Goal: Task Accomplishment & Management: Use online tool/utility

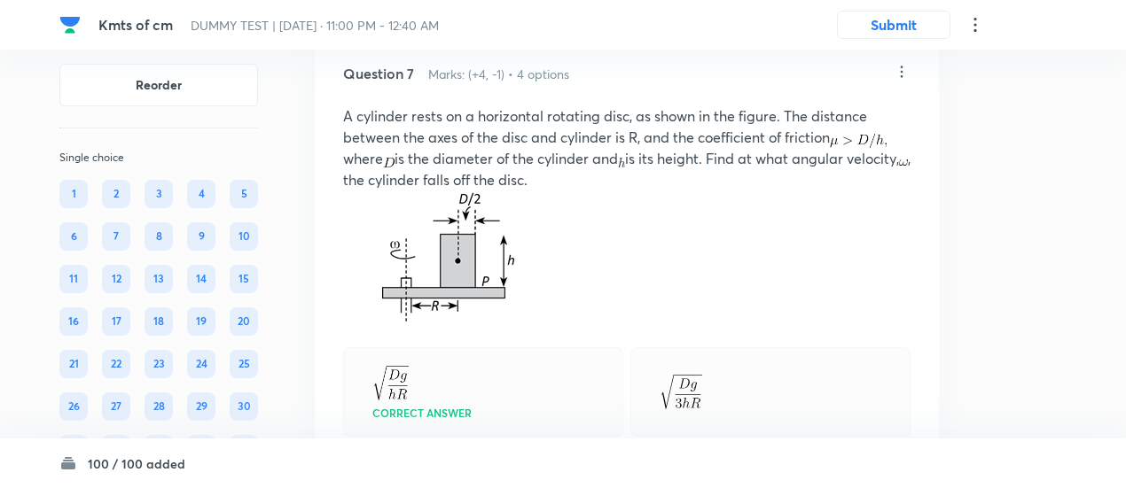
click at [367, 179] on p "A cylinder rests on a horizontal rotating disc, as shown in the figure. The dis…" at bounding box center [626, 147] width 567 height 85
drag, startPoint x: 561, startPoint y: 82, endPoint x: 684, endPoint y: 17, distance: 139.6
click at [561, 82] on h6 "Marks: (+4, -1) • 4 options" at bounding box center [498, 74] width 141 height 19
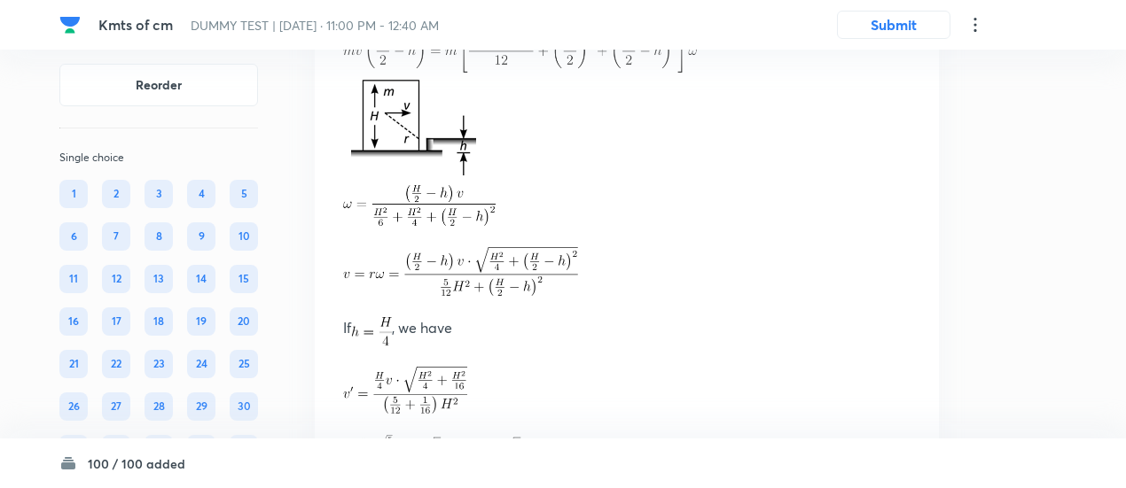
scroll to position [8518, 0]
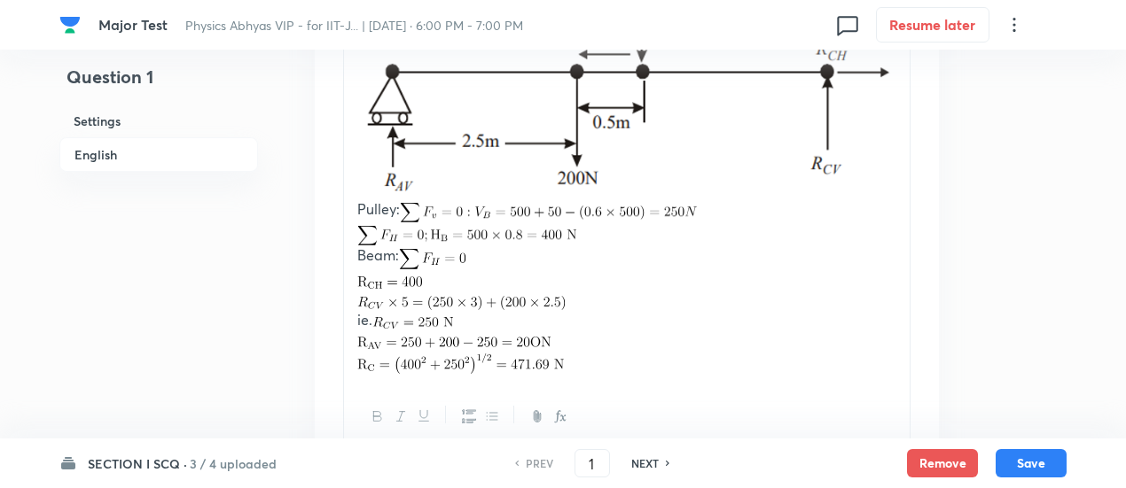
scroll to position [2948, 0]
click at [639, 462] on h6 "NEXT" at bounding box center [644, 464] width 27 height 16
type input "2"
checkbox input "false"
checkbox input "true"
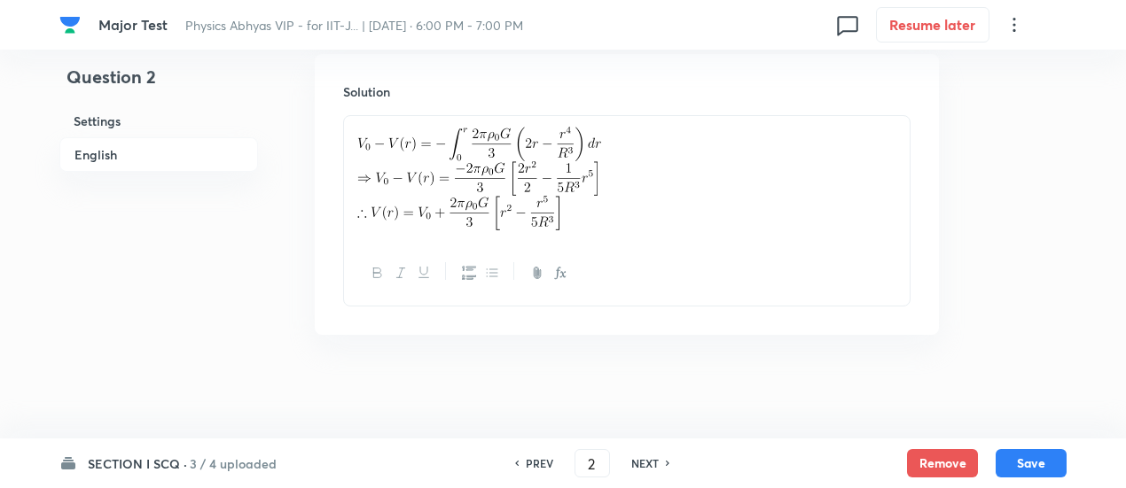
click at [639, 462] on h6 "NEXT" at bounding box center [644, 464] width 27 height 16
type input "3"
checkbox input "false"
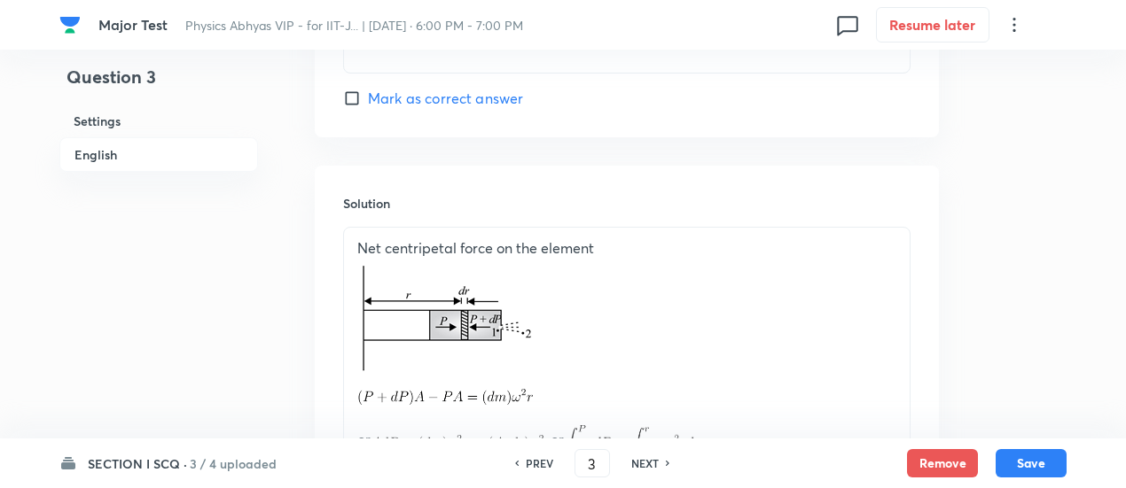
checkbox input "true"
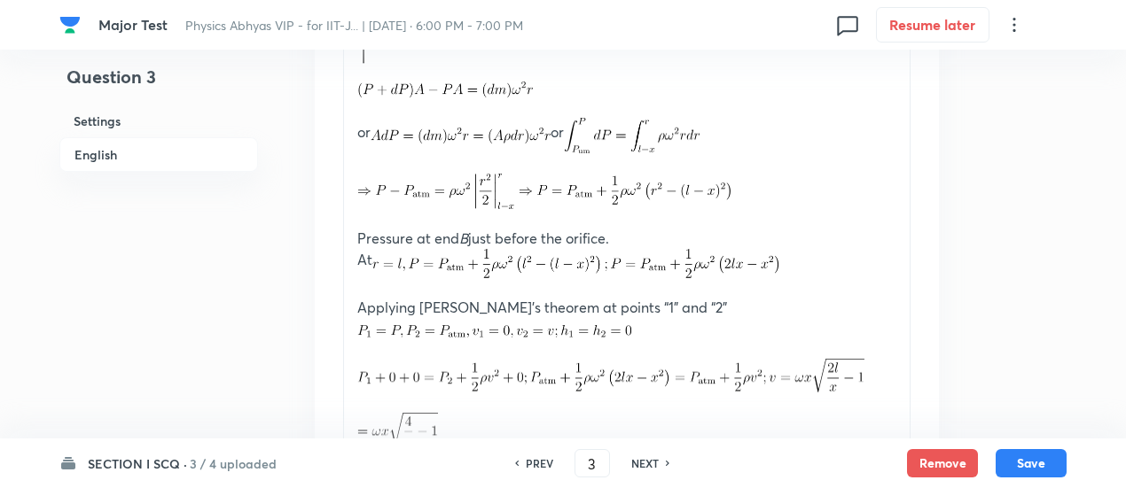
click at [639, 462] on h6 "NEXT" at bounding box center [644, 464] width 27 height 16
type input "4"
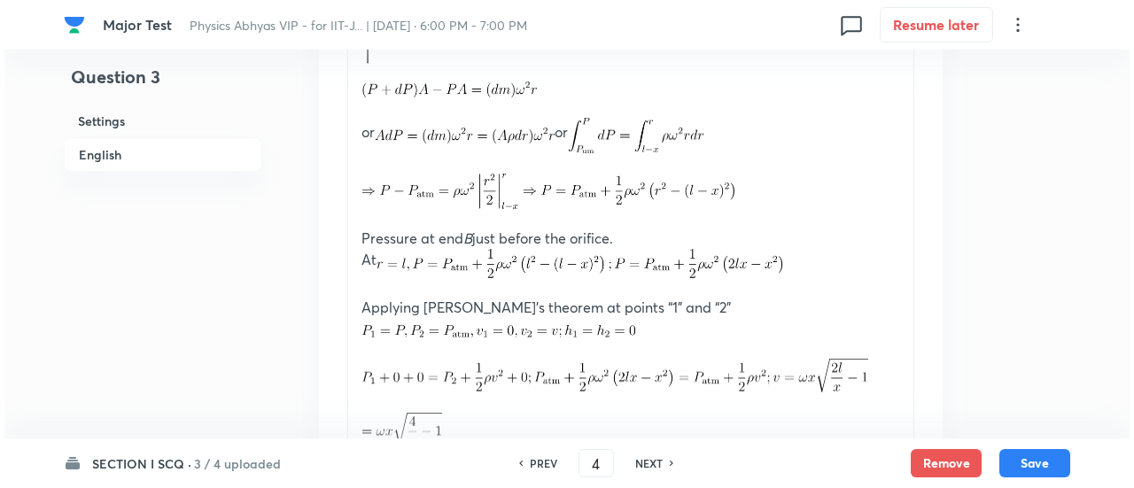
scroll to position [0, 0]
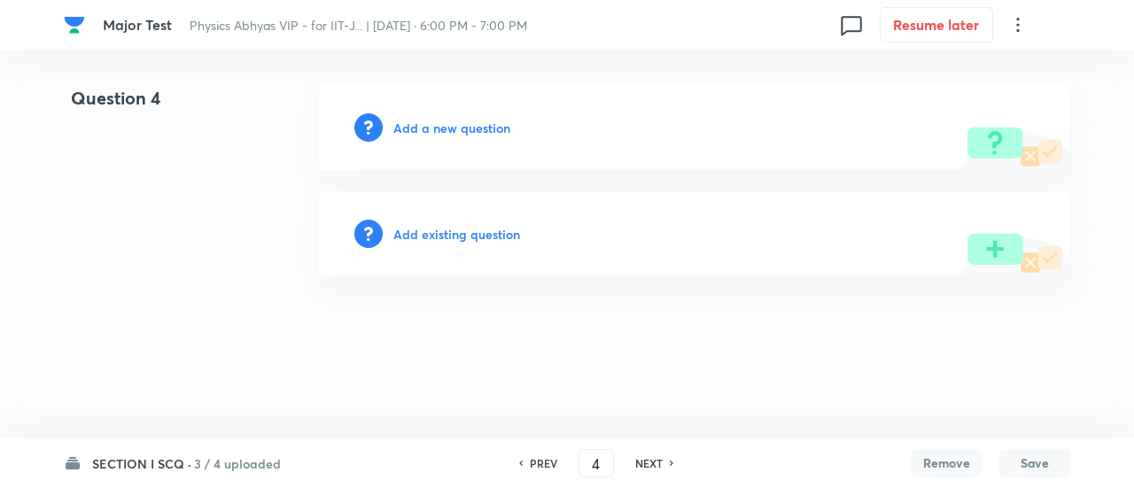
click at [479, 239] on h6 "Add existing question" at bounding box center [456, 234] width 127 height 19
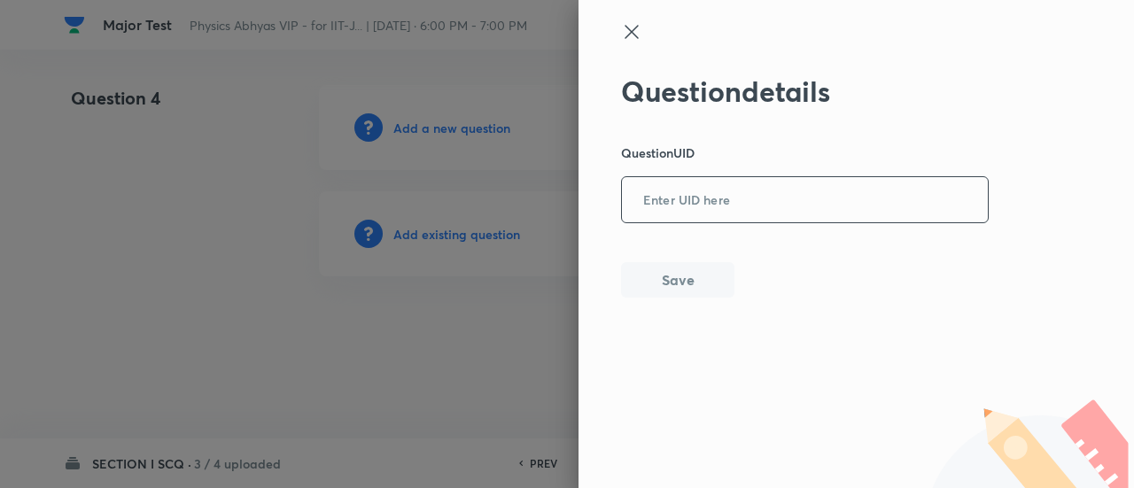
drag, startPoint x: 770, startPoint y: 169, endPoint x: 769, endPoint y: 193, distance: 23.9
click at [769, 193] on div "Question details Question UID ​ Save" at bounding box center [805, 185] width 369 height 223
click at [769, 193] on input "text" at bounding box center [805, 200] width 366 height 43
paste input "O6H5P"
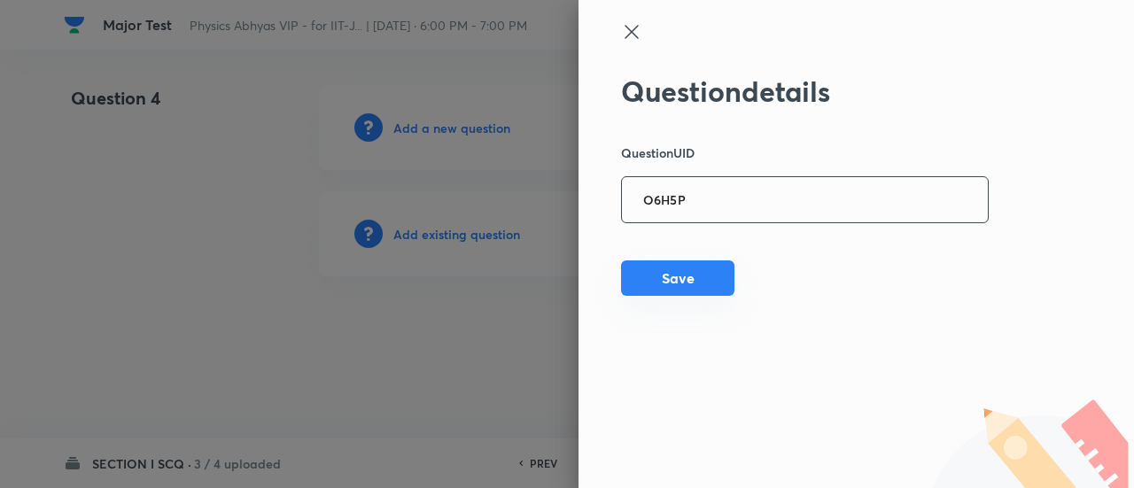
type input "O6H5P"
click at [693, 291] on button "Save" at bounding box center [677, 278] width 113 height 35
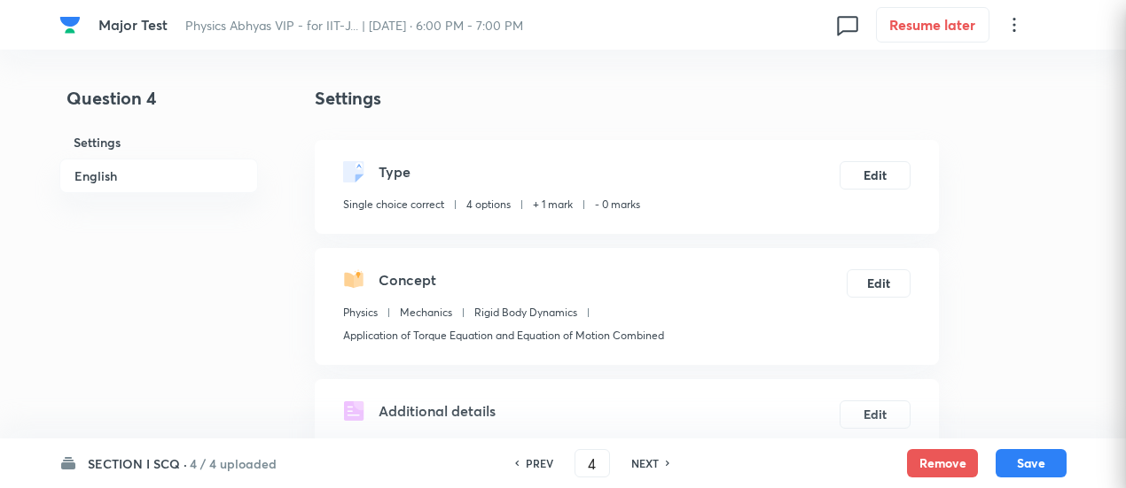
checkbox input "true"
click at [528, 462] on h6 "PREV" at bounding box center [539, 464] width 27 height 16
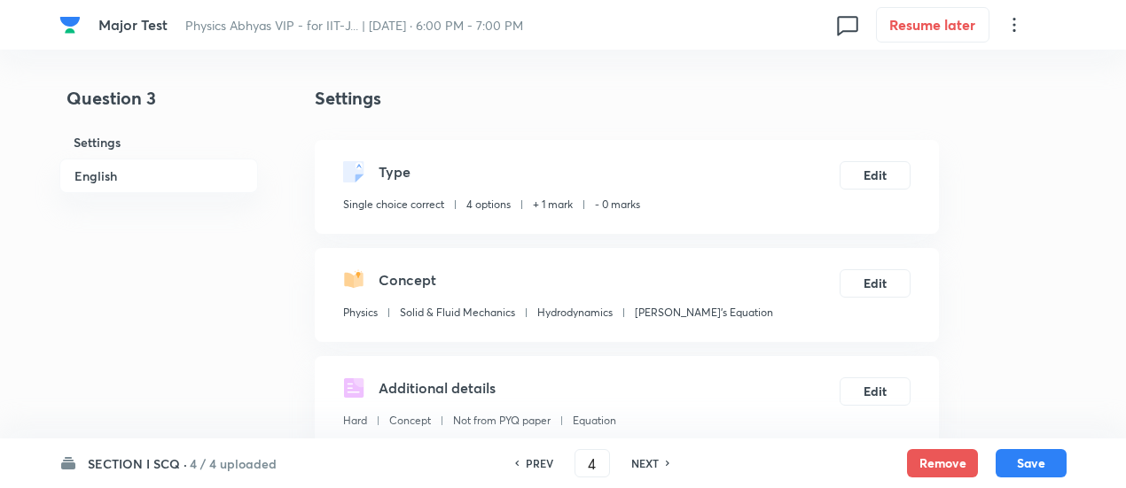
type input "3"
checkbox input "false"
checkbox input "true"
click at [528, 462] on h6 "PREV" at bounding box center [539, 464] width 27 height 16
type input "2"
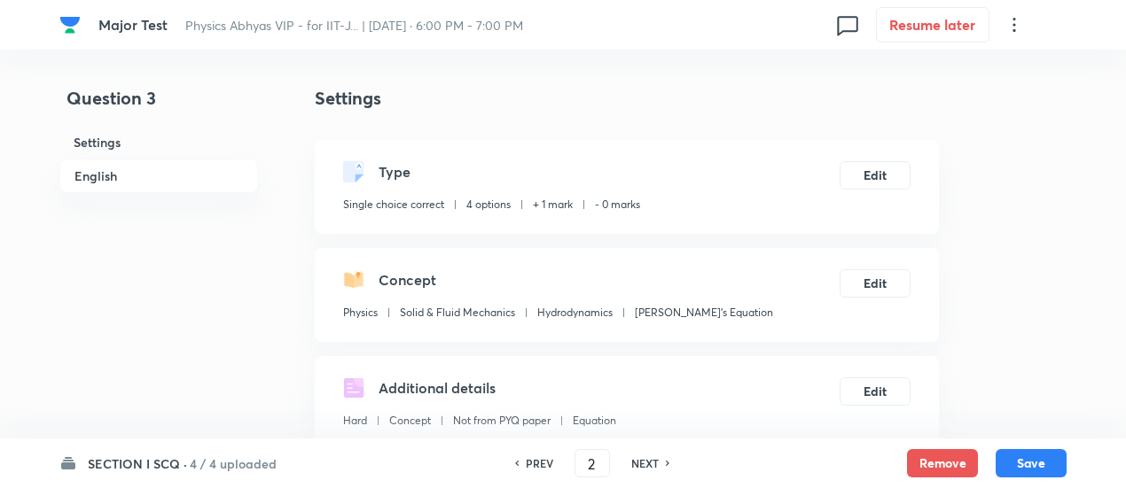
checkbox input "false"
checkbox input "true"
click at [528, 462] on h6 "PREV" at bounding box center [539, 464] width 27 height 16
type input "1"
checkbox input "false"
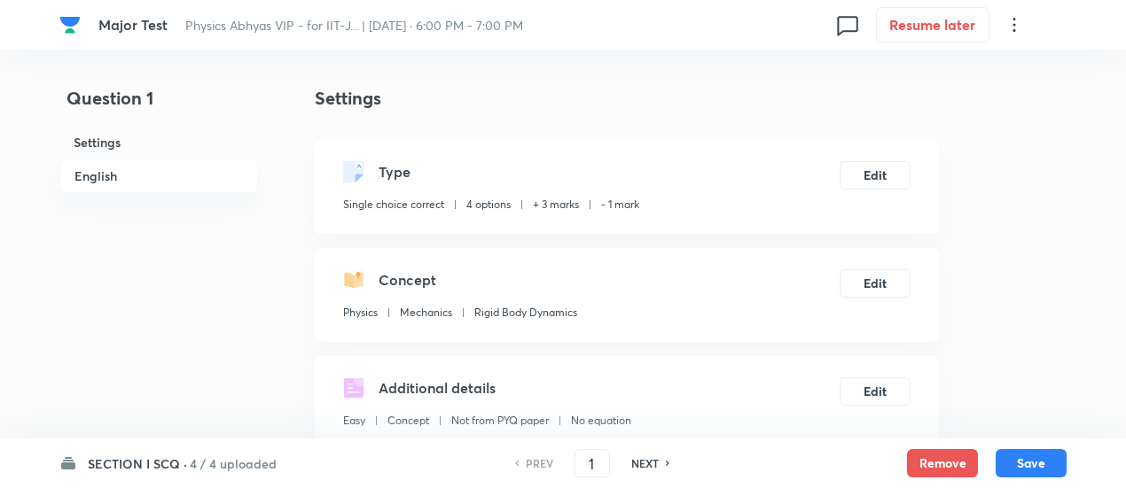
checkbox input "true"
click at [635, 463] on h6 "NEXT" at bounding box center [644, 464] width 27 height 16
type input "2"
checkbox input "false"
checkbox input "true"
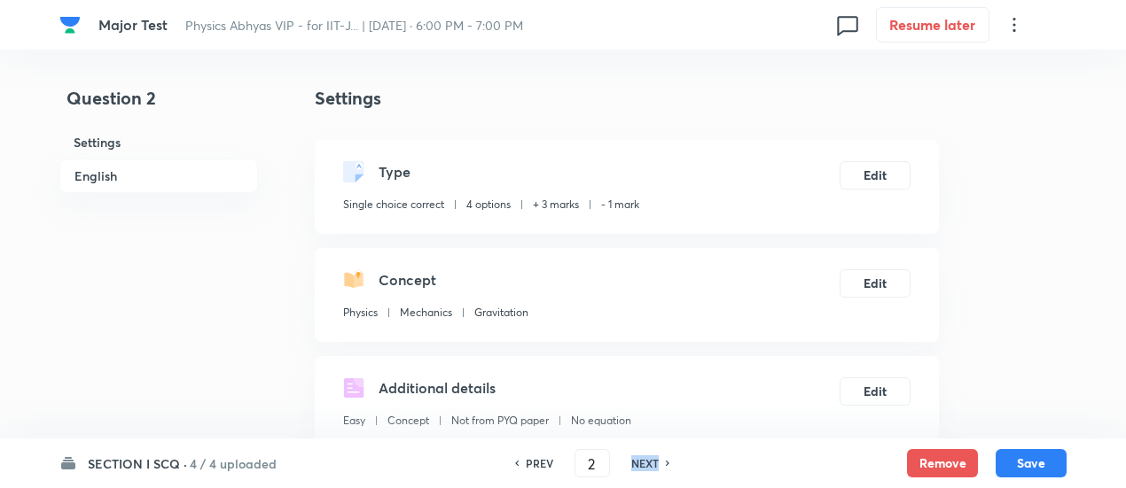
click at [635, 463] on h6 "NEXT" at bounding box center [644, 464] width 27 height 16
type input "3"
checkbox input "false"
checkbox input "true"
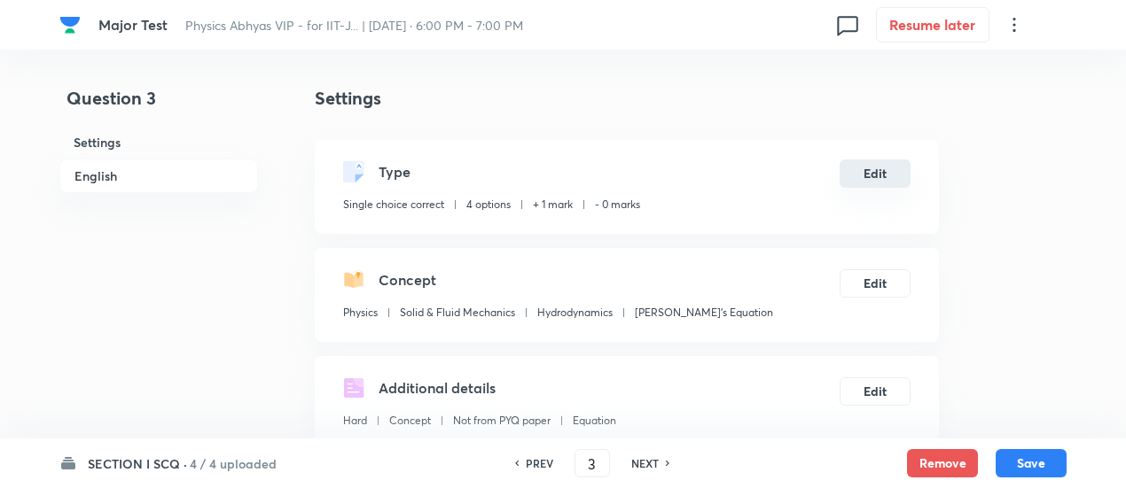
click at [888, 170] on button "Edit" at bounding box center [874, 174] width 71 height 28
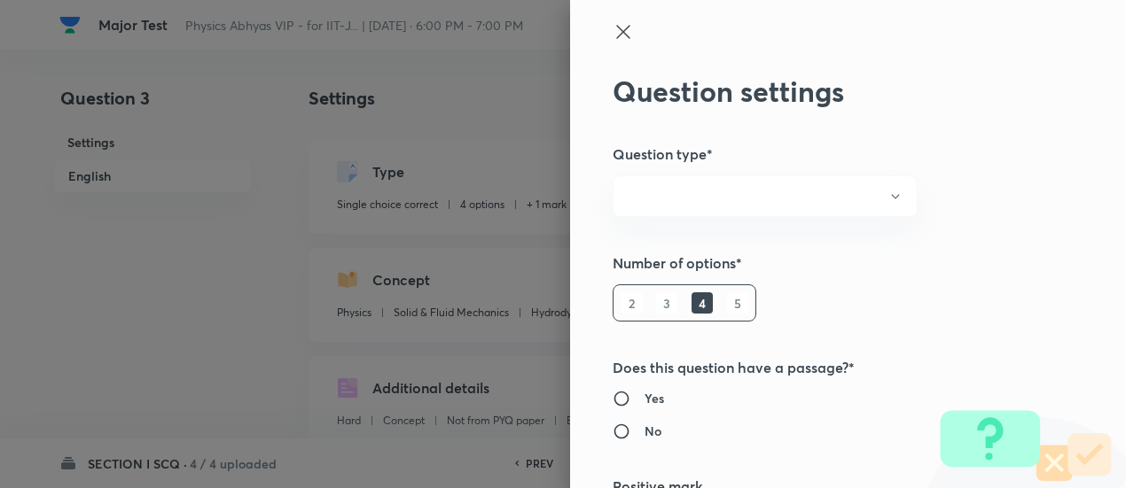
radio input "true"
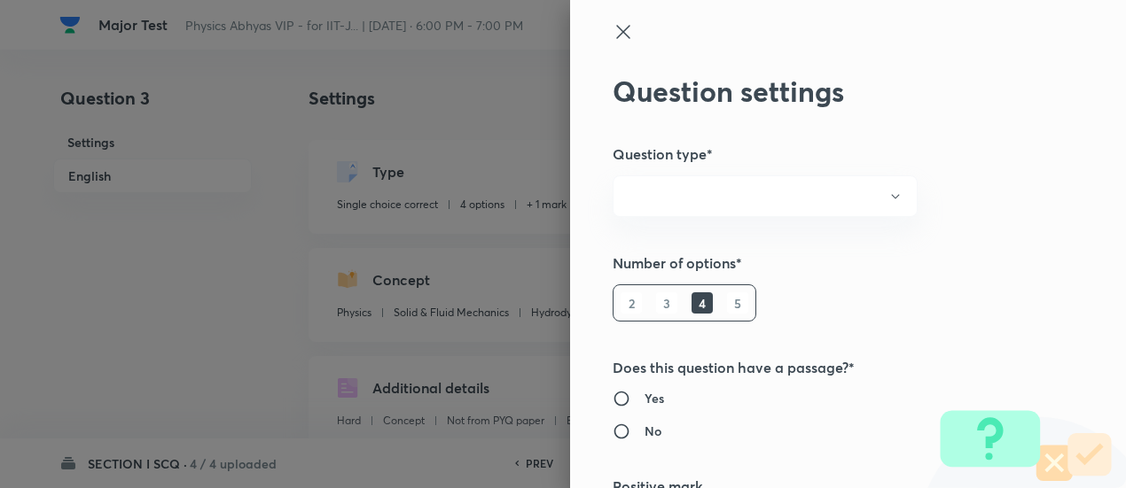
radio input "true"
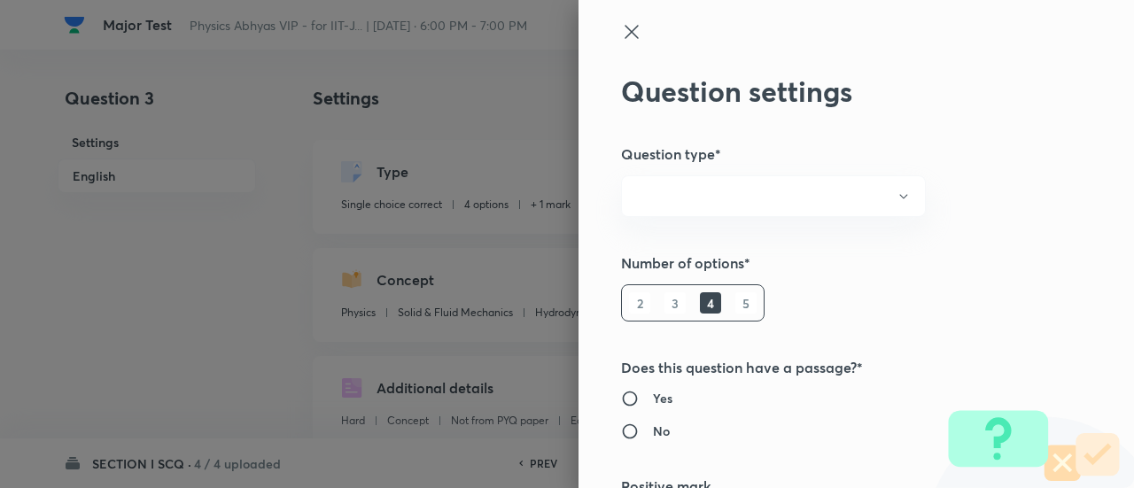
type input "1"
type input "0"
type input "Physics"
type input "Solid & Fluid Mechanics"
type input "Hydrodynamics"
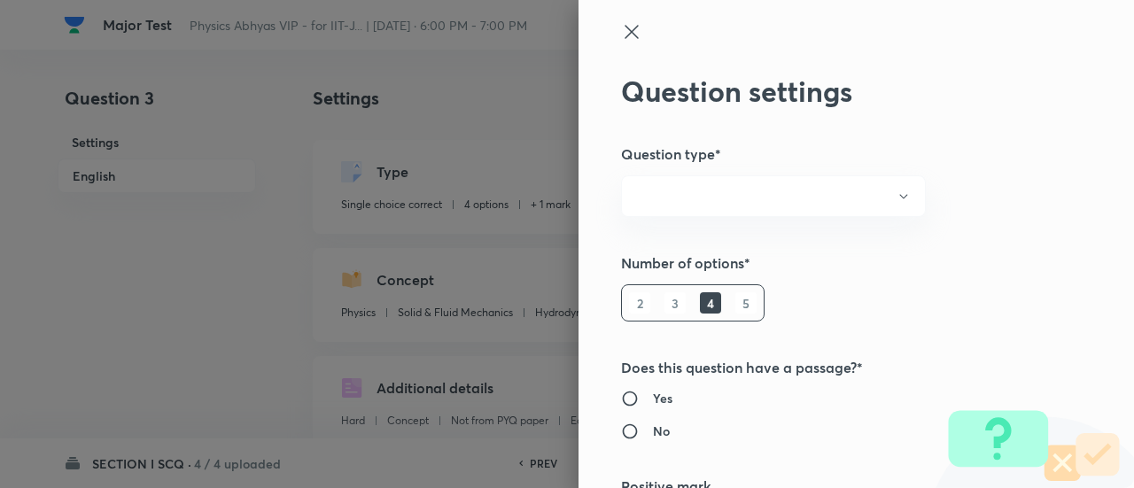
type input "[PERSON_NAME]'s Equation"
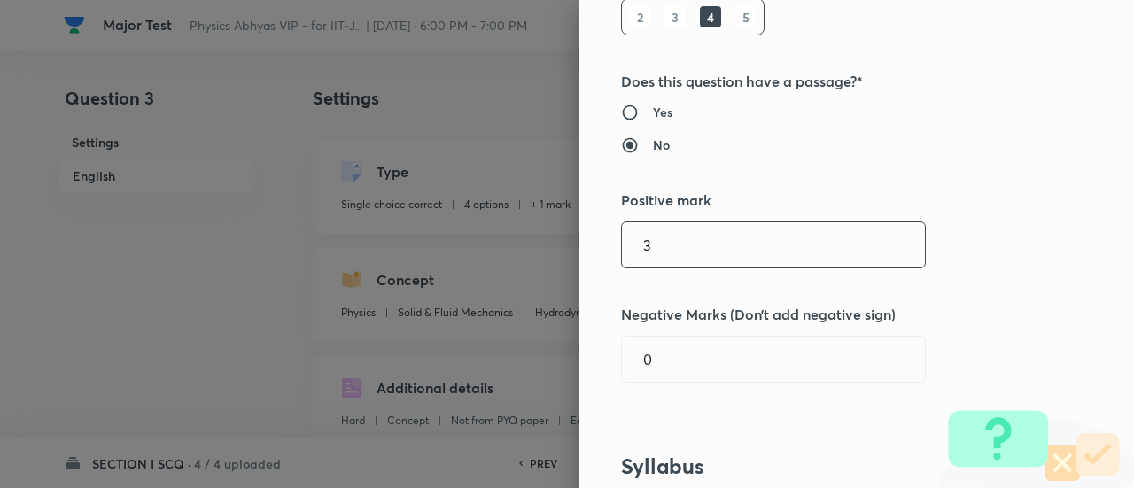
type input "3"
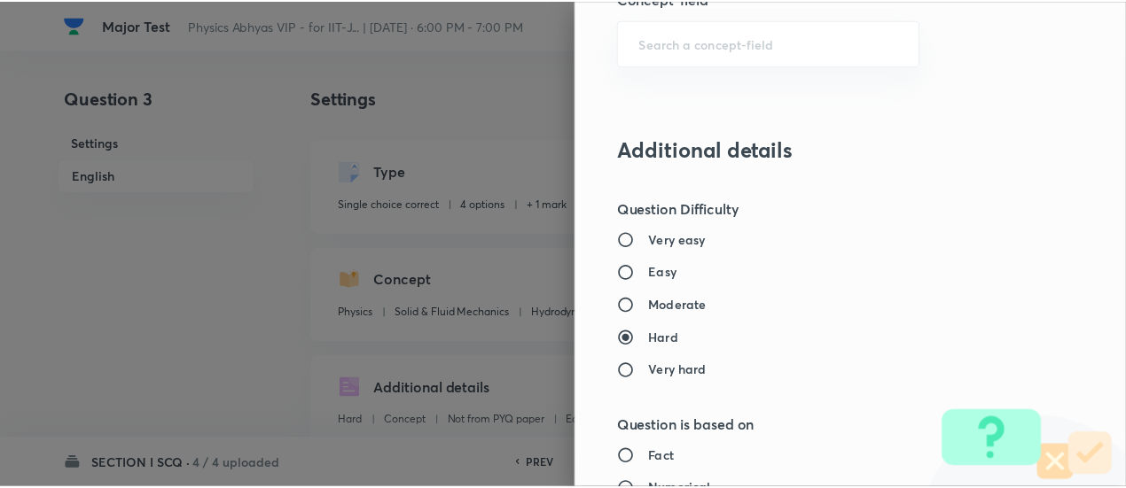
scroll to position [1922, 0]
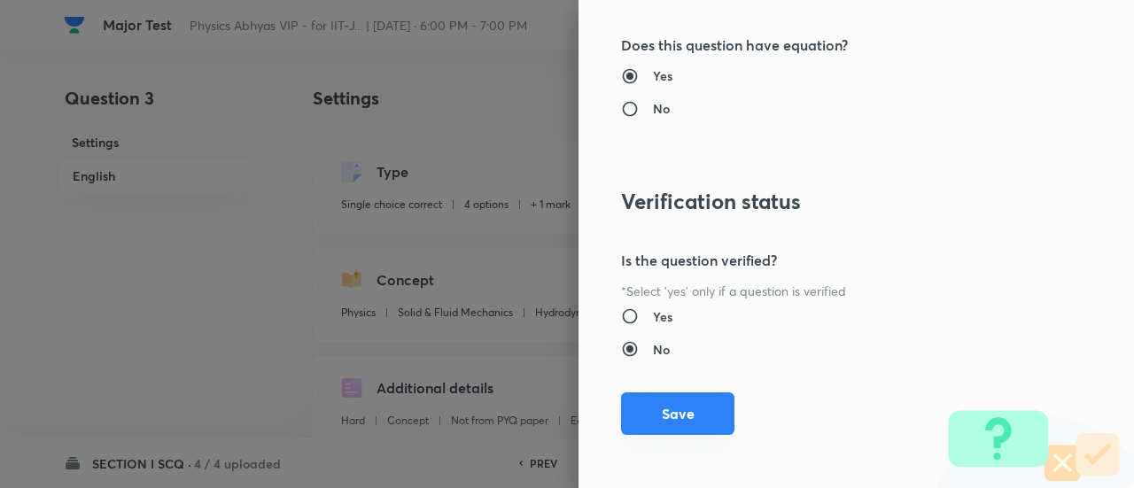
type input "1"
click at [711, 397] on button "Save" at bounding box center [677, 414] width 113 height 43
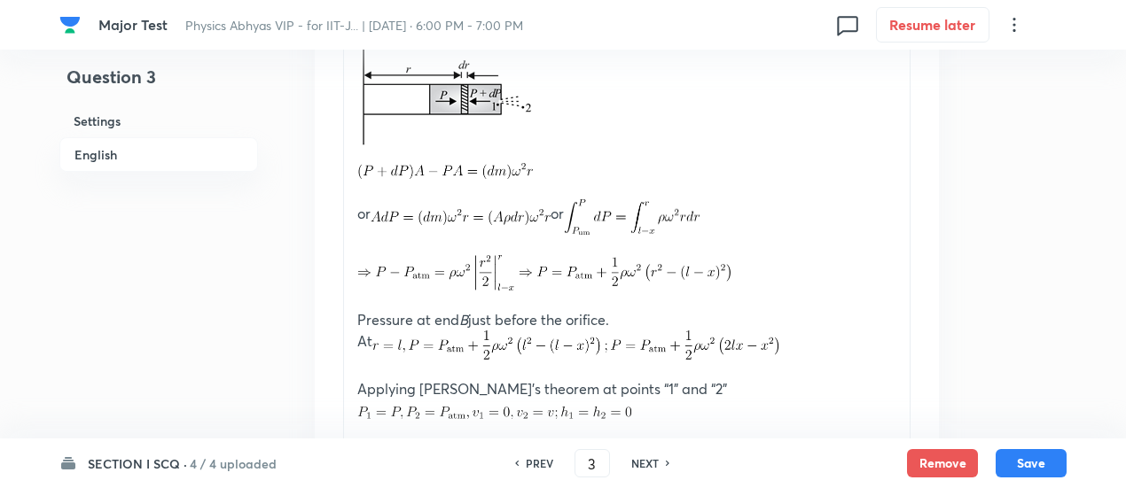
scroll to position [2482, 0]
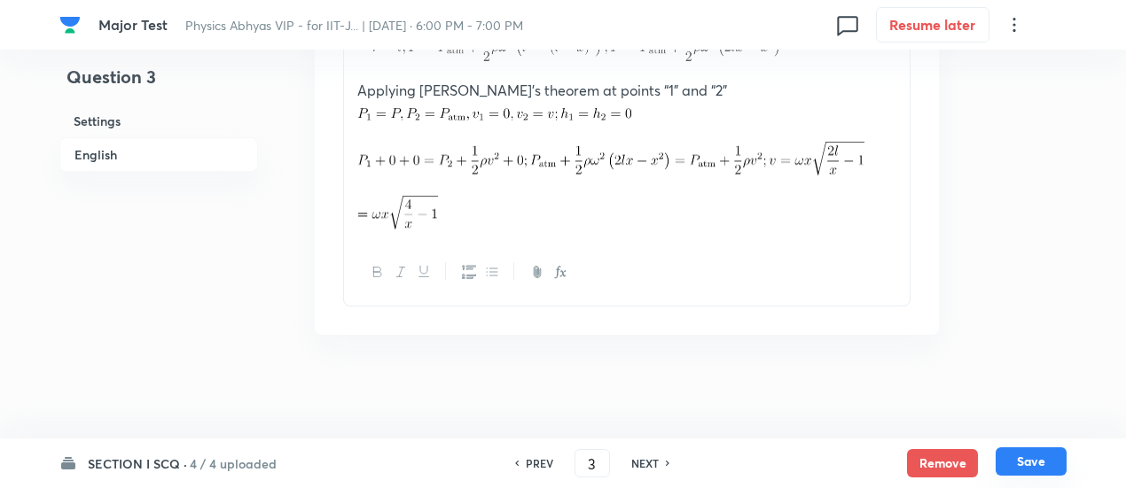
click at [1035, 471] on button "Save" at bounding box center [1030, 462] width 71 height 28
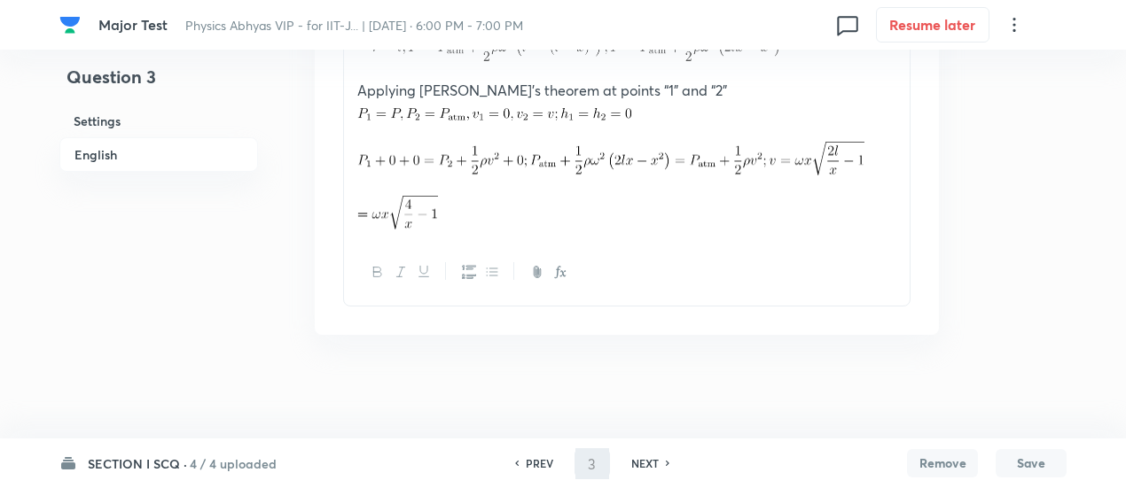
type input "4"
checkbox input "false"
checkbox input "true"
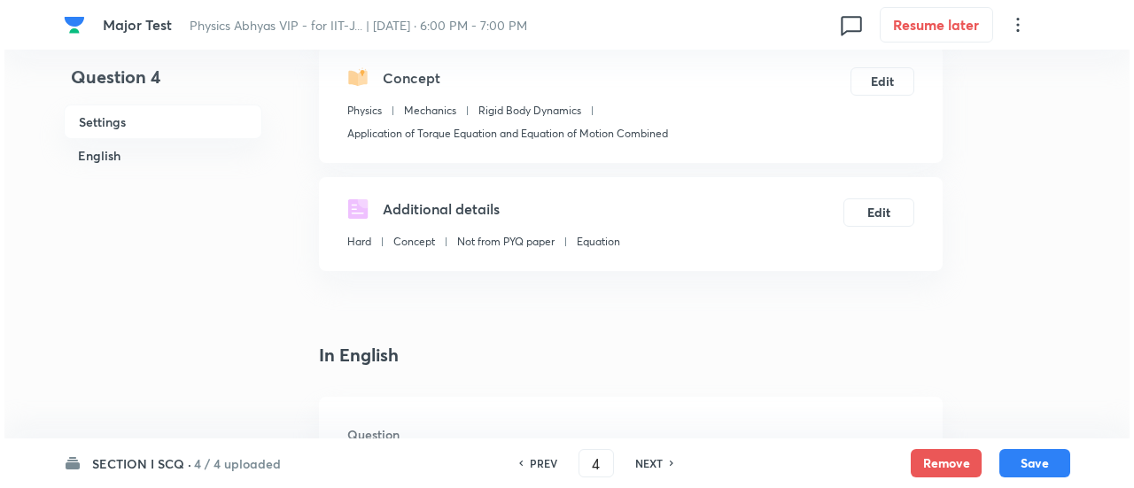
scroll to position [0, 0]
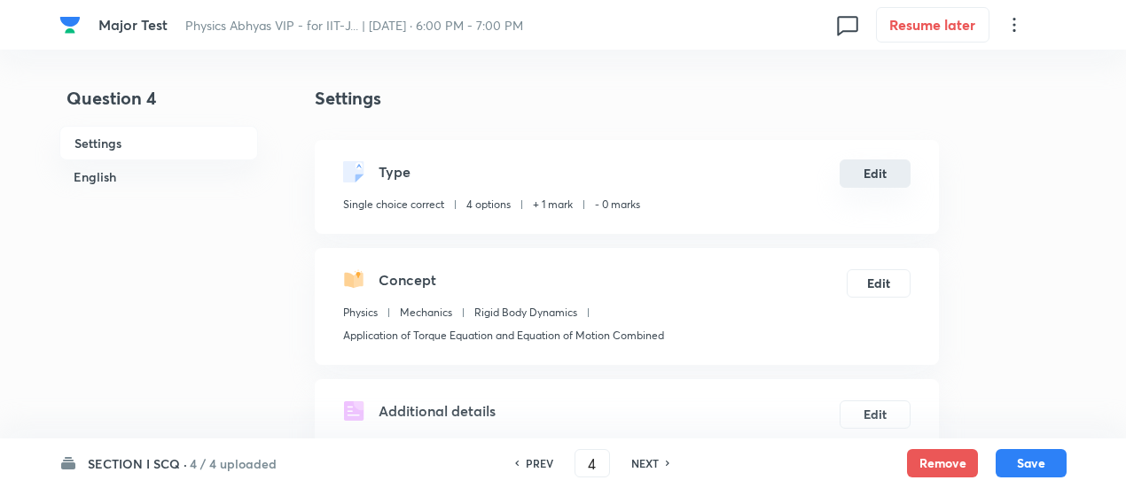
click at [887, 176] on button "Edit" at bounding box center [874, 174] width 71 height 28
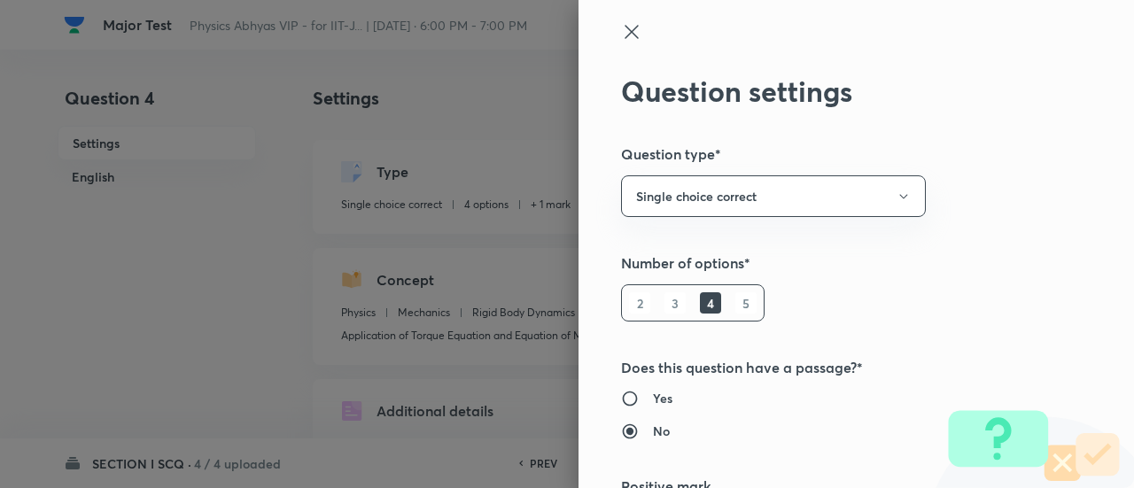
type input "1"
type input "0"
type input "Mechanics"
type input "Rigid Body Dynamics"
type input "Application of Torque Equation and Equation of Motion Combined"
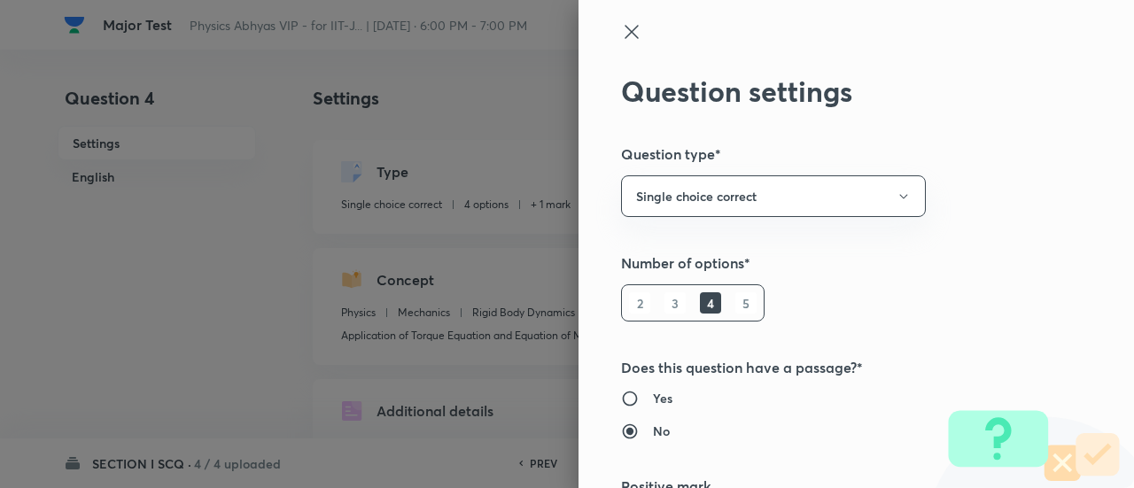
scroll to position [286, 0]
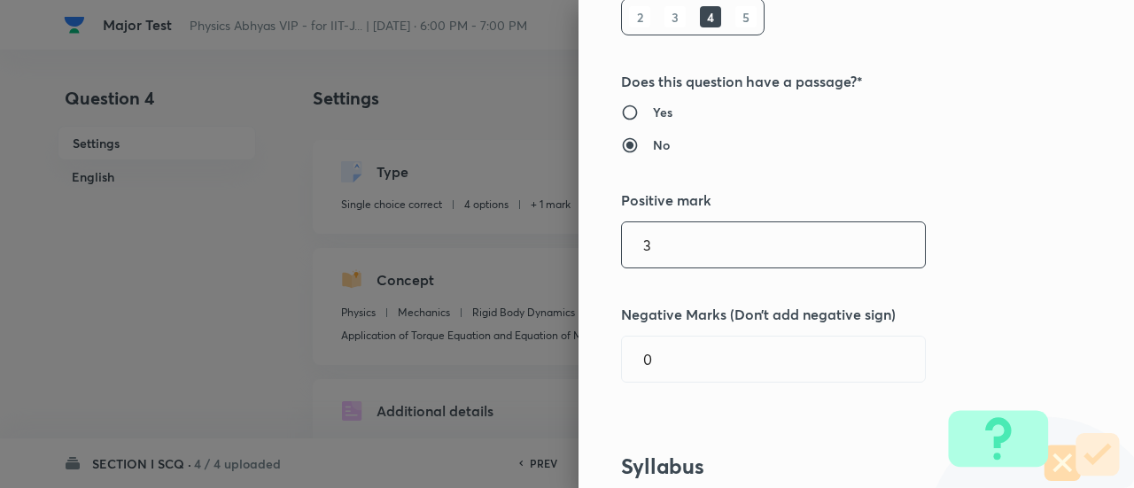
type input "3"
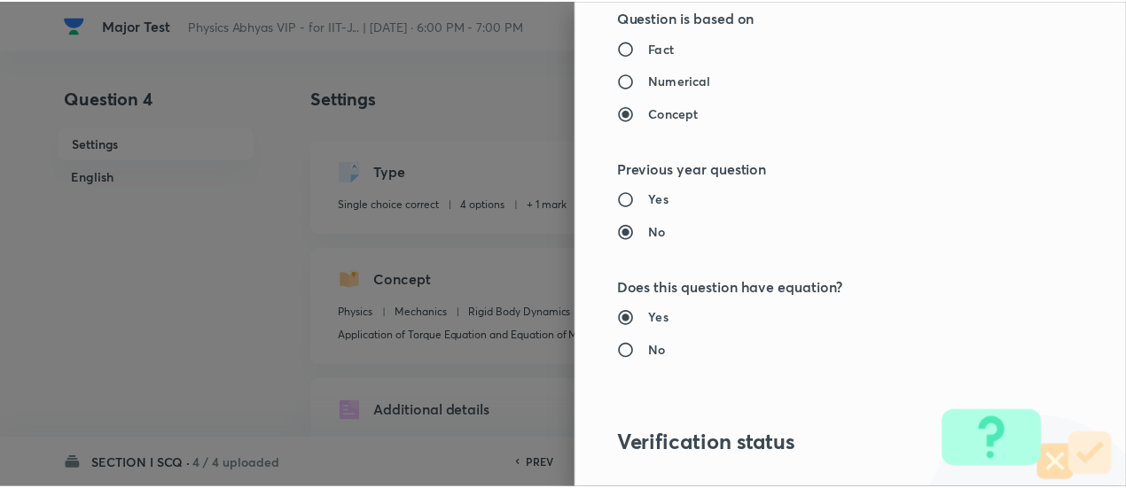
scroll to position [1922, 0]
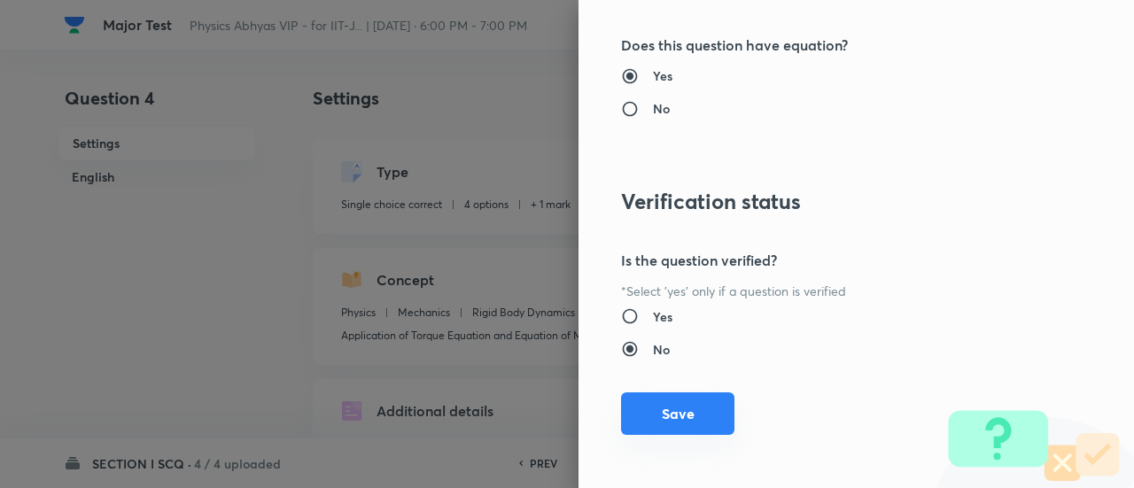
type input "1"
click at [665, 410] on button "Save" at bounding box center [677, 414] width 113 height 43
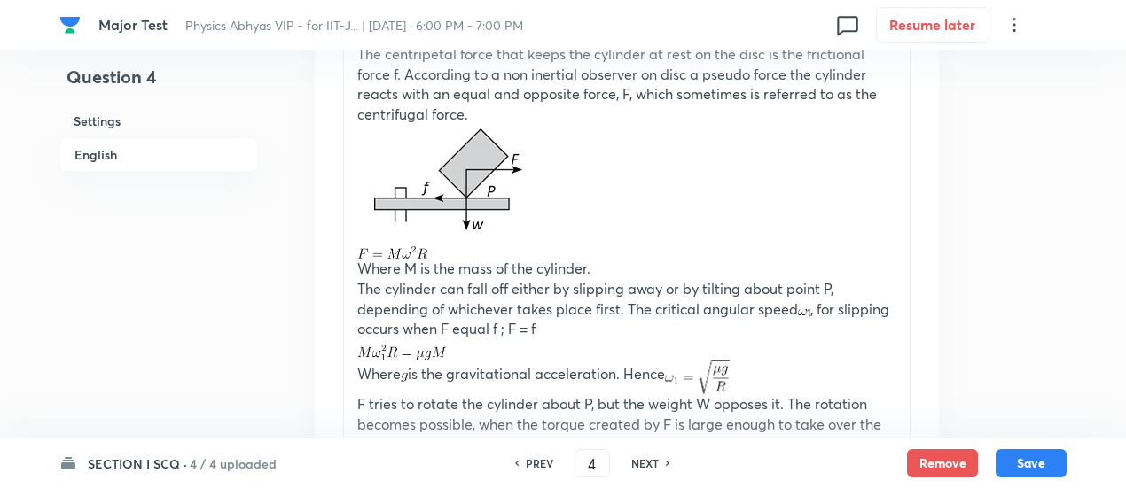
scroll to position [2584, 0]
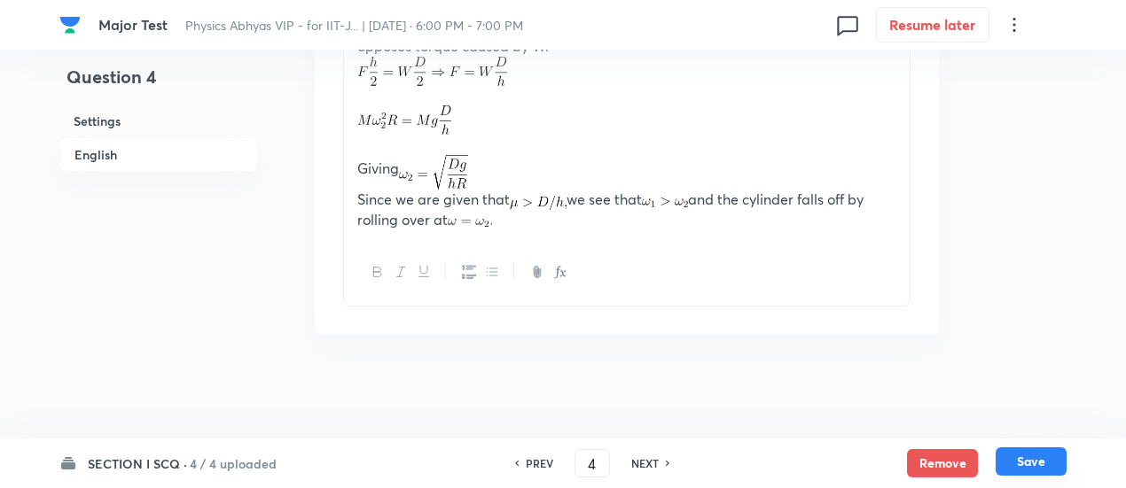
click at [1037, 456] on button "Save" at bounding box center [1030, 462] width 71 height 28
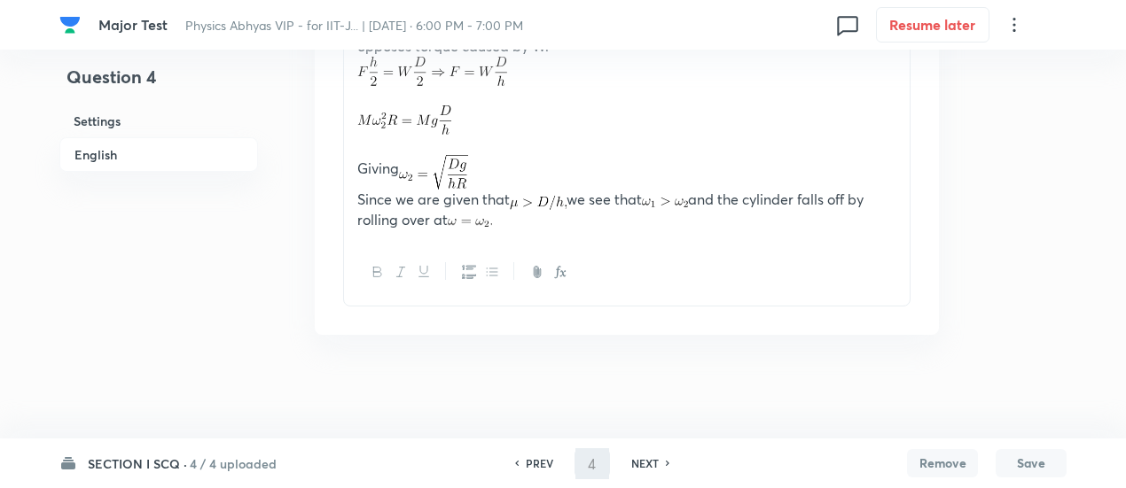
type input "5"
checkbox input "false"
checkbox input "true"
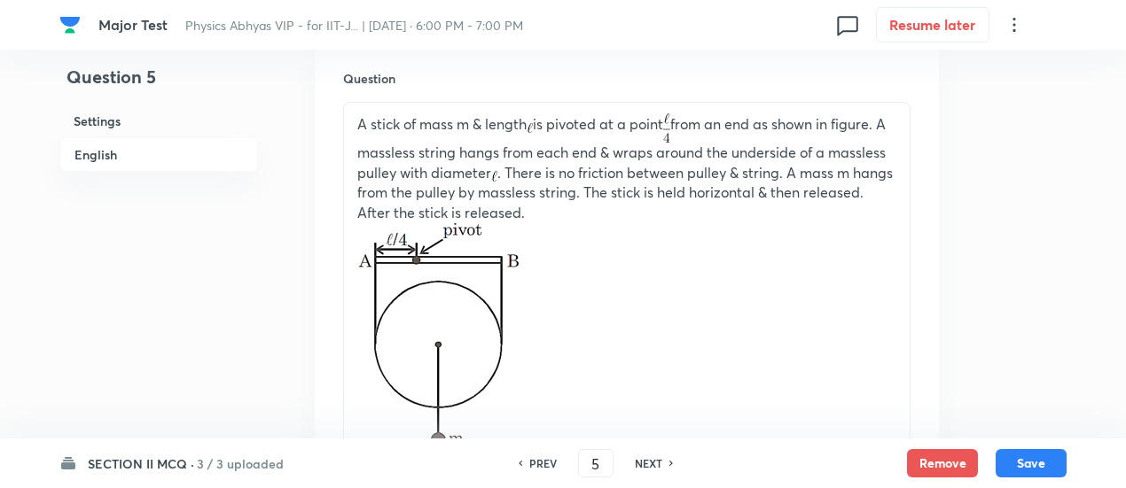
scroll to position [539, 0]
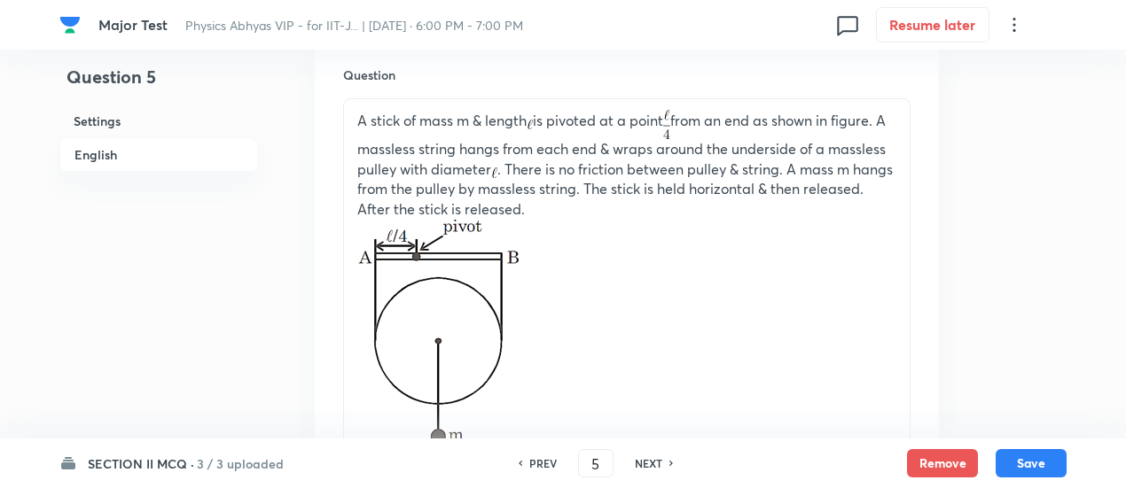
click at [536, 463] on h6 "PREV" at bounding box center [542, 464] width 27 height 16
type input "4"
checkbox input "false"
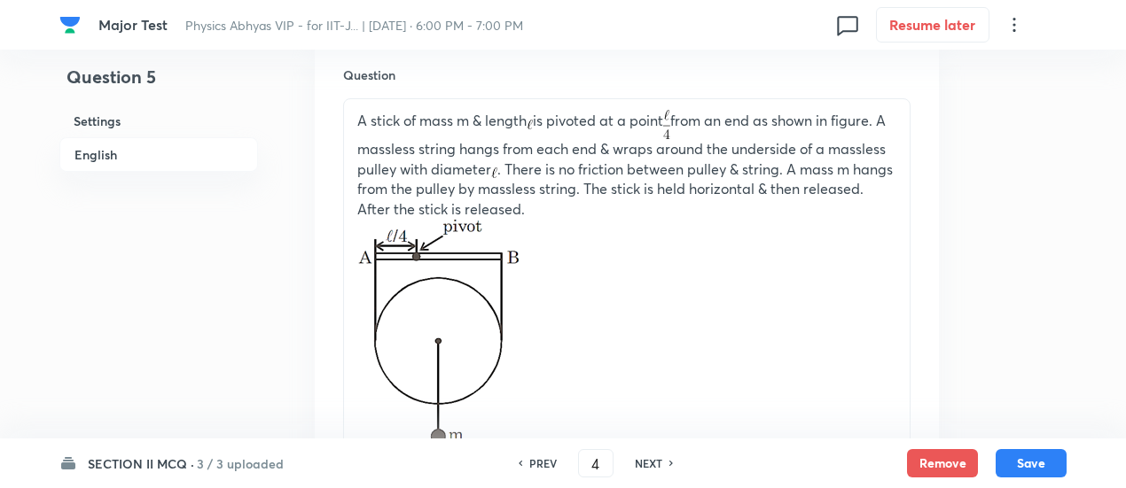
checkbox input "true"
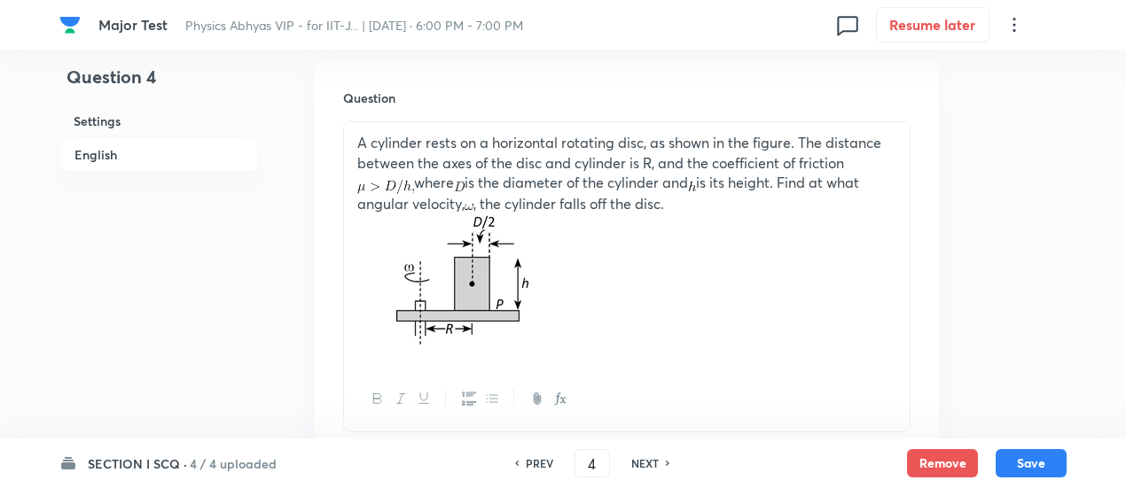
click at [536, 463] on h6 "PREV" at bounding box center [539, 464] width 27 height 16
type input "3"
checkbox input "false"
checkbox input "true"
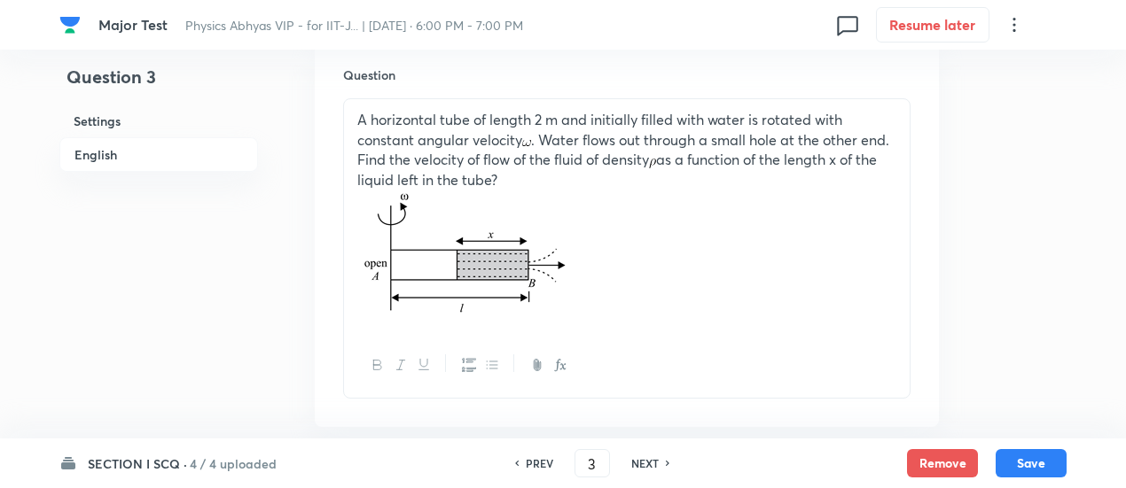
click at [536, 463] on h6 "PREV" at bounding box center [539, 464] width 27 height 16
type input "2"
checkbox input "true"
checkbox input "false"
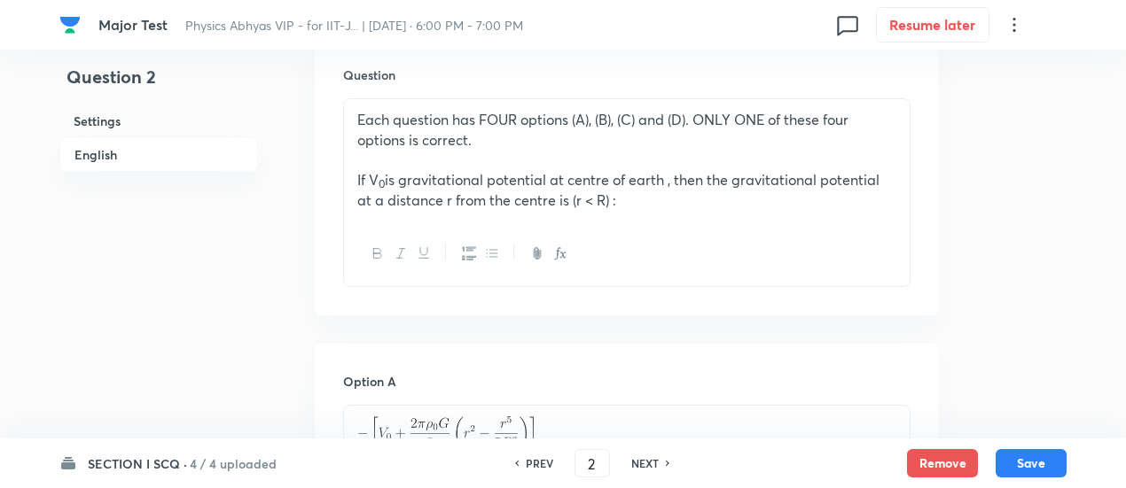
click at [536, 463] on h6 "PREV" at bounding box center [539, 464] width 27 height 16
type input "1"
checkbox input "false"
checkbox input "true"
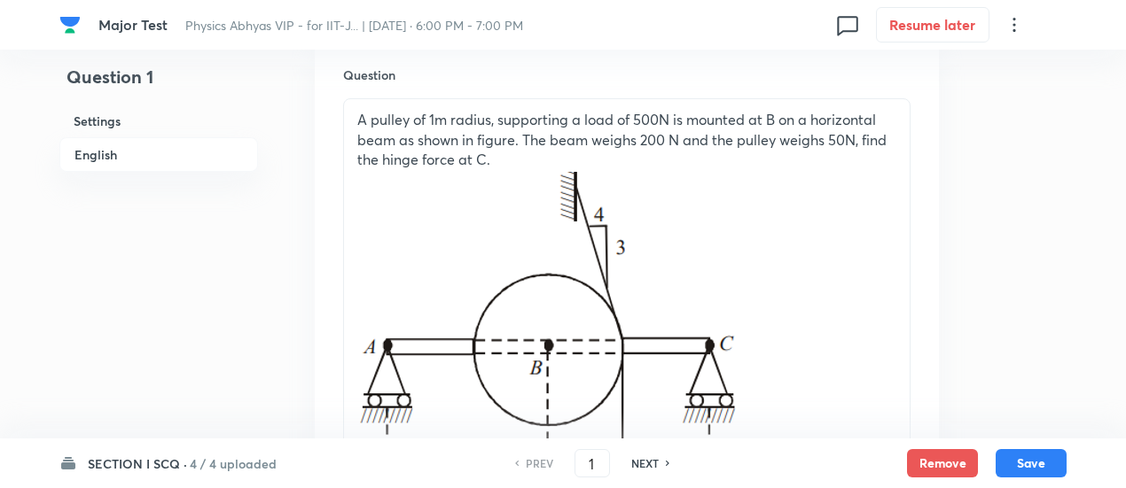
click at [653, 462] on h6 "NEXT" at bounding box center [644, 464] width 27 height 16
type input "2"
checkbox input "true"
checkbox input "false"
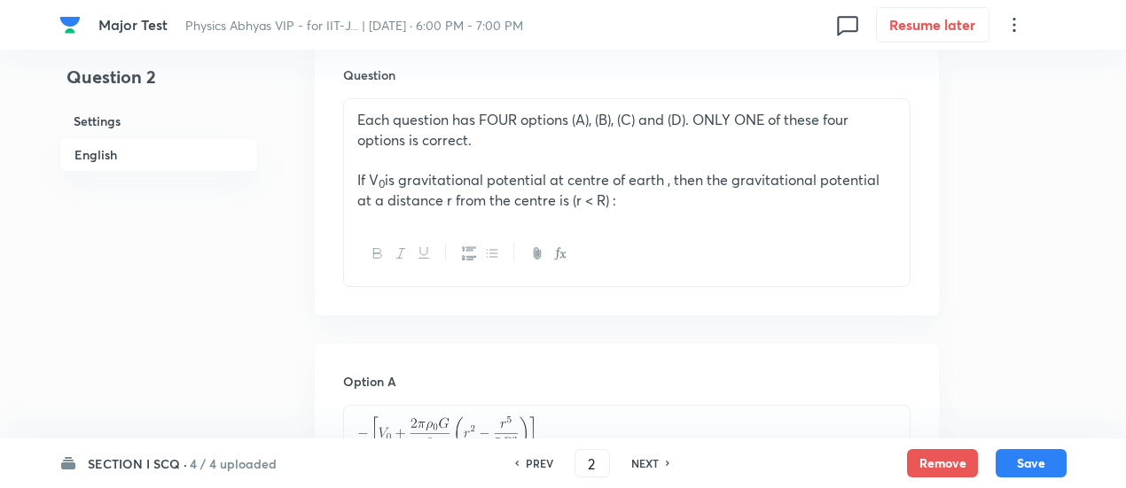
click at [235, 461] on h6 "4 / 4 uploaded" at bounding box center [233, 464] width 87 height 19
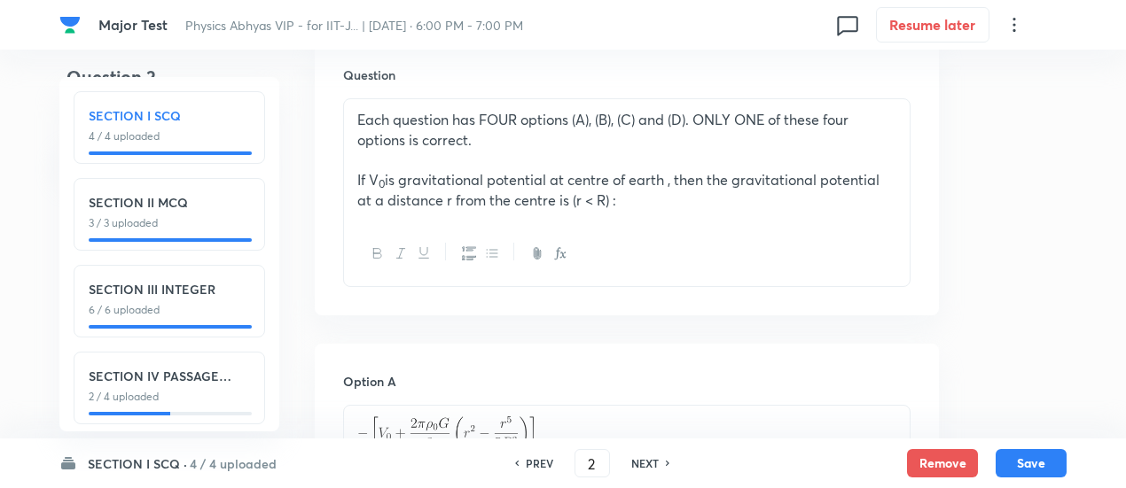
click at [190, 214] on div "SECTION II MCQ 3 / 3 uploaded" at bounding box center [169, 212] width 161 height 38
type input "5"
checkbox input "true"
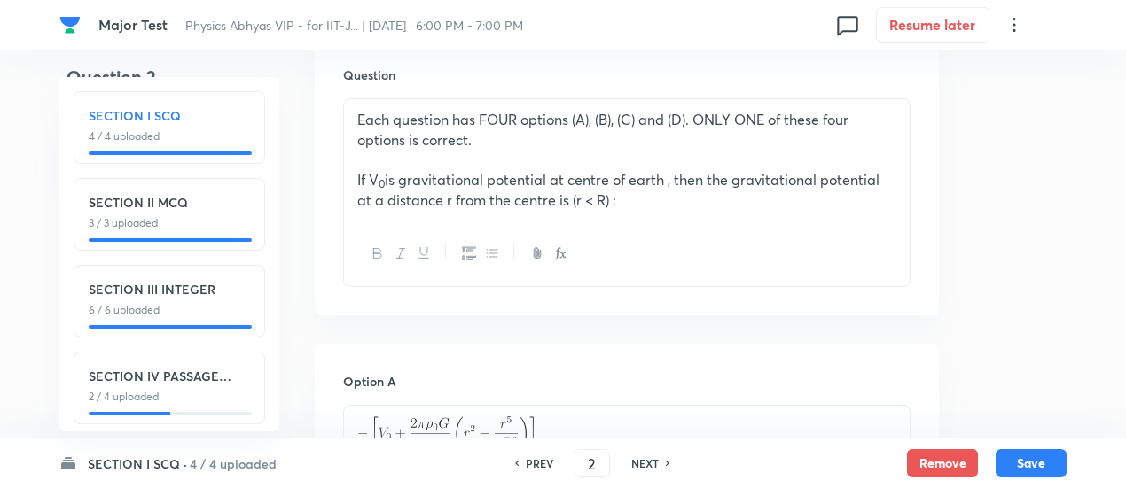
checkbox input "true"
checkbox input "false"
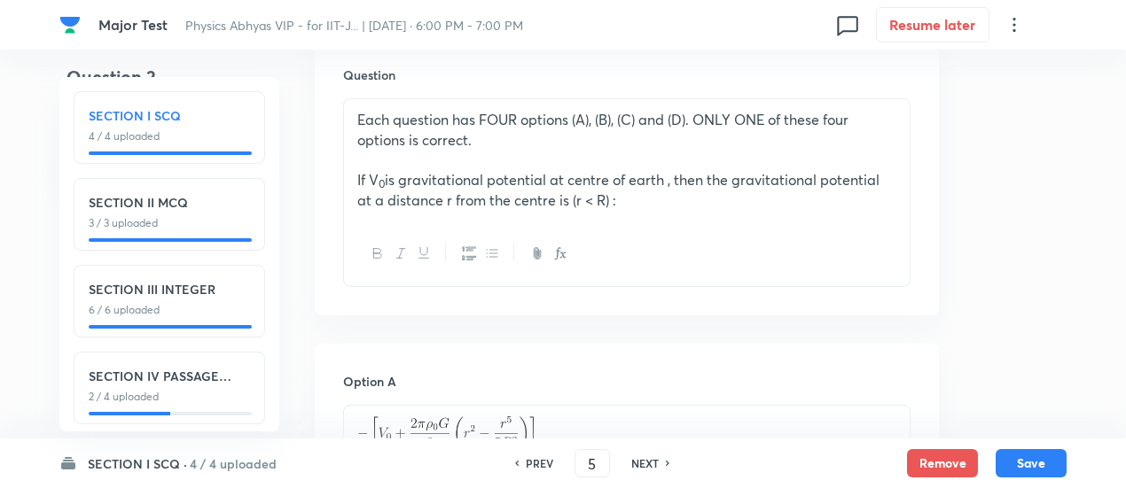
checkbox input "true"
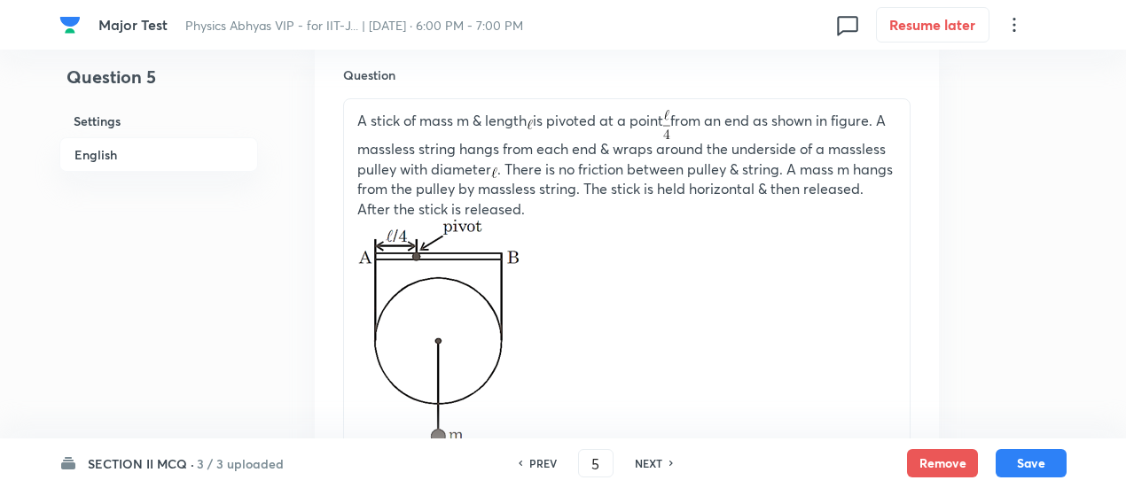
click at [582, 137] on p "A stick of mass m & length is pivoted at a point from an end as shown in figure…" at bounding box center [626, 165] width 539 height 110
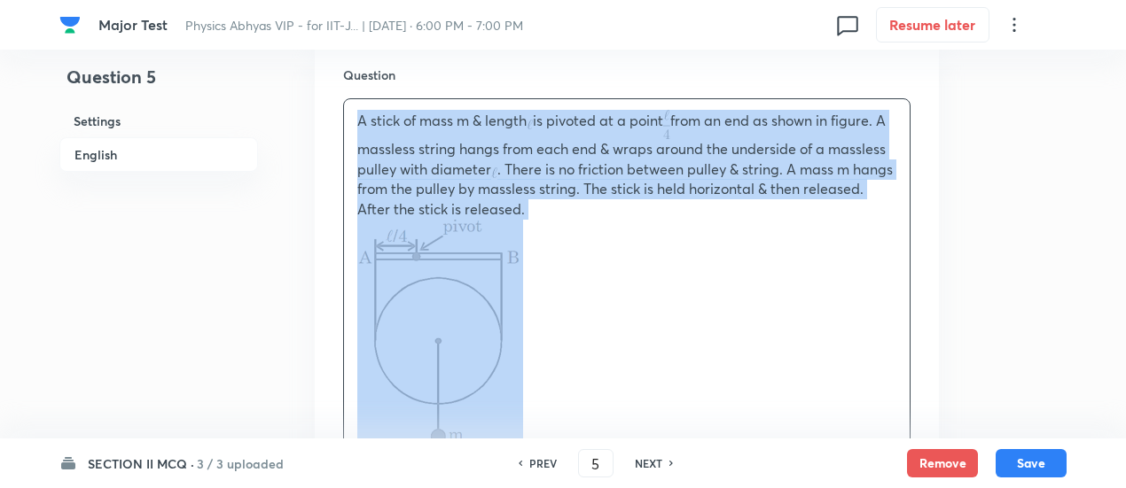
click at [582, 137] on p "A stick of mass m & length is pivoted at a point from an end as shown in figure…" at bounding box center [626, 165] width 539 height 110
copy p "A stick of mass m & length is pivoted at a point from an end as shown in figure…"
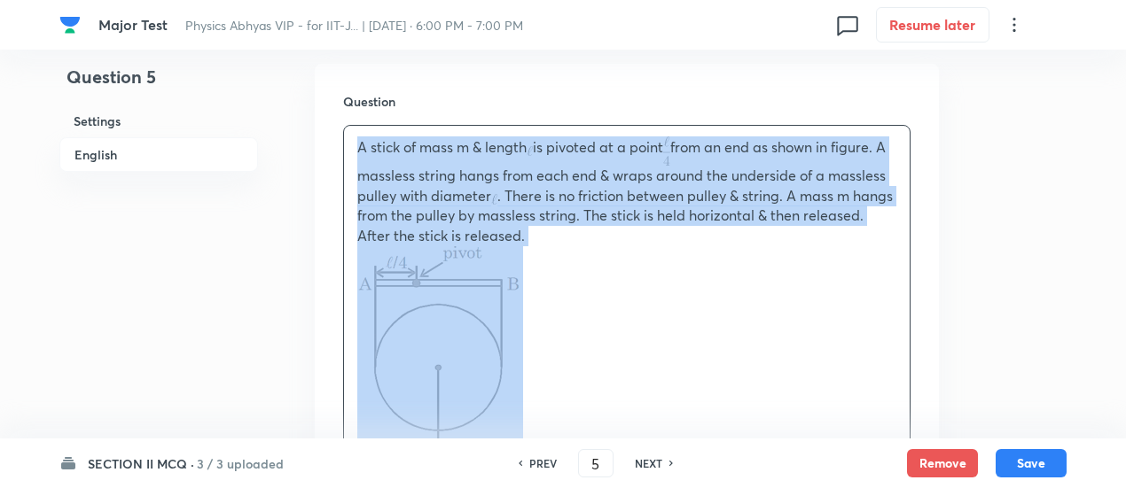
scroll to position [507, 0]
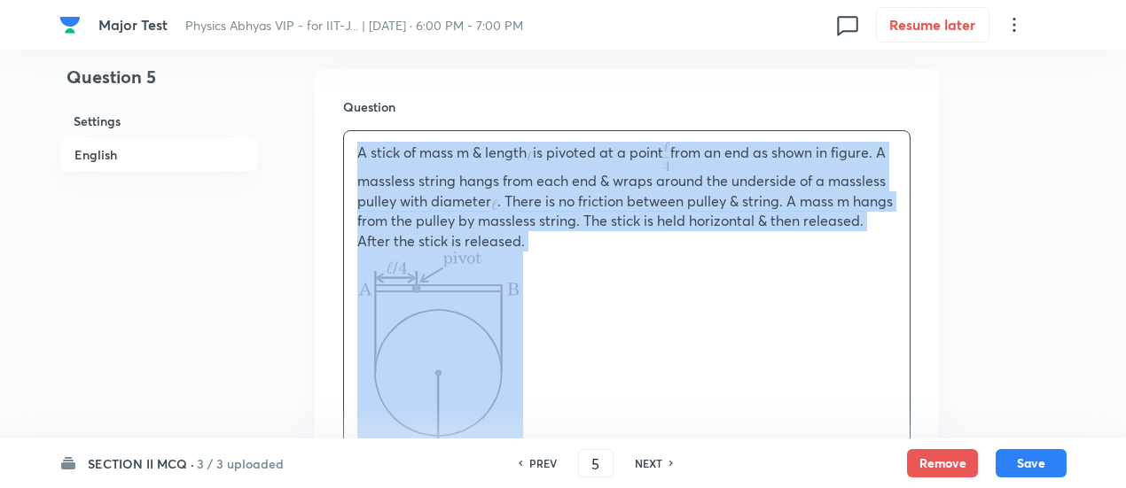
click at [694, 191] on p "A stick of mass m & length is pivoted at a point from an end as shown in figure…" at bounding box center [626, 197] width 539 height 110
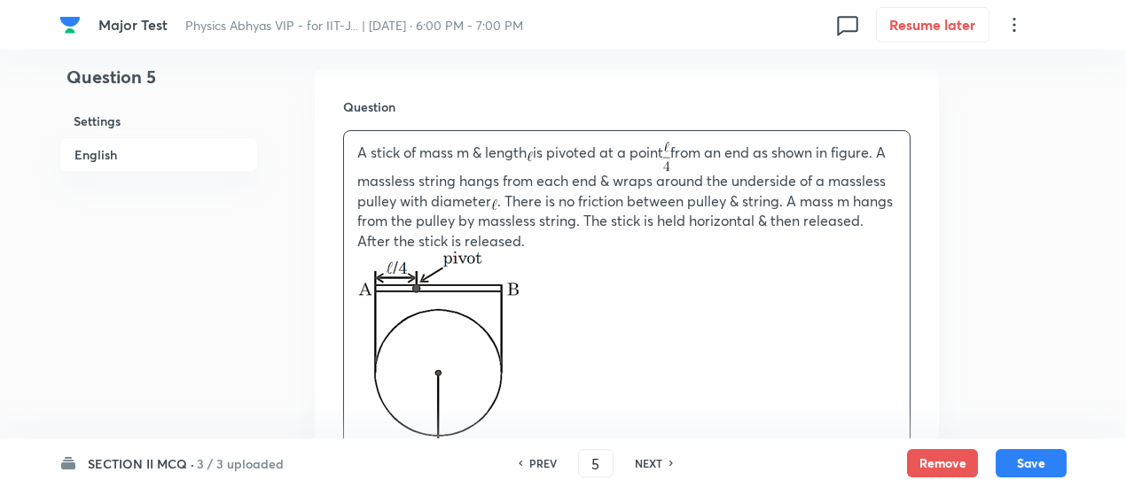
drag, startPoint x: 354, startPoint y: 155, endPoint x: 681, endPoint y: 247, distance: 338.9
click at [681, 247] on div "A stick of mass m & length is pivoted at a point from an end as shown in figure…" at bounding box center [626, 312] width 565 height 362
copy p "A stick of mass m & length is pivoted at a point from an end as shown in figure…"
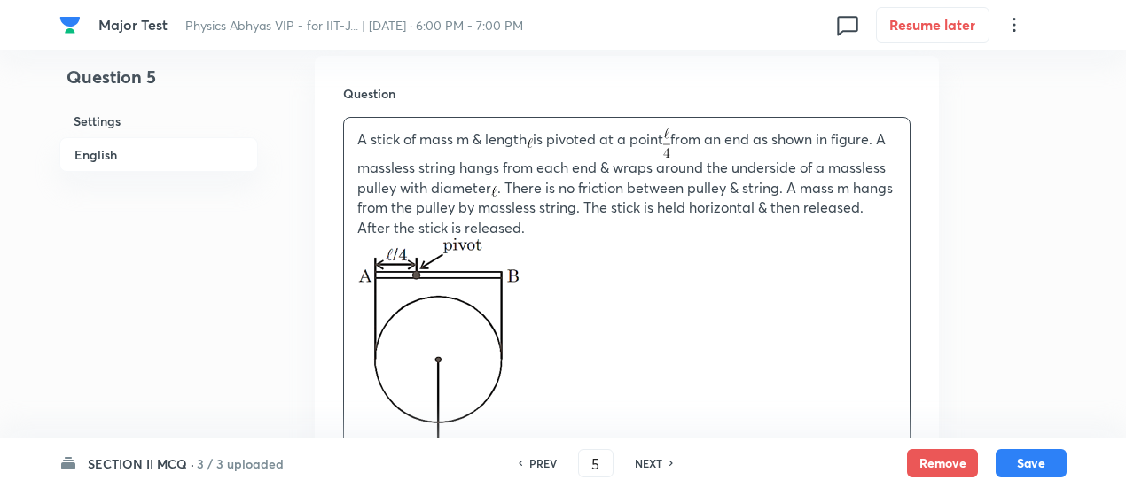
scroll to position [549, 0]
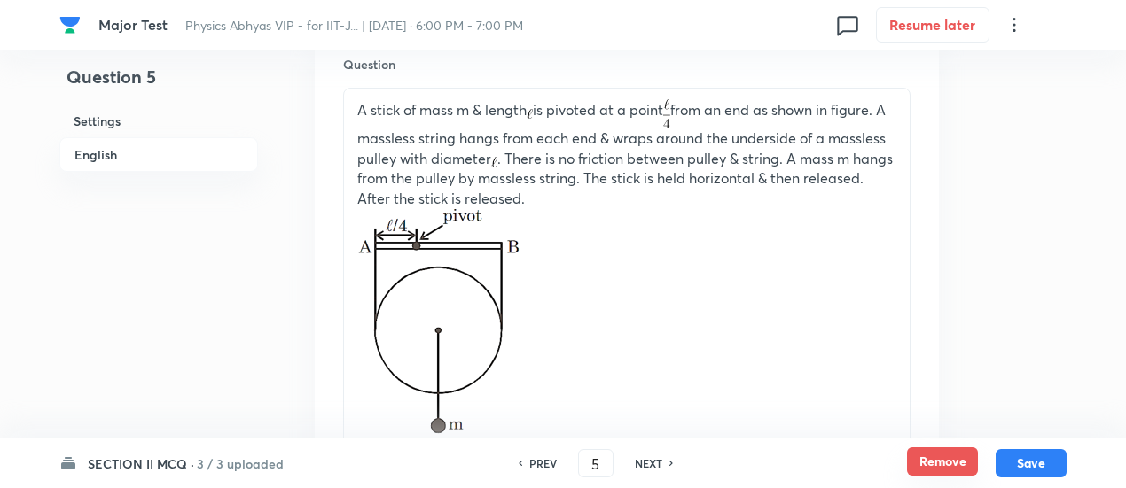
click at [935, 462] on button "Remove" at bounding box center [942, 462] width 71 height 28
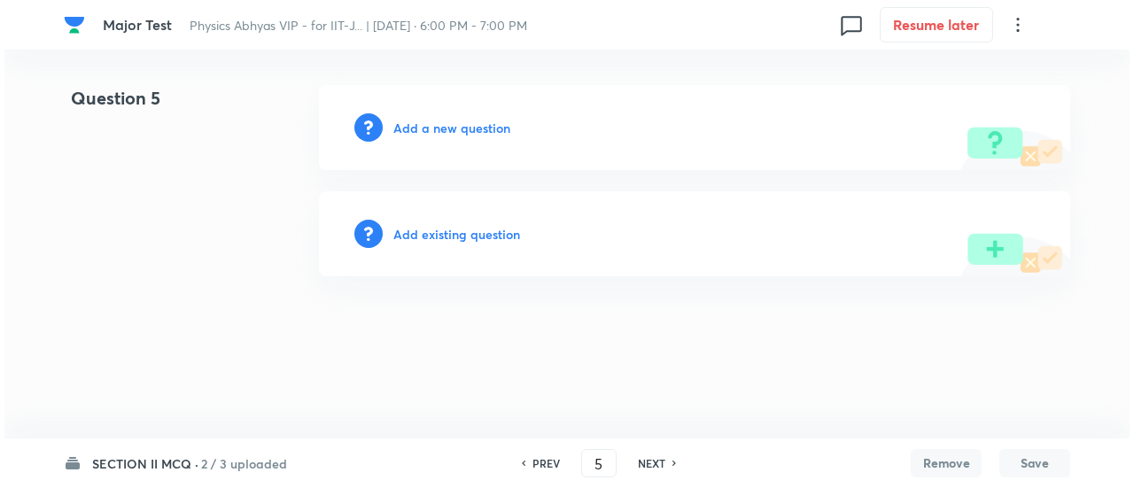
scroll to position [0, 0]
click at [485, 236] on h6 "Add existing question" at bounding box center [456, 234] width 127 height 19
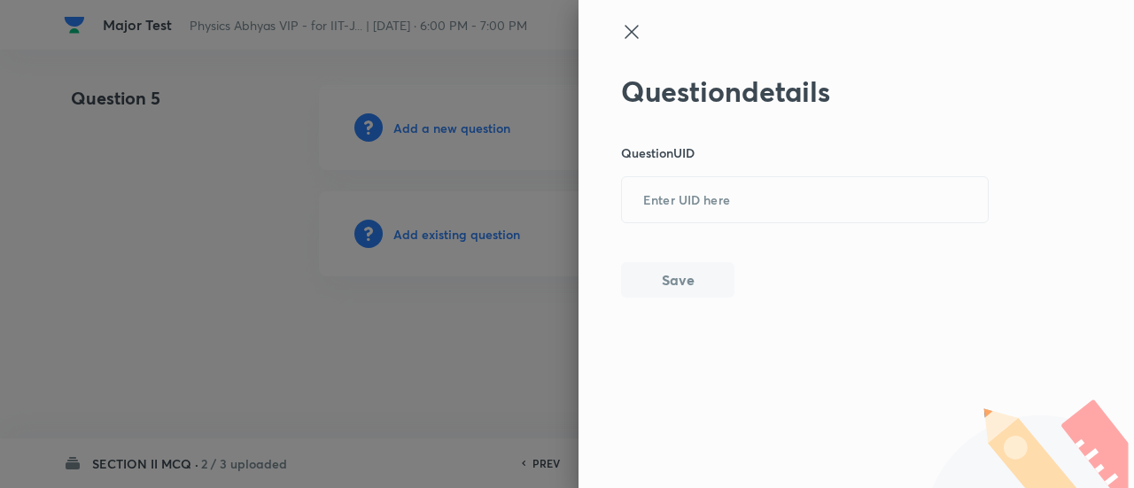
click at [485, 236] on div at bounding box center [567, 244] width 1134 height 488
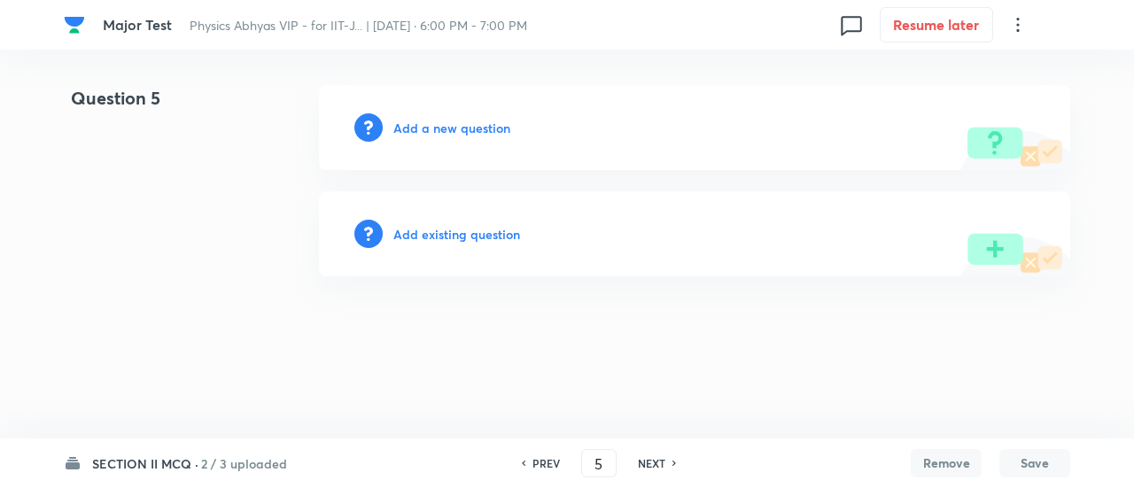
click at [497, 119] on h6 "Add a new question" at bounding box center [451, 128] width 117 height 19
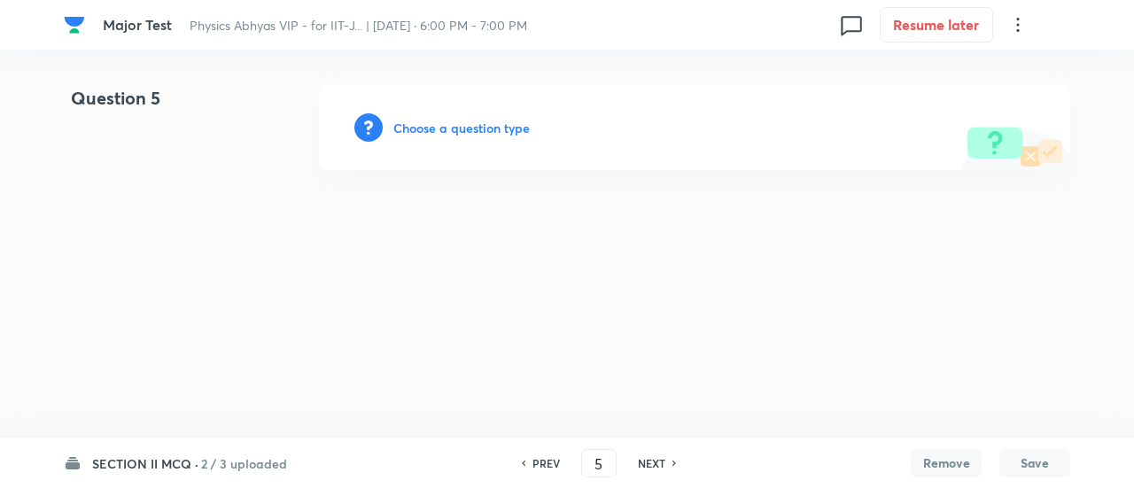
click at [497, 119] on h6 "Choose a question type" at bounding box center [461, 128] width 136 height 19
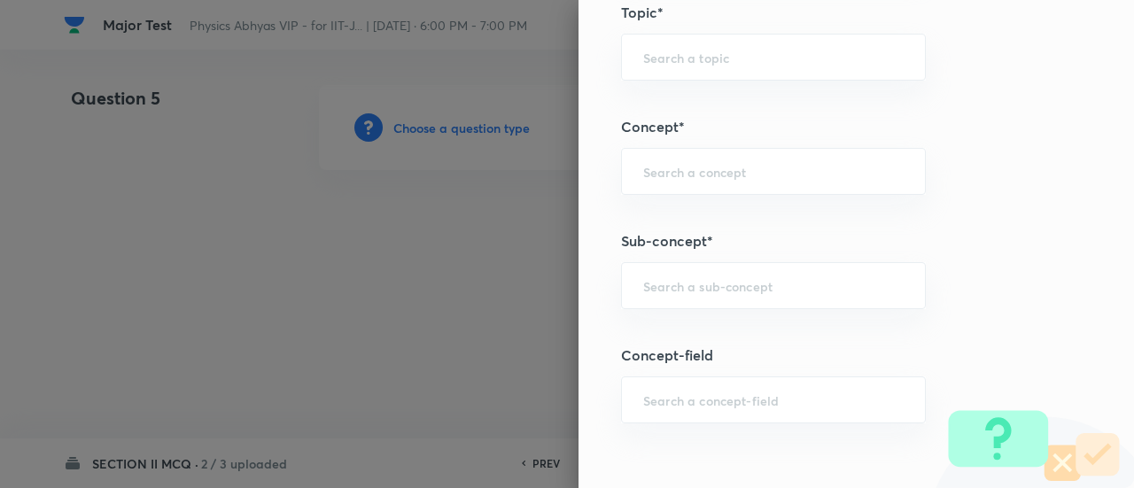
scroll to position [1154, 0]
click at [696, 275] on input "text" at bounding box center [773, 278] width 261 height 17
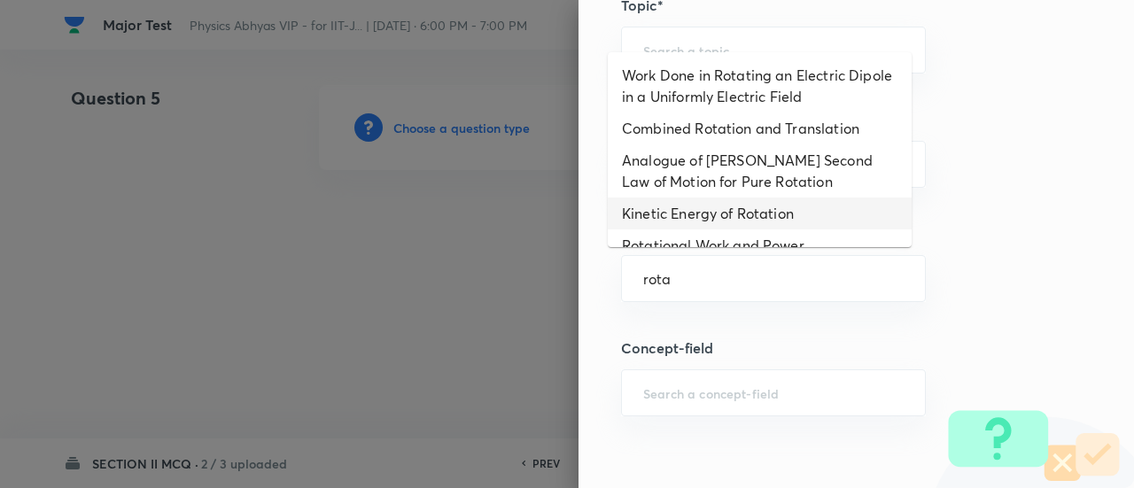
scroll to position [414, 0]
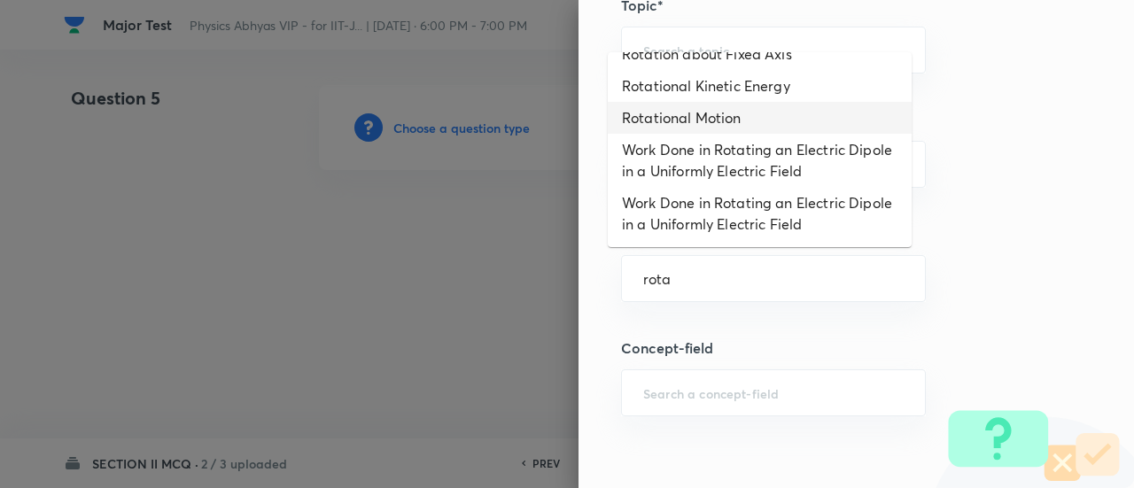
click at [682, 121] on li "Rotational Motion" at bounding box center [760, 118] width 304 height 32
type input "Rotational Motion"
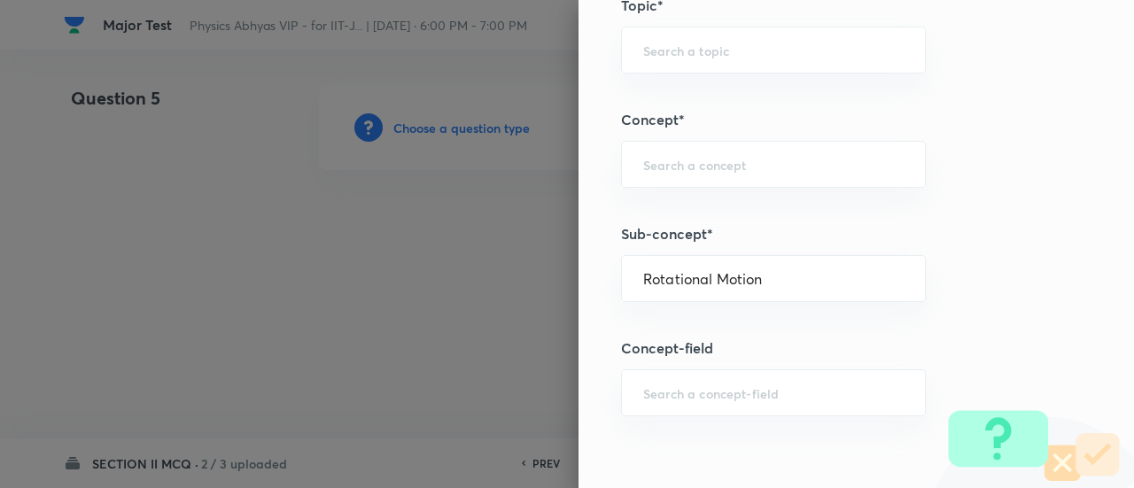
type input "Physics"
type input "Rotational Motion"
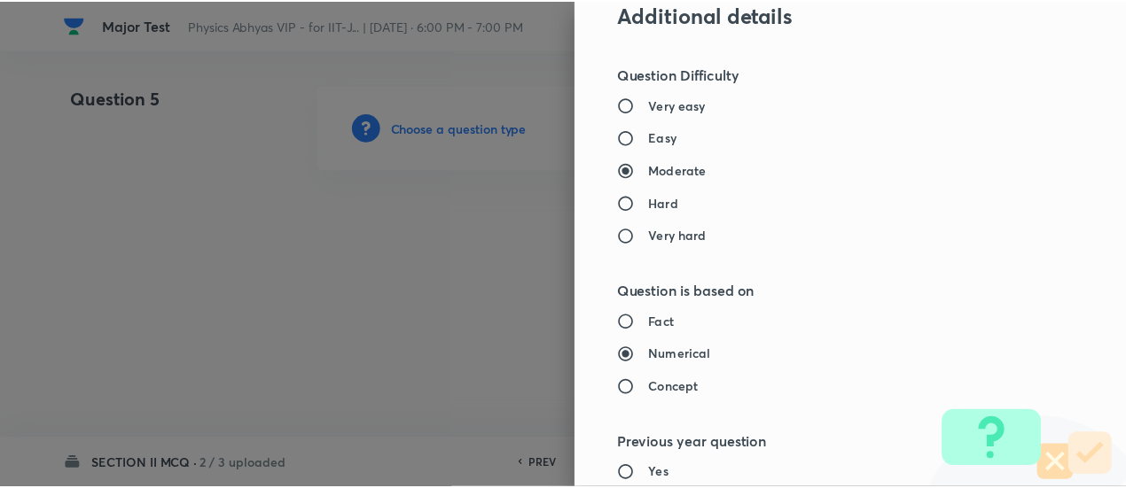
scroll to position [2154, 0]
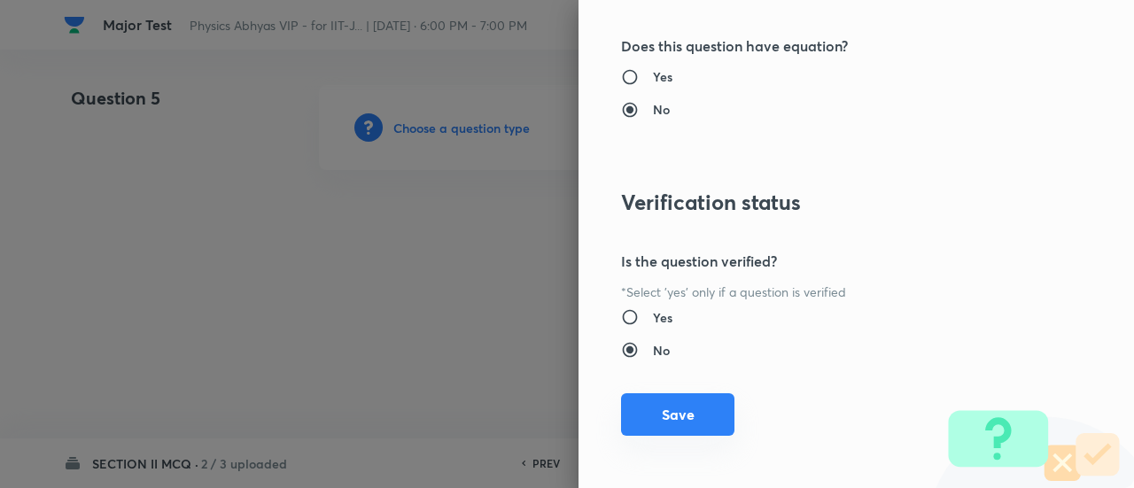
click at [696, 401] on button "Save" at bounding box center [677, 414] width 113 height 43
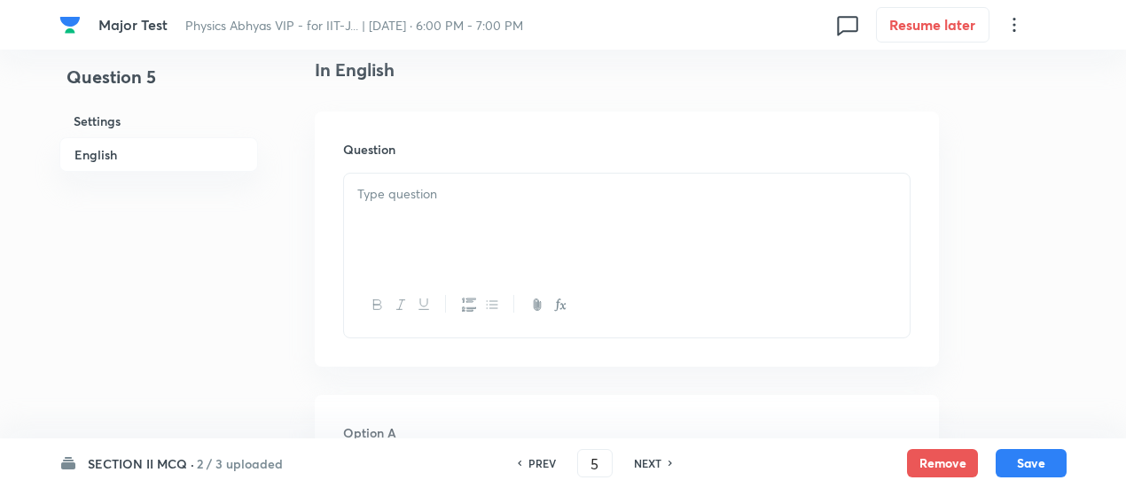
scroll to position [486, 0]
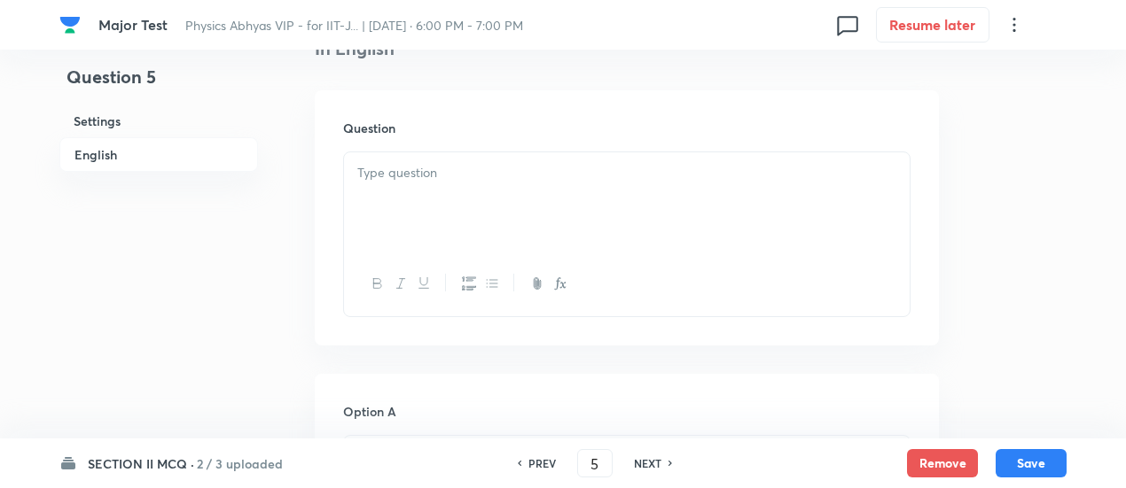
click at [519, 221] on div at bounding box center [626, 201] width 565 height 99
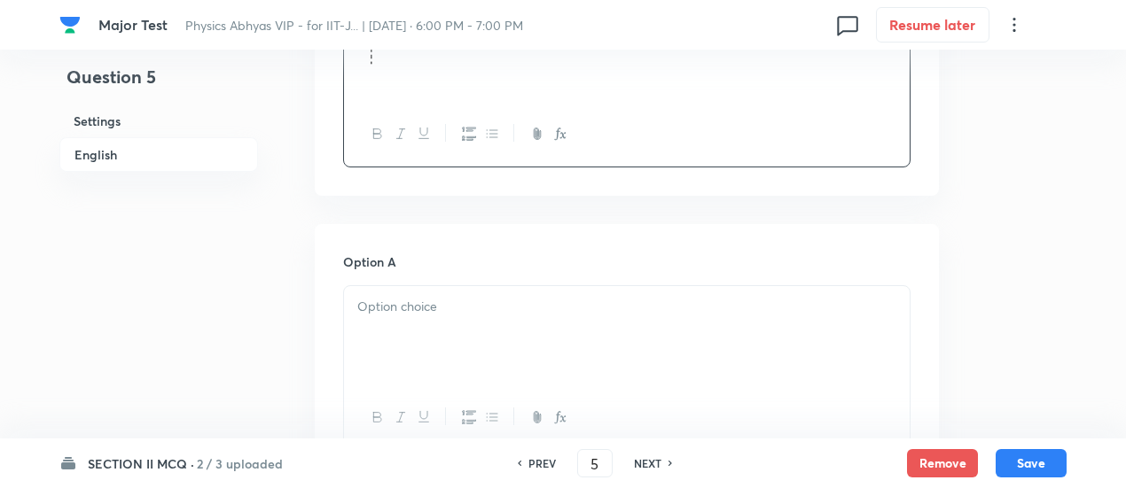
scroll to position [865, 0]
click at [674, 319] on div at bounding box center [626, 330] width 565 height 99
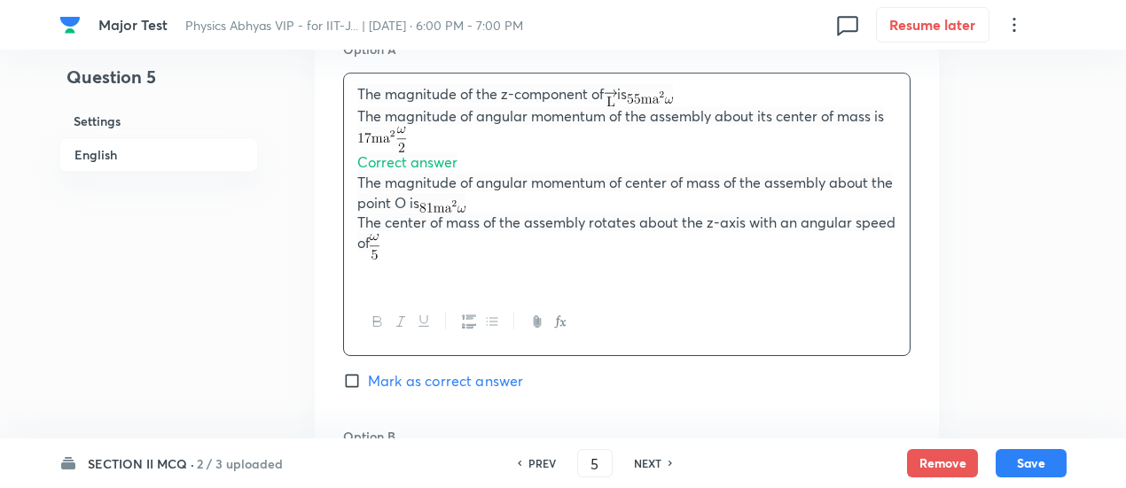
scroll to position [1073, 0]
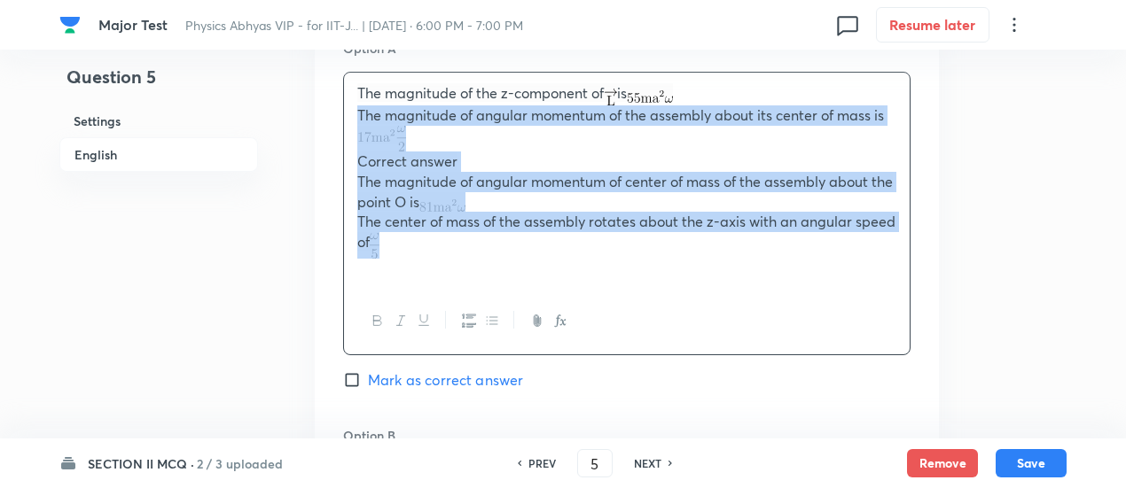
drag, startPoint x: 356, startPoint y: 114, endPoint x: 412, endPoint y: 251, distance: 147.5
click at [412, 251] on div "The magnitude of the z-component of is The magnitude of angular momentum of the…" at bounding box center [626, 181] width 565 height 216
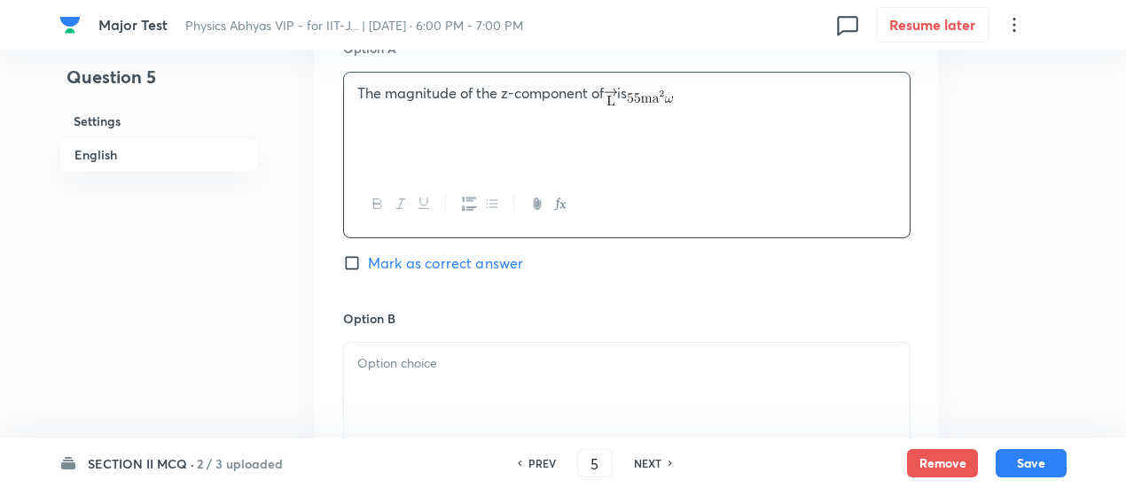
click at [501, 409] on div at bounding box center [626, 392] width 565 height 99
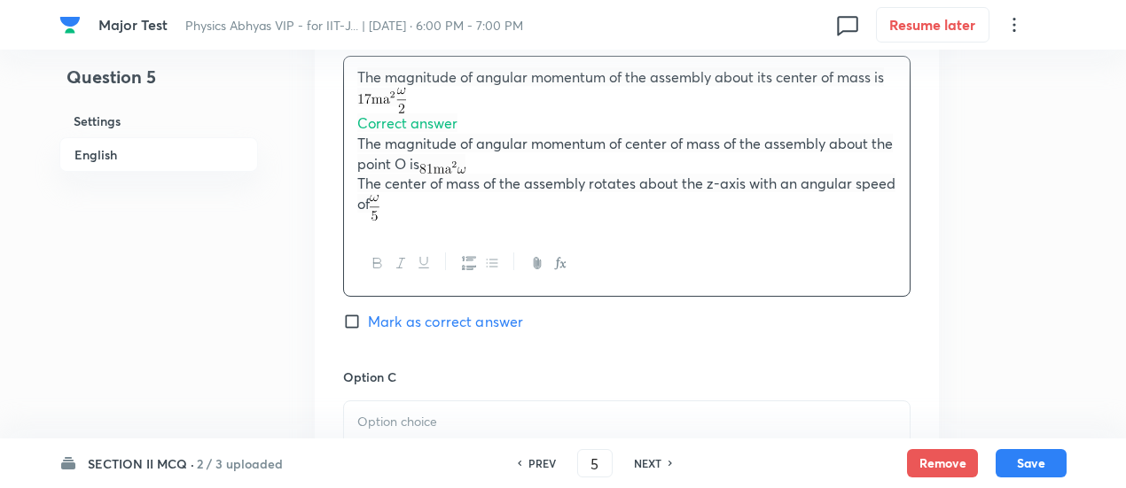
scroll to position [1361, 0]
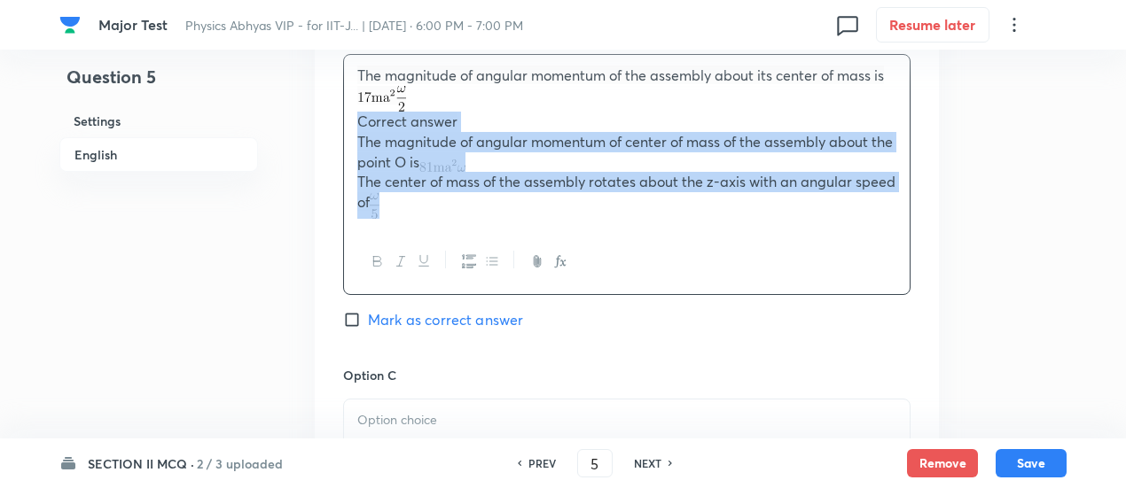
drag, startPoint x: 354, startPoint y: 118, endPoint x: 395, endPoint y: 198, distance: 89.6
click at [395, 198] on div "The magnitude of angular momentum of the assembly about its center of mass is C…" at bounding box center [626, 142] width 565 height 175
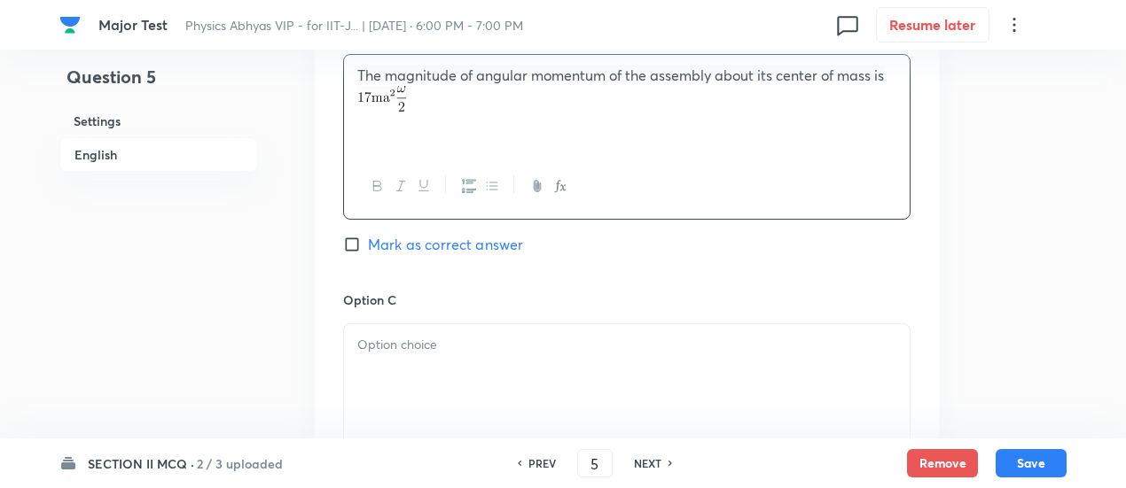
click at [482, 373] on div at bounding box center [626, 373] width 565 height 99
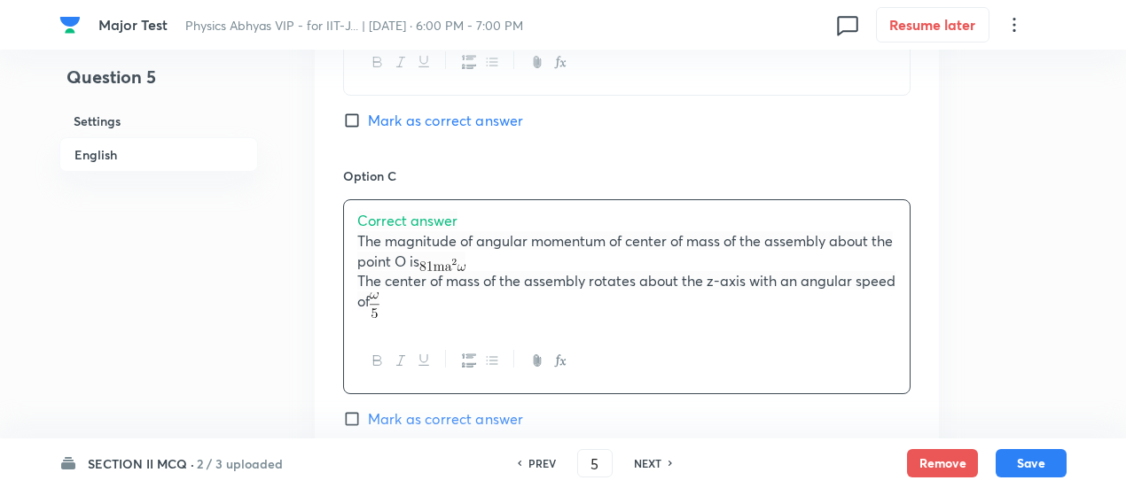
scroll to position [1491, 0]
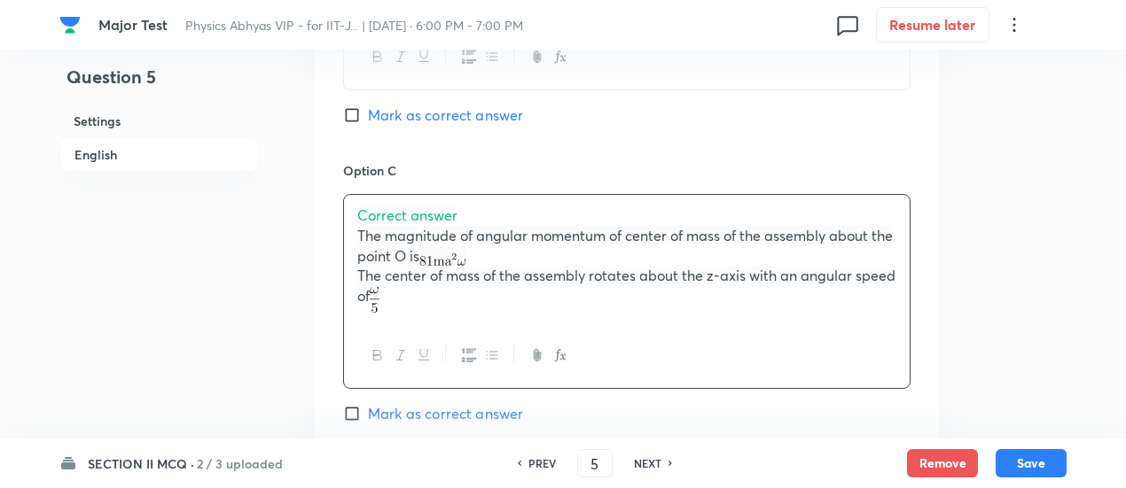
click at [441, 214] on span "Correct answer" at bounding box center [407, 215] width 100 height 19
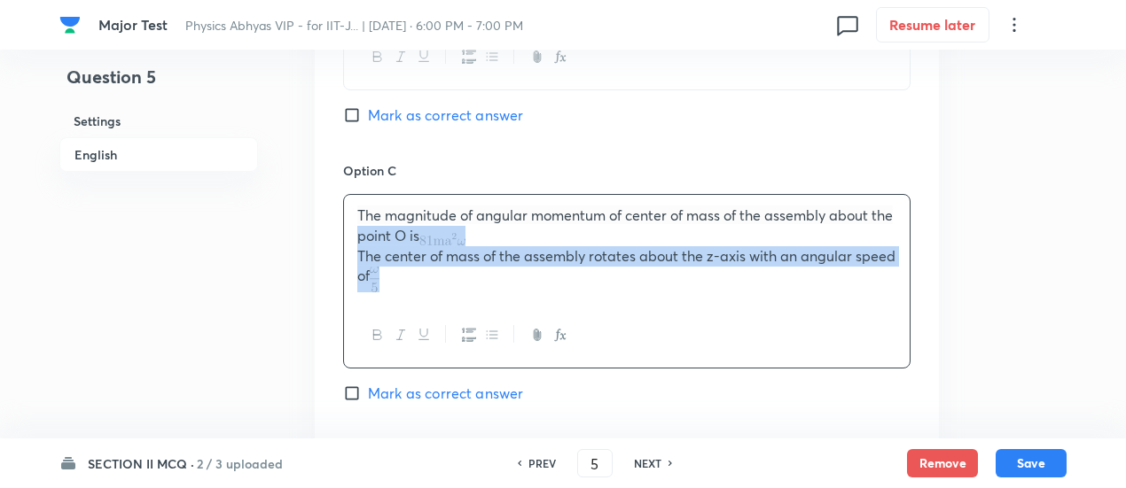
drag, startPoint x: 351, startPoint y: 245, endPoint x: 401, endPoint y: 282, distance: 62.0
click at [401, 282] on div "The magnitude of angular momentum of center of mass of the assembly about the p…" at bounding box center [626, 249] width 565 height 108
click at [401, 282] on p "The center of mass of the assembly rotates about the z-axis with an angular spe…" at bounding box center [626, 269] width 539 height 46
drag, startPoint x: 354, startPoint y: 253, endPoint x: 388, endPoint y: 281, distance: 43.5
click at [388, 281] on div "The magnitude of angular momentum of center of mass of the assembly about the p…" at bounding box center [626, 249] width 565 height 108
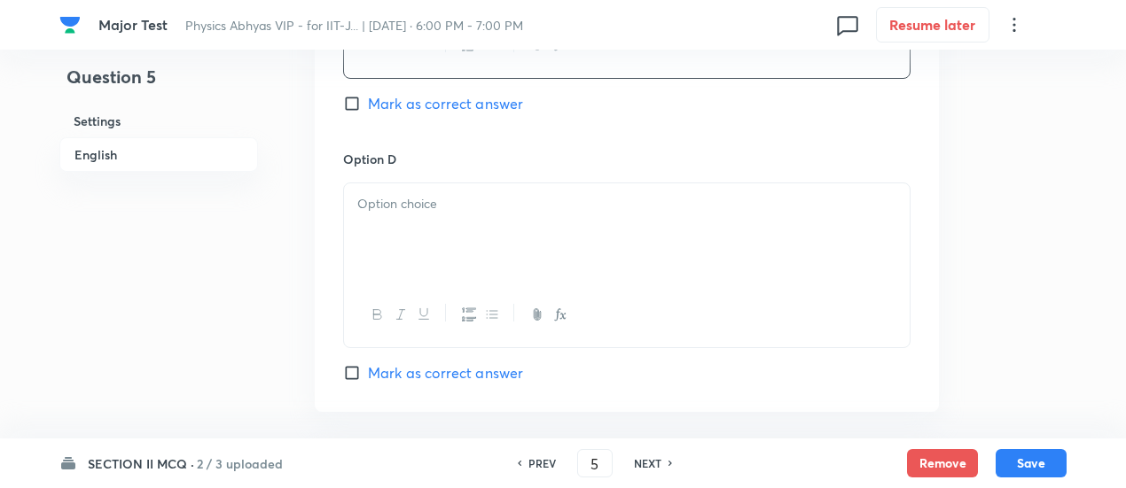
scroll to position [1781, 0]
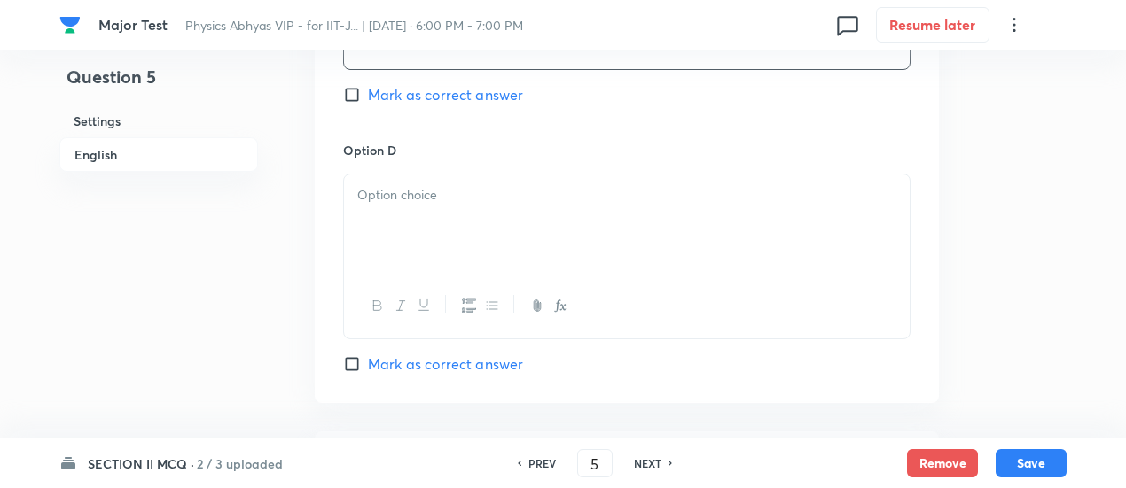
click at [417, 218] on div at bounding box center [626, 224] width 565 height 99
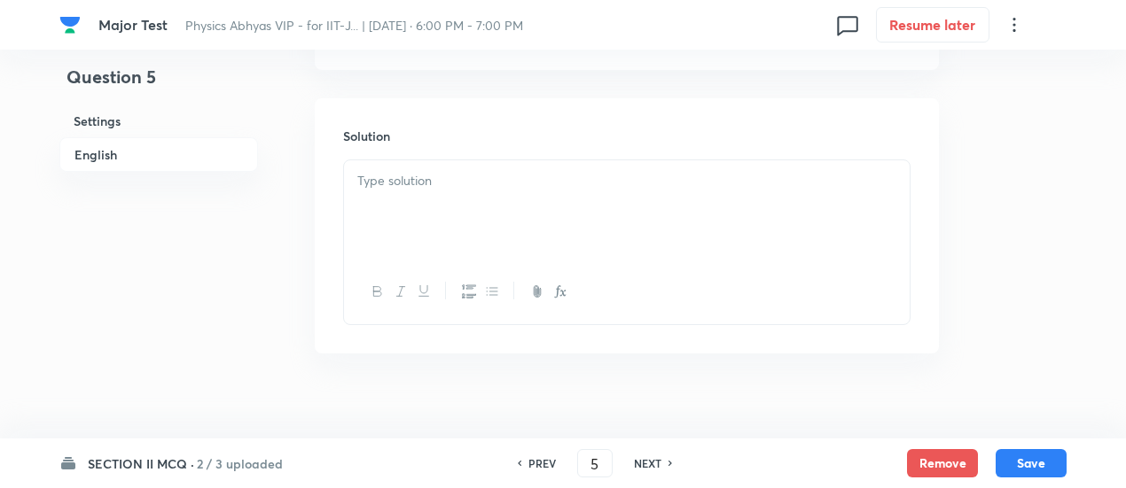
scroll to position [2134, 0]
click at [554, 197] on div at bounding box center [626, 190] width 565 height 99
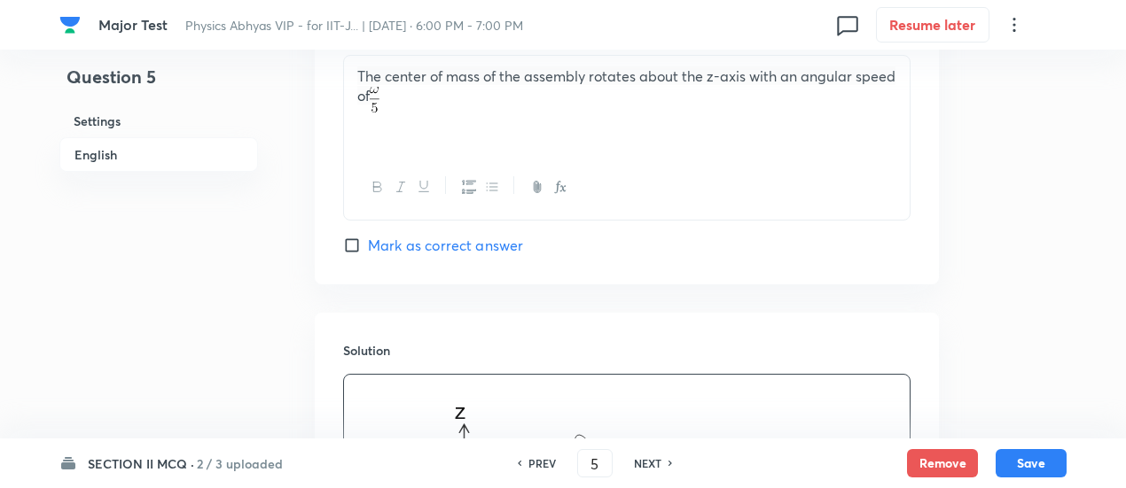
scroll to position [1873, 0]
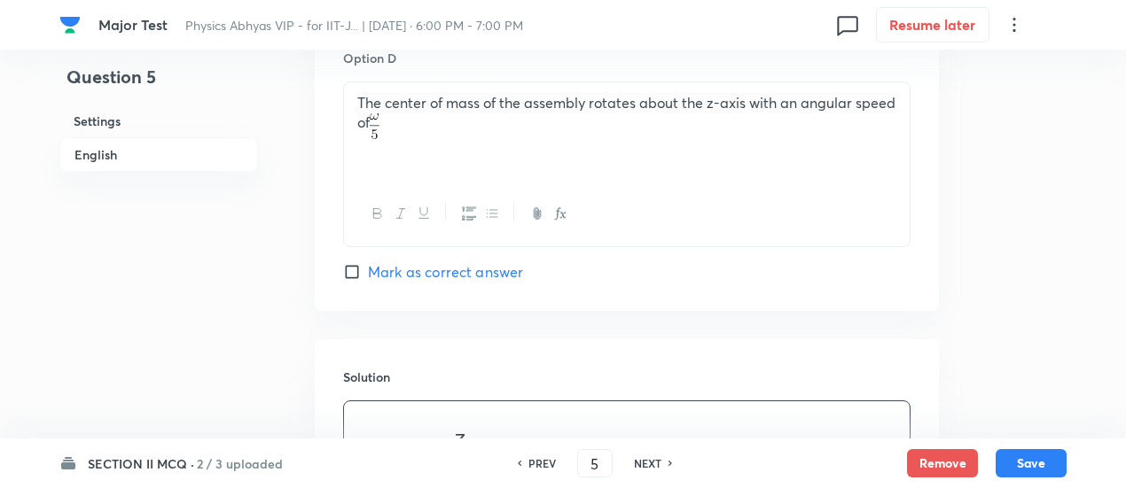
click at [495, 266] on span "Mark as correct answer" at bounding box center [445, 271] width 155 height 21
click at [368, 266] on input "Mark as correct answer" at bounding box center [355, 272] width 25 height 18
checkbox input "true"
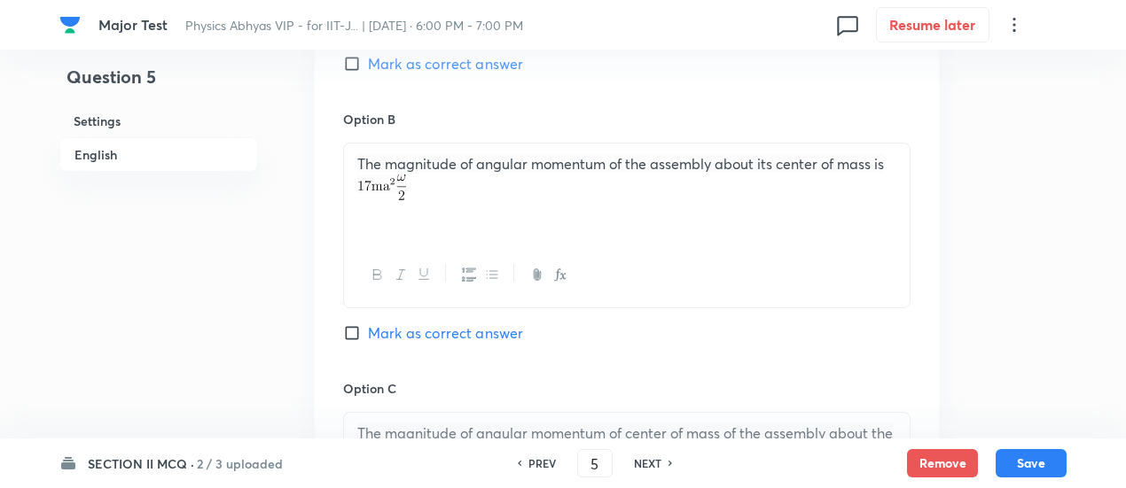
scroll to position [1271, 0]
click at [495, 342] on span "Mark as correct answer" at bounding box center [445, 334] width 155 height 21
click at [368, 342] on input "Mark as correct answer" at bounding box center [355, 335] width 25 height 18
checkbox input "true"
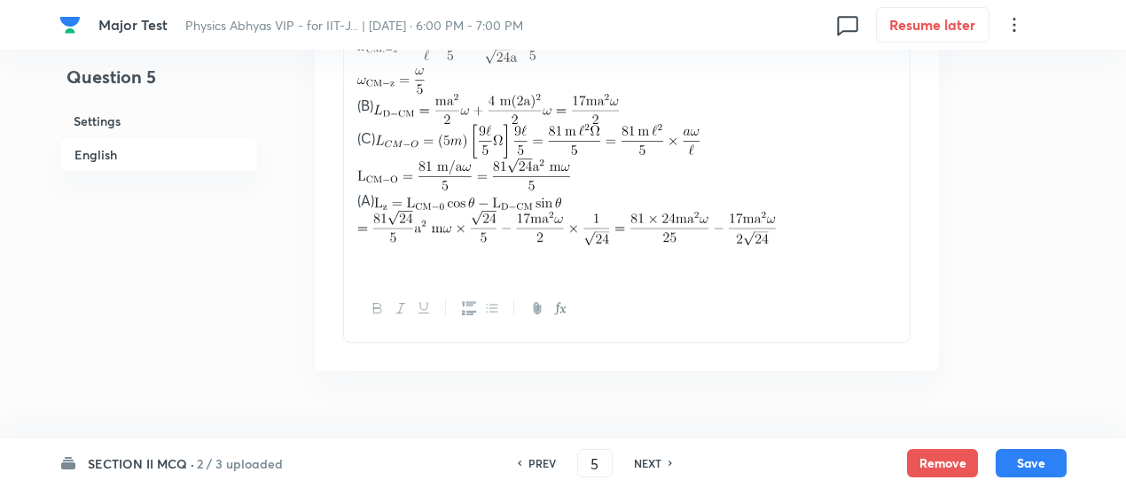
scroll to position [2677, 0]
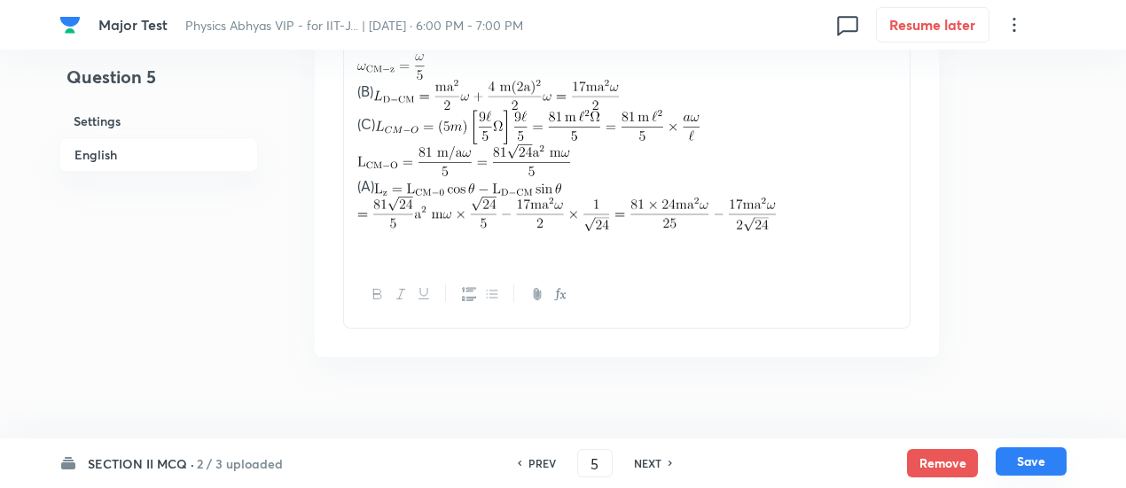
click at [1034, 454] on button "Save" at bounding box center [1030, 462] width 71 height 28
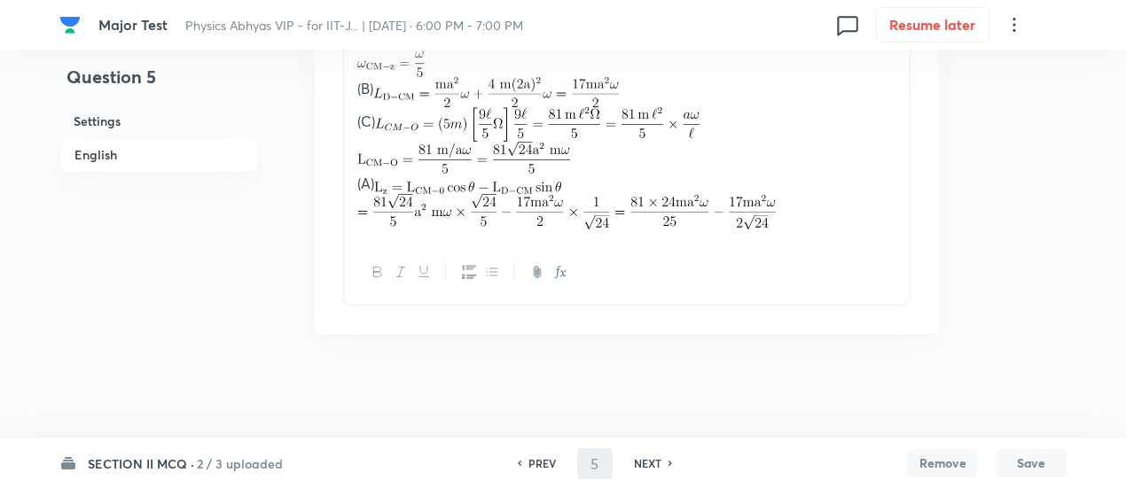
type input "6"
checkbox input "false"
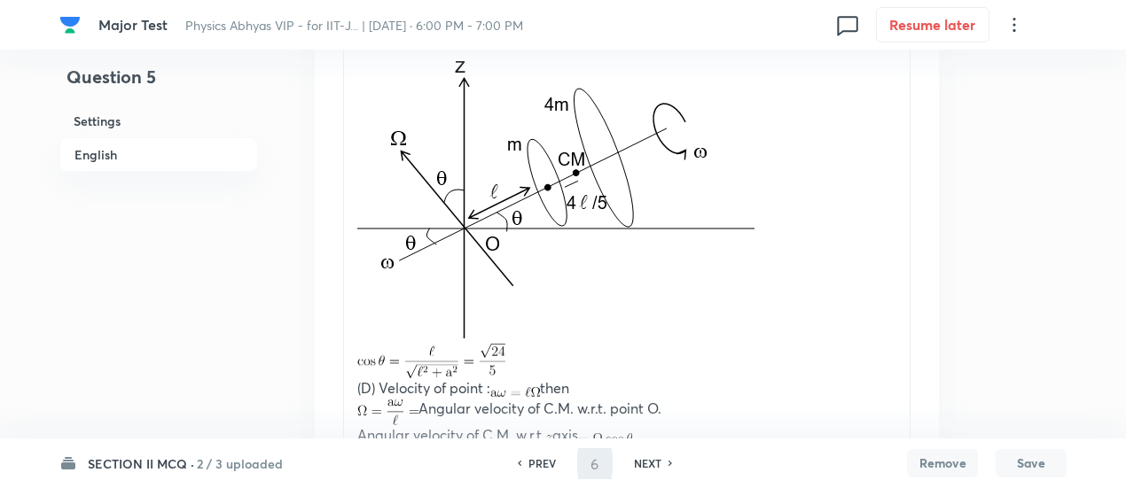
checkbox input "true"
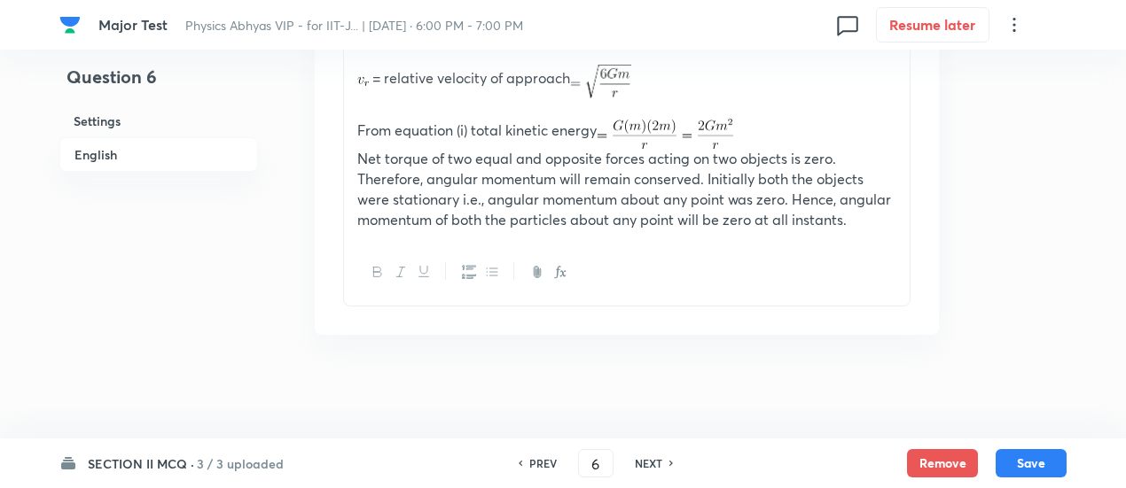
click at [649, 456] on h6 "NEXT" at bounding box center [648, 464] width 27 height 16
type input "7"
checkbox input "false"
checkbox input "true"
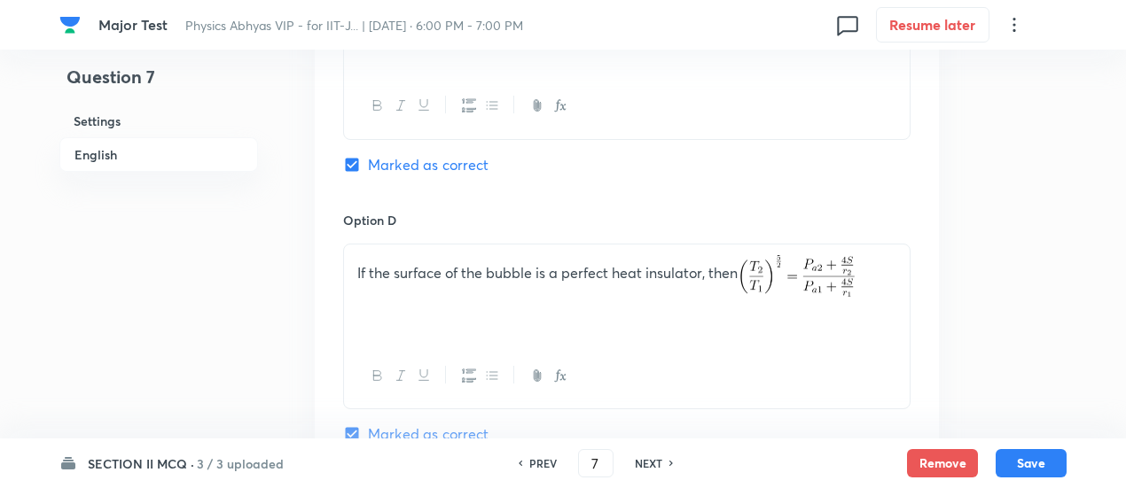
scroll to position [1601, 0]
click at [925, 460] on button "Remove" at bounding box center [942, 462] width 71 height 28
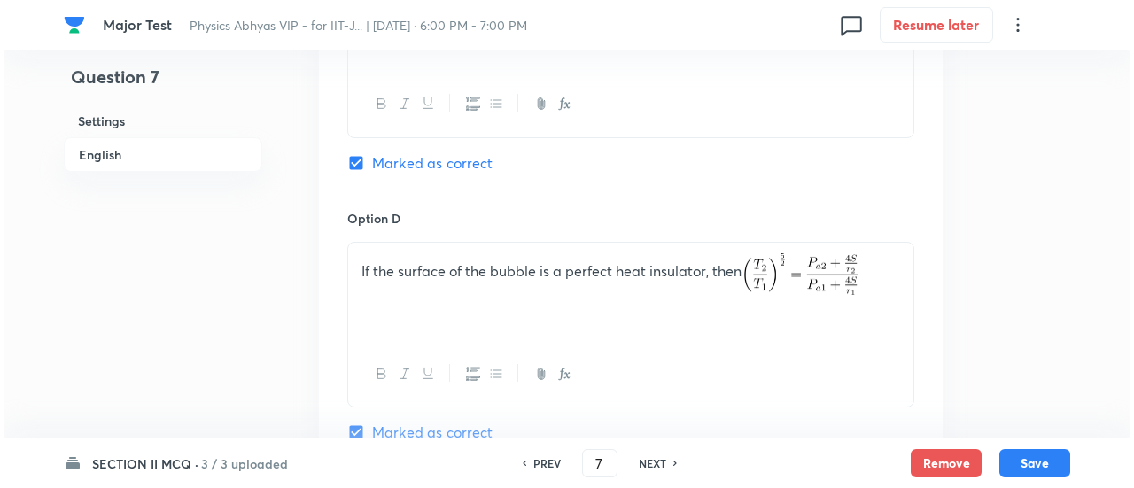
scroll to position [0, 0]
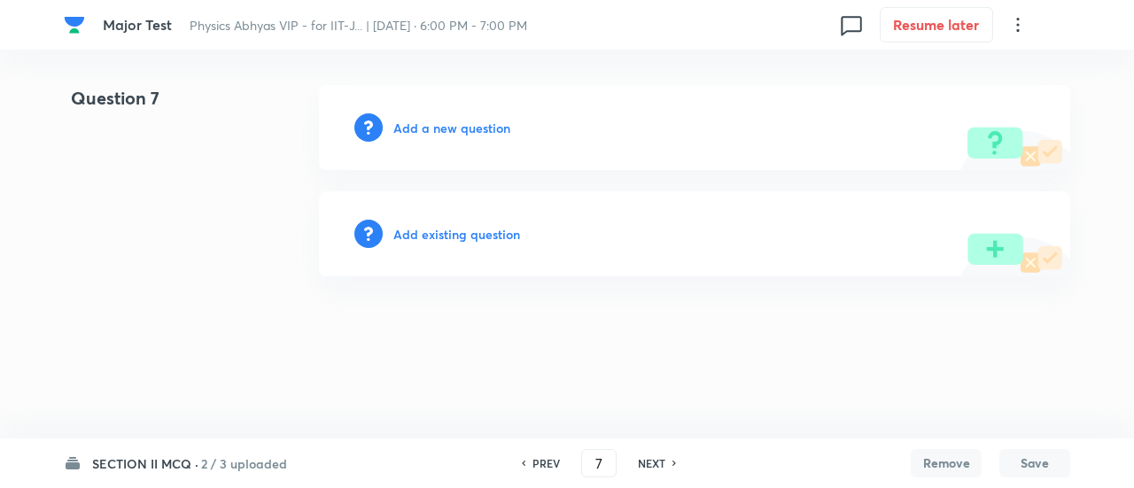
click at [500, 233] on h6 "Add existing question" at bounding box center [456, 234] width 127 height 19
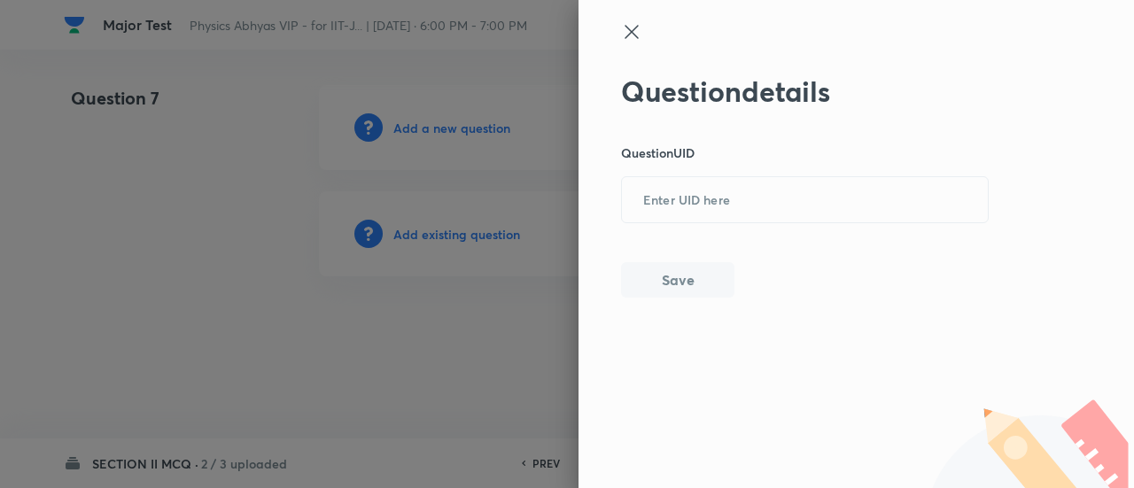
click at [628, 26] on icon at bounding box center [631, 31] width 21 height 21
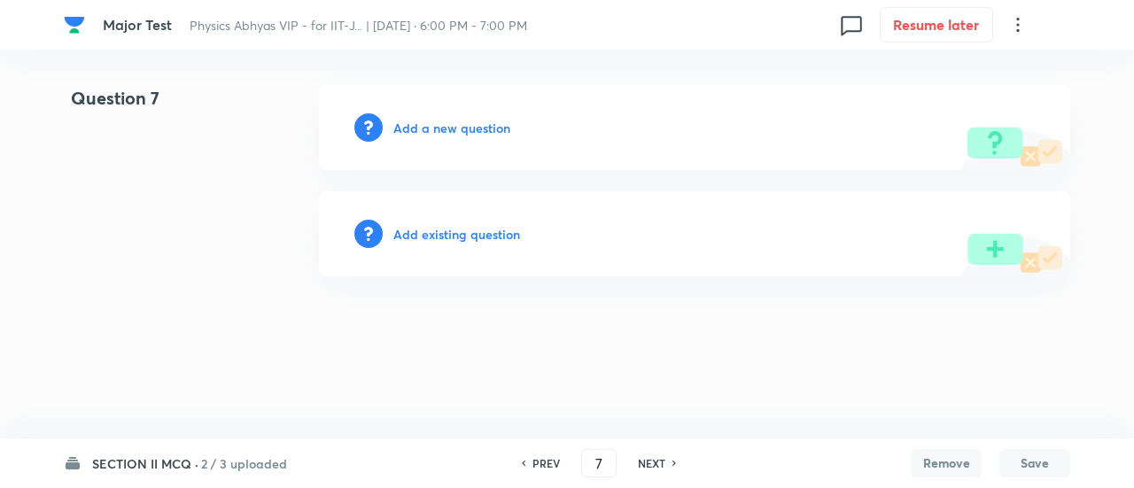
click at [483, 123] on h6 "Add a new question" at bounding box center [451, 128] width 117 height 19
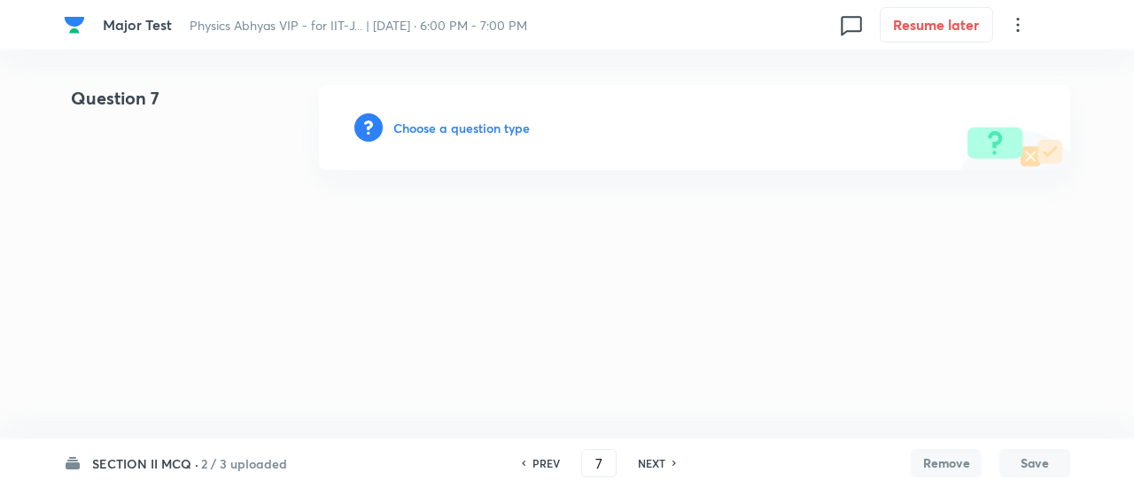
click at [483, 123] on h6 "Choose a question type" at bounding box center [461, 128] width 136 height 19
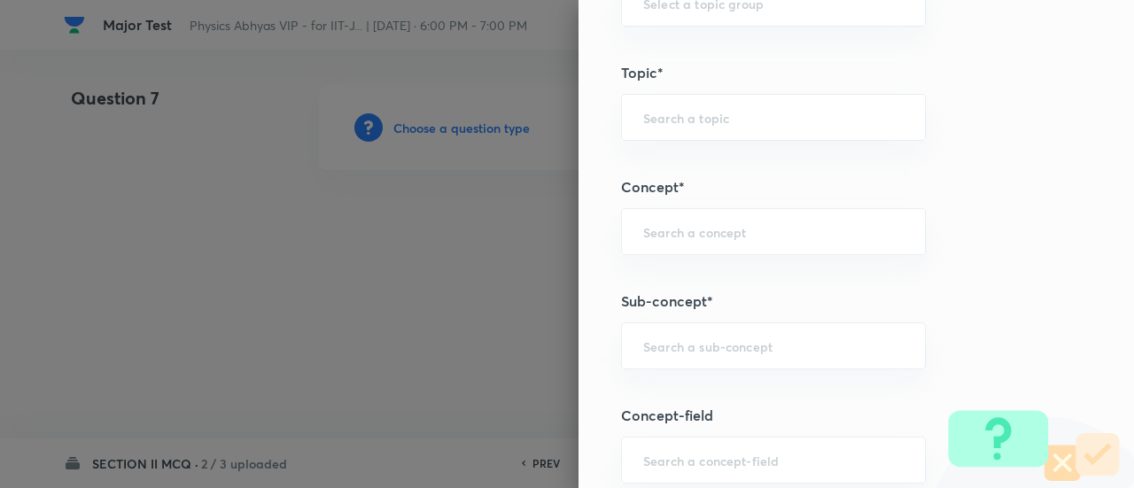
scroll to position [1088, 0]
click at [705, 336] on input "text" at bounding box center [773, 344] width 261 height 17
click at [700, 395] on li "Pitot Tube" at bounding box center [760, 390] width 304 height 32
type input "Pitot Tube"
type input "Physics"
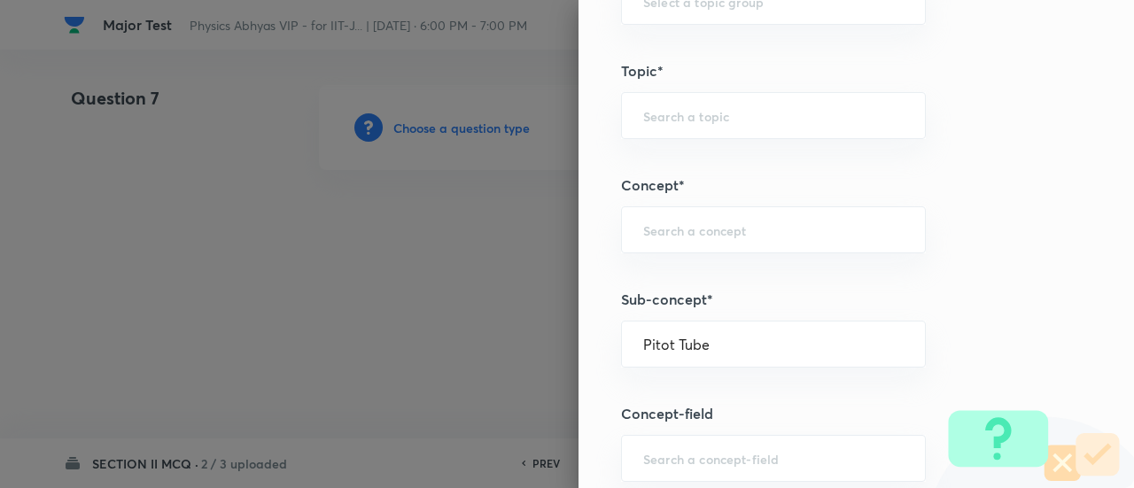
type input "Solid & Fluid Mechanics"
type input "Hydrodynamics"
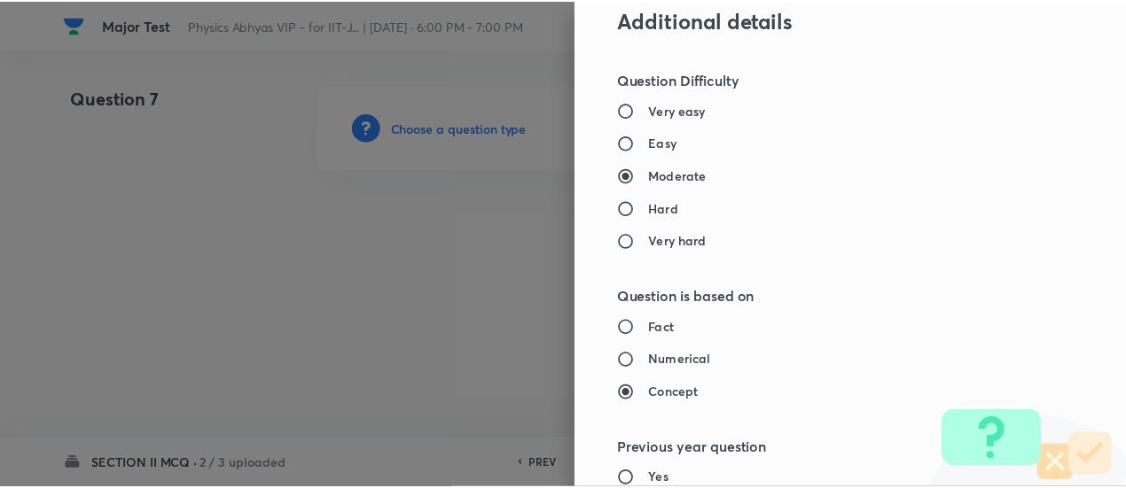
scroll to position [2154, 0]
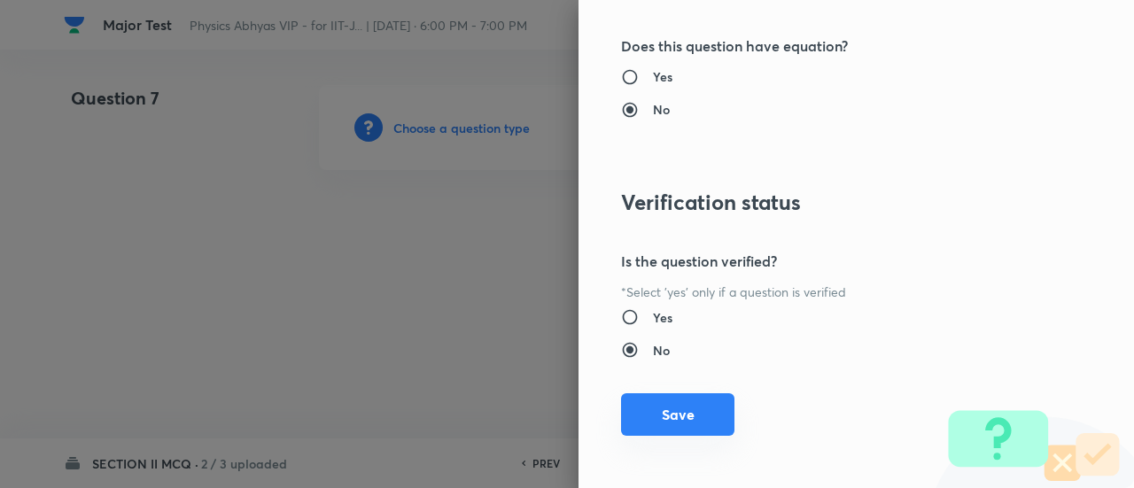
click at [696, 398] on button "Save" at bounding box center [677, 414] width 113 height 43
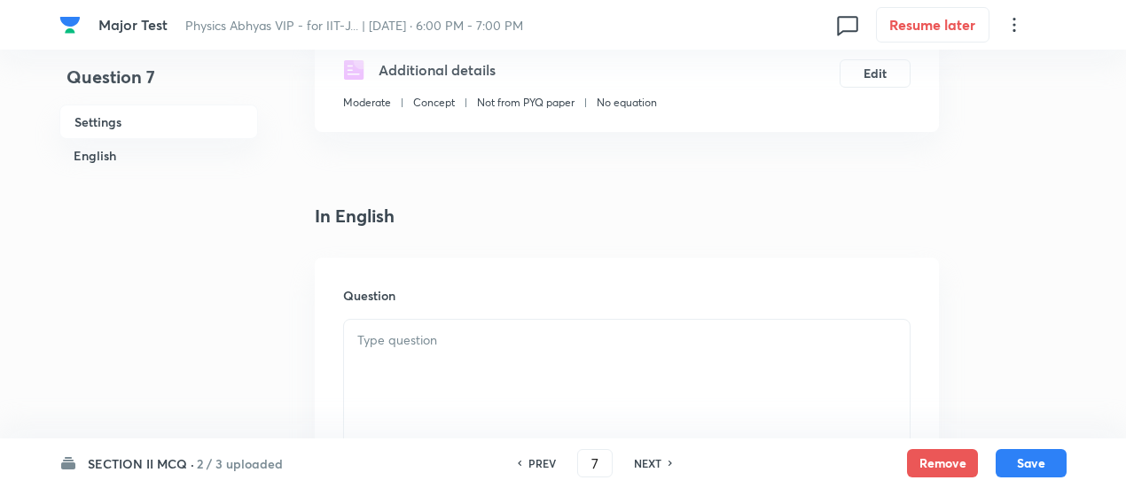
scroll to position [324, 0]
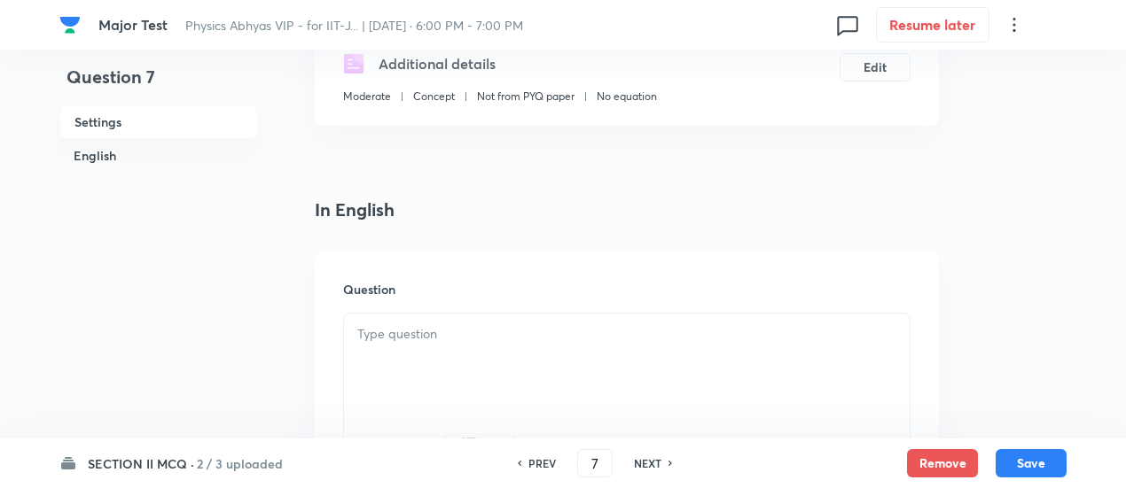
click at [504, 322] on div at bounding box center [626, 363] width 565 height 99
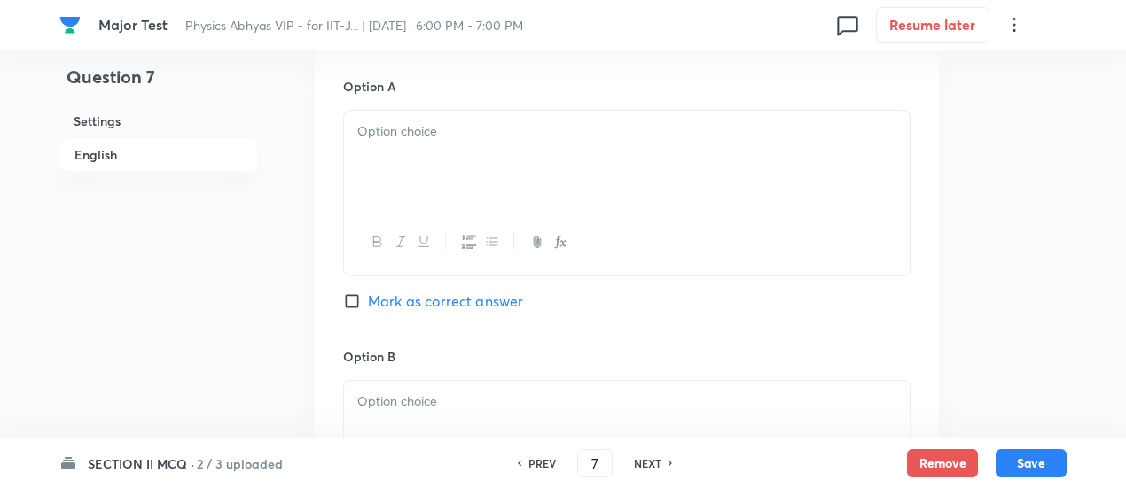
scroll to position [1046, 0]
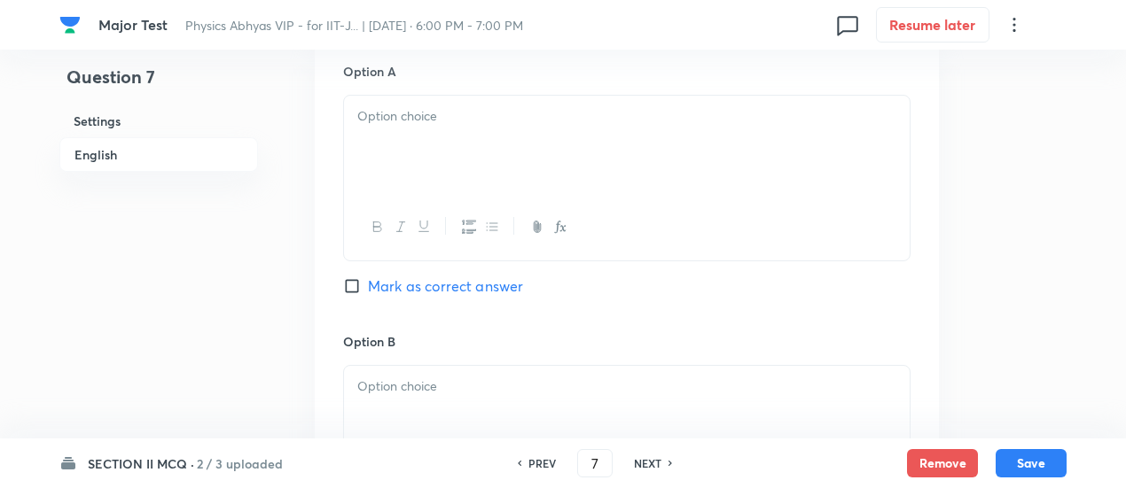
click at [583, 167] on div at bounding box center [626, 145] width 565 height 99
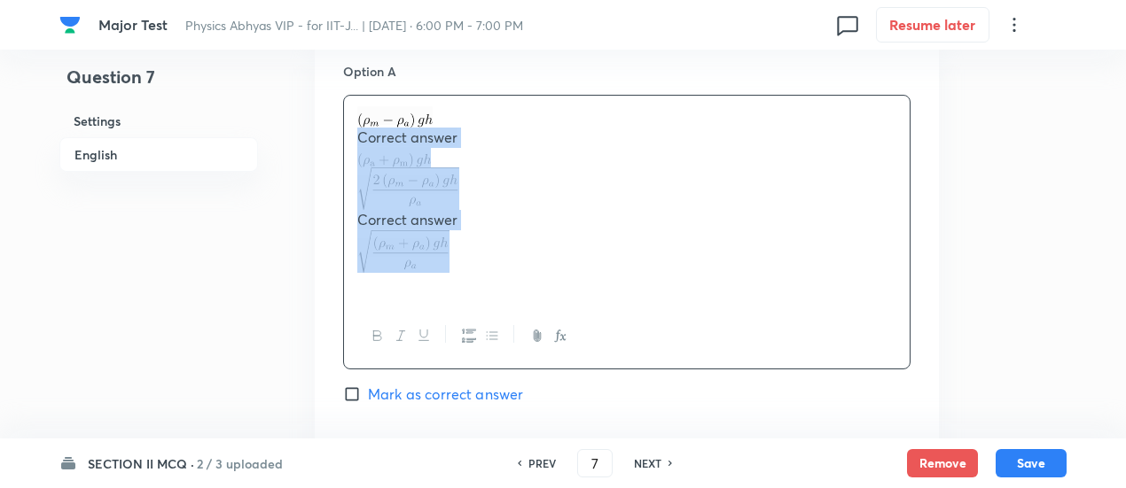
drag, startPoint x: 353, startPoint y: 137, endPoint x: 480, endPoint y: 261, distance: 177.4
click at [480, 261] on div "Correct answer Correct answer" at bounding box center [626, 199] width 565 height 207
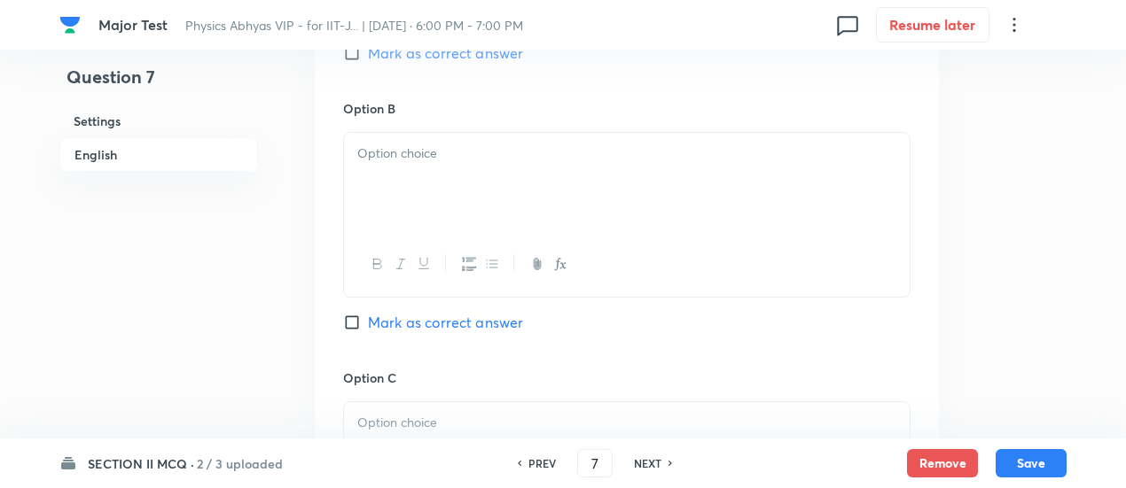
scroll to position [1280, 0]
click at [459, 208] on div at bounding box center [626, 181] width 565 height 99
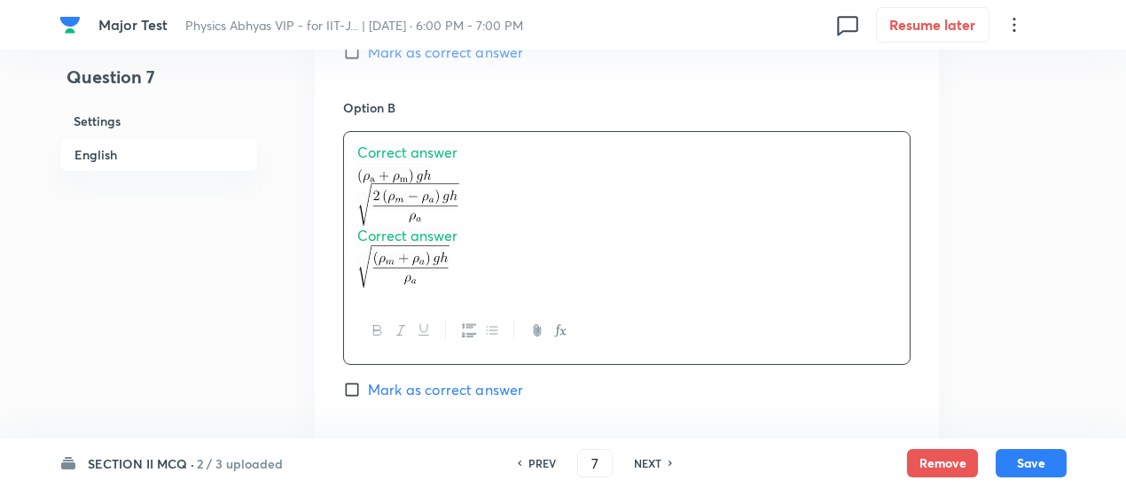
click at [445, 150] on span "Correct answer" at bounding box center [407, 152] width 100 height 19
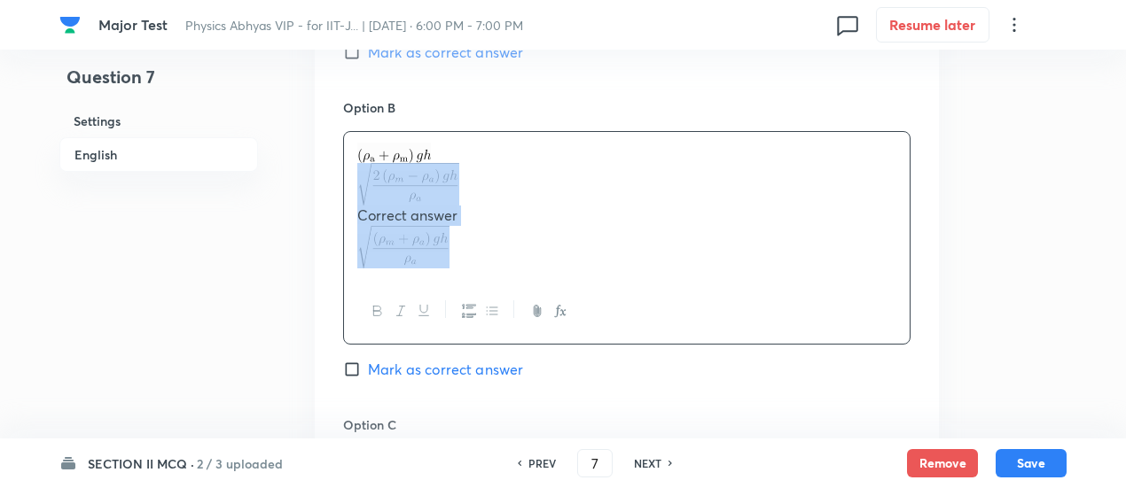
drag, startPoint x: 349, startPoint y: 176, endPoint x: 462, endPoint y: 245, distance: 132.1
click at [462, 245] on div "Correct answer" at bounding box center [626, 205] width 565 height 147
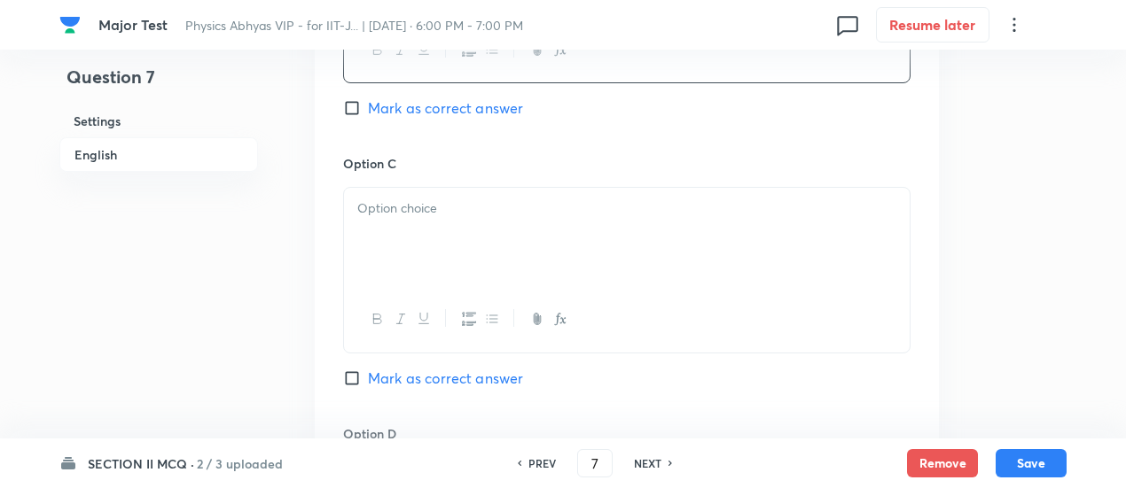
scroll to position [1494, 0]
click at [462, 245] on div at bounding box center [626, 236] width 565 height 99
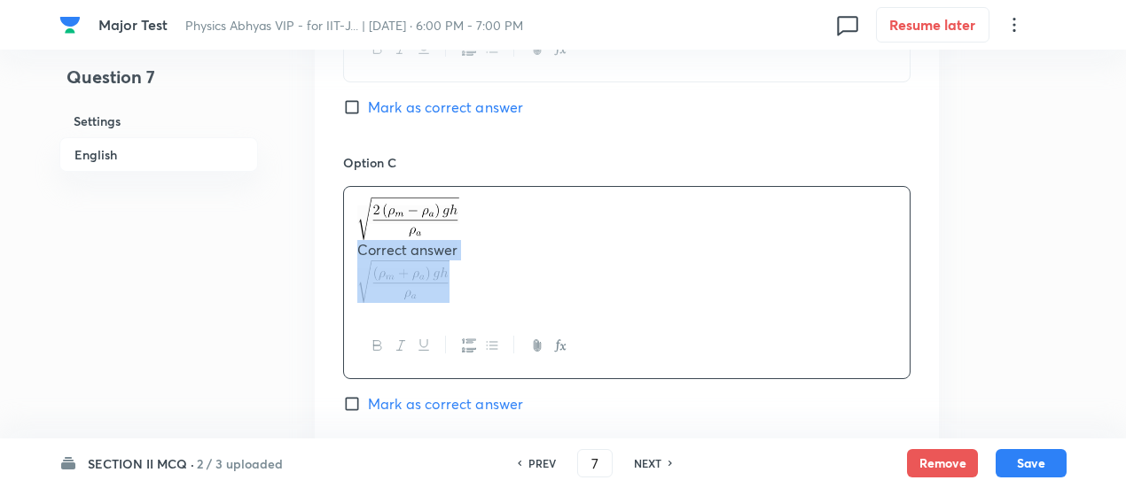
drag, startPoint x: 352, startPoint y: 245, endPoint x: 474, endPoint y: 281, distance: 127.3
click at [474, 281] on div "Correct answer" at bounding box center [626, 250] width 565 height 127
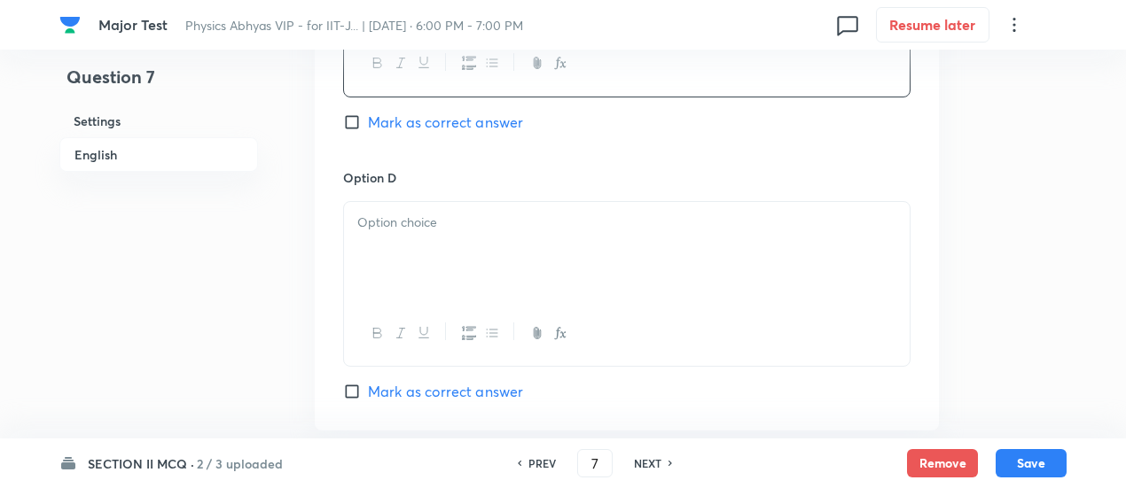
scroll to position [1788, 0]
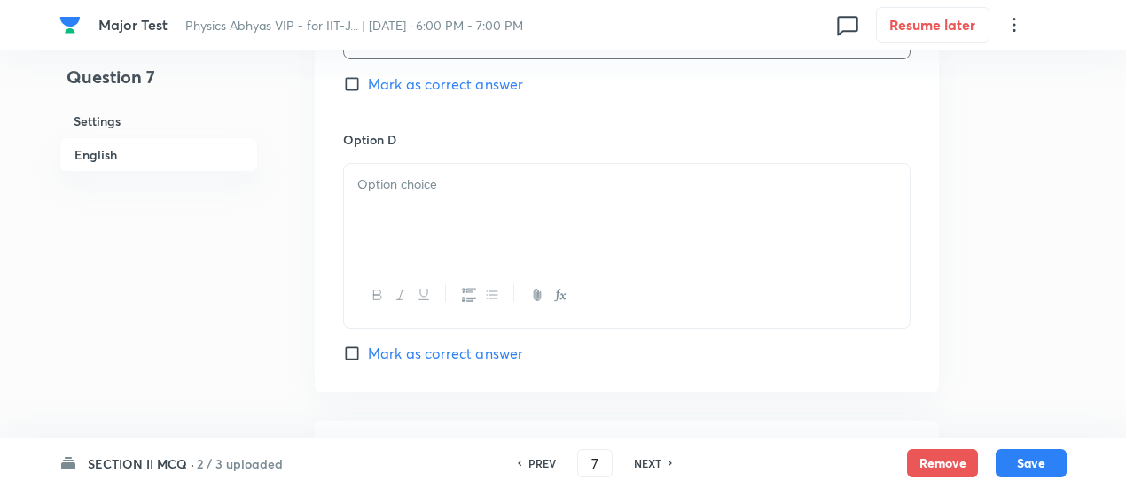
click at [463, 221] on div at bounding box center [626, 213] width 565 height 99
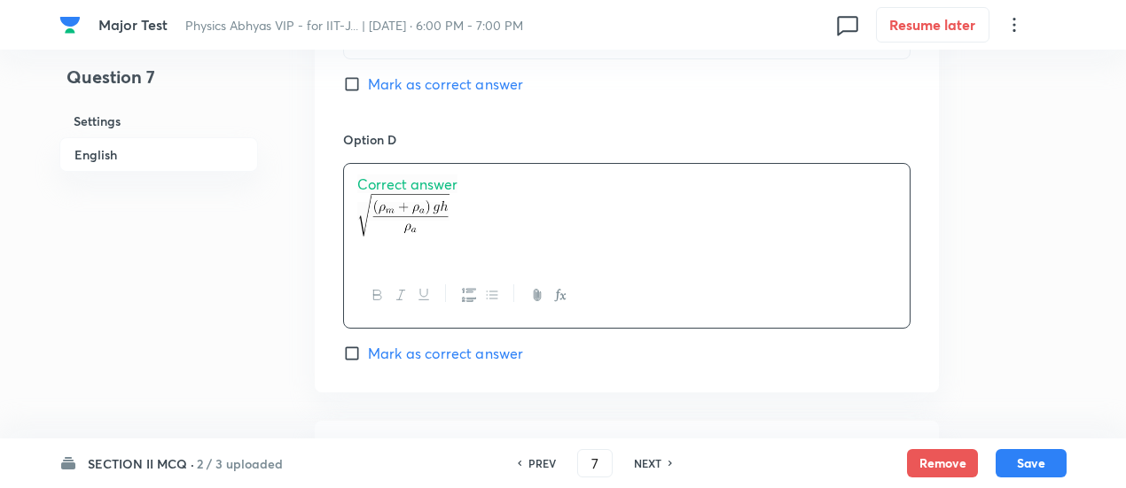
click at [443, 180] on span "Correct answer" at bounding box center [407, 184] width 100 height 19
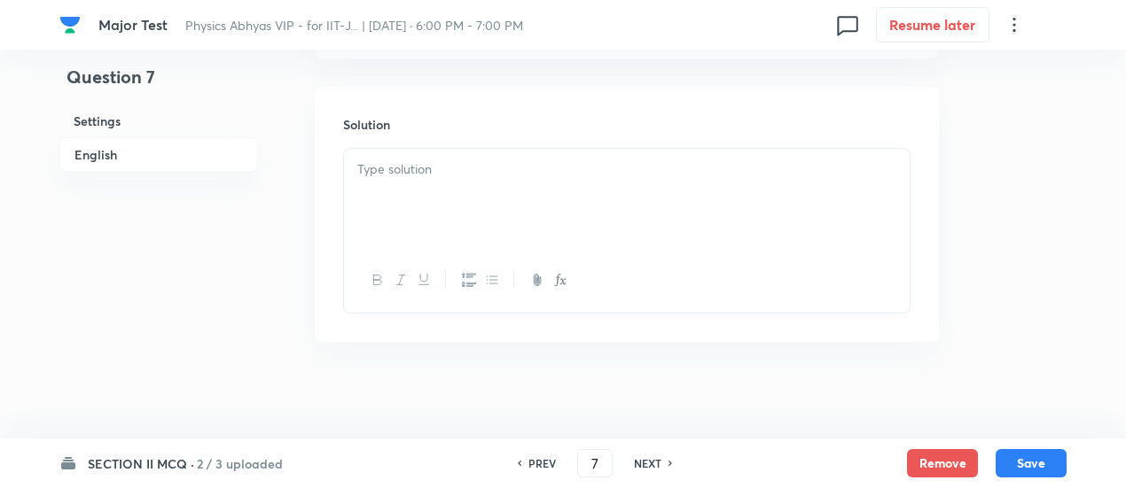
scroll to position [2129, 0]
click at [652, 219] on div at bounding box center [626, 191] width 565 height 99
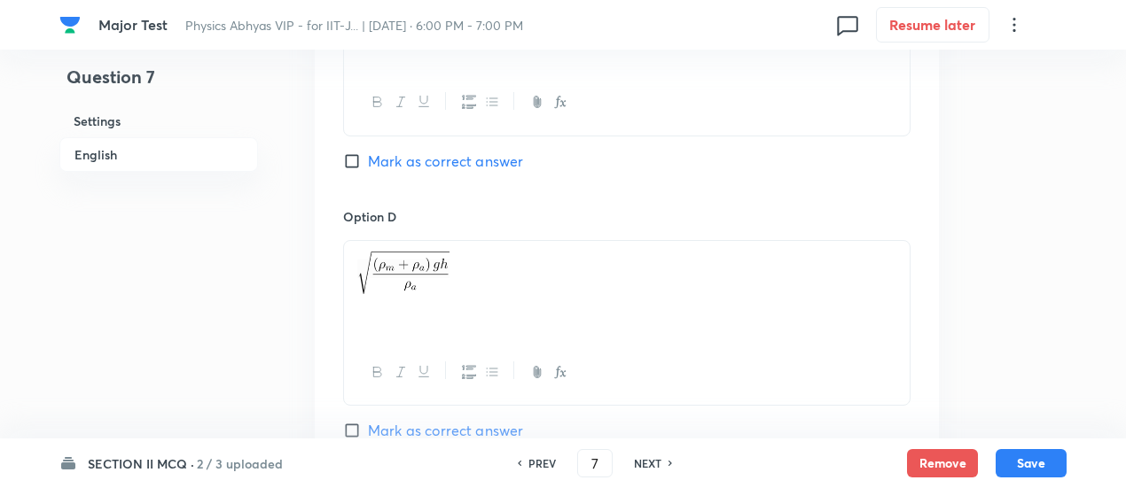
scroll to position [1709, 0]
click at [491, 157] on span "Mark as correct answer" at bounding box center [445, 162] width 155 height 21
click at [368, 157] on input "Mark as correct answer" at bounding box center [355, 163] width 25 height 18
checkbox input "true"
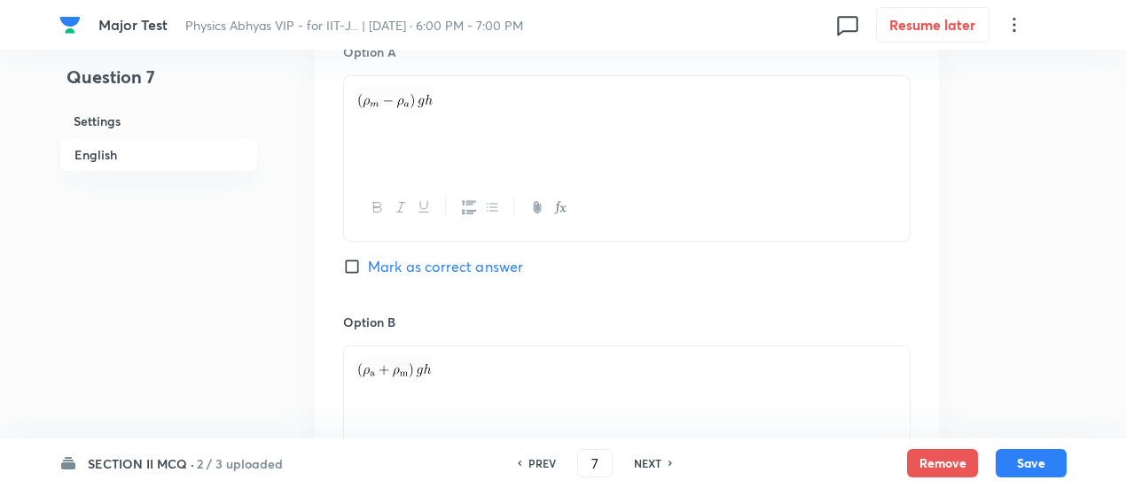
scroll to position [1072, 0]
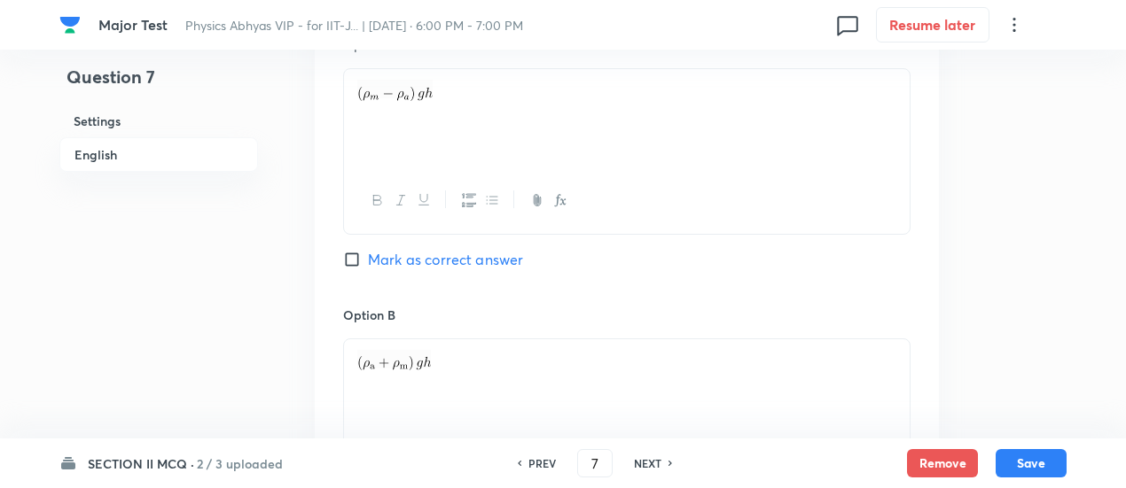
click at [496, 258] on span "Mark as correct answer" at bounding box center [445, 259] width 155 height 21
click at [368, 258] on input "Mark as correct answer" at bounding box center [355, 260] width 25 height 18
checkbox input "true"
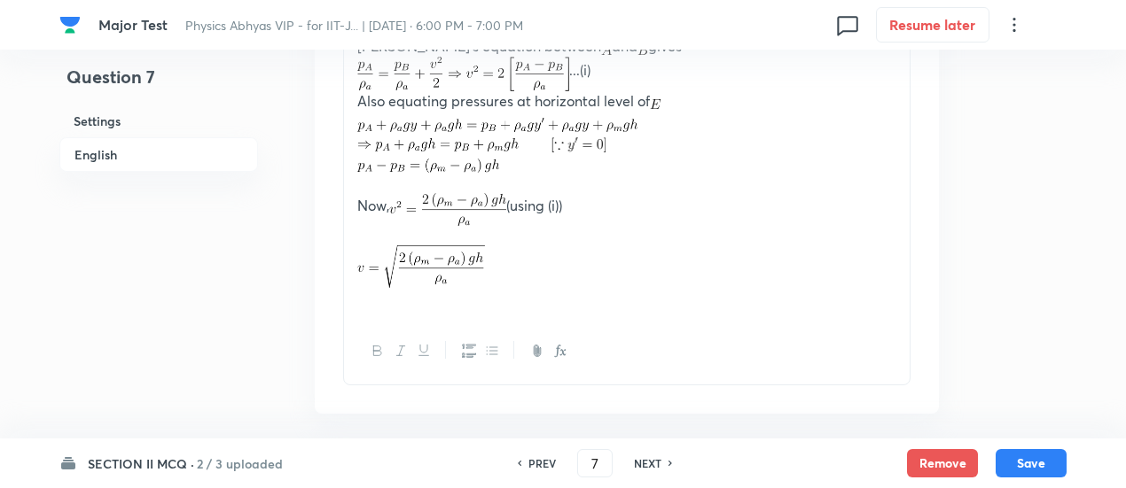
scroll to position [2324, 0]
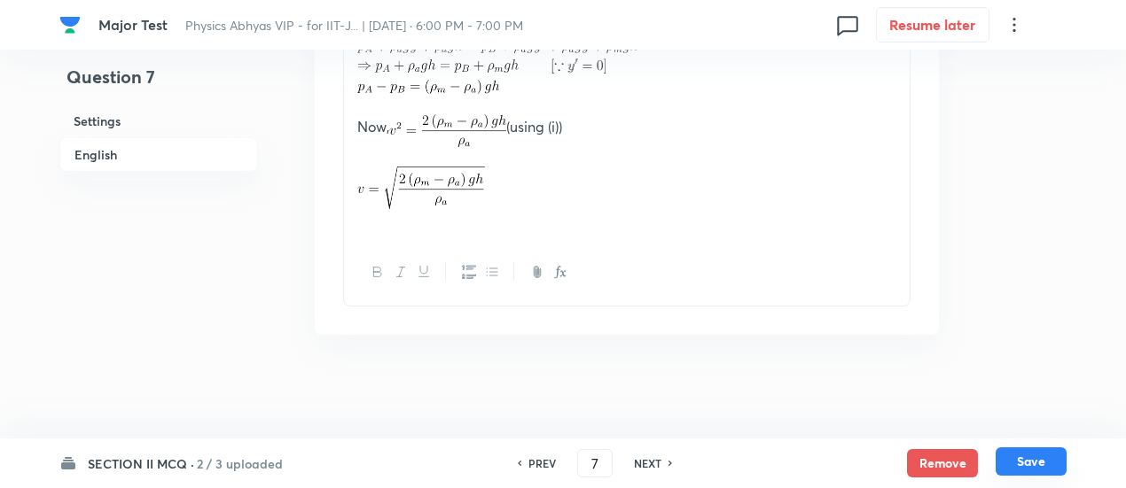
click at [1048, 452] on button "Save" at bounding box center [1030, 462] width 71 height 28
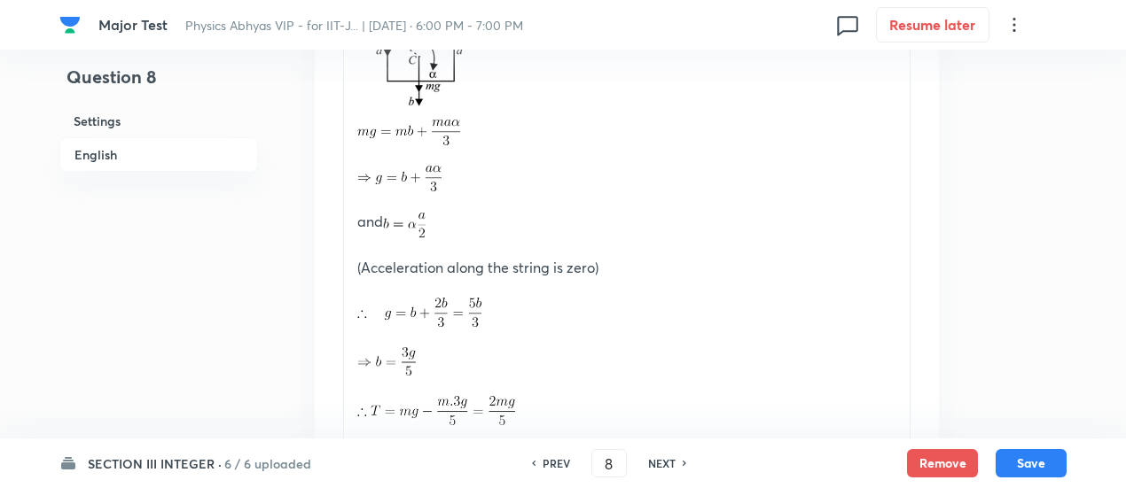
scroll to position [2010, 0]
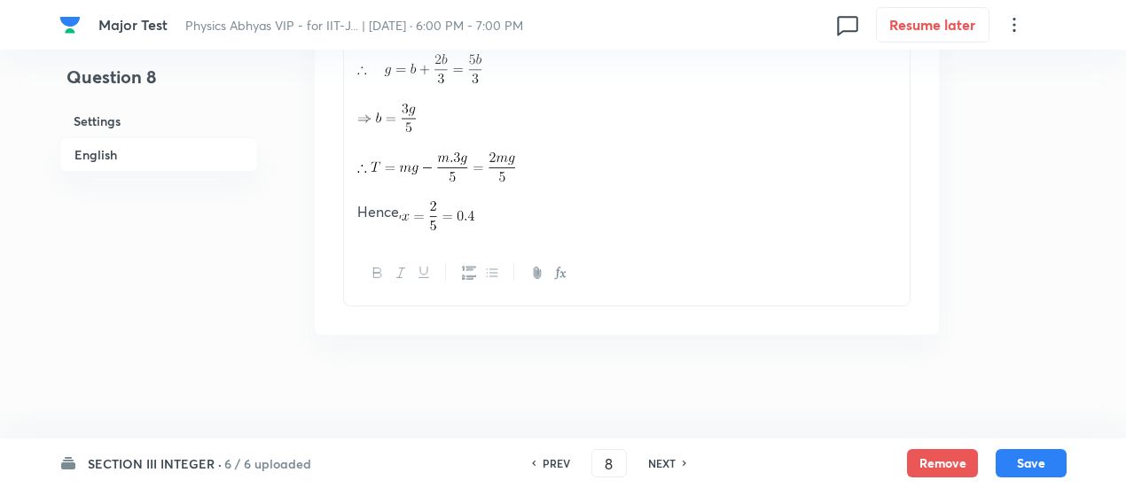
click at [556, 464] on h6 "PREV" at bounding box center [555, 464] width 27 height 16
type input "7"
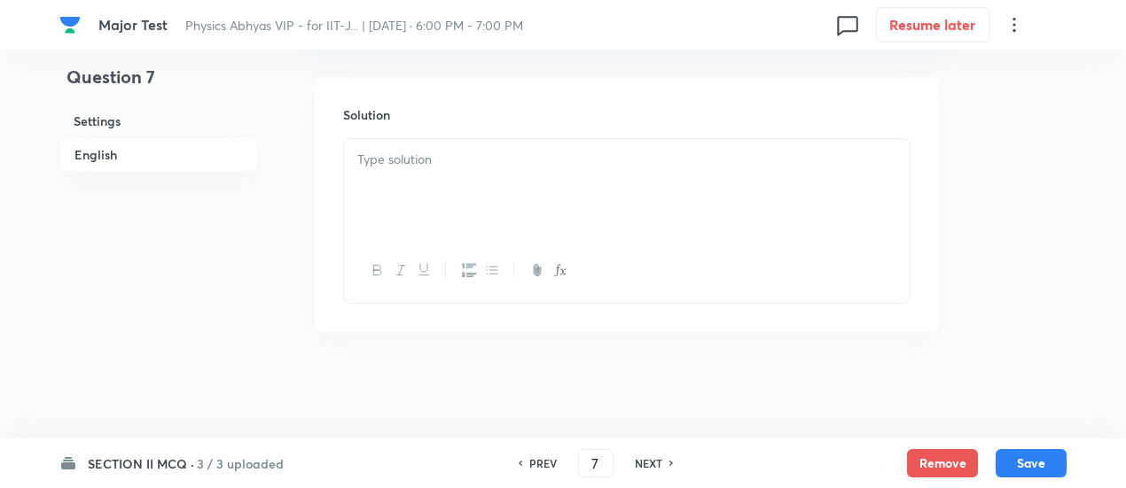
checkbox input "true"
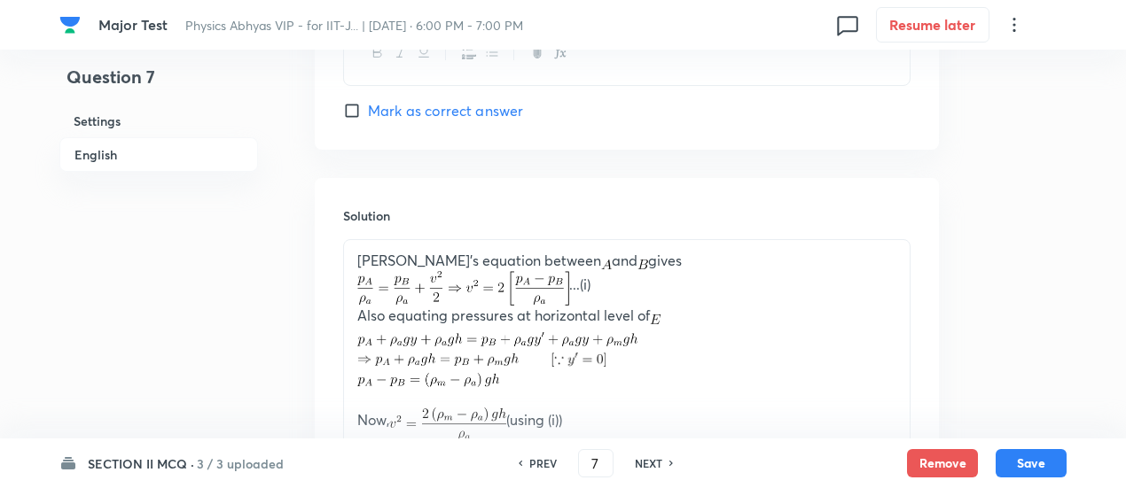
click at [556, 464] on div "PREV" at bounding box center [540, 464] width 47 height 16
type input "6"
checkbox input "false"
checkbox input "true"
checkbox input "false"
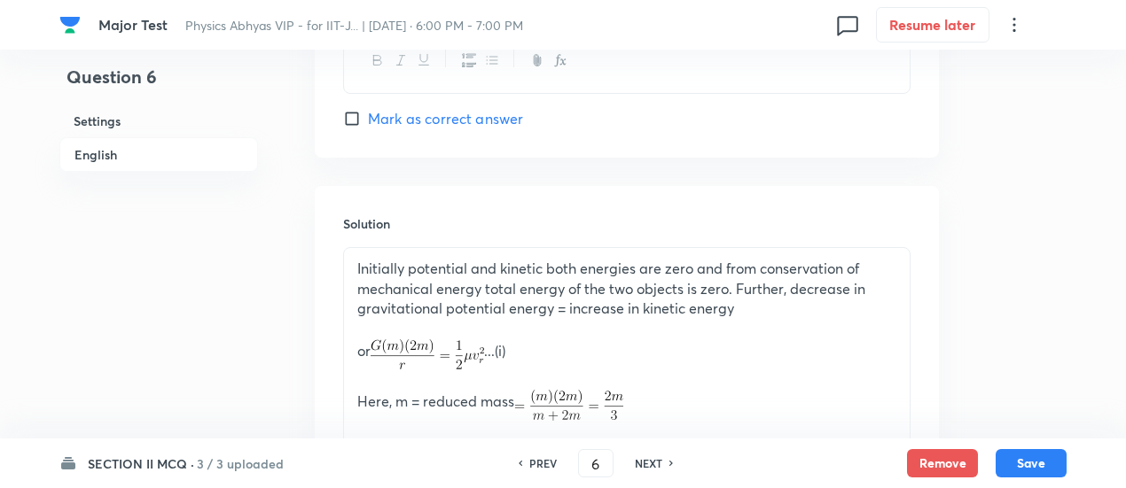
scroll to position [1810, 0]
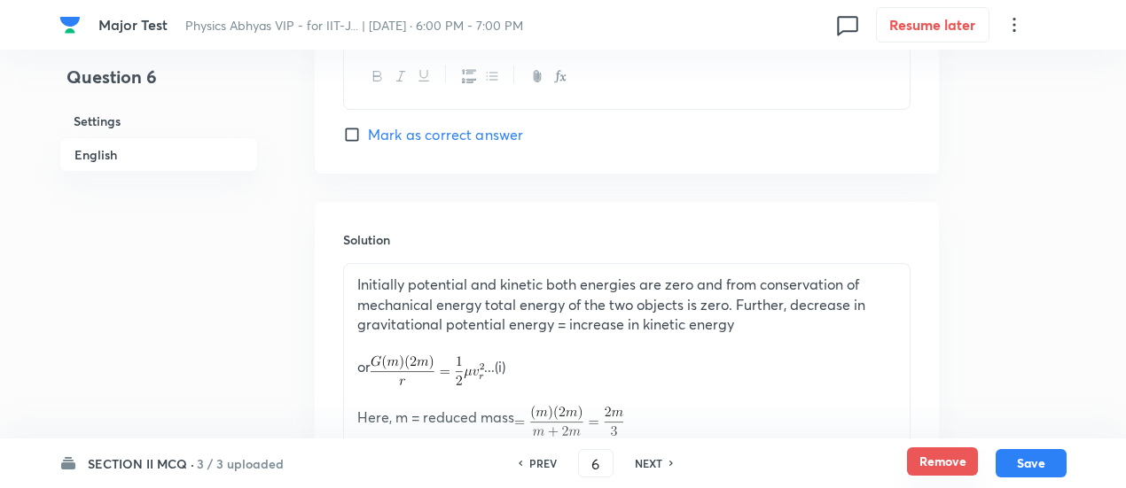
click at [930, 466] on button "Remove" at bounding box center [942, 462] width 71 height 28
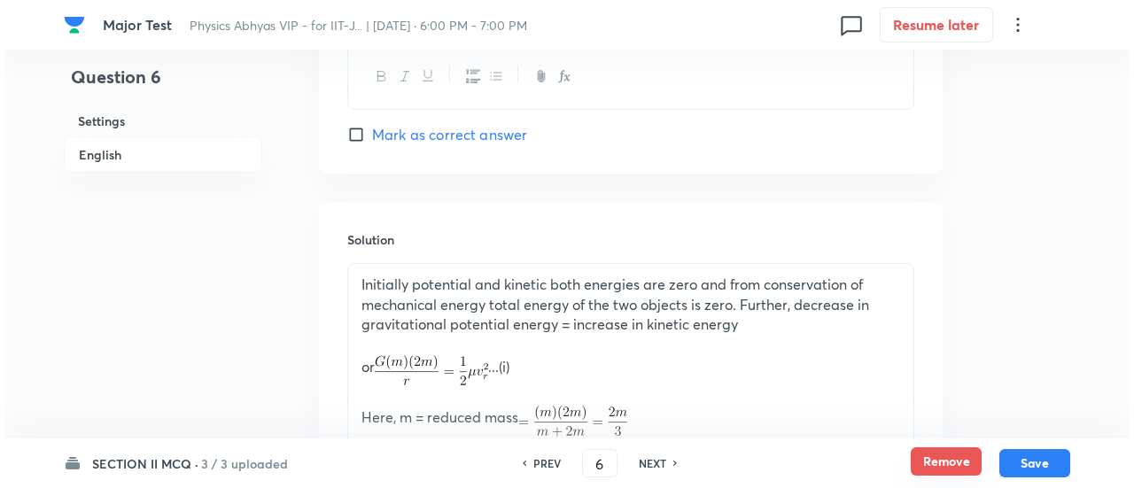
scroll to position [0, 0]
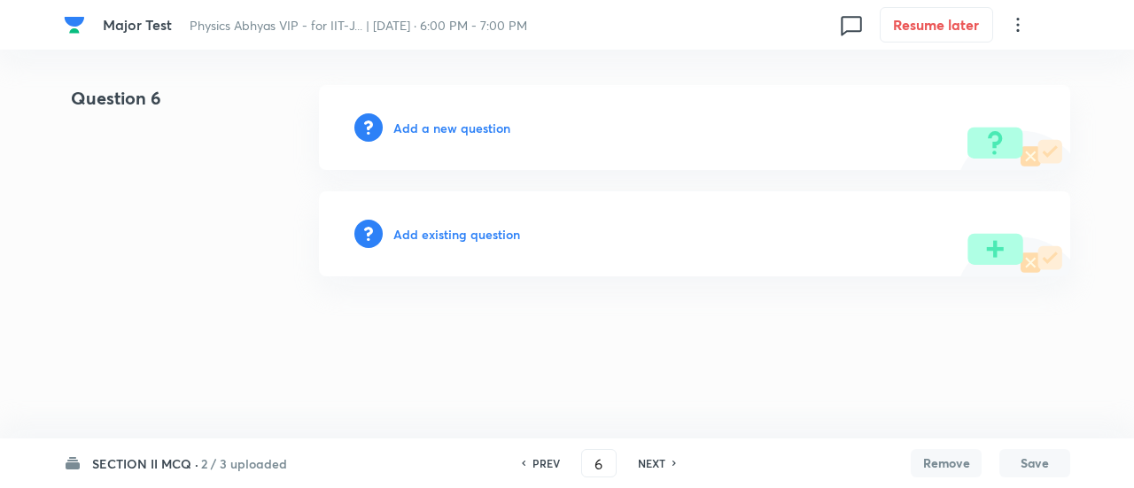
click at [472, 134] on h6 "Add a new question" at bounding box center [451, 128] width 117 height 19
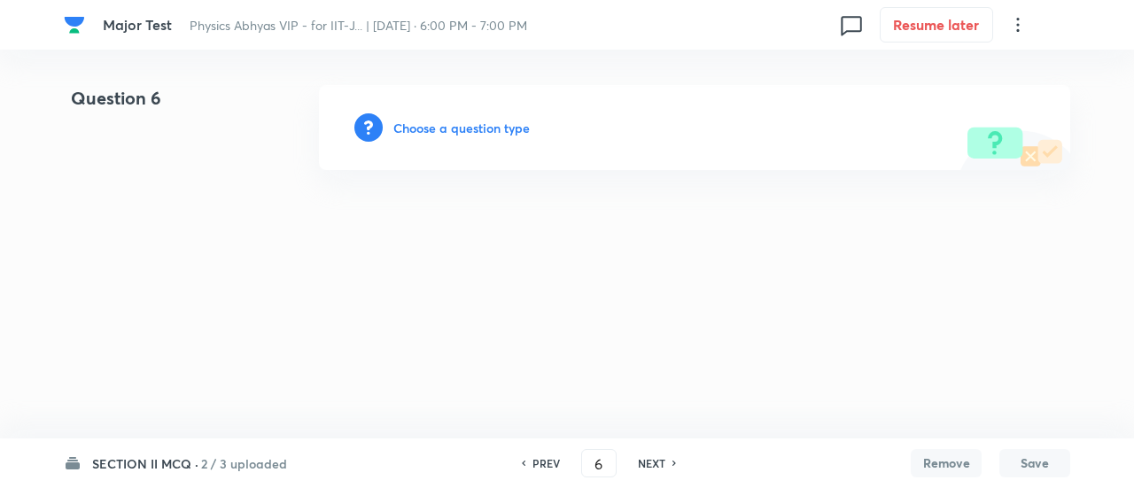
click at [472, 134] on h6 "Choose a question type" at bounding box center [461, 128] width 136 height 19
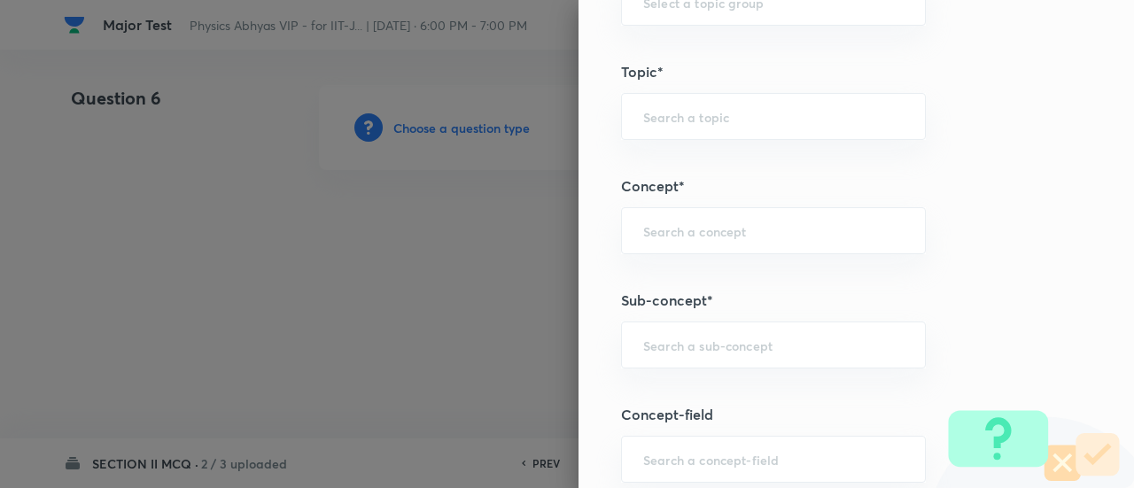
scroll to position [1094, 0]
click at [720, 319] on div "​" at bounding box center [773, 338] width 305 height 47
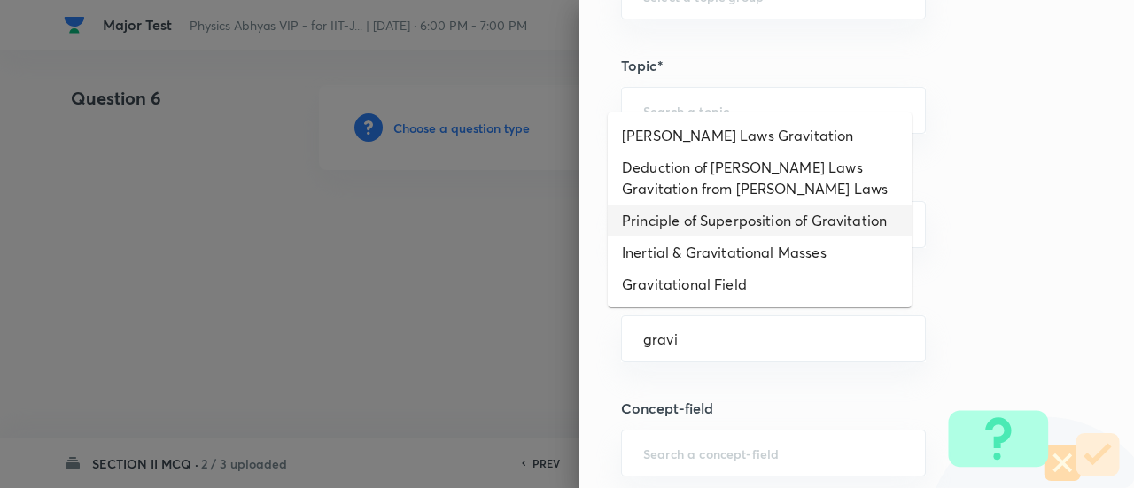
scroll to position [212, 0]
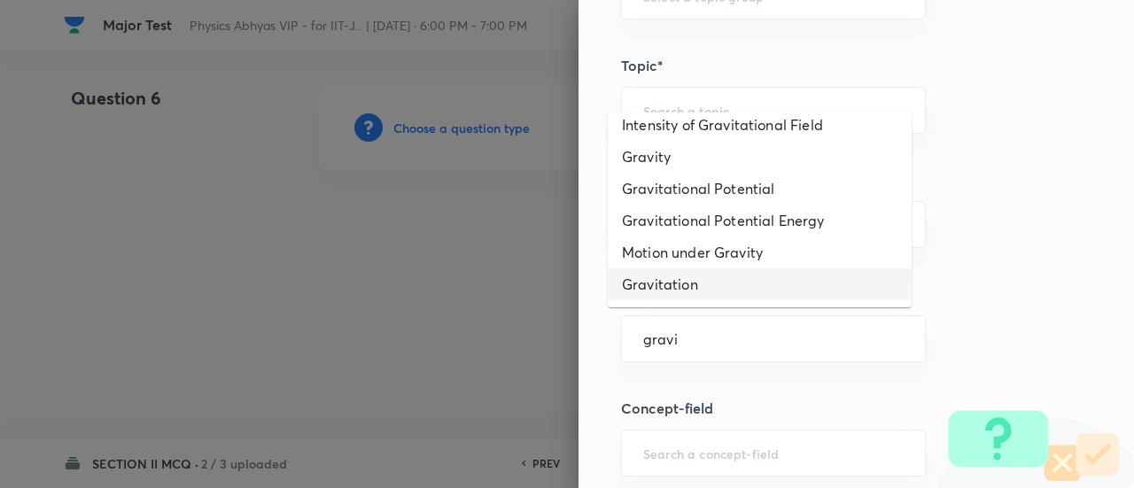
click at [698, 277] on li "Gravitation" at bounding box center [760, 285] width 304 height 32
type input "Gravitation"
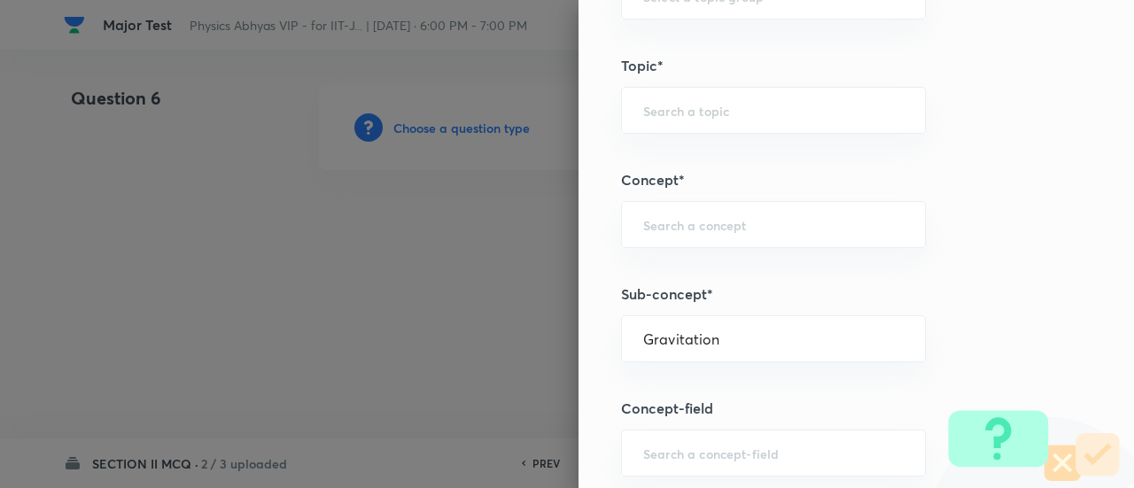
type input "Physics"
type input "Gravitation"
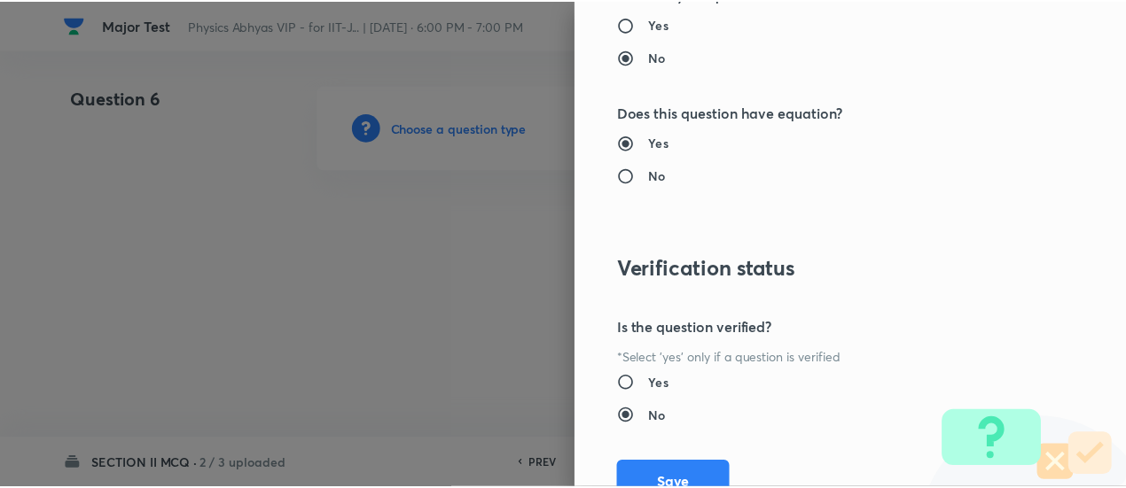
scroll to position [2154, 0]
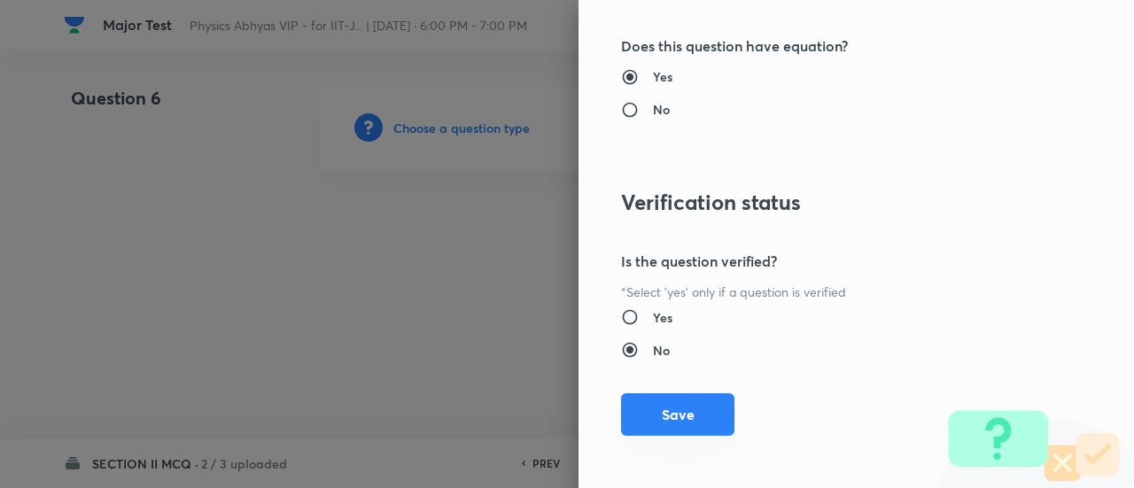
click at [675, 417] on button "Save" at bounding box center [677, 414] width 113 height 43
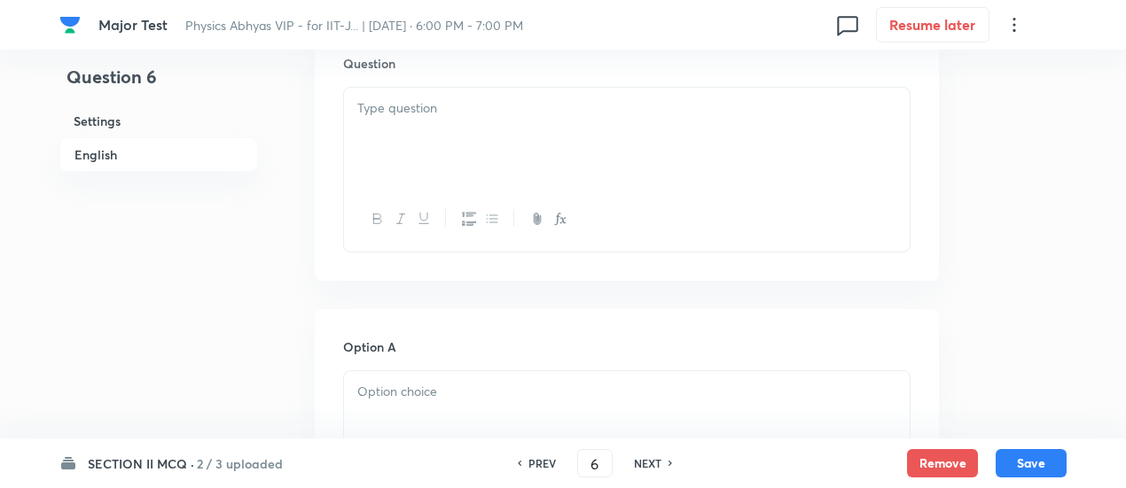
scroll to position [578, 0]
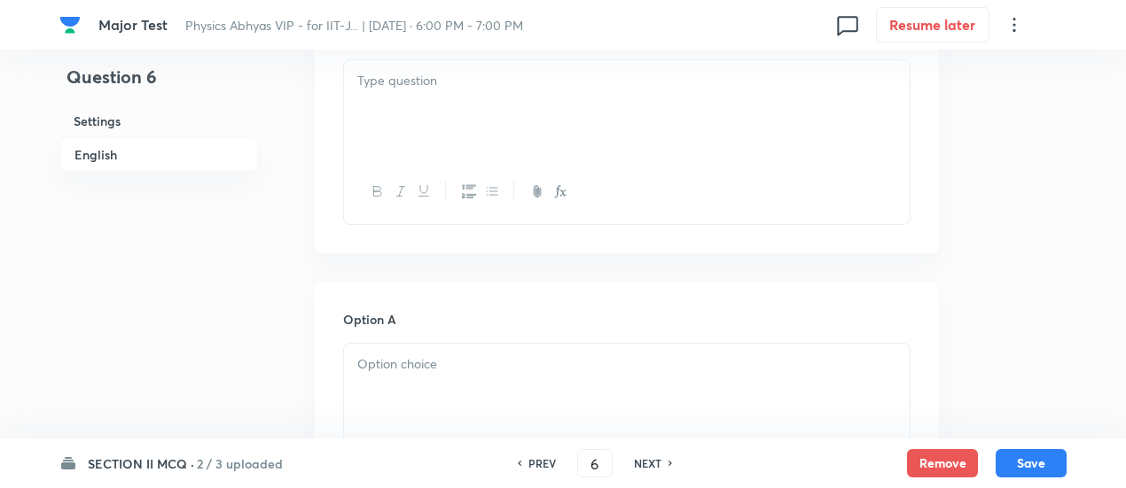
click at [550, 150] on div at bounding box center [626, 109] width 565 height 99
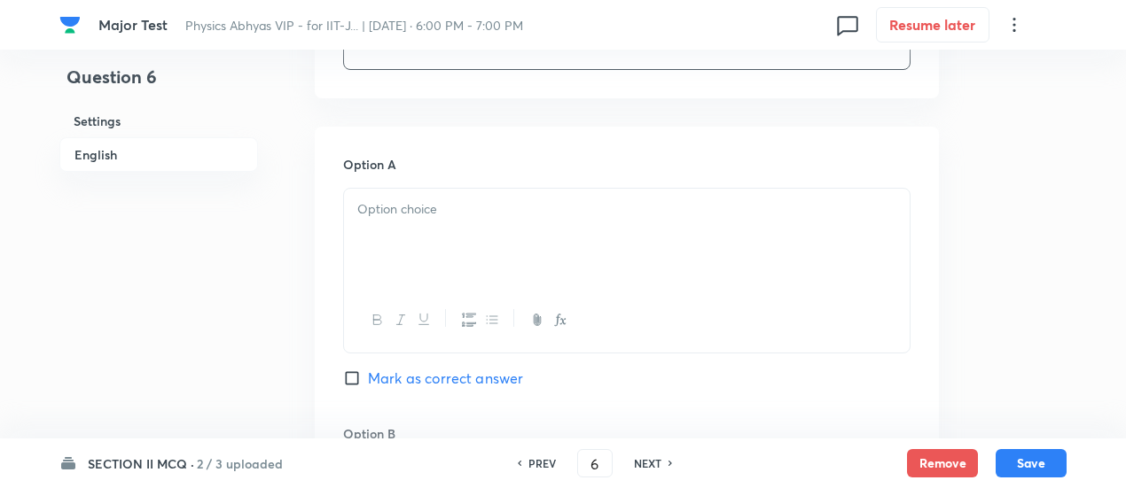
scroll to position [869, 0]
click at [577, 250] on div at bounding box center [626, 237] width 565 height 99
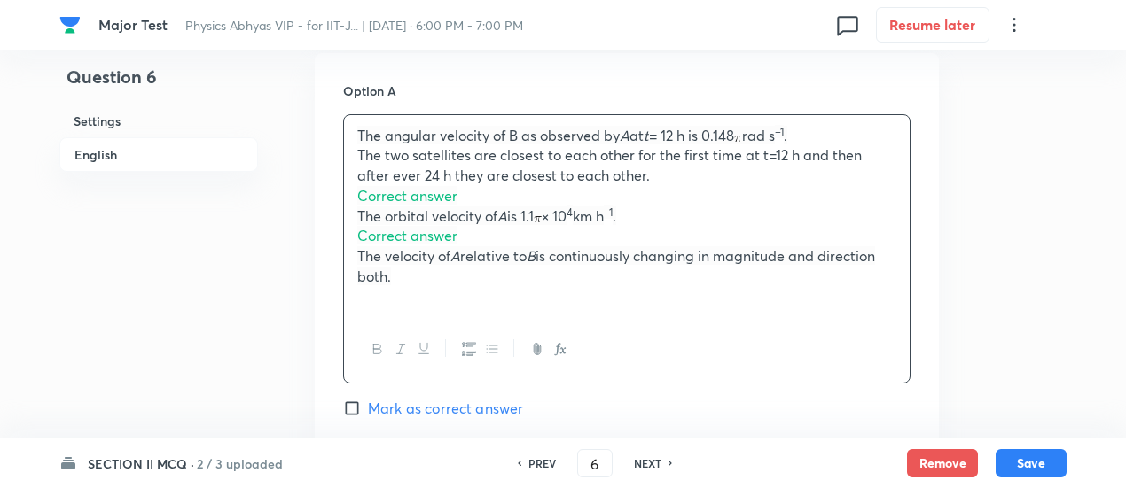
scroll to position [942, 0]
drag, startPoint x: 356, startPoint y: 155, endPoint x: 402, endPoint y: 275, distance: 128.2
click at [402, 275] on div "The angular velocity of B as observed by A at t = 12 h is 0.148 rad s –1 . The …" at bounding box center [626, 215] width 565 height 202
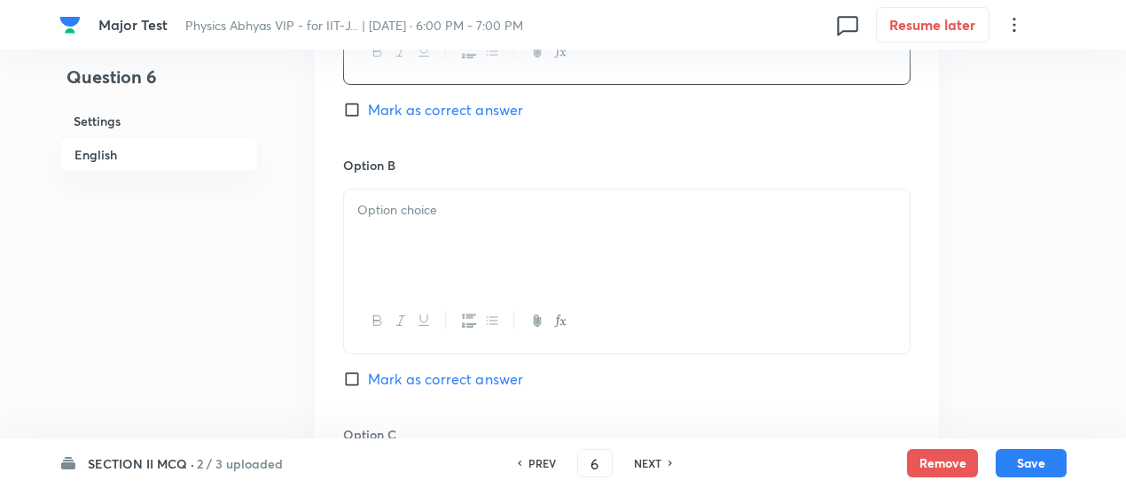
scroll to position [1143, 0]
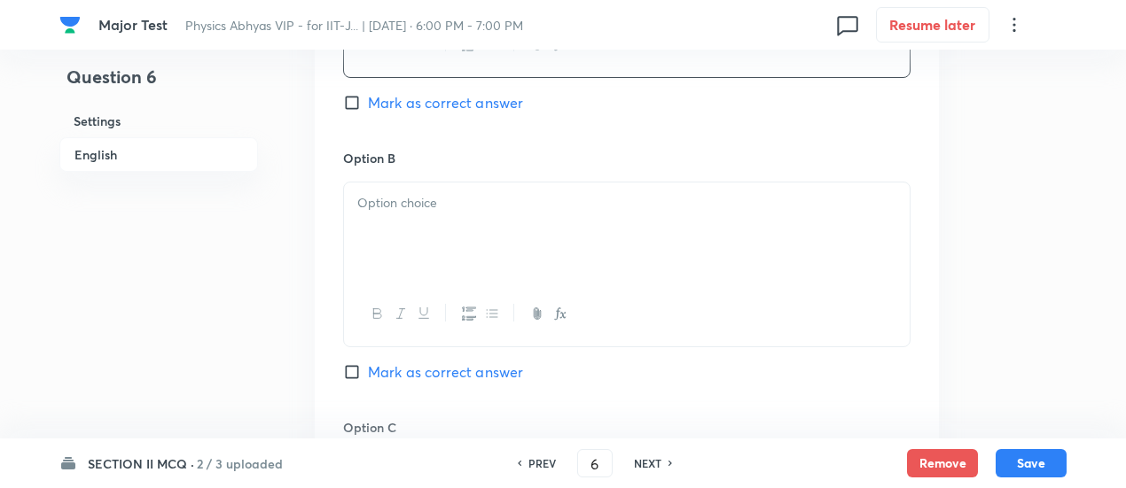
click at [409, 230] on div at bounding box center [626, 232] width 565 height 99
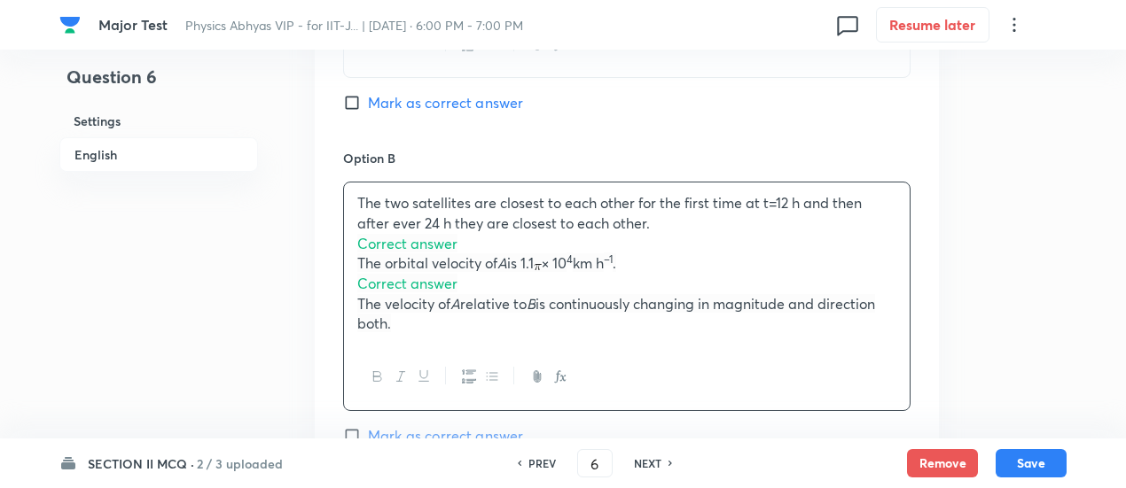
drag, startPoint x: 356, startPoint y: 240, endPoint x: 404, endPoint y: 316, distance: 90.0
click at [404, 316] on div "The two satellites are closest to each other for the first time at t=12 h and t…" at bounding box center [626, 264] width 565 height 162
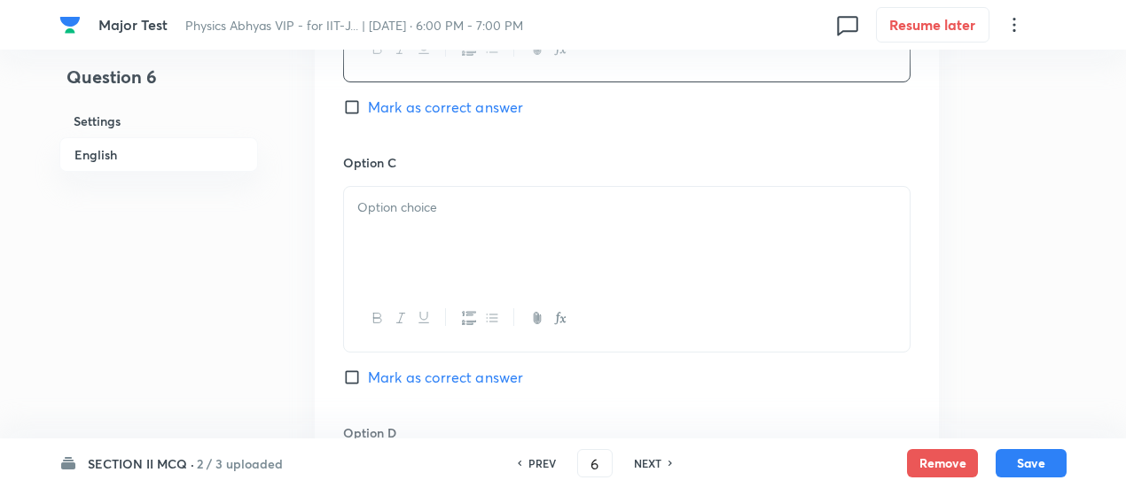
scroll to position [1417, 0]
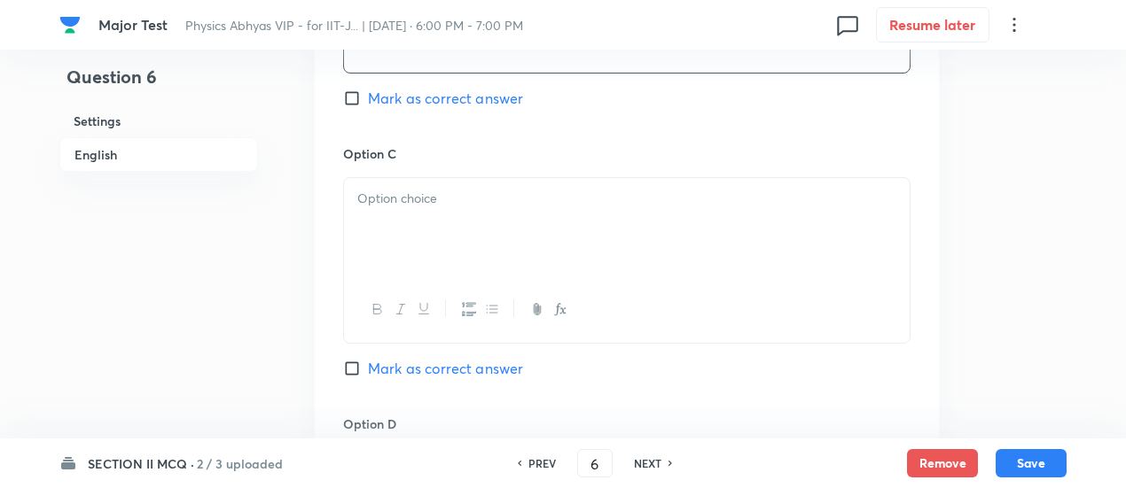
click at [409, 186] on div at bounding box center [626, 227] width 565 height 99
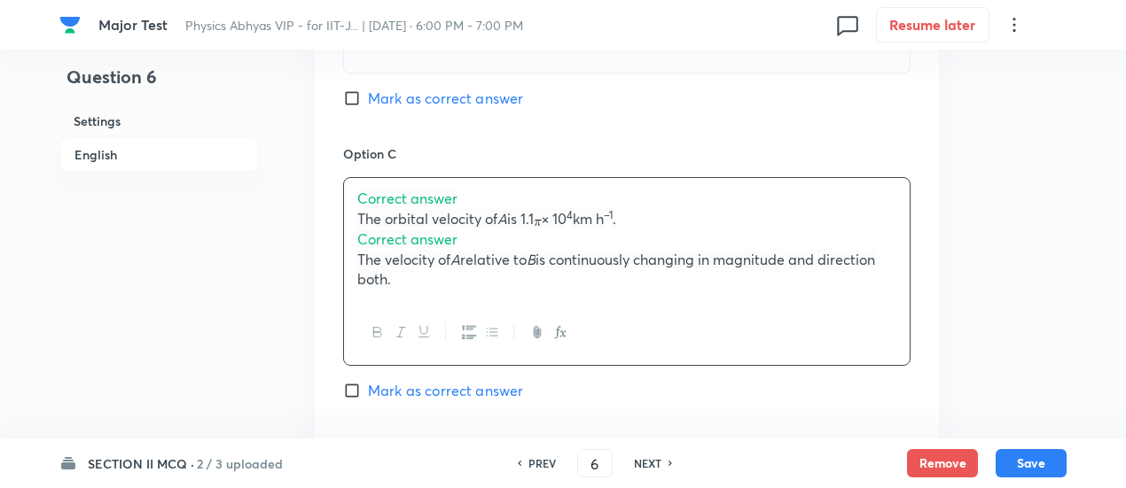
click at [409, 186] on div "Correct answer The orbital velocity of A is 1.1 × 10 4 km h –1 . Correct answer…" at bounding box center [626, 239] width 565 height 122
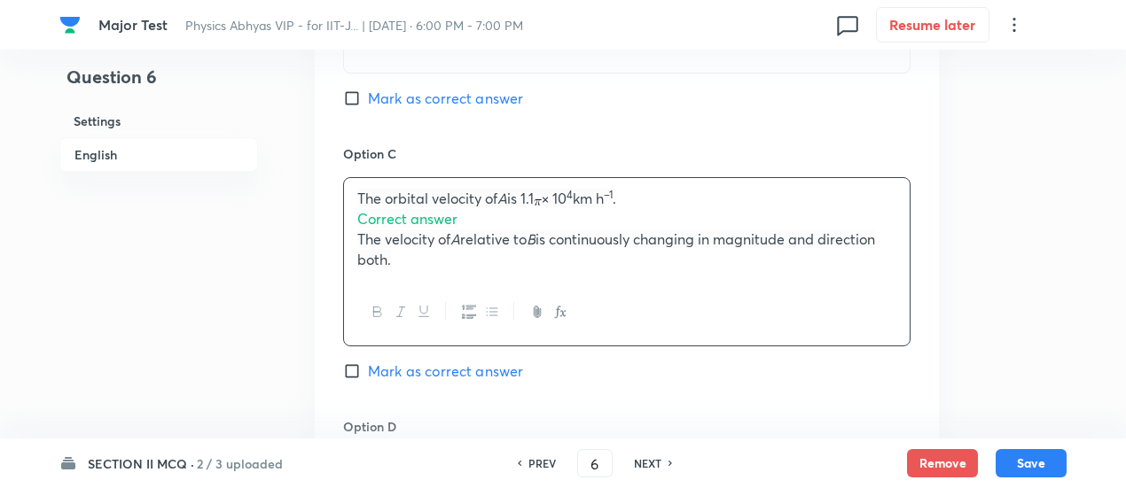
drag, startPoint x: 351, startPoint y: 215, endPoint x: 404, endPoint y: 275, distance: 79.7
click at [404, 275] on div "The orbital velocity of A is 1.1 × 10 4 km h –1 . Correct answer The velocity o…" at bounding box center [626, 229] width 565 height 102
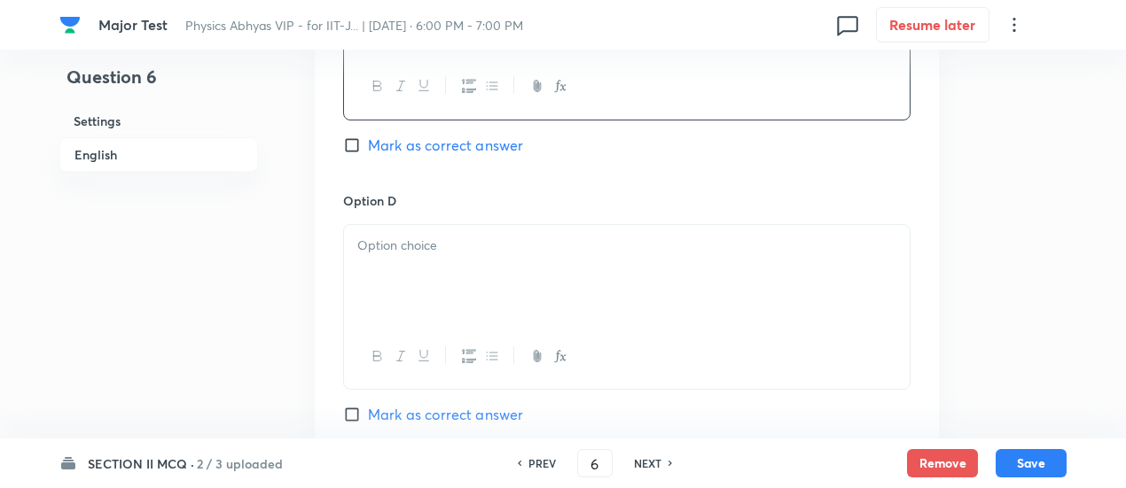
scroll to position [1671, 0]
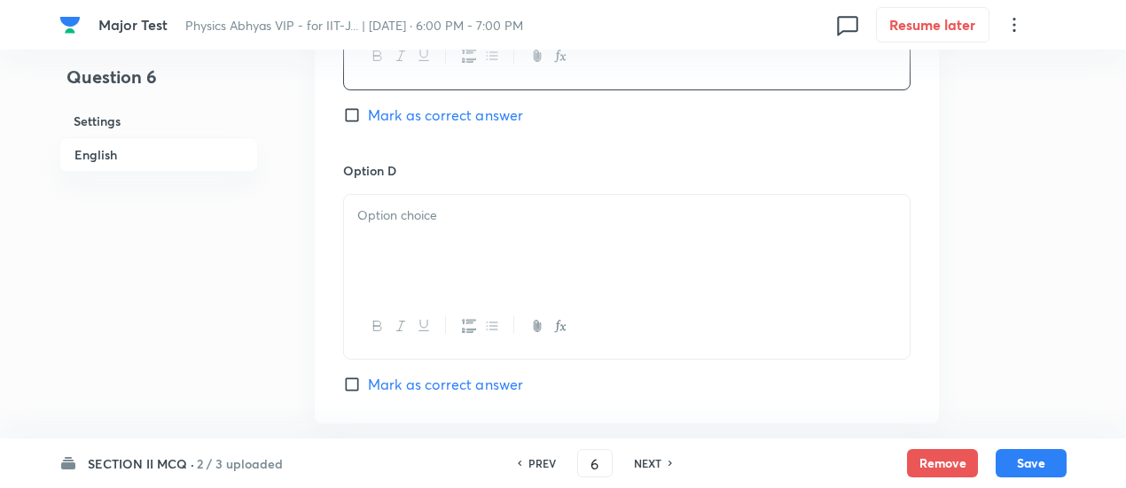
click at [409, 247] on div at bounding box center [626, 244] width 565 height 99
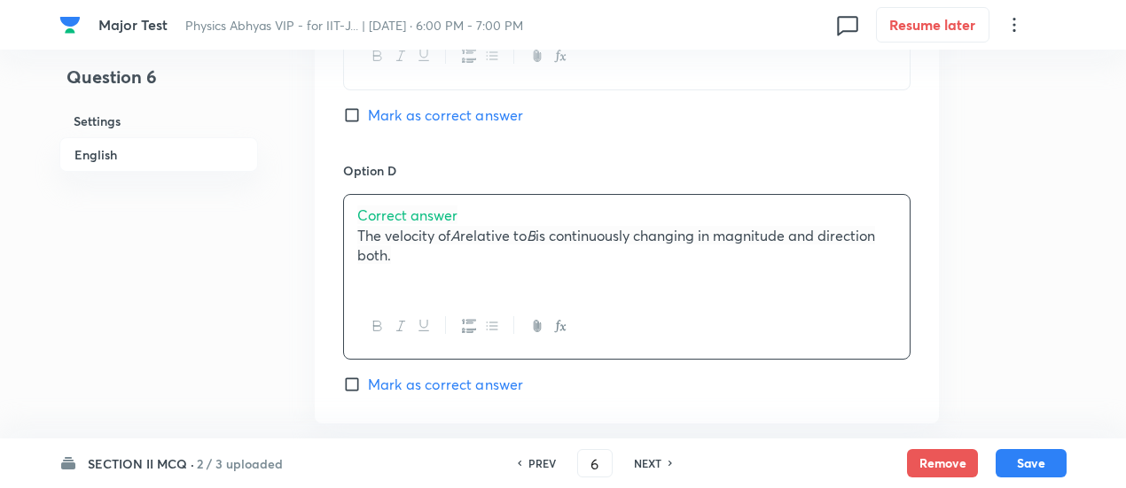
click at [409, 210] on span "Correct answer" at bounding box center [407, 215] width 100 height 19
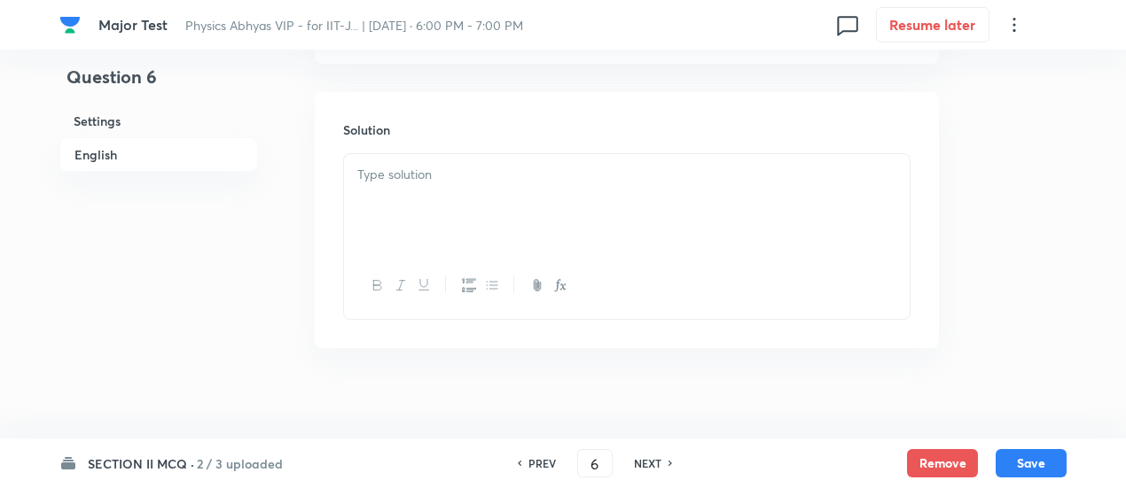
scroll to position [2034, 0]
click at [534, 208] on div at bounding box center [626, 200] width 565 height 99
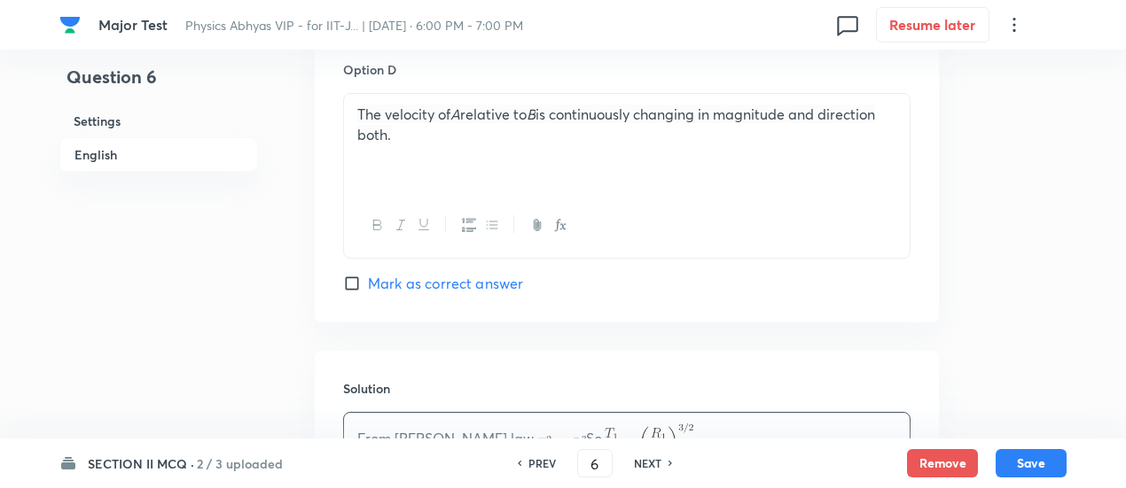
scroll to position [1764, 0]
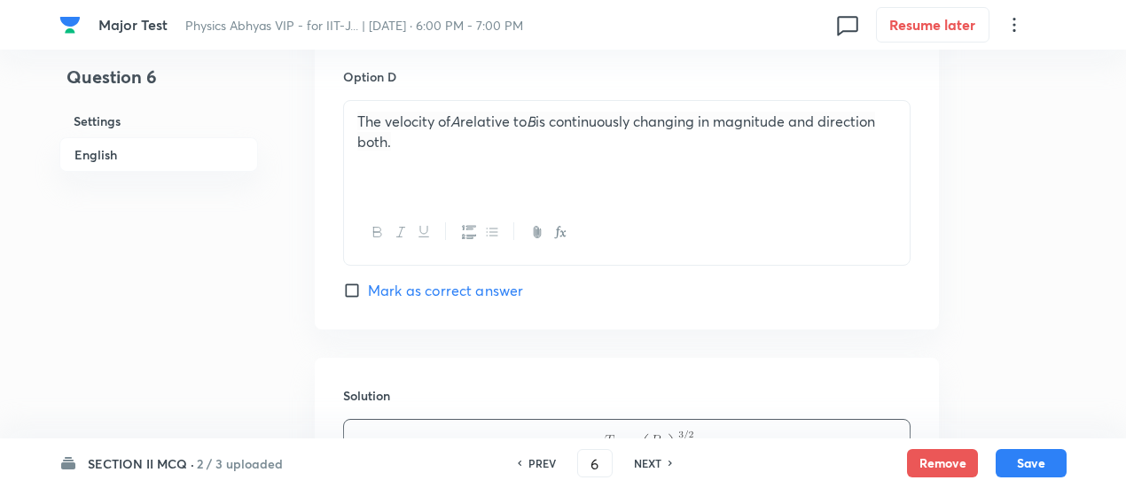
click at [489, 296] on span "Mark as correct answer" at bounding box center [445, 290] width 155 height 21
click at [368, 296] on input "Mark as correct answer" at bounding box center [355, 291] width 25 height 18
checkbox input "true"
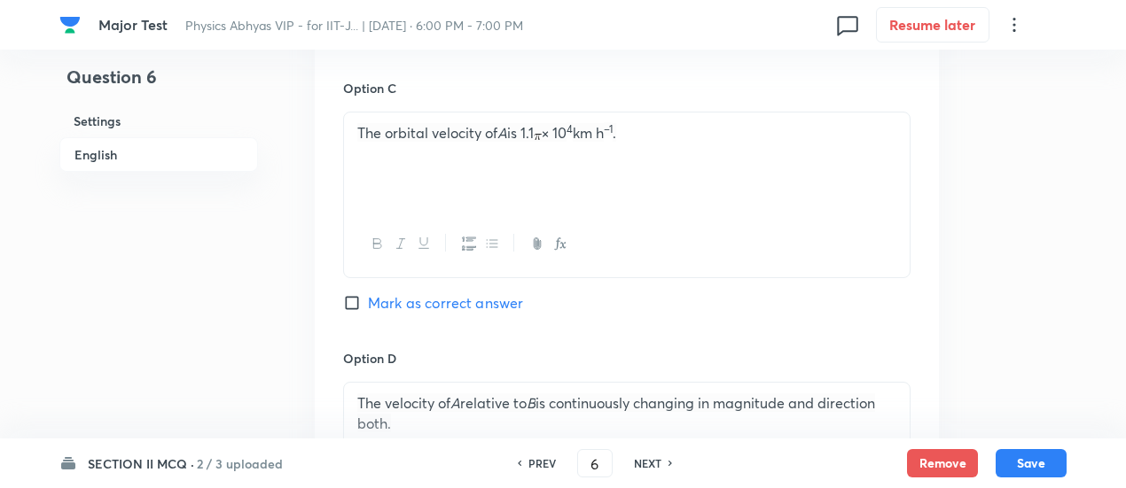
click at [484, 295] on span "Mark as correct answer" at bounding box center [445, 302] width 155 height 21
click at [368, 295] on input "Mark as correct answer" at bounding box center [355, 303] width 25 height 18
checkbox input "true"
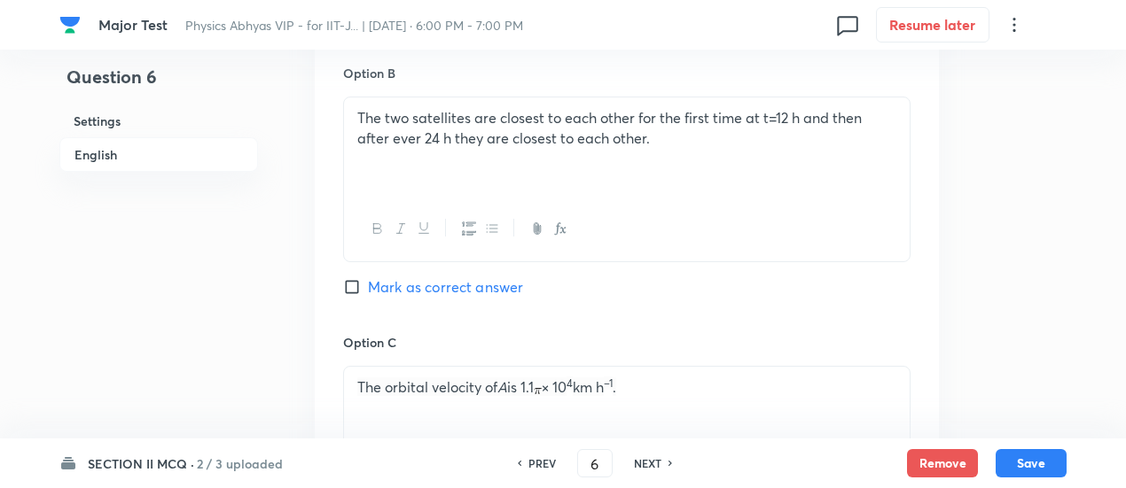
scroll to position [1219, 0]
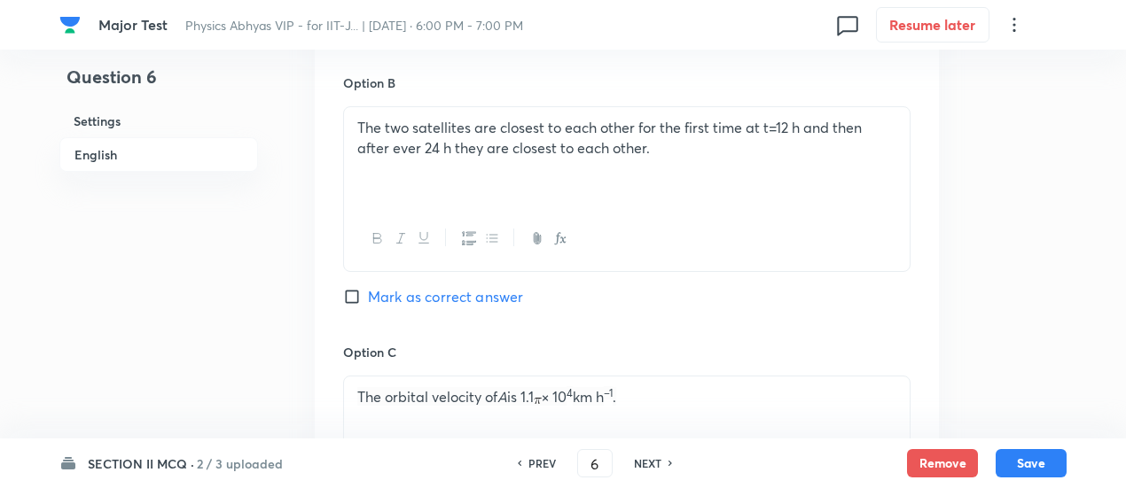
click at [471, 292] on span "Mark as correct answer" at bounding box center [445, 296] width 155 height 21
click at [368, 292] on input "Mark as correct answer" at bounding box center [355, 297] width 25 height 18
checkbox input "true"
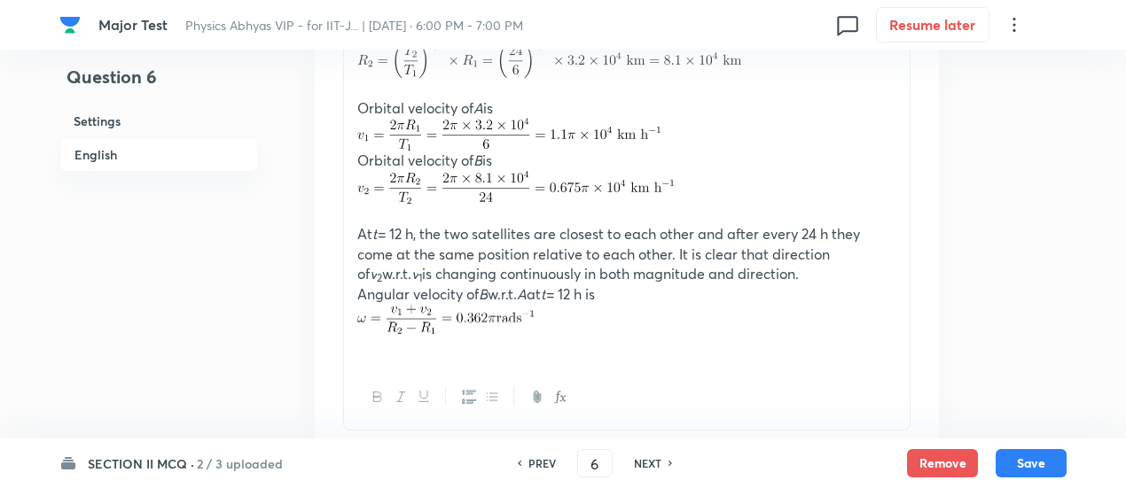
scroll to position [2336, 0]
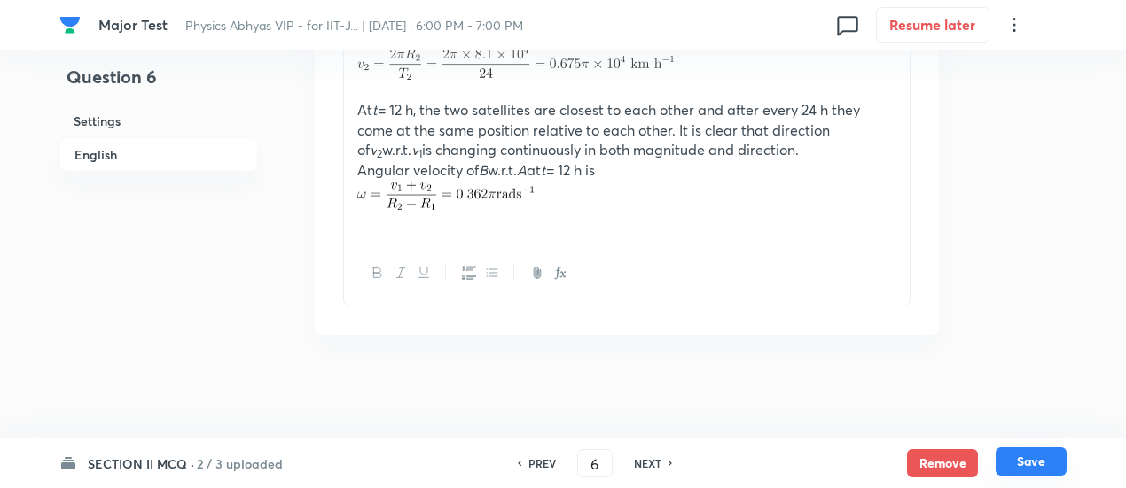
click at [1036, 473] on button "Save" at bounding box center [1030, 462] width 71 height 28
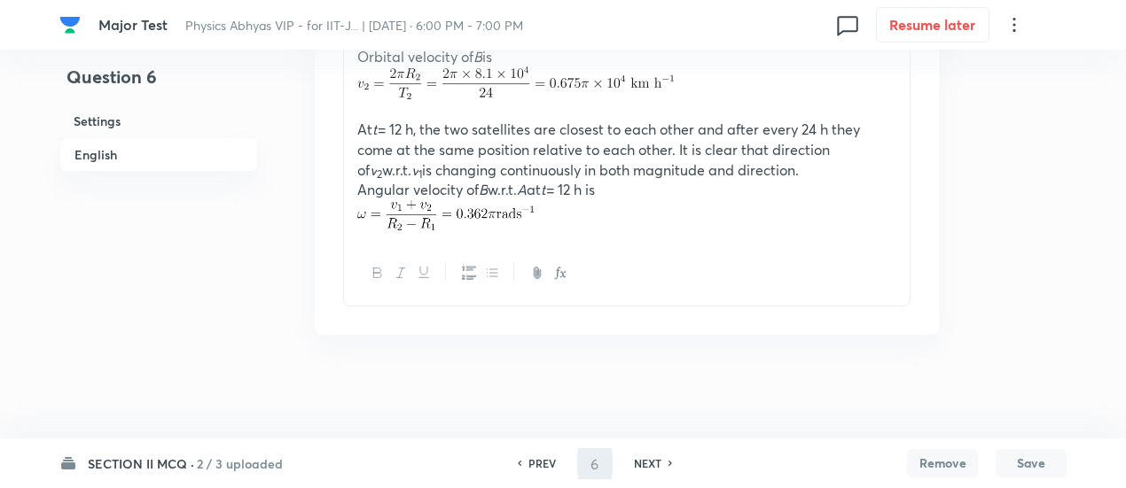
type input "7"
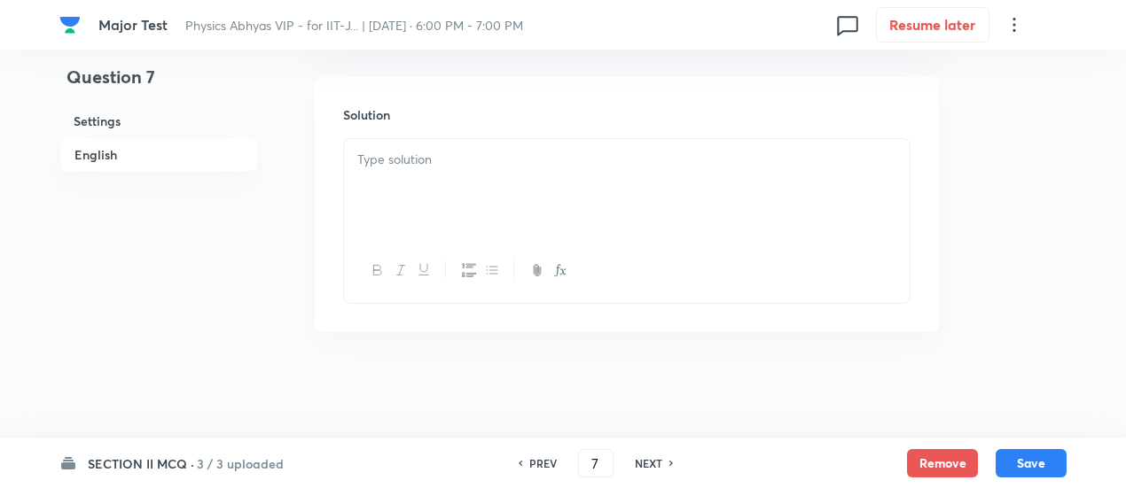
checkbox input "false"
checkbox input "true"
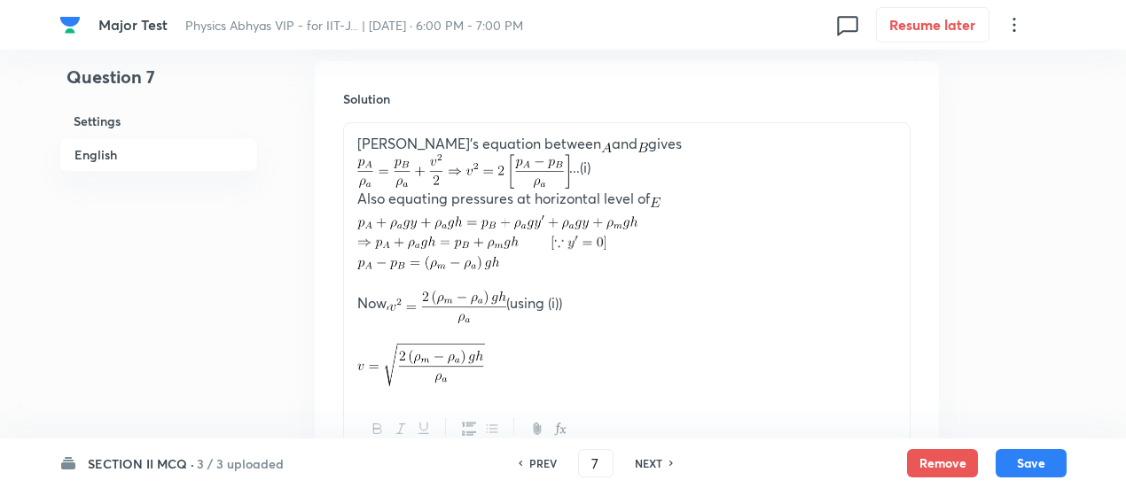
scroll to position [2284, 0]
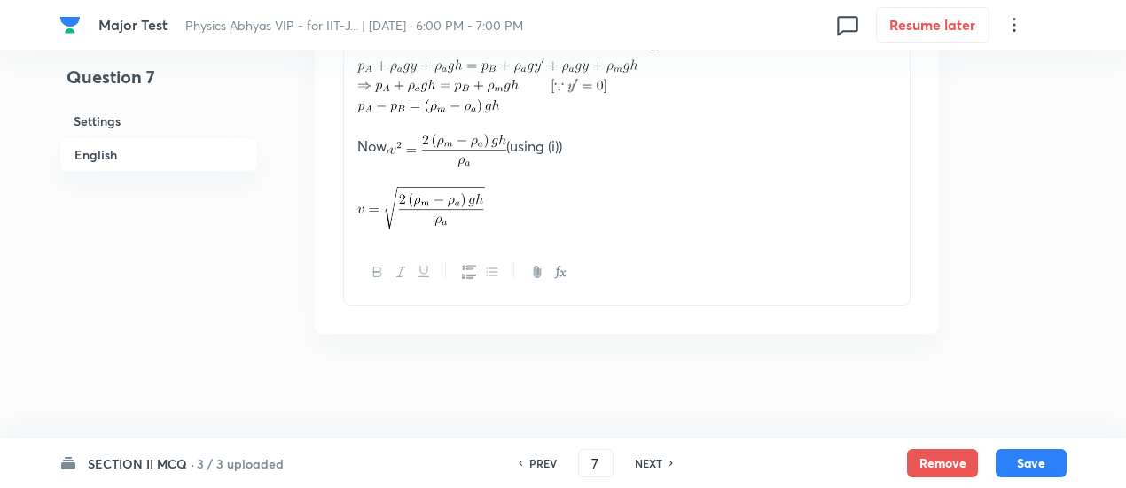
click at [246, 469] on h6 "3 / 3 uploaded" at bounding box center [240, 464] width 87 height 19
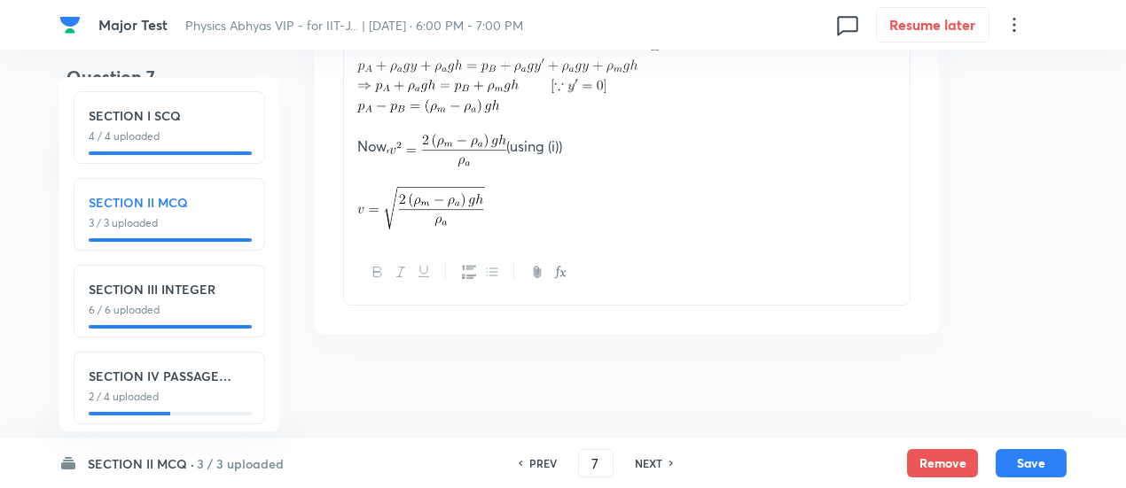
scroll to position [20, 0]
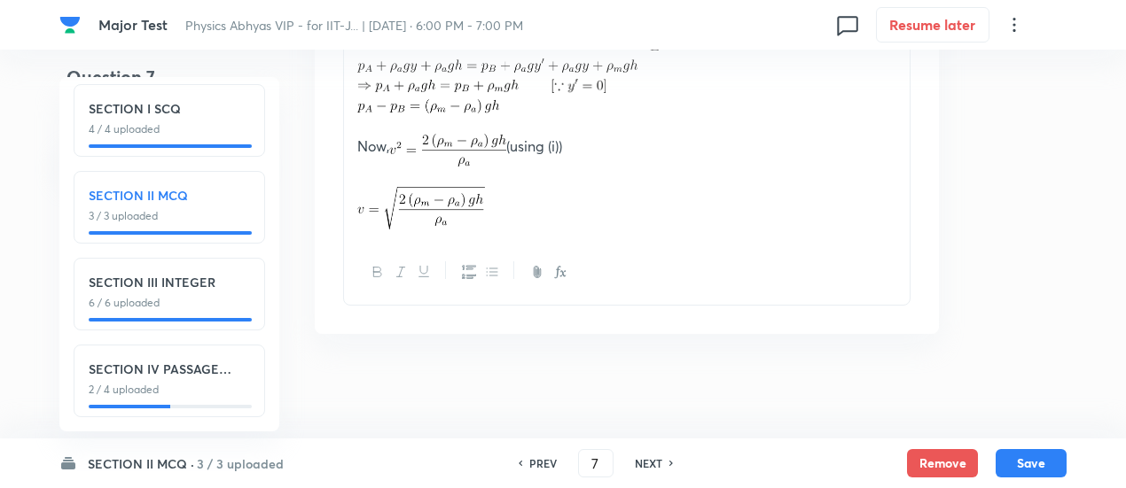
click at [220, 382] on p "2 / 4 uploaded" at bounding box center [169, 390] width 161 height 16
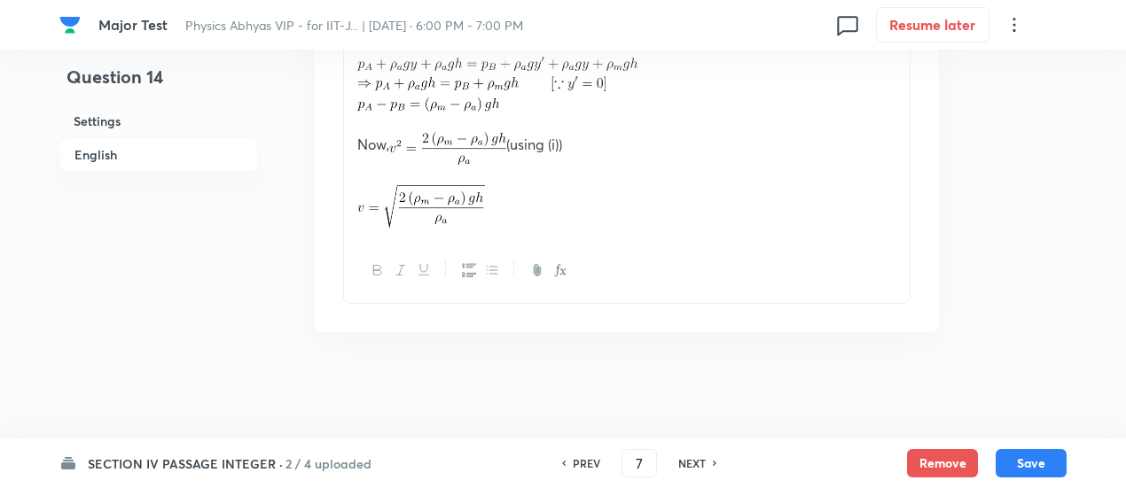
type input "14"
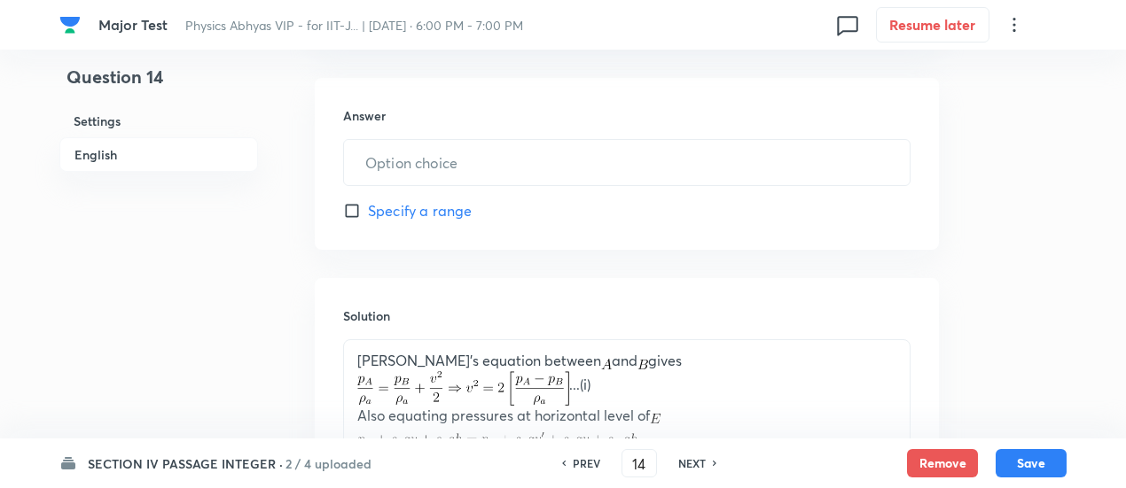
type input "2"
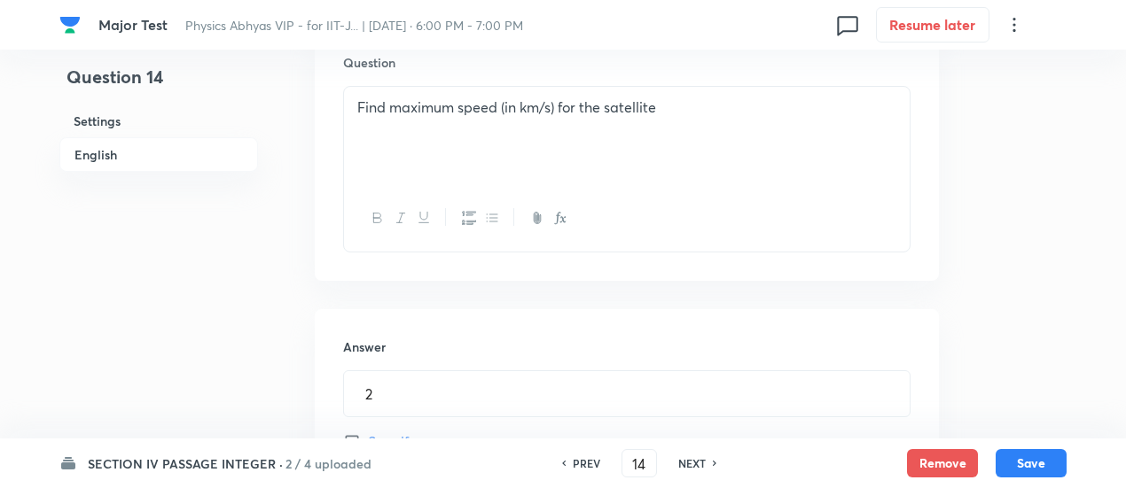
scroll to position [845, 0]
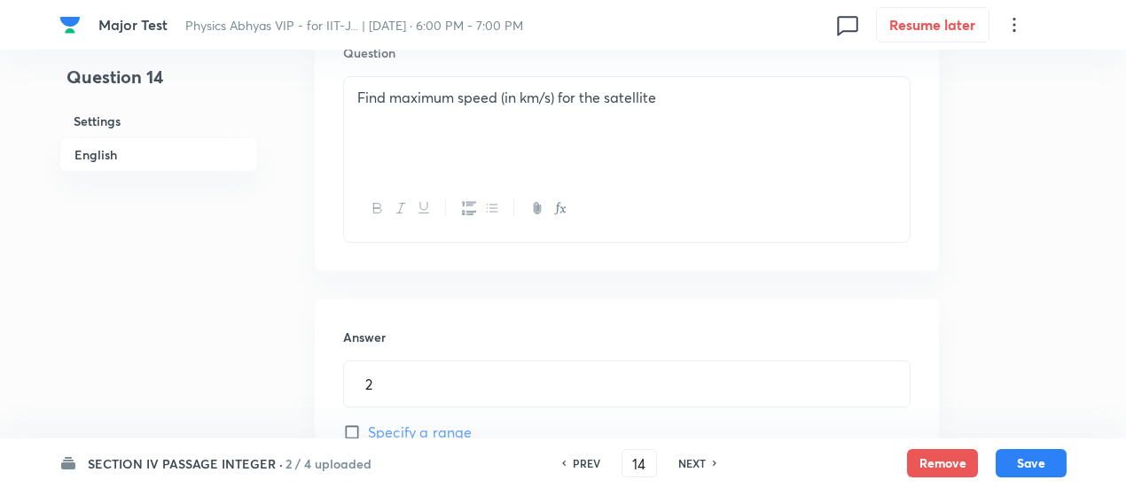
click at [582, 456] on h6 "PREV" at bounding box center [586, 464] width 27 height 16
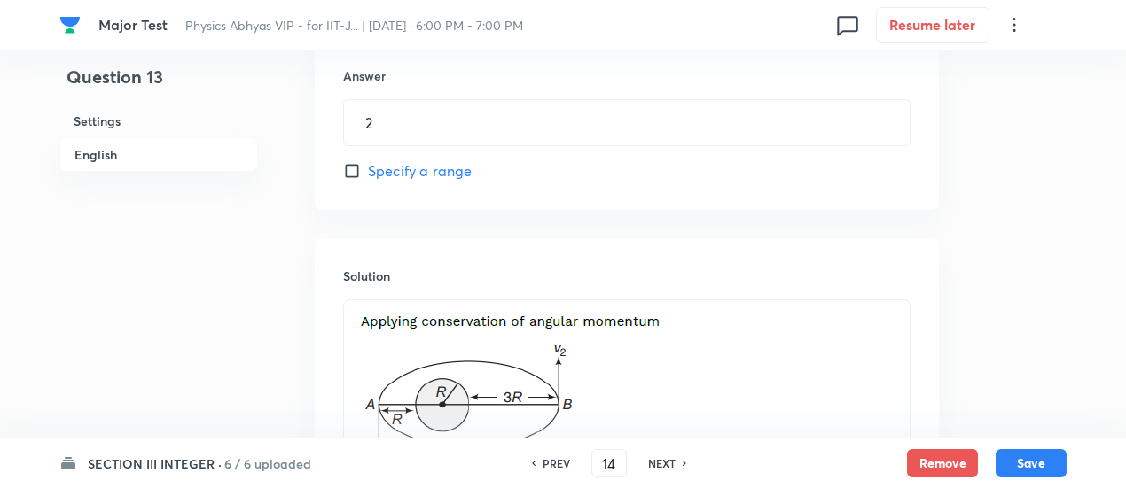
type input "13"
type input "2"
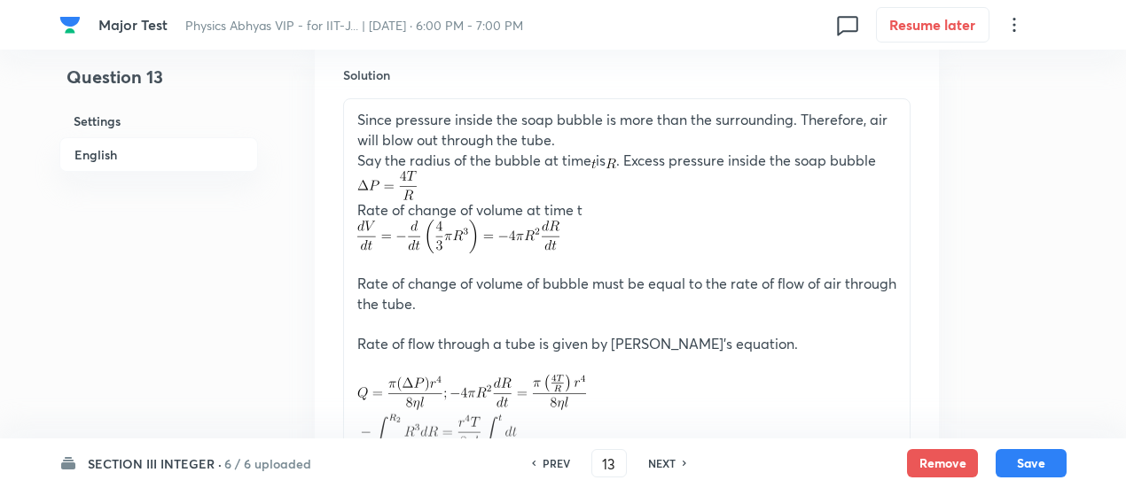
scroll to position [1464, 0]
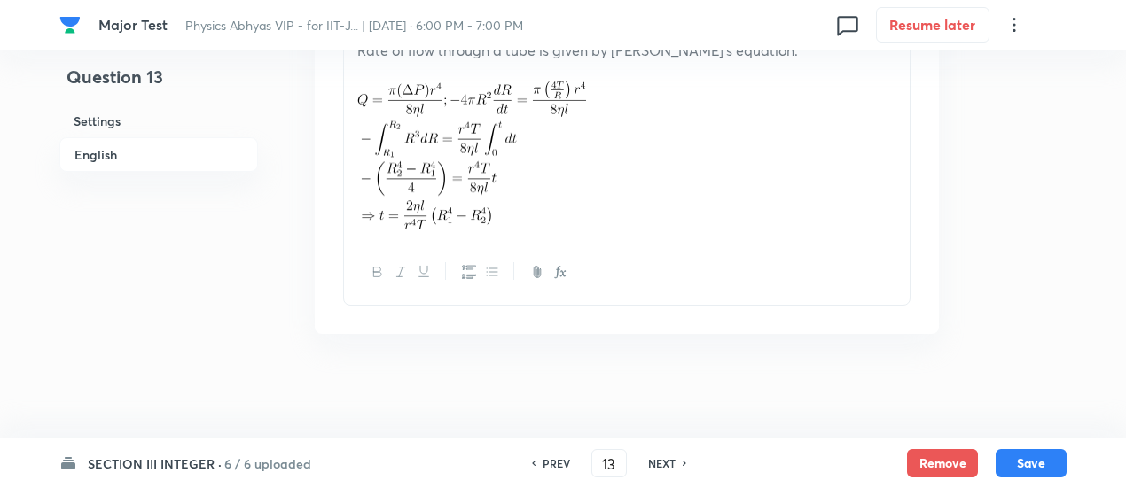
click at [668, 463] on h6 "NEXT" at bounding box center [661, 464] width 27 height 16
type input "14"
type input "2"
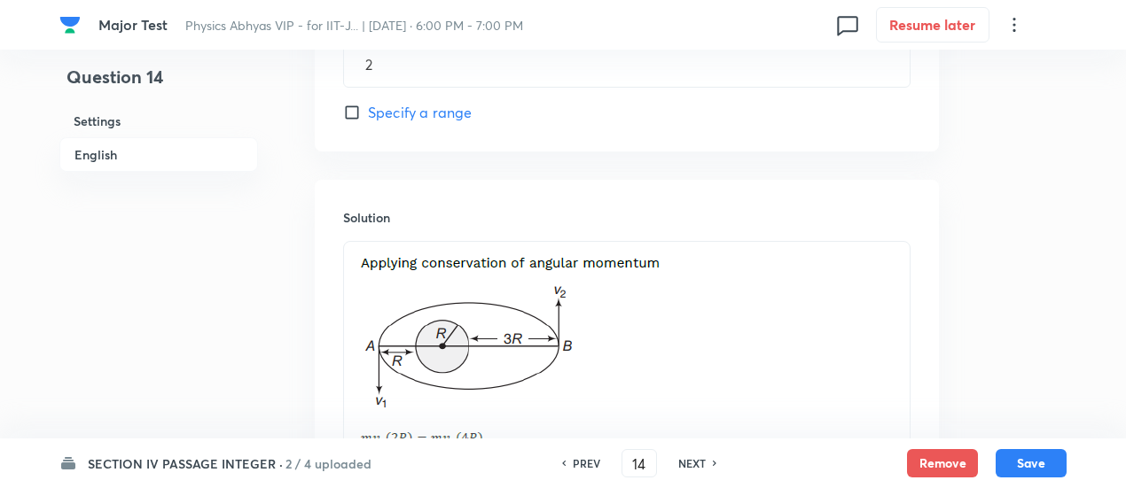
scroll to position [1165, 0]
click at [915, 463] on button "Remove" at bounding box center [942, 462] width 71 height 28
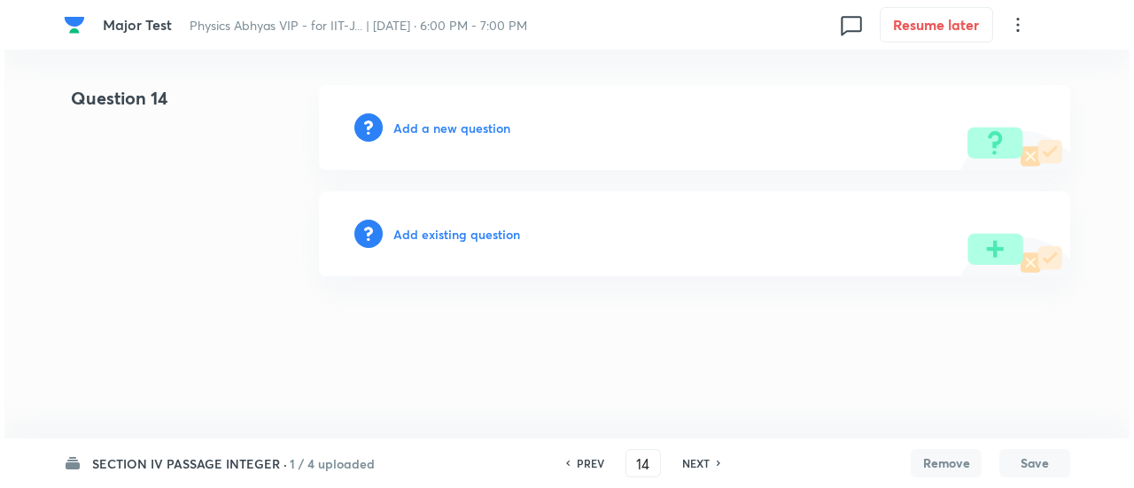
scroll to position [0, 0]
click at [471, 129] on h6 "Add a new question" at bounding box center [451, 128] width 117 height 19
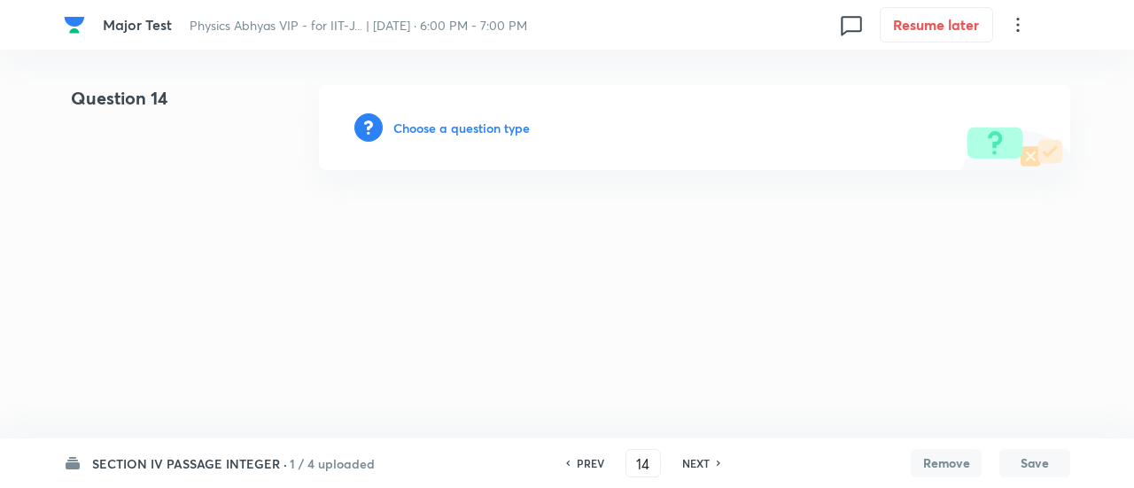
click at [471, 129] on h6 "Choose a question type" at bounding box center [461, 128] width 136 height 19
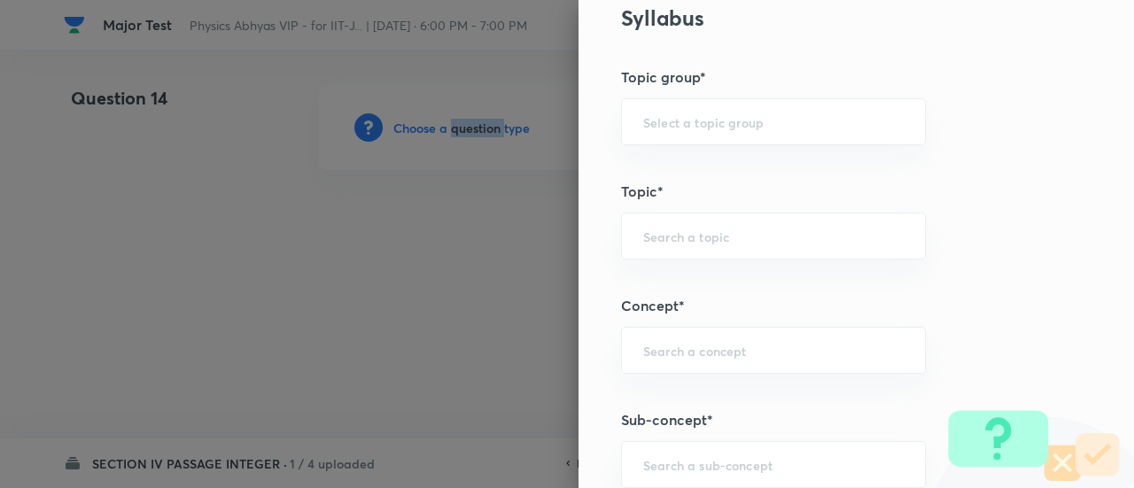
scroll to position [631, 0]
click at [681, 353] on input "text" at bounding box center [773, 349] width 261 height 17
click at [677, 444] on div "​" at bounding box center [773, 463] width 305 height 47
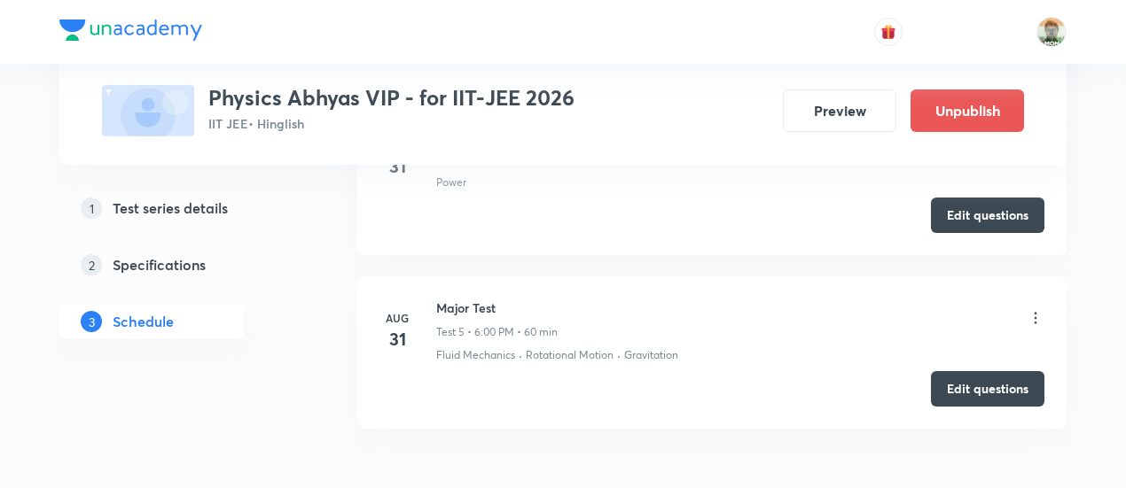
scroll to position [830, 0]
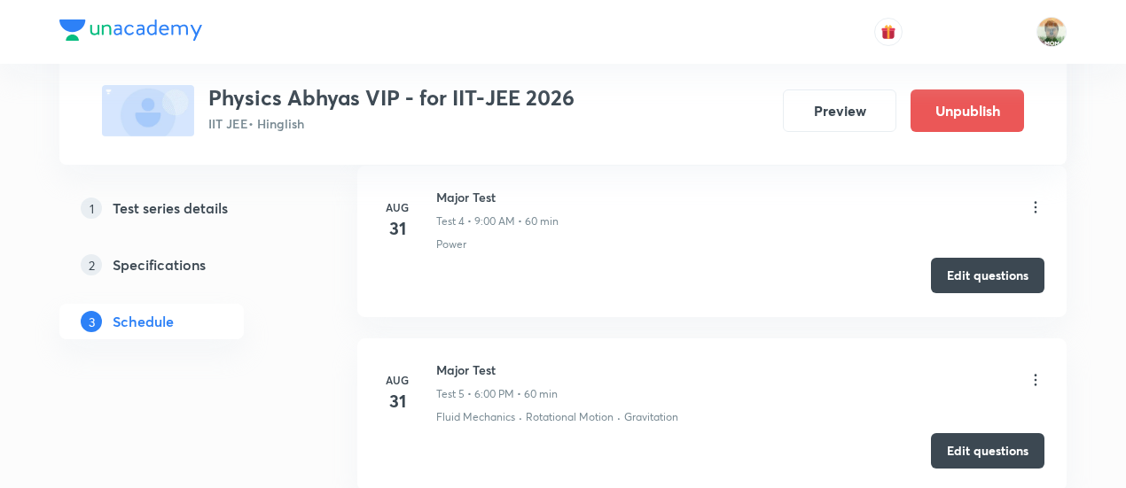
click at [959, 272] on button "Edit questions" at bounding box center [987, 275] width 113 height 35
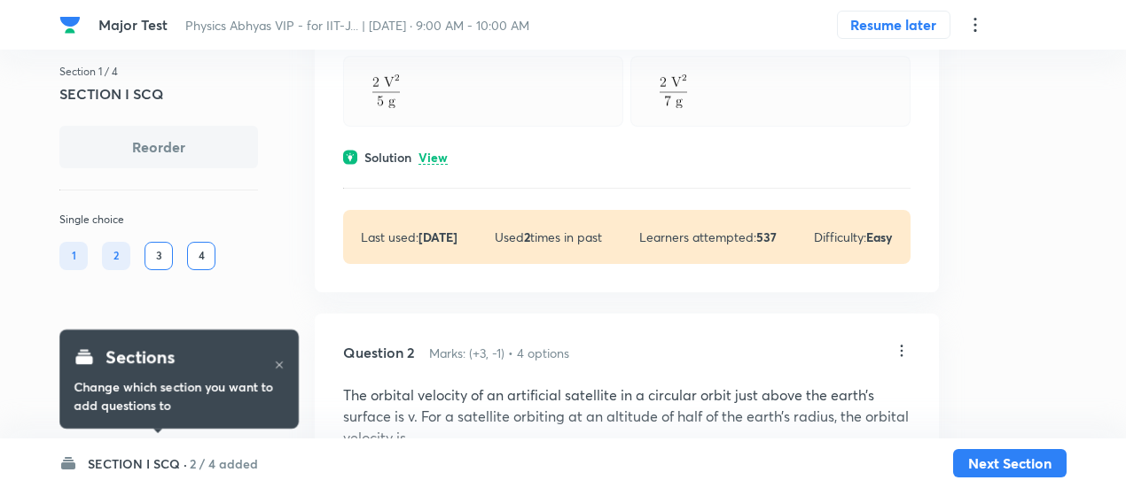
scroll to position [469, 0]
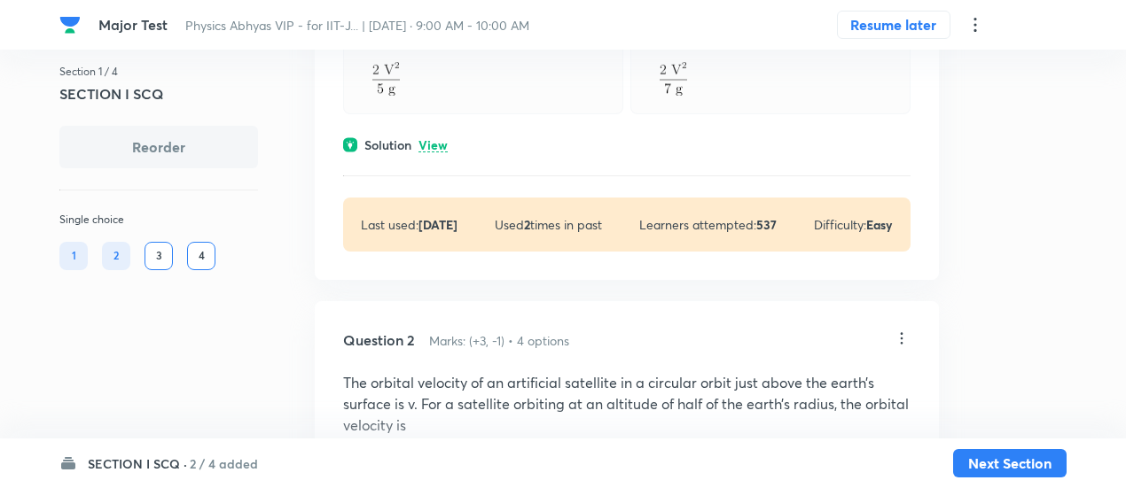
click at [448, 151] on div "Solution View" at bounding box center [626, 145] width 567 height 19
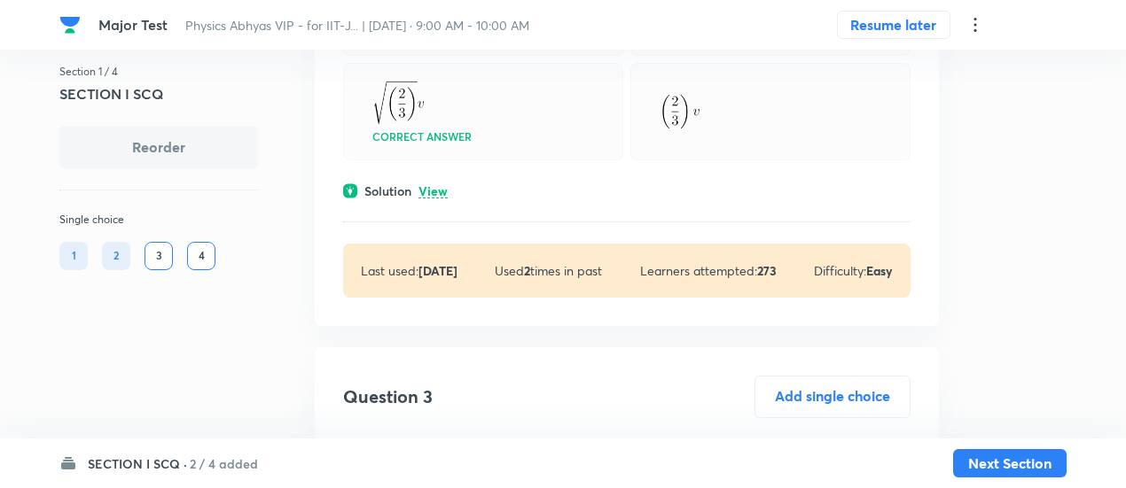
scroll to position [1316, 0]
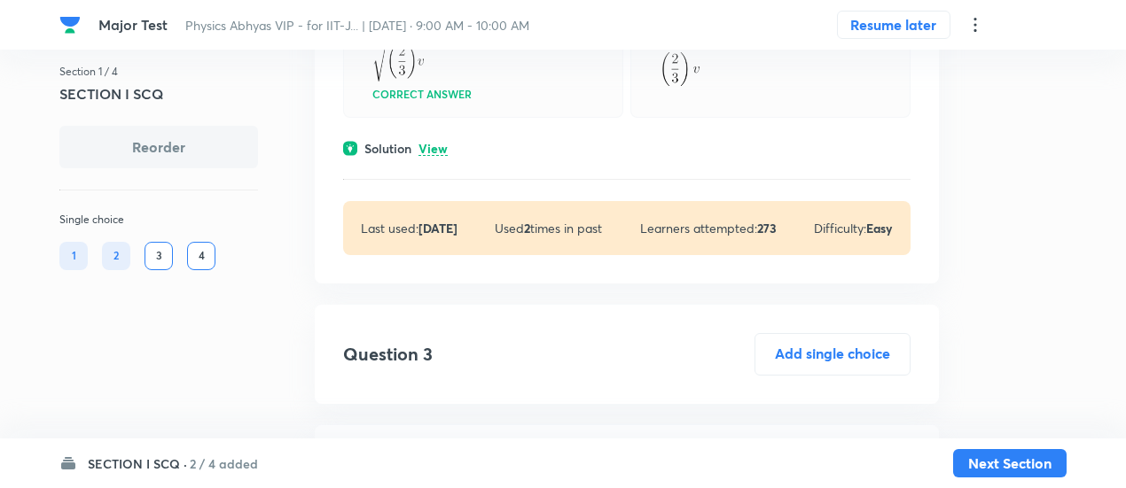
click at [441, 143] on p "View" at bounding box center [432, 149] width 29 height 13
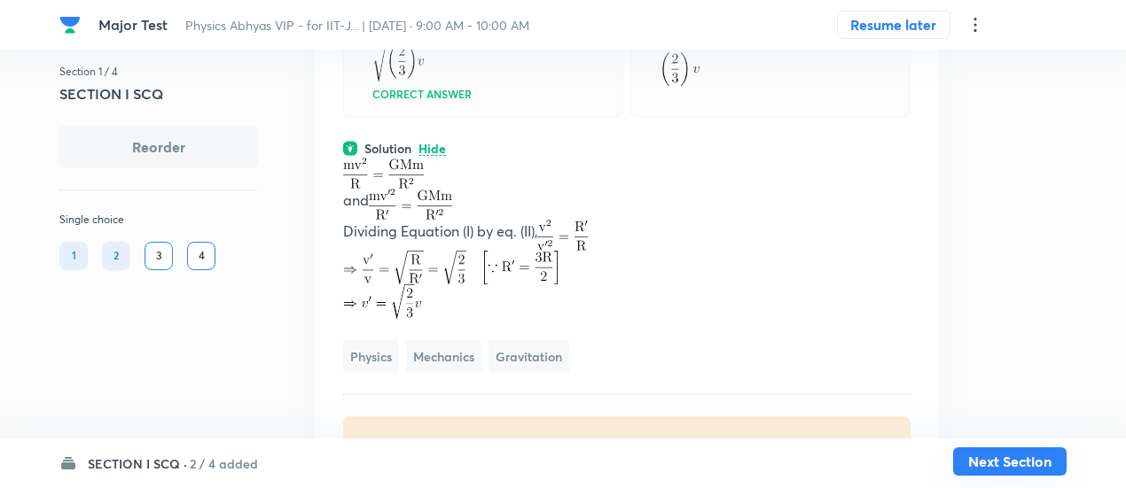
click at [1040, 463] on button "Next Section" at bounding box center [1009, 462] width 113 height 28
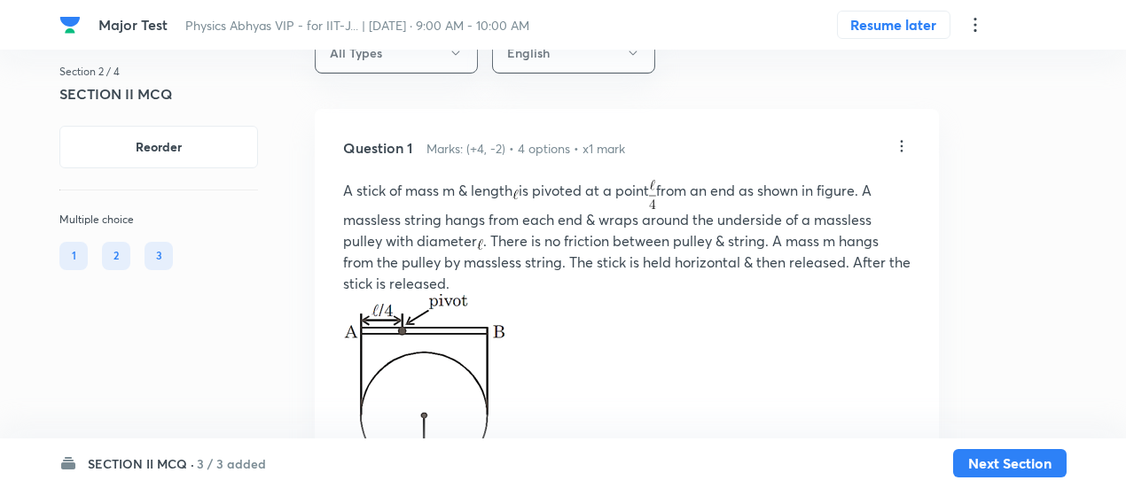
scroll to position [74, 0]
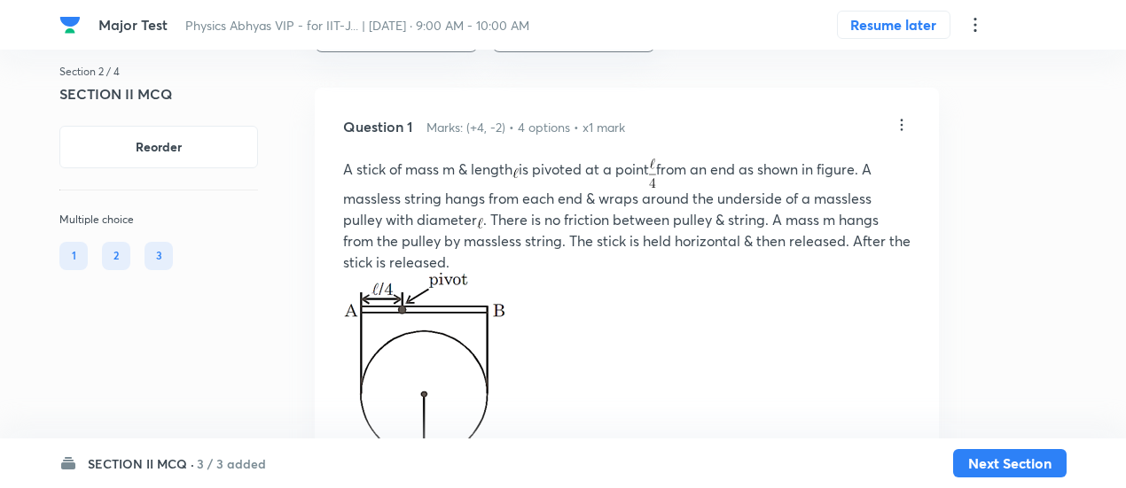
click at [895, 123] on icon at bounding box center [901, 125] width 18 height 18
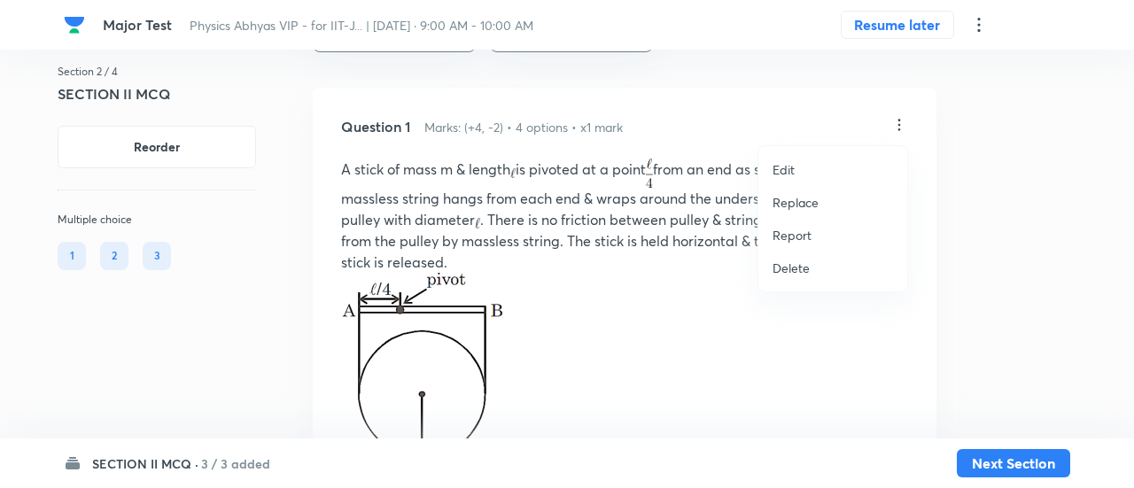
click at [790, 200] on p "Replace" at bounding box center [796, 202] width 46 height 19
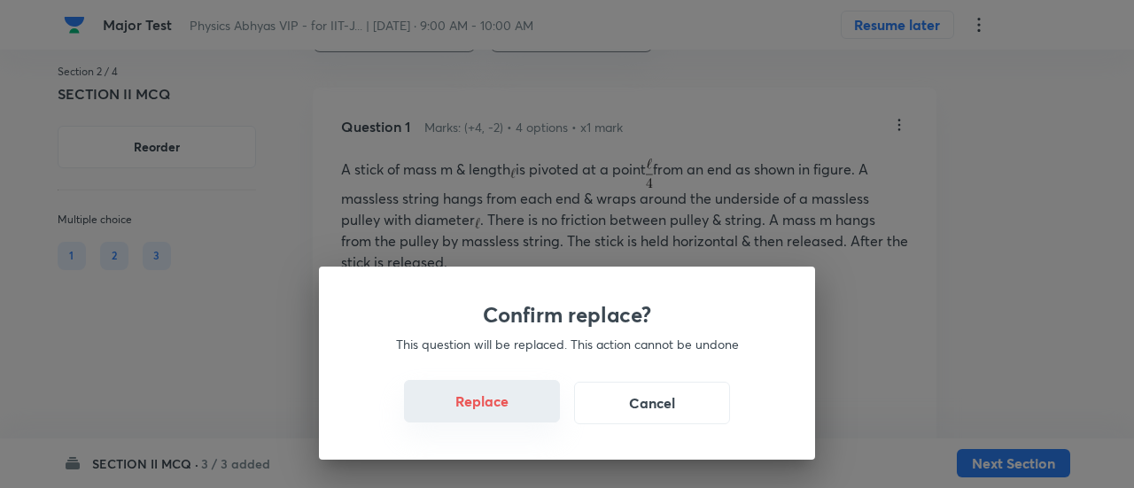
click at [495, 410] on button "Replace" at bounding box center [482, 401] width 156 height 43
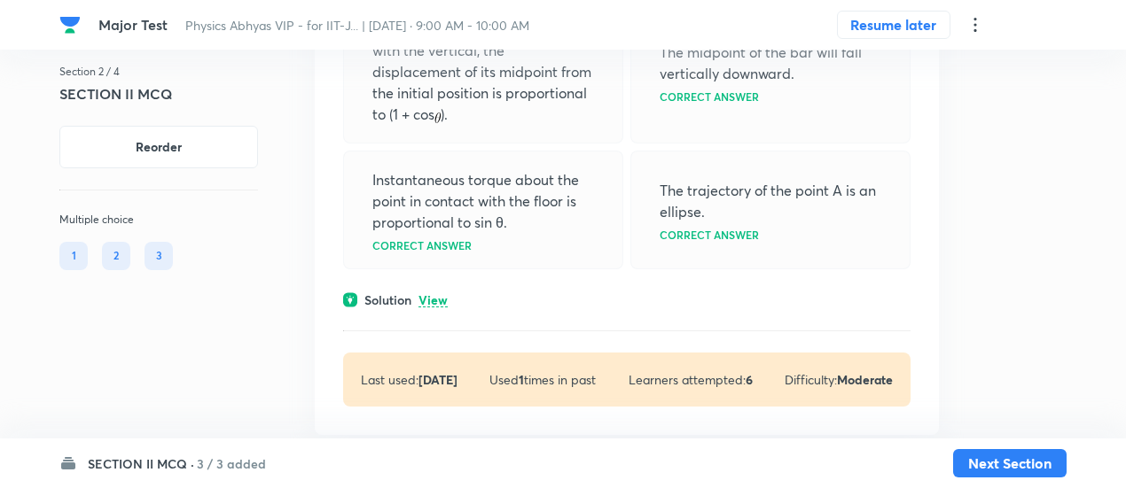
scroll to position [464, 0]
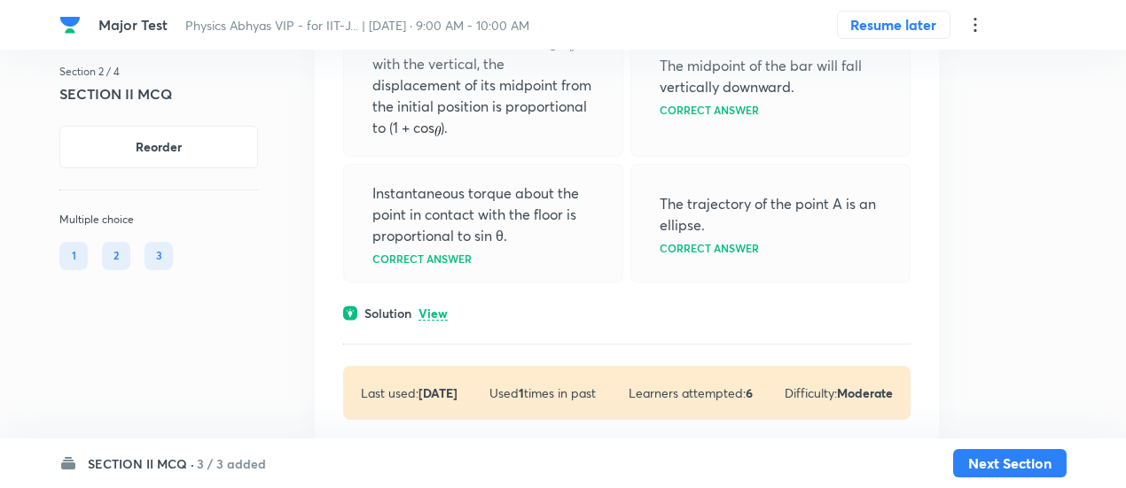
click at [437, 308] on p "View" at bounding box center [432, 314] width 29 height 13
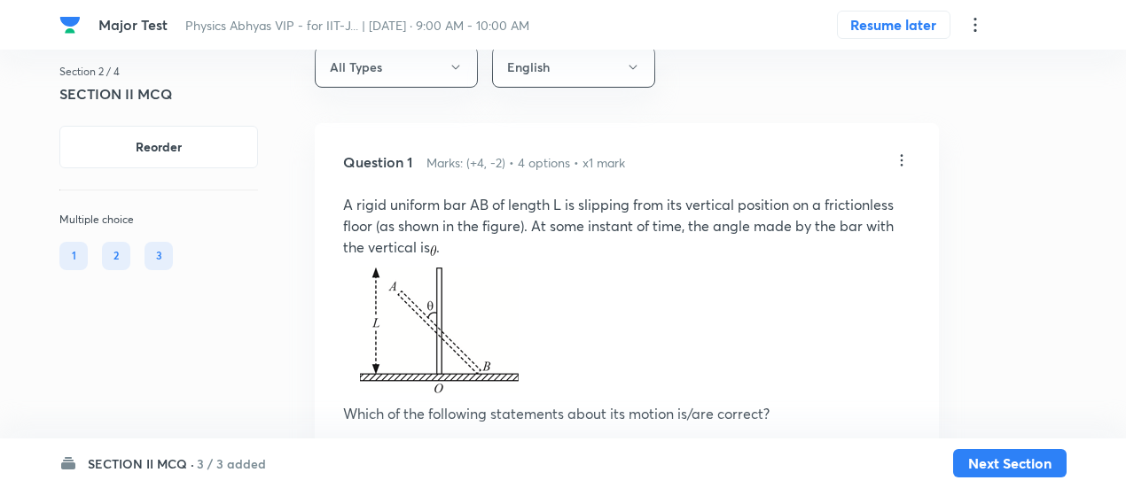
scroll to position [37, 0]
click at [900, 166] on icon at bounding box center [901, 162] width 18 height 18
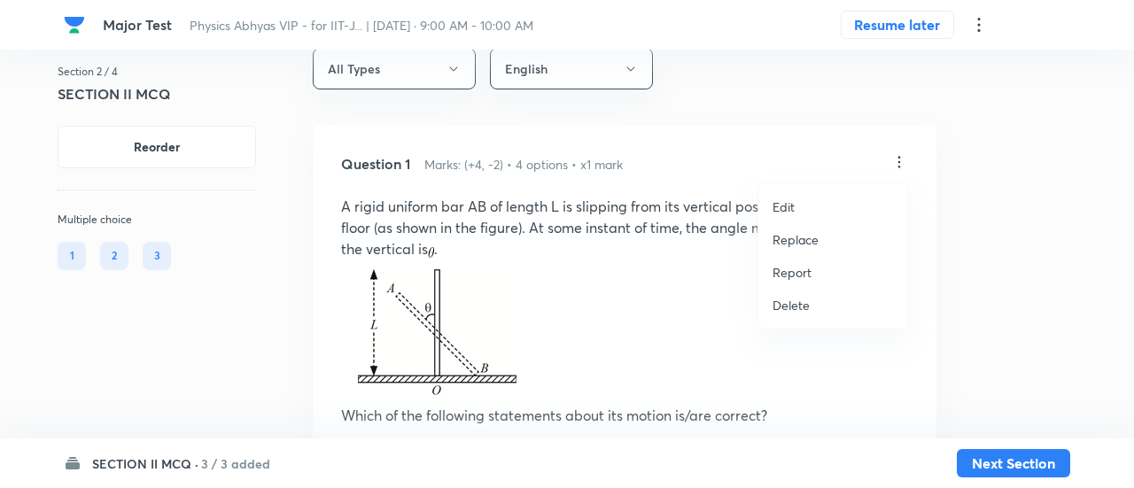
click at [788, 237] on p "Replace" at bounding box center [796, 239] width 46 height 19
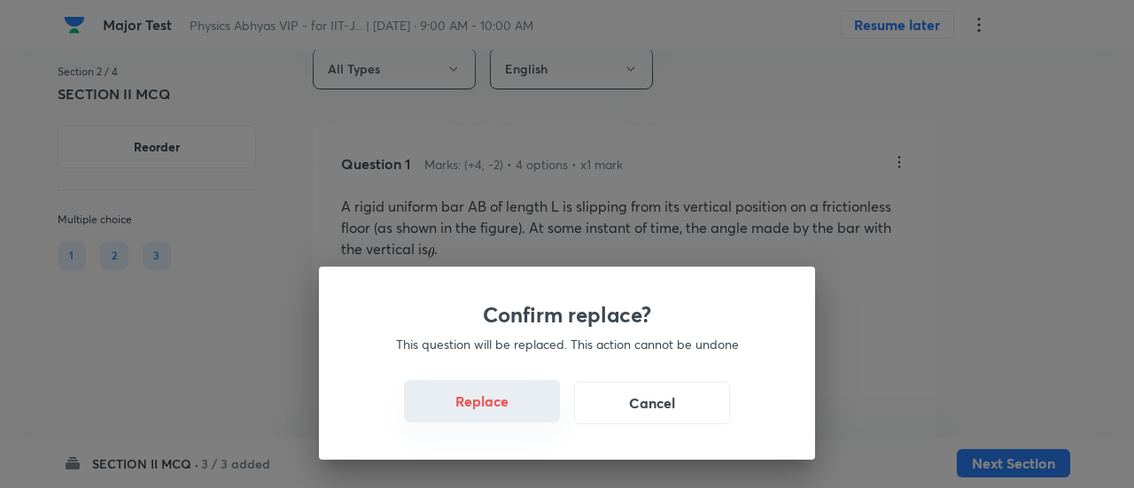
click at [509, 411] on button "Replace" at bounding box center [482, 401] width 156 height 43
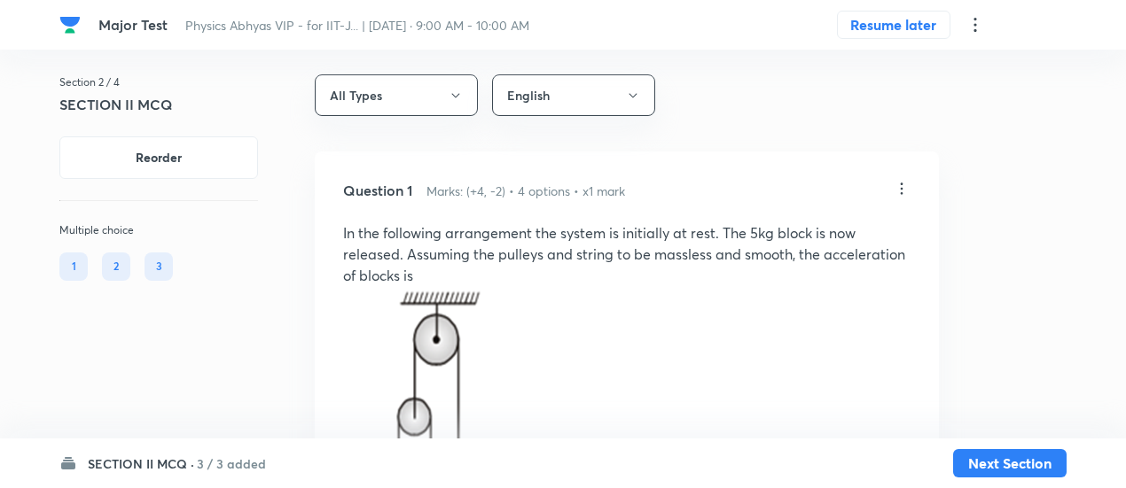
scroll to position [0, 0]
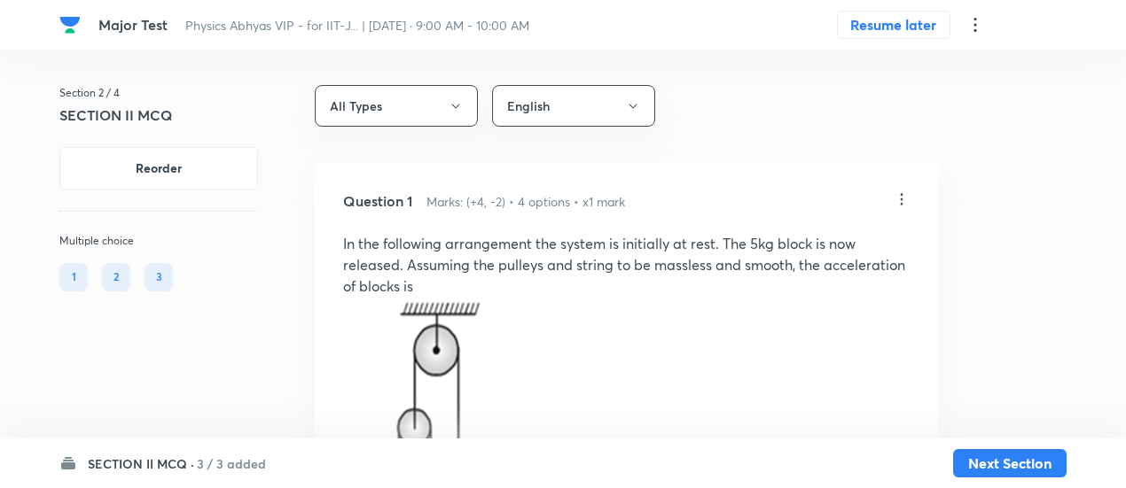
click at [897, 201] on icon at bounding box center [901, 200] width 18 height 18
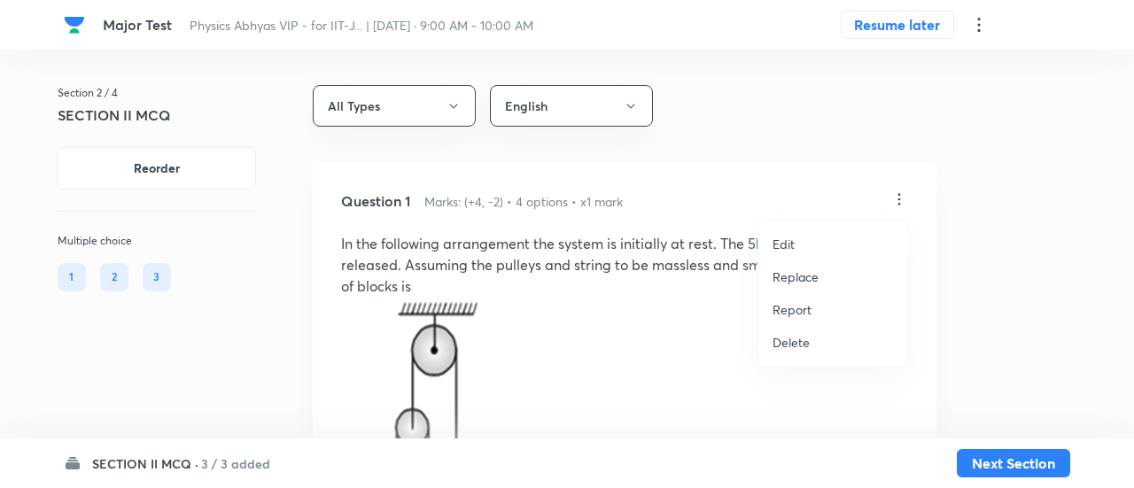
click at [789, 283] on p "Replace" at bounding box center [796, 277] width 46 height 19
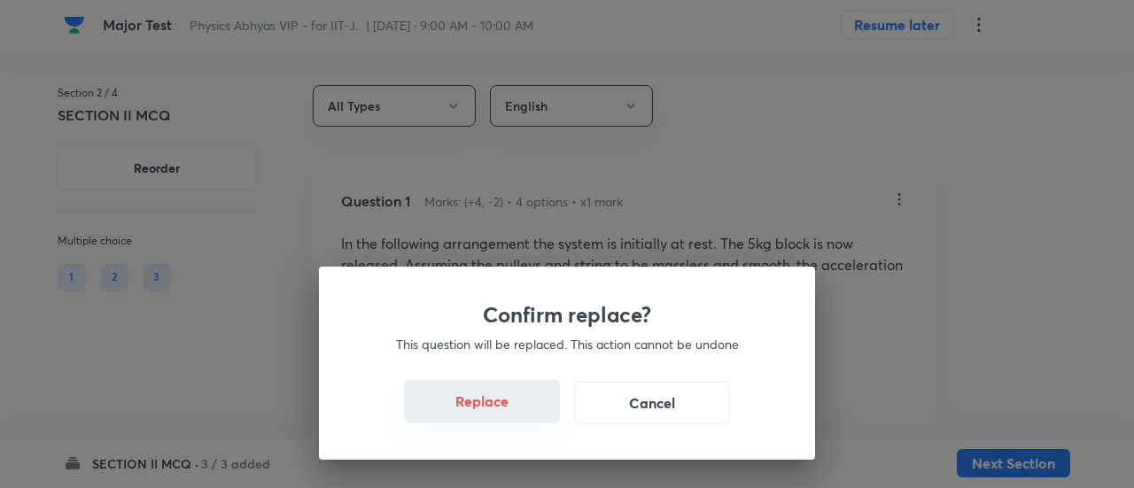
click at [505, 415] on button "Replace" at bounding box center [482, 401] width 156 height 43
click at [505, 415] on button "Replace" at bounding box center [482, 403] width 156 height 43
click at [505, 415] on button "Replace" at bounding box center [482, 401] width 156 height 43
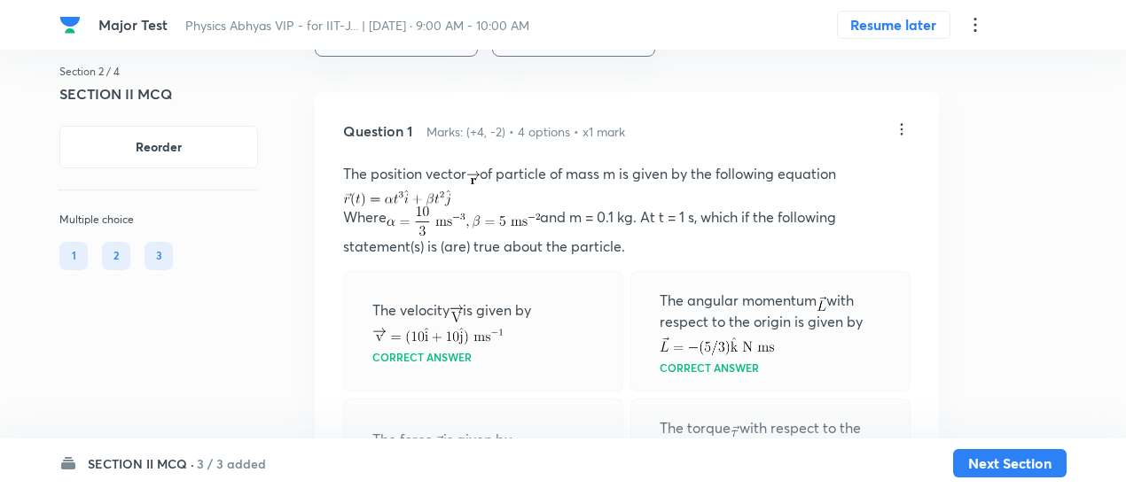
scroll to position [66, 0]
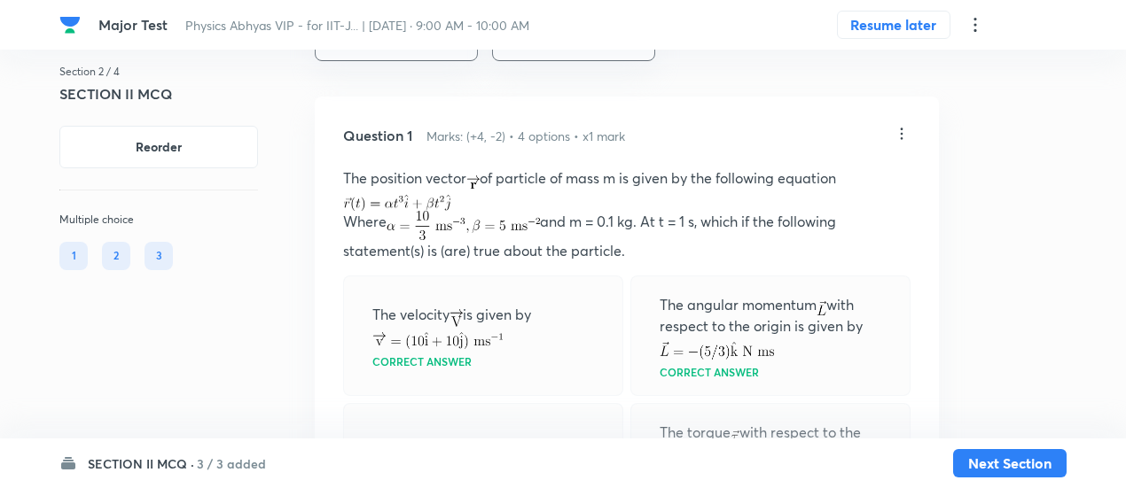
click at [903, 130] on icon at bounding box center [901, 134] width 18 height 18
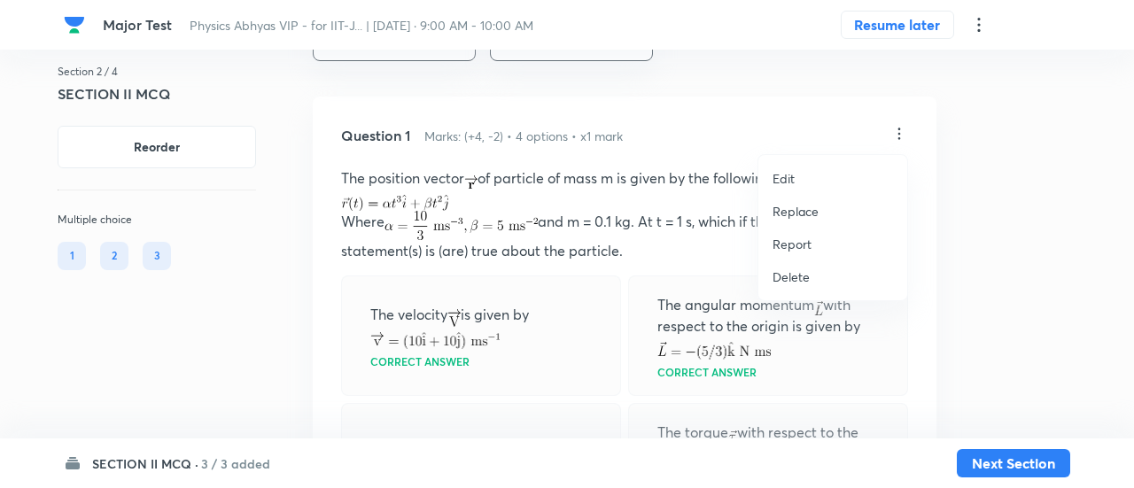
click at [805, 209] on p "Replace" at bounding box center [796, 211] width 46 height 19
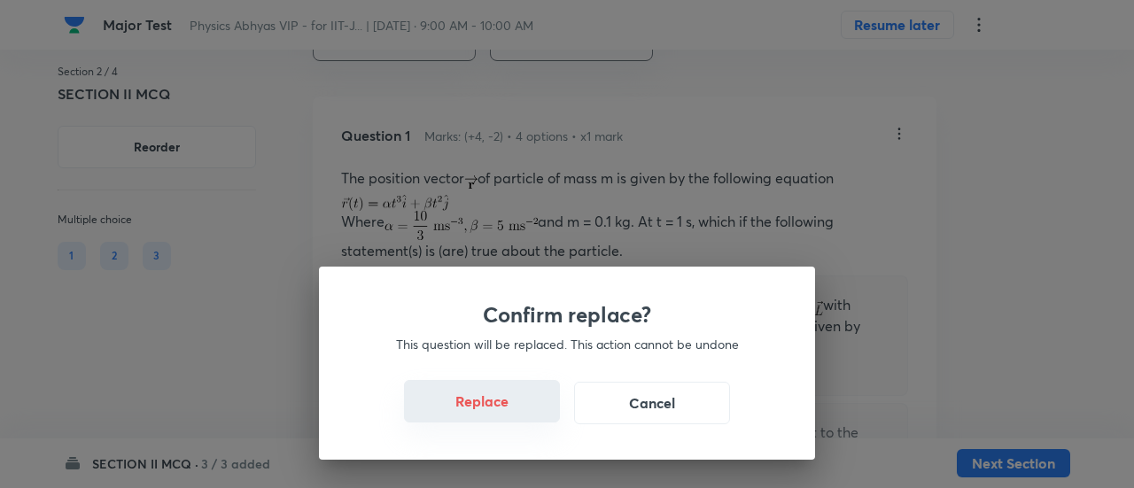
click at [498, 419] on button "Replace" at bounding box center [482, 401] width 156 height 43
click at [498, 419] on button "Replace" at bounding box center [482, 403] width 156 height 43
click at [498, 419] on button "Replace" at bounding box center [482, 401] width 156 height 43
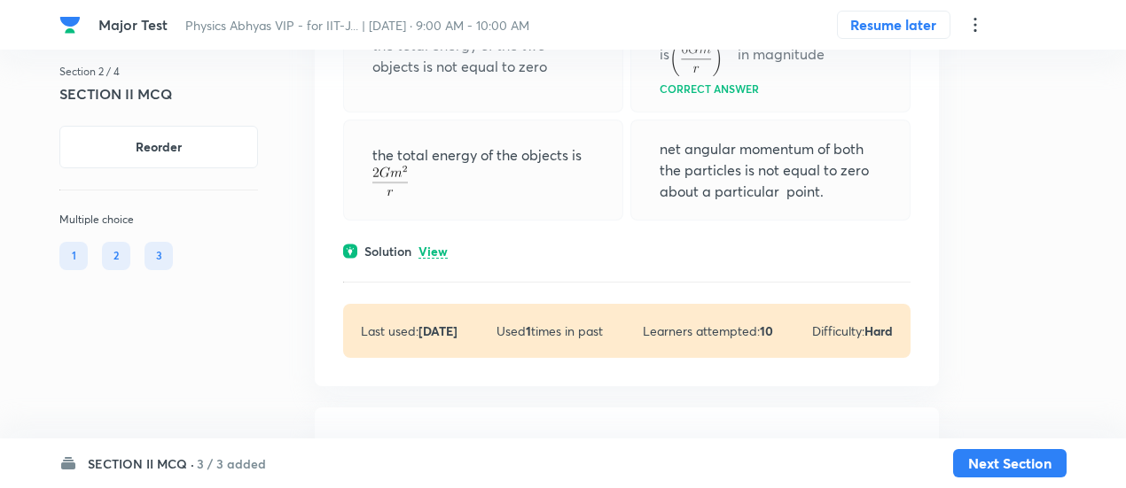
scroll to position [1803, 0]
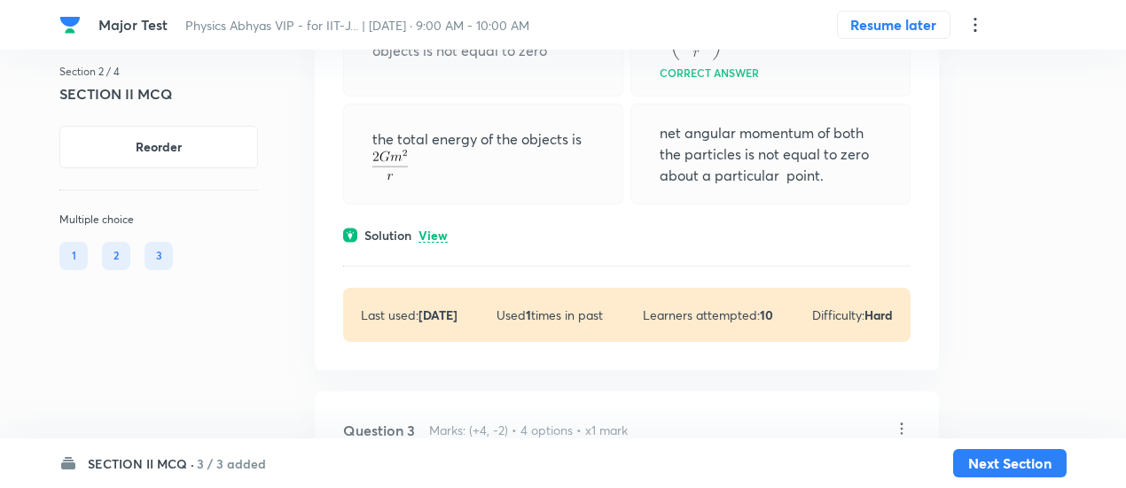
click at [442, 243] on p "View" at bounding box center [432, 236] width 29 height 13
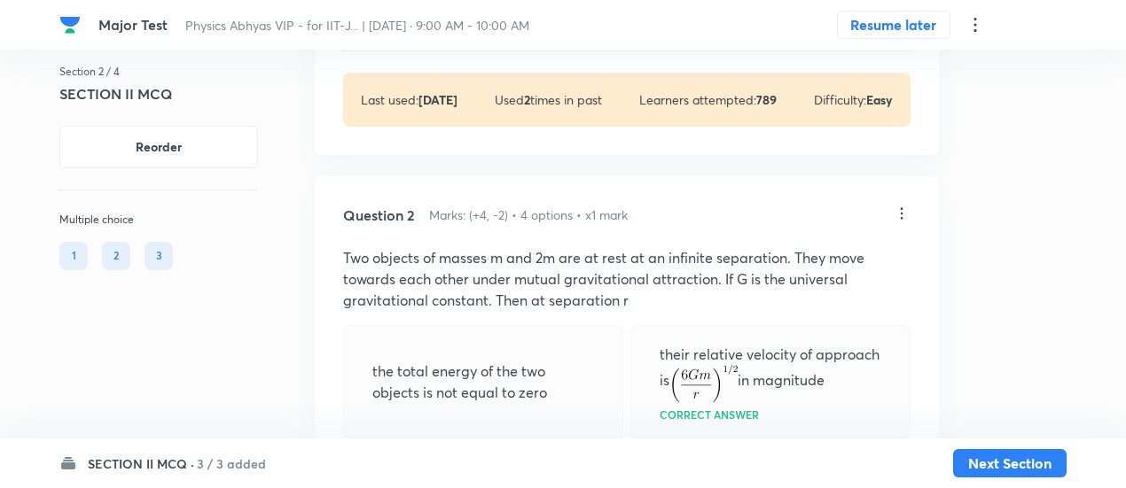
scroll to position [1460, 0]
click at [900, 220] on icon at bounding box center [901, 214] width 3 height 12
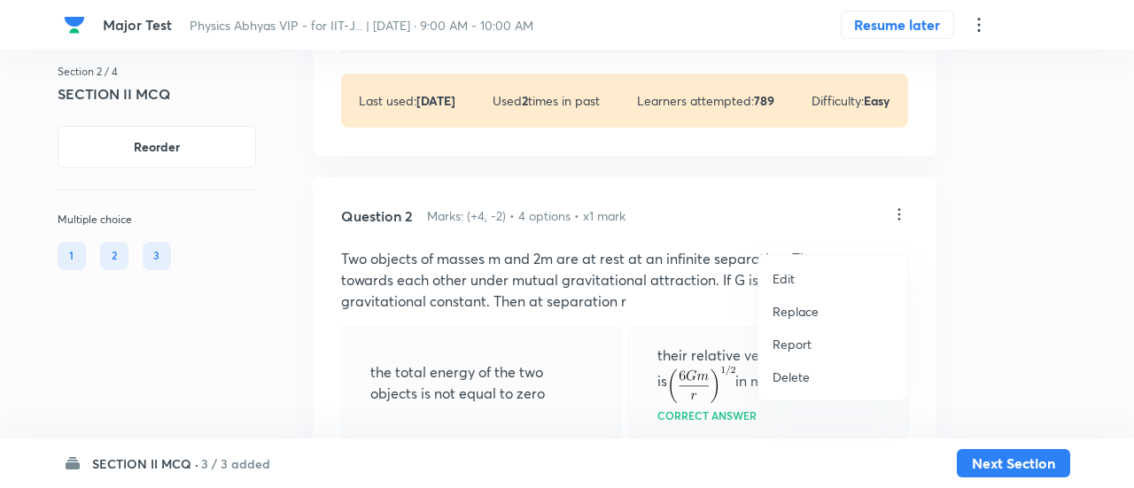
click at [798, 311] on p "Replace" at bounding box center [796, 311] width 46 height 19
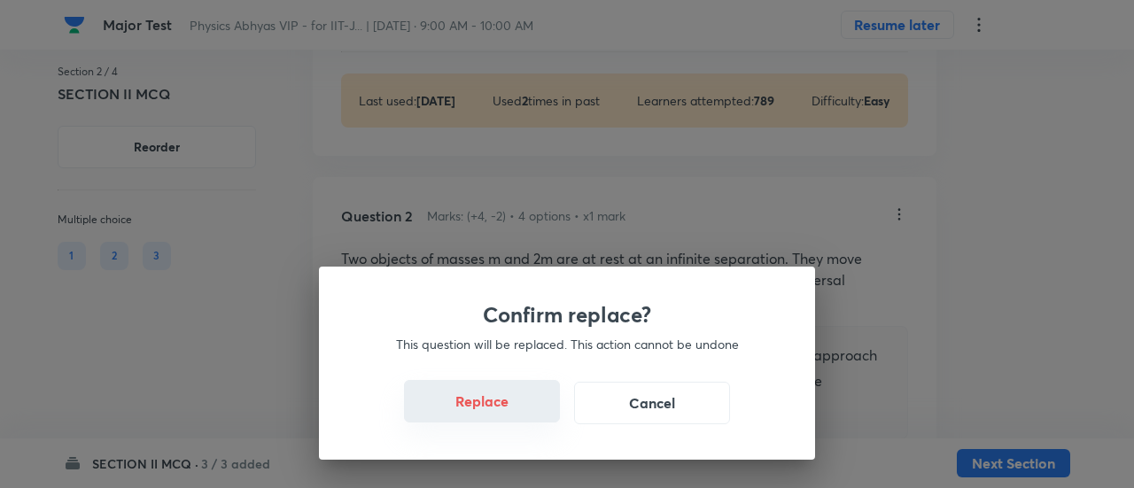
click at [485, 407] on button "Replace" at bounding box center [482, 401] width 156 height 43
click at [485, 407] on button "Replace" at bounding box center [482, 403] width 156 height 43
click at [485, 407] on button "Replace" at bounding box center [482, 401] width 156 height 43
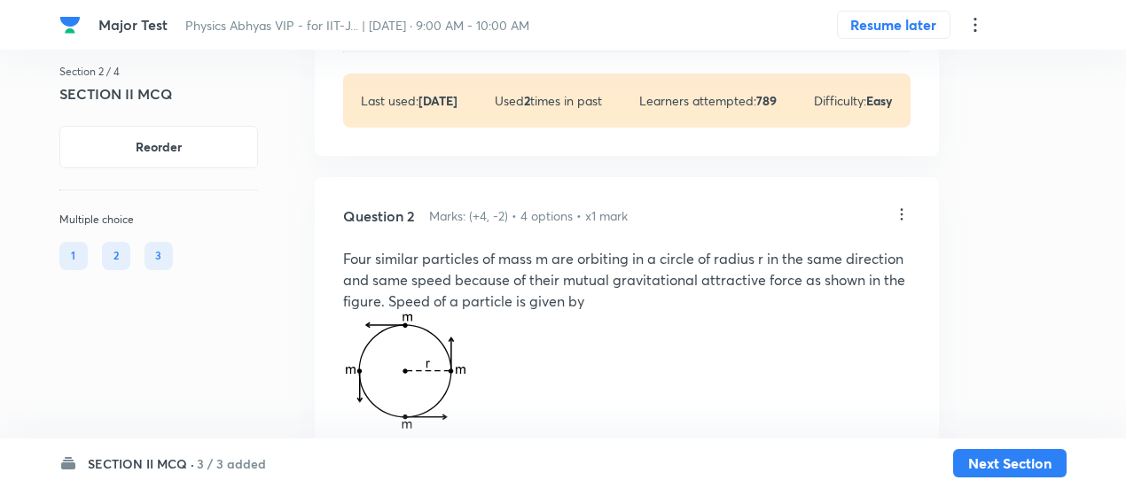
click at [485, 468] on img at bounding box center [434, 491] width 125 height 47
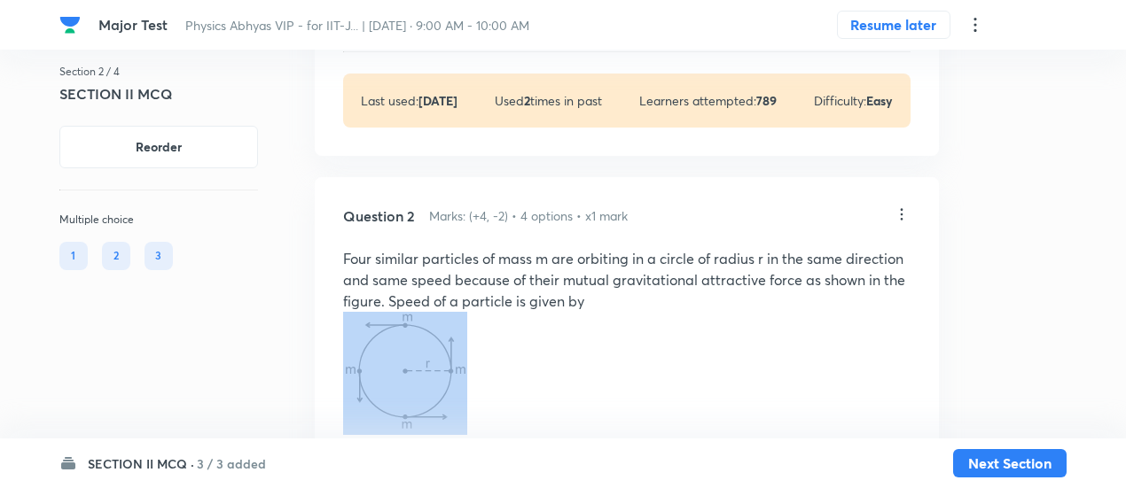
click at [485, 407] on p at bounding box center [626, 373] width 567 height 123
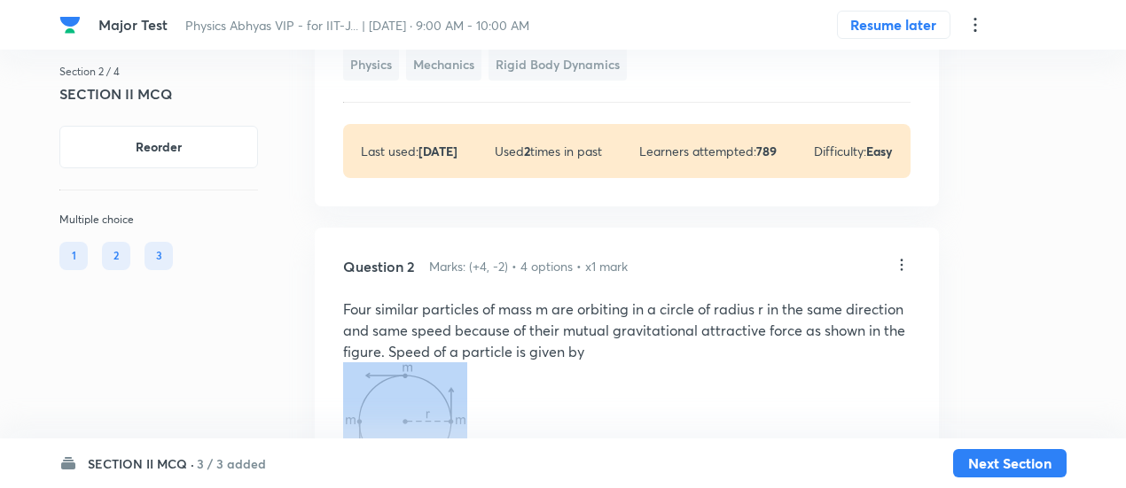
scroll to position [1405, 0]
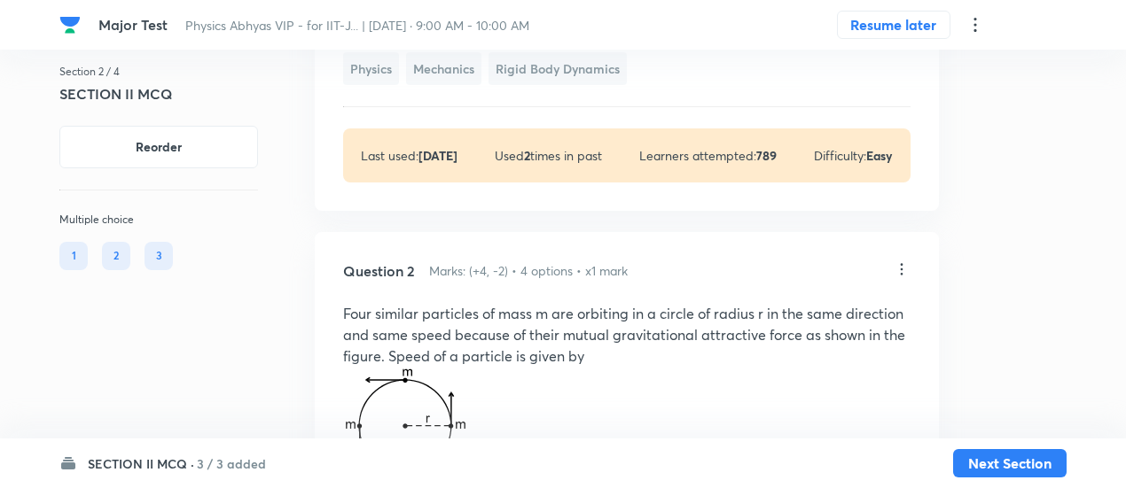
click at [904, 278] on icon at bounding box center [901, 270] width 18 height 18
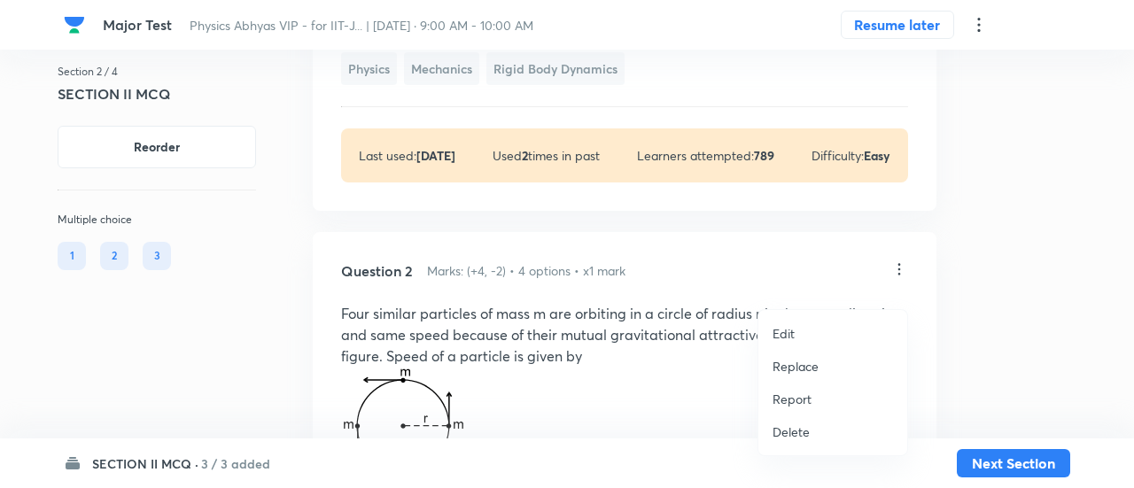
click at [807, 366] on p "Replace" at bounding box center [796, 366] width 46 height 19
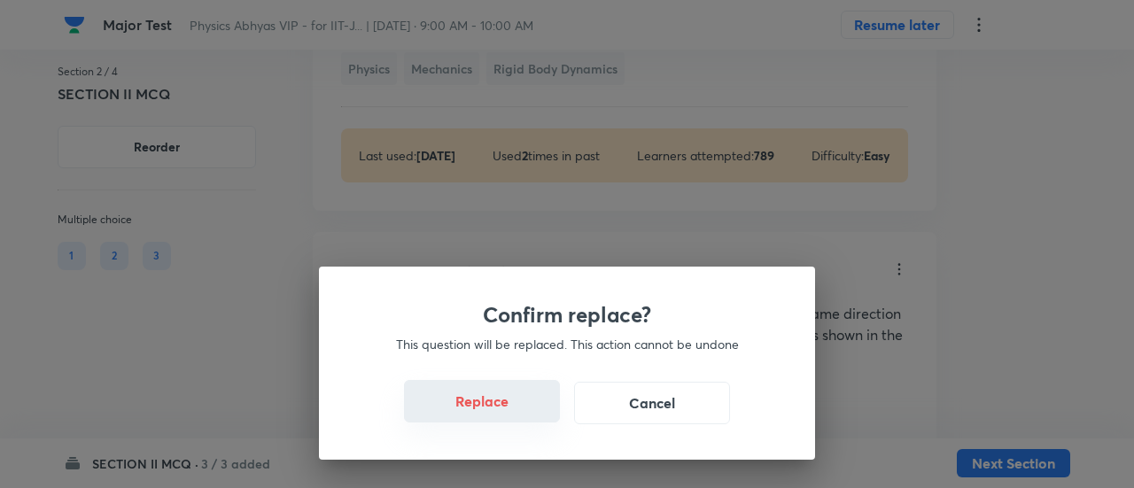
click at [495, 412] on button "Replace" at bounding box center [482, 401] width 156 height 43
click at [495, 412] on div "Confirm replace? This question will be replaced. This action cannot be undone R…" at bounding box center [567, 244] width 1134 height 488
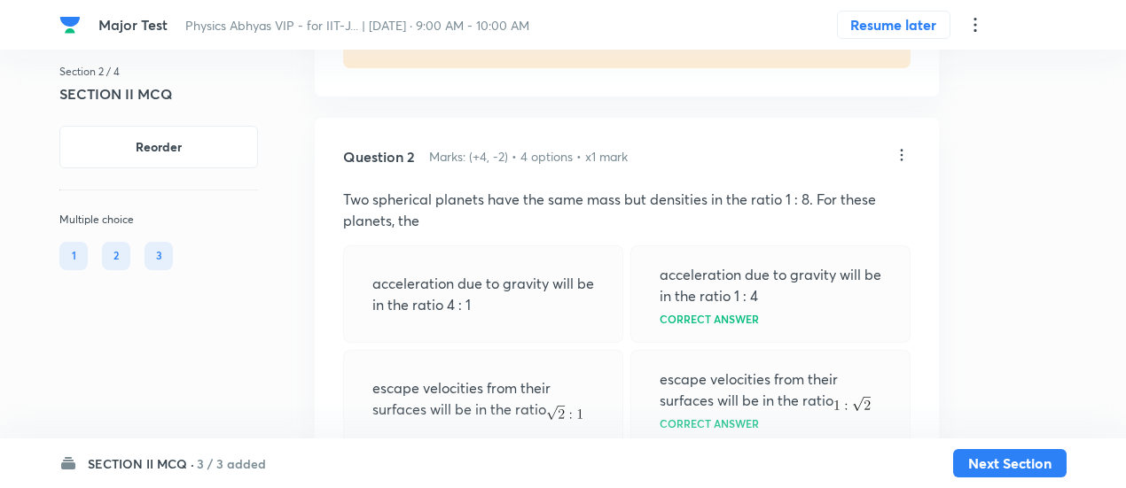
scroll to position [1518, 0]
click at [902, 165] on icon at bounding box center [901, 156] width 18 height 18
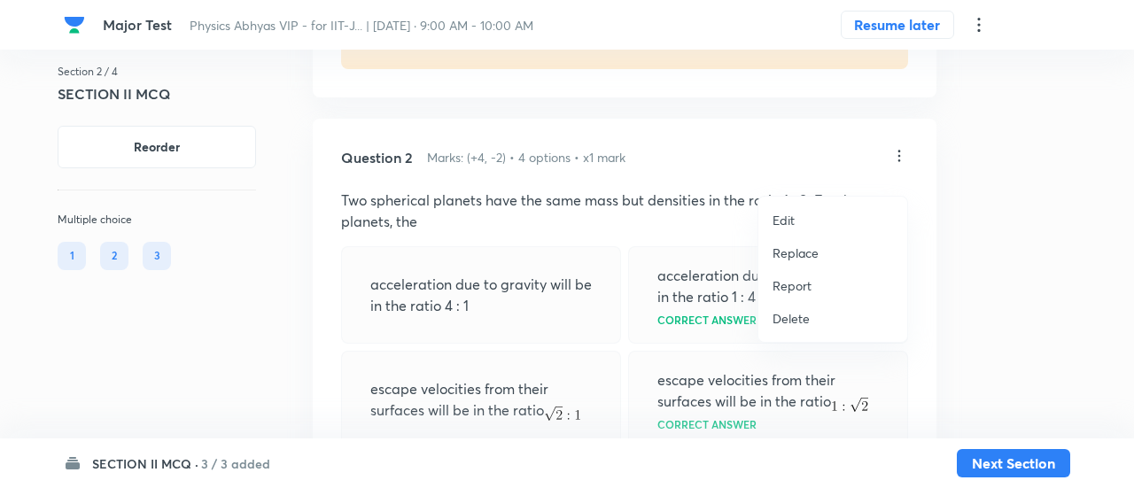
click at [809, 252] on p "Replace" at bounding box center [796, 253] width 46 height 19
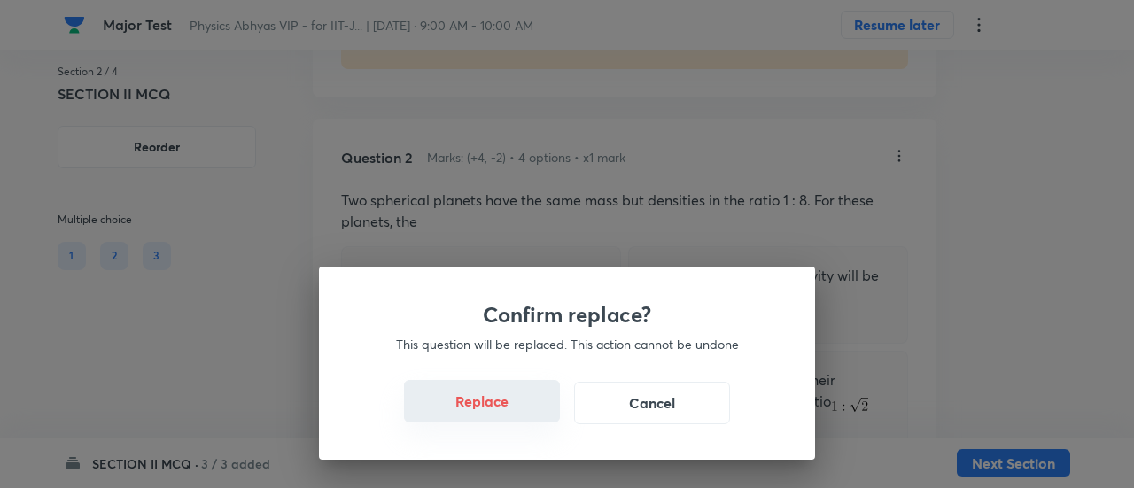
click at [503, 412] on button "Replace" at bounding box center [482, 401] width 156 height 43
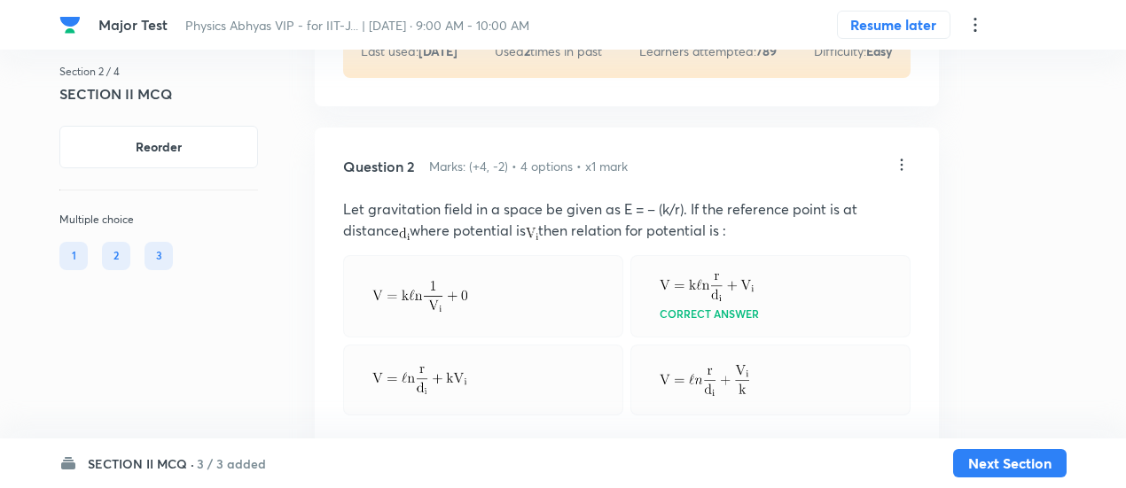
scroll to position [1505, 0]
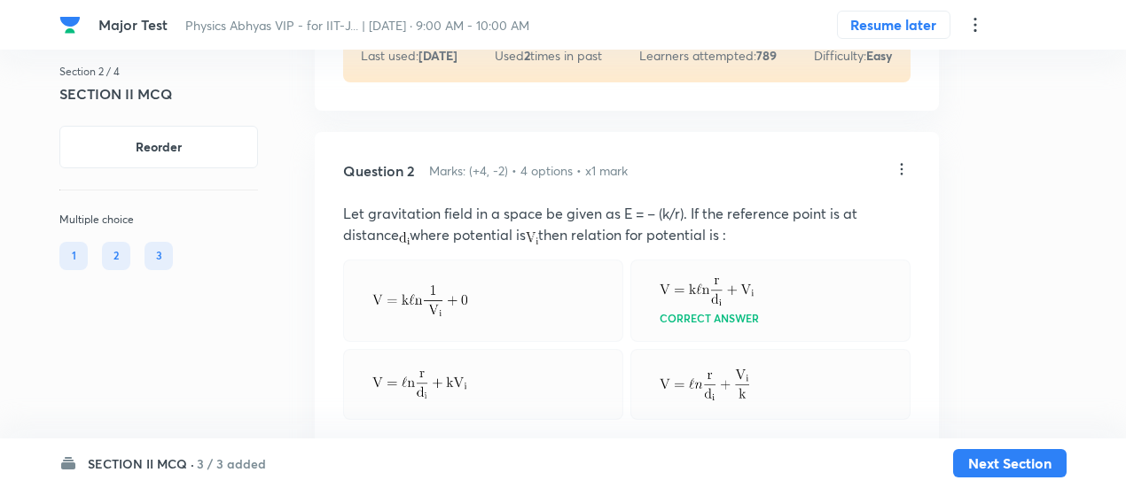
click at [905, 178] on icon at bounding box center [901, 169] width 18 height 18
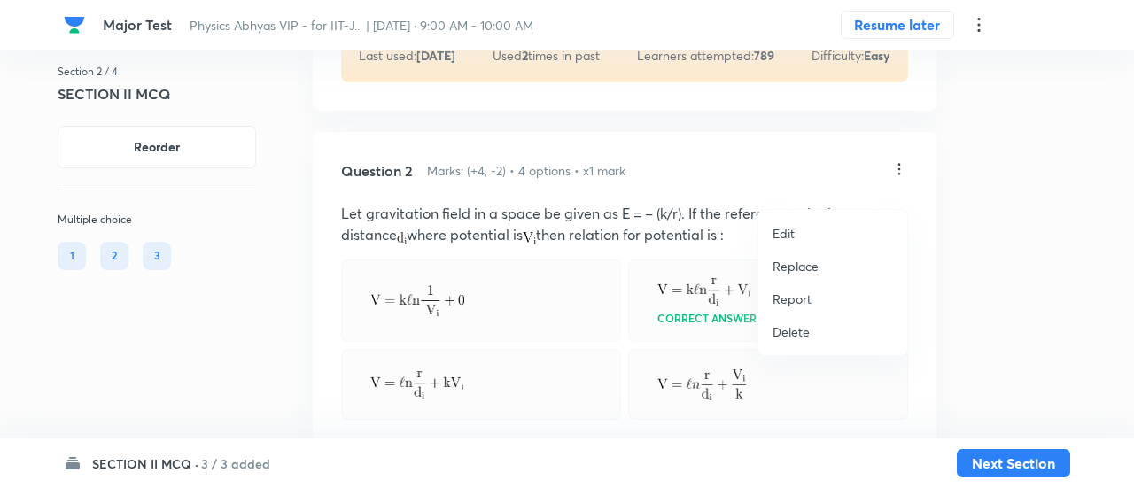
click at [784, 263] on p "Replace" at bounding box center [796, 266] width 46 height 19
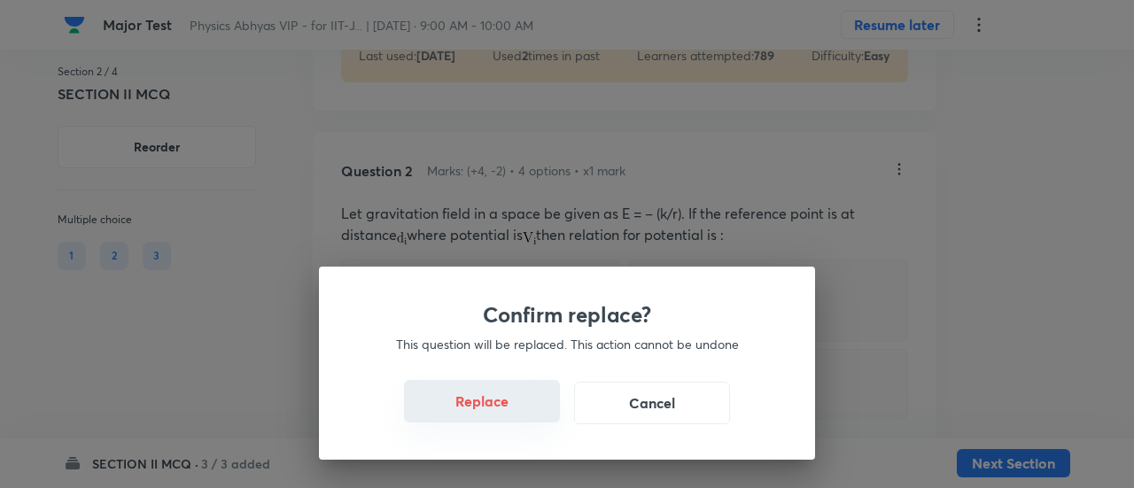
click at [507, 413] on button "Replace" at bounding box center [482, 401] width 156 height 43
click at [507, 413] on button "Replace" at bounding box center [482, 403] width 156 height 43
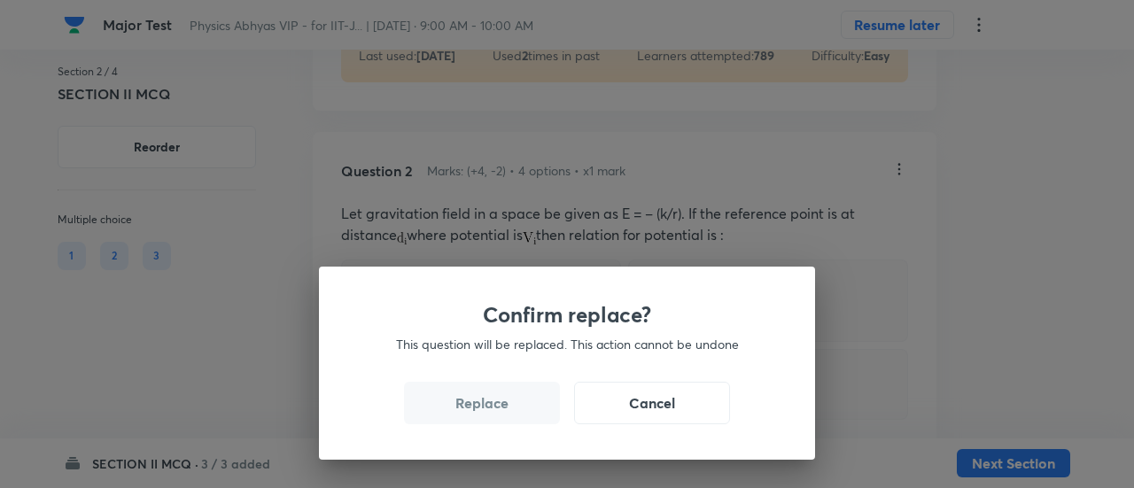
click at [507, 413] on button "Replace" at bounding box center [482, 403] width 156 height 43
click at [507, 413] on button "Replace" at bounding box center [482, 401] width 156 height 43
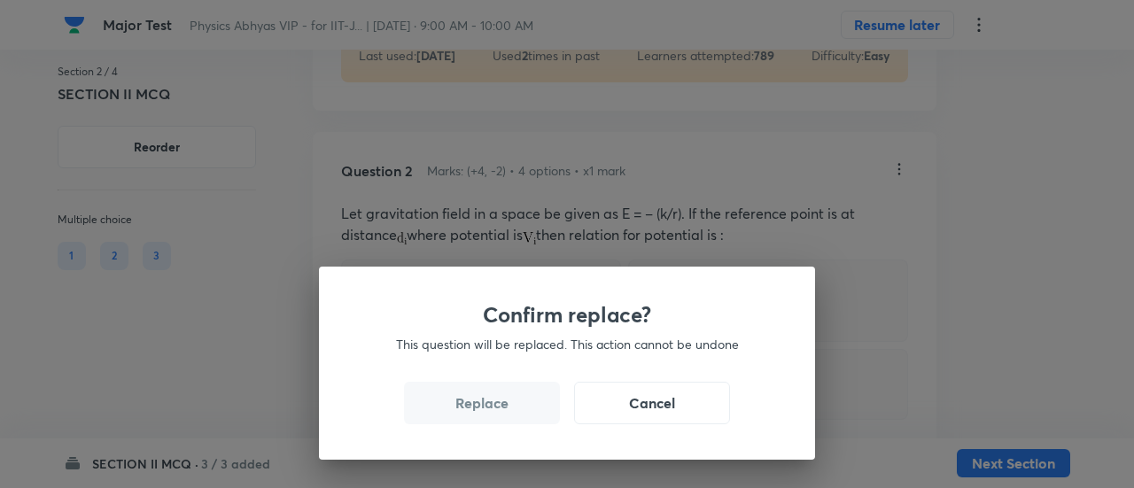
click at [507, 413] on button "Replace" at bounding box center [482, 403] width 156 height 43
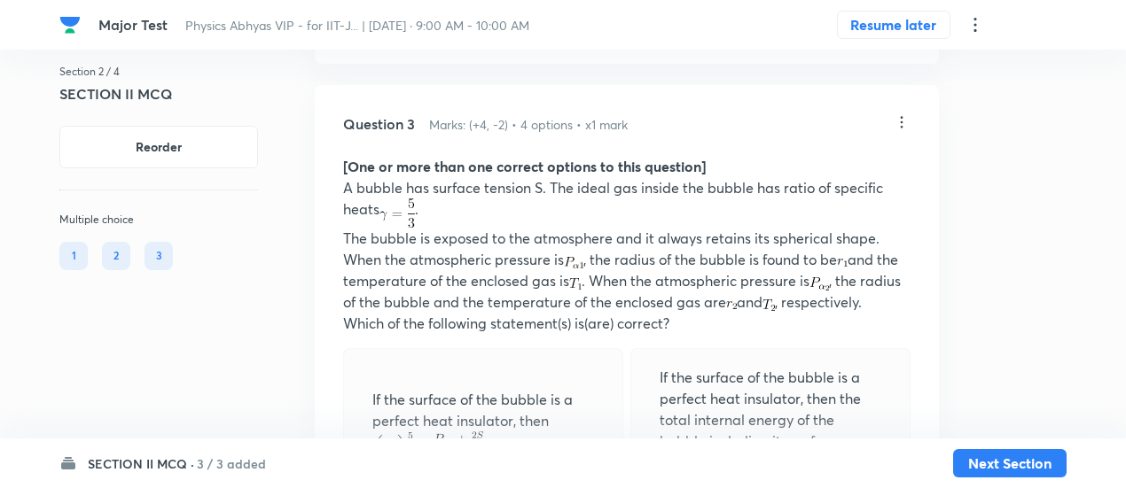
scroll to position [2410, 0]
click at [908, 133] on icon at bounding box center [901, 124] width 18 height 18
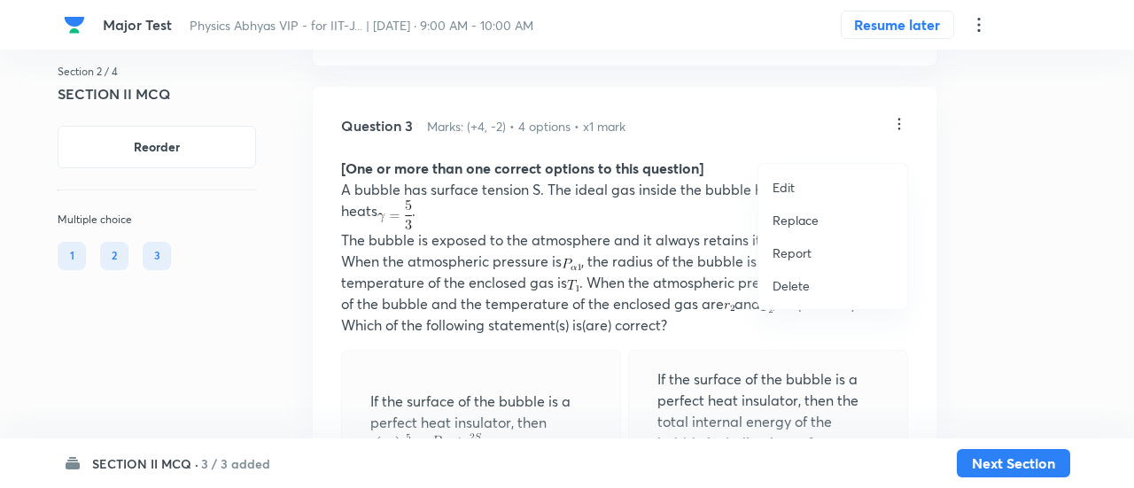
click at [805, 220] on p "Replace" at bounding box center [796, 220] width 46 height 19
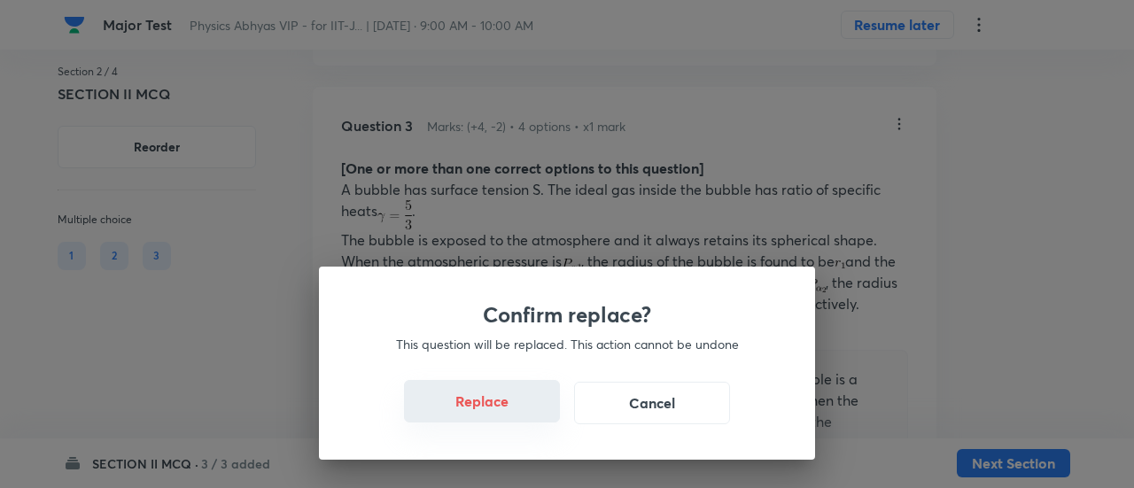
click at [496, 409] on button "Replace" at bounding box center [482, 401] width 156 height 43
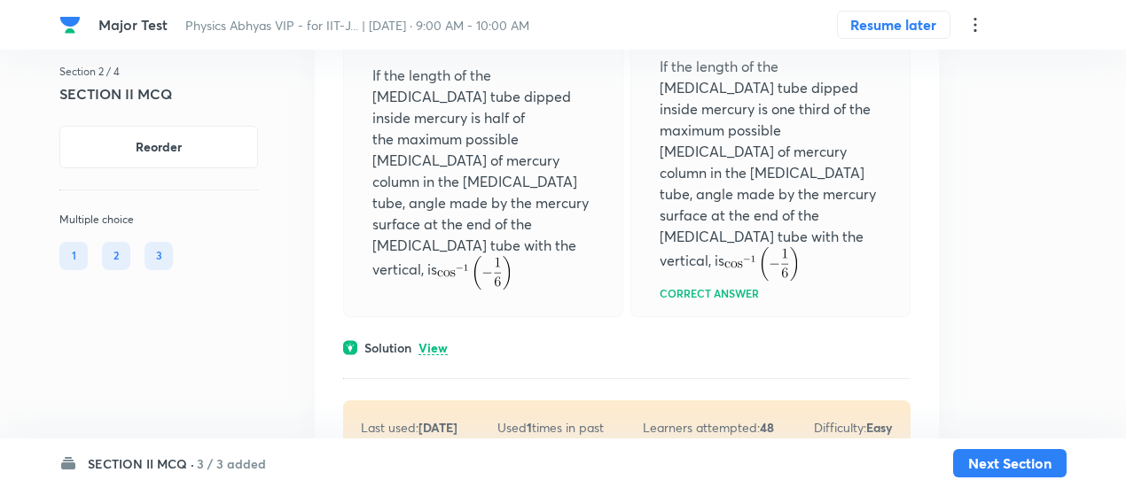
scroll to position [2809, 0]
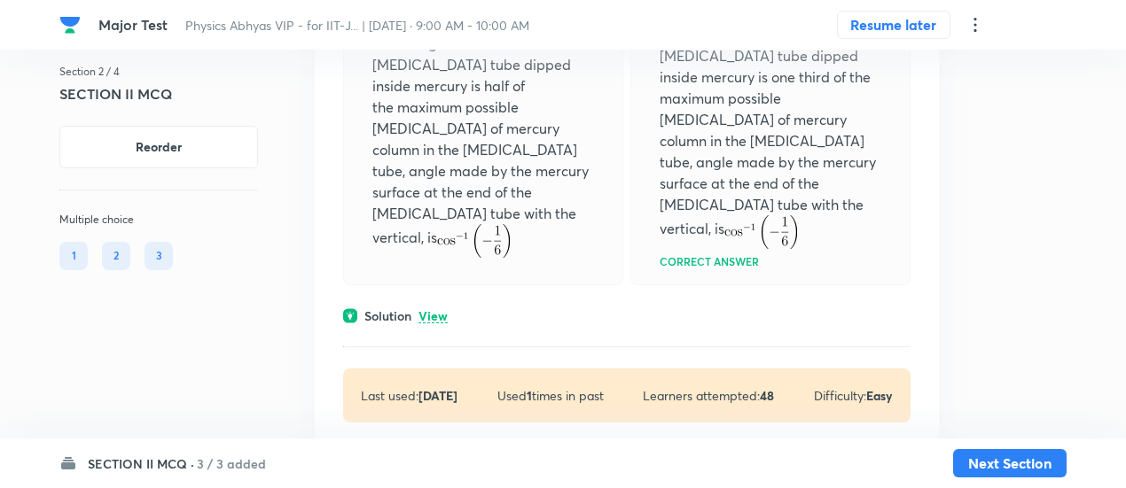
click at [431, 310] on p "View" at bounding box center [432, 316] width 29 height 13
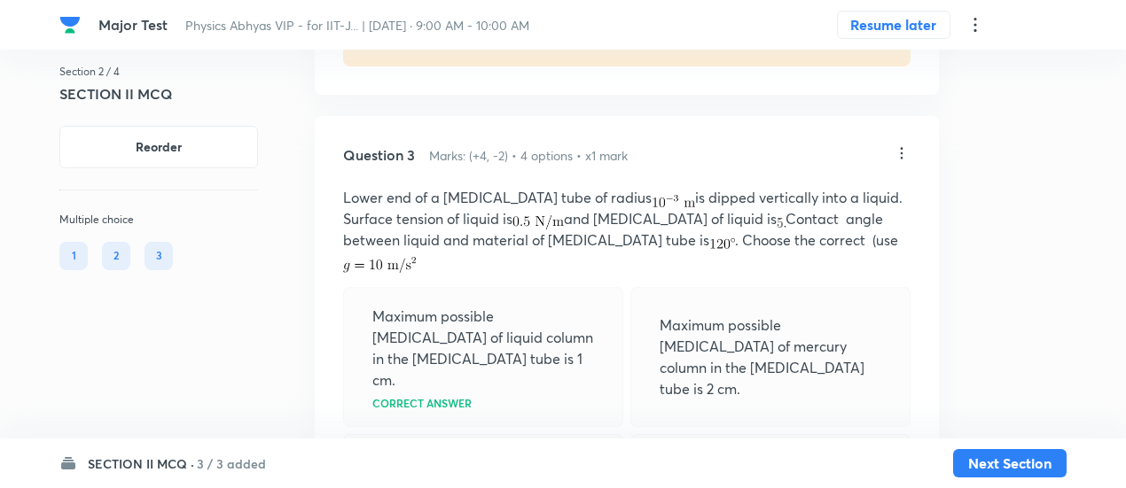
scroll to position [2375, 0]
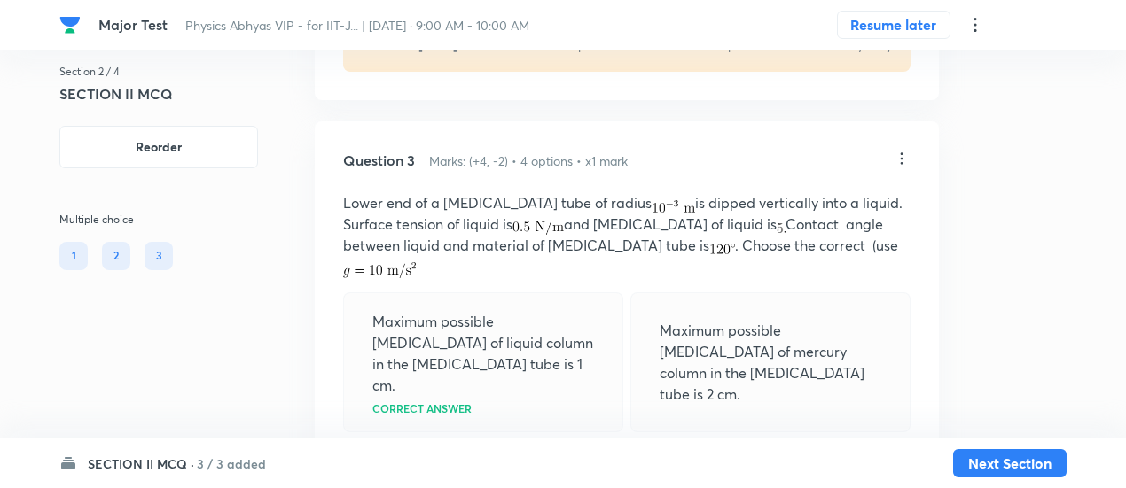
click at [902, 164] on icon at bounding box center [901, 158] width 3 height 12
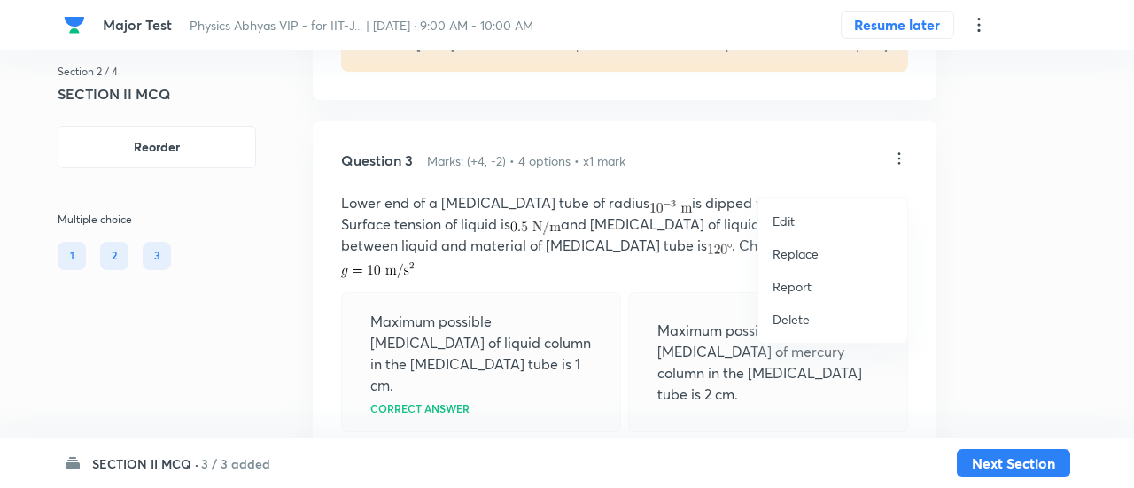
click at [778, 260] on p "Replace" at bounding box center [796, 254] width 46 height 19
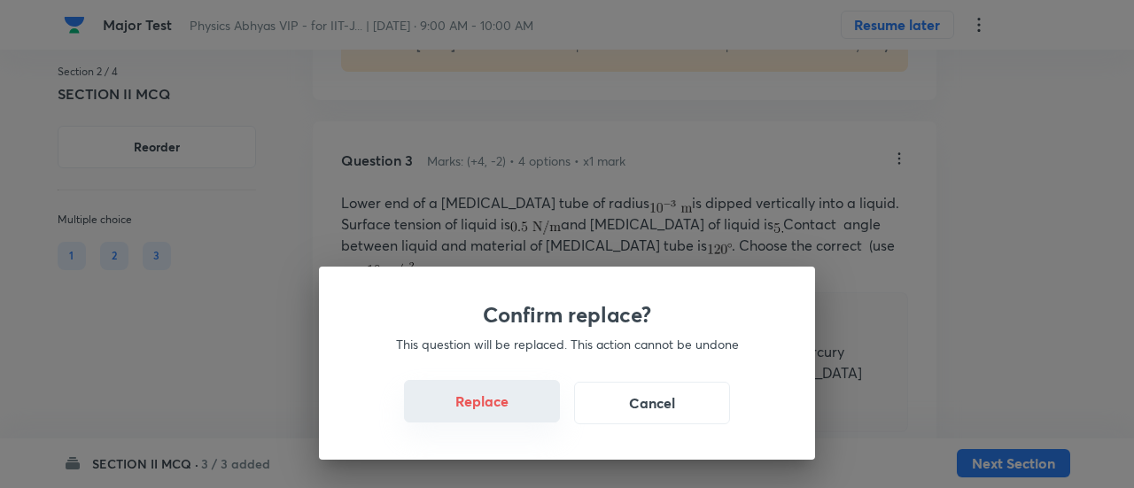
click at [489, 417] on button "Replace" at bounding box center [482, 401] width 156 height 43
click at [489, 417] on button "Replace" at bounding box center [482, 403] width 156 height 43
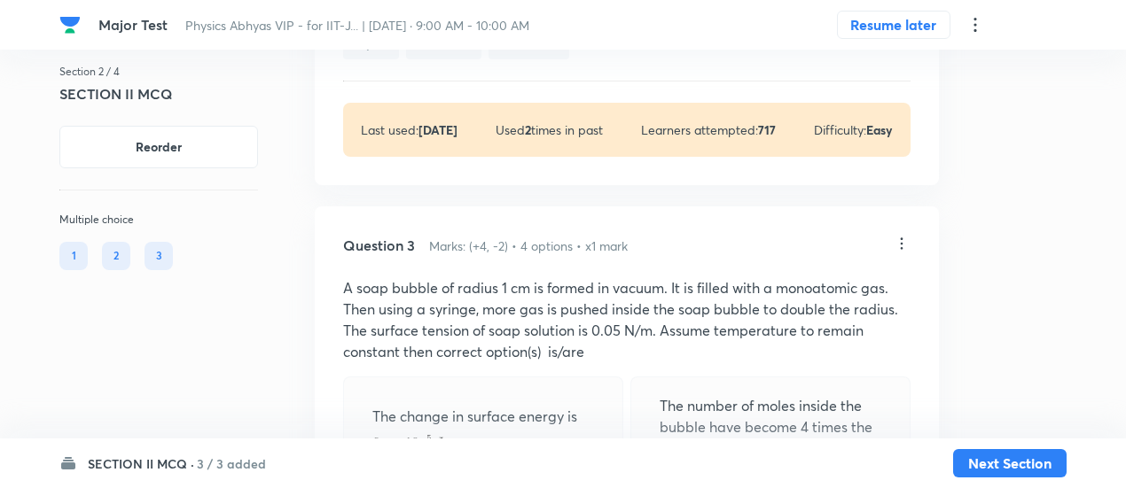
scroll to position [2288, 0]
click at [904, 254] on icon at bounding box center [901, 246] width 18 height 18
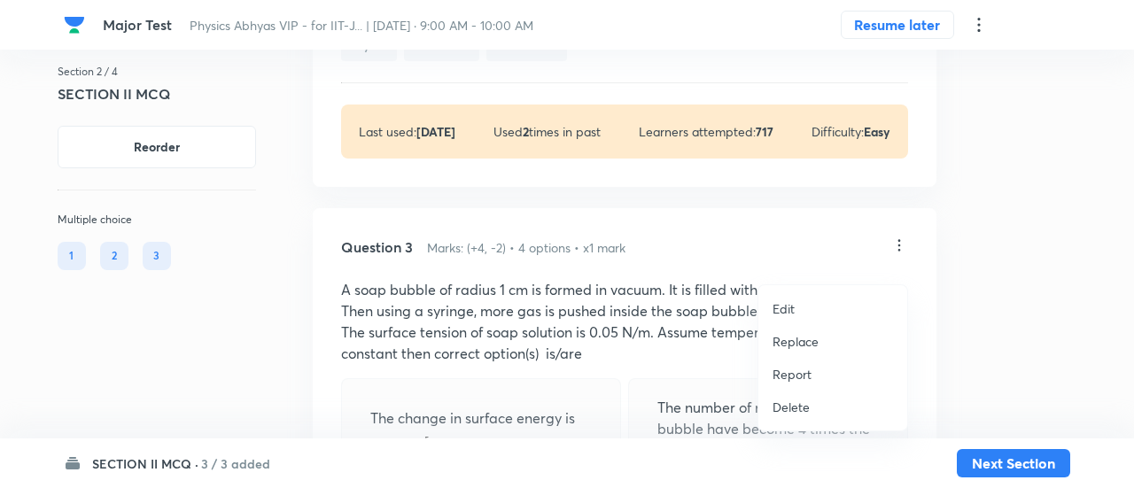
click at [802, 344] on p "Replace" at bounding box center [796, 341] width 46 height 19
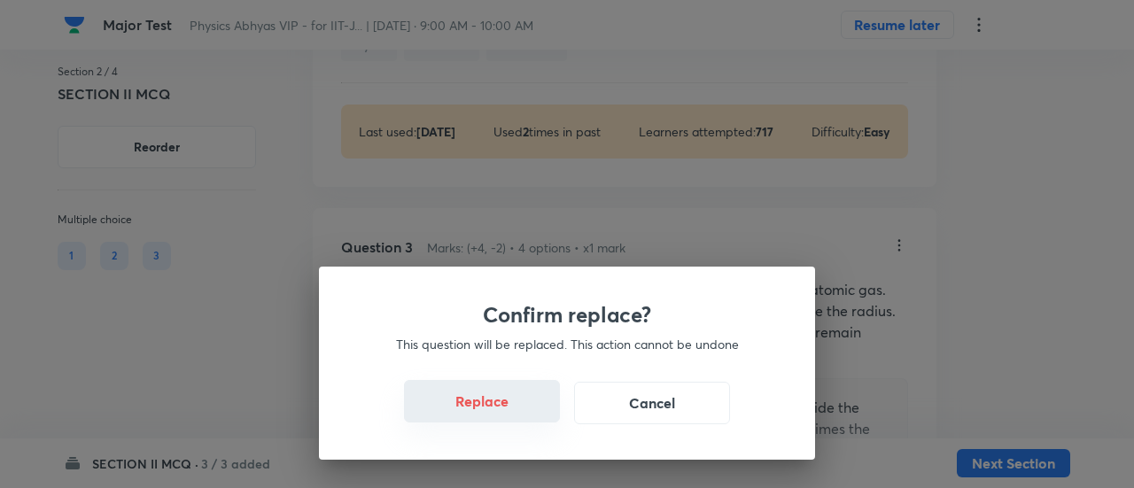
click at [516, 415] on button "Replace" at bounding box center [482, 401] width 156 height 43
click at [516, 415] on button "Replace" at bounding box center [482, 403] width 156 height 43
click at [516, 415] on button "Replace" at bounding box center [482, 401] width 156 height 43
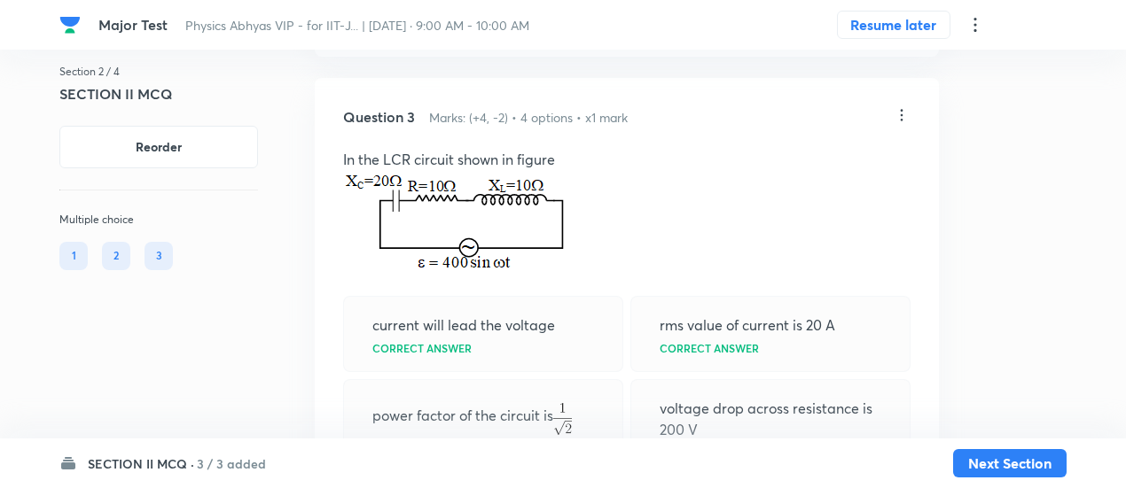
scroll to position [2418, 0]
click at [901, 121] on icon at bounding box center [901, 116] width 3 height 12
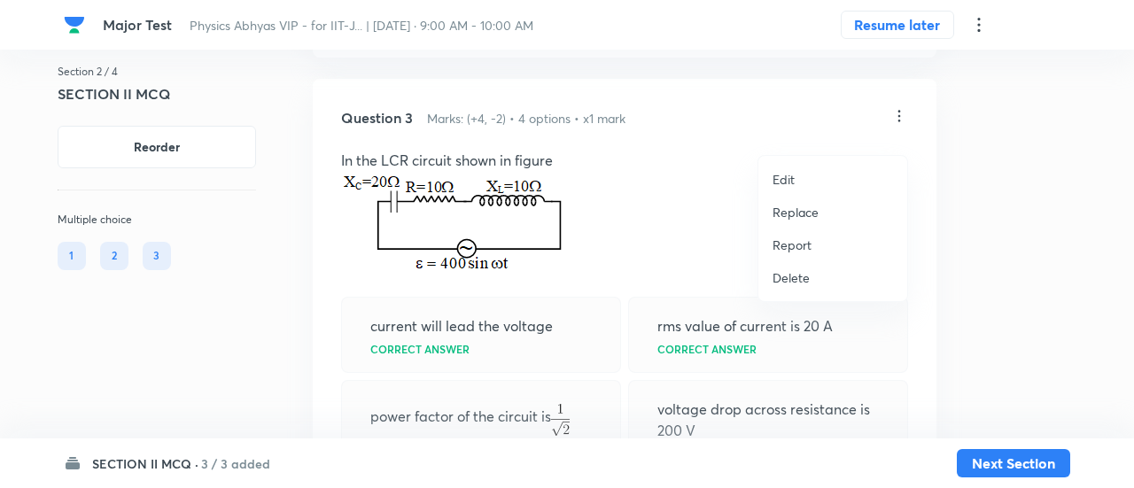
click at [794, 213] on p "Replace" at bounding box center [796, 212] width 46 height 19
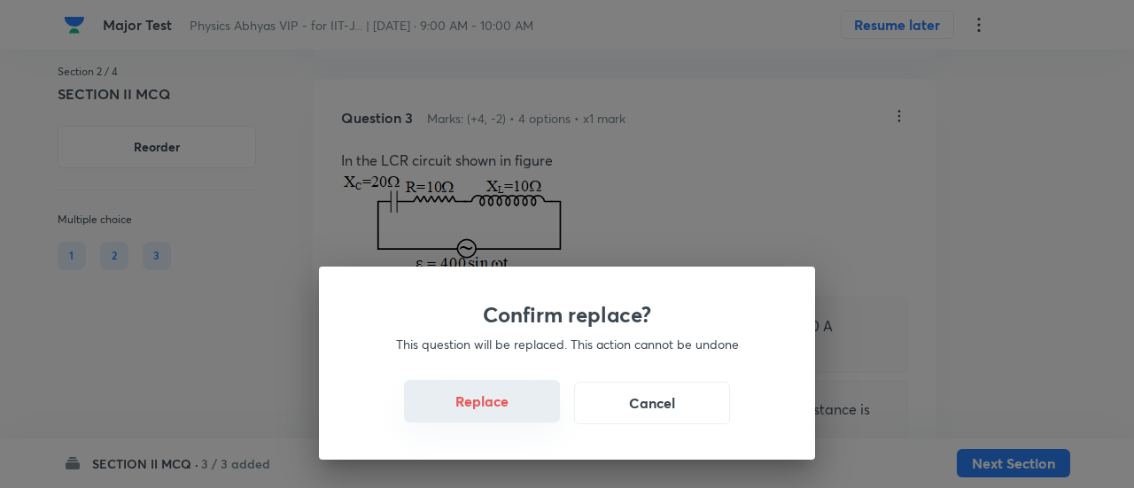
click at [496, 407] on button "Replace" at bounding box center [482, 401] width 156 height 43
click at [496, 407] on button "Replace" at bounding box center [482, 403] width 156 height 43
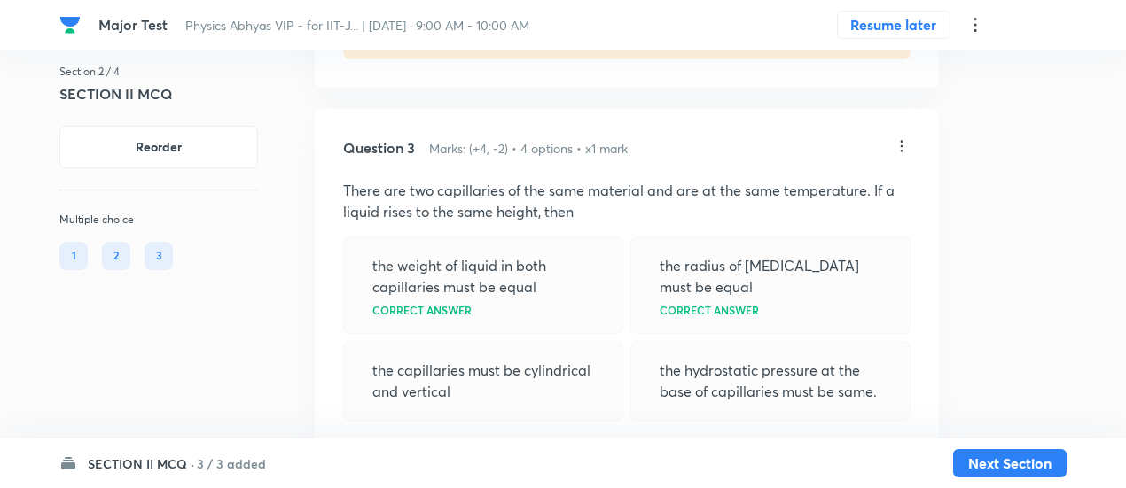
scroll to position [2380, 0]
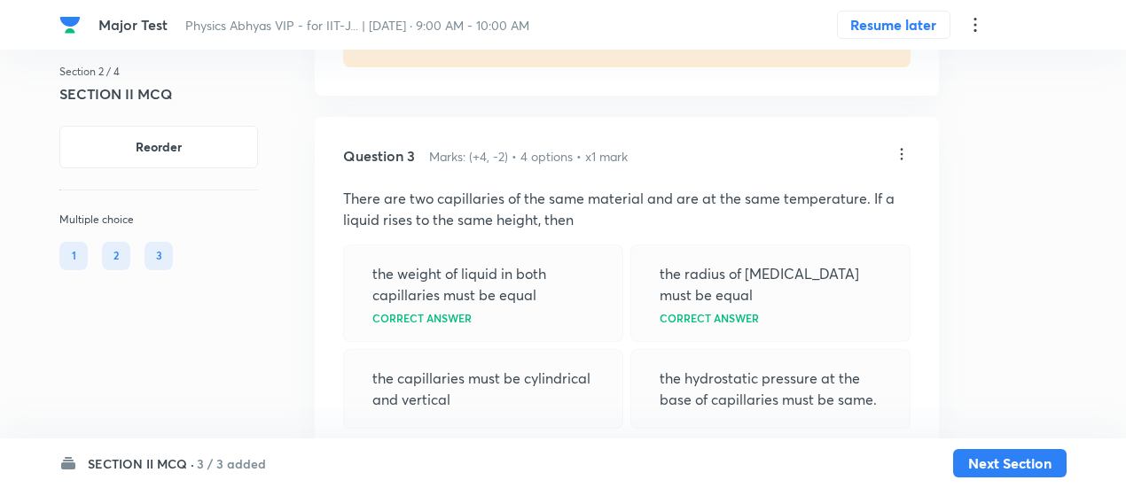
click at [895, 163] on icon at bounding box center [901, 154] width 18 height 18
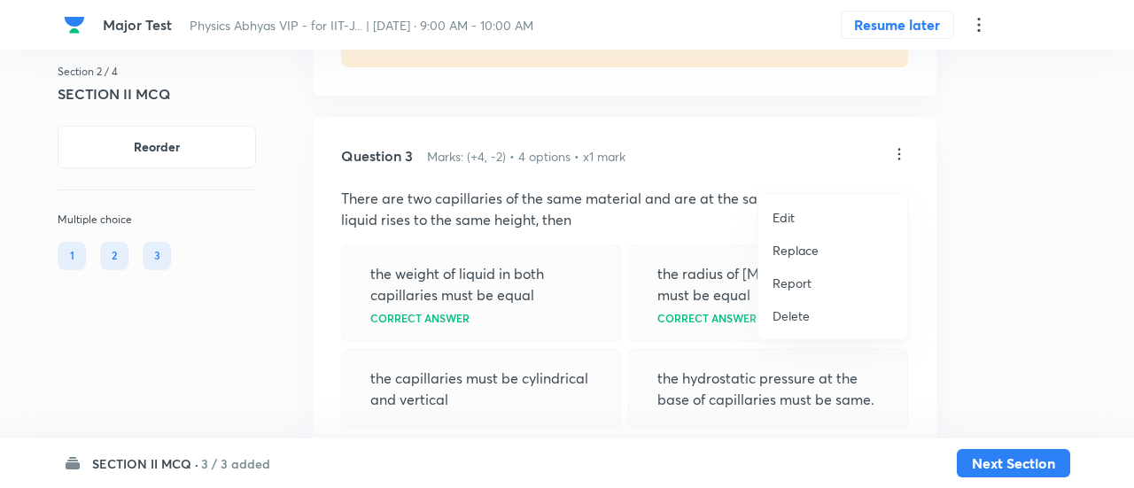
click at [783, 253] on p "Replace" at bounding box center [796, 250] width 46 height 19
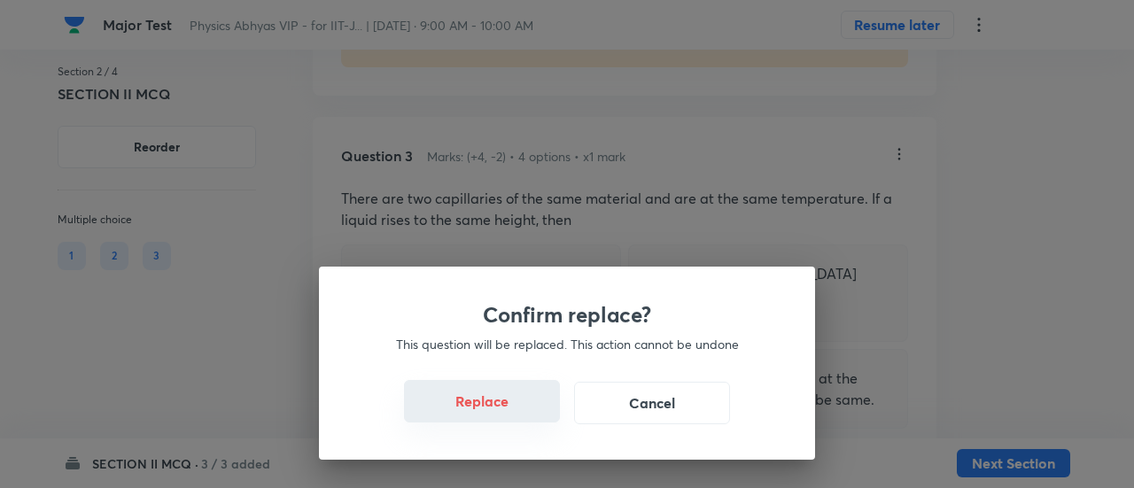
click at [496, 416] on button "Replace" at bounding box center [482, 401] width 156 height 43
click at [496, 416] on button "Replace" at bounding box center [482, 403] width 156 height 43
click at [496, 416] on button "Replace" at bounding box center [482, 401] width 156 height 43
click at [496, 416] on div "Confirm replace? This question will be replaced. This action cannot be undone R…" at bounding box center [567, 363] width 496 height 193
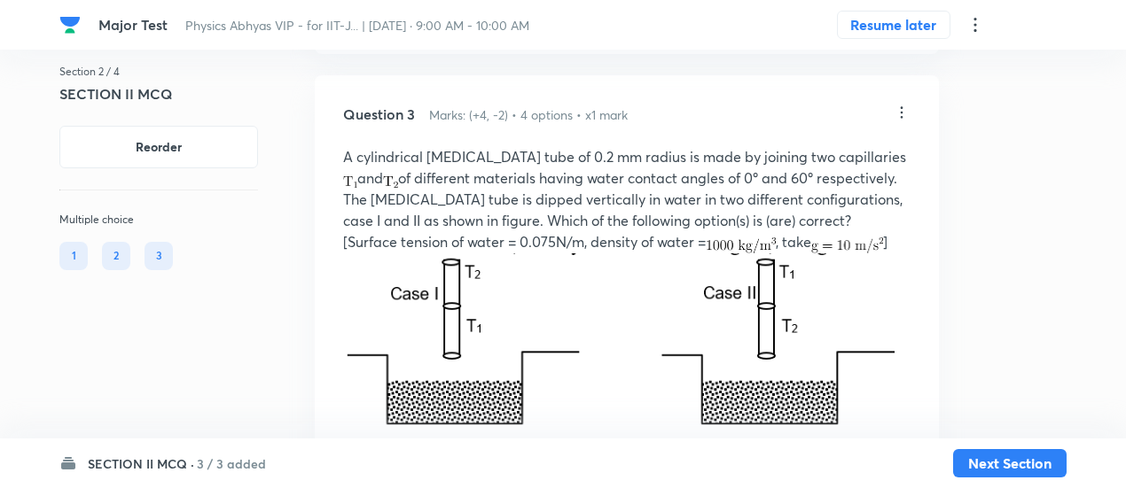
scroll to position [2419, 0]
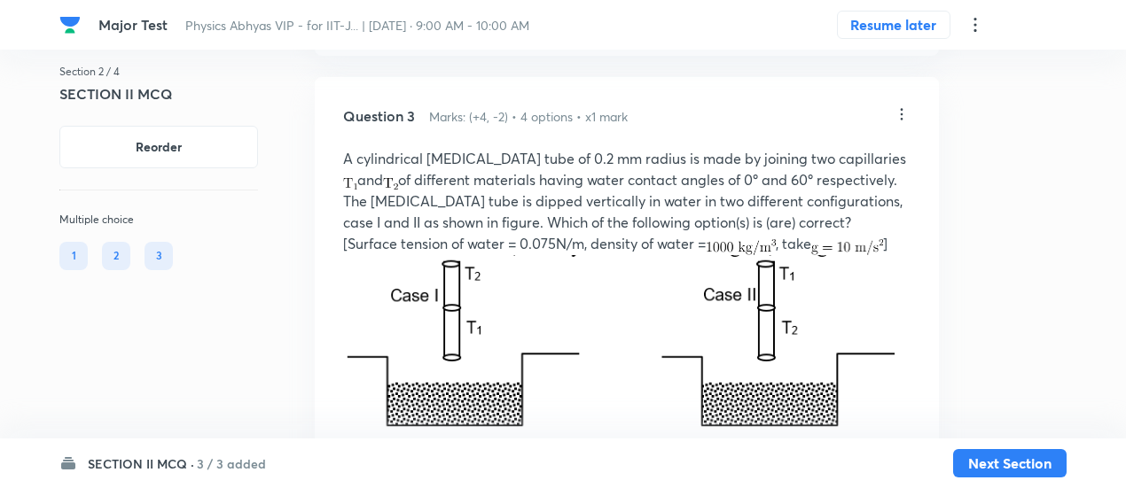
click at [904, 123] on icon at bounding box center [901, 114] width 18 height 18
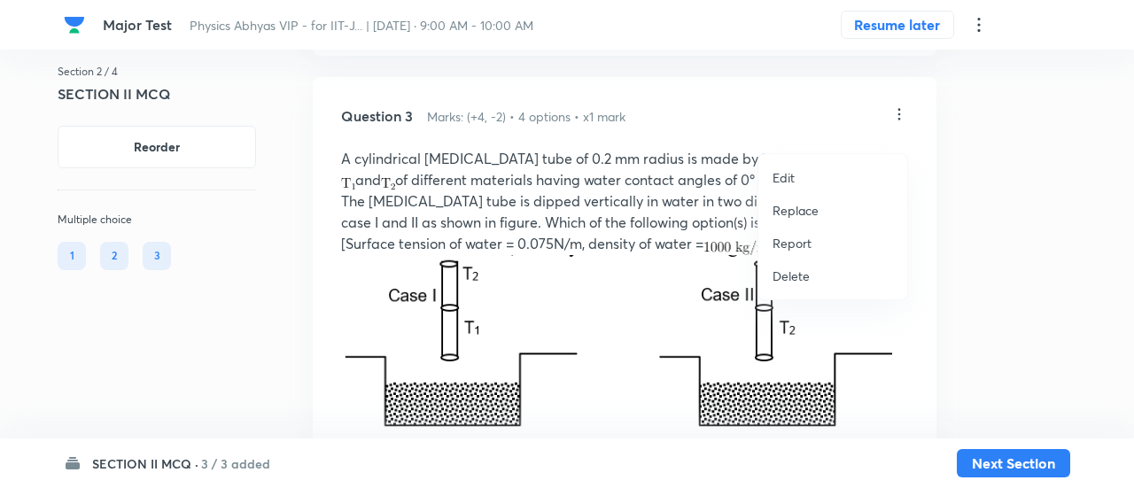
click at [805, 210] on p "Replace" at bounding box center [796, 210] width 46 height 19
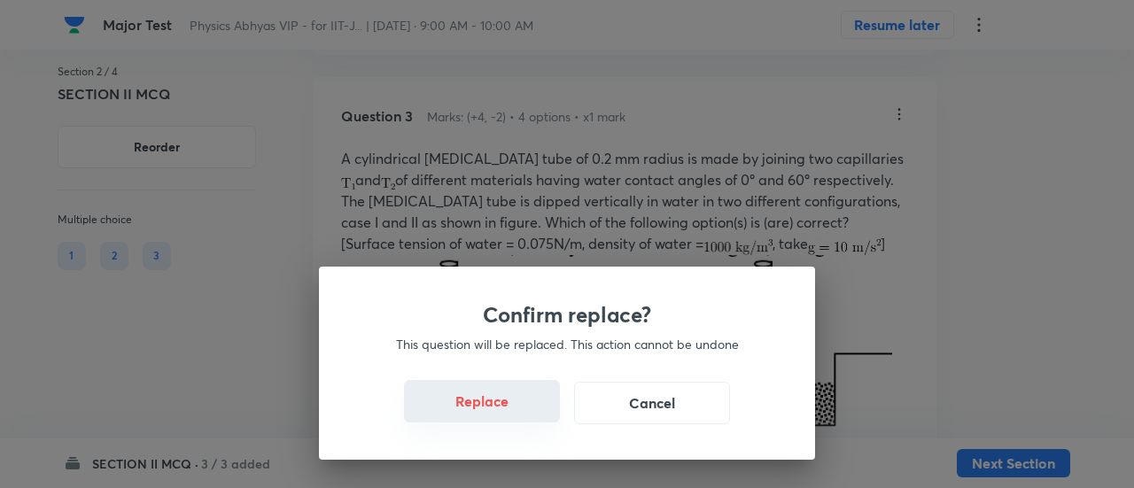
click at [495, 416] on button "Replace" at bounding box center [482, 401] width 156 height 43
click at [495, 416] on button "Replace" at bounding box center [482, 403] width 156 height 43
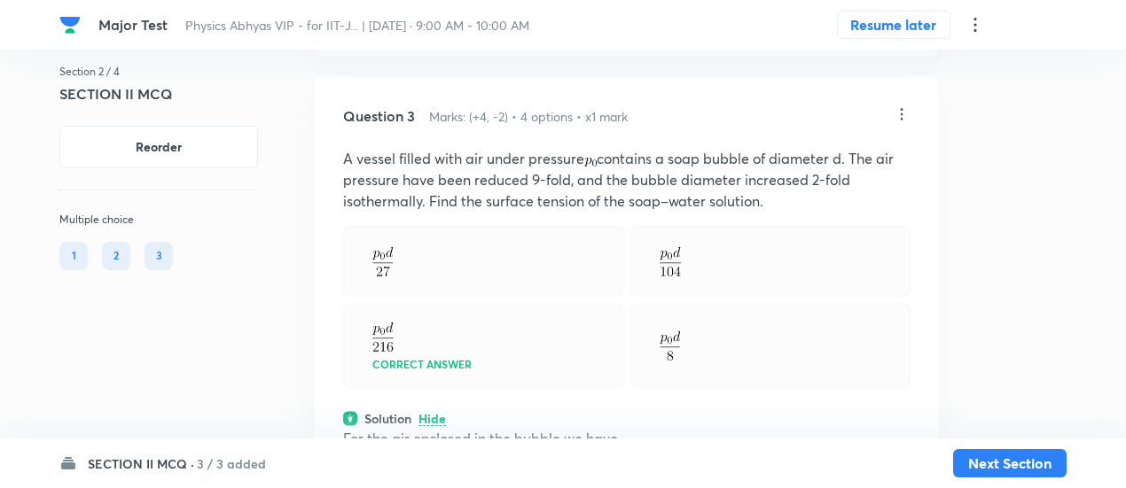
click at [495, 416] on div "Question 3 Marks: (+4, -2) • 4 options • x1 mark A vessel filled with air under…" at bounding box center [627, 418] width 624 height 682
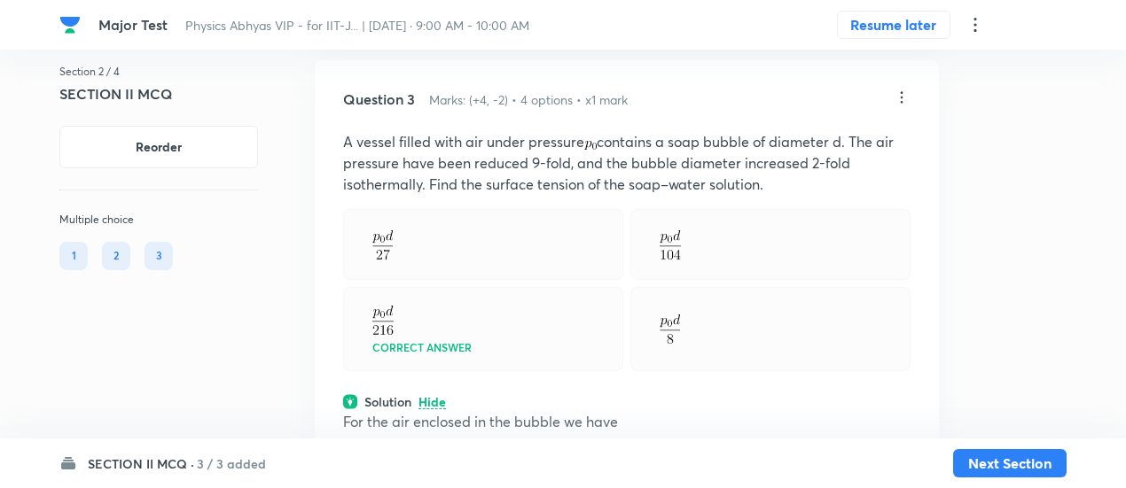
scroll to position [2431, 0]
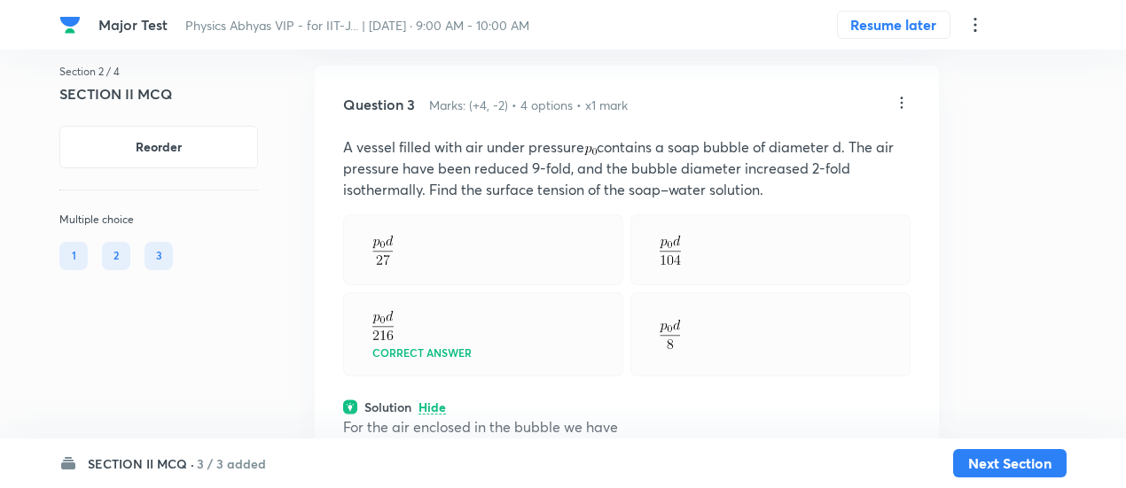
click at [900, 112] on icon at bounding box center [901, 103] width 18 height 18
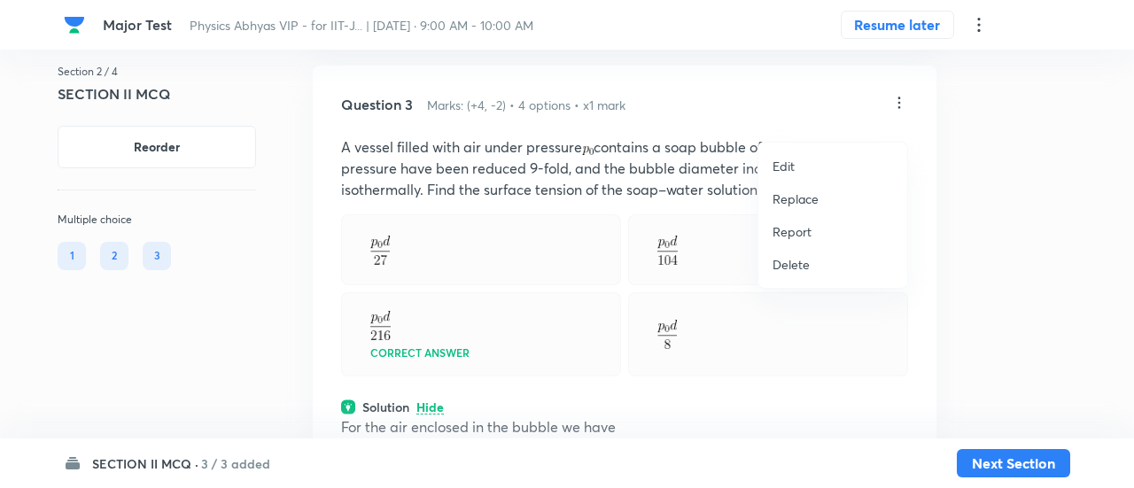
click at [777, 203] on p "Replace" at bounding box center [796, 199] width 46 height 19
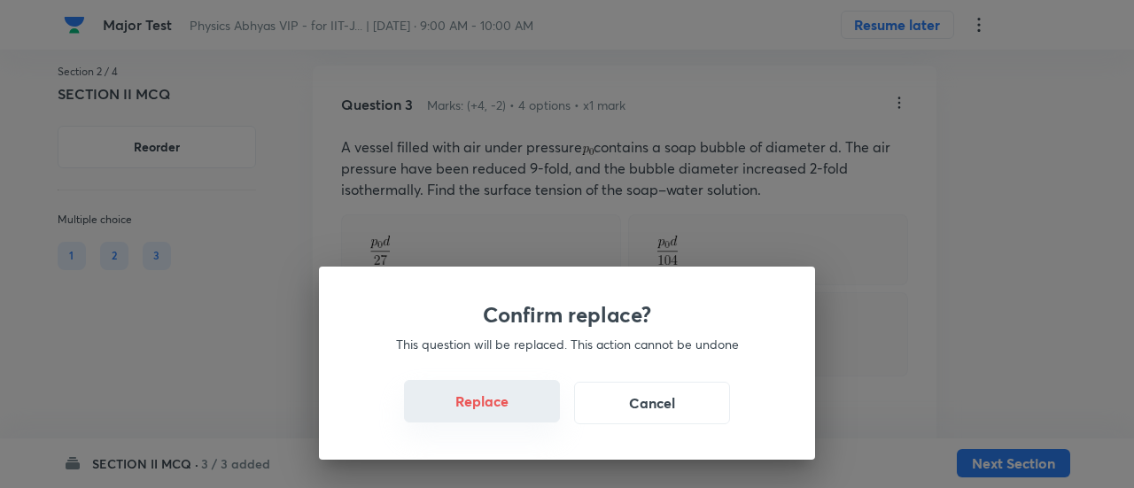
click at [498, 417] on button "Replace" at bounding box center [482, 401] width 156 height 43
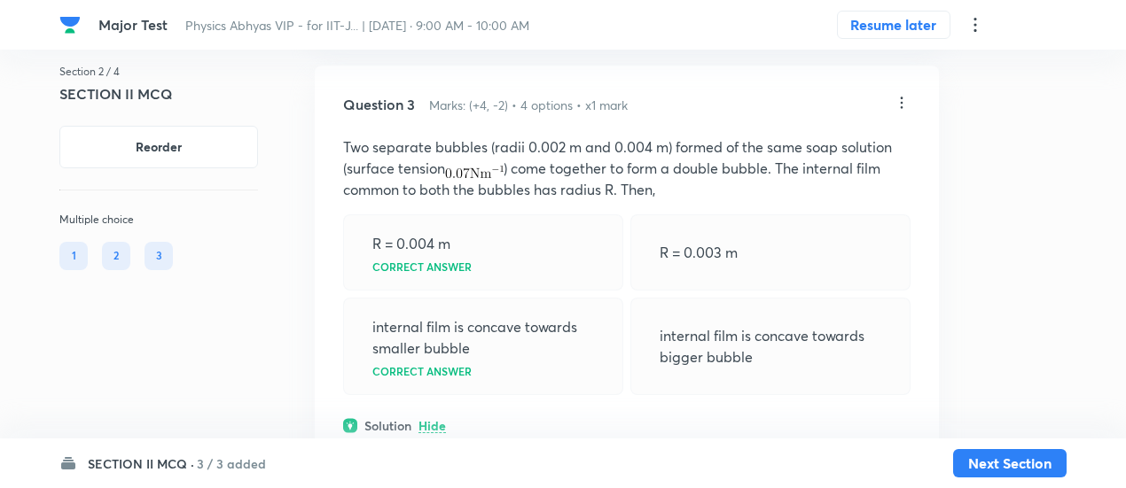
scroll to position [2430, 0]
click at [900, 113] on icon at bounding box center [901, 104] width 18 height 18
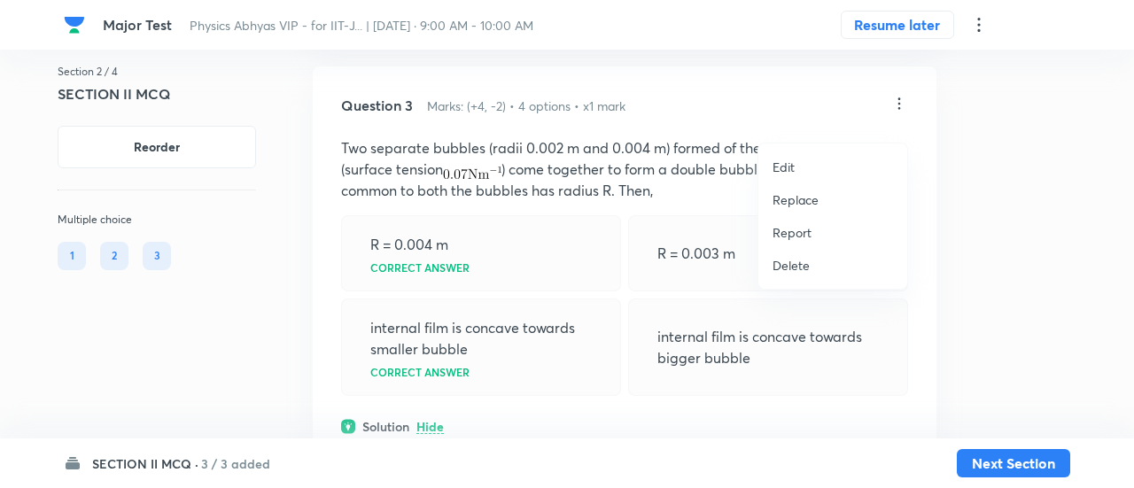
click at [801, 202] on p "Replace" at bounding box center [796, 200] width 46 height 19
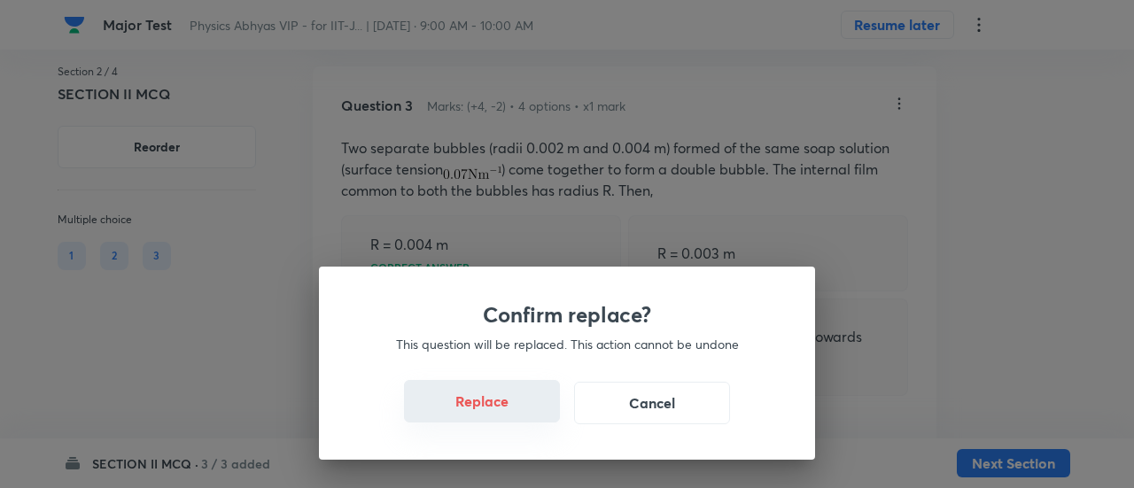
click at [493, 417] on button "Replace" at bounding box center [482, 401] width 156 height 43
click at [493, 417] on button "Replace" at bounding box center [482, 403] width 156 height 43
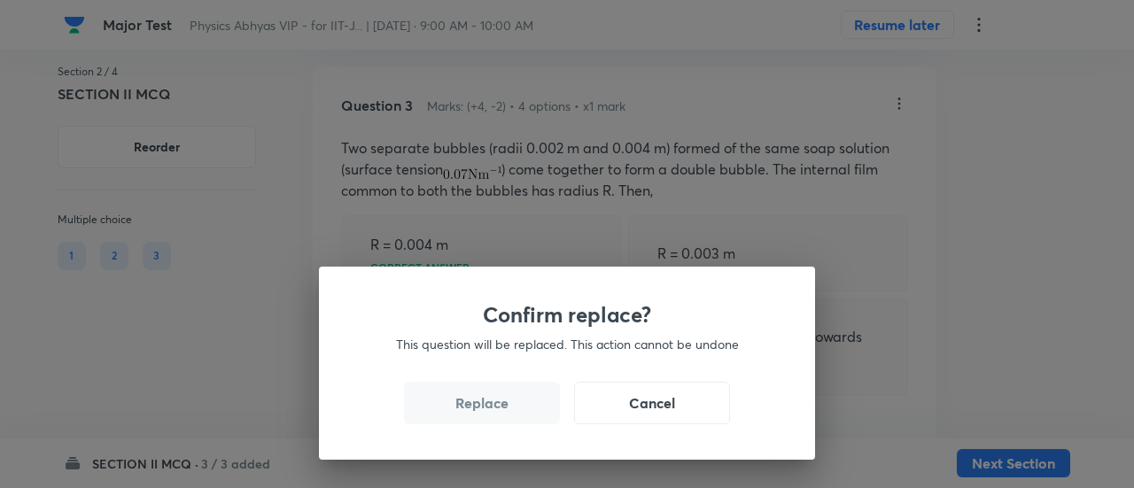
click at [493, 417] on button "Replace" at bounding box center [482, 403] width 156 height 43
click at [493, 417] on button "Replace" at bounding box center [482, 401] width 156 height 43
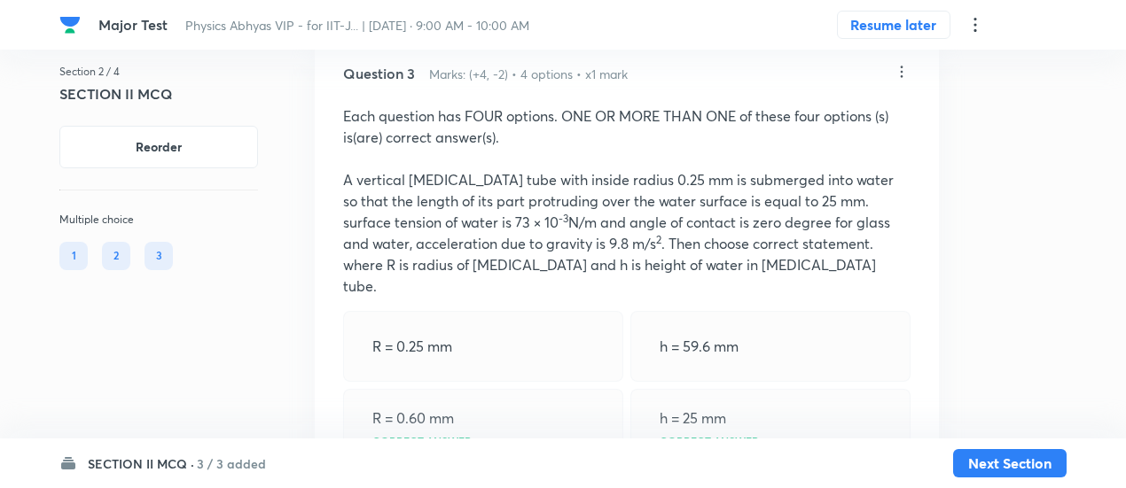
scroll to position [2455, 0]
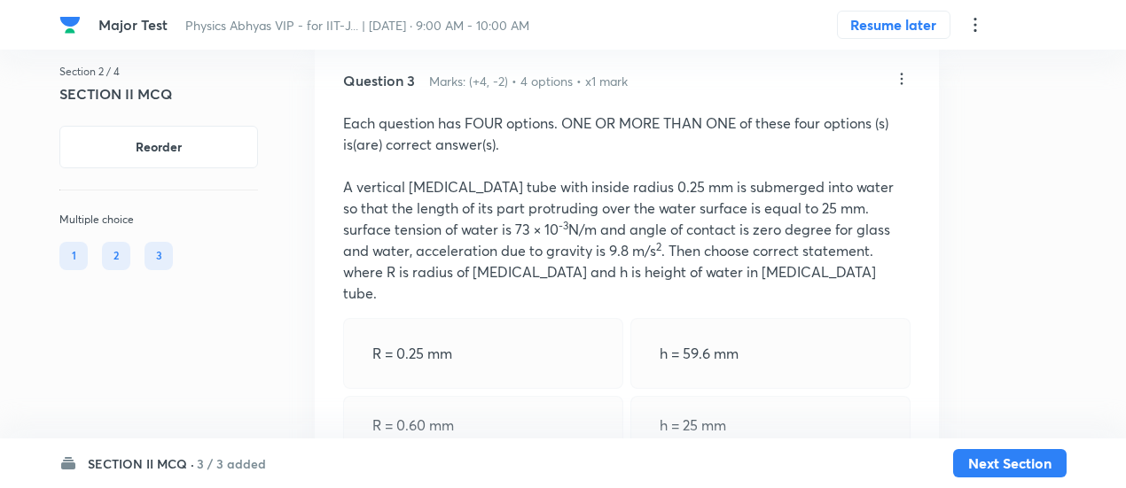
click at [895, 90] on div at bounding box center [901, 80] width 18 height 20
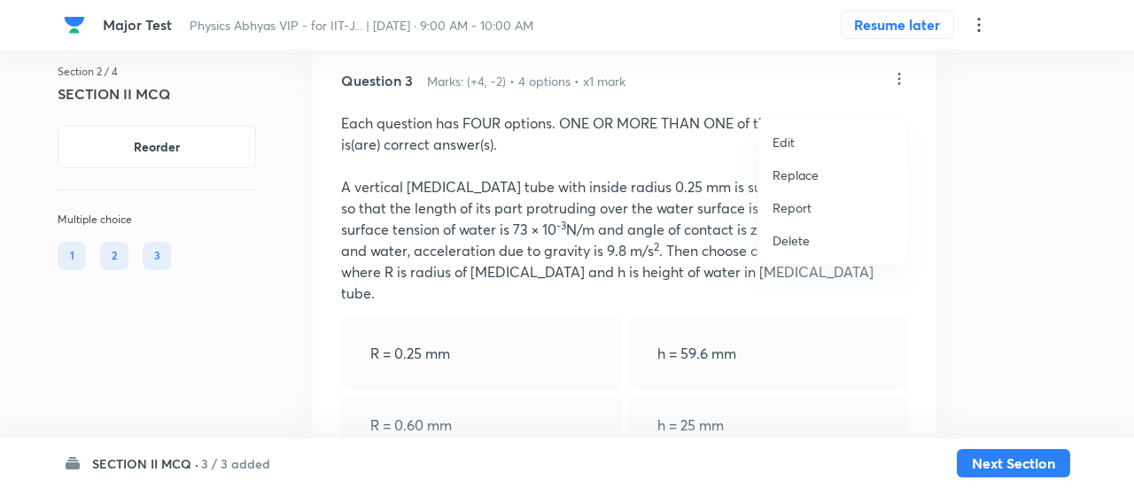
click at [802, 176] on p "Replace" at bounding box center [796, 175] width 46 height 19
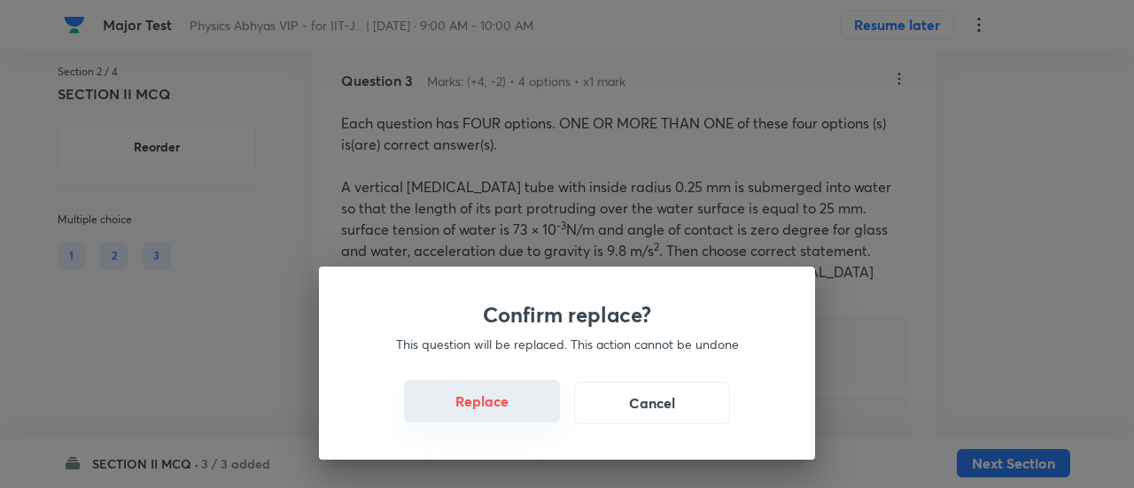
click at [511, 414] on button "Replace" at bounding box center [482, 401] width 156 height 43
click at [511, 414] on button "Replace" at bounding box center [482, 403] width 156 height 43
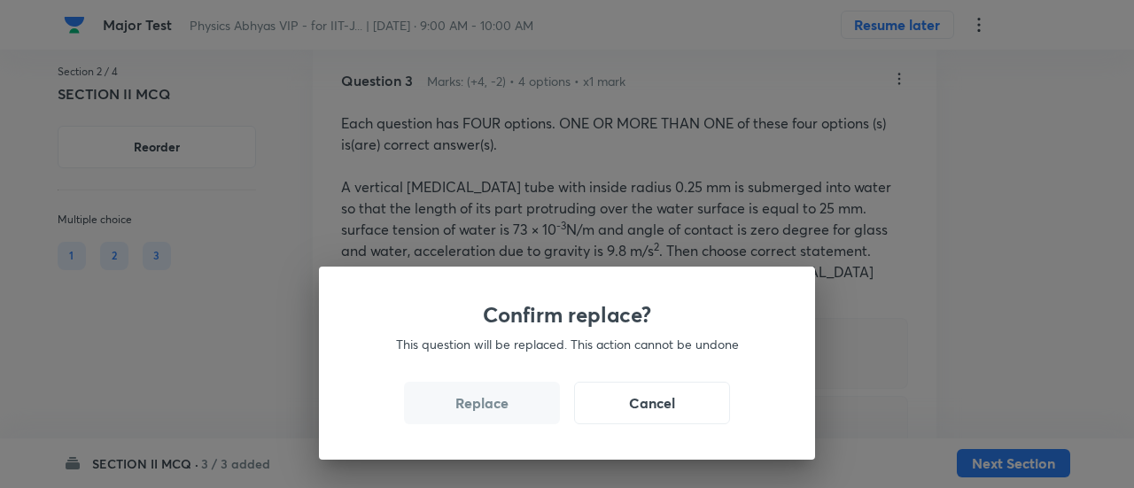
click at [511, 414] on button "Replace" at bounding box center [482, 403] width 156 height 43
click at [511, 414] on button "Replace" at bounding box center [482, 401] width 156 height 43
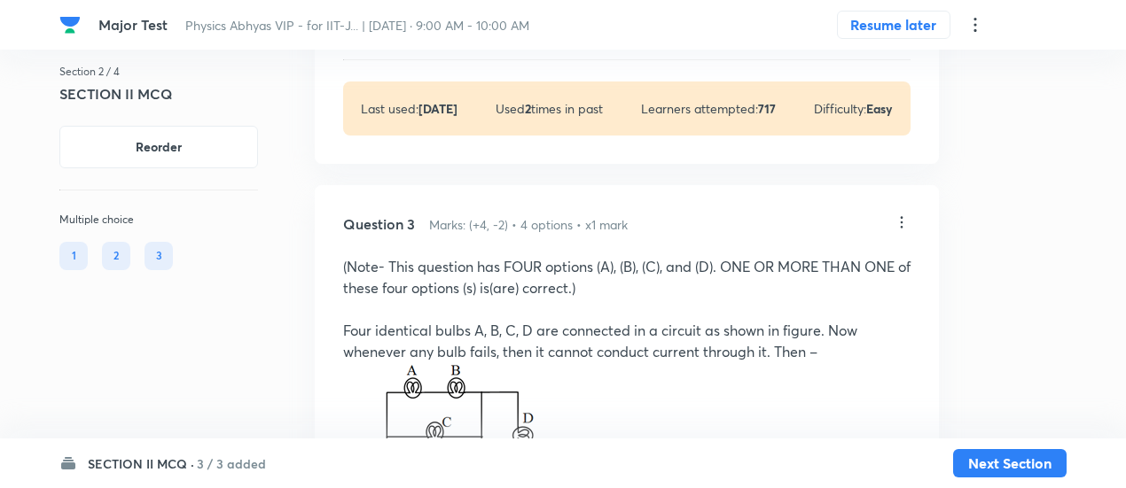
scroll to position [2306, 0]
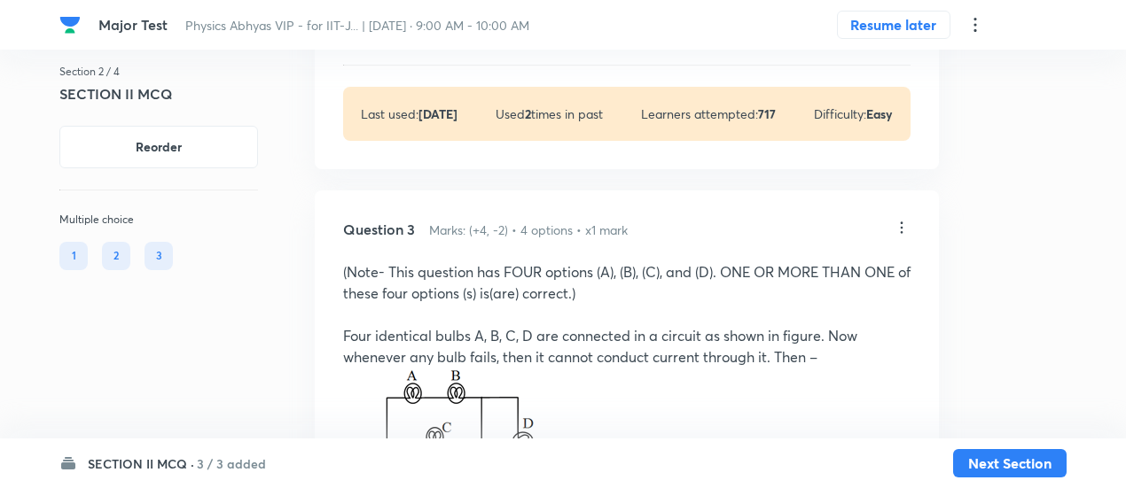
click at [897, 237] on icon at bounding box center [901, 228] width 18 height 18
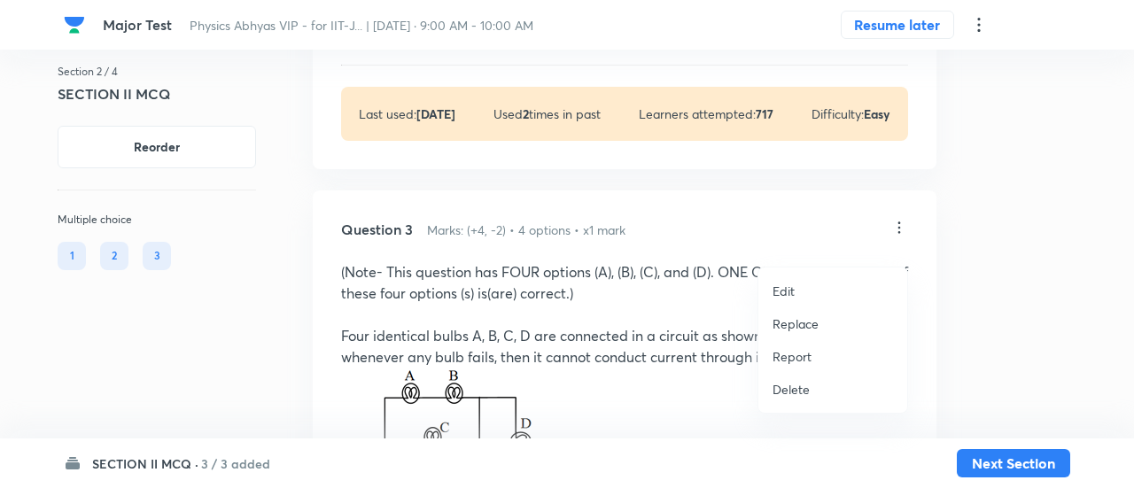
click at [776, 318] on p "Replace" at bounding box center [796, 324] width 46 height 19
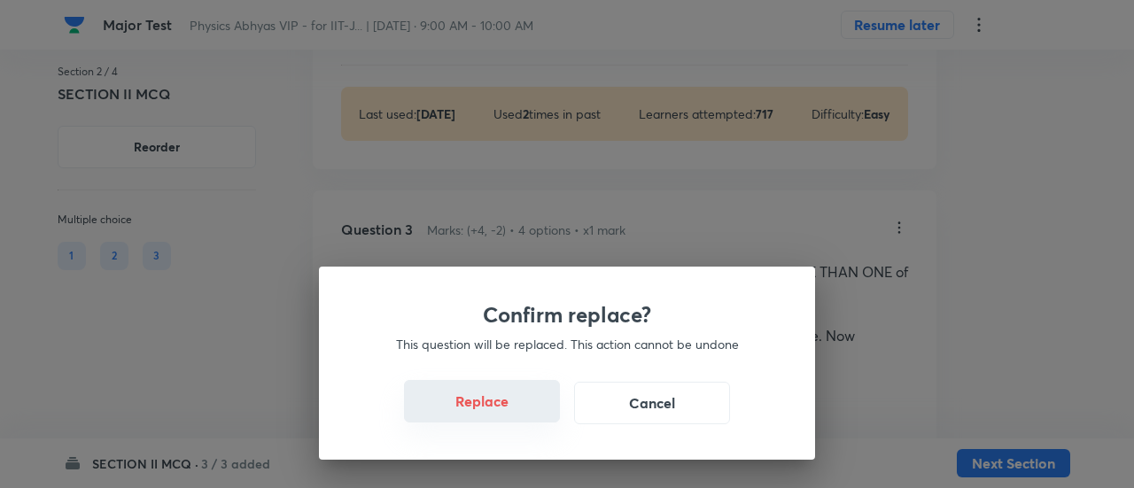
click at [502, 414] on button "Replace" at bounding box center [482, 401] width 156 height 43
click at [502, 414] on button "Replace" at bounding box center [482, 403] width 156 height 43
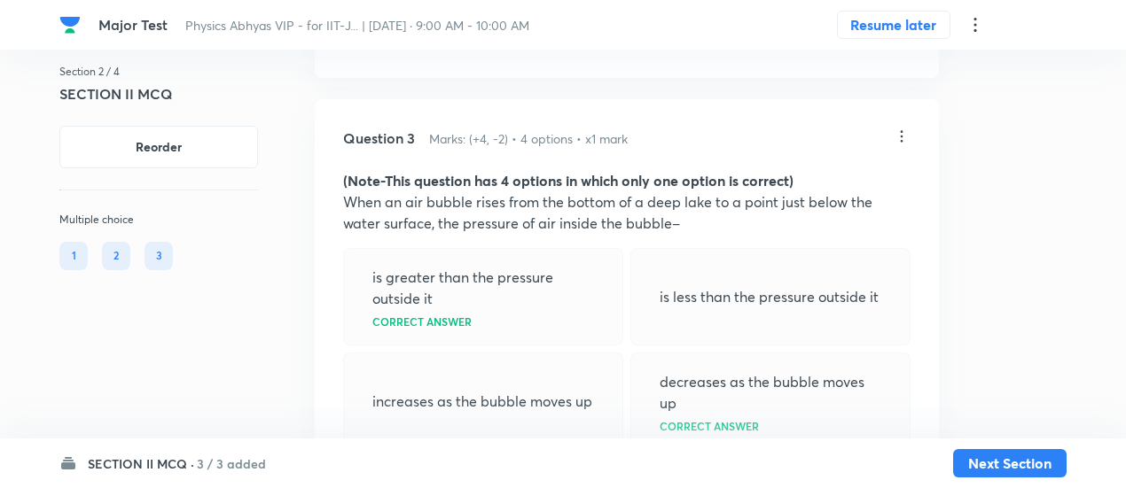
scroll to position [2385, 0]
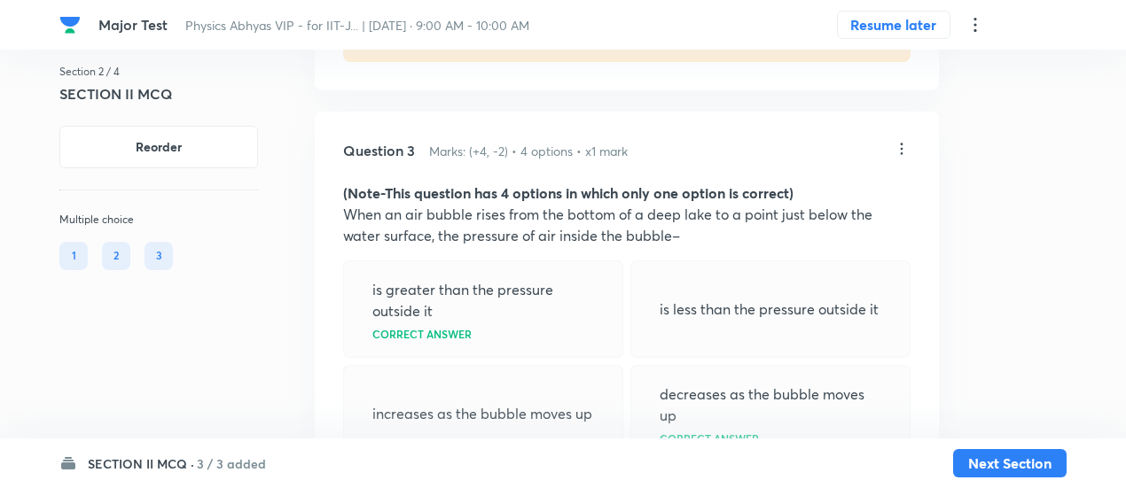
click at [901, 158] on icon at bounding box center [901, 149] width 18 height 18
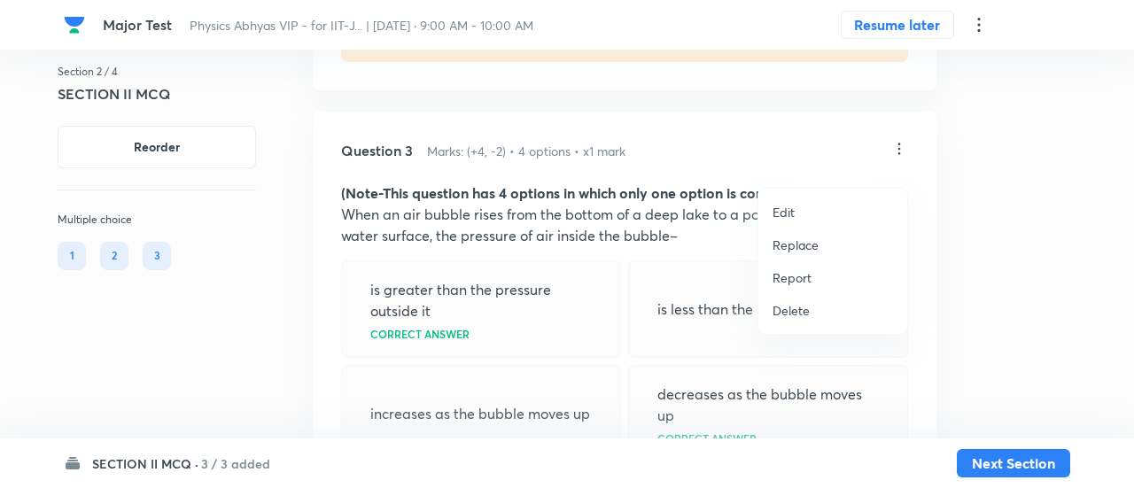
click at [783, 250] on p "Replace" at bounding box center [796, 245] width 46 height 19
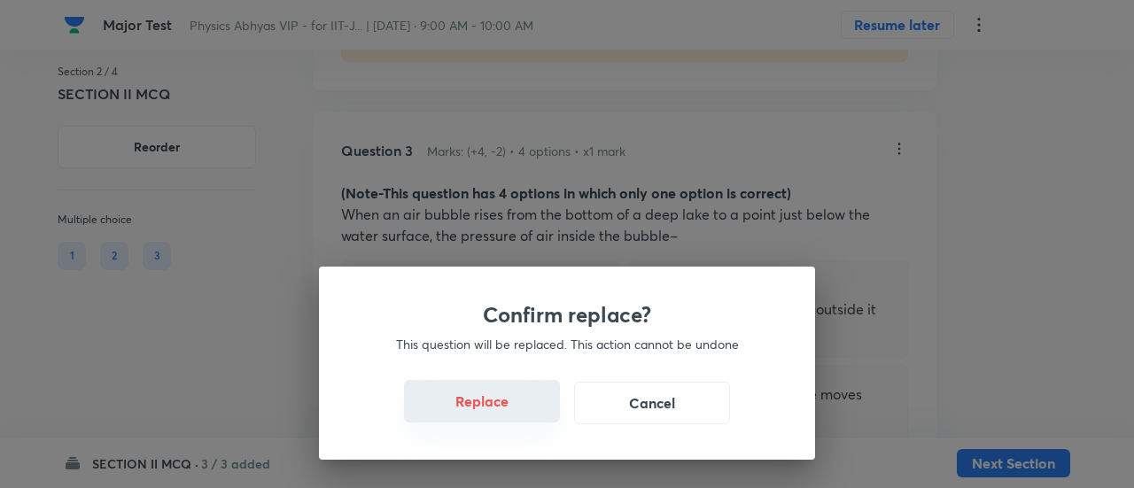
click at [491, 401] on button "Replace" at bounding box center [482, 401] width 156 height 43
click at [491, 401] on button "Replace" at bounding box center [482, 403] width 156 height 43
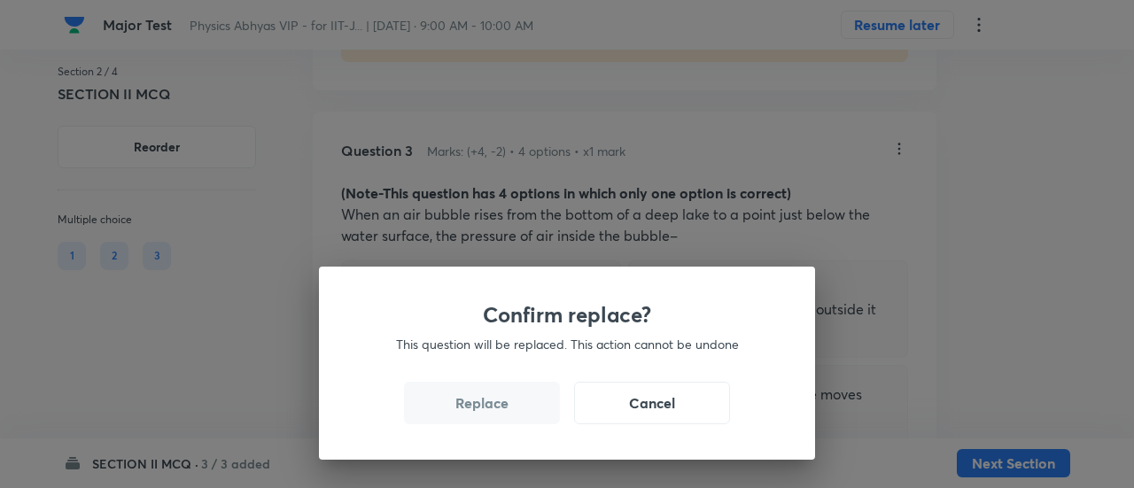
click at [491, 401] on button "Replace" at bounding box center [482, 403] width 156 height 43
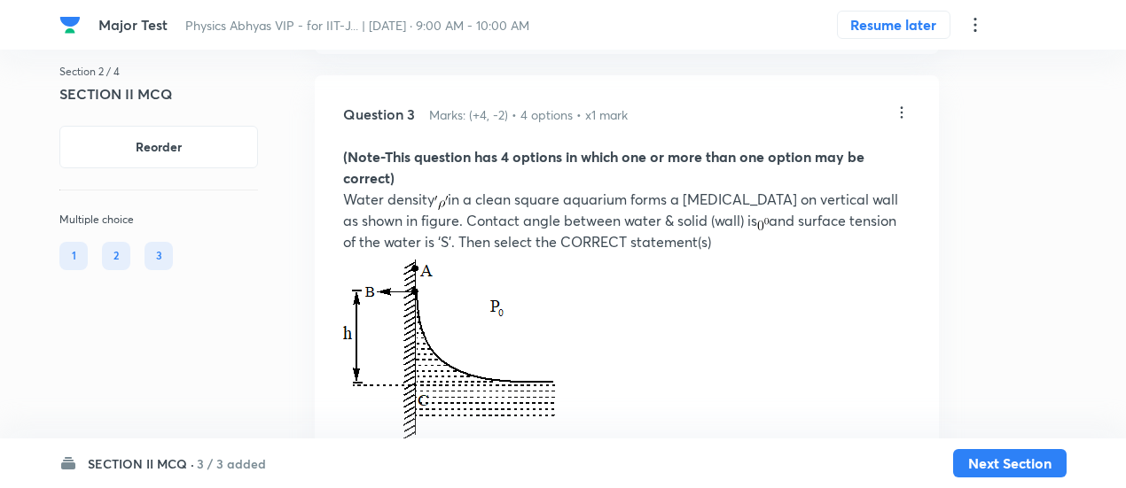
scroll to position [2416, 0]
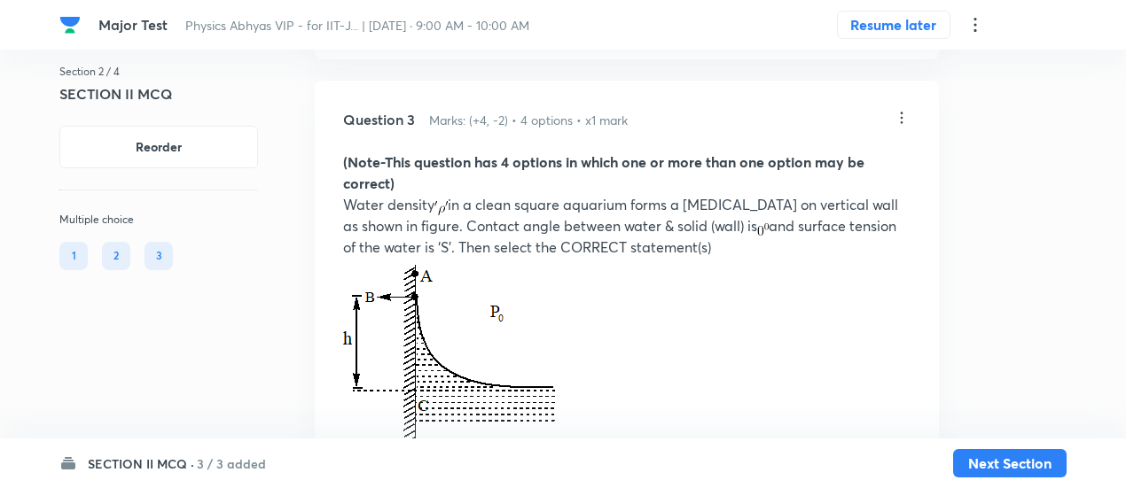
click at [900, 123] on icon at bounding box center [901, 118] width 3 height 12
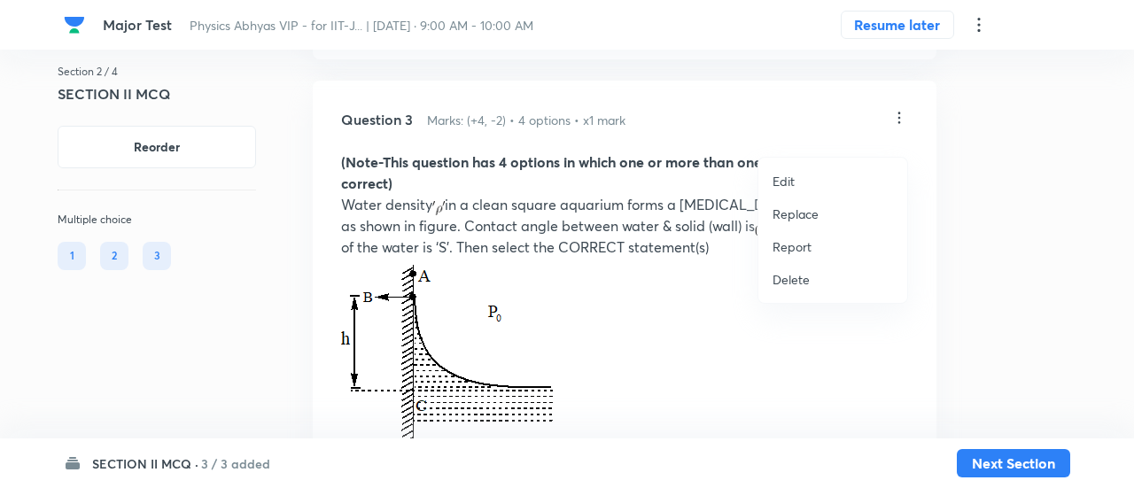
click at [805, 211] on p "Replace" at bounding box center [796, 214] width 46 height 19
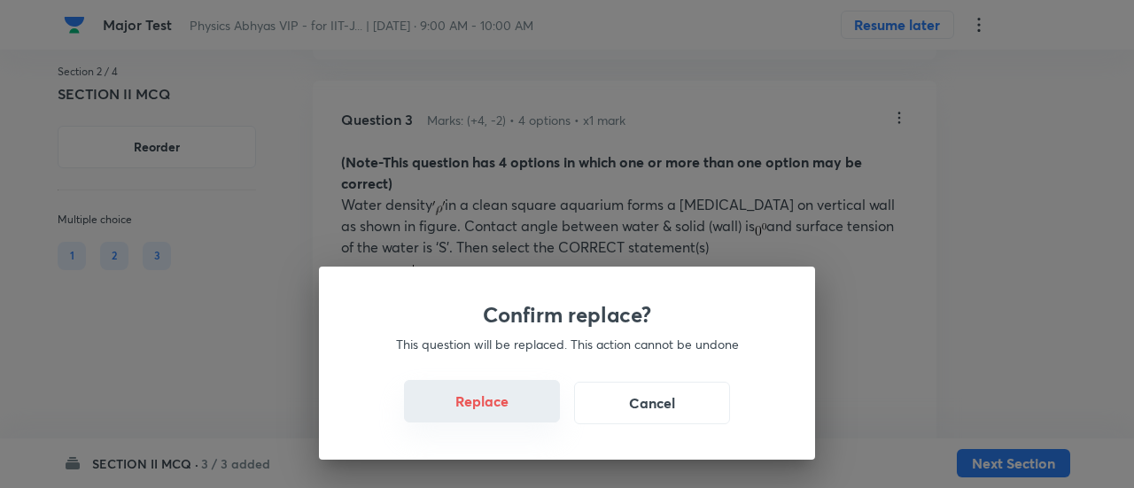
click at [507, 420] on button "Replace" at bounding box center [482, 401] width 156 height 43
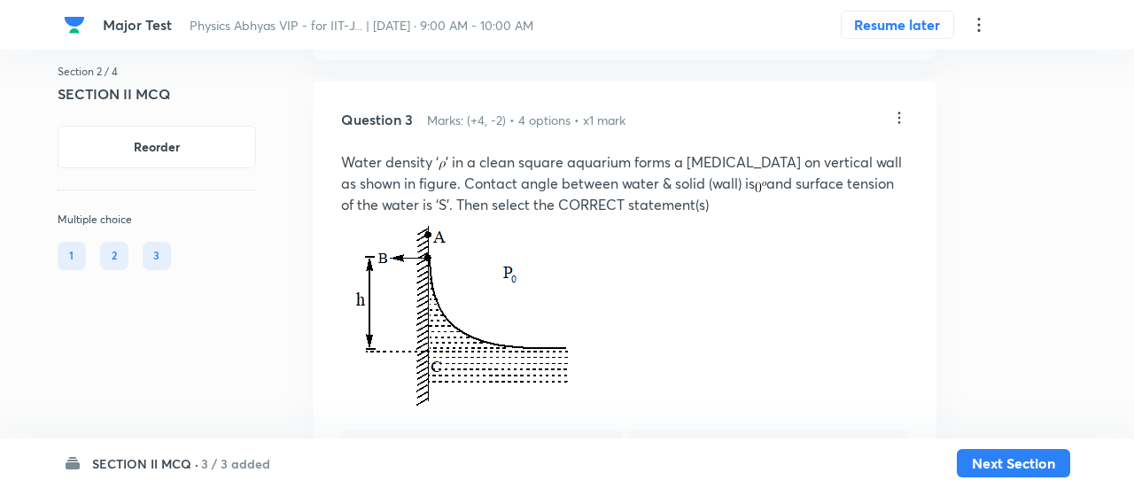
click at [507, 420] on div "Confirm replace? This question will be replaced. This action cannot be undone R…" at bounding box center [567, 244] width 1134 height 488
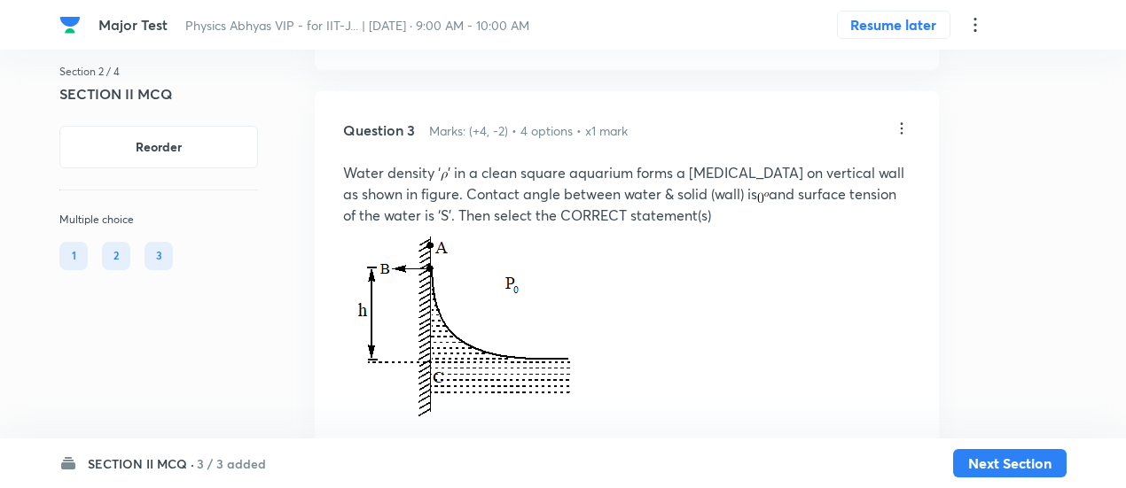
scroll to position [2396, 0]
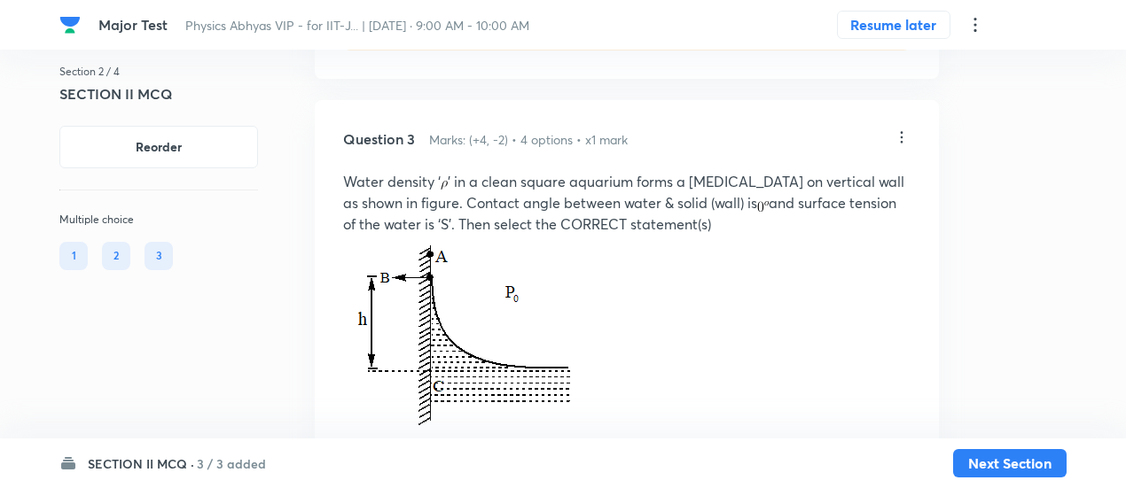
click at [902, 146] on icon at bounding box center [901, 138] width 18 height 18
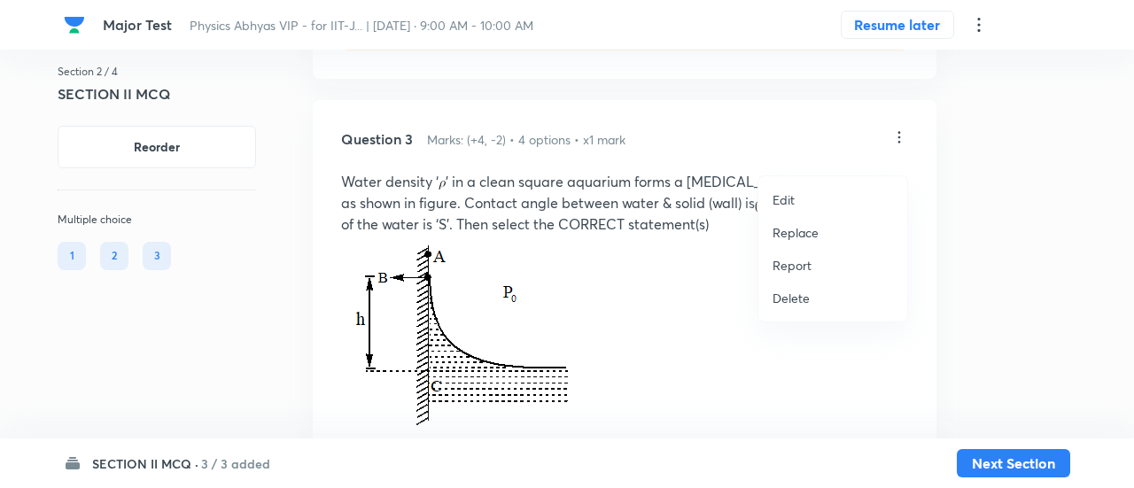
click at [806, 240] on p "Replace" at bounding box center [796, 232] width 46 height 19
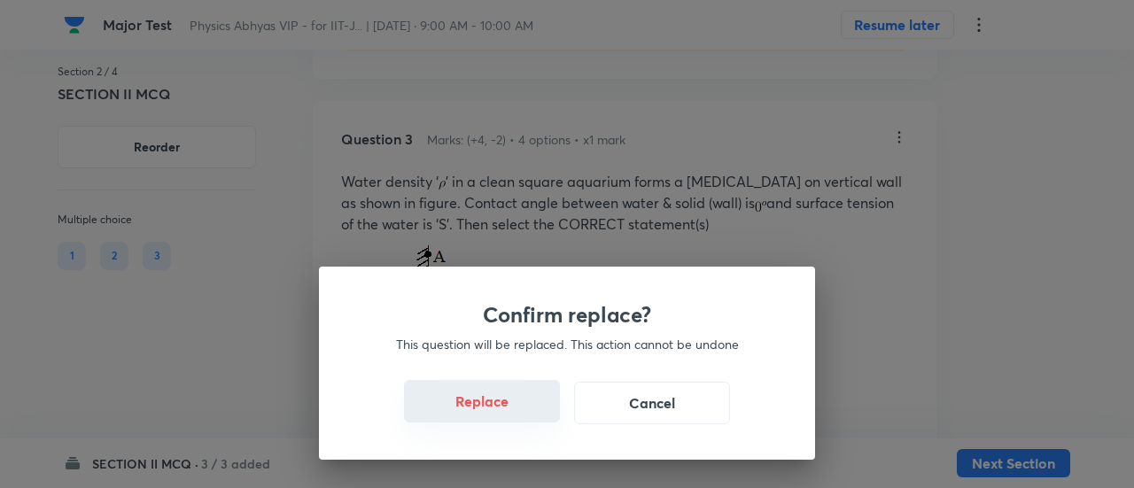
drag, startPoint x: 479, startPoint y: 379, endPoint x: 509, endPoint y: 420, distance: 50.7
click at [509, 420] on div "Confirm replace? This question will be replaced. This action cannot be undone R…" at bounding box center [567, 363] width 496 height 193
click at [509, 420] on button "Replace" at bounding box center [482, 401] width 156 height 43
click at [509, 420] on div "Confirm replace? This question will be replaced. This action cannot be undone R…" at bounding box center [567, 363] width 496 height 193
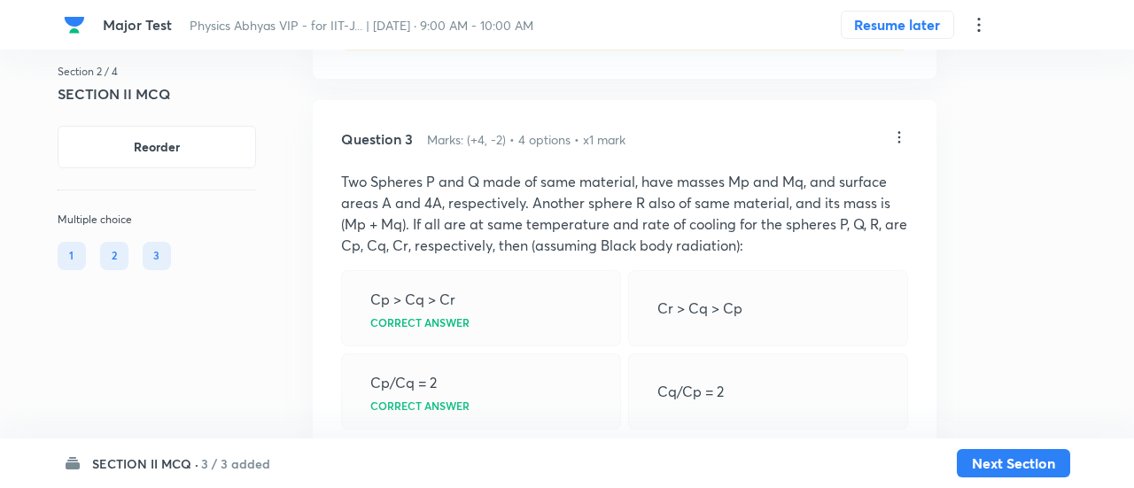
click at [509, 420] on div "Confirm replace? This question will be replaced. This action cannot be undone R…" at bounding box center [567, 244] width 1134 height 488
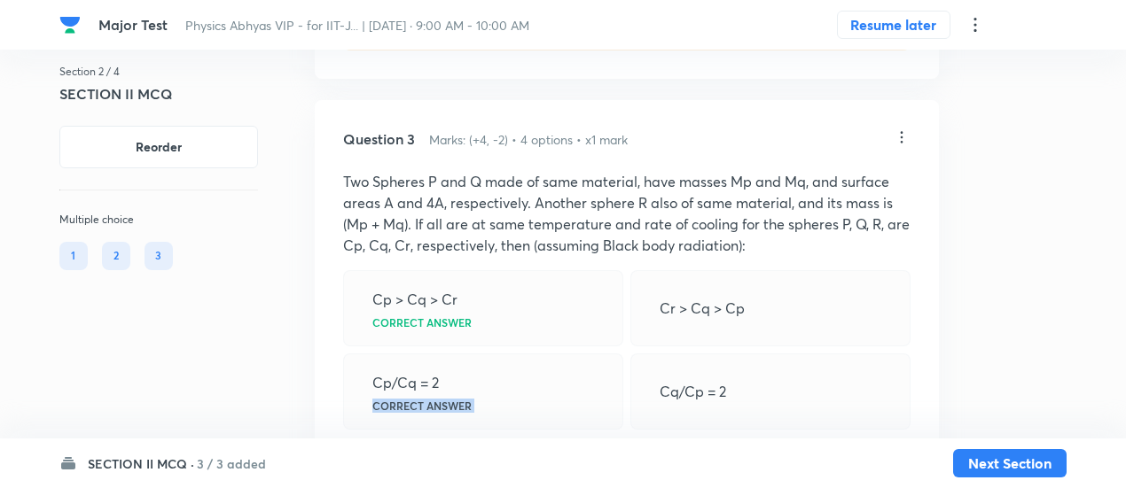
click at [509, 420] on div "Cp/Cq = 2 Correct answer" at bounding box center [483, 392] width 280 height 76
click at [913, 156] on div "Question 3 Marks: (+4, -2) • 4 options • x1 mark Two Spheres P and Q made of sa…" at bounding box center [627, 394] width 624 height 592
click at [904, 144] on icon at bounding box center [901, 136] width 18 height 18
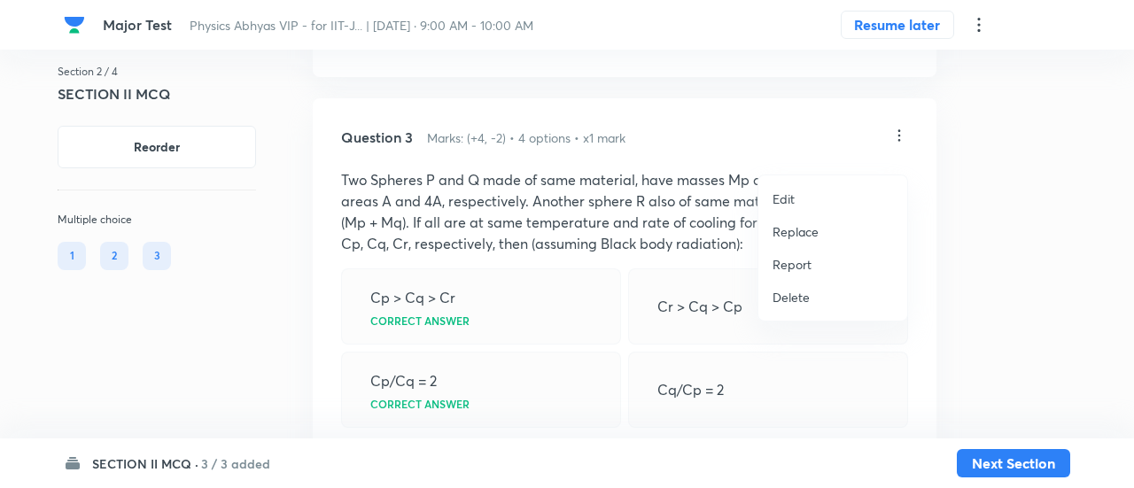
click at [797, 234] on p "Replace" at bounding box center [796, 231] width 46 height 19
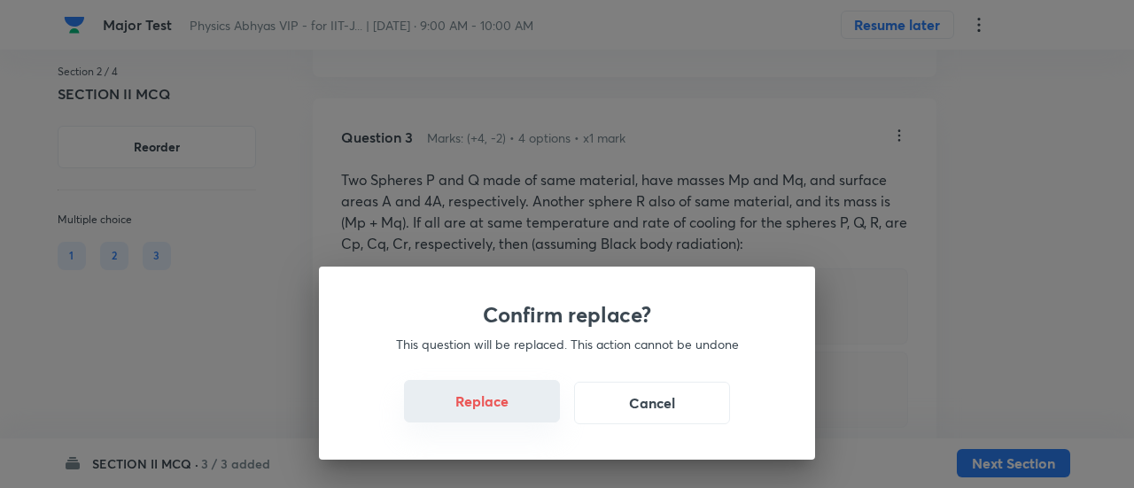
click at [495, 412] on button "Replace" at bounding box center [482, 401] width 156 height 43
click at [495, 412] on button "Replace" at bounding box center [482, 403] width 156 height 43
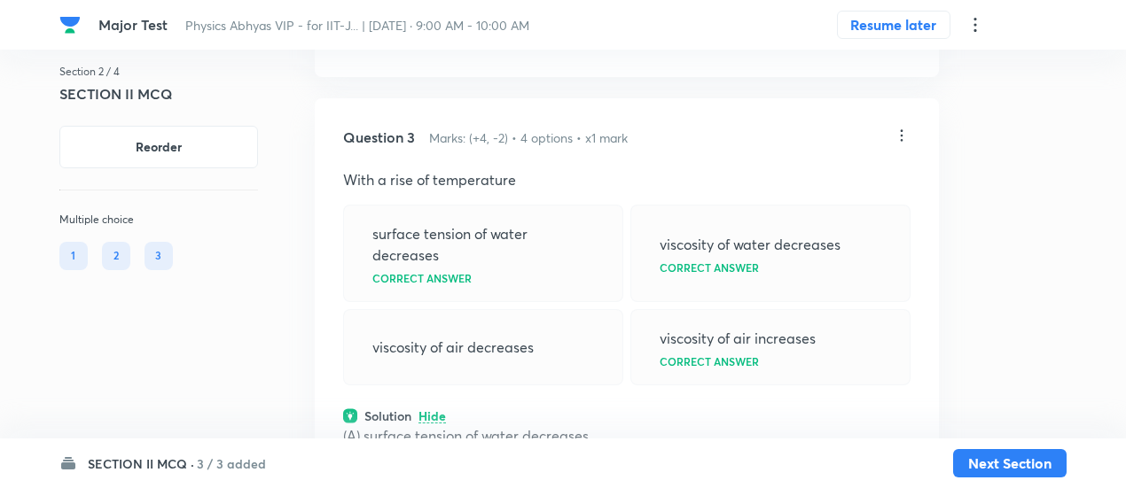
click at [495, 412] on div "Question 3 Marks: (+4, -2) • 4 options • x1 mark With a rise of temperature sur…" at bounding box center [627, 383] width 624 height 571
click at [904, 144] on icon at bounding box center [901, 136] width 18 height 18
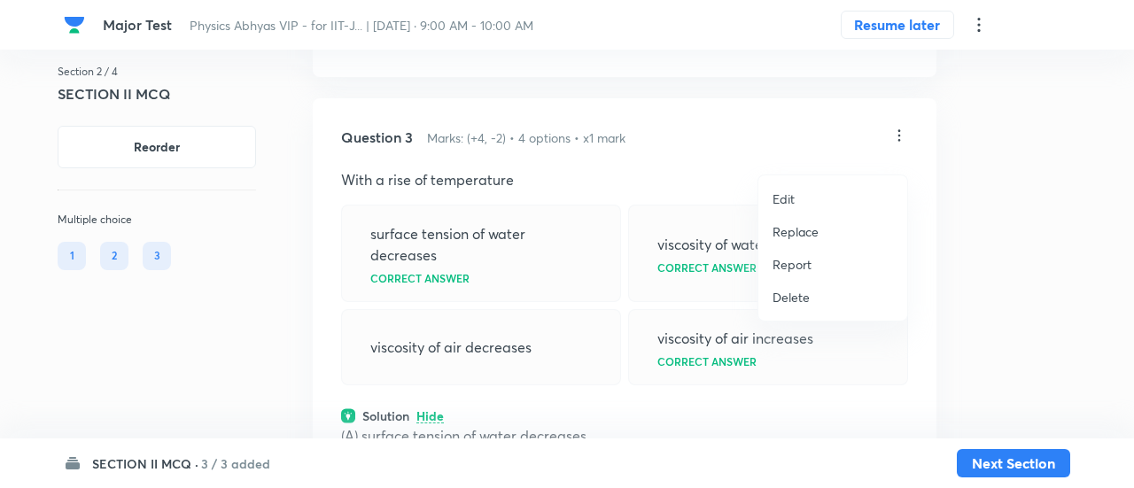
click at [815, 230] on p "Replace" at bounding box center [796, 231] width 46 height 19
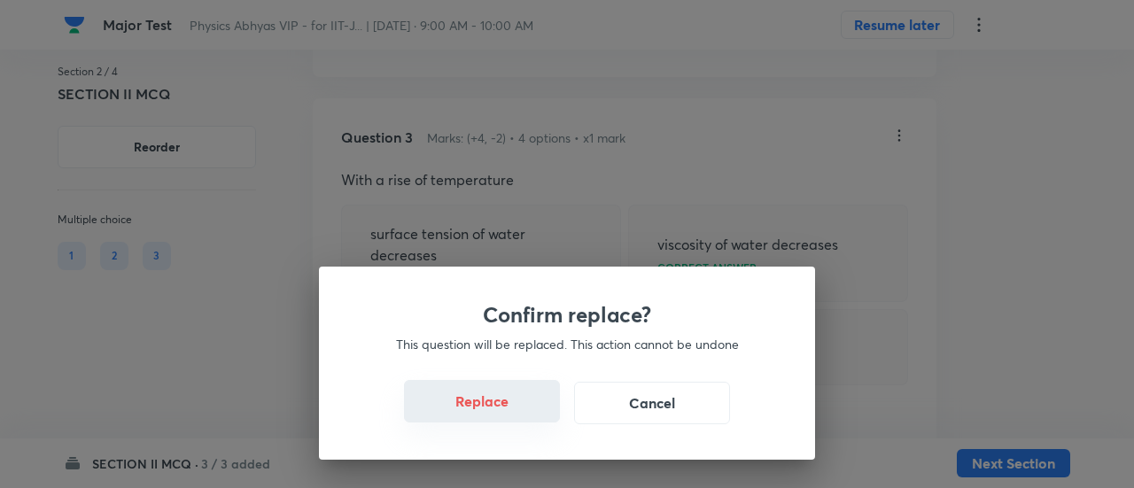
click at [516, 415] on button "Replace" at bounding box center [482, 401] width 156 height 43
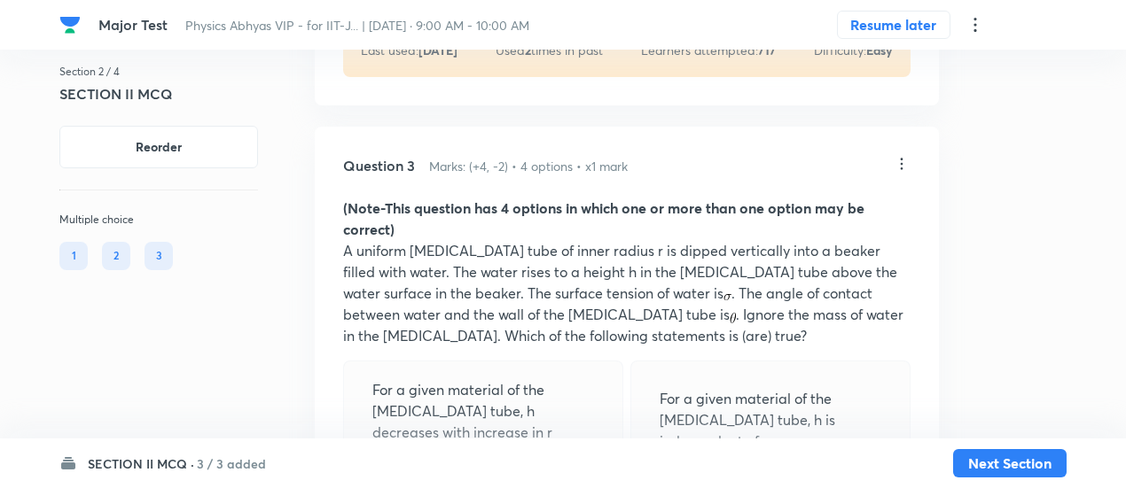
scroll to position [2375, 0]
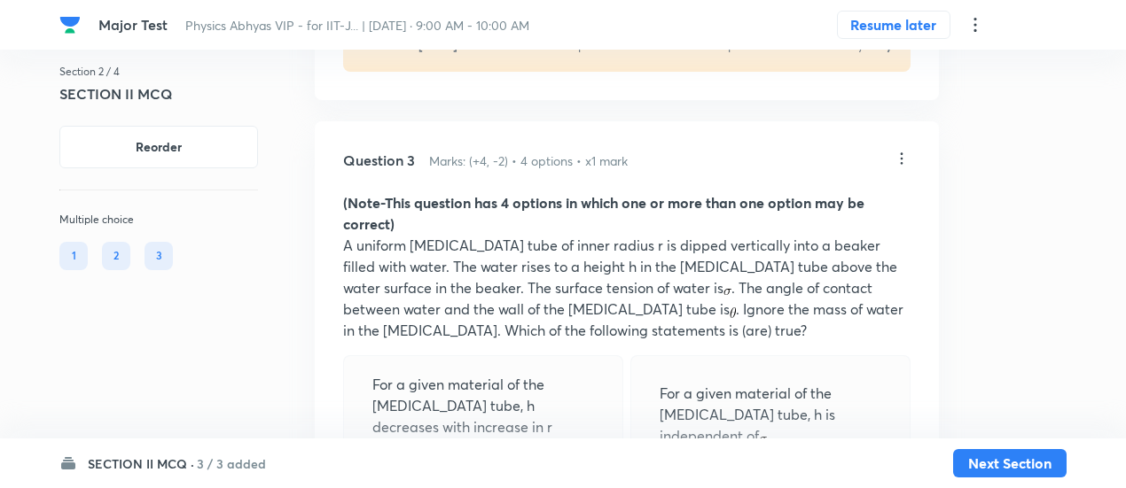
click at [901, 167] on icon at bounding box center [901, 159] width 18 height 18
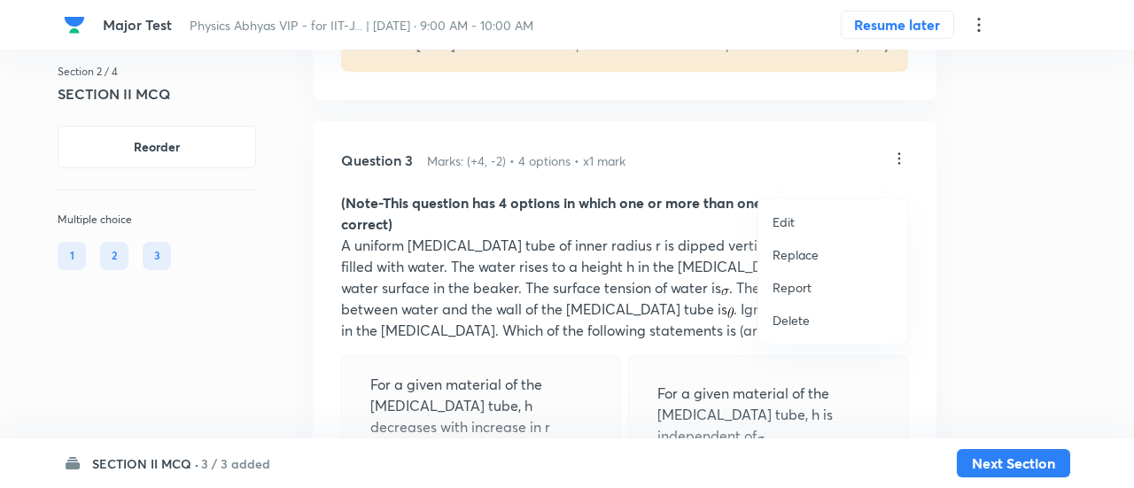
click at [816, 257] on p "Replace" at bounding box center [796, 254] width 46 height 19
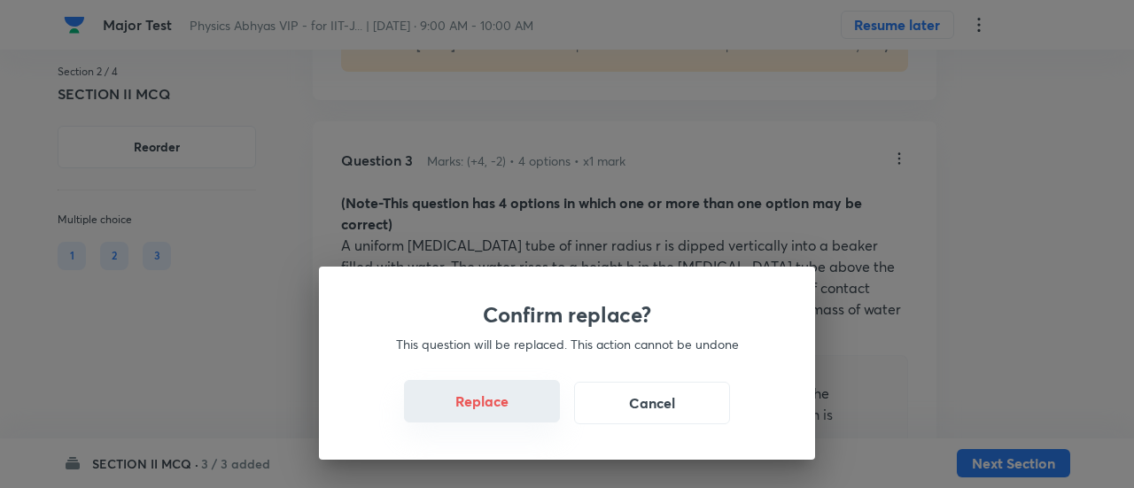
click at [499, 413] on button "Replace" at bounding box center [482, 401] width 156 height 43
click at [499, 413] on button "Replace" at bounding box center [482, 403] width 156 height 43
click at [499, 413] on button "Replace" at bounding box center [482, 401] width 156 height 43
click at [499, 413] on button "Replace" at bounding box center [482, 403] width 156 height 43
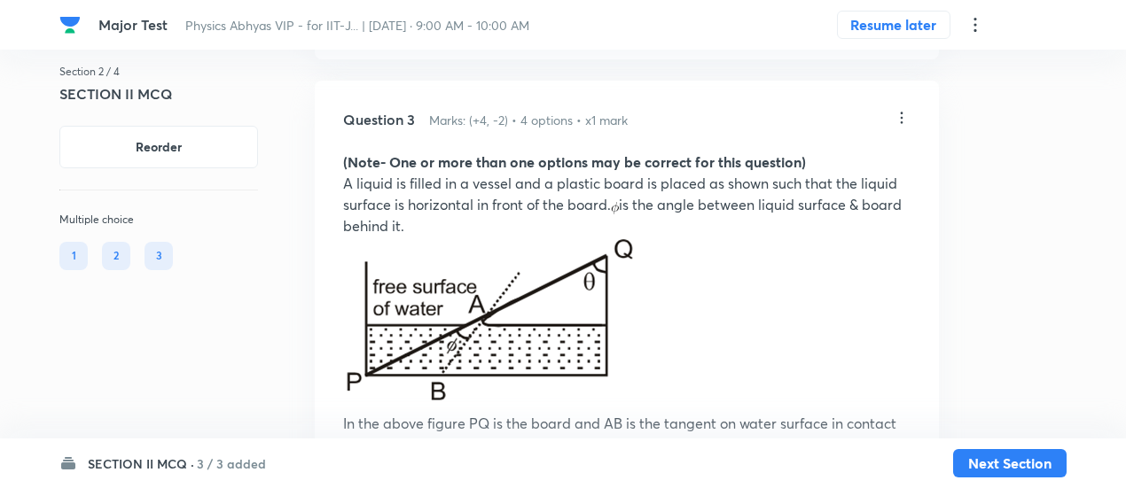
scroll to position [2402, 0]
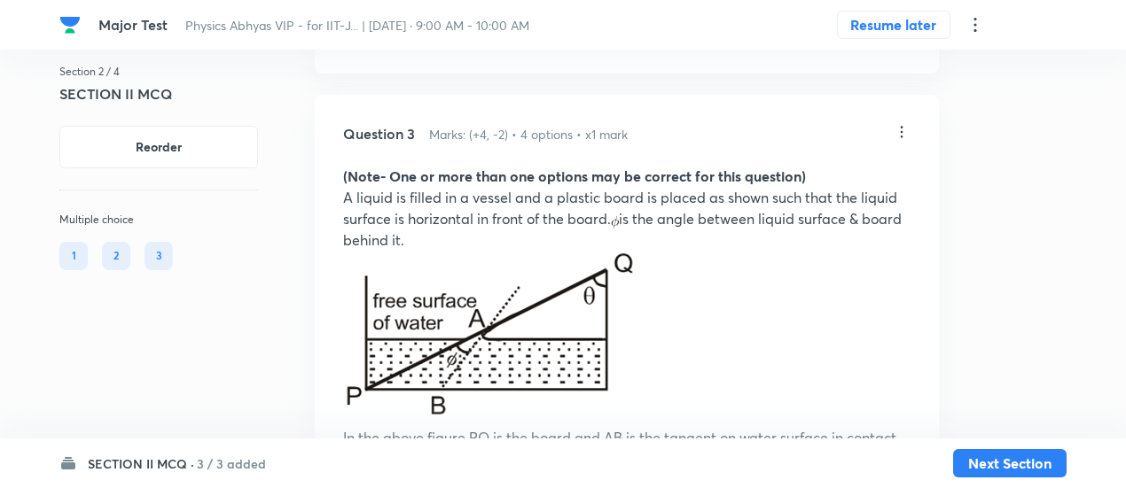
click at [900, 137] on icon at bounding box center [901, 132] width 3 height 12
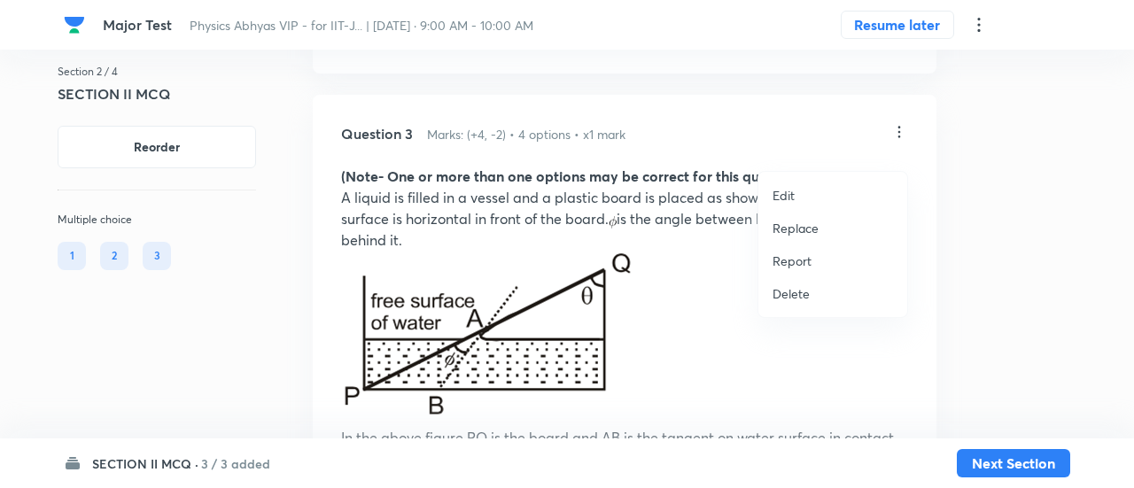
click at [805, 222] on p "Replace" at bounding box center [796, 228] width 46 height 19
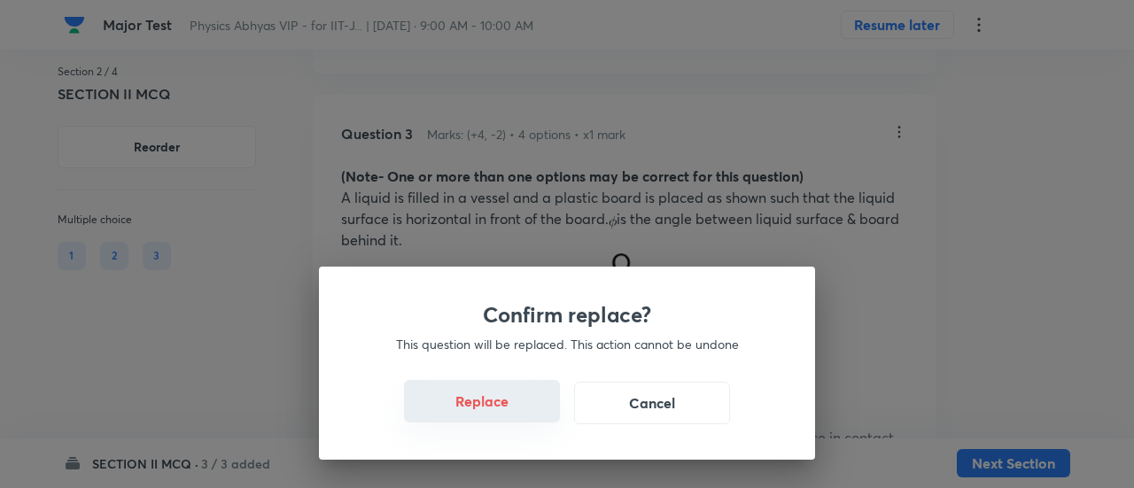
click at [506, 413] on button "Replace" at bounding box center [482, 401] width 156 height 43
click at [506, 413] on button "Replace" at bounding box center [482, 403] width 156 height 43
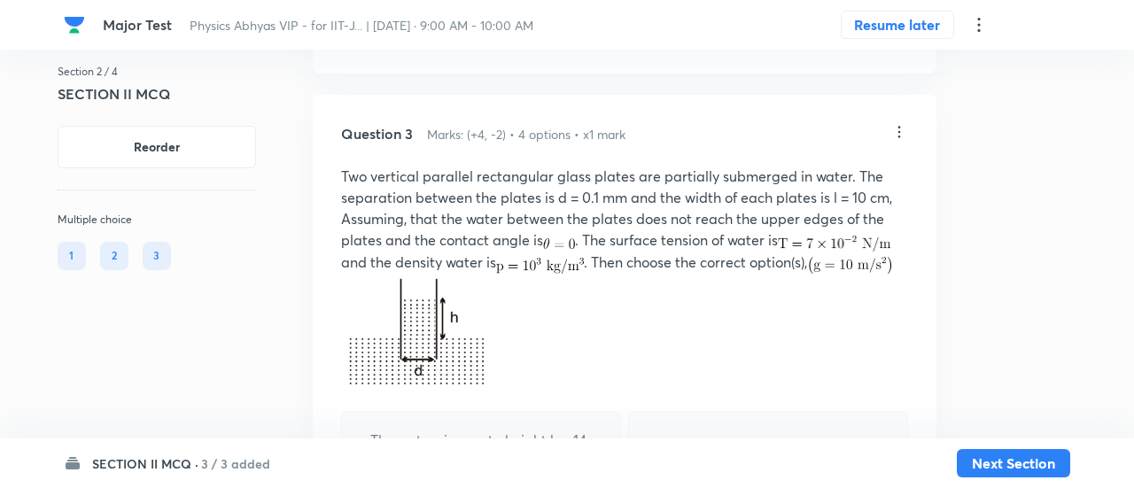
click at [506, 413] on div "Confirm replace? This question will be replaced. This action cannot be undone R…" at bounding box center [567, 244] width 1134 height 488
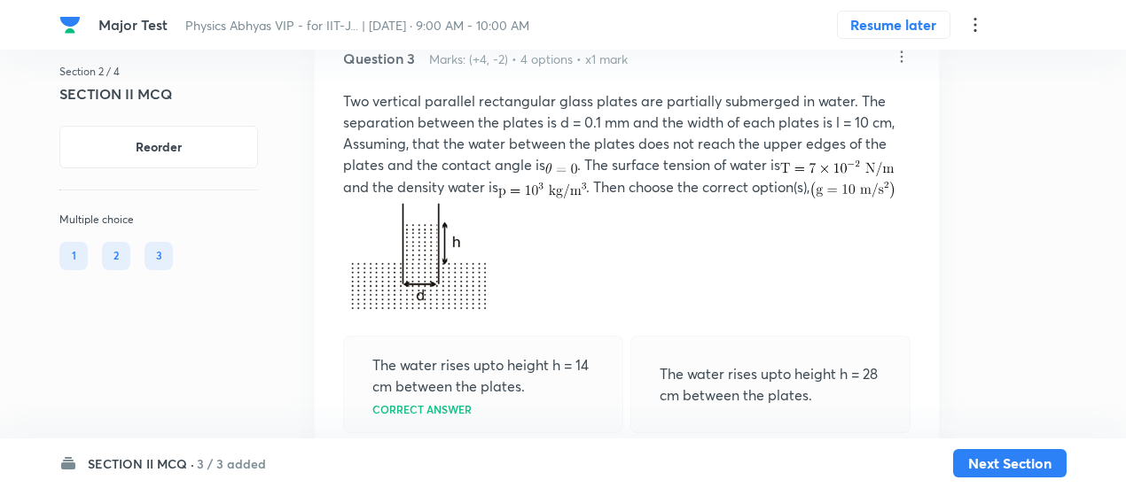
scroll to position [2453, 0]
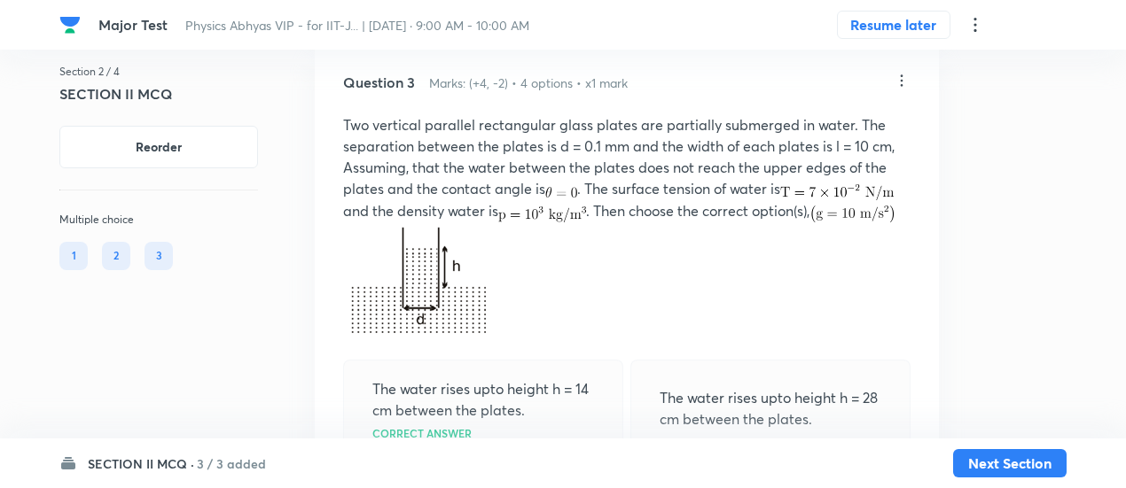
click at [898, 90] on icon at bounding box center [901, 81] width 18 height 18
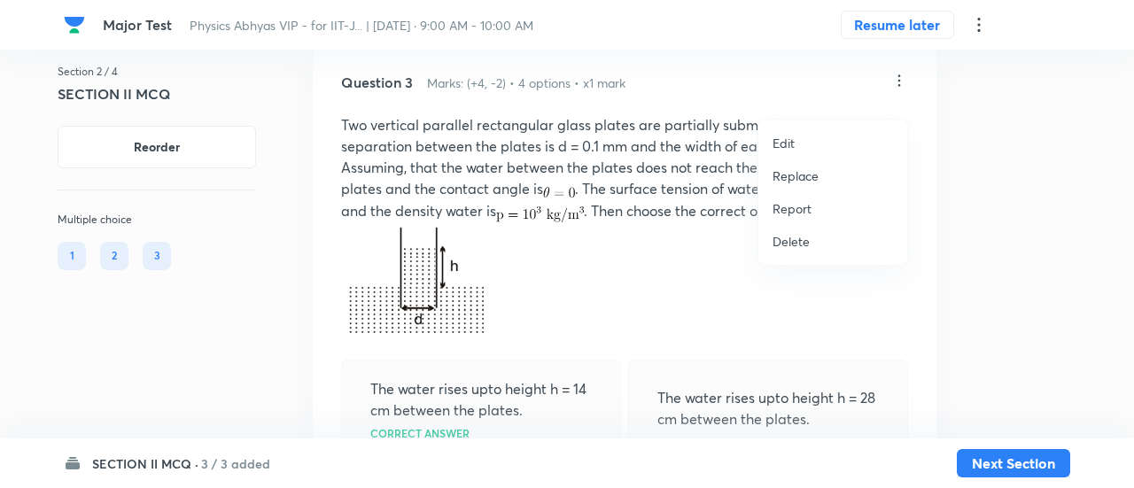
click at [812, 166] on li "Replace" at bounding box center [833, 176] width 149 height 33
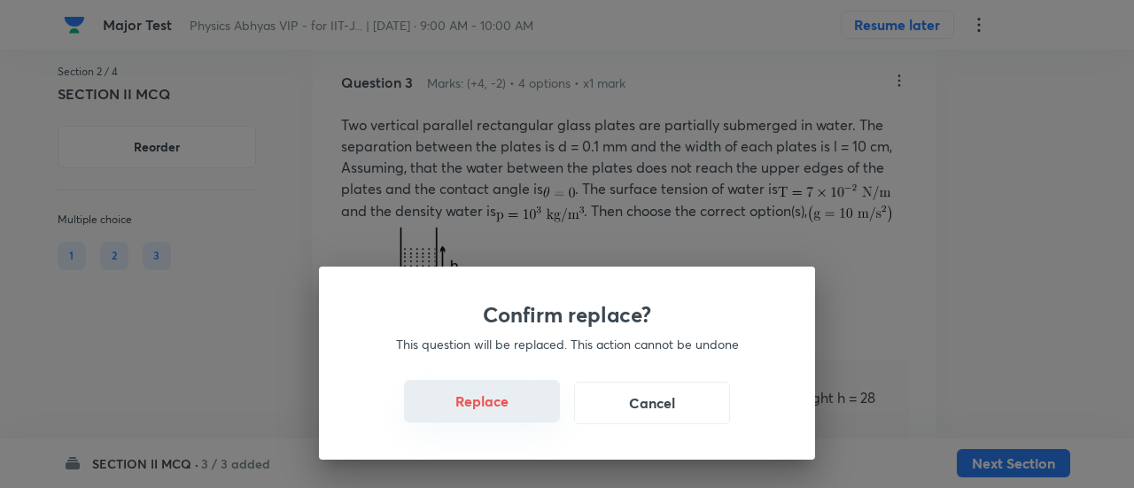
click at [516, 417] on button "Replace" at bounding box center [482, 401] width 156 height 43
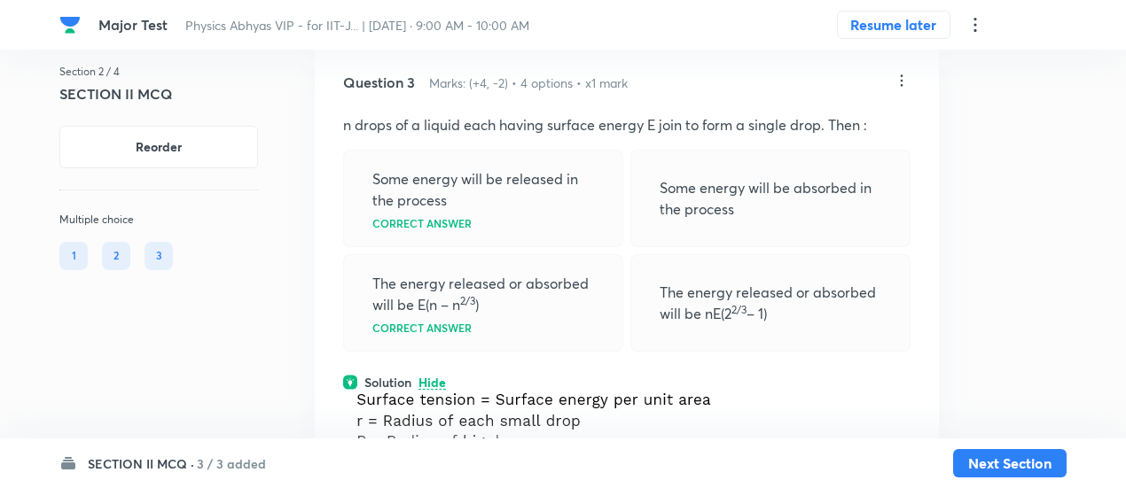
click at [902, 90] on icon at bounding box center [901, 81] width 18 height 18
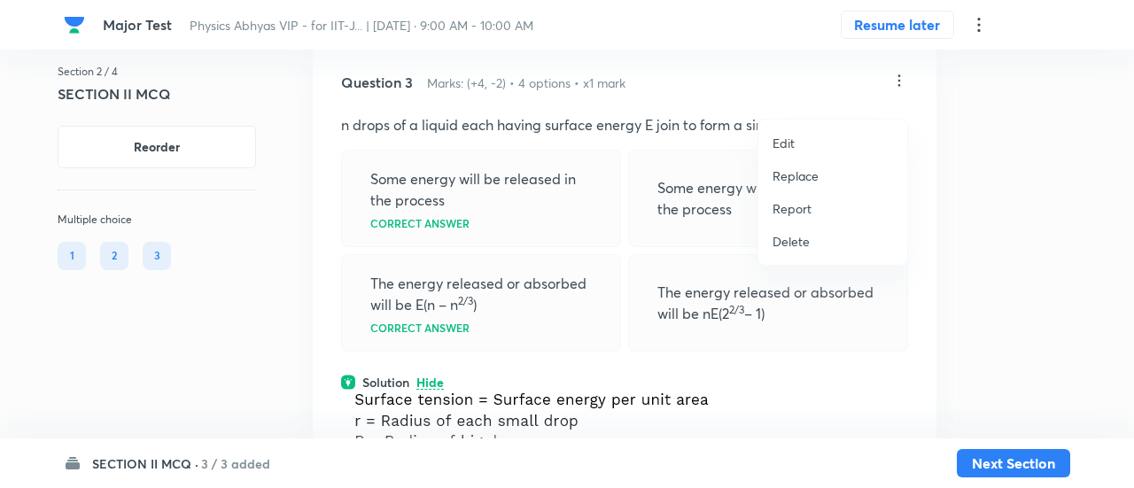
click at [804, 180] on p "Replace" at bounding box center [796, 176] width 46 height 19
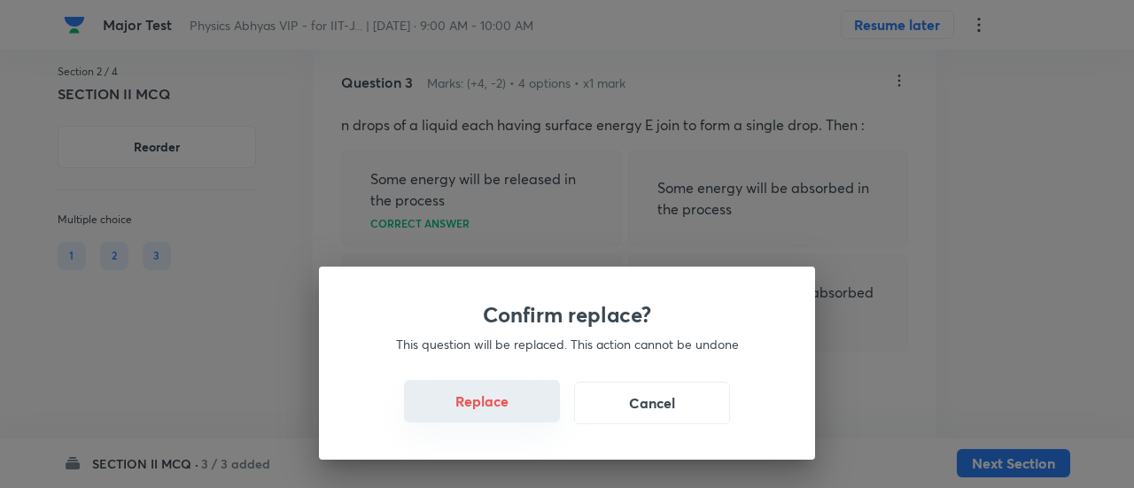
click at [509, 416] on button "Replace" at bounding box center [482, 401] width 156 height 43
click at [509, 416] on button "Replace" at bounding box center [482, 403] width 156 height 43
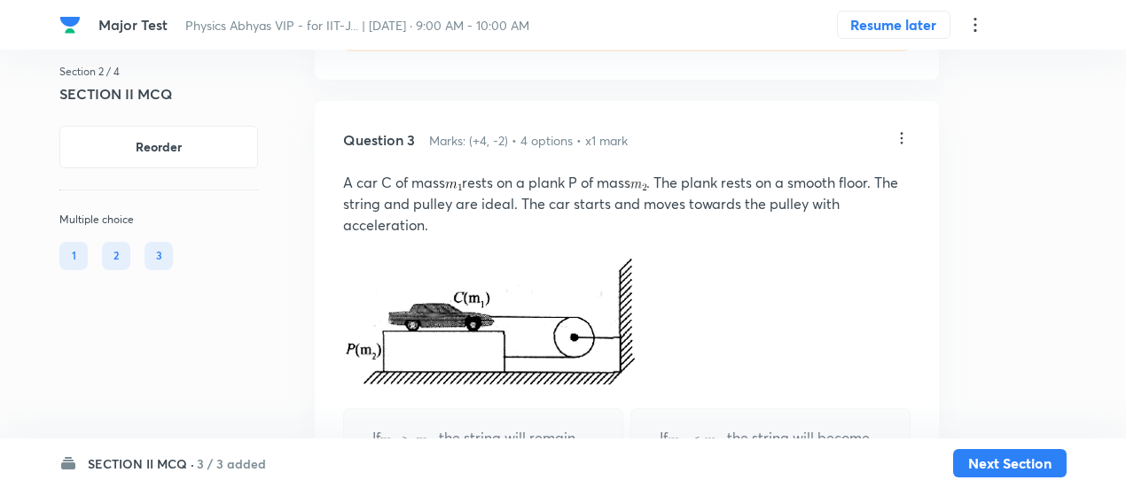
scroll to position [2388, 0]
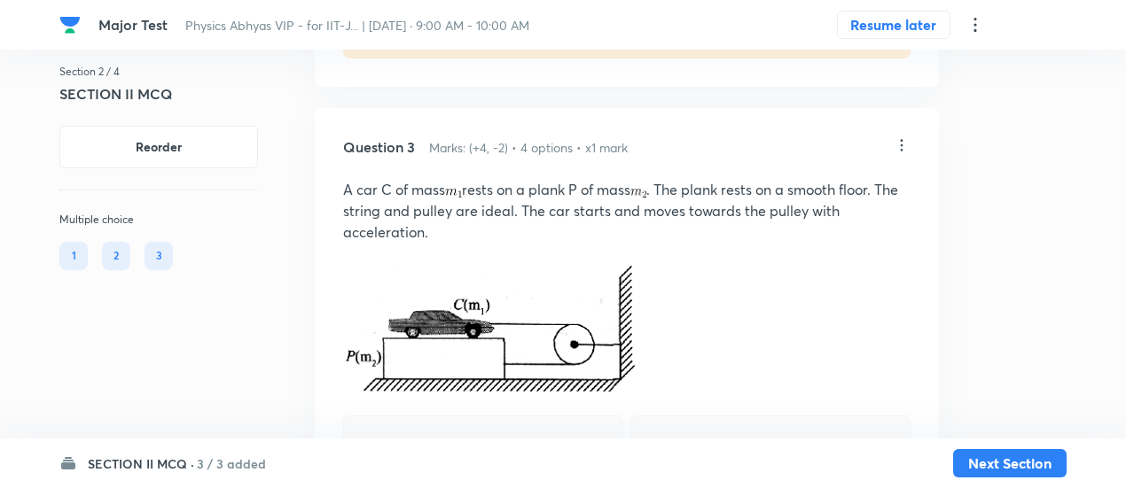
click at [906, 154] on icon at bounding box center [901, 145] width 18 height 18
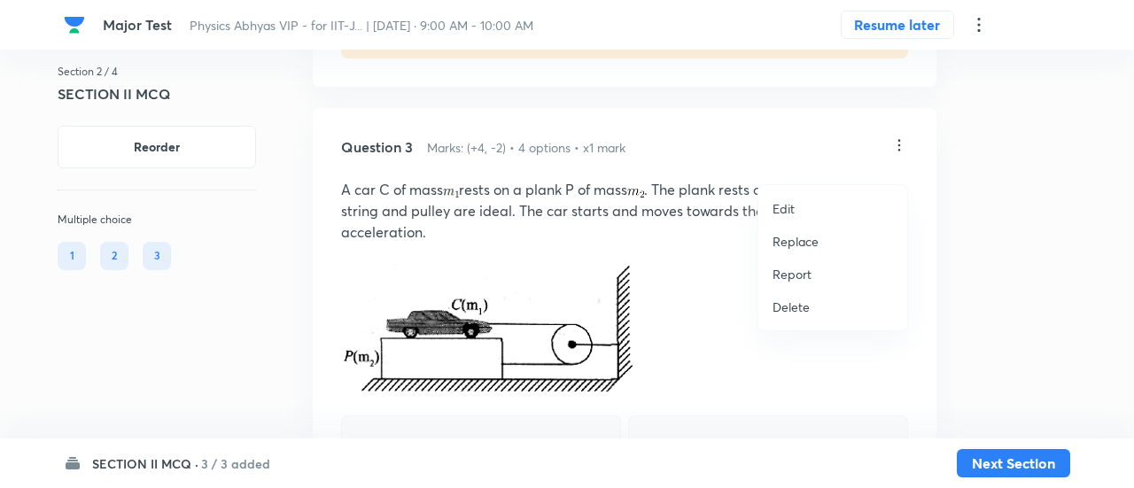
click at [807, 243] on p "Replace" at bounding box center [796, 241] width 46 height 19
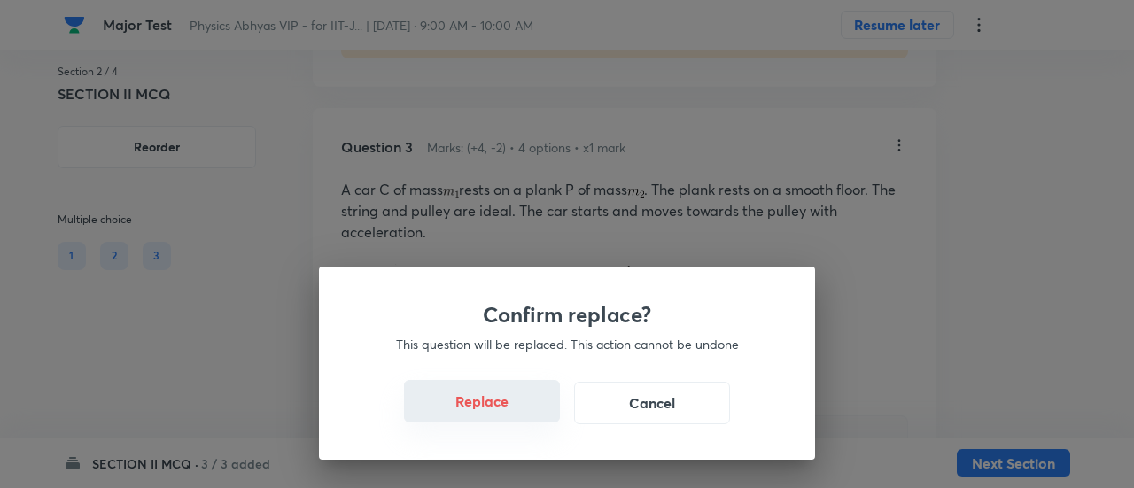
click at [523, 417] on button "Replace" at bounding box center [482, 401] width 156 height 43
click at [523, 417] on button "Replace" at bounding box center [482, 403] width 156 height 43
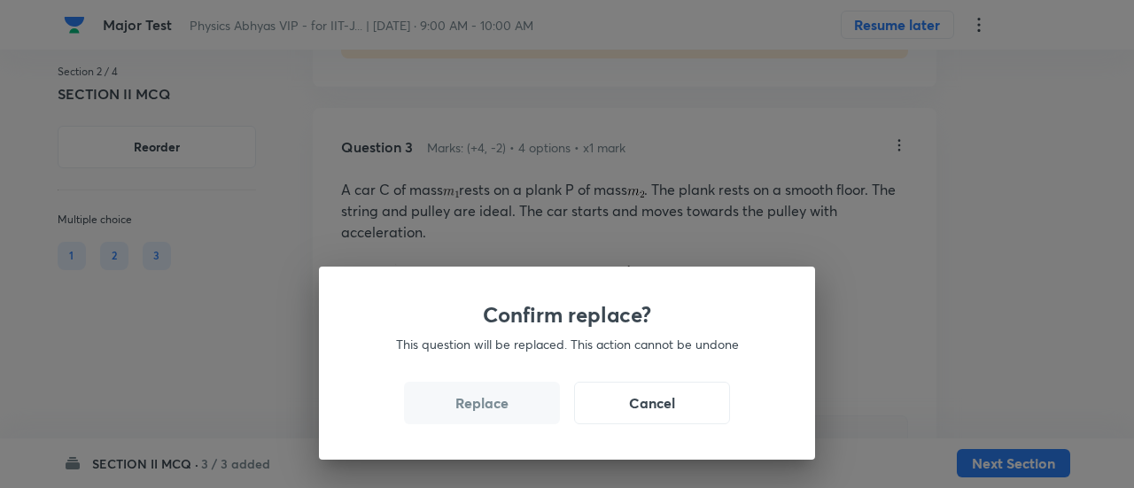
click at [523, 417] on button "Replace" at bounding box center [482, 403] width 156 height 43
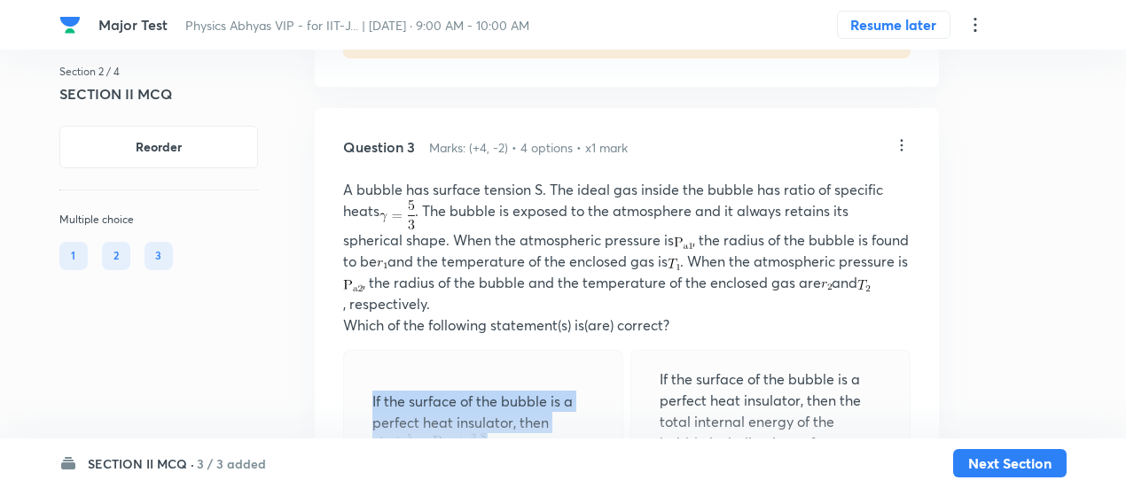
click at [523, 417] on p "If the surface of the bubble is a perfect heat insulator, then" at bounding box center [483, 432] width 222 height 83
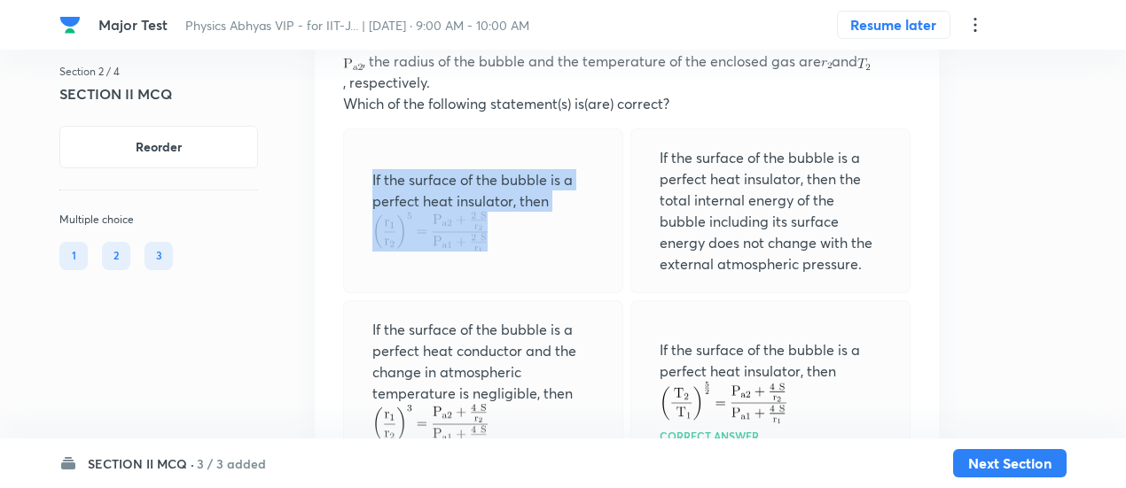
click at [585, 285] on div "If the surface of the bubble is a perfect heat insulator, then" at bounding box center [483, 211] width 280 height 165
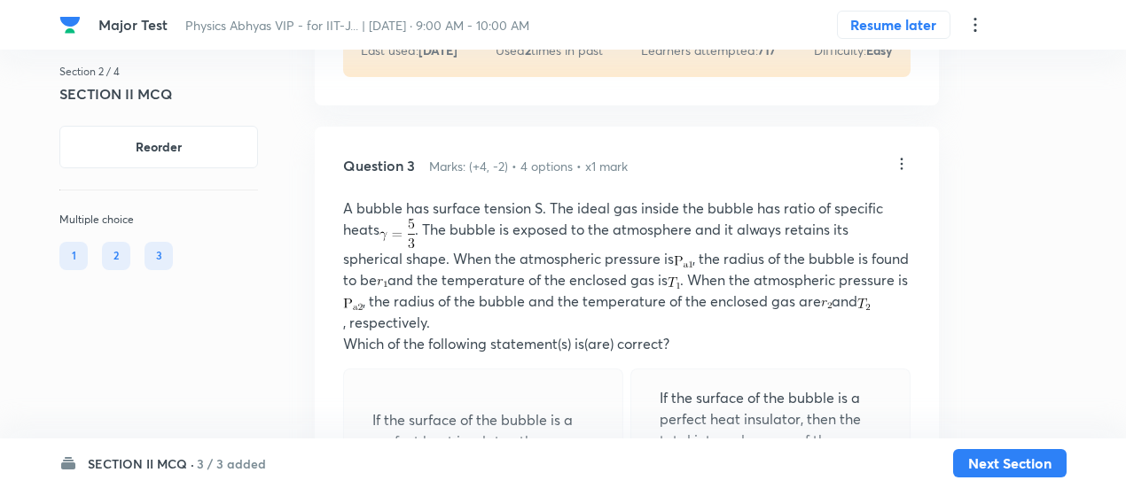
scroll to position [2369, 0]
click at [903, 174] on icon at bounding box center [901, 165] width 18 height 18
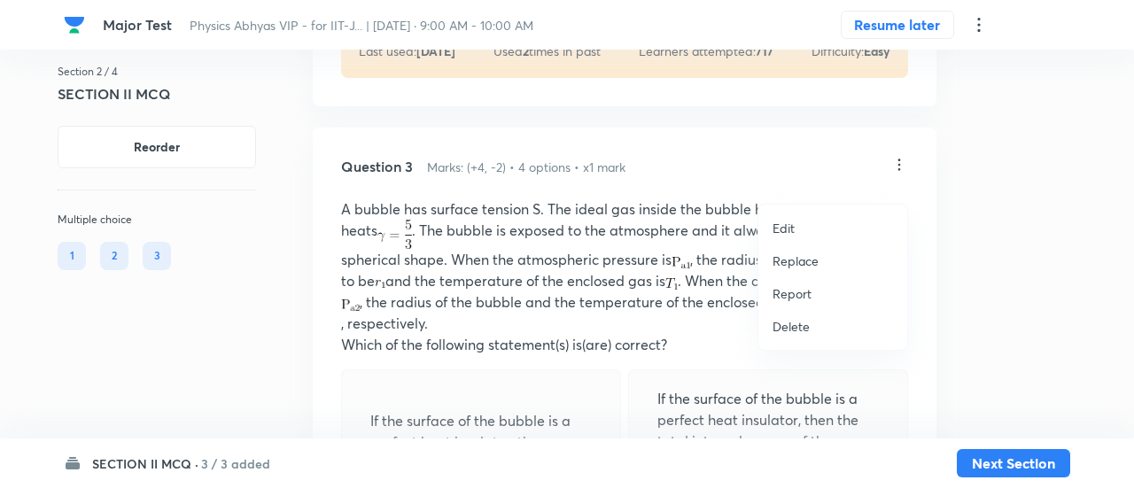
click at [795, 266] on p "Replace" at bounding box center [796, 261] width 46 height 19
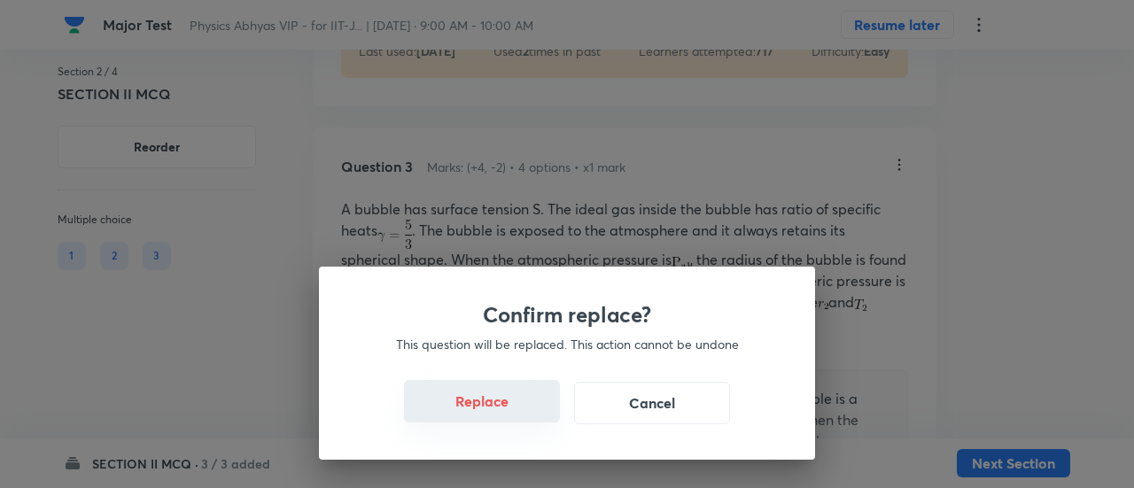
click at [514, 416] on button "Replace" at bounding box center [482, 401] width 156 height 43
click at [514, 416] on button "Replace" at bounding box center [482, 403] width 156 height 43
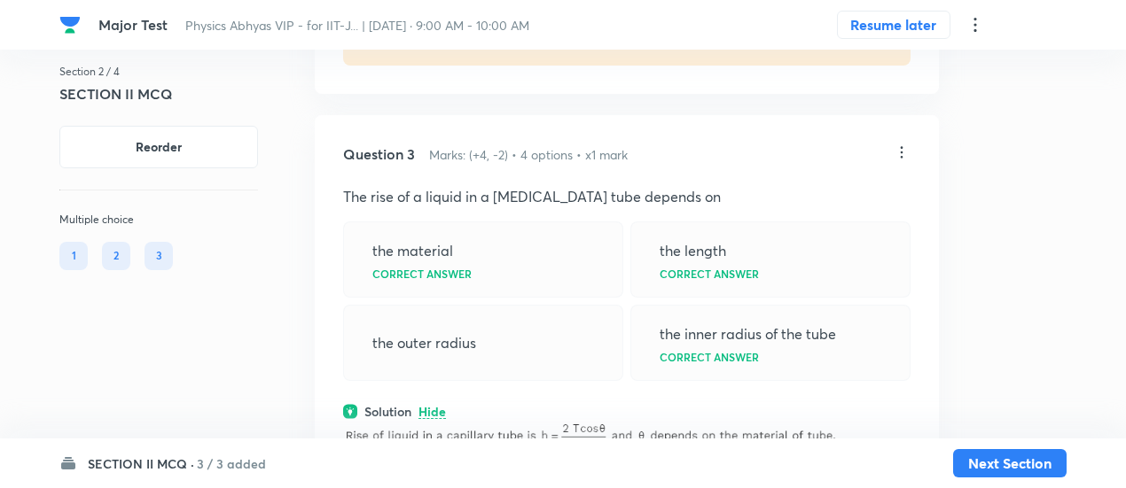
scroll to position [2376, 0]
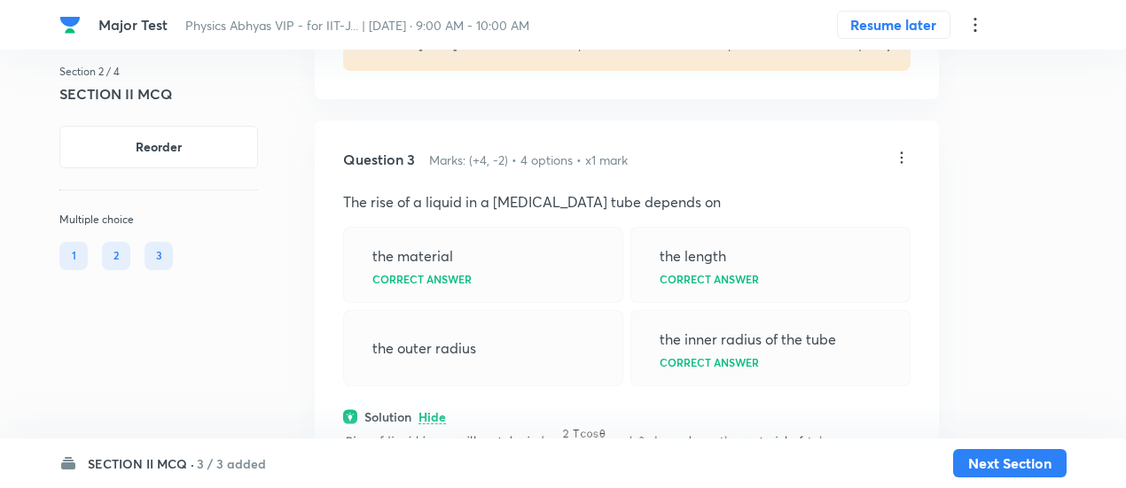
click at [905, 167] on icon at bounding box center [901, 158] width 18 height 18
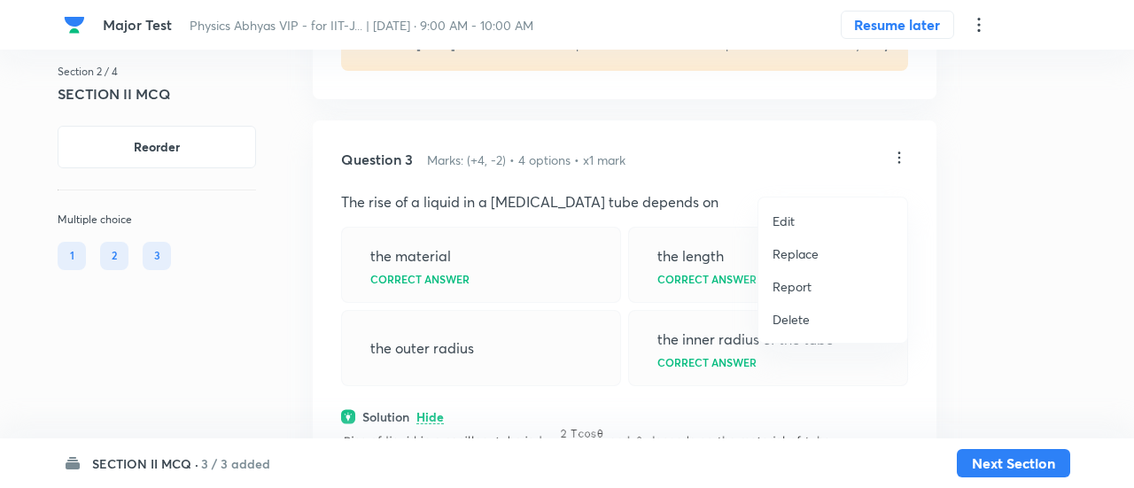
click at [803, 253] on p "Replace" at bounding box center [796, 254] width 46 height 19
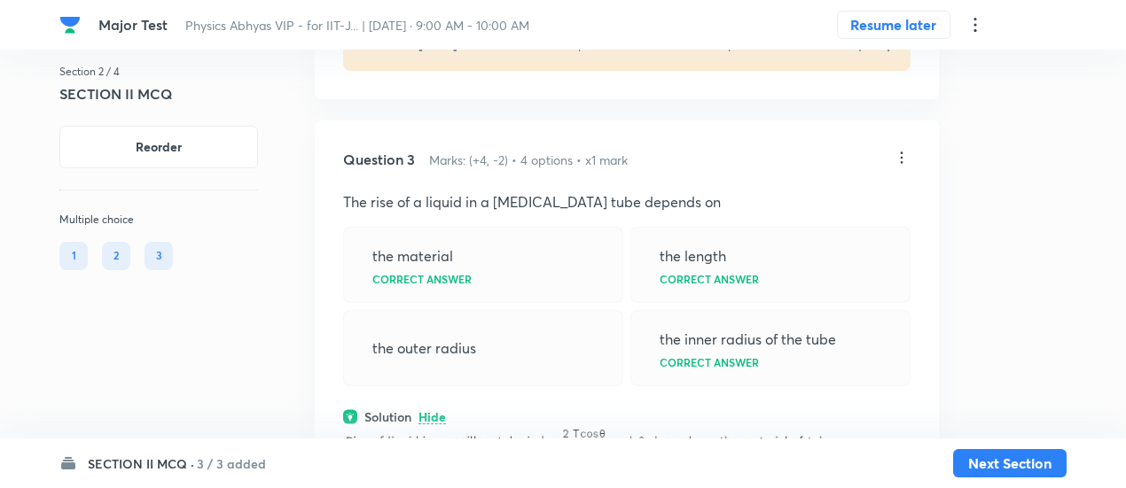
click at [900, 167] on icon at bounding box center [901, 158] width 18 height 18
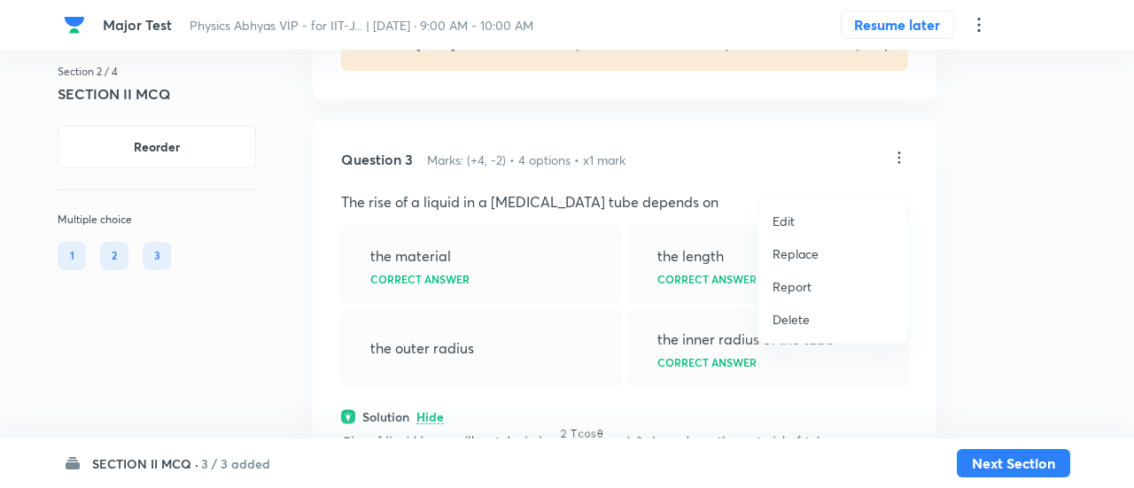
click at [795, 260] on p "Replace" at bounding box center [796, 254] width 46 height 19
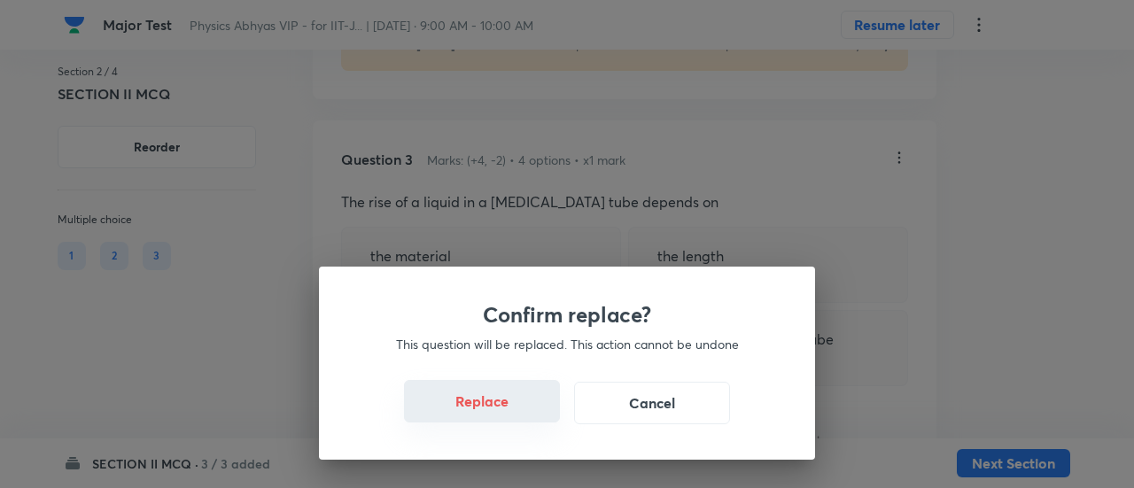
click at [508, 412] on button "Replace" at bounding box center [482, 401] width 156 height 43
click at [508, 412] on button "Replace" at bounding box center [482, 403] width 156 height 43
click at [508, 412] on div "Confirm replace? This question will be replaced. This action cannot be undone R…" at bounding box center [567, 244] width 1134 height 488
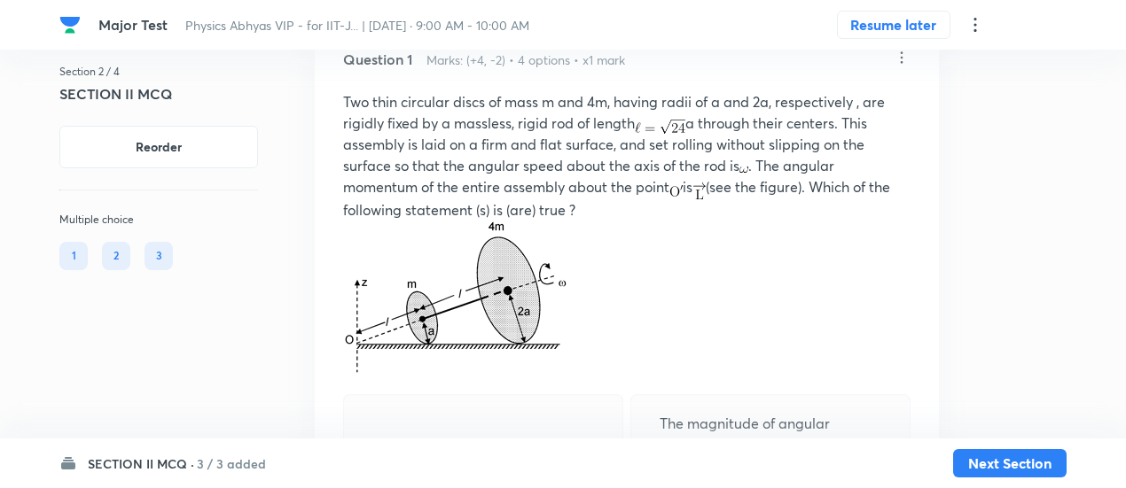
scroll to position [136, 0]
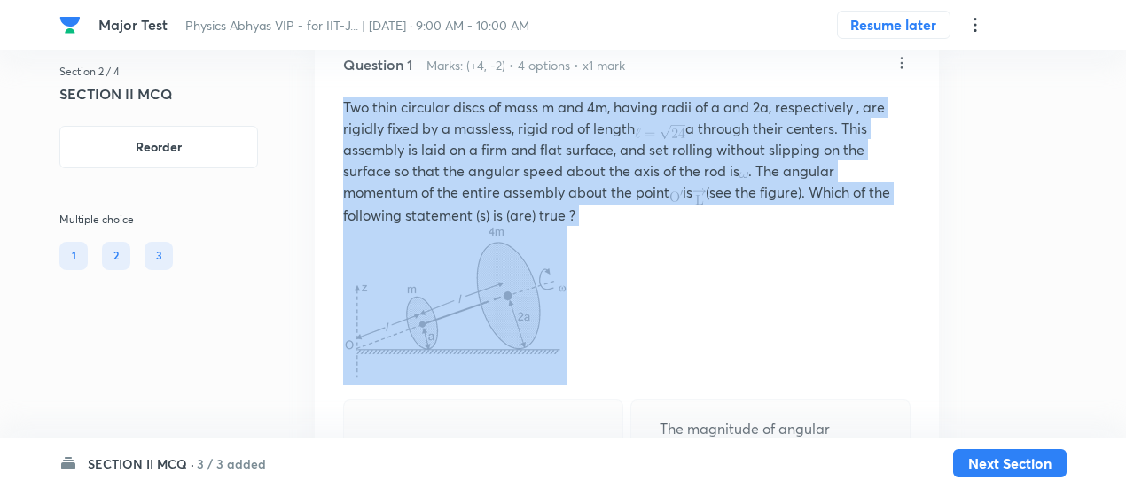
drag, startPoint x: 344, startPoint y: 105, endPoint x: 653, endPoint y: 251, distance: 341.7
click at [653, 251] on div "Two thin circular discs of mass m and 4m, having radii of a and 2a, respectivel…" at bounding box center [626, 241] width 567 height 289
copy p "Two thin circular discs of mass m and 4m, having radii of a and 2a, respectivel…"
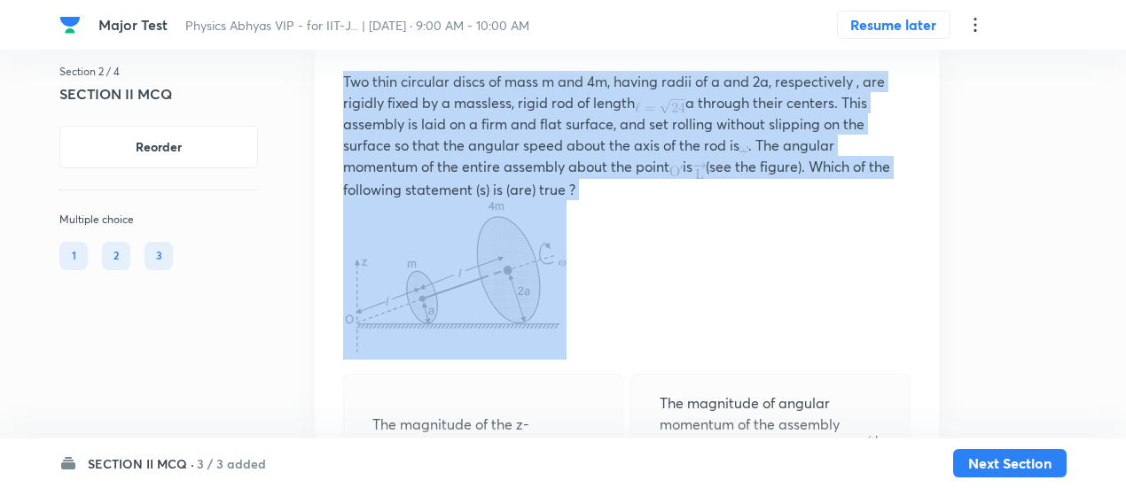
scroll to position [123, 0]
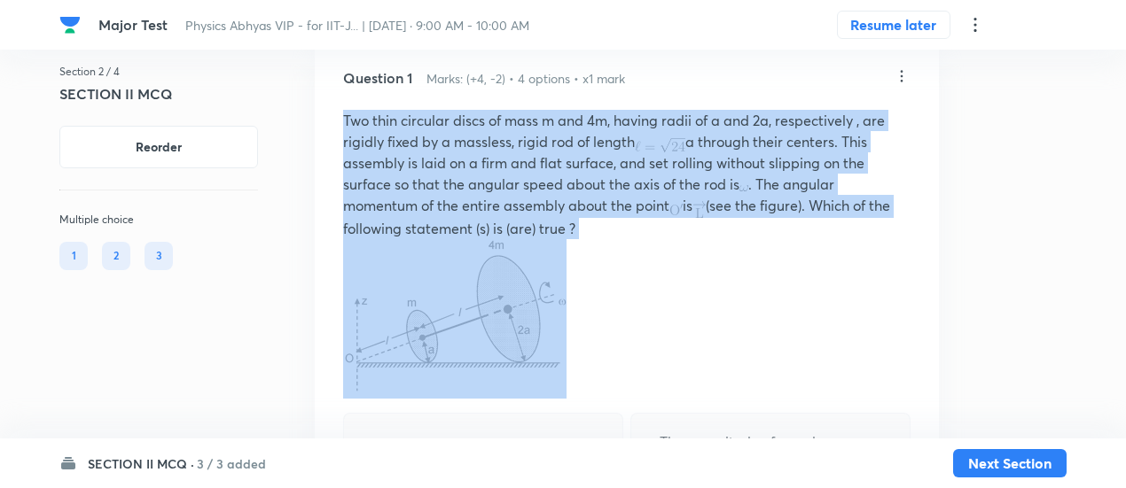
click at [689, 233] on p "Two thin circular discs of mass m and 4m, having radii of a and 2a, respectivel…" at bounding box center [626, 174] width 567 height 129
drag, startPoint x: 339, startPoint y: 118, endPoint x: 604, endPoint y: 276, distance: 309.1
copy p "Two thin circular discs of mass m and 4m, having radii of a and 2a, respectivel…"
click at [661, 239] on p at bounding box center [626, 319] width 567 height 160
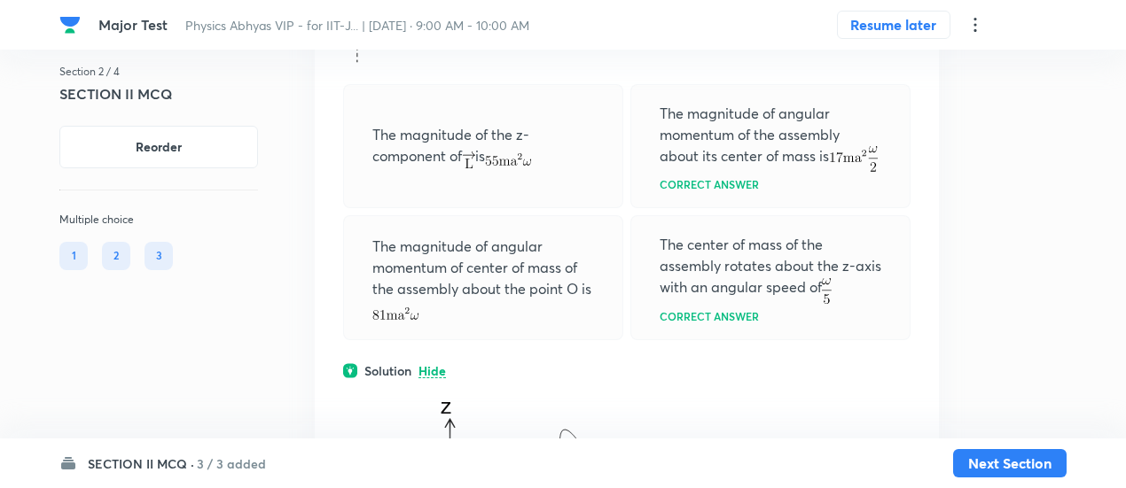
scroll to position [456, 0]
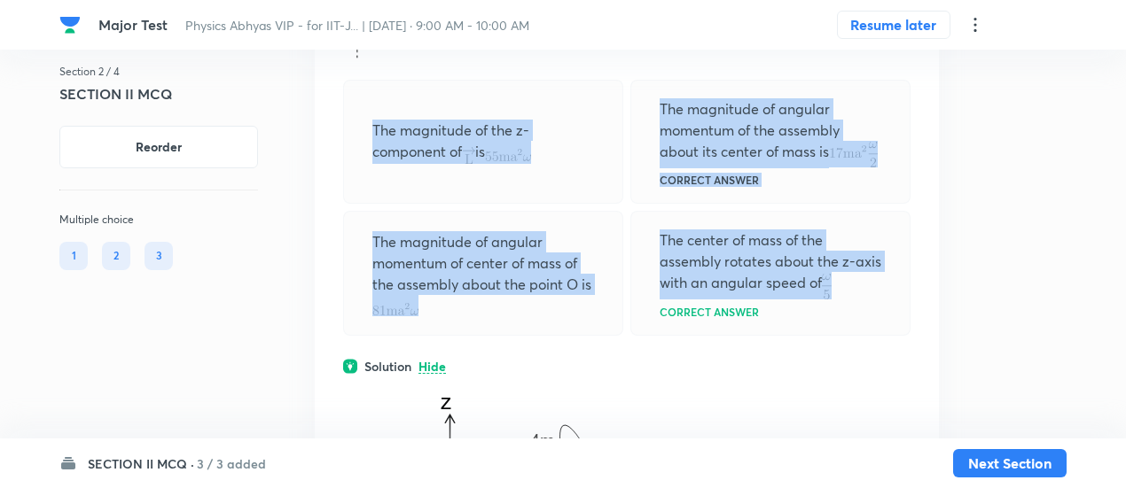
drag, startPoint x: 370, startPoint y: 140, endPoint x: 848, endPoint y: 310, distance: 507.9
click at [848, 310] on div "The magnitude of the z-component of is The magnitude of angular momentum of the…" at bounding box center [626, 208] width 567 height 256
copy div "The magnitude of the z-component of is The magnitude of angular momentum of the…"
click at [736, 233] on div "The center of mass of the assembly rotates about the z-axis with an angular spe…" at bounding box center [770, 273] width 280 height 125
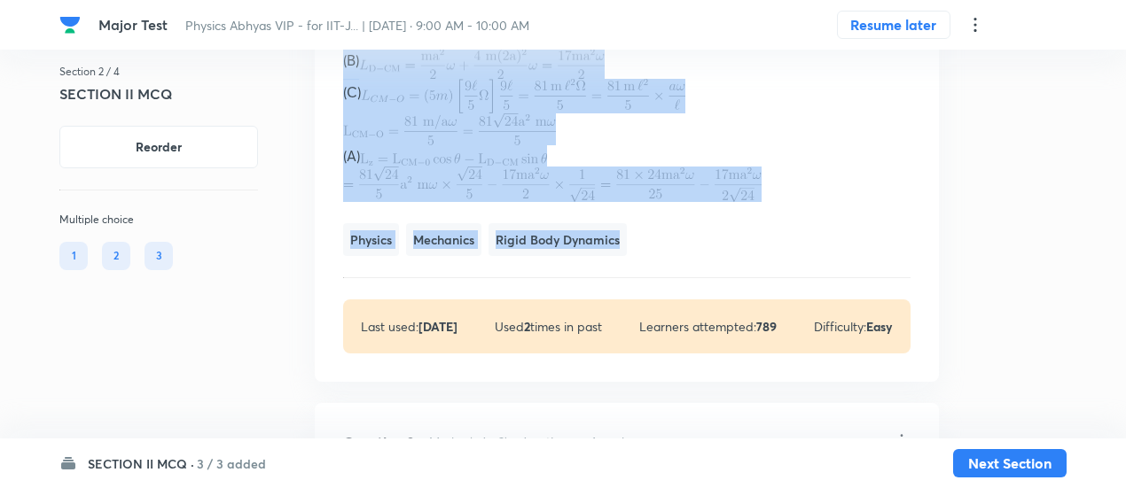
scroll to position [1233, 0]
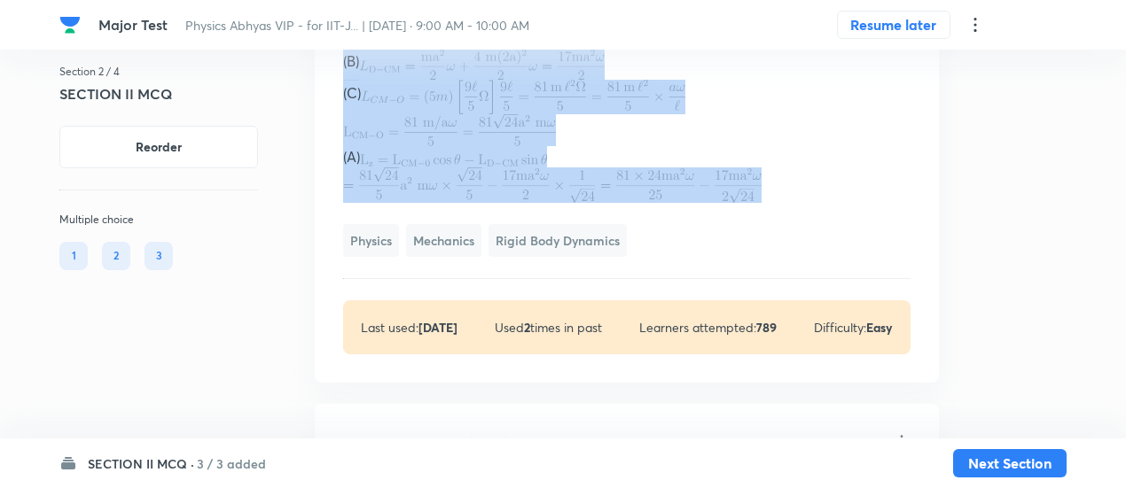
drag, startPoint x: 333, startPoint y: 122, endPoint x: 785, endPoint y: 212, distance: 460.8
click at [733, 167] on p "(A)" at bounding box center [626, 156] width 567 height 21
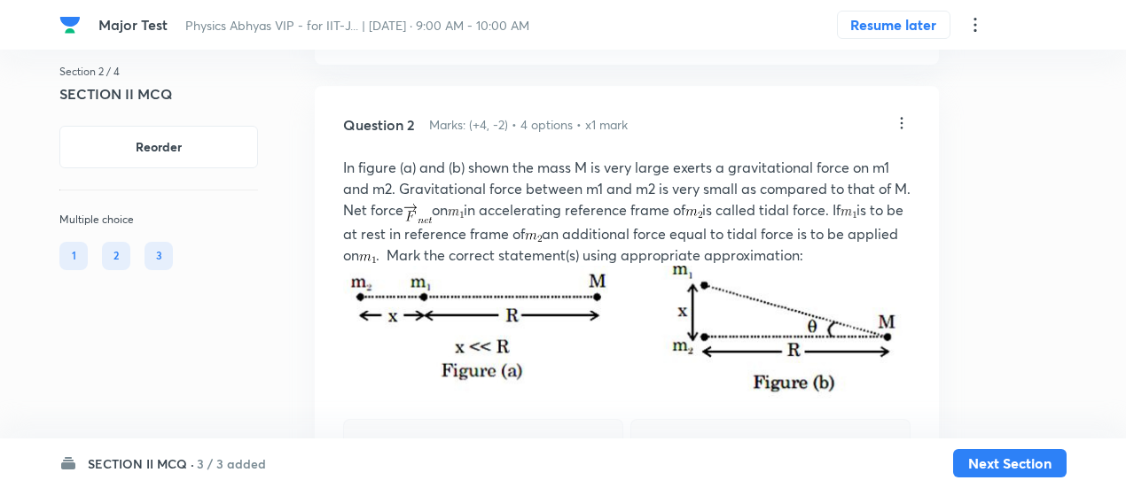
scroll to position [1579, 0]
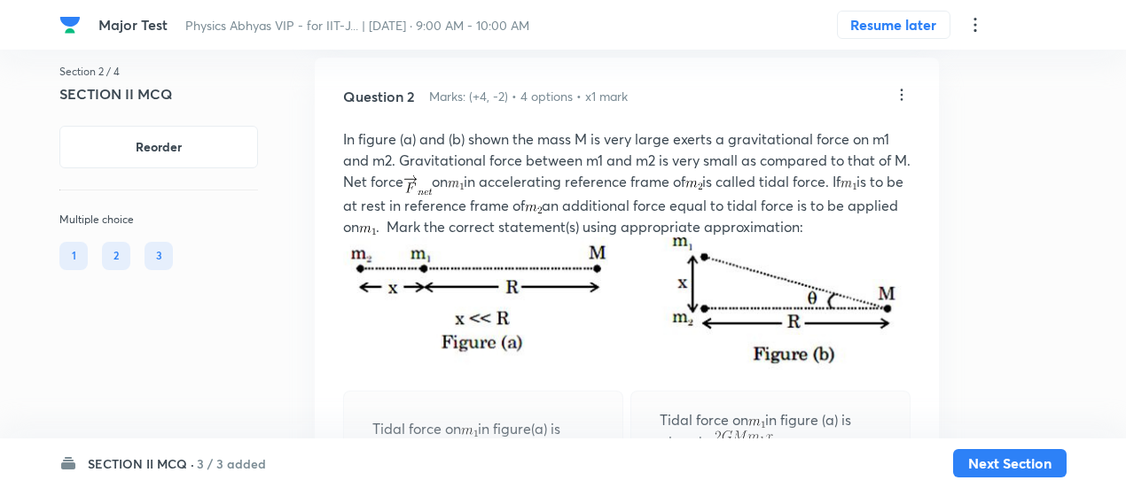
click at [702, 190] on img at bounding box center [693, 185] width 17 height 9
click at [736, 194] on p "In figure (a) and (b) shown the mass M is very large exerts a gravitational for…" at bounding box center [626, 183] width 567 height 109
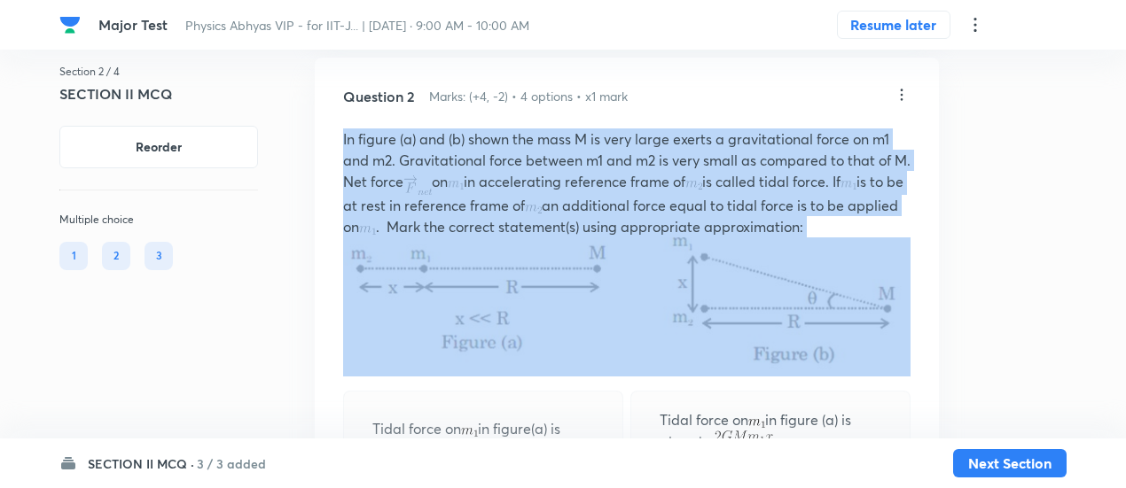
click at [736, 194] on p "In figure (a) and (b) shown the mass M is very large exerts a gravitational for…" at bounding box center [626, 183] width 567 height 109
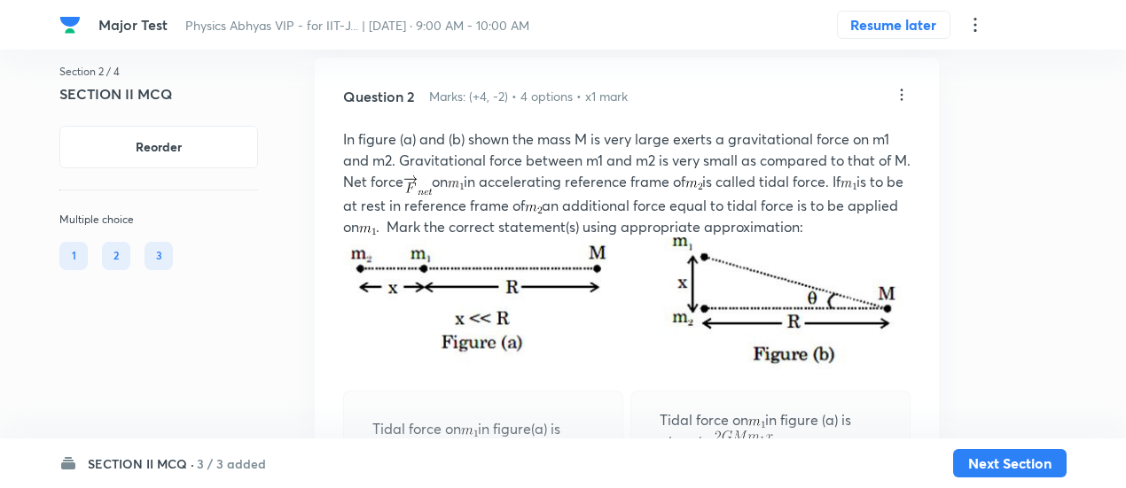
click at [899, 104] on icon at bounding box center [901, 95] width 18 height 18
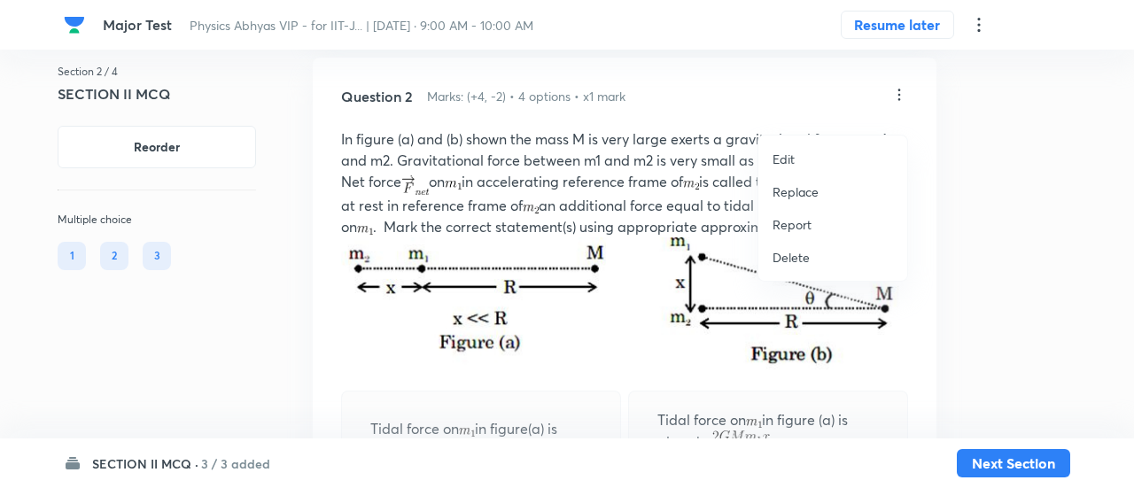
click at [803, 191] on p "Replace" at bounding box center [796, 192] width 46 height 19
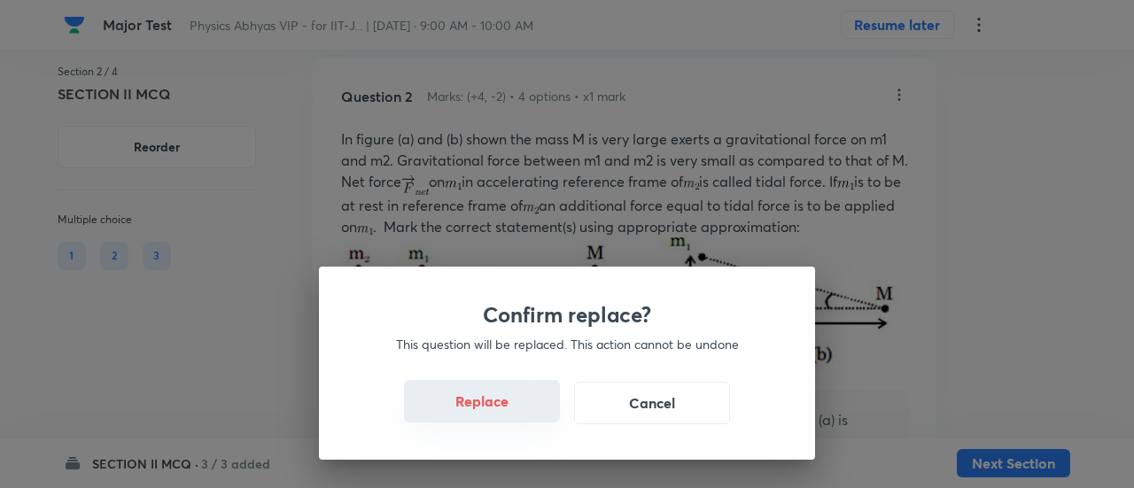
click at [502, 413] on button "Replace" at bounding box center [482, 401] width 156 height 43
click at [502, 413] on button "Replace" at bounding box center [482, 403] width 156 height 43
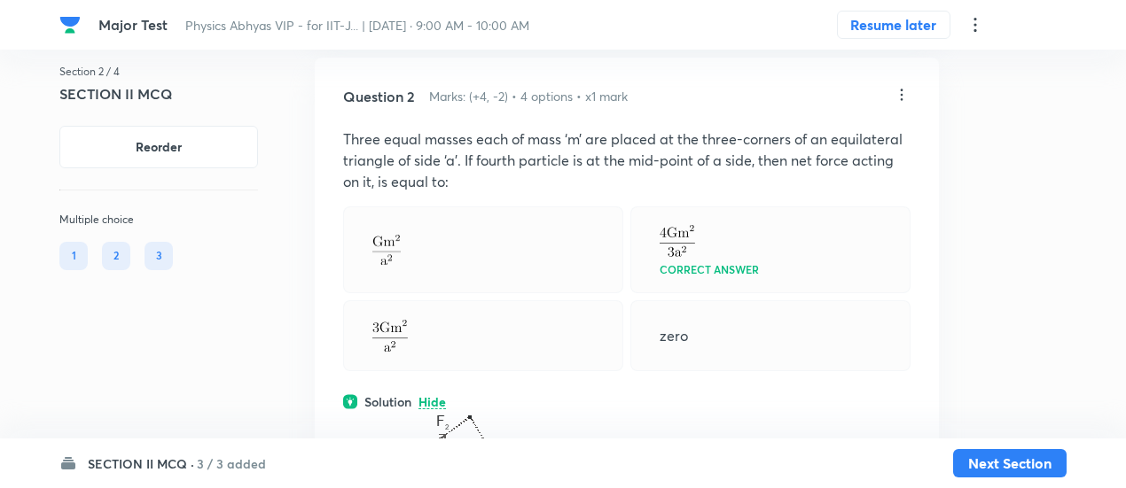
click at [900, 100] on icon at bounding box center [901, 95] width 3 height 12
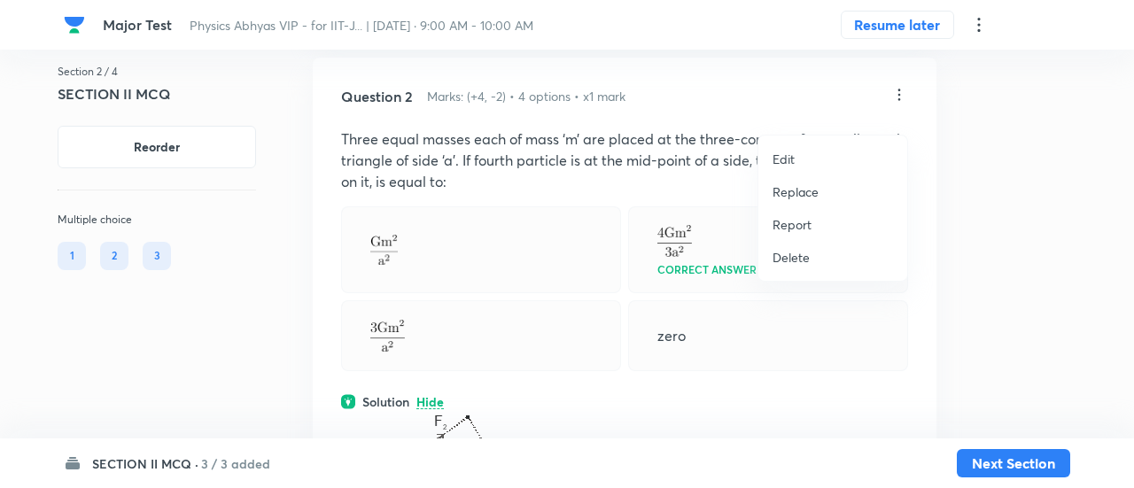
click at [803, 191] on p "Replace" at bounding box center [796, 192] width 46 height 19
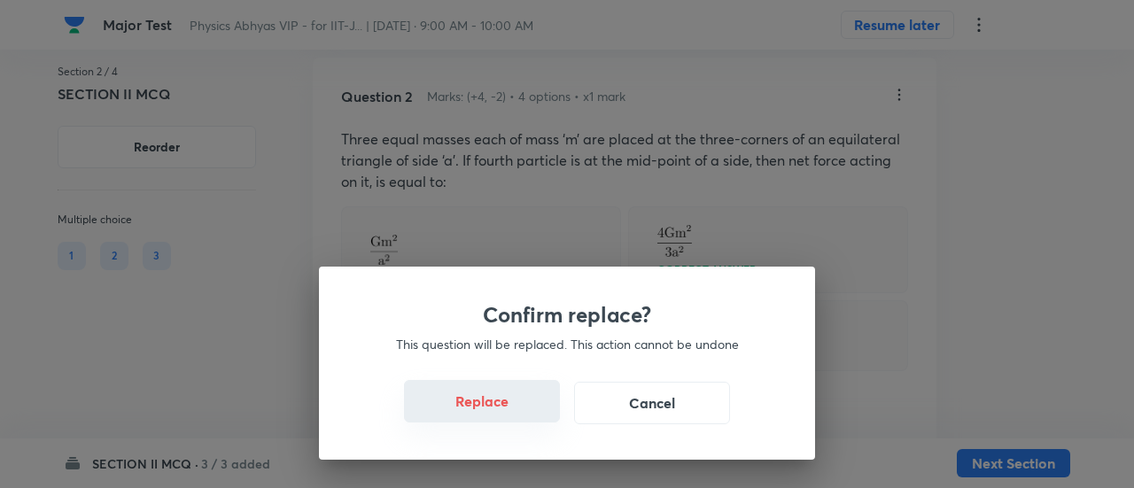
click at [510, 417] on button "Replace" at bounding box center [482, 401] width 156 height 43
click at [510, 417] on button "Replace" at bounding box center [482, 403] width 156 height 43
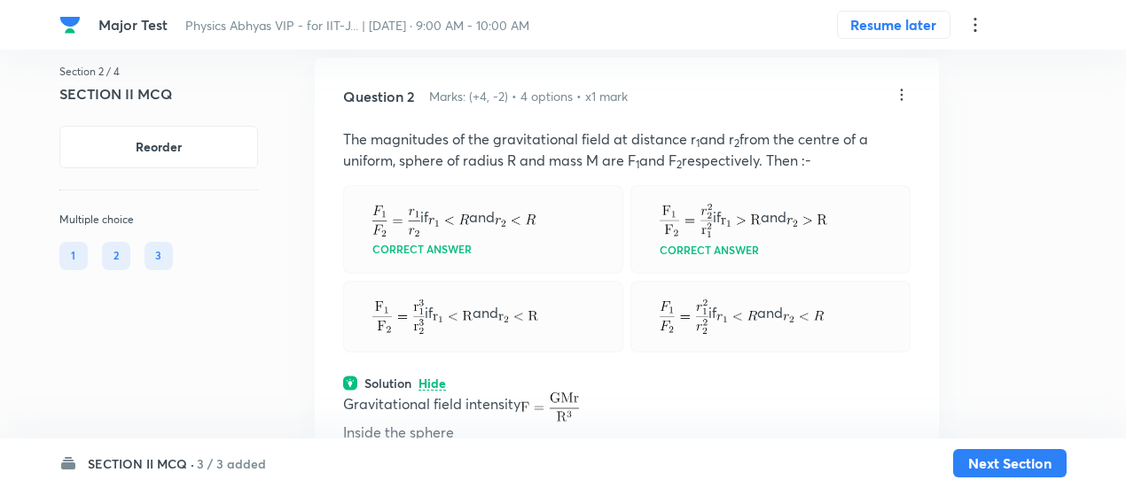
click at [510, 417] on p "Gravitational field intensity" at bounding box center [626, 408] width 567 height 30
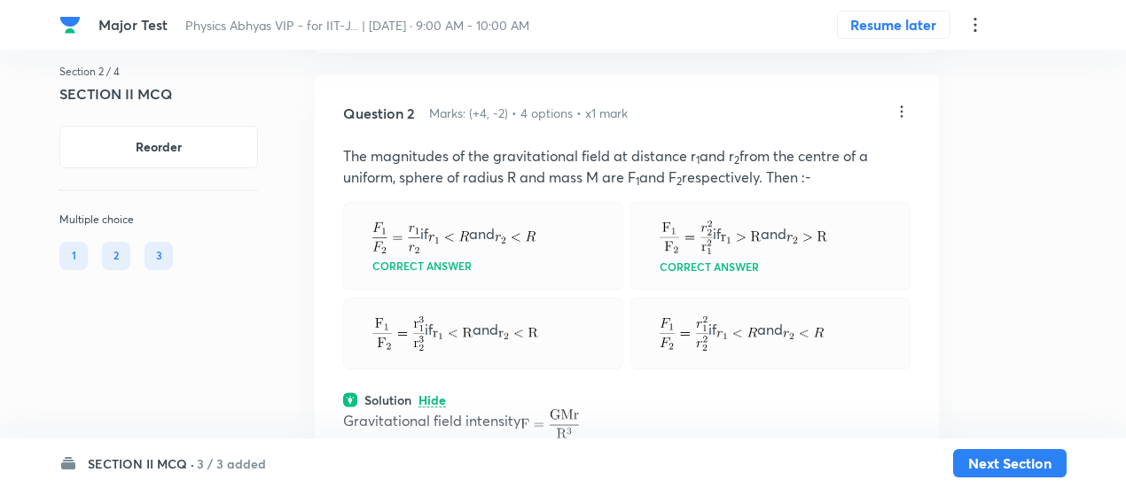
scroll to position [1557, 0]
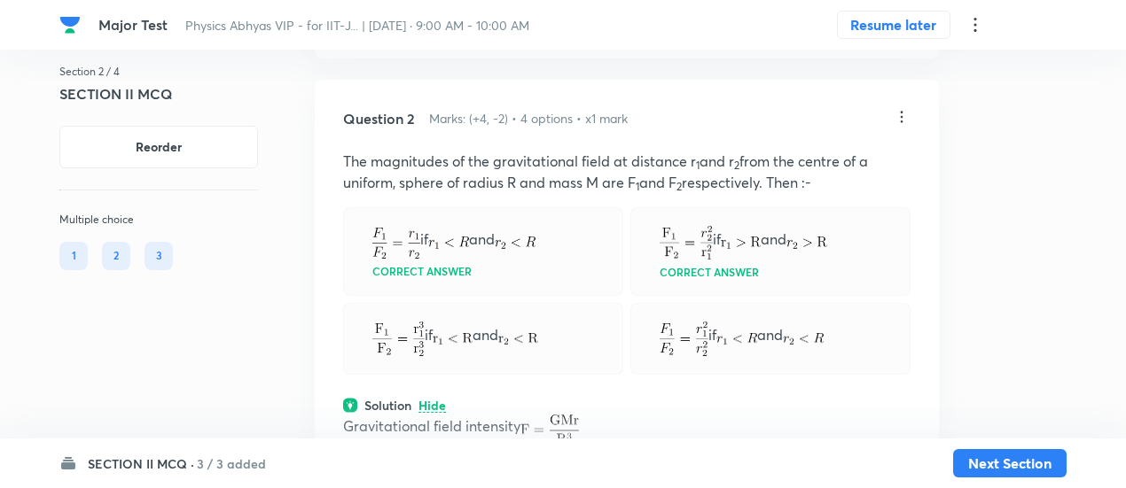
click at [902, 126] on icon at bounding box center [901, 117] width 18 height 18
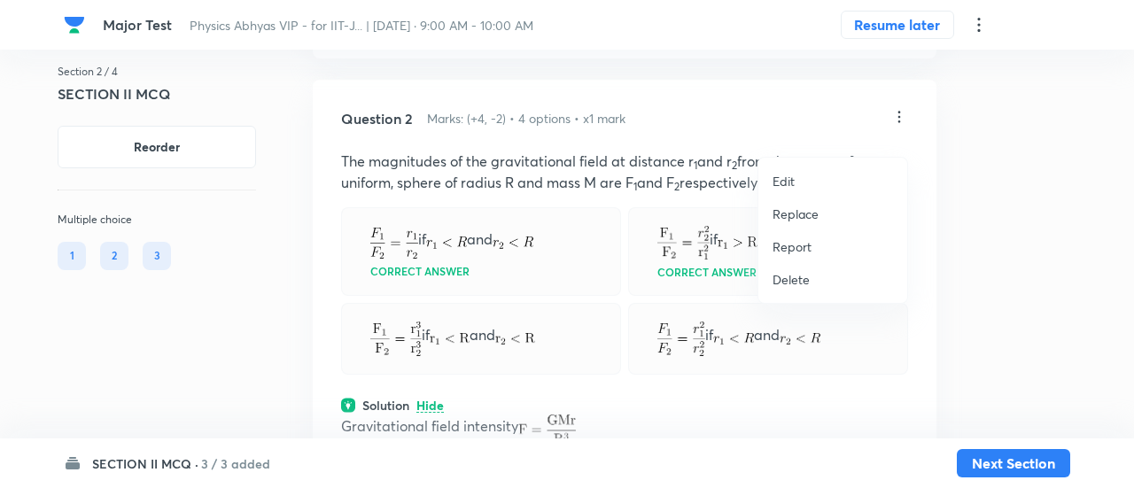
click at [796, 213] on p "Replace" at bounding box center [796, 214] width 46 height 19
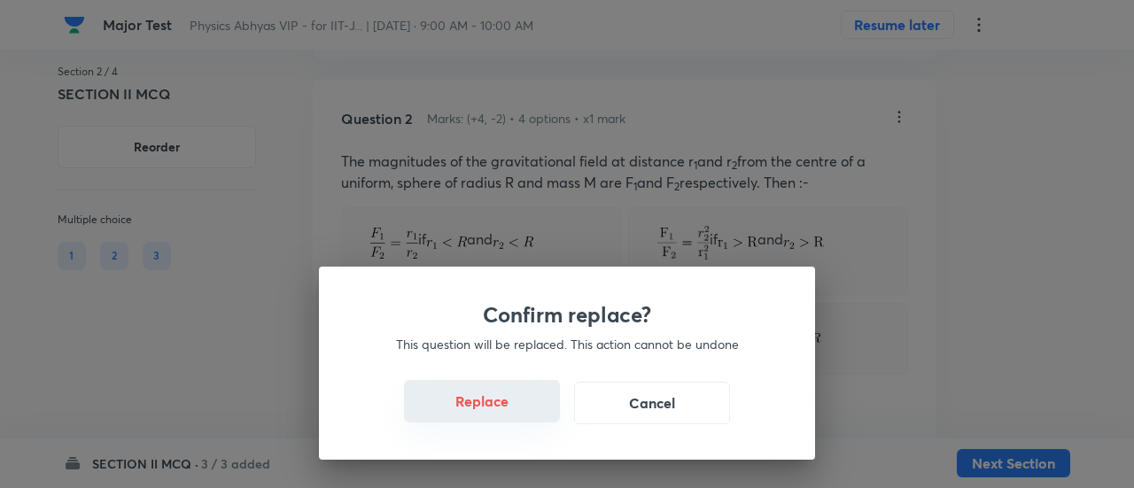
click at [504, 413] on button "Replace" at bounding box center [482, 401] width 156 height 43
click at [504, 413] on button "Replace" at bounding box center [482, 403] width 156 height 43
click at [504, 413] on button "Replace" at bounding box center [482, 401] width 156 height 43
click at [504, 413] on div "Confirm replace? This question will be replaced. This action cannot be undone R…" at bounding box center [567, 244] width 1134 height 488
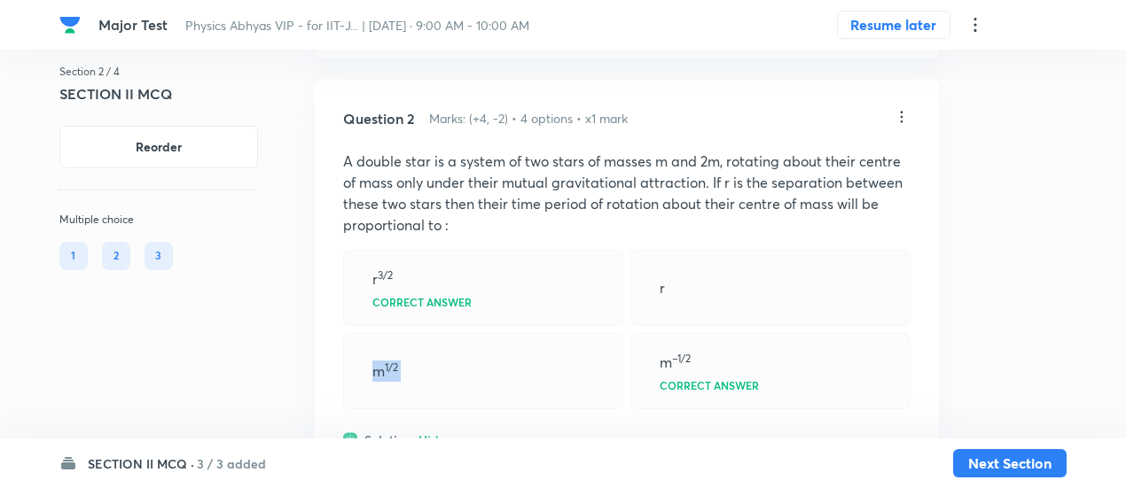
click at [504, 409] on div "m 1/2" at bounding box center [483, 371] width 280 height 76
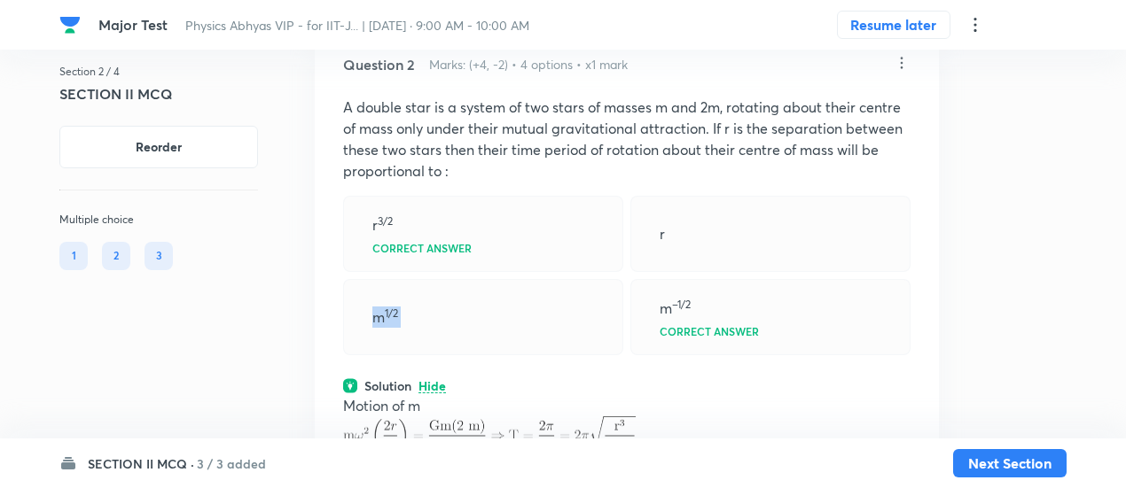
scroll to position [1607, 0]
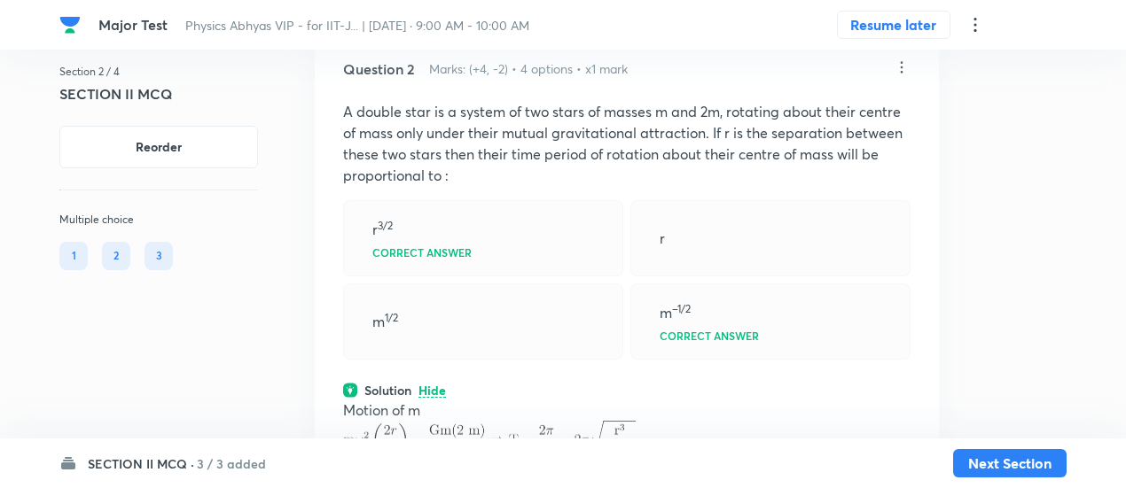
click at [904, 76] on icon at bounding box center [901, 67] width 18 height 18
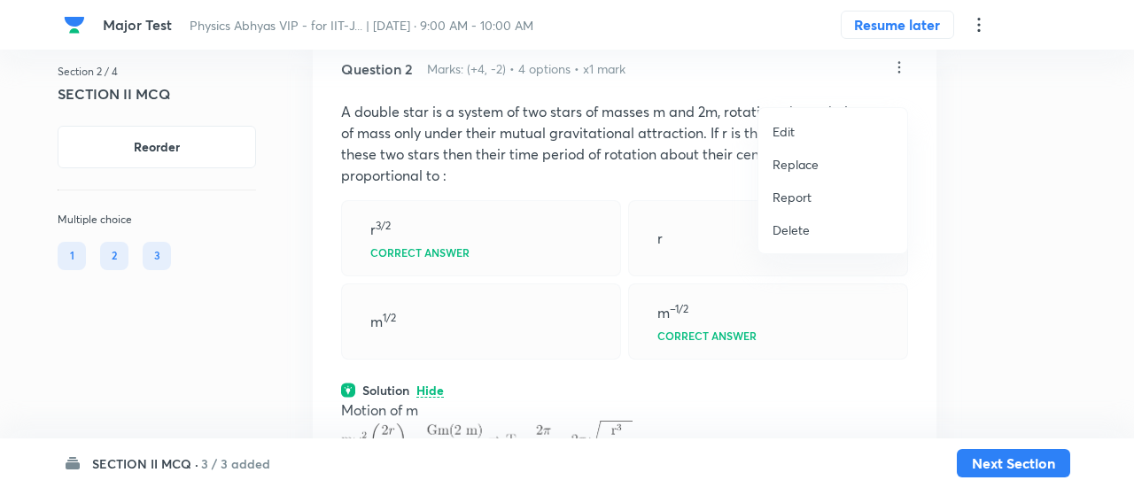
click at [792, 167] on p "Replace" at bounding box center [796, 164] width 46 height 19
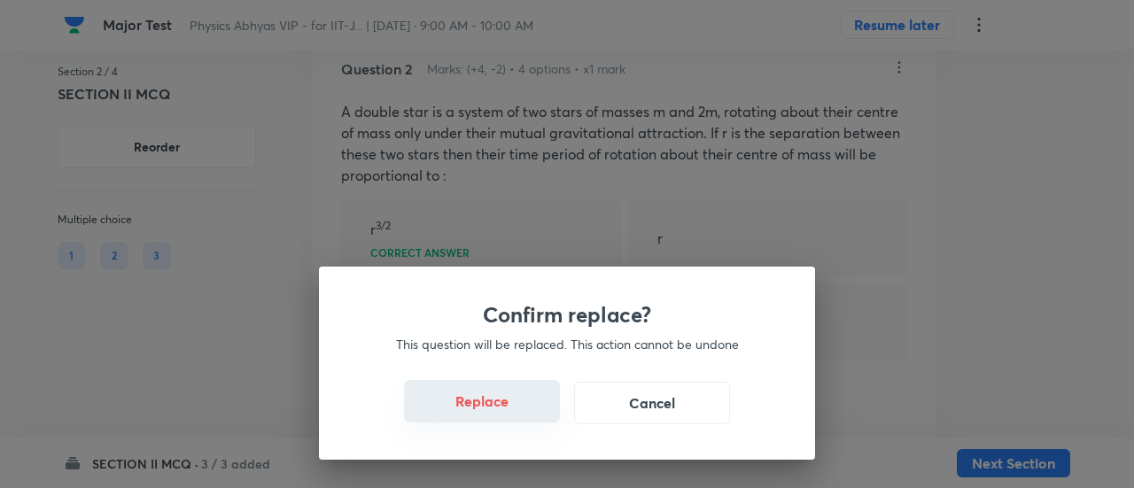
click at [502, 417] on button "Replace" at bounding box center [482, 401] width 156 height 43
click at [502, 417] on button "Replace" at bounding box center [482, 403] width 156 height 43
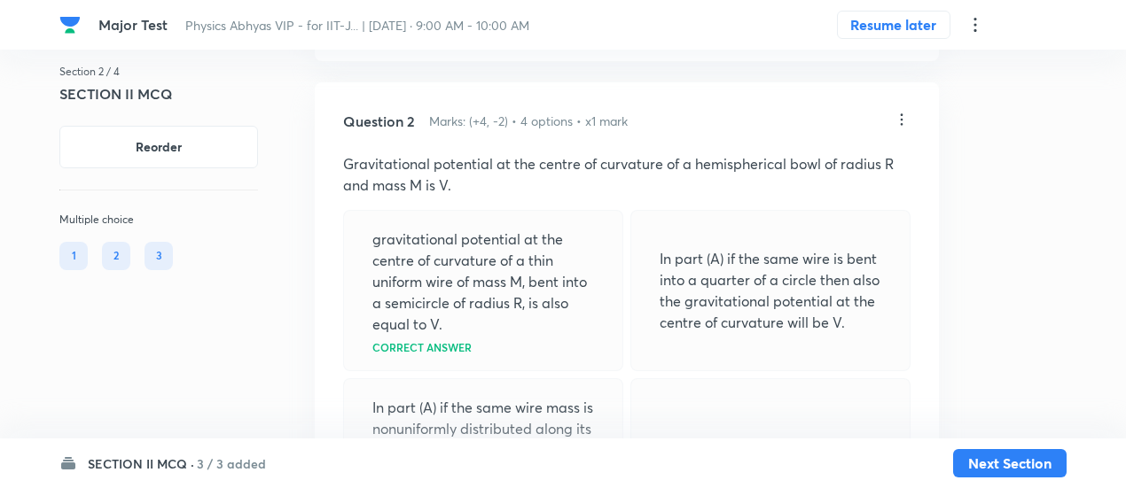
scroll to position [1554, 0]
click at [900, 129] on icon at bounding box center [901, 121] width 18 height 18
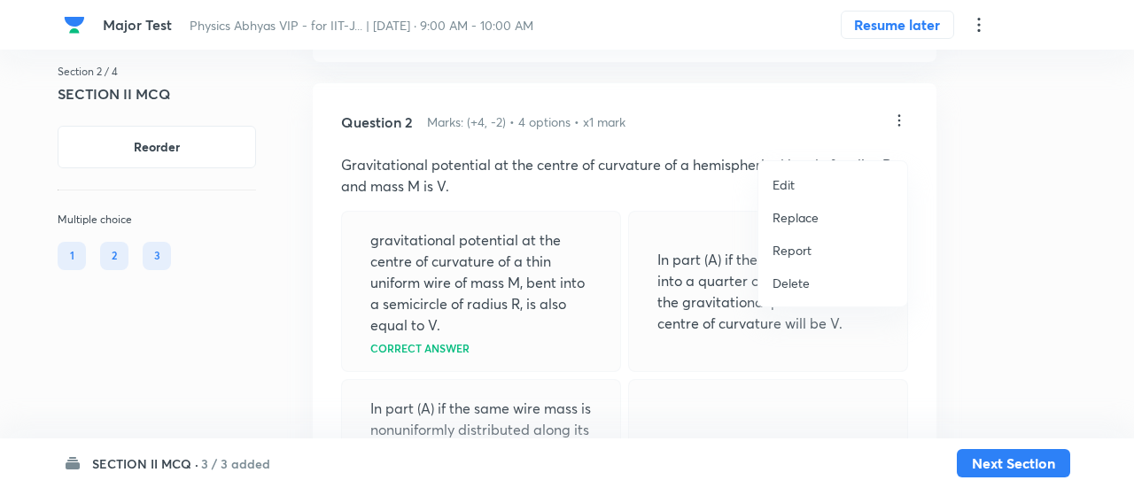
click at [793, 214] on p "Replace" at bounding box center [796, 217] width 46 height 19
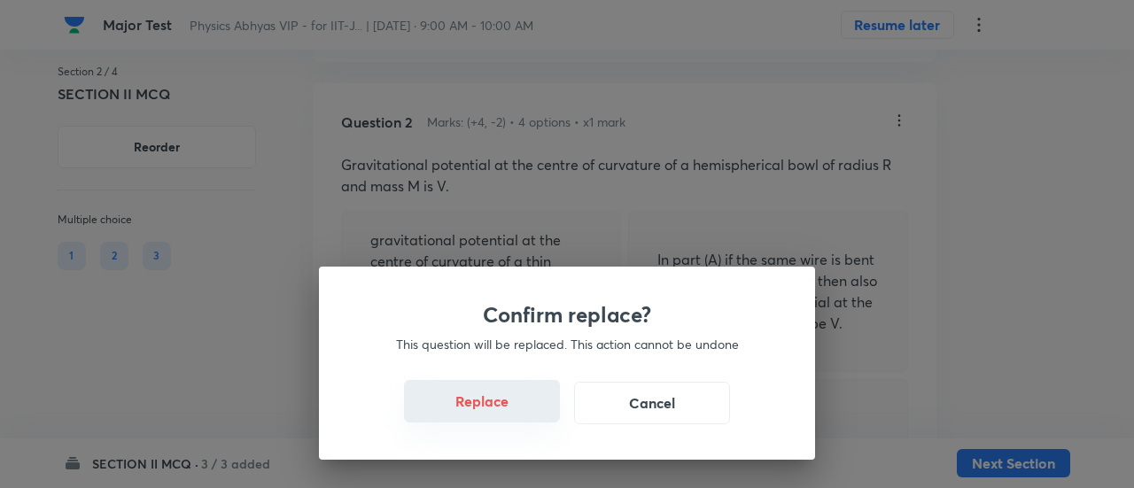
click at [502, 411] on button "Replace" at bounding box center [482, 401] width 156 height 43
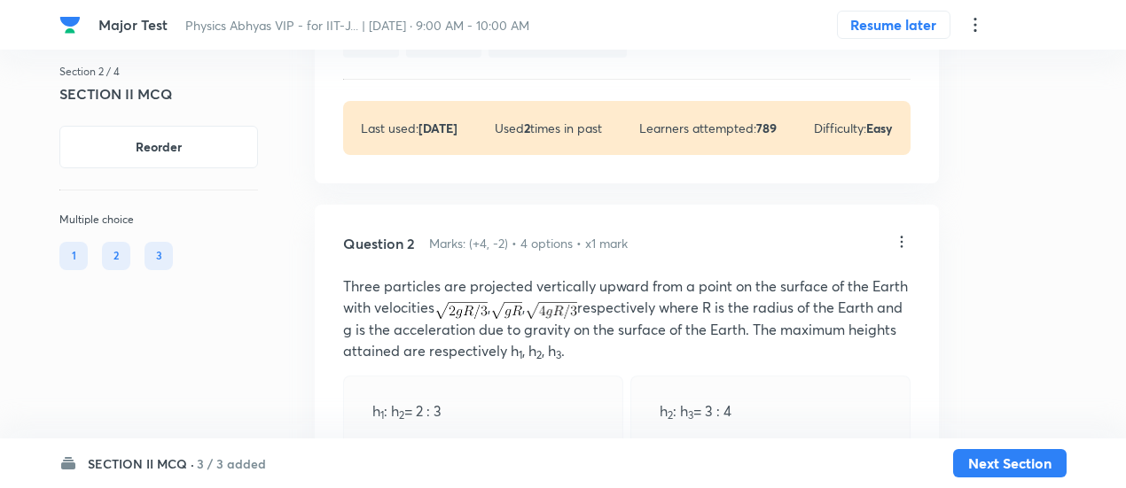
scroll to position [1431, 0]
click at [904, 252] on icon at bounding box center [901, 243] width 18 height 18
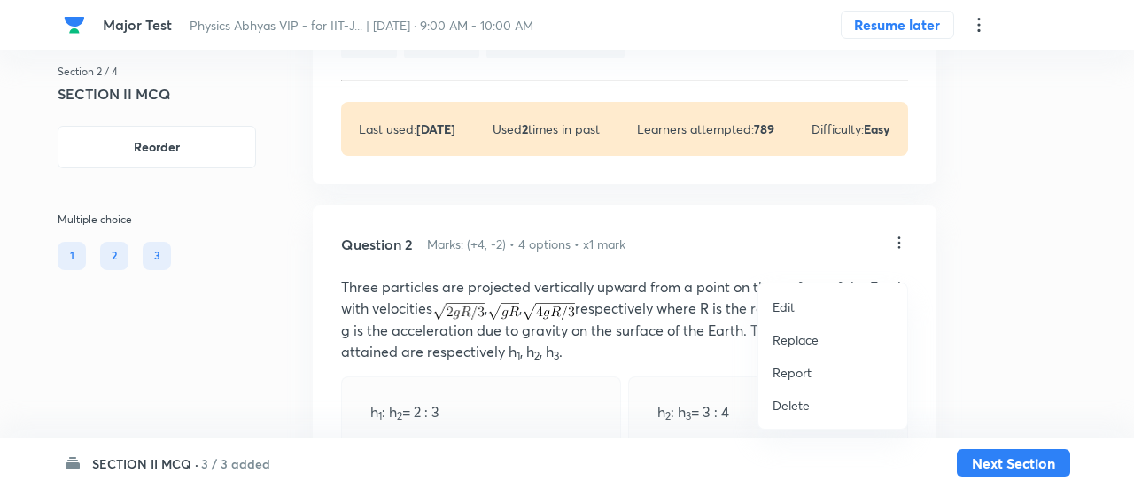
click at [798, 338] on p "Replace" at bounding box center [796, 340] width 46 height 19
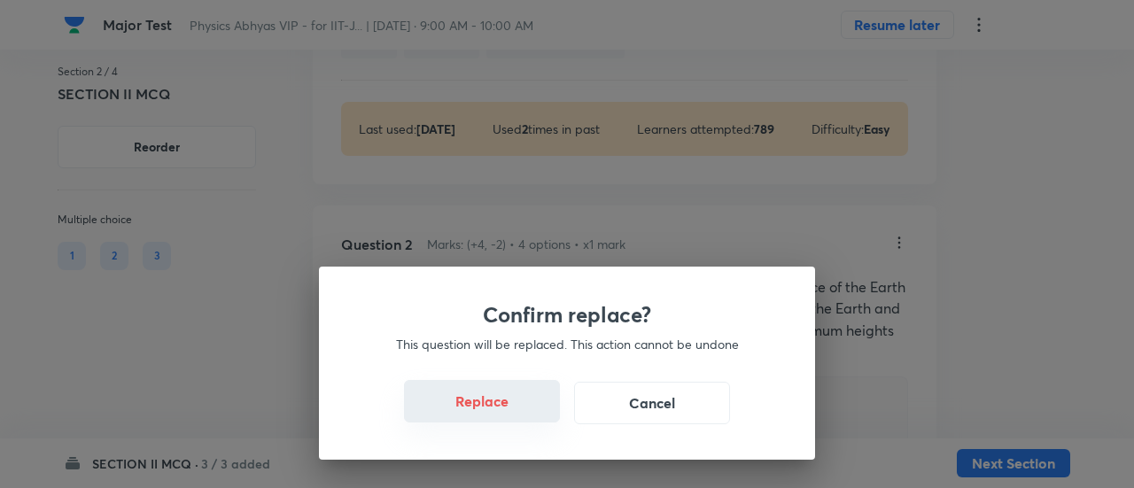
click at [509, 396] on button "Replace" at bounding box center [482, 401] width 156 height 43
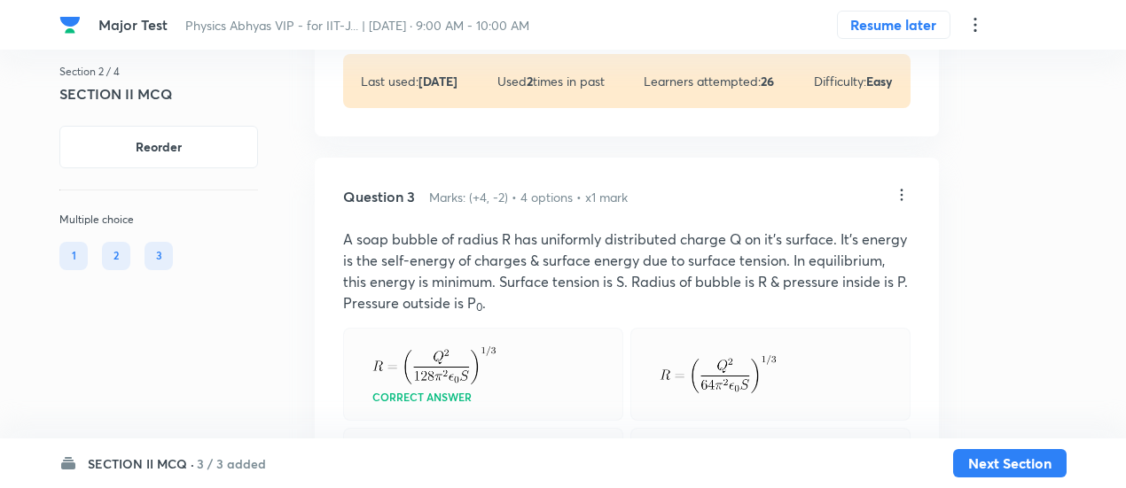
scroll to position [2177, 0]
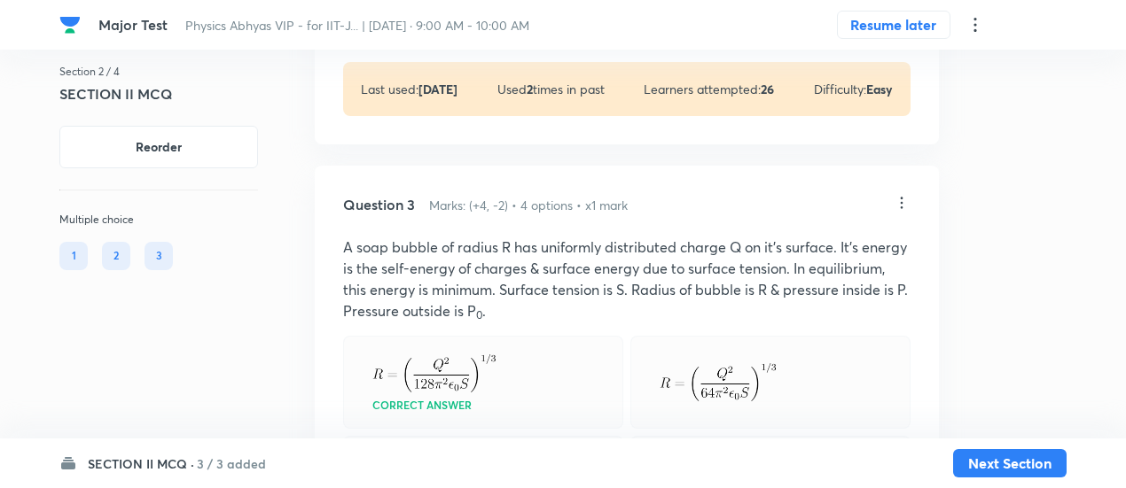
click at [900, 212] on icon at bounding box center [901, 203] width 18 height 18
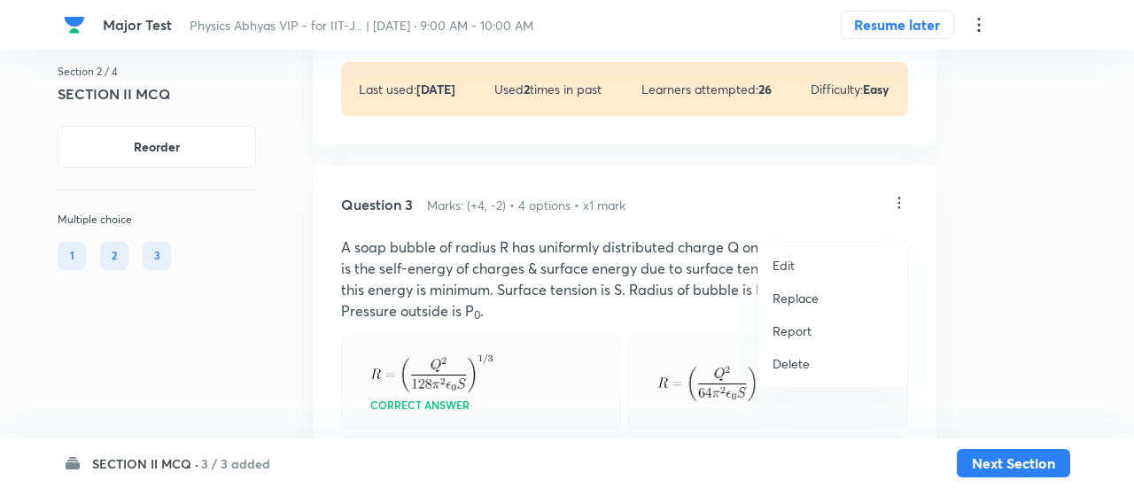
click at [794, 295] on p "Replace" at bounding box center [796, 298] width 46 height 19
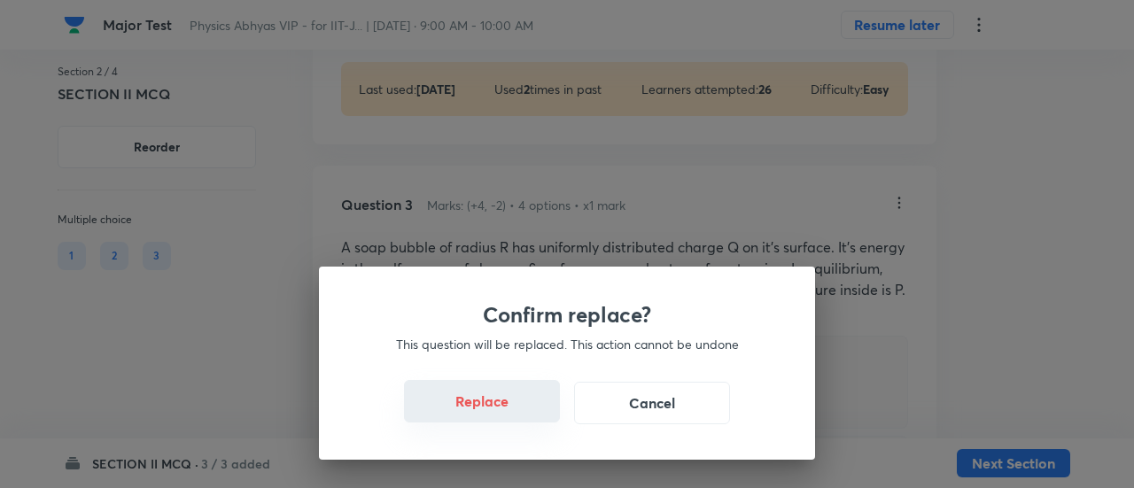
click at [507, 417] on button "Replace" at bounding box center [482, 401] width 156 height 43
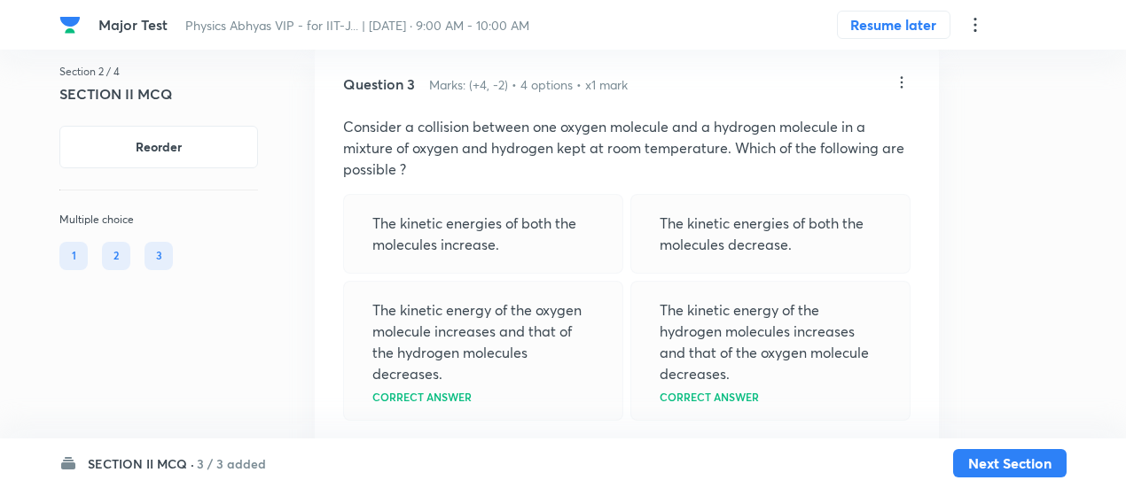
scroll to position [2283, 0]
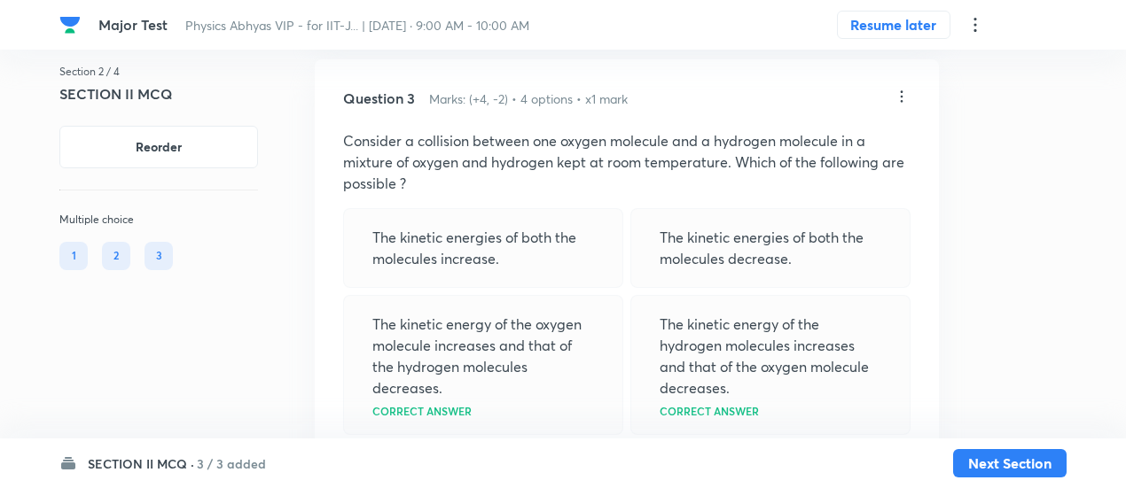
click at [900, 105] on icon at bounding box center [901, 97] width 18 height 18
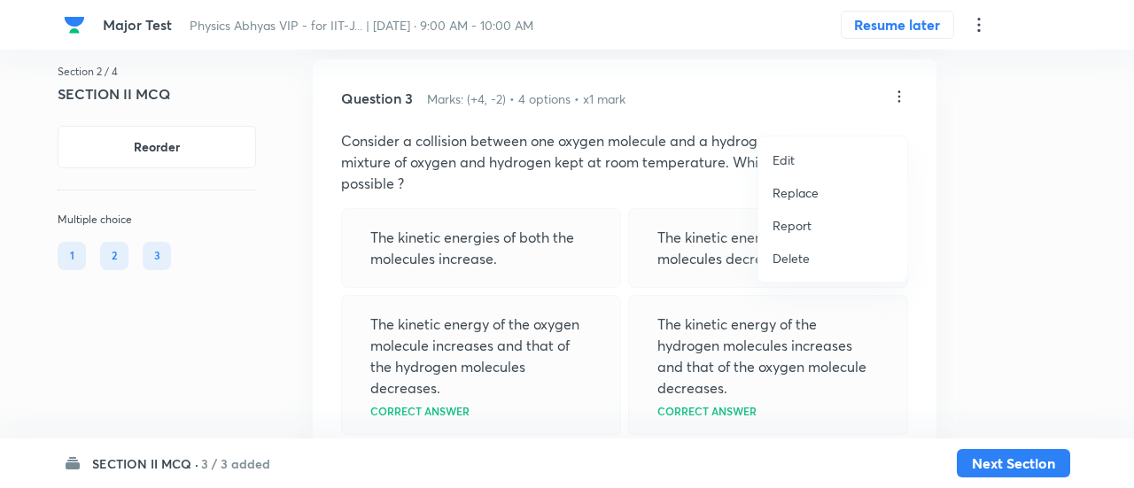
click at [780, 203] on li "Replace" at bounding box center [833, 192] width 149 height 33
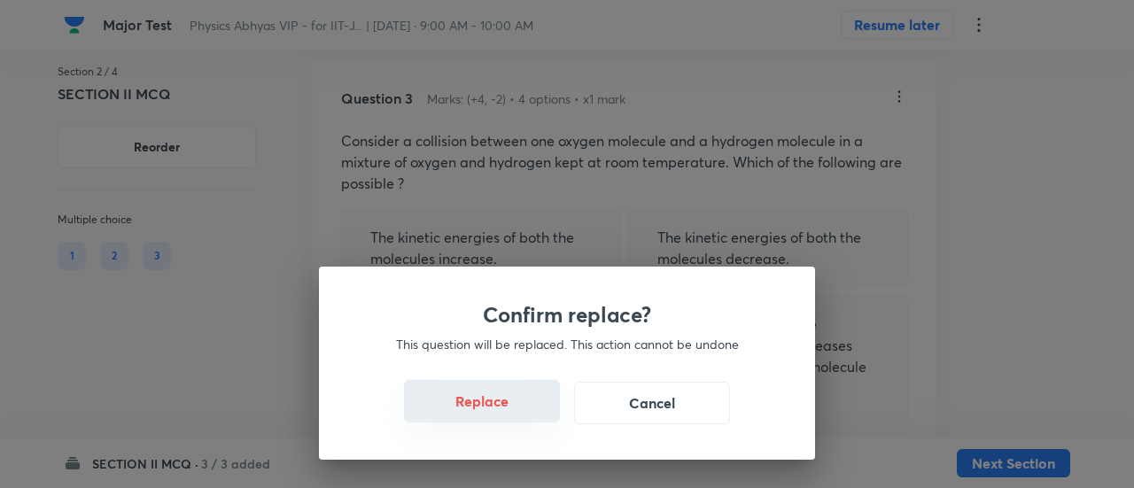
click at [523, 412] on button "Replace" at bounding box center [482, 401] width 156 height 43
click at [523, 412] on button "Replace" at bounding box center [482, 403] width 156 height 43
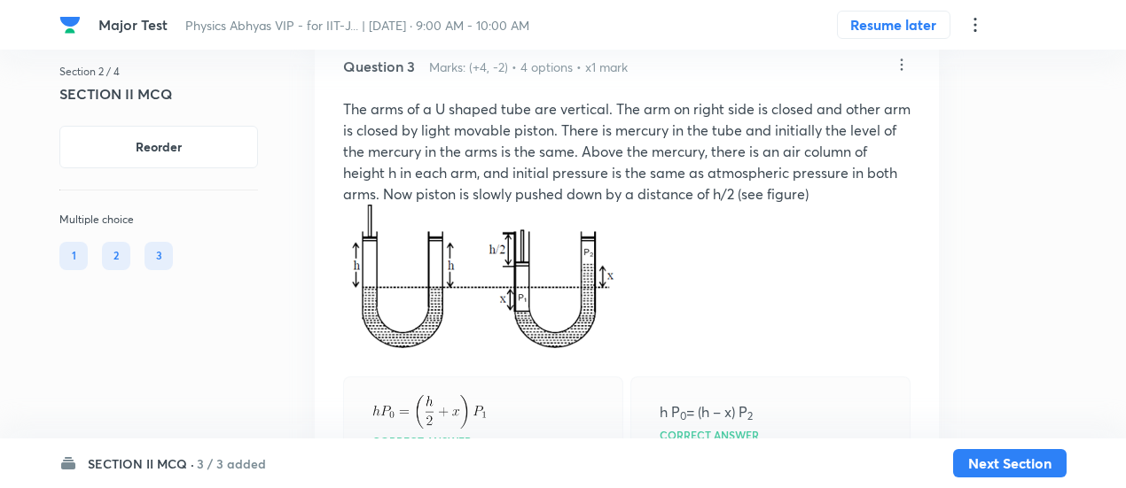
scroll to position [2313, 0]
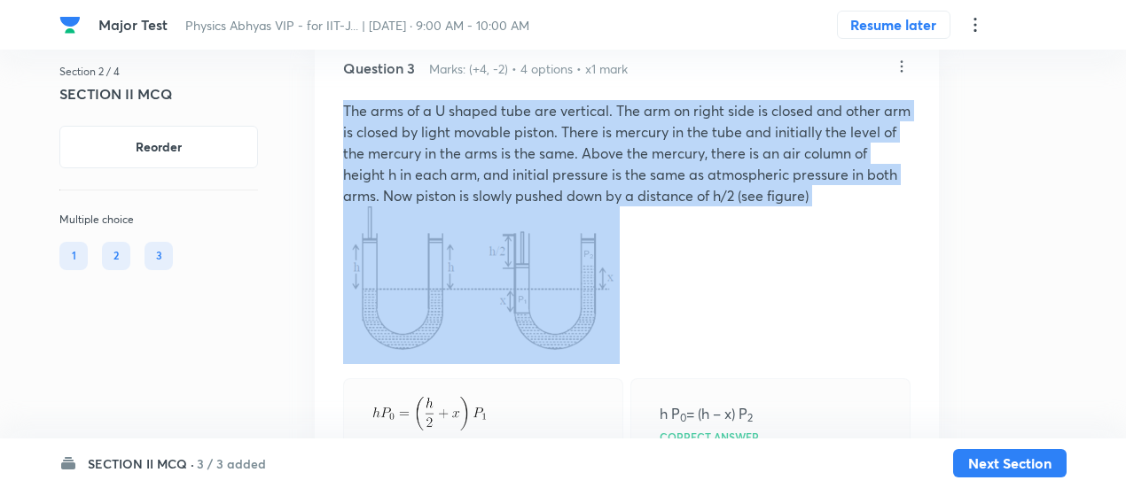
drag, startPoint x: 335, startPoint y: 118, endPoint x: 607, endPoint y: 242, distance: 299.0
copy p "The arms of a U shaped tube are vertical. The arm on right side is closed and o…"
click at [643, 253] on p at bounding box center [626, 285] width 567 height 158
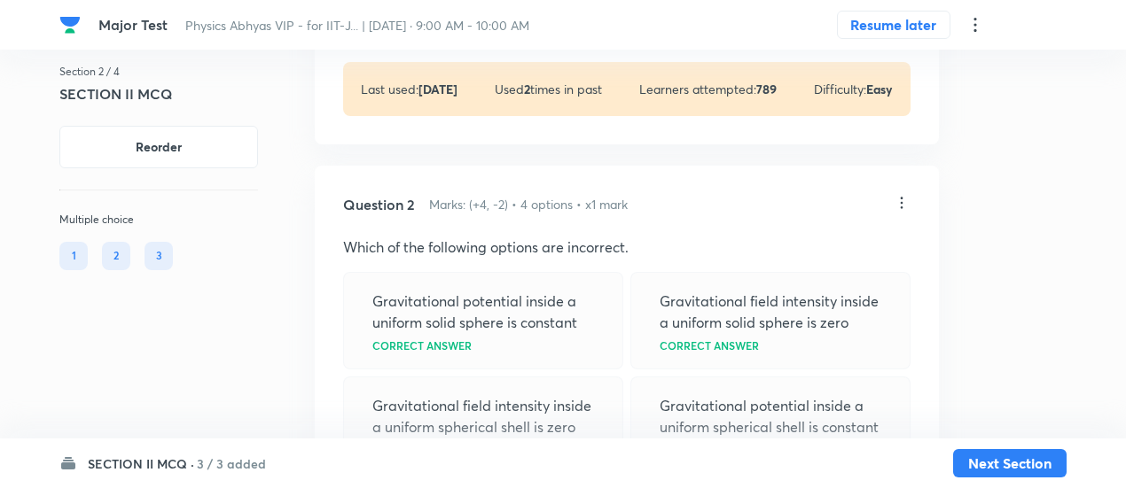
scroll to position [1473, 0]
click at [905, 210] on icon at bounding box center [901, 201] width 18 height 18
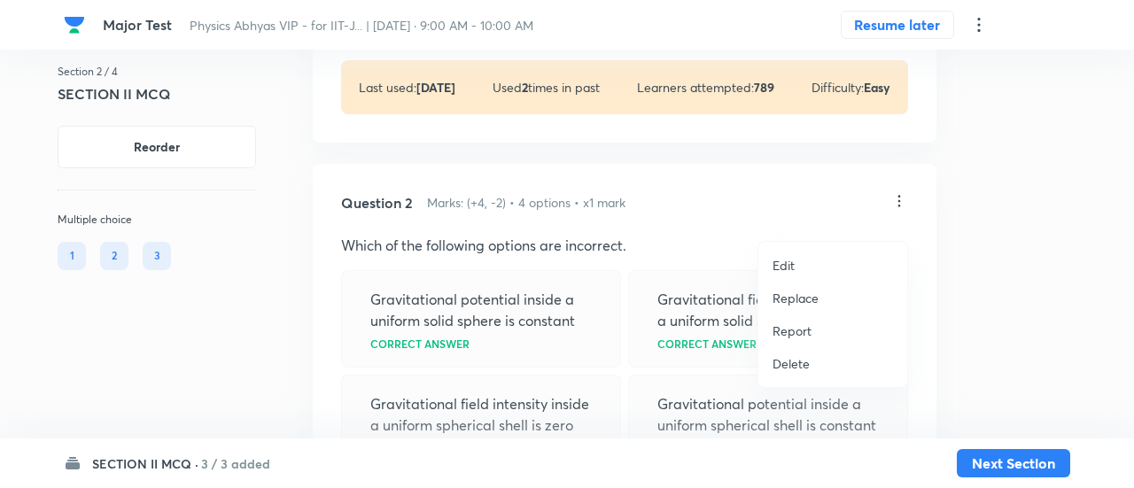
click at [800, 301] on p "Replace" at bounding box center [796, 298] width 46 height 19
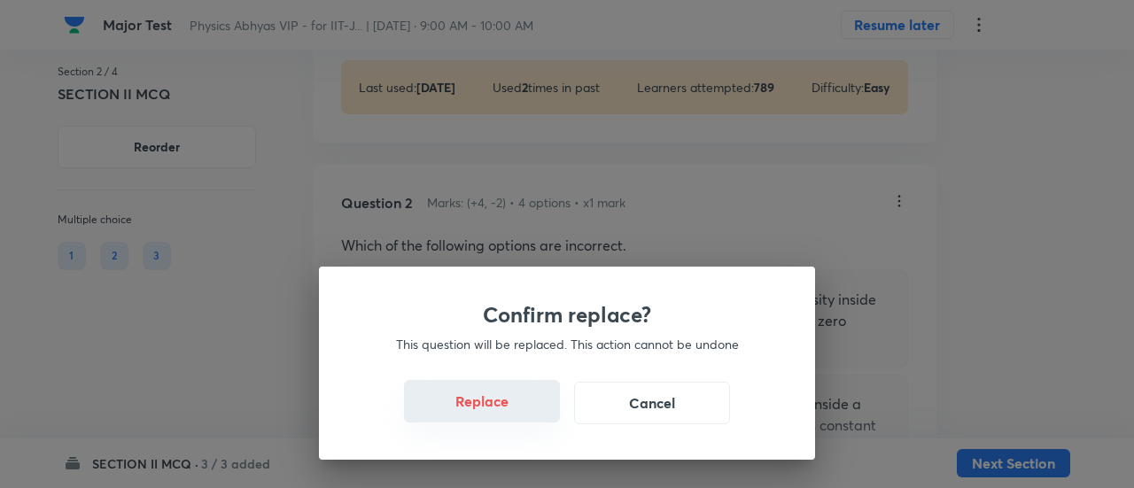
click at [497, 412] on button "Replace" at bounding box center [482, 401] width 156 height 43
click at [497, 412] on button "Replace" at bounding box center [482, 403] width 156 height 43
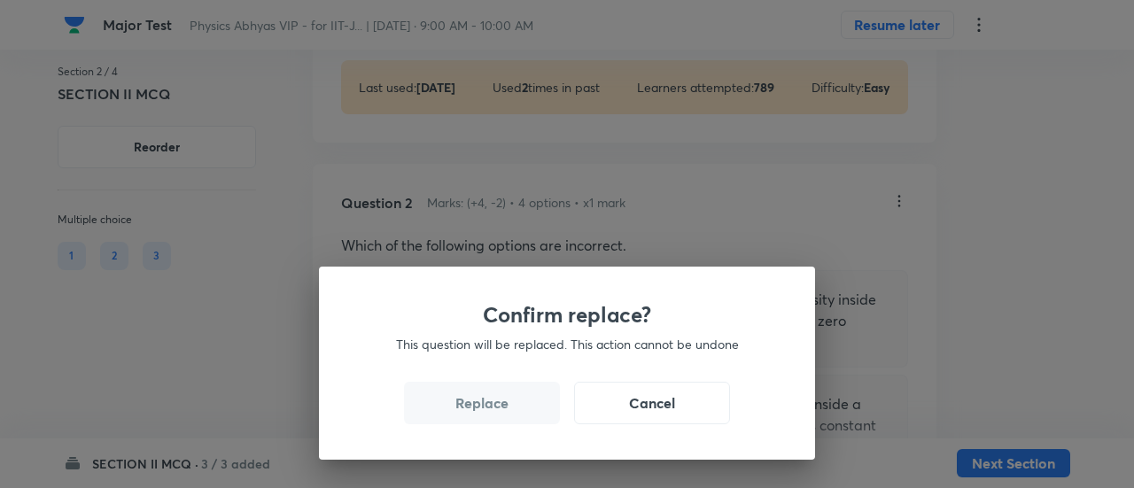
click at [497, 412] on button "Replace" at bounding box center [482, 403] width 156 height 43
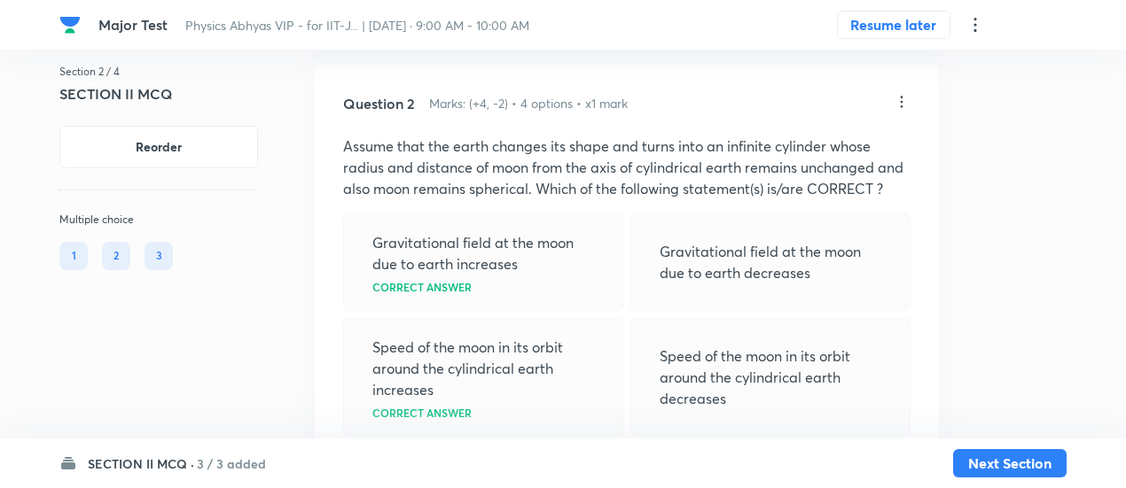
scroll to position [1574, 0]
click at [904, 109] on icon at bounding box center [901, 100] width 18 height 18
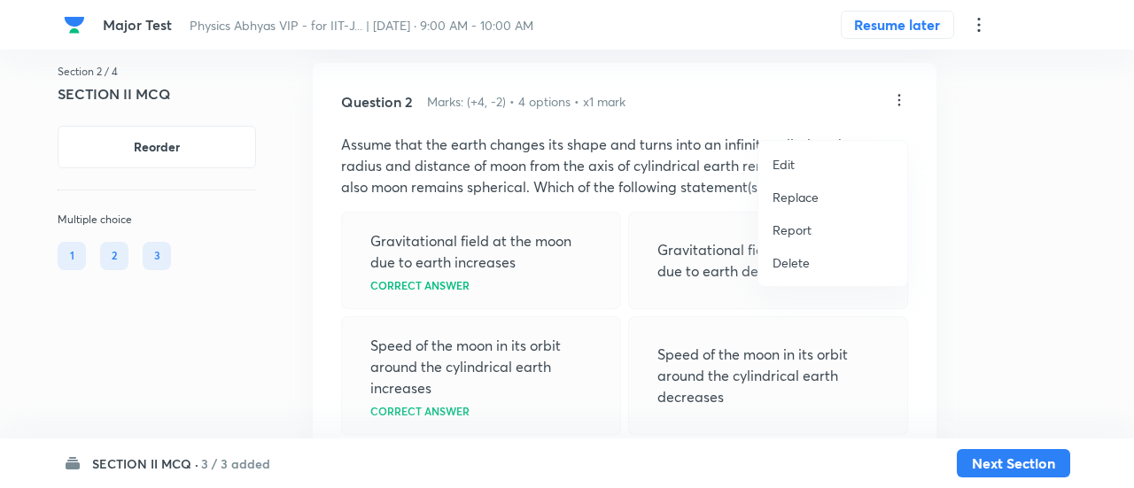
click at [789, 206] on li "Replace" at bounding box center [833, 197] width 149 height 33
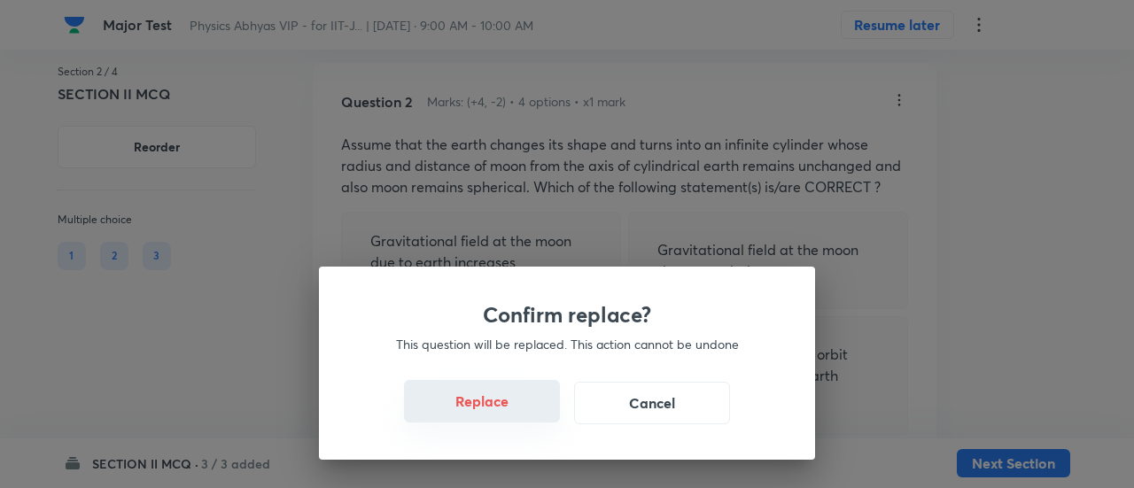
drag, startPoint x: 509, startPoint y: 422, endPoint x: 507, endPoint y: 412, distance: 9.9
click at [507, 412] on button "Replace" at bounding box center [482, 401] width 156 height 43
click at [507, 412] on button "Replace" at bounding box center [482, 403] width 156 height 43
click at [507, 412] on button "Replace" at bounding box center [482, 401] width 156 height 43
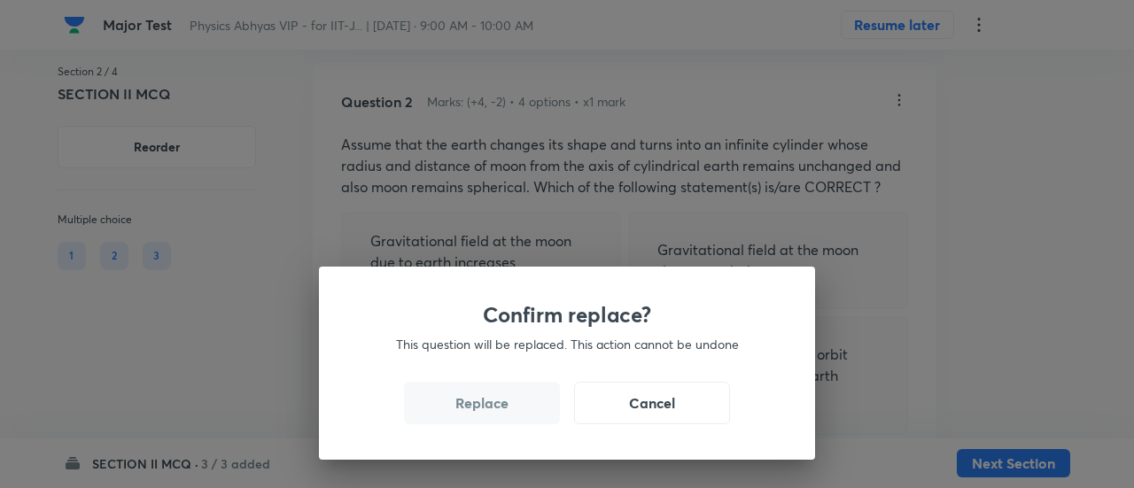
click at [507, 412] on button "Replace" at bounding box center [482, 403] width 156 height 43
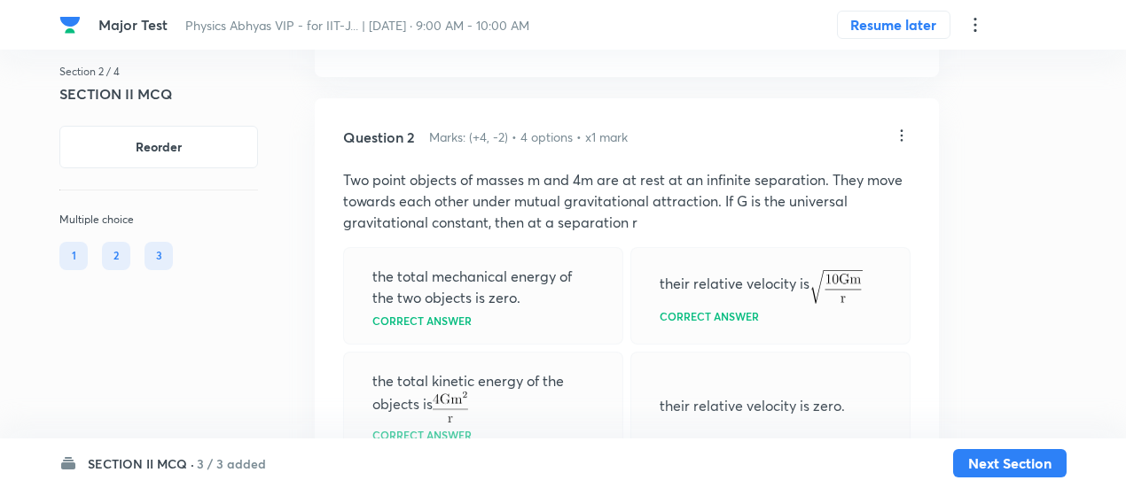
scroll to position [1528, 0]
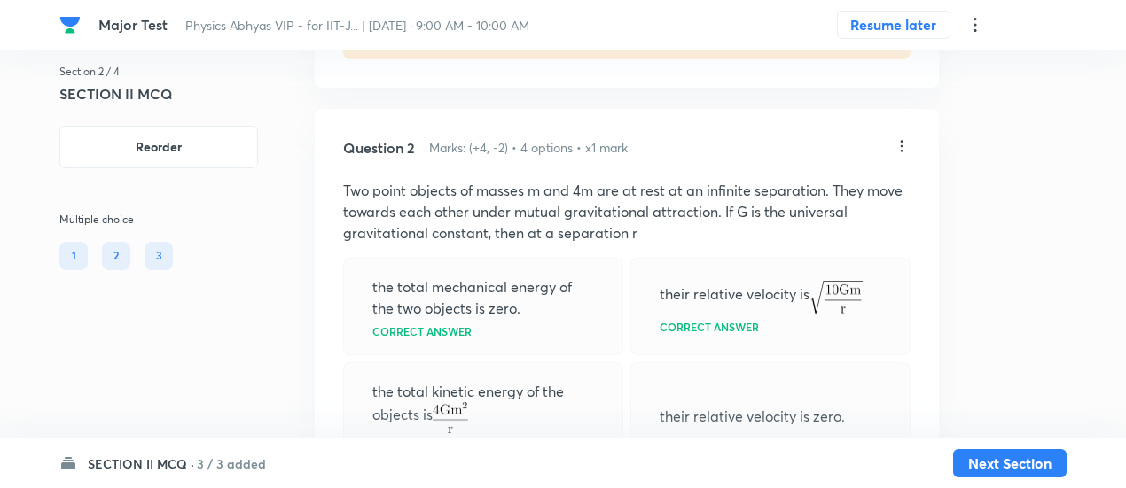
click at [899, 155] on icon at bounding box center [901, 146] width 18 height 18
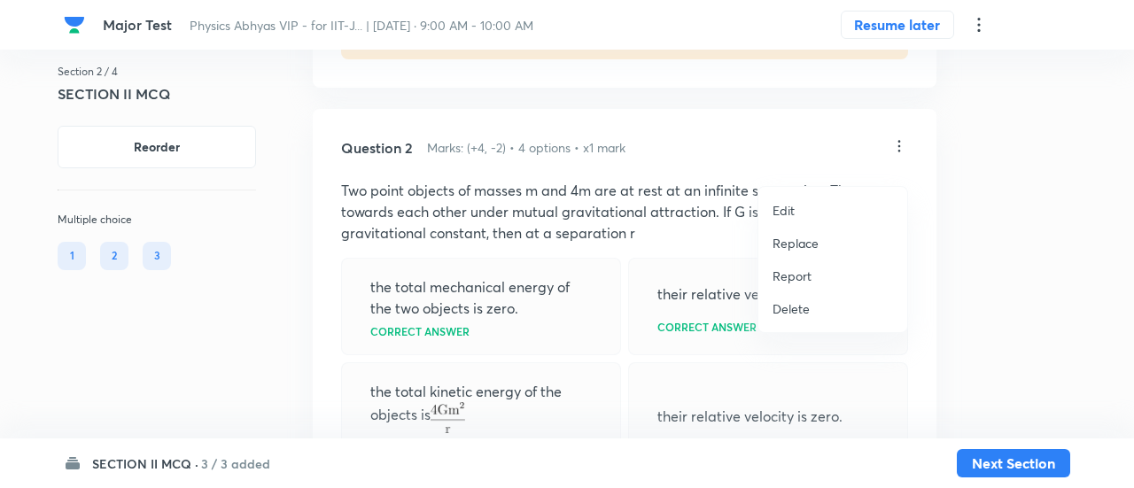
click at [793, 238] on p "Replace" at bounding box center [796, 243] width 46 height 19
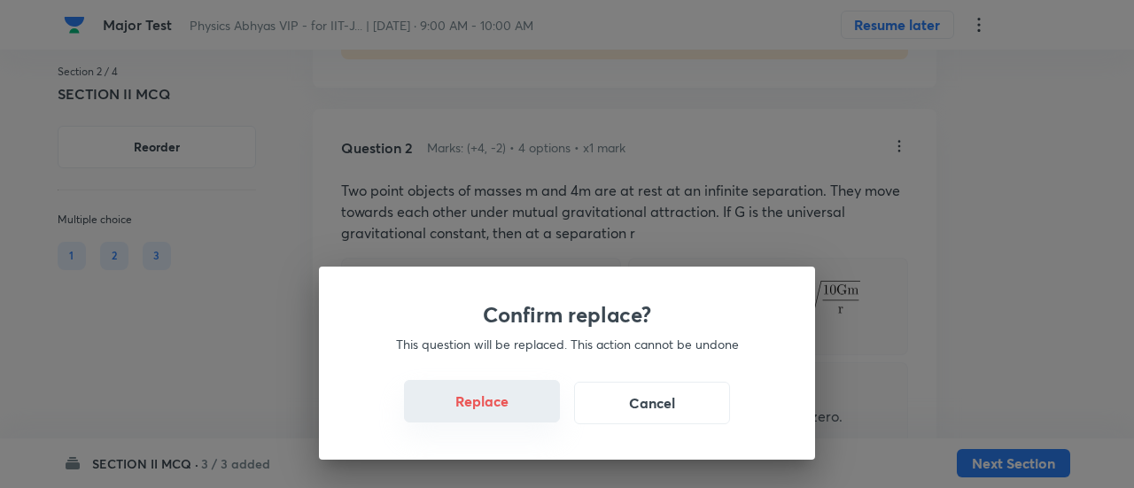
click at [487, 416] on button "Replace" at bounding box center [482, 401] width 156 height 43
click at [487, 416] on button "Replace" at bounding box center [482, 403] width 156 height 43
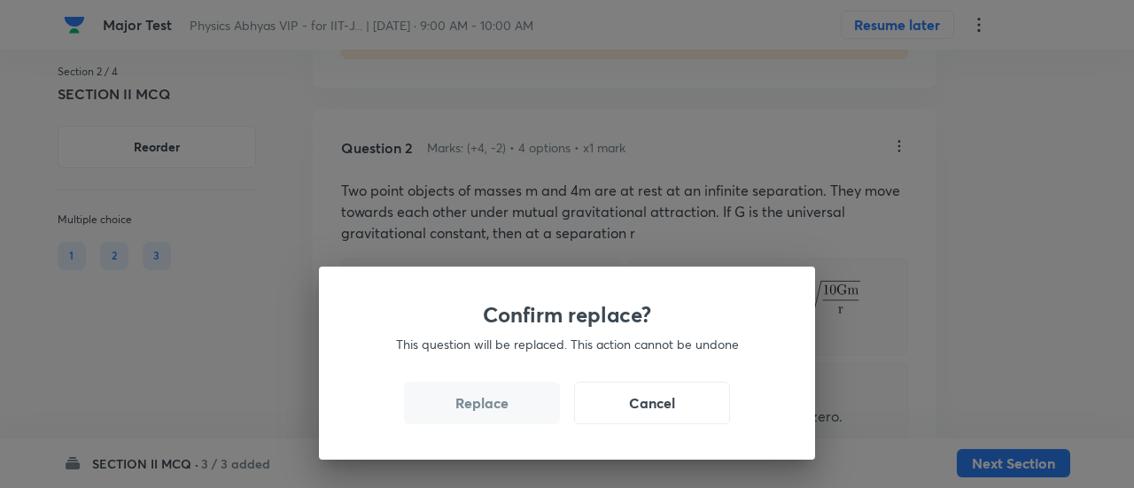
click at [487, 416] on button "Replace" at bounding box center [482, 403] width 156 height 43
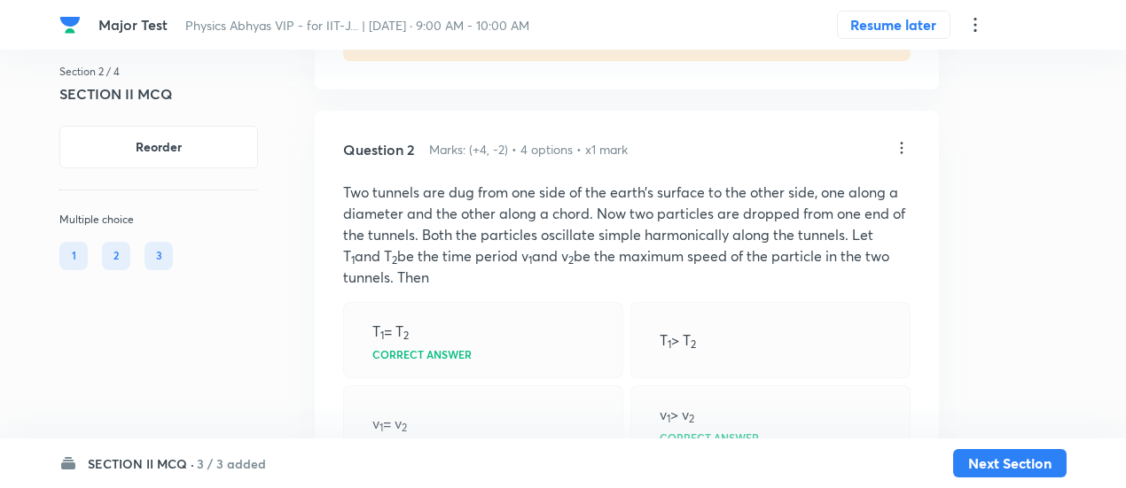
scroll to position [1523, 0]
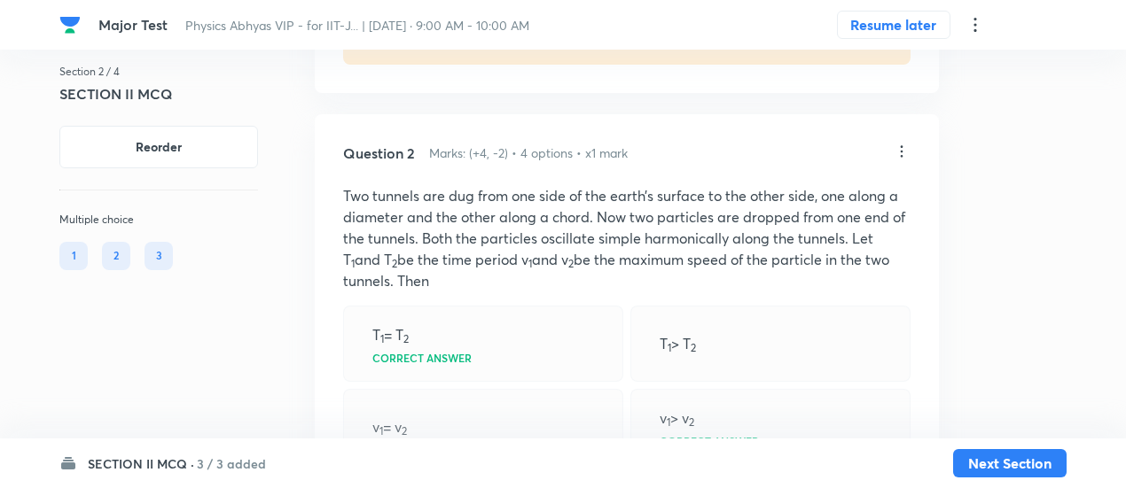
click at [902, 160] on icon at bounding box center [901, 152] width 18 height 18
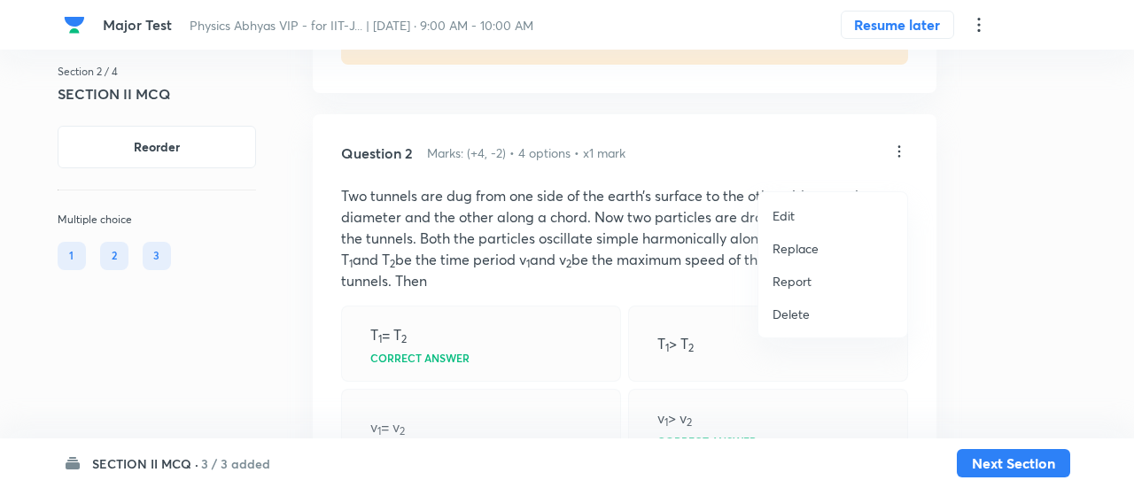
click at [802, 248] on p "Replace" at bounding box center [796, 248] width 46 height 19
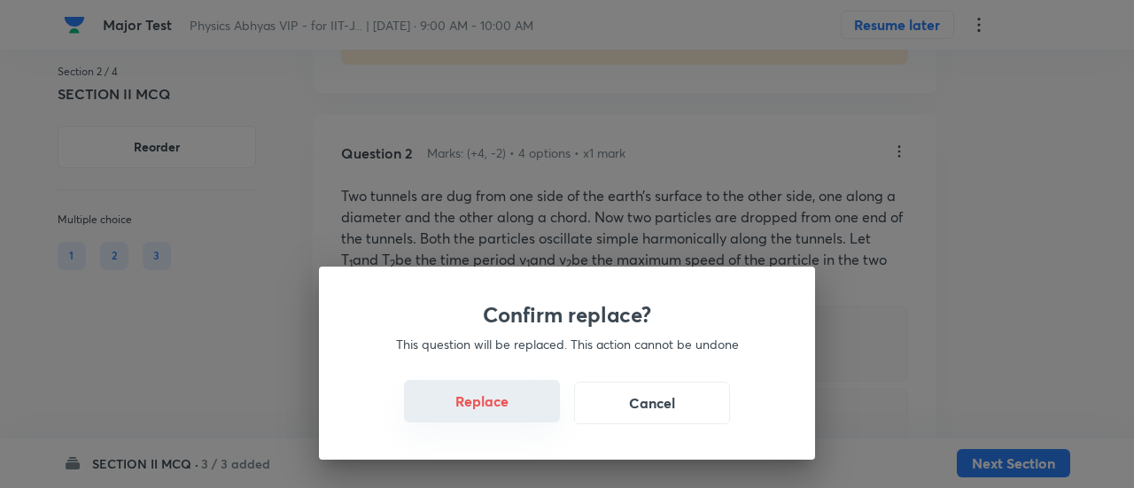
click at [495, 414] on button "Replace" at bounding box center [482, 401] width 156 height 43
click at [495, 414] on button "Replace" at bounding box center [482, 403] width 156 height 43
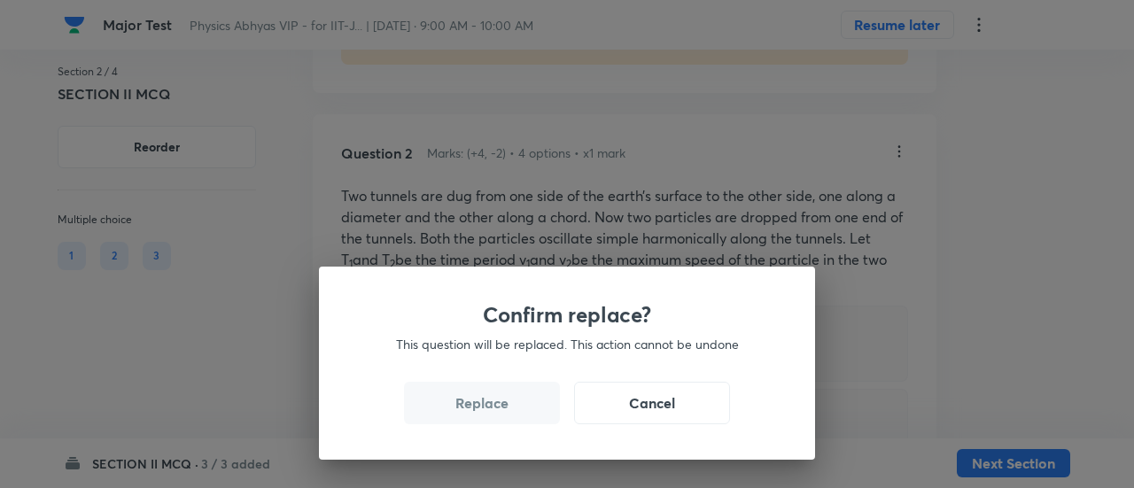
click at [495, 414] on div "Confirm replace? This question will be replaced. This action cannot be undone R…" at bounding box center [567, 244] width 1134 height 488
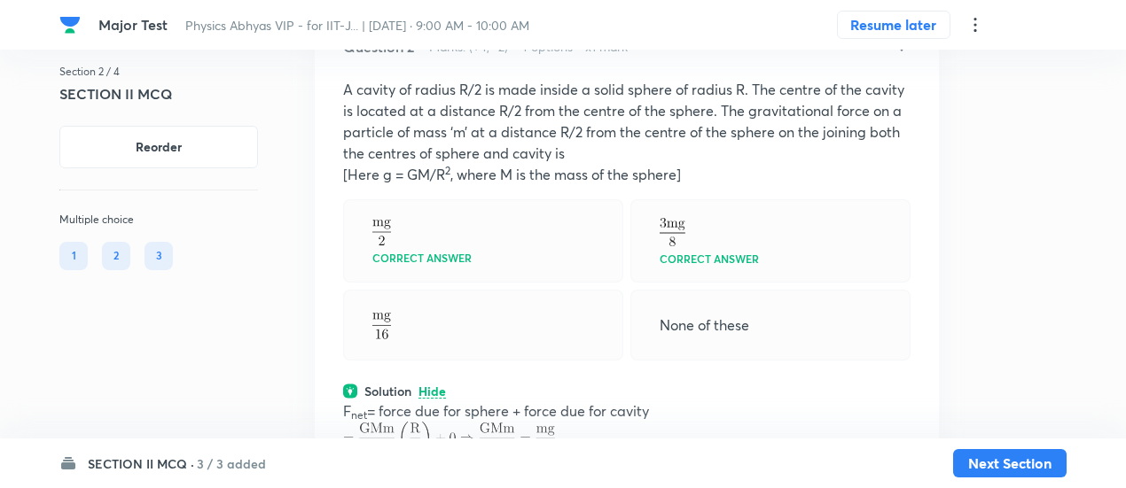
scroll to position [1627, 0]
click at [904, 56] on icon at bounding box center [901, 47] width 18 height 18
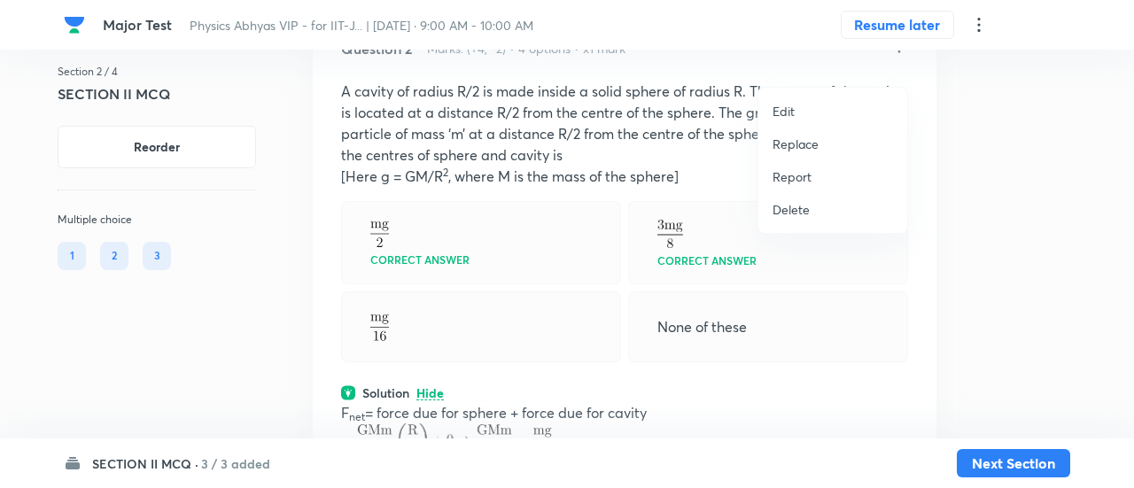
click at [798, 152] on p "Replace" at bounding box center [796, 144] width 46 height 19
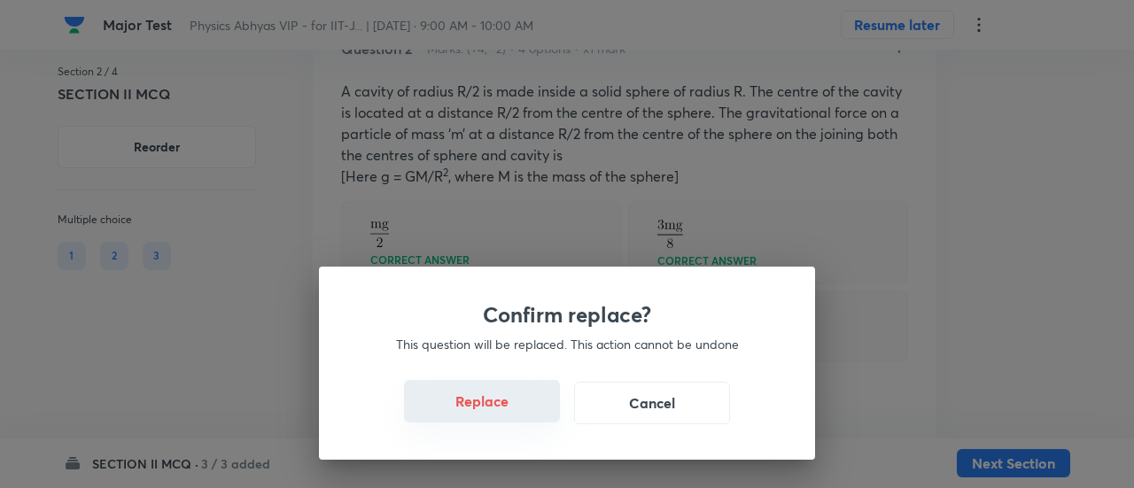
click at [512, 415] on button "Replace" at bounding box center [482, 401] width 156 height 43
click at [512, 415] on button "Replace" at bounding box center [482, 403] width 156 height 43
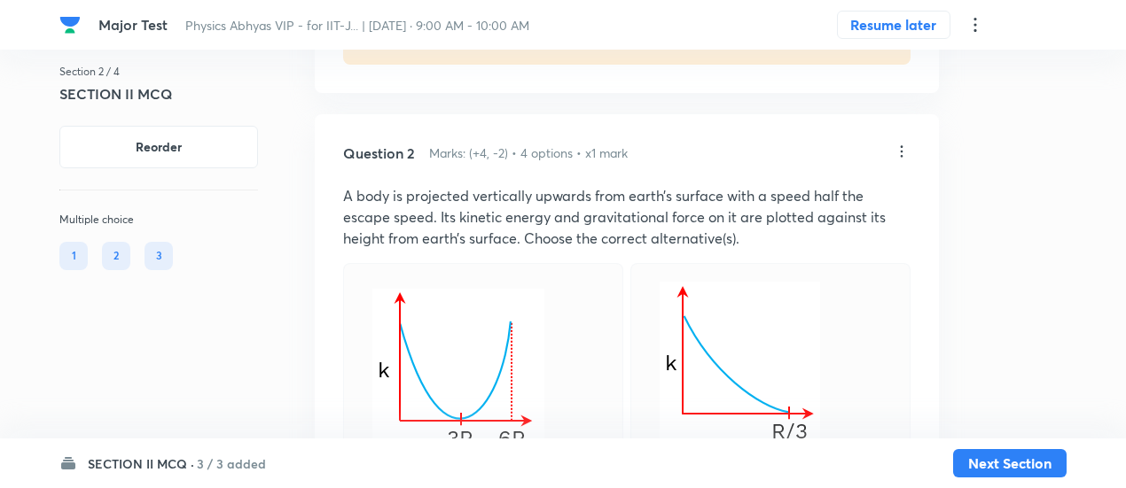
scroll to position [1517, 0]
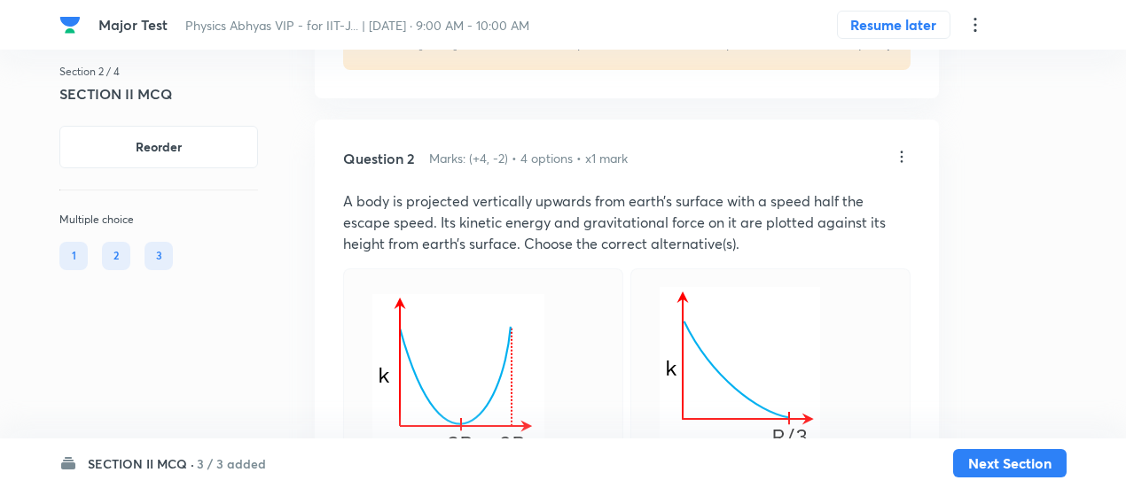
click at [897, 166] on icon at bounding box center [901, 157] width 18 height 18
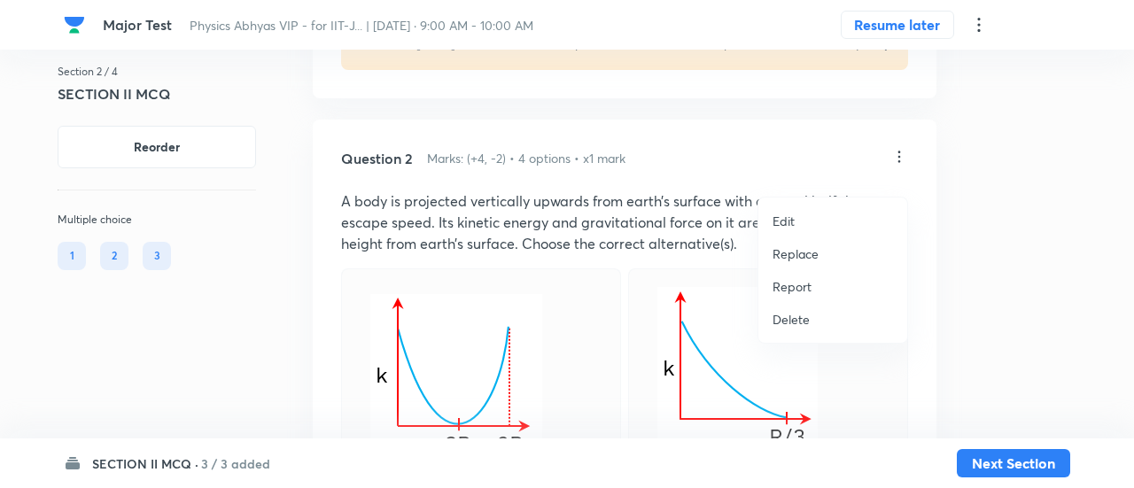
click at [798, 257] on p "Replace" at bounding box center [796, 254] width 46 height 19
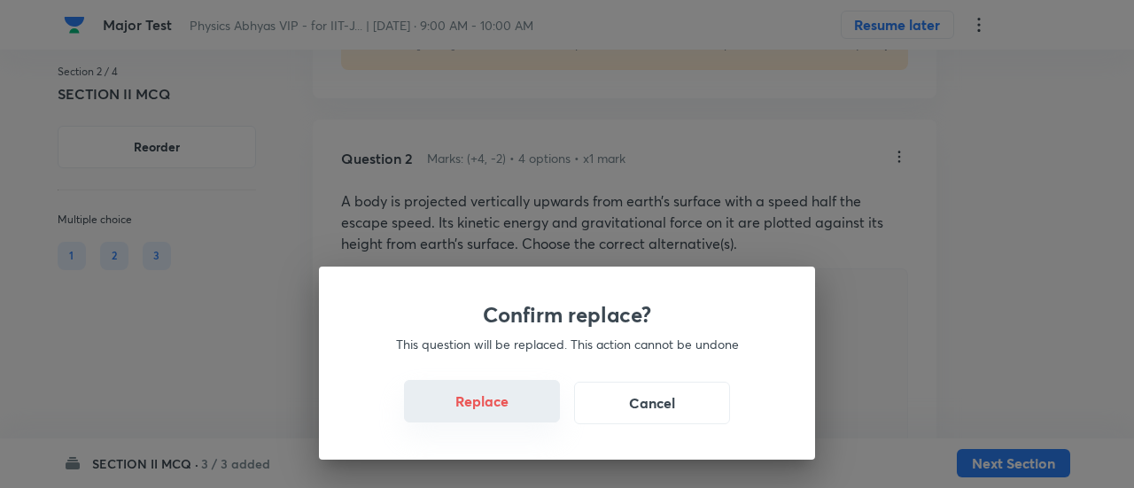
click at [505, 414] on button "Replace" at bounding box center [482, 401] width 156 height 43
click at [505, 414] on button "Replace" at bounding box center [482, 403] width 156 height 43
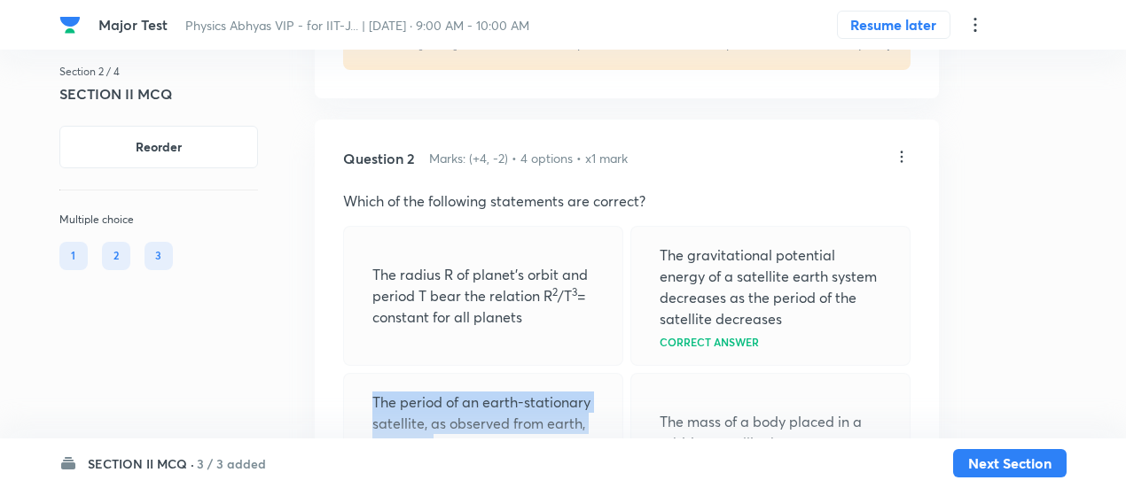
click at [505, 414] on p "The period of an earth-stationary satellite, as observed from earth, is infinite" at bounding box center [483, 424] width 222 height 64
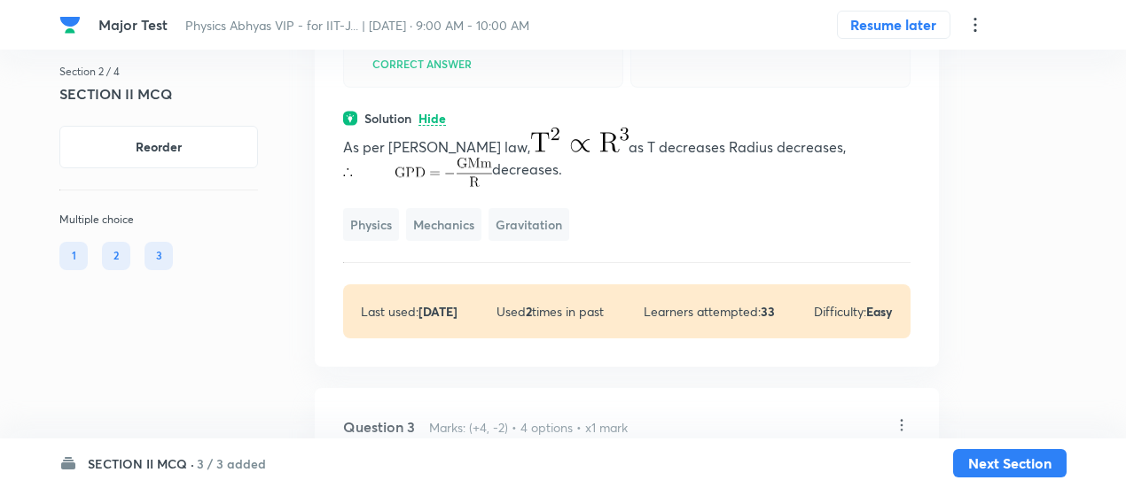
click at [578, 158] on p "As per Kepler’s law, as T decreases Radius decreases," at bounding box center [626, 143] width 567 height 30
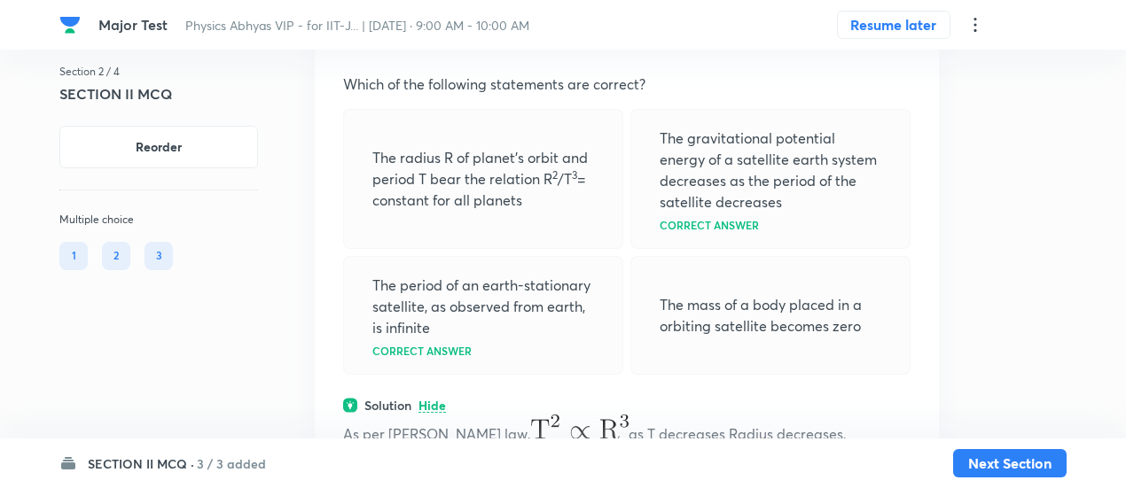
scroll to position [1567, 0]
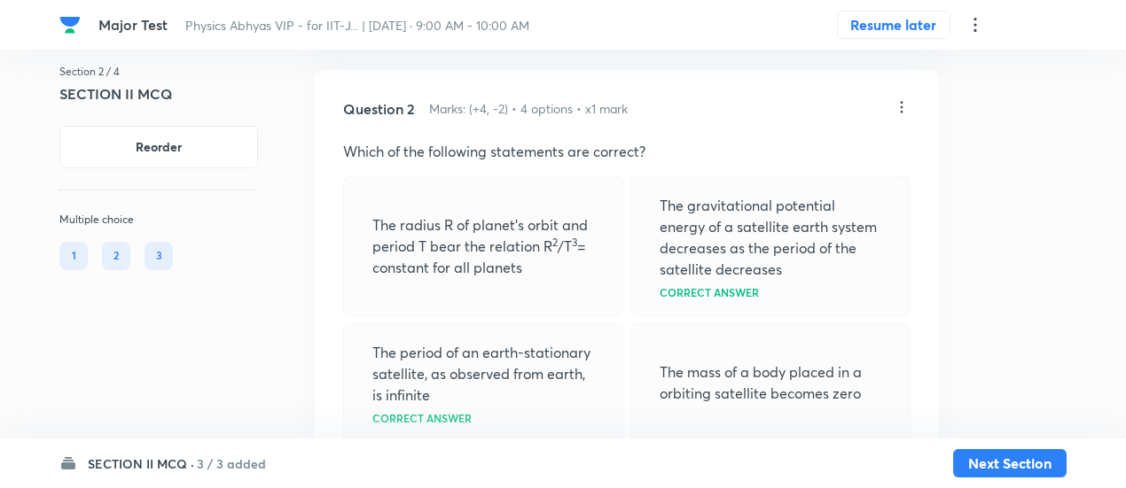
click at [903, 116] on icon at bounding box center [901, 107] width 18 height 18
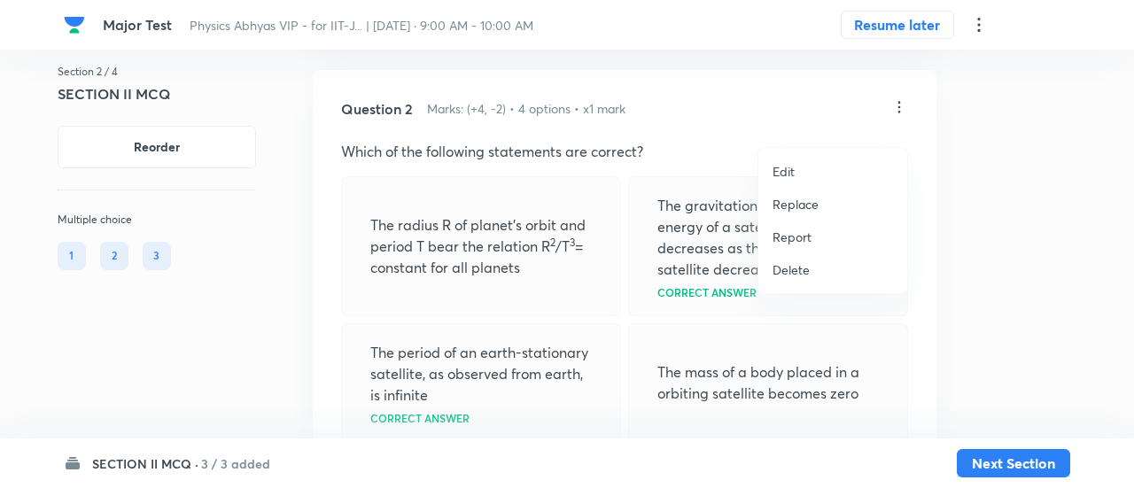
click at [791, 202] on p "Replace" at bounding box center [796, 204] width 46 height 19
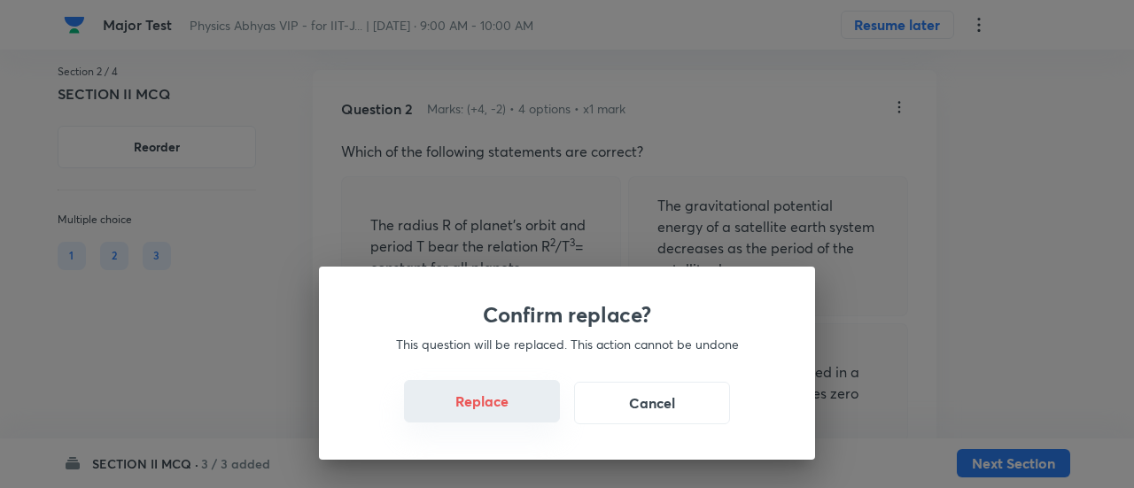
click at [496, 414] on button "Replace" at bounding box center [482, 401] width 156 height 43
click at [496, 414] on button "Replace" at bounding box center [482, 403] width 156 height 43
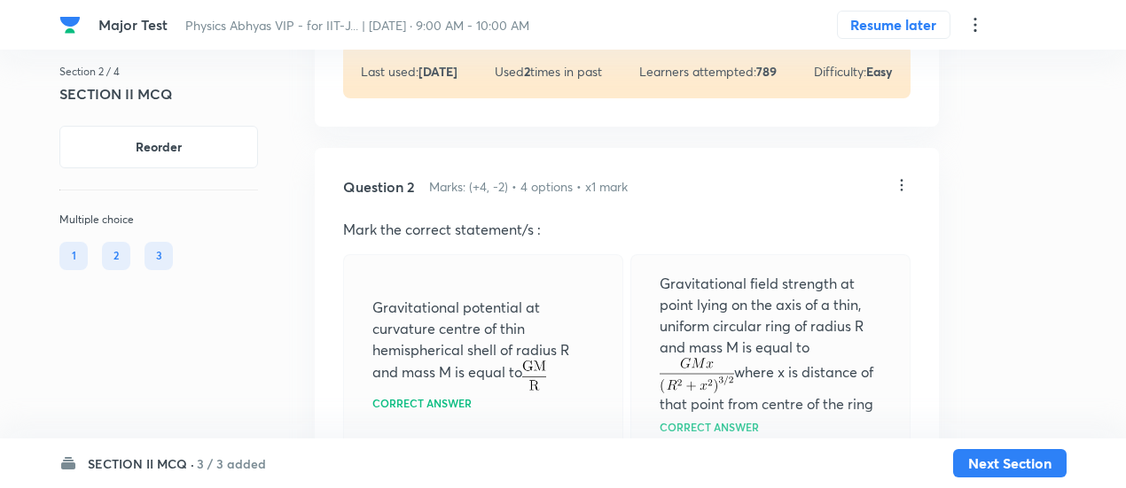
scroll to position [1484, 0]
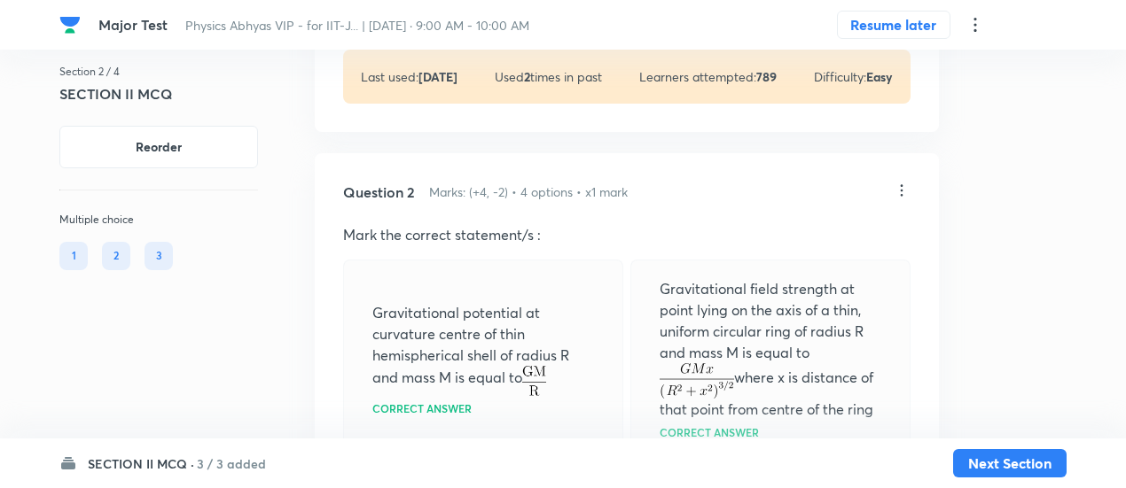
click at [903, 199] on icon at bounding box center [901, 191] width 18 height 18
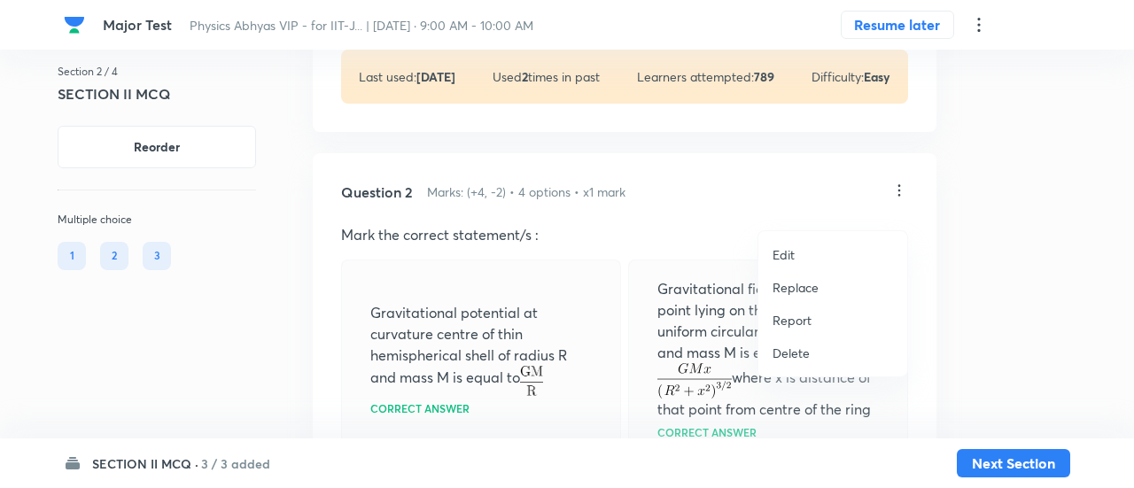
click at [806, 287] on p "Replace" at bounding box center [796, 287] width 46 height 19
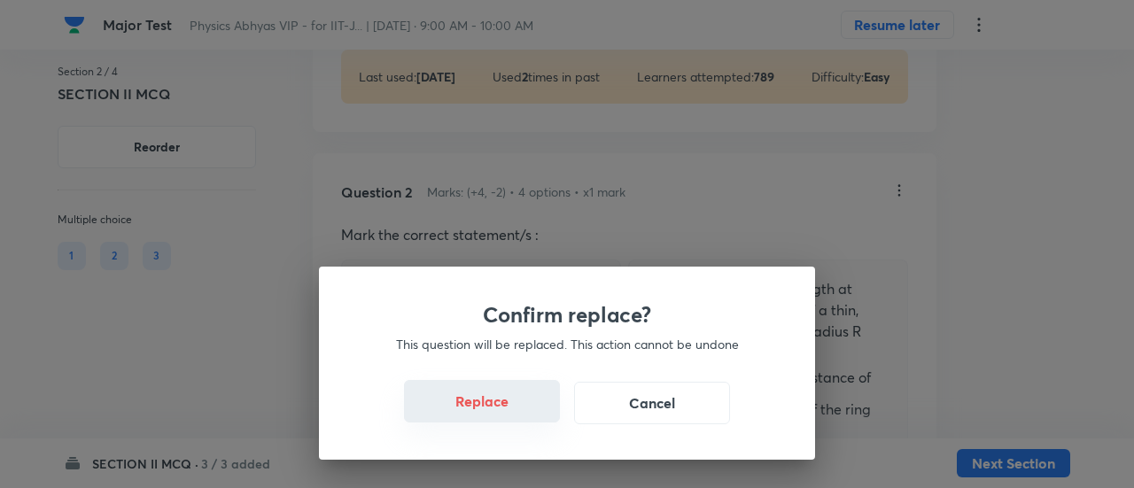
click at [491, 416] on button "Replace" at bounding box center [482, 401] width 156 height 43
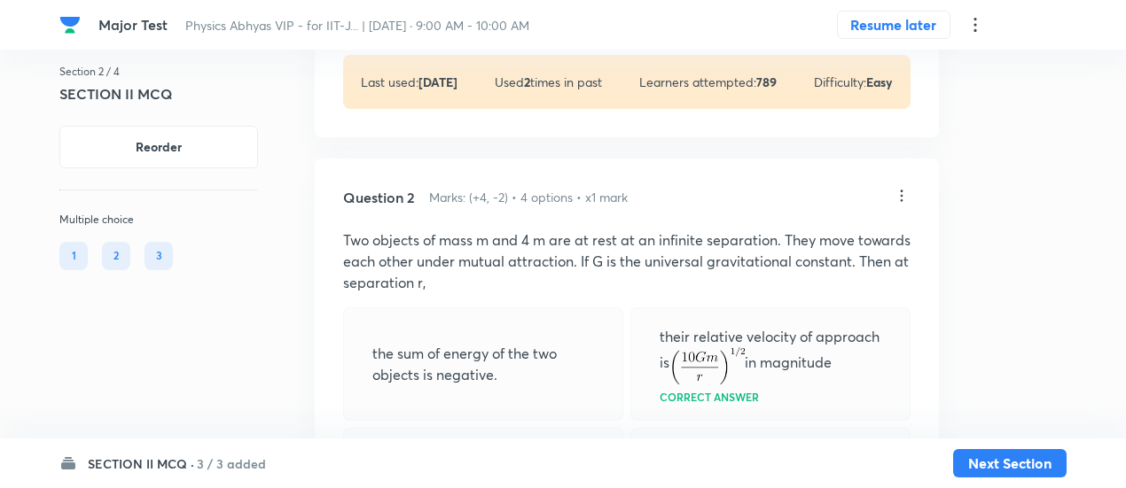
scroll to position [1478, 0]
click at [900, 205] on icon at bounding box center [901, 196] width 18 height 18
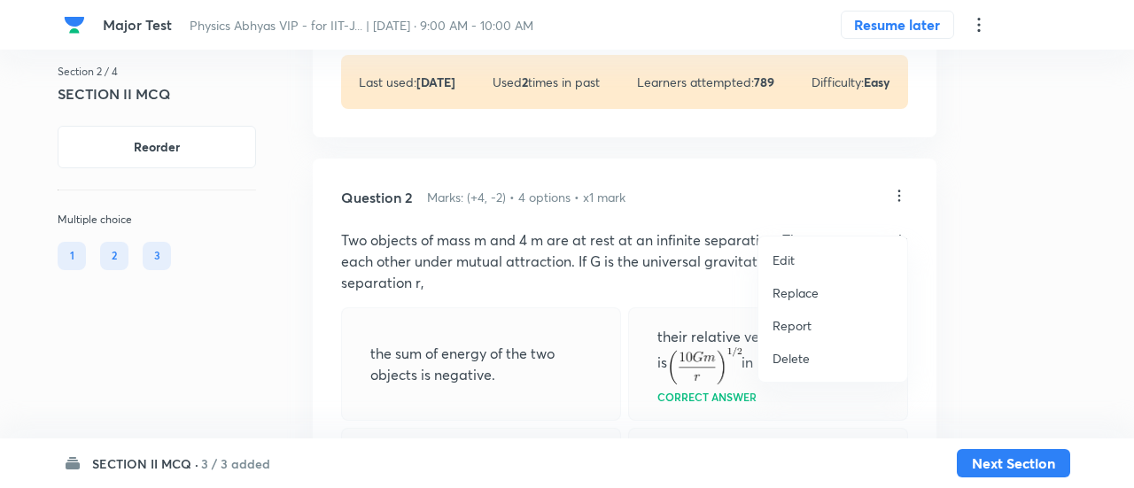
click at [793, 299] on p "Replace" at bounding box center [796, 293] width 46 height 19
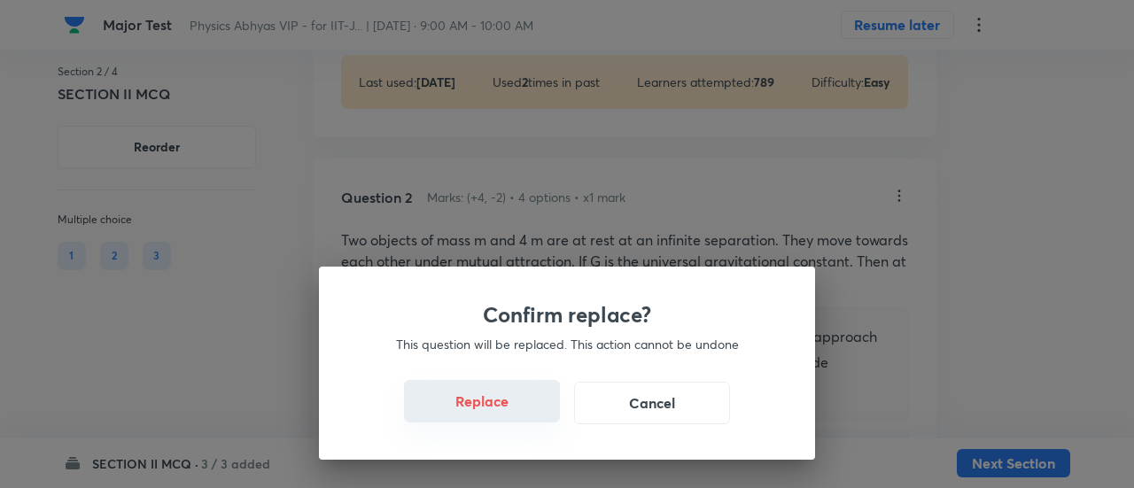
click at [504, 414] on button "Replace" at bounding box center [482, 401] width 156 height 43
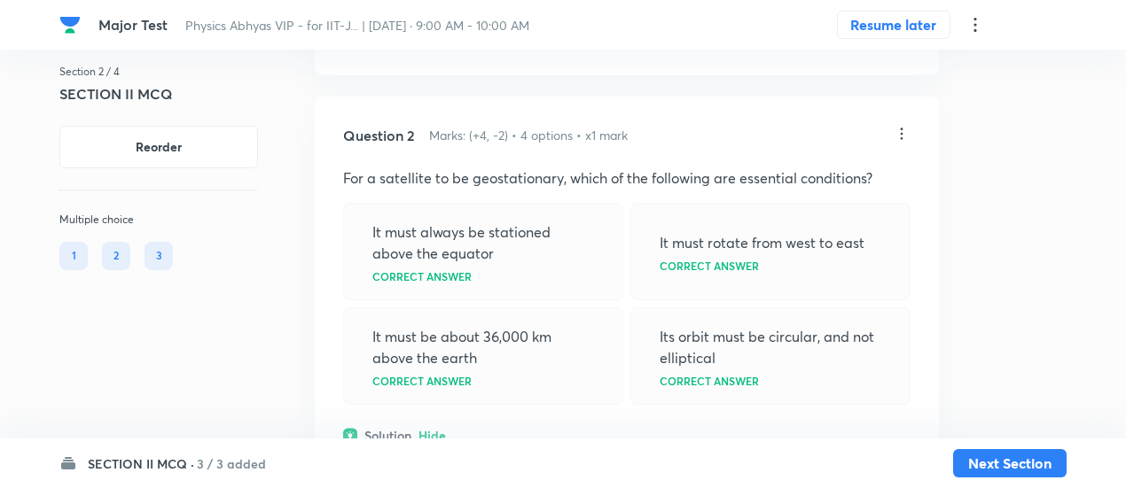
scroll to position [1505, 0]
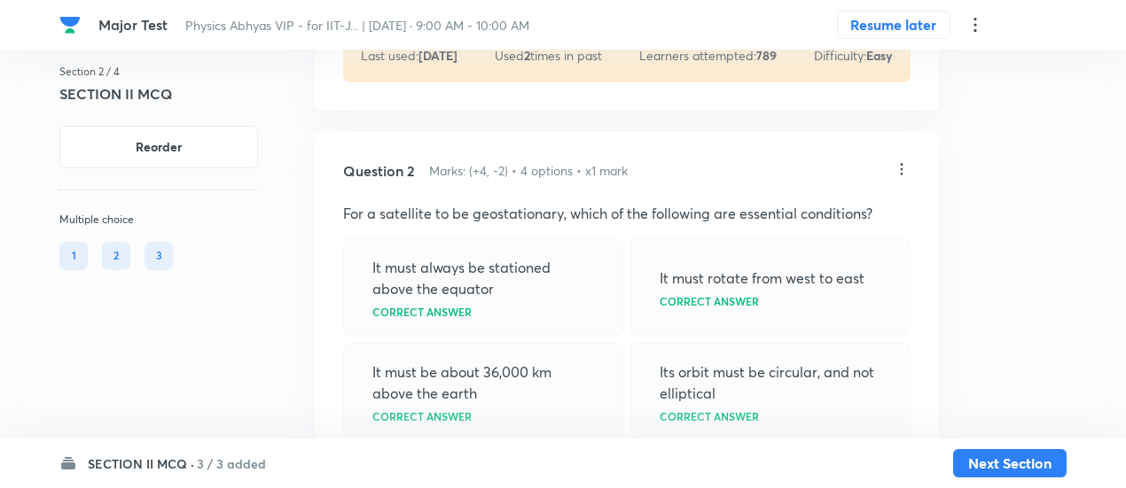
click at [902, 178] on icon at bounding box center [901, 169] width 18 height 18
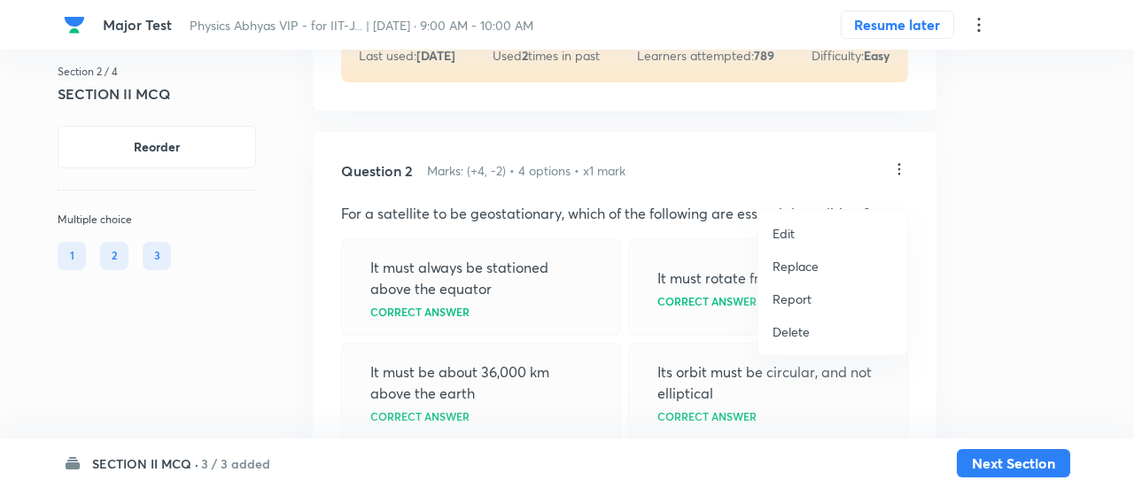
click at [794, 267] on p "Replace" at bounding box center [796, 266] width 46 height 19
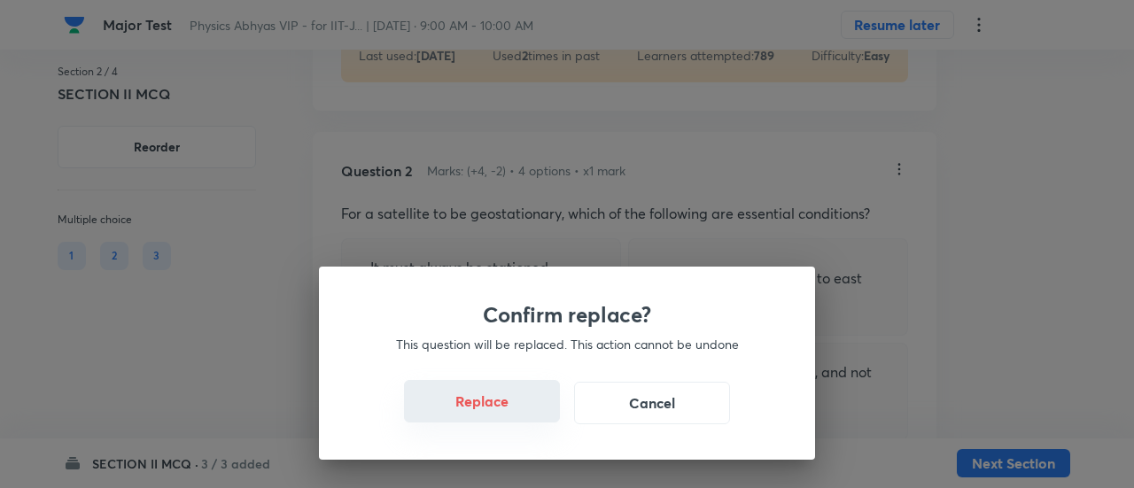
click at [510, 415] on button "Replace" at bounding box center [482, 401] width 156 height 43
click at [510, 415] on button "Replace" at bounding box center [482, 403] width 156 height 43
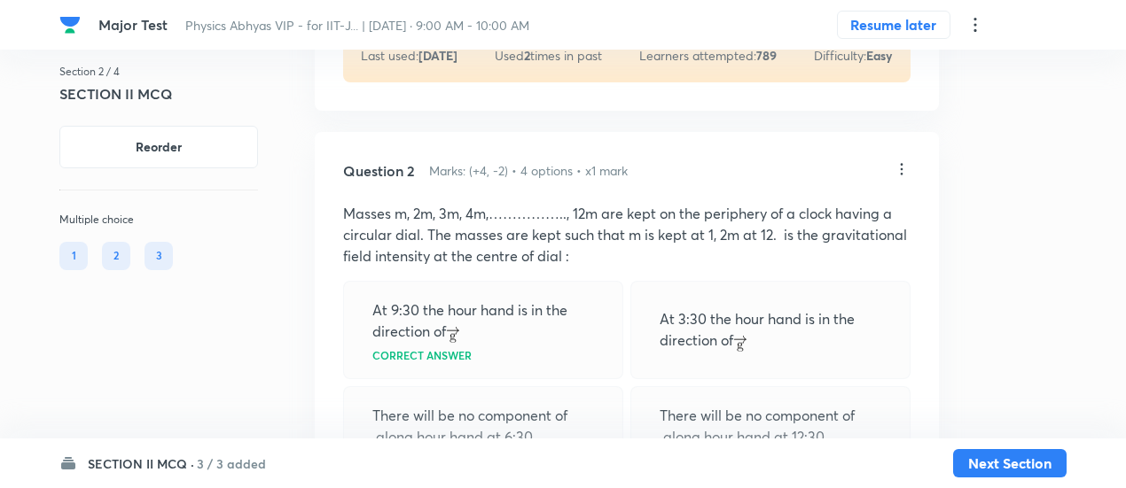
click at [510, 415] on div "There will be no component of along hour hand at 6:30 Correct answer" at bounding box center [483, 434] width 280 height 97
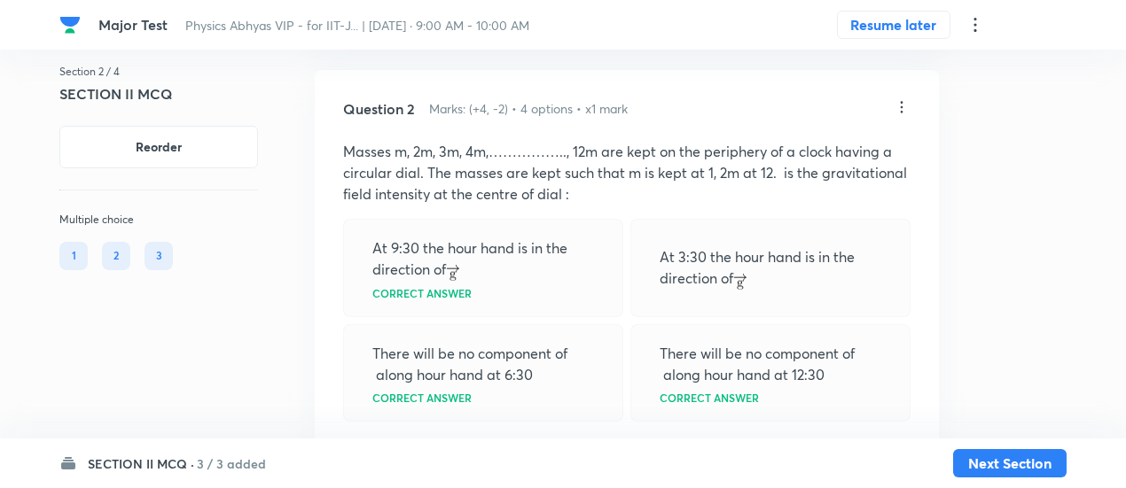
scroll to position [1563, 0]
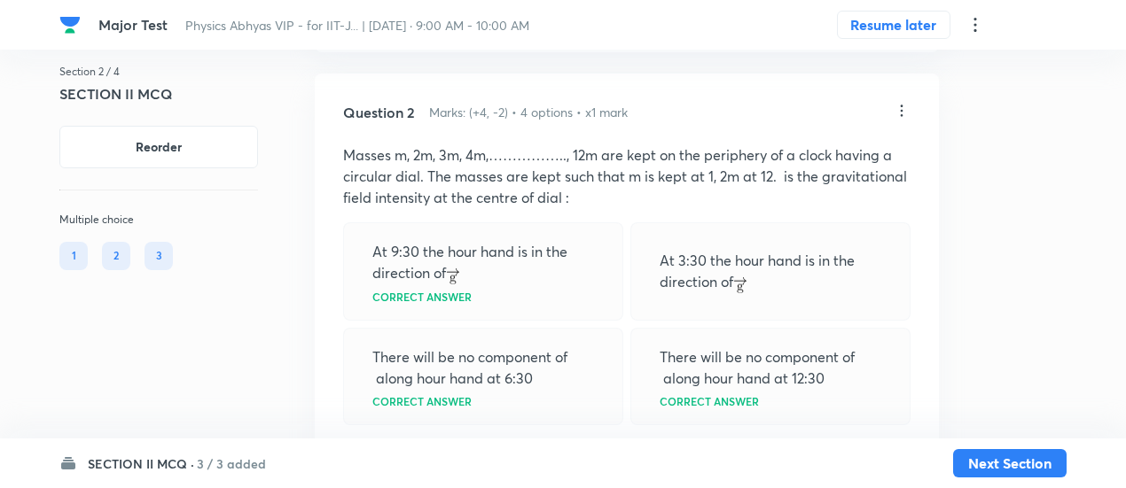
click at [903, 120] on icon at bounding box center [901, 111] width 18 height 18
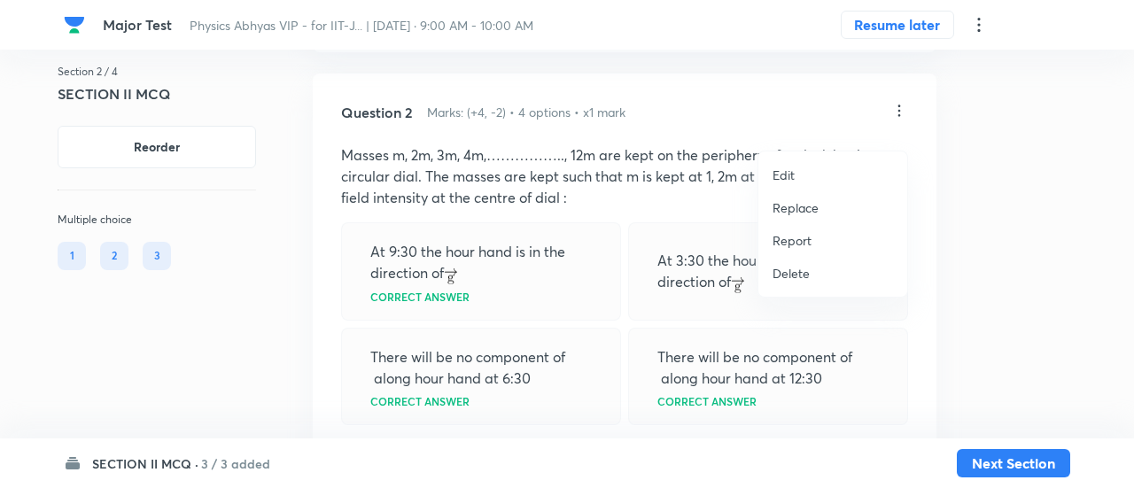
click at [801, 206] on p "Replace" at bounding box center [796, 208] width 46 height 19
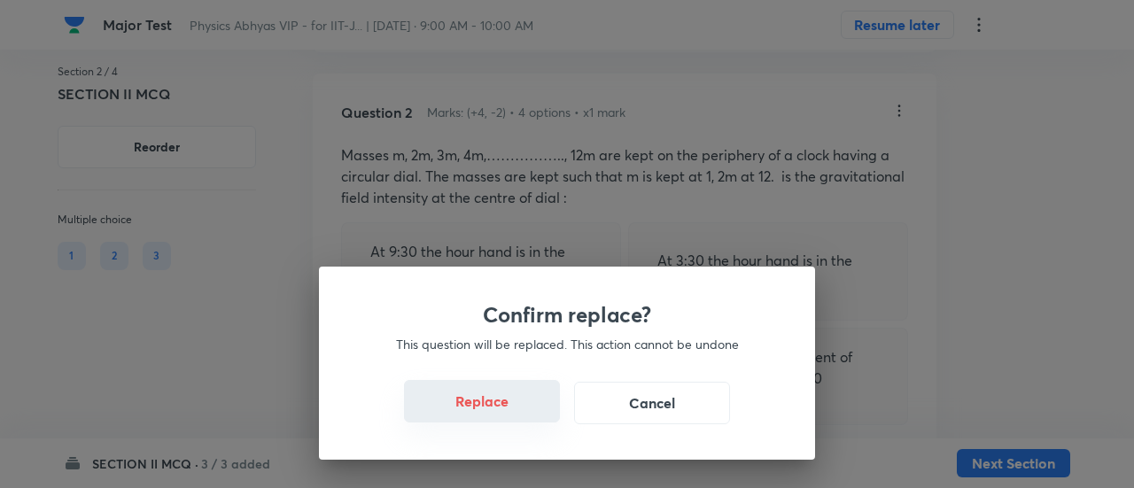
click at [502, 416] on button "Replace" at bounding box center [482, 401] width 156 height 43
click at [502, 416] on button "Replace" at bounding box center [482, 403] width 156 height 43
click at [502, 416] on button "Replace" at bounding box center [482, 401] width 156 height 43
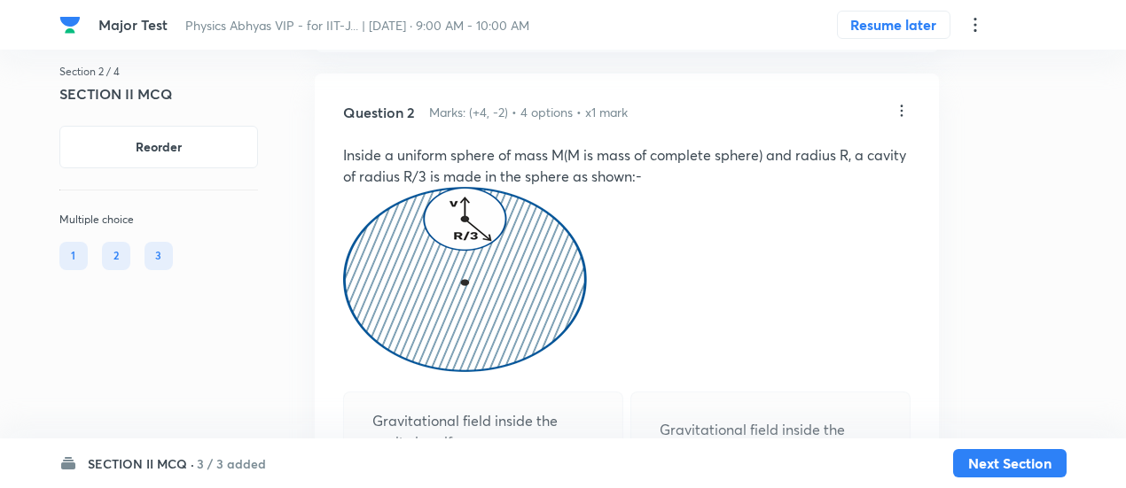
click at [606, 279] on p at bounding box center [626, 282] width 567 height 191
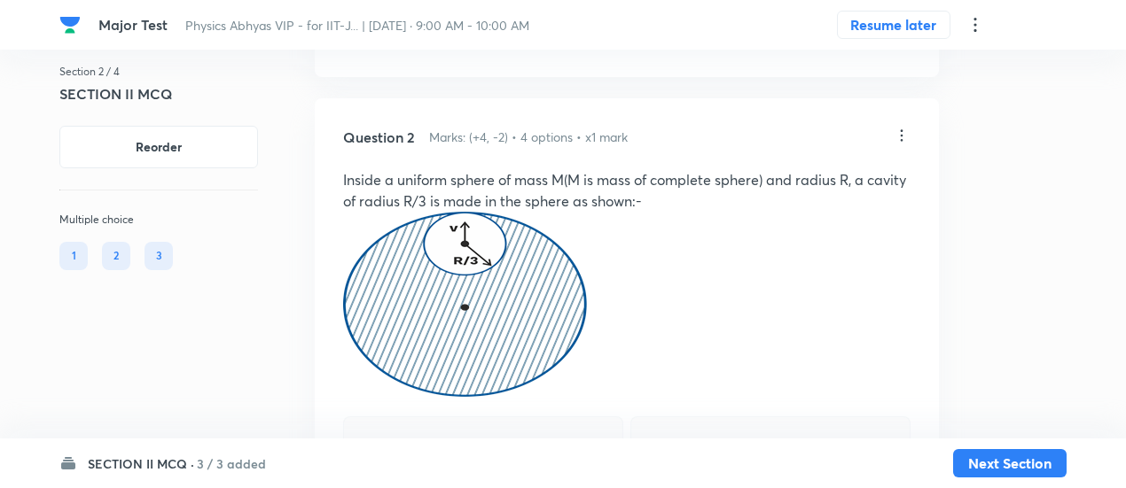
scroll to position [1537, 0]
click at [898, 146] on icon at bounding box center [901, 138] width 18 height 18
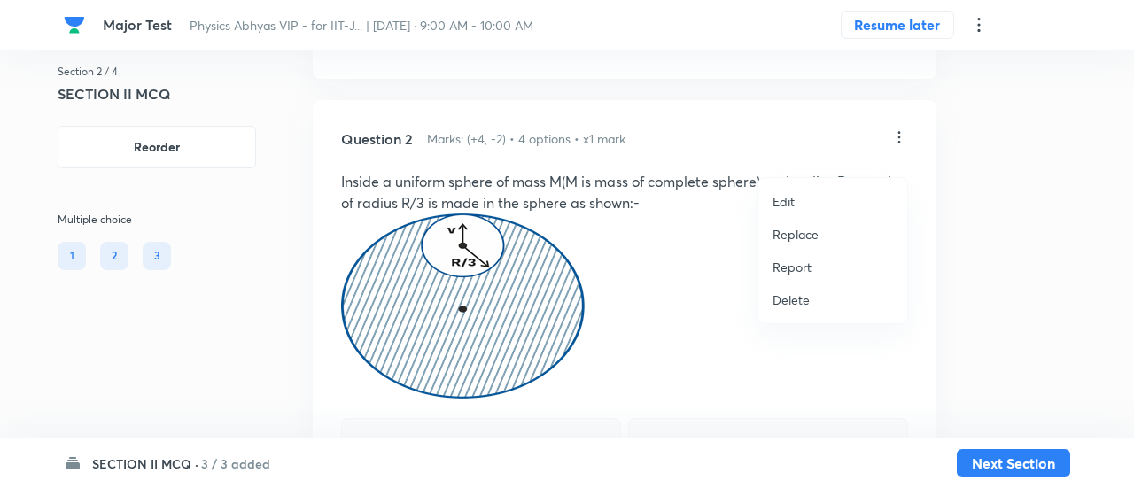
click at [787, 233] on p "Replace" at bounding box center [796, 234] width 46 height 19
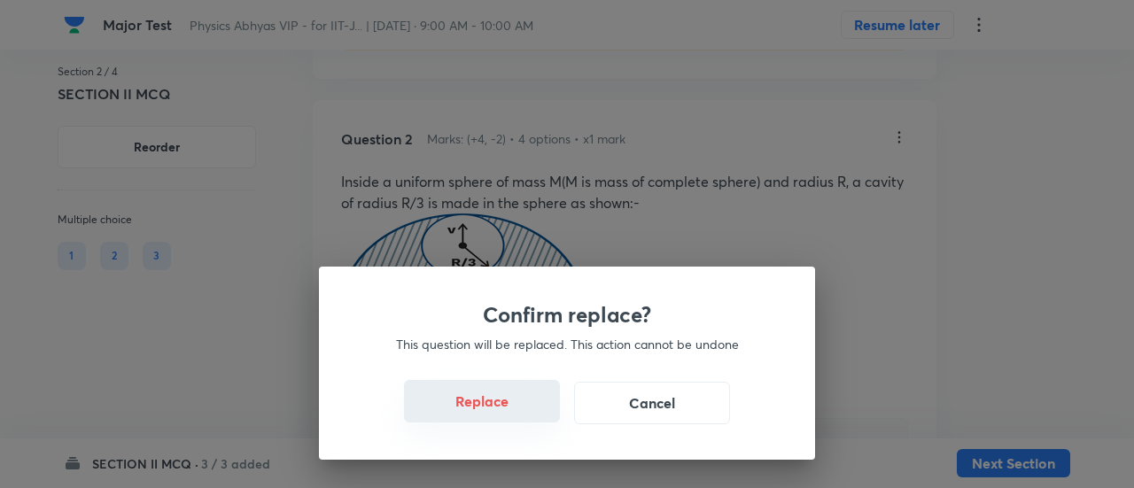
click at [498, 416] on button "Replace" at bounding box center [482, 401] width 156 height 43
click at [498, 416] on button "Replace" at bounding box center [482, 403] width 156 height 43
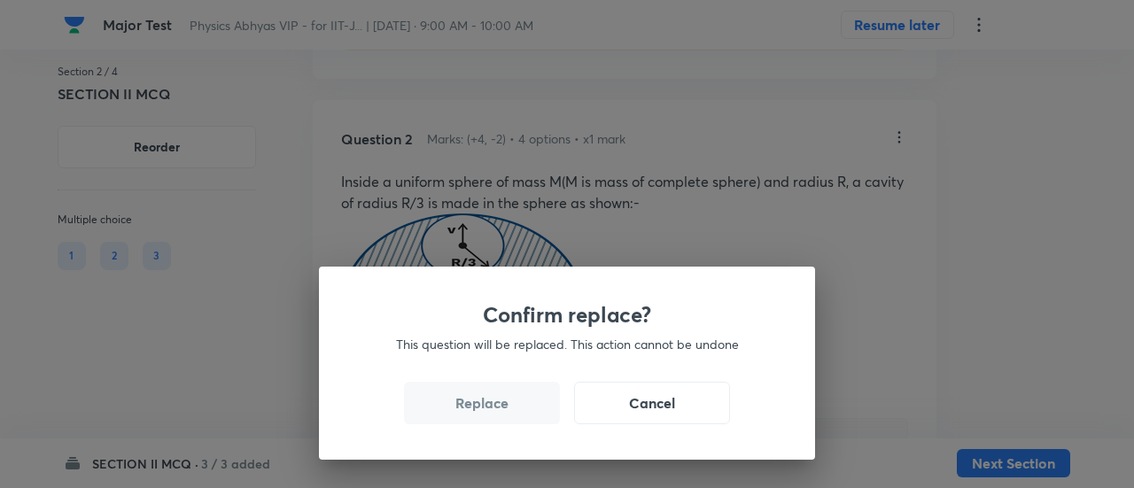
click at [498, 416] on button "Replace" at bounding box center [482, 403] width 156 height 43
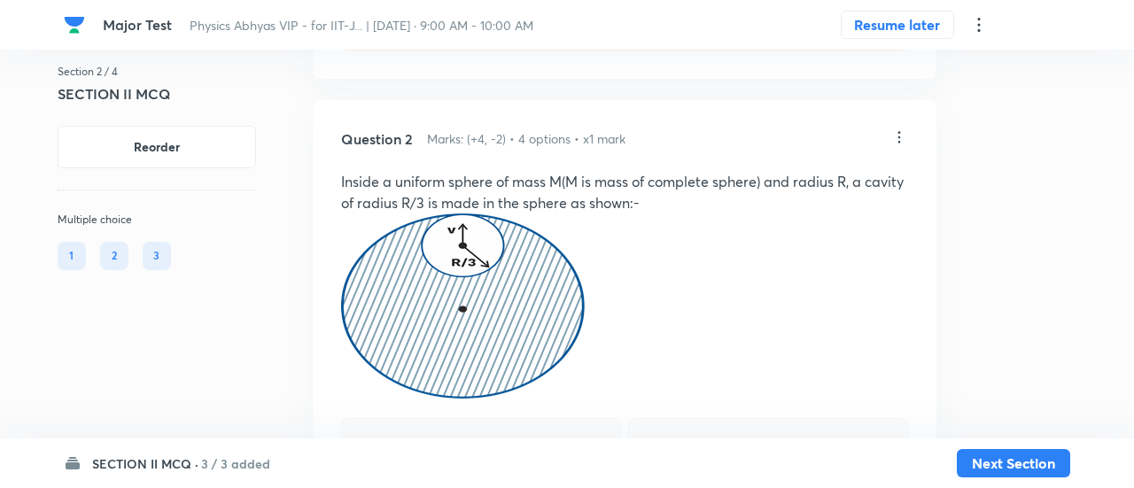
click at [498, 416] on div "Confirm replace? This question will be replaced. This action cannot be undone R…" at bounding box center [567, 244] width 1134 height 488
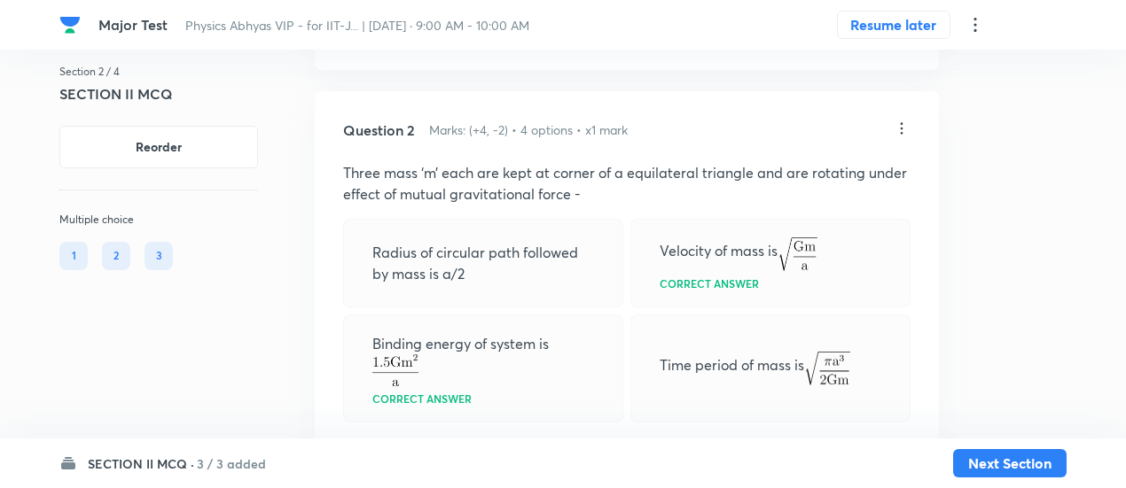
scroll to position [1546, 0]
click at [899, 137] on icon at bounding box center [901, 129] width 18 height 18
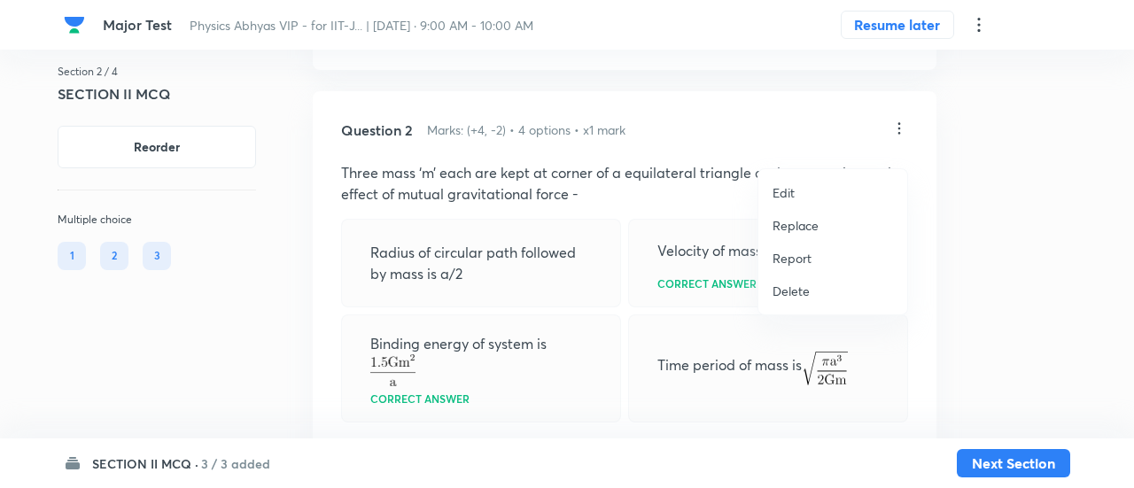
click at [791, 230] on p "Replace" at bounding box center [796, 225] width 46 height 19
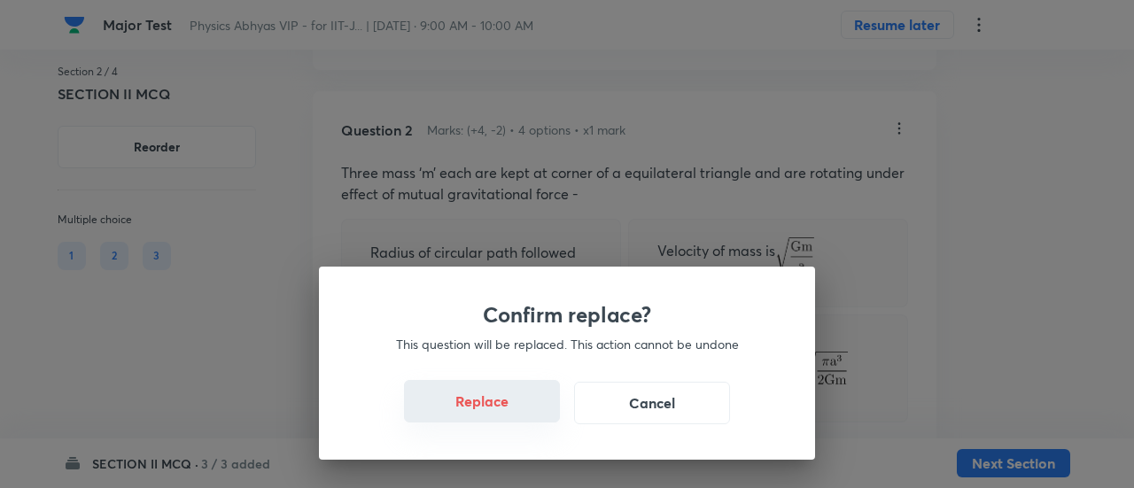
click at [499, 417] on button "Replace" at bounding box center [482, 401] width 156 height 43
click at [499, 417] on button "Replace" at bounding box center [482, 403] width 156 height 43
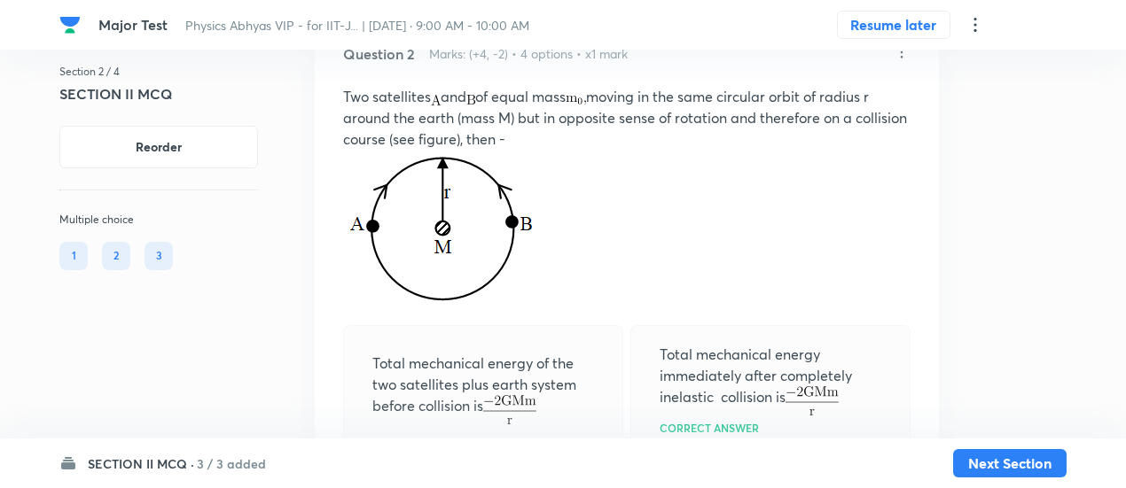
scroll to position [1620, 0]
click at [900, 63] on icon at bounding box center [901, 54] width 18 height 18
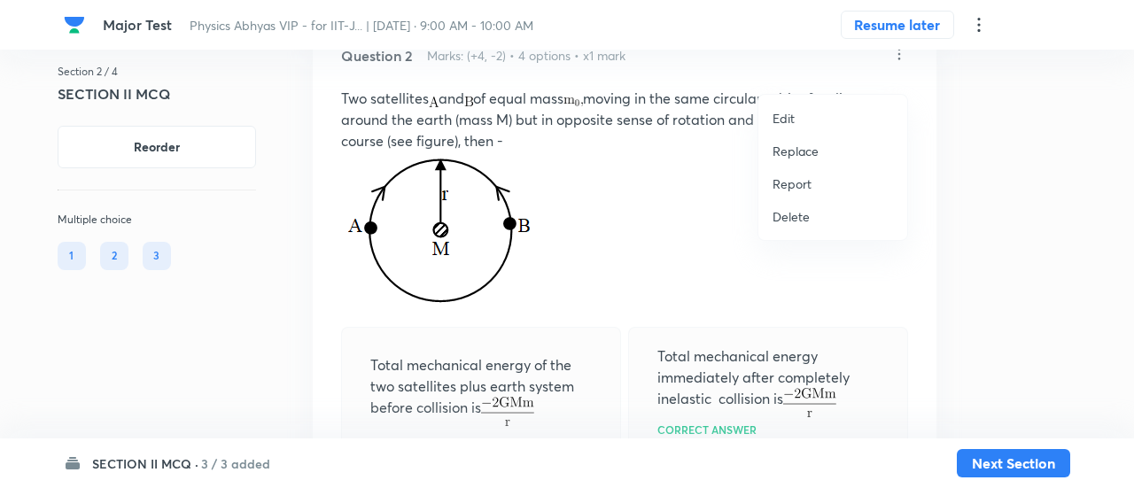
click at [798, 147] on p "Replace" at bounding box center [796, 151] width 46 height 19
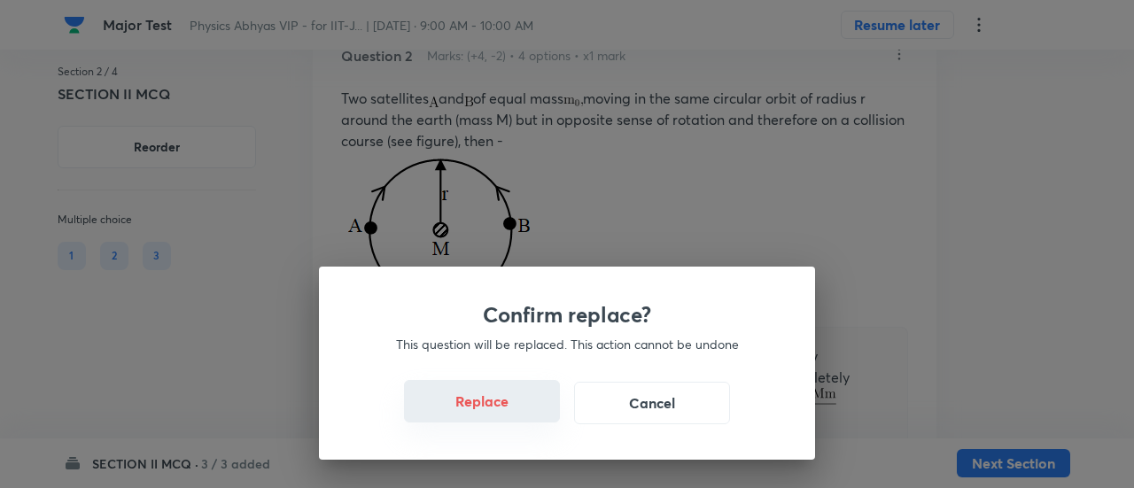
click at [528, 419] on button "Replace" at bounding box center [482, 401] width 156 height 43
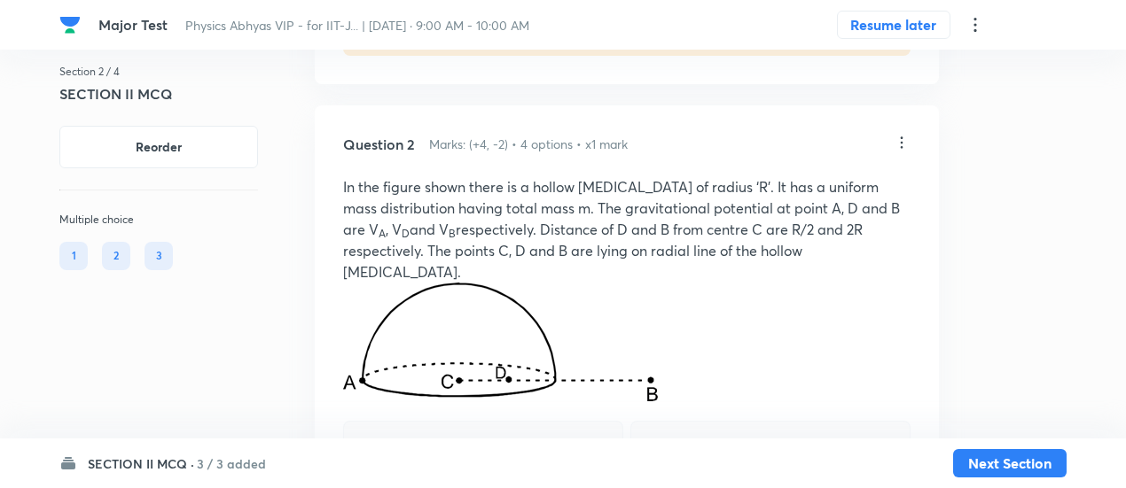
scroll to position [1485, 0]
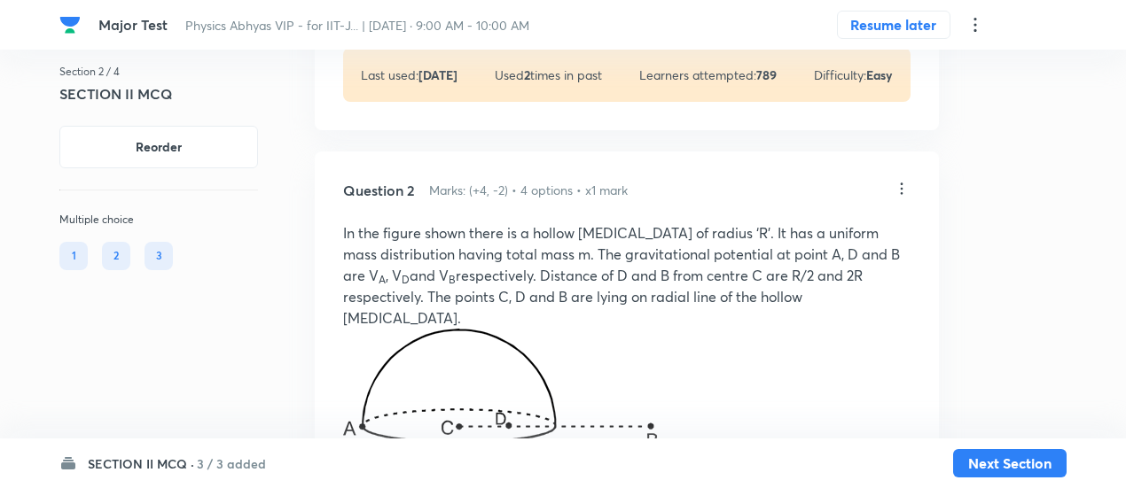
click at [902, 198] on icon at bounding box center [901, 189] width 18 height 18
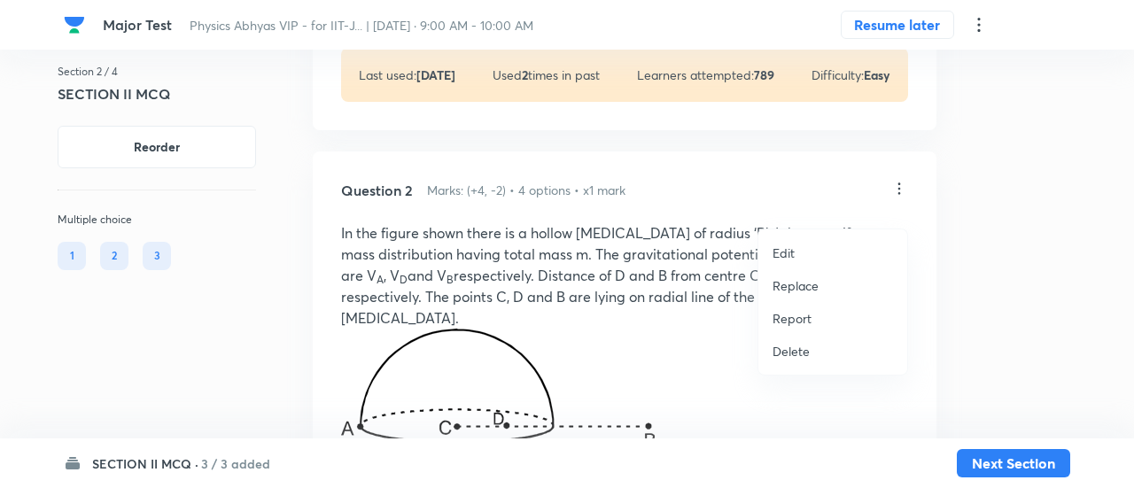
click at [803, 283] on p "Replace" at bounding box center [796, 286] width 46 height 19
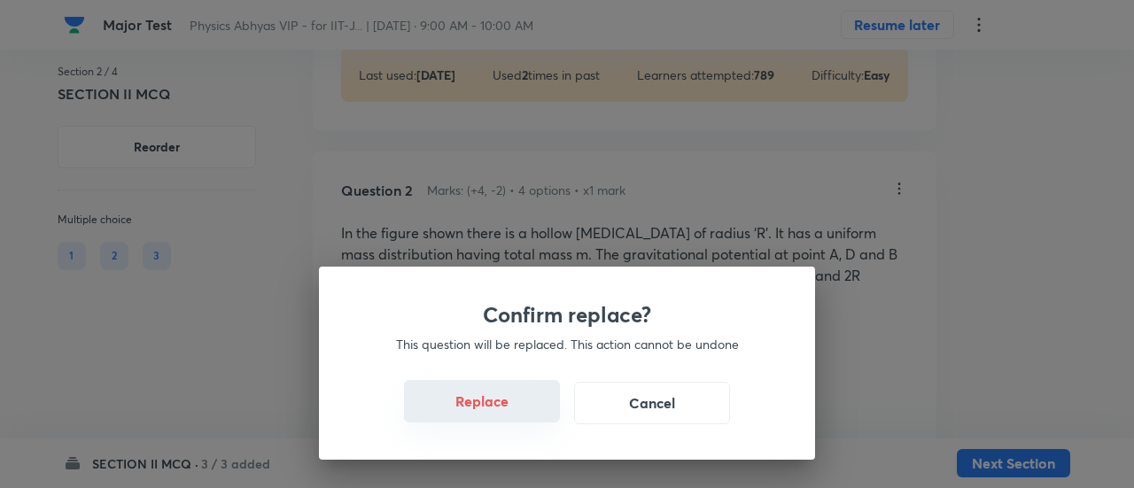
click at [493, 411] on button "Replace" at bounding box center [482, 401] width 156 height 43
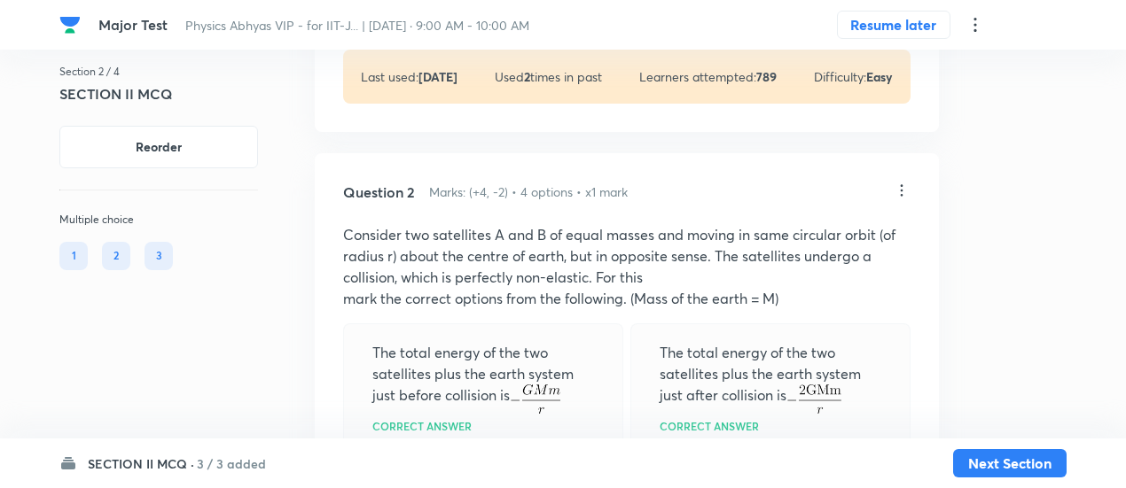
scroll to position [1484, 0]
click at [904, 199] on icon at bounding box center [901, 191] width 18 height 18
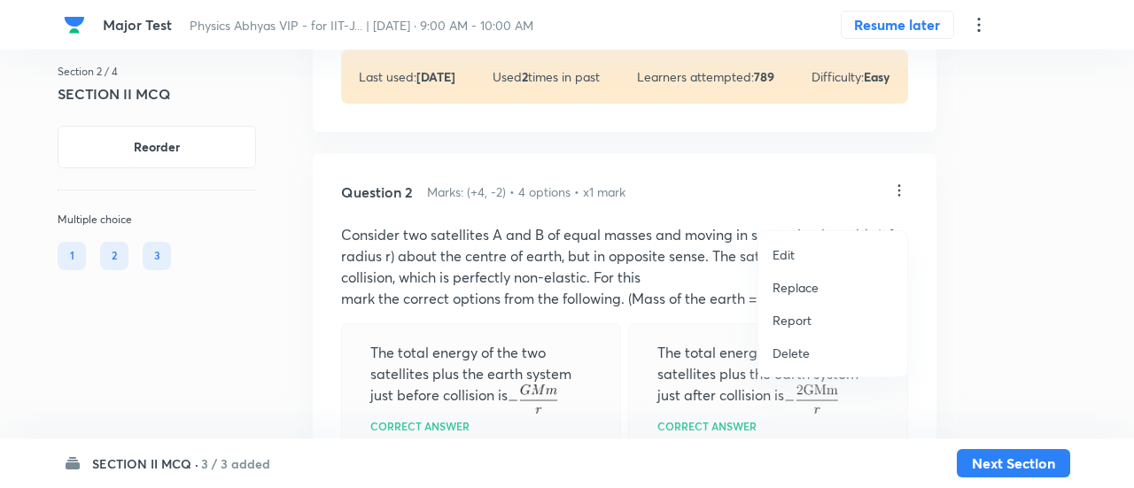
click at [801, 287] on p "Replace" at bounding box center [796, 287] width 46 height 19
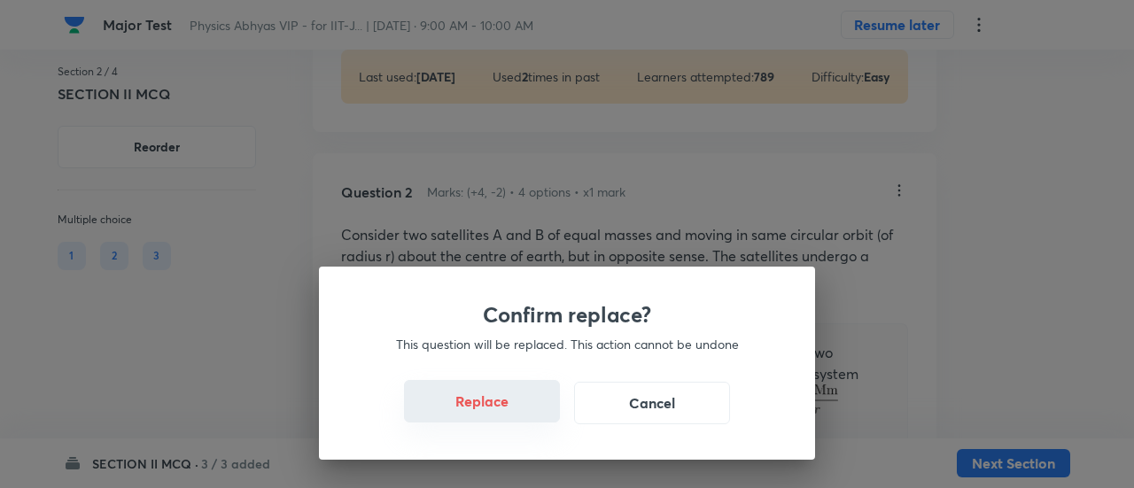
click at [509, 413] on button "Replace" at bounding box center [482, 401] width 156 height 43
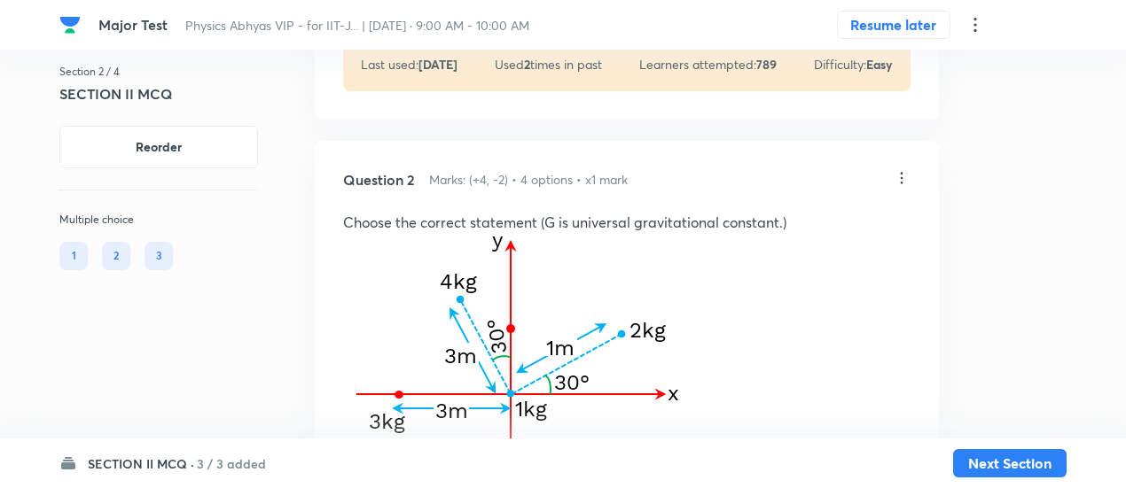
scroll to position [1496, 0]
click at [900, 187] on icon at bounding box center [901, 178] width 18 height 18
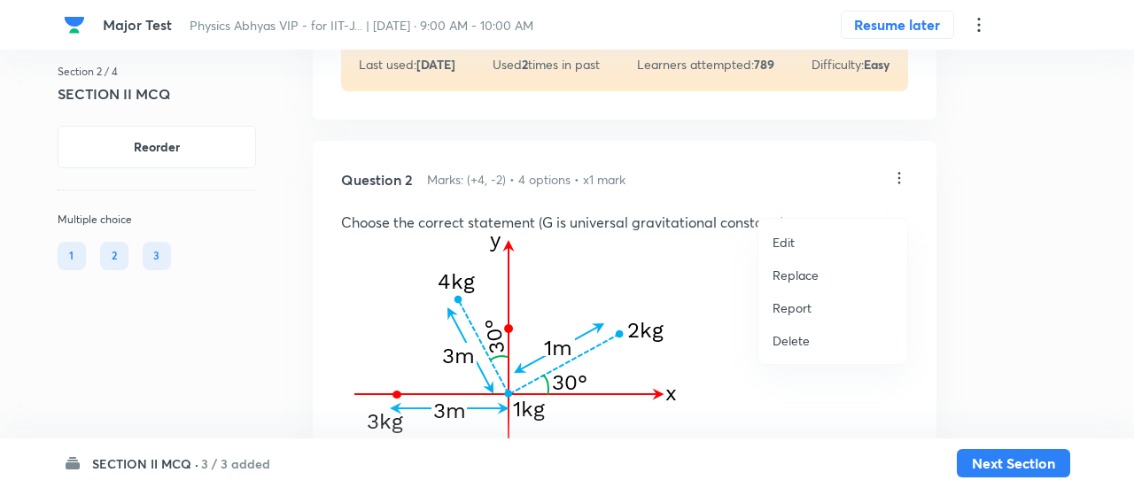
click at [811, 279] on p "Replace" at bounding box center [796, 275] width 46 height 19
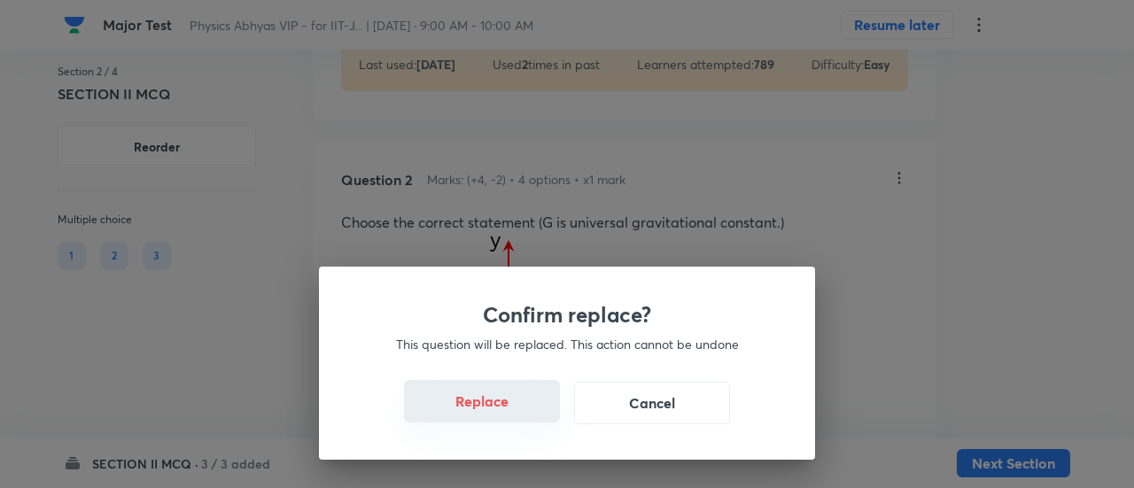
click at [518, 414] on button "Replace" at bounding box center [482, 401] width 156 height 43
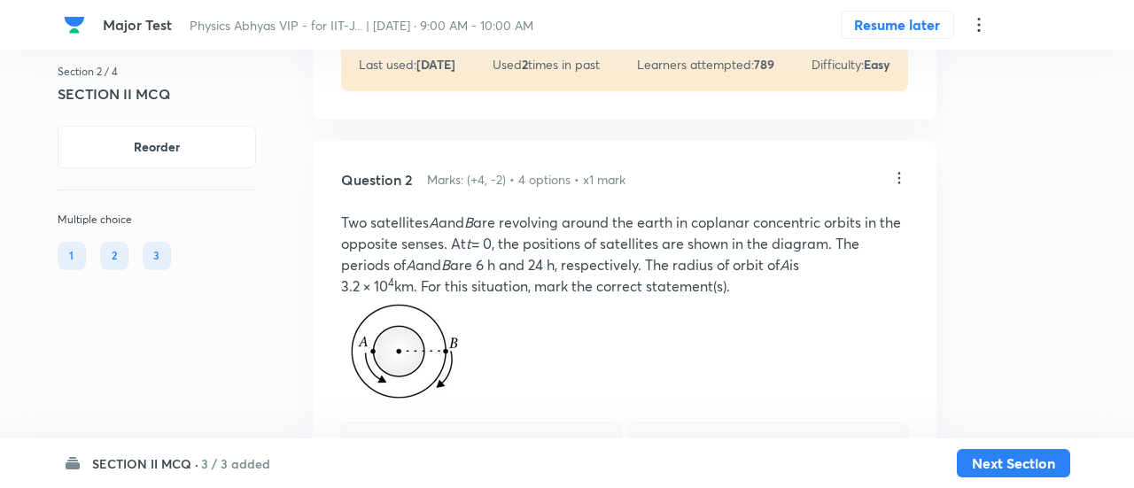
click at [518, 414] on div "Confirm replace? This question will be replaced. This action cannot be undone R…" at bounding box center [567, 244] width 1134 height 488
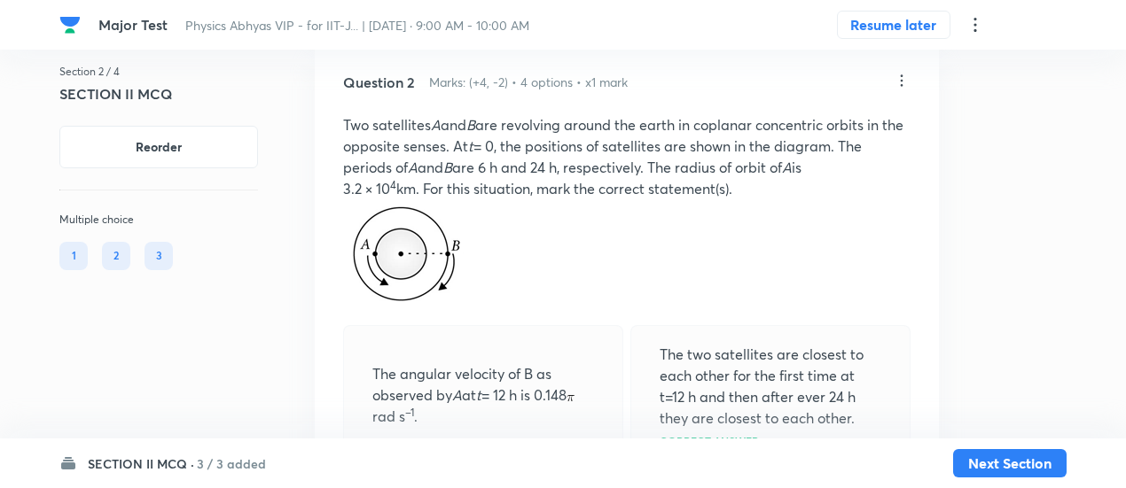
scroll to position [1592, 0]
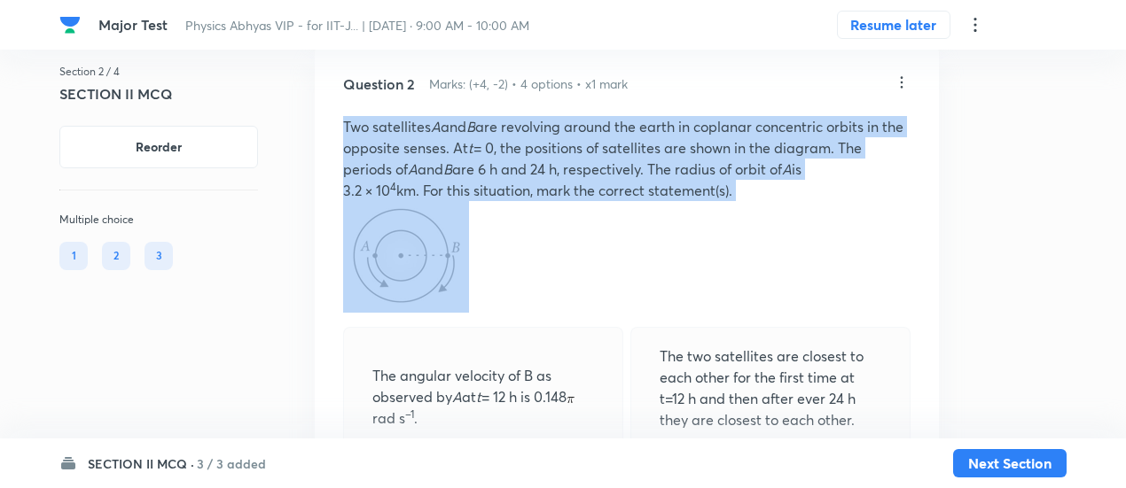
drag, startPoint x: 342, startPoint y: 146, endPoint x: 492, endPoint y: 272, distance: 195.6
copy div "Two satellites A and B are revolving around the earth in coplanar concentric or…"
click at [637, 247] on p at bounding box center [626, 257] width 567 height 112
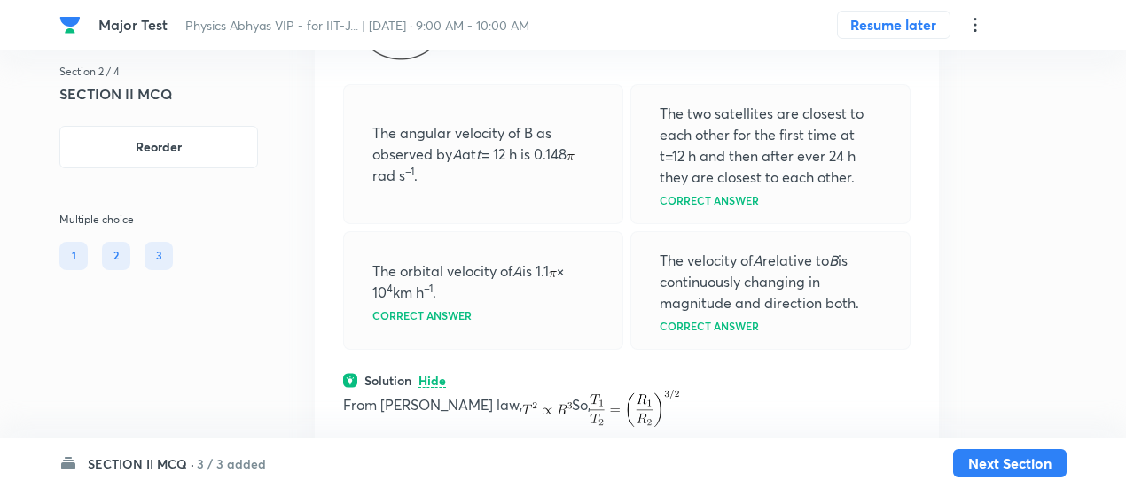
scroll to position [1836, 0]
drag, startPoint x: 372, startPoint y: 153, endPoint x: 862, endPoint y: 327, distance: 520.0
click at [862, 327] on div "The angular velocity of B as observed by A at t = 12 h is 0.148 rad s –1 . The …" at bounding box center [626, 215] width 567 height 266
copy div "The angular velocity of B as observed by A at t = 12 h is 0.148 rad s –1 . The …"
click at [670, 186] on p "The two satellites are closest to each other for the first time at t=12 h and t…" at bounding box center [770, 143] width 222 height 85
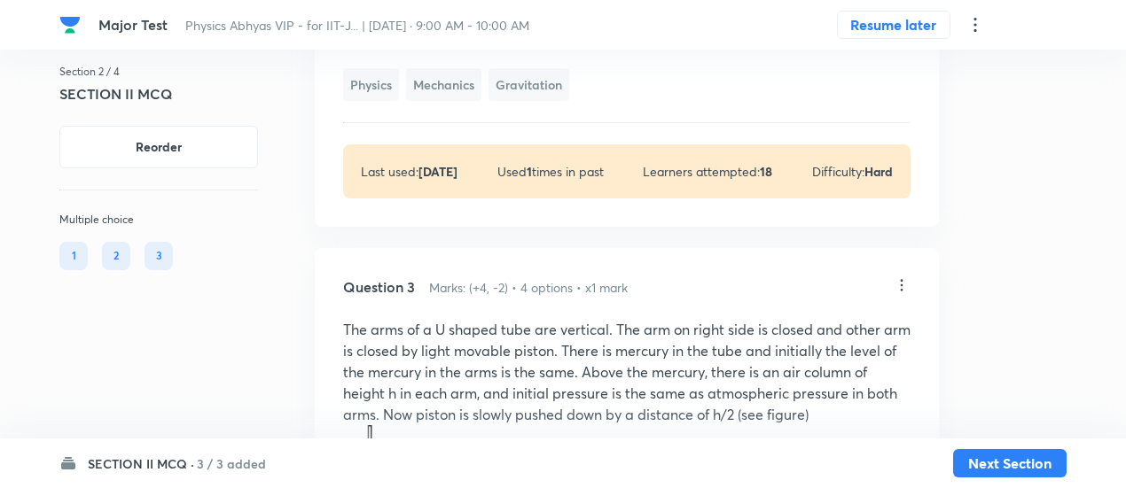
scroll to position [2503, 0]
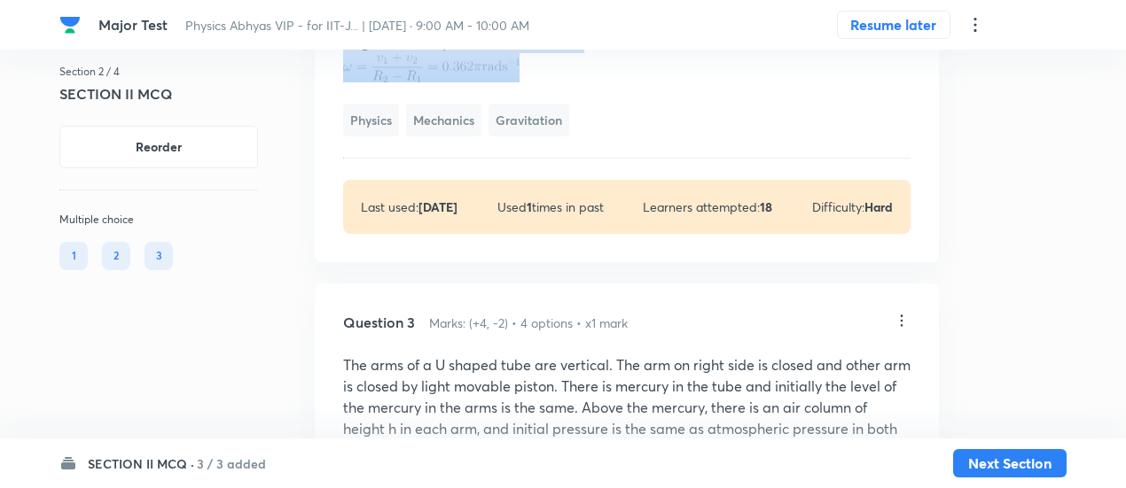
drag, startPoint x: 336, startPoint y: 129, endPoint x: 557, endPoint y: 88, distance: 225.3
copy div "From Kepler's law, So, Orbital velocity of A is Orbital velocity of B is At t =…"
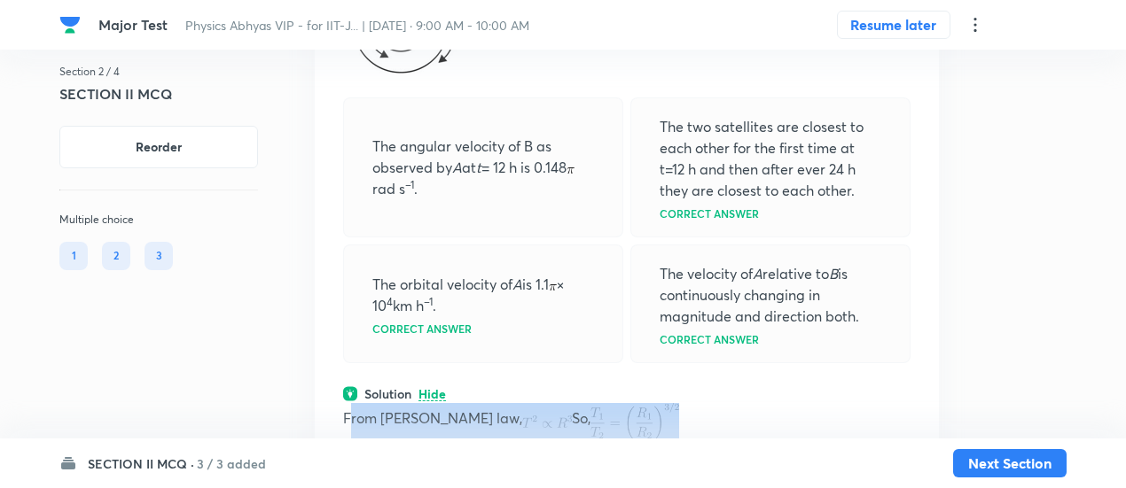
scroll to position [1820, 0]
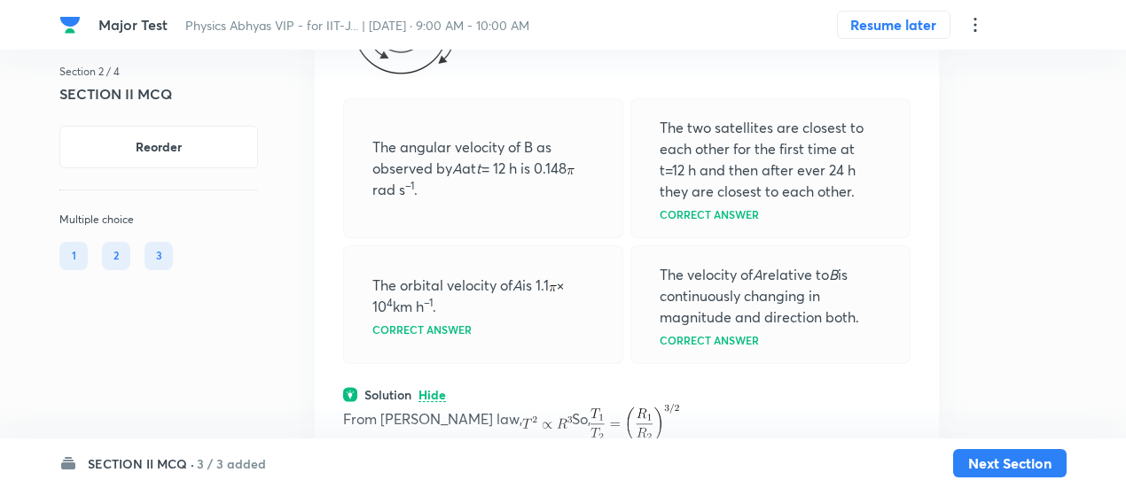
click at [700, 277] on div "The velocity of A relative to B is continuously changing in magnitude and direc…" at bounding box center [770, 304] width 280 height 119
click at [226, 463] on h6 "3 / 3 added" at bounding box center [231, 464] width 69 height 19
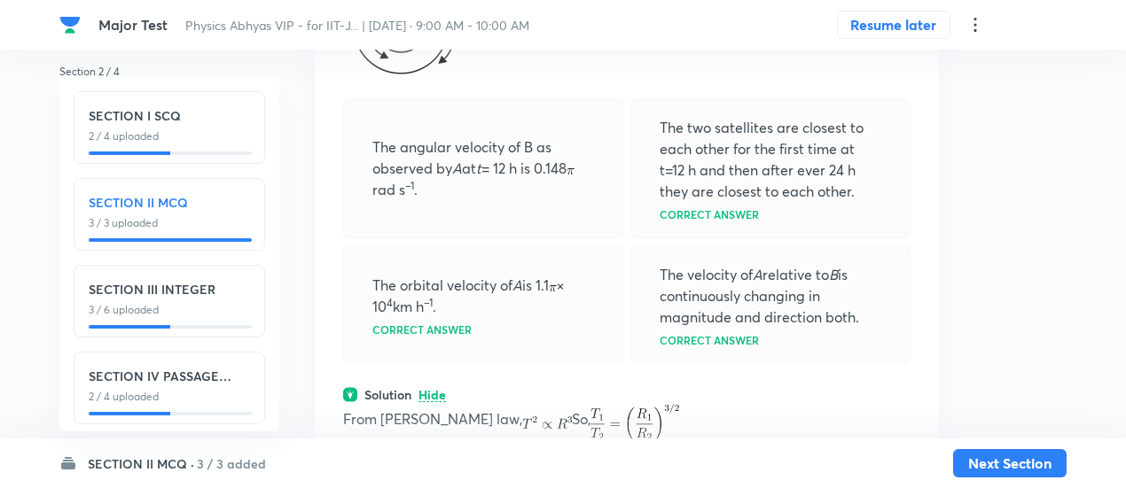
click at [206, 382] on h6 "SECTION IV PASSAGE INTEGER" at bounding box center [169, 376] width 161 height 19
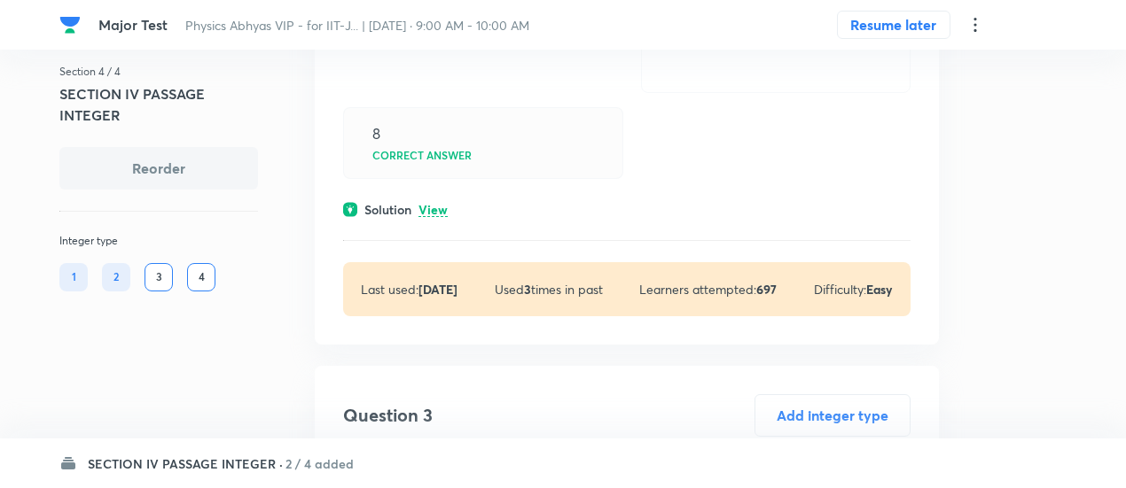
scroll to position [1237, 0]
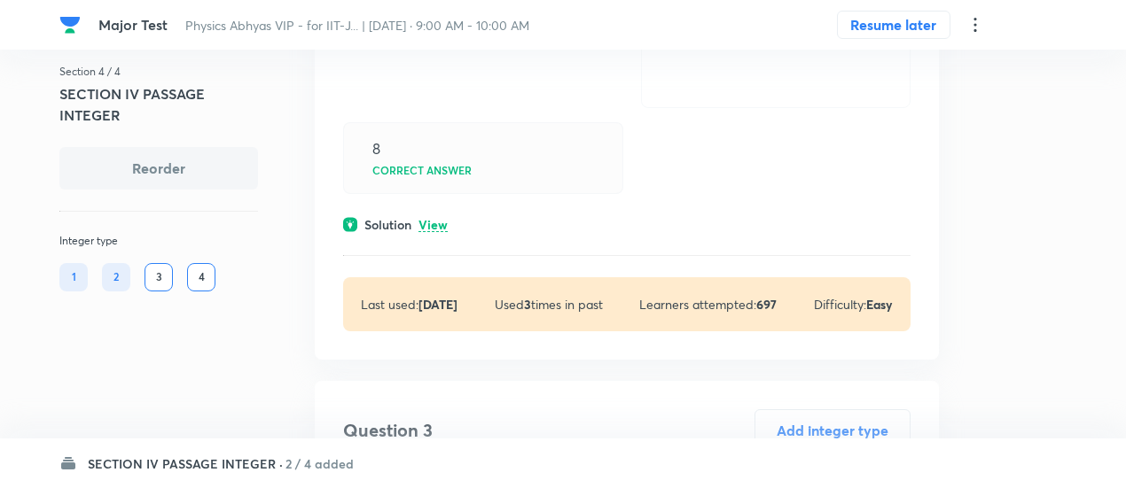
click at [434, 221] on p "View" at bounding box center [432, 225] width 29 height 13
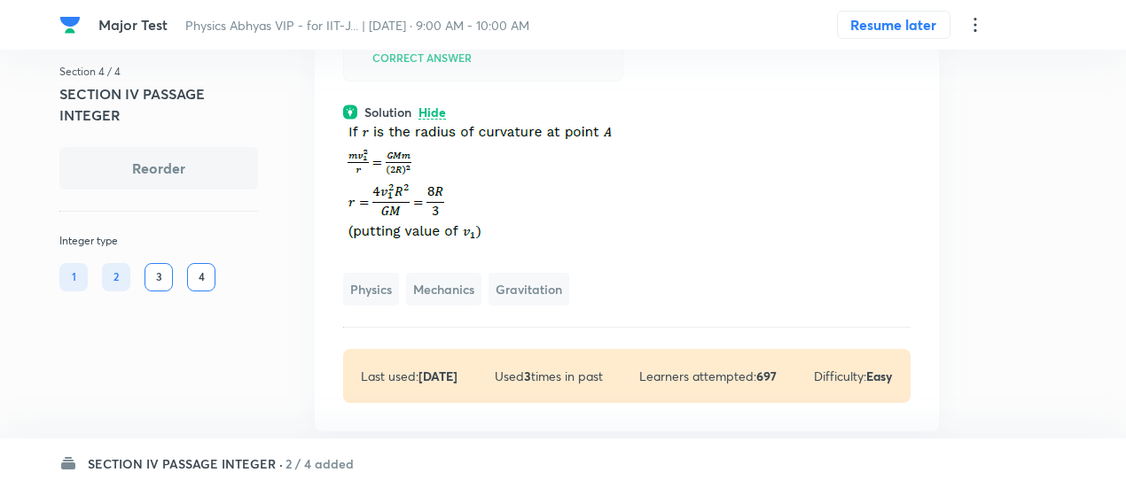
scroll to position [1351, 0]
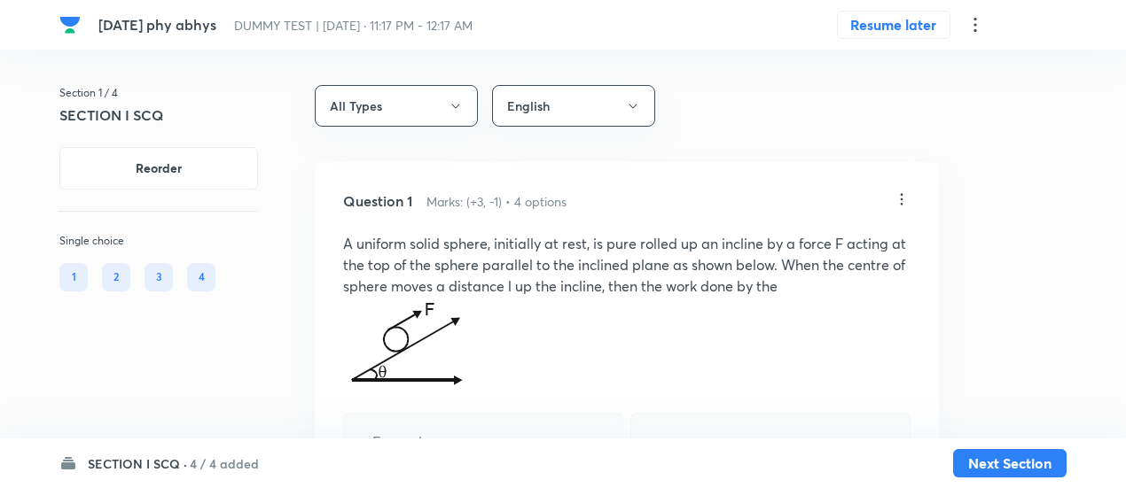
click at [216, 455] on h6 "4 / 4 added" at bounding box center [224, 464] width 69 height 19
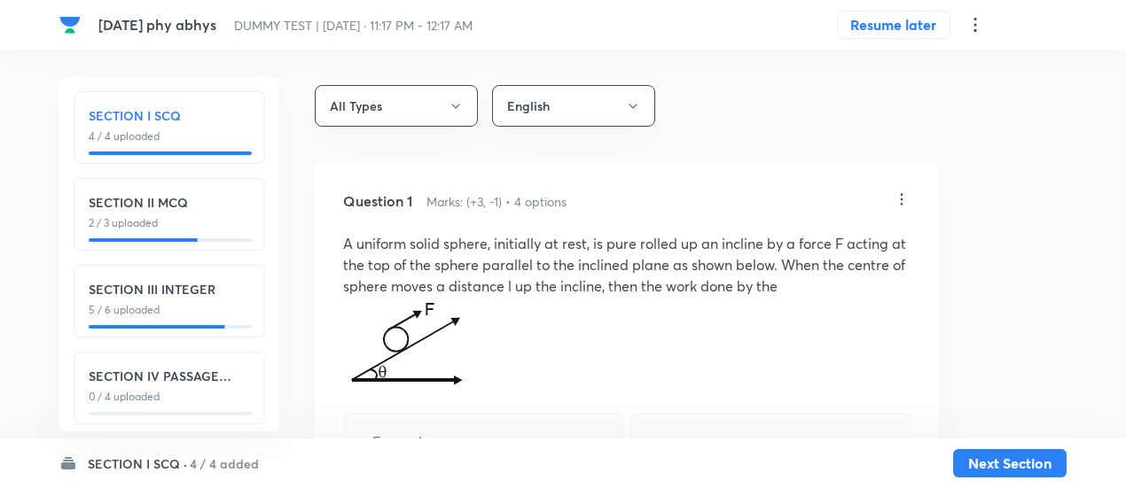
click at [181, 224] on p "2 / 3 uploaded" at bounding box center [169, 223] width 161 height 16
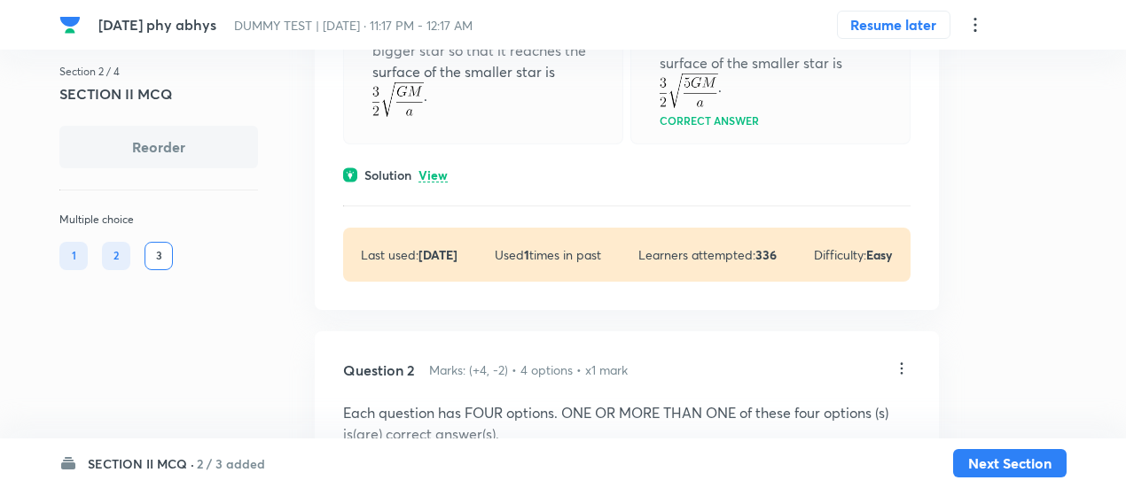
scroll to position [427, 0]
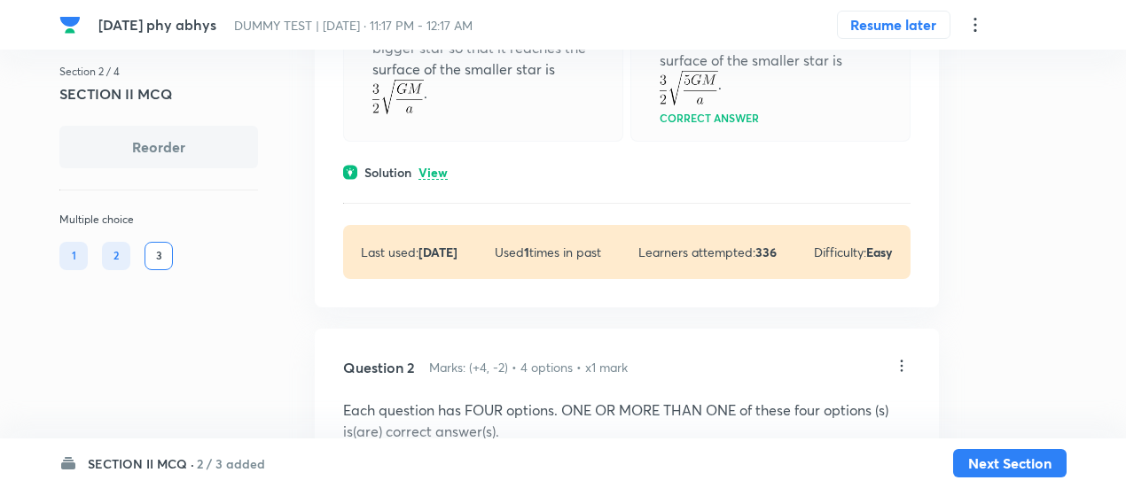
click at [433, 167] on p "View" at bounding box center [432, 173] width 29 height 13
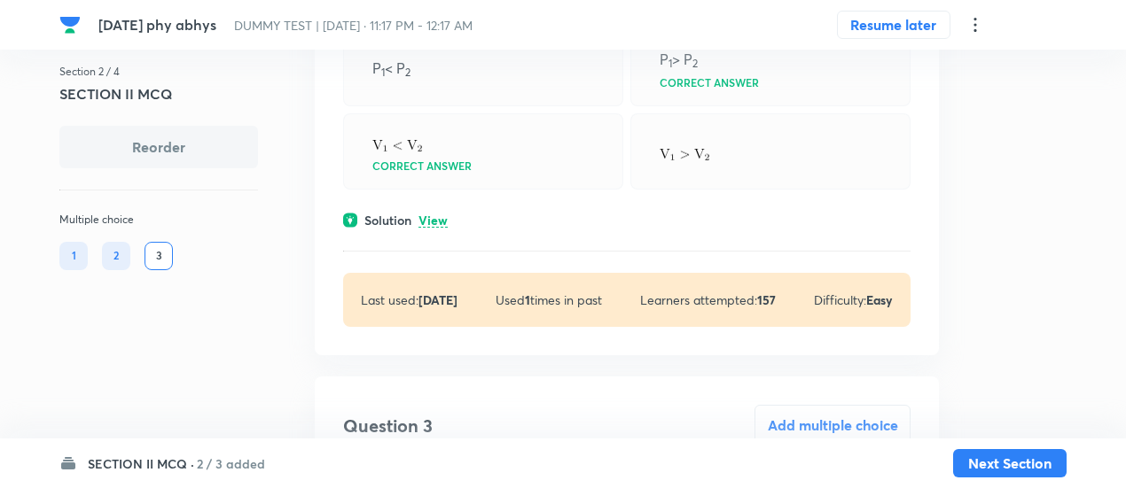
scroll to position [1737, 0]
click at [437, 215] on p "View" at bounding box center [432, 220] width 29 height 13
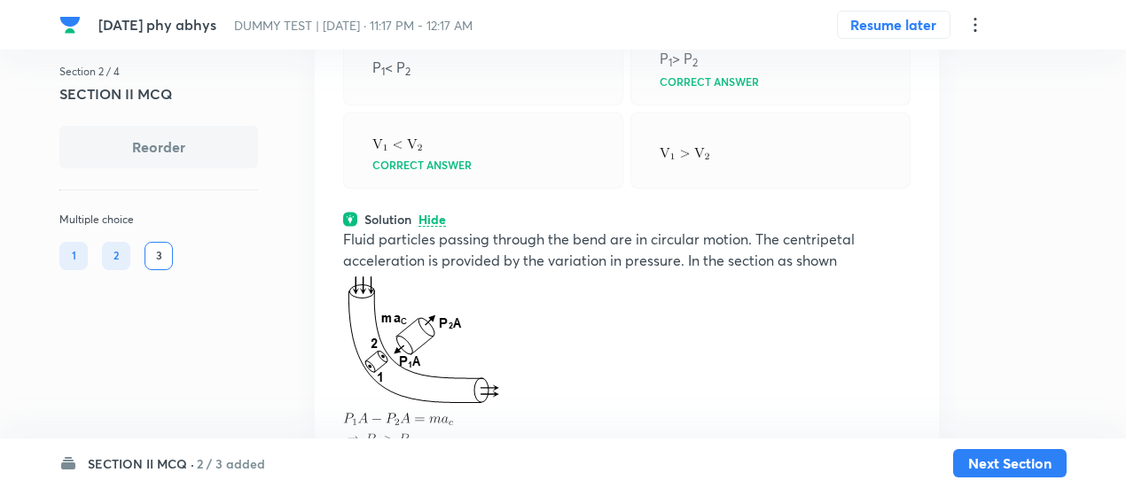
click at [437, 215] on p "Hide" at bounding box center [431, 220] width 27 height 13
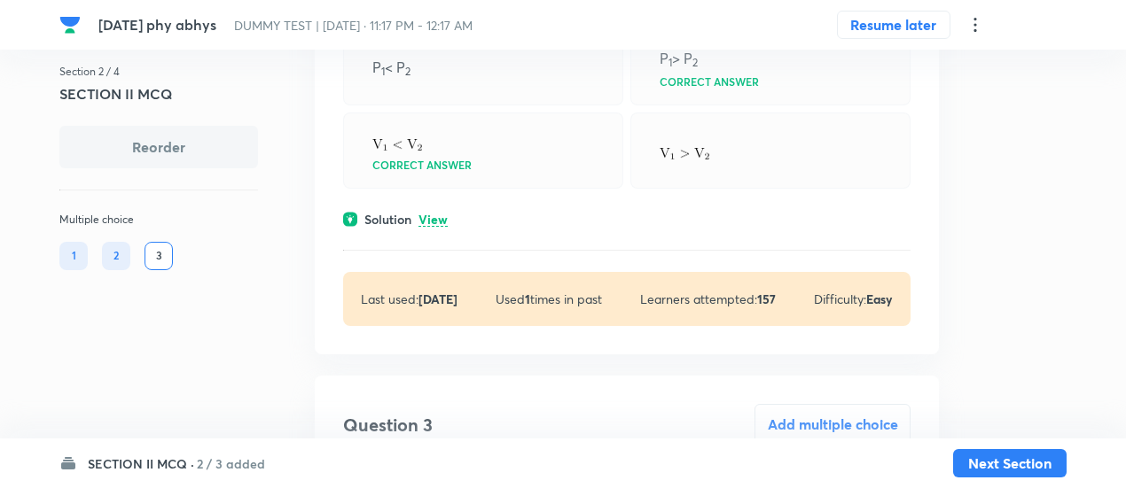
click at [240, 458] on h6 "2 / 3 added" at bounding box center [231, 464] width 68 height 19
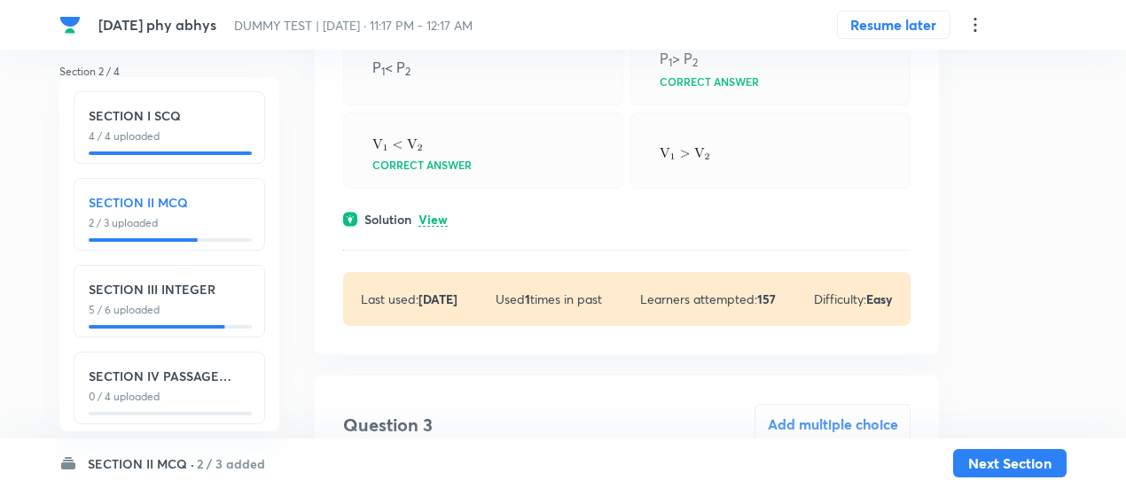
click at [209, 371] on h6 "SECTION IV PASSAGE INTEGER" at bounding box center [169, 376] width 161 height 19
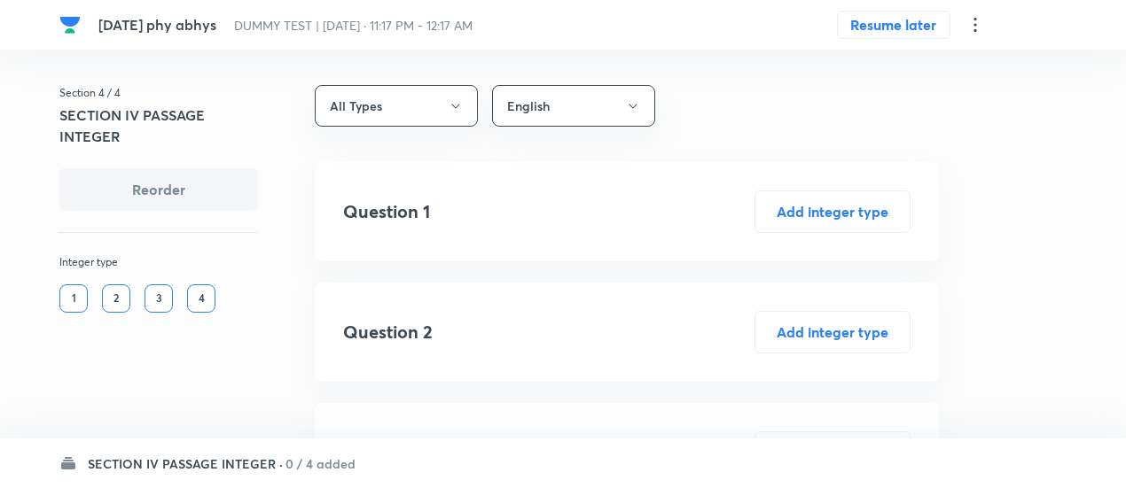
click at [978, 26] on icon at bounding box center [974, 24] width 21 height 21
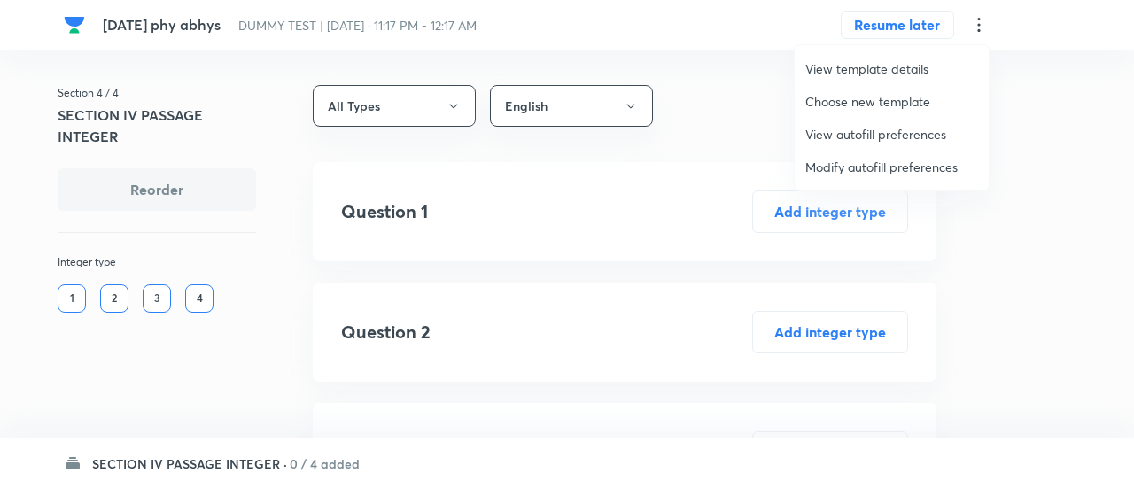
click at [867, 154] on li "Modify autofill preferences" at bounding box center [892, 167] width 194 height 33
click at [863, 164] on span "Modify autofill preferences" at bounding box center [892, 167] width 173 height 19
click at [859, 171] on span "Modify autofill preferences" at bounding box center [892, 167] width 173 height 19
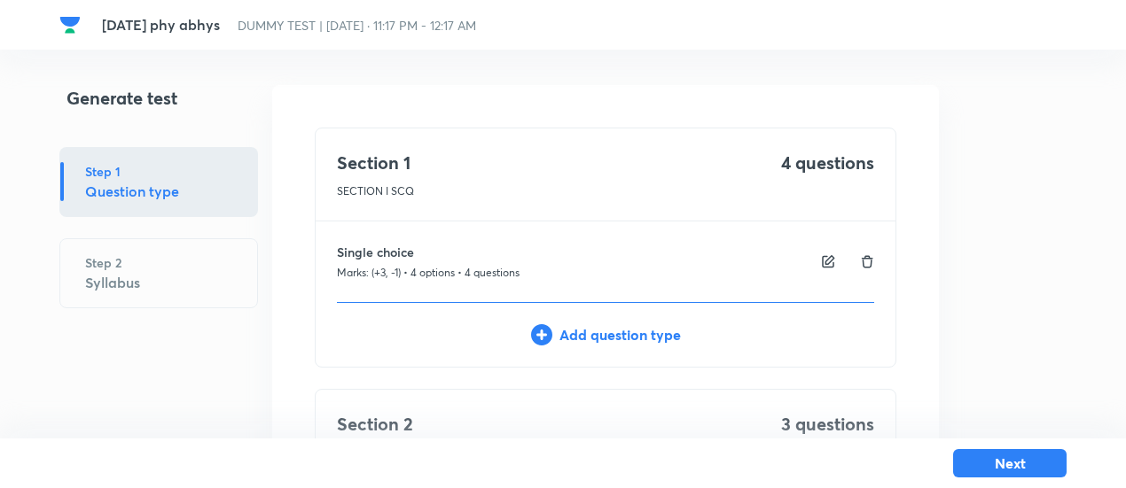
scroll to position [828, 0]
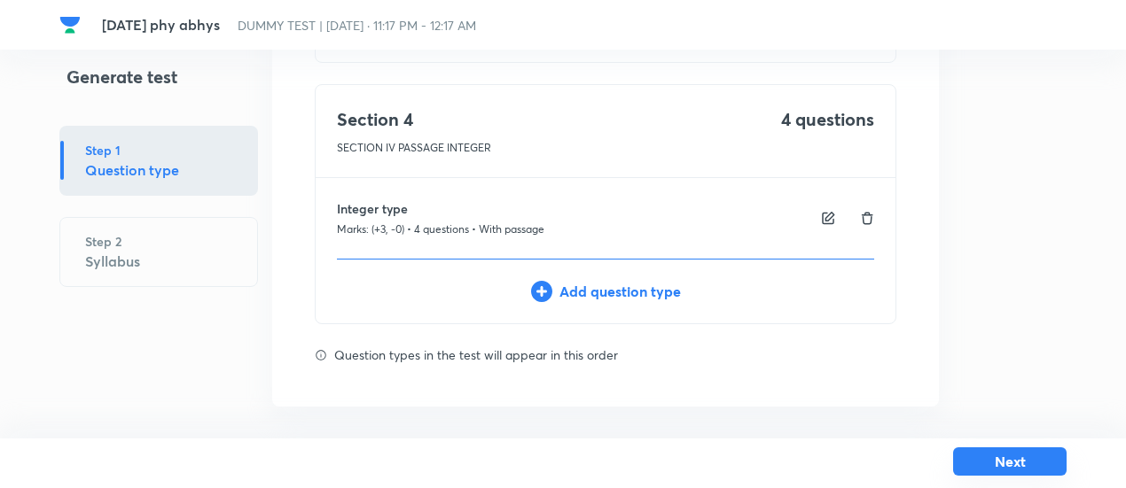
click at [984, 460] on button "Next" at bounding box center [1009, 462] width 113 height 28
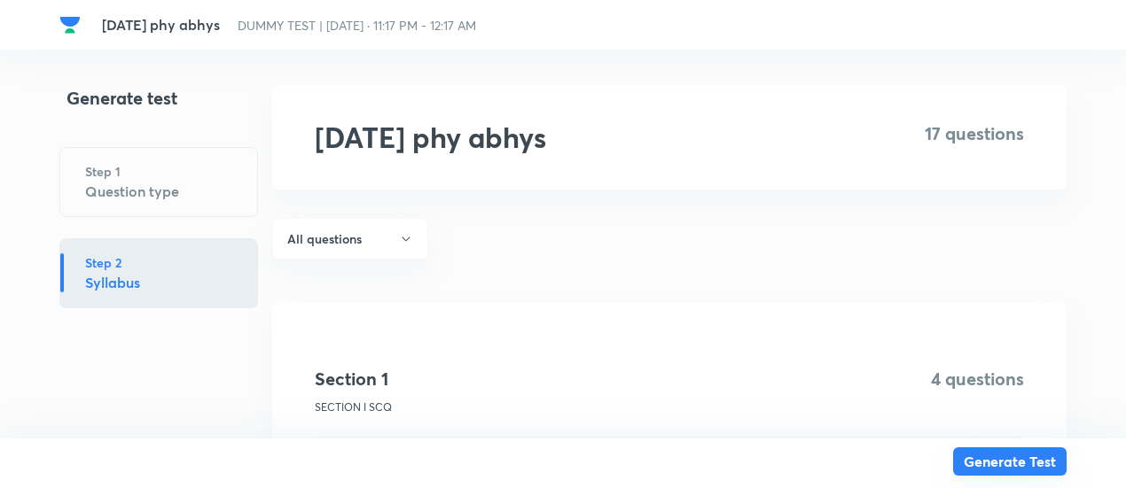
click at [984, 460] on button "Generate Test" at bounding box center [1009, 462] width 113 height 28
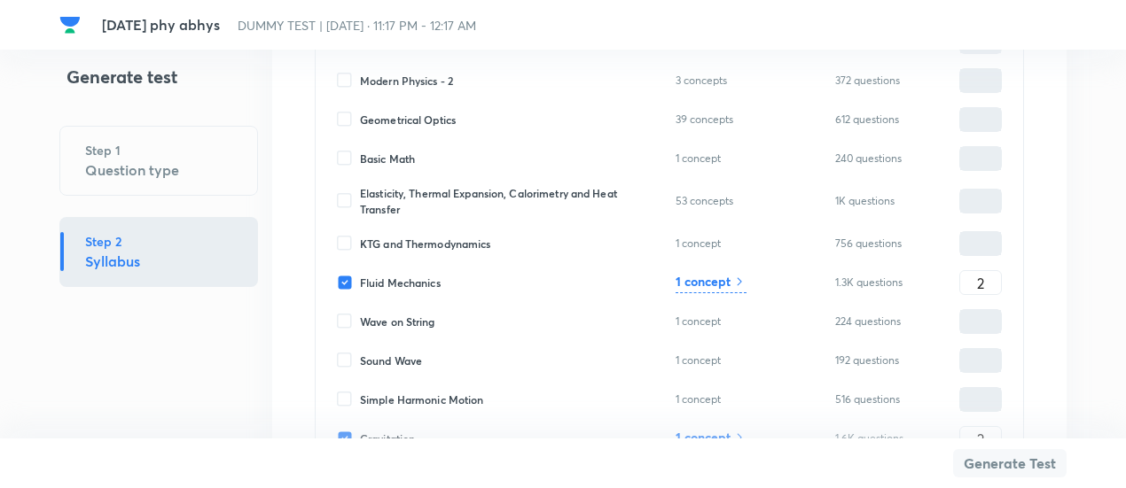
scroll to position [8222, 0]
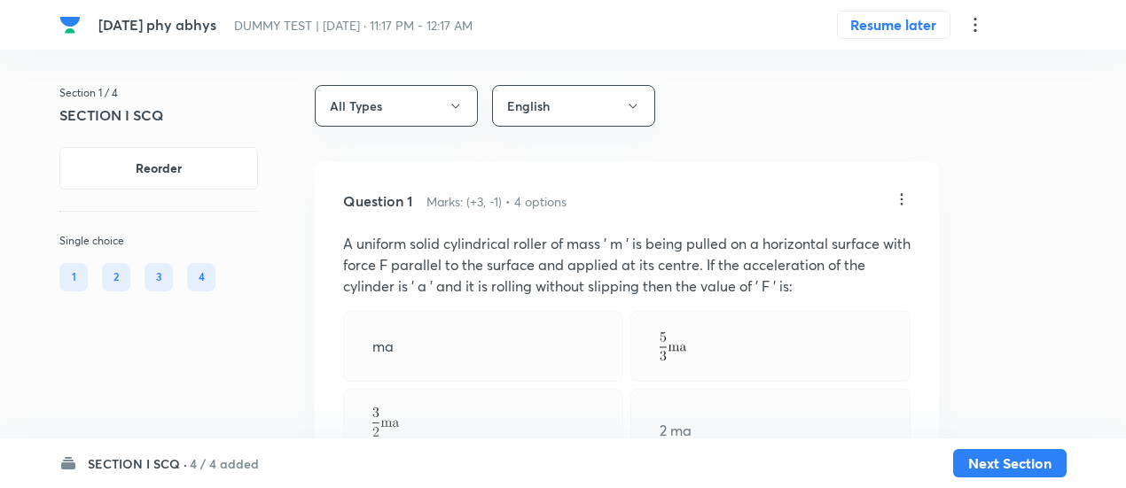
click at [219, 464] on h6 "4 / 4 added" at bounding box center [224, 464] width 69 height 19
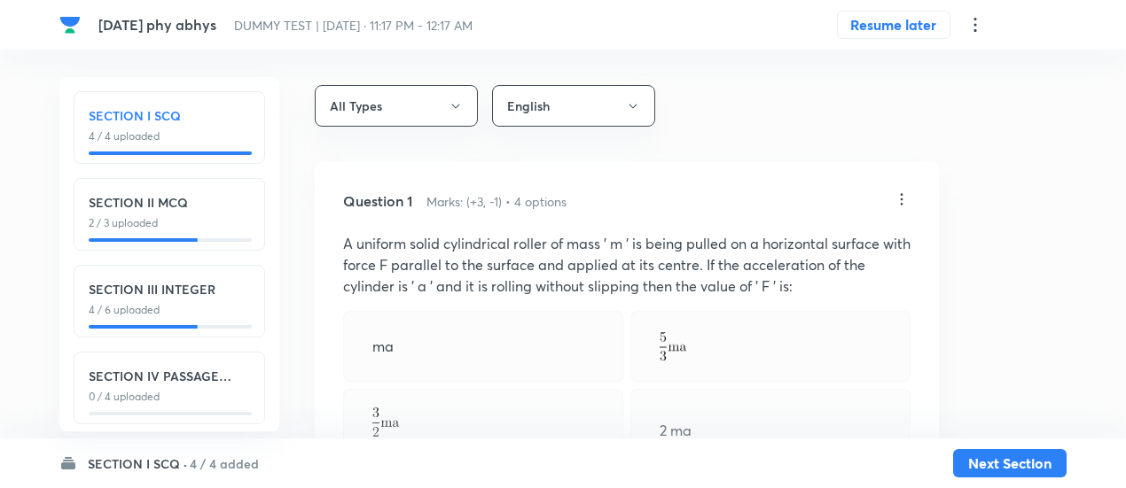
scroll to position [20, 0]
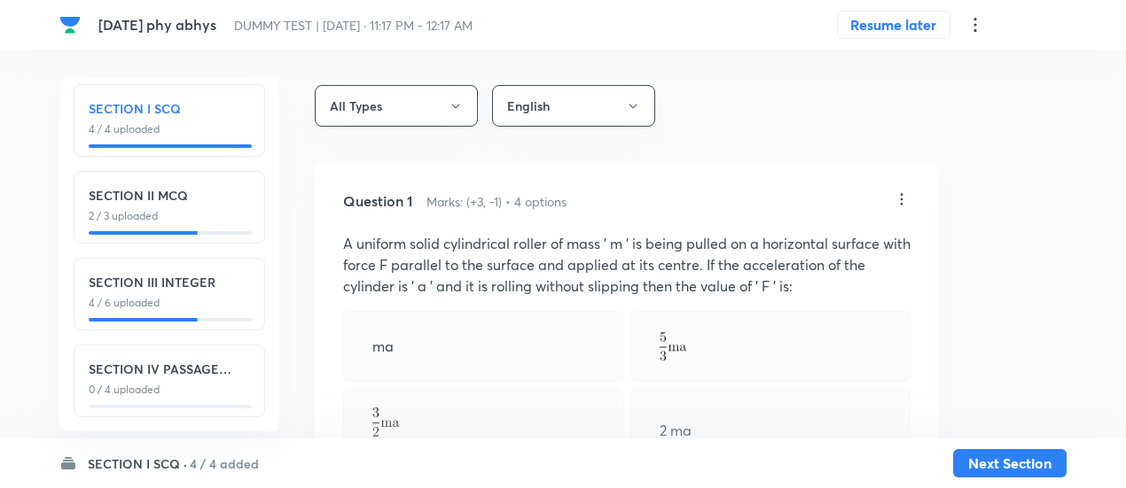
click at [205, 360] on h6 "SECTION IV PASSAGE INTEGER" at bounding box center [169, 369] width 161 height 19
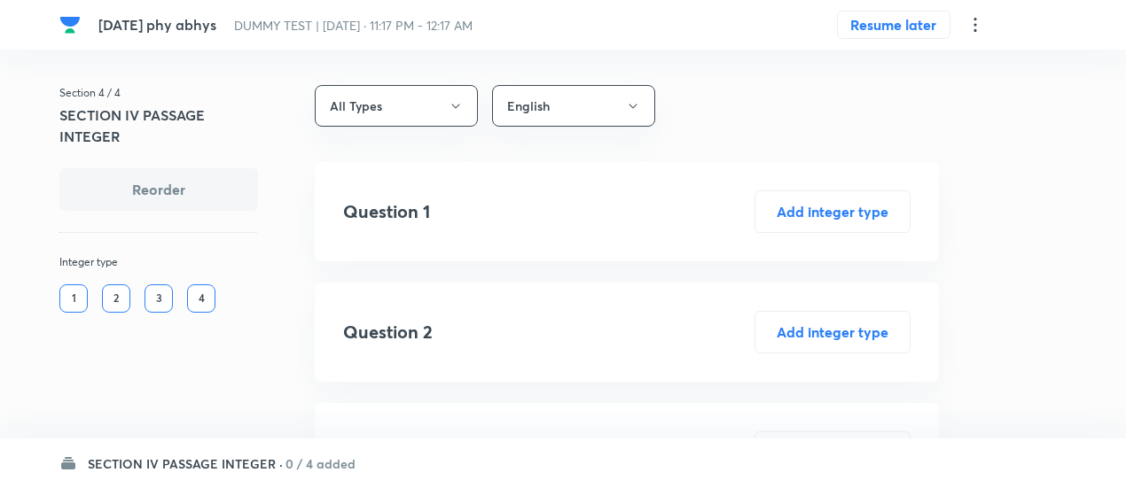
click at [975, 27] on icon at bounding box center [974, 24] width 21 height 21
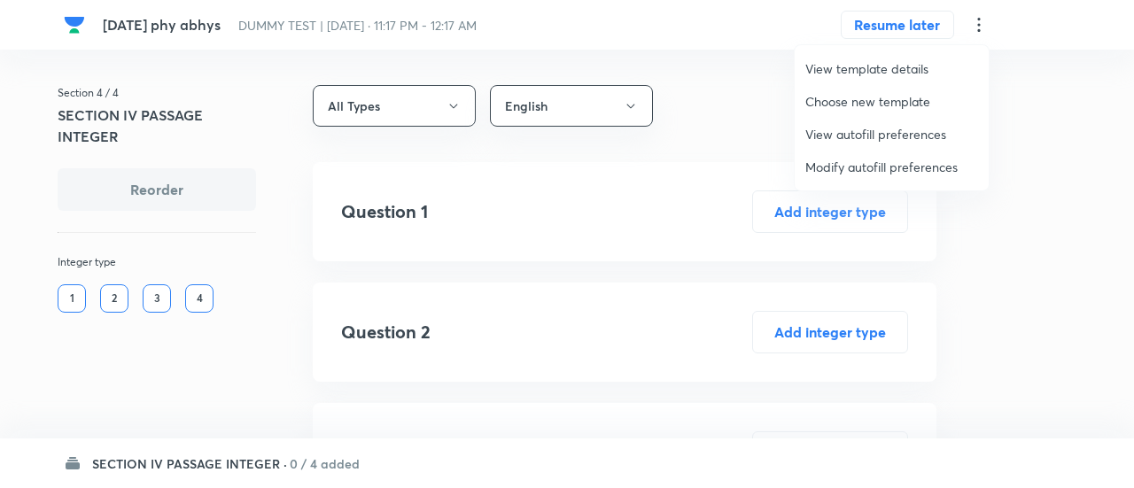
click at [838, 167] on span "Modify autofill preferences" at bounding box center [892, 167] width 173 height 19
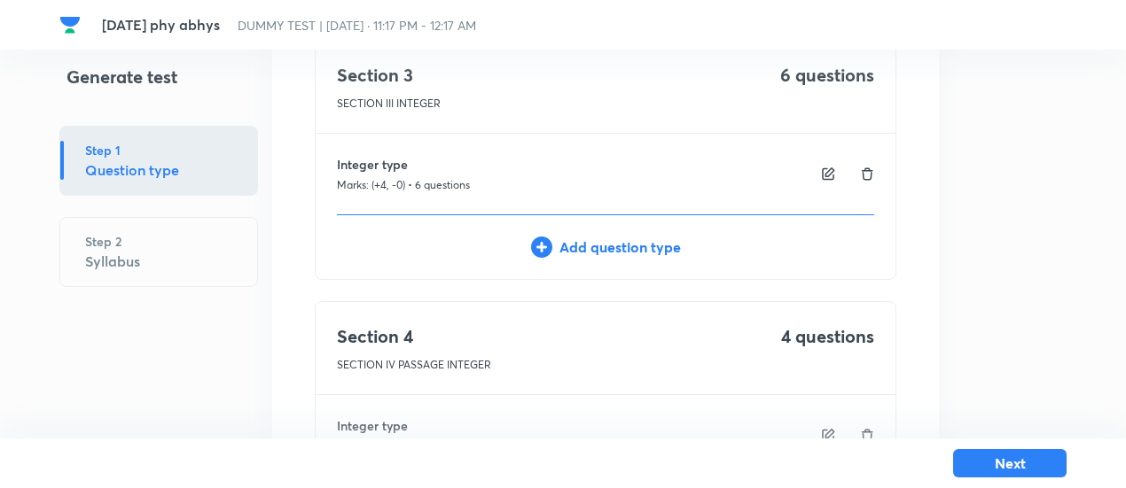
scroll to position [828, 0]
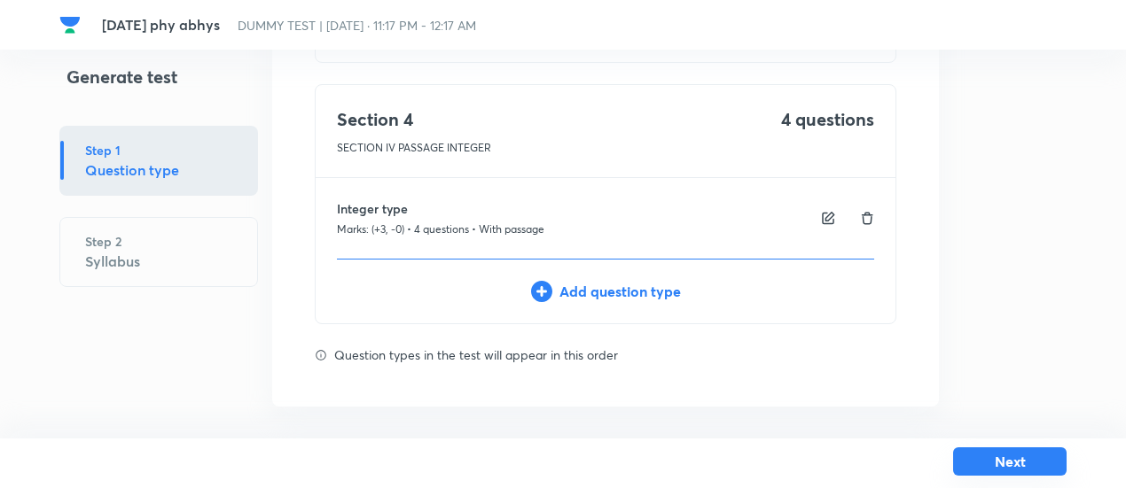
click at [969, 463] on button "Next" at bounding box center [1009, 462] width 113 height 28
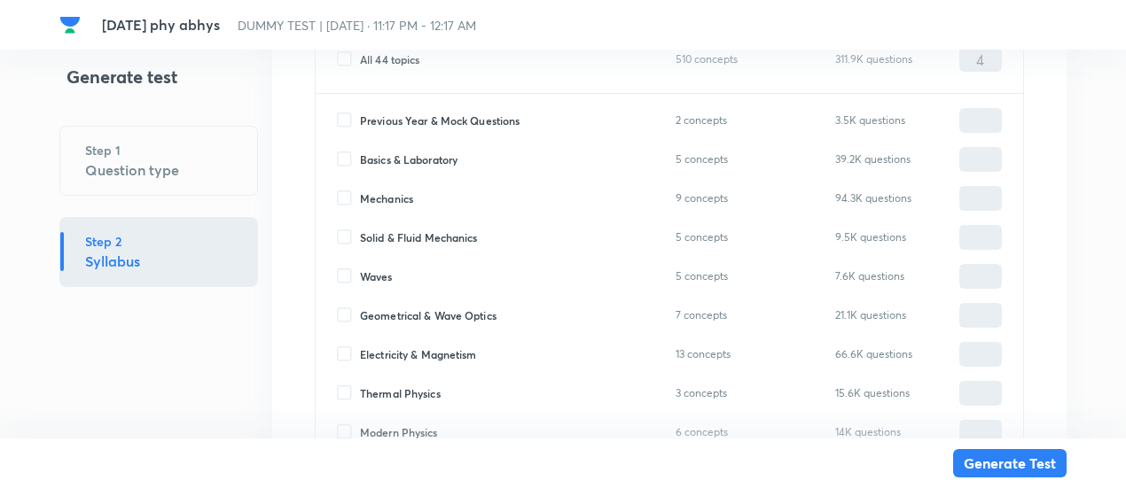
scroll to position [6699, 0]
click at [457, 233] on span "Solid & Fluid Mechanics" at bounding box center [419, 237] width 118 height 16
click at [360, 233] on input "Solid & Fluid Mechanics" at bounding box center [348, 237] width 23 height 16
checkbox input "true"
type input "0"
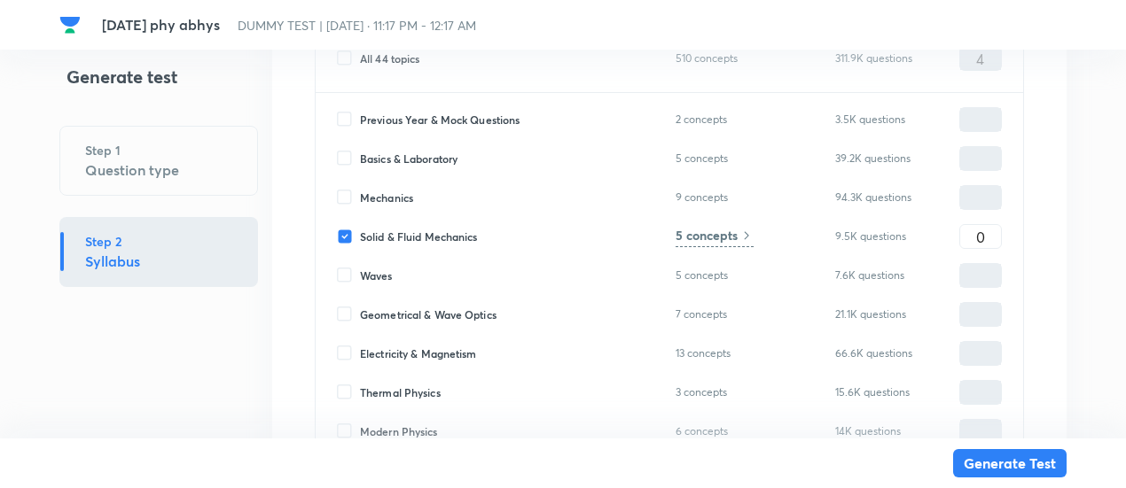
click at [393, 191] on span "Mechanics" at bounding box center [386, 198] width 53 height 16
click at [360, 191] on input "Mechanics" at bounding box center [348, 198] width 23 height 16
checkbox input "true"
click at [993, 195] on input "0" at bounding box center [980, 198] width 41 height 31
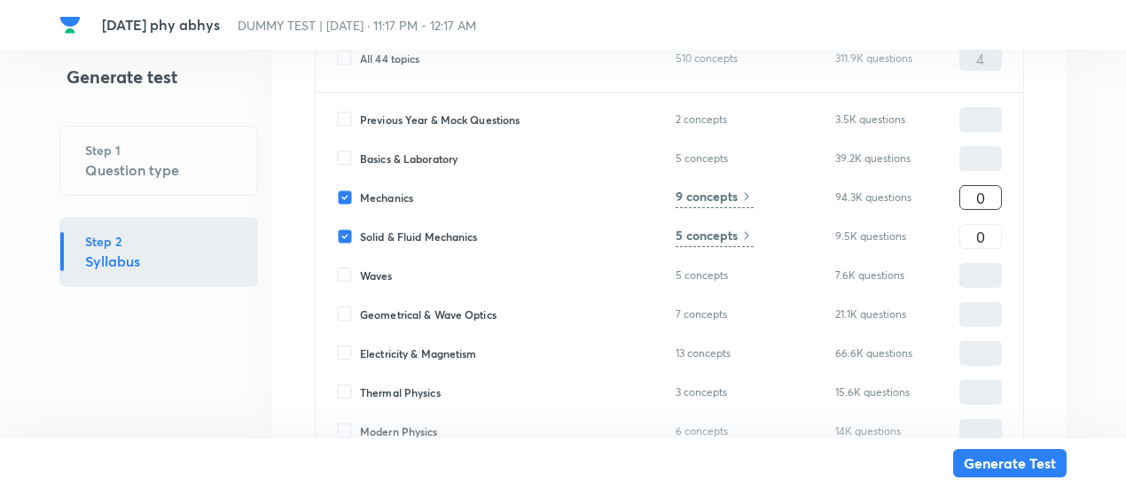
type input "2"
type input "6"
type input "2"
type input "8"
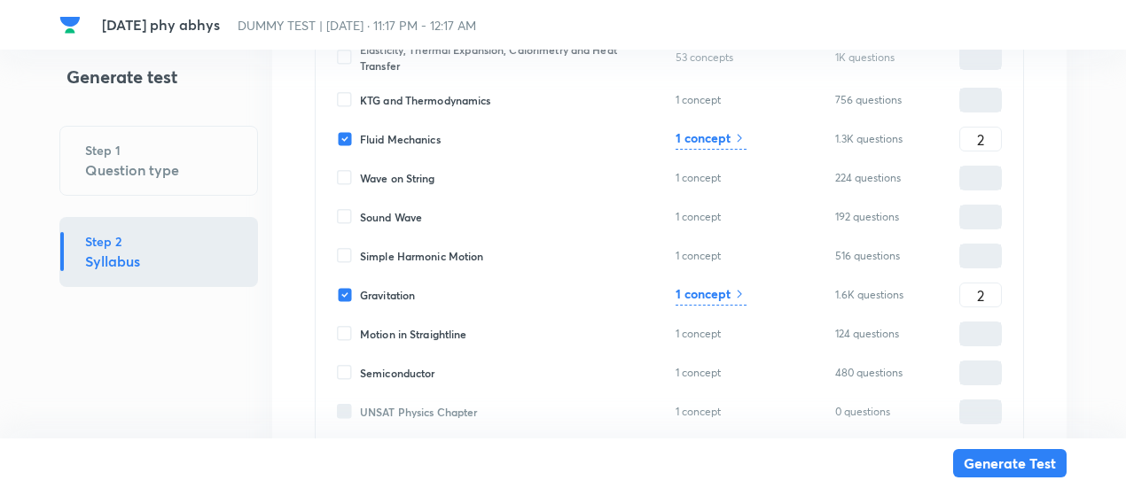
scroll to position [8068, 0]
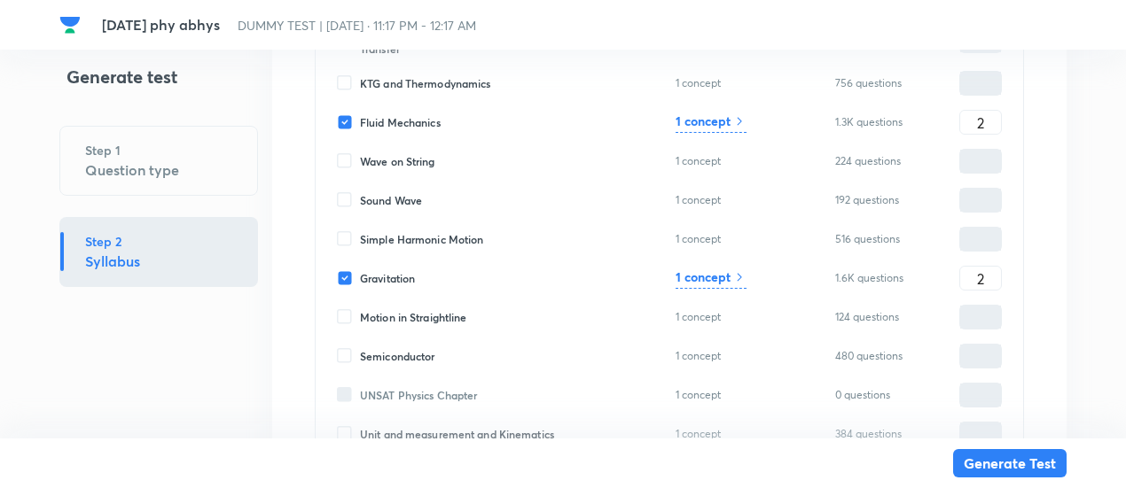
type input "2"
click at [440, 123] on span "Fluid Mechanics" at bounding box center [400, 122] width 81 height 16
click at [360, 123] on input "Fluid Mechanics" at bounding box center [348, 122] width 23 height 16
checkbox input "false"
type input "6"
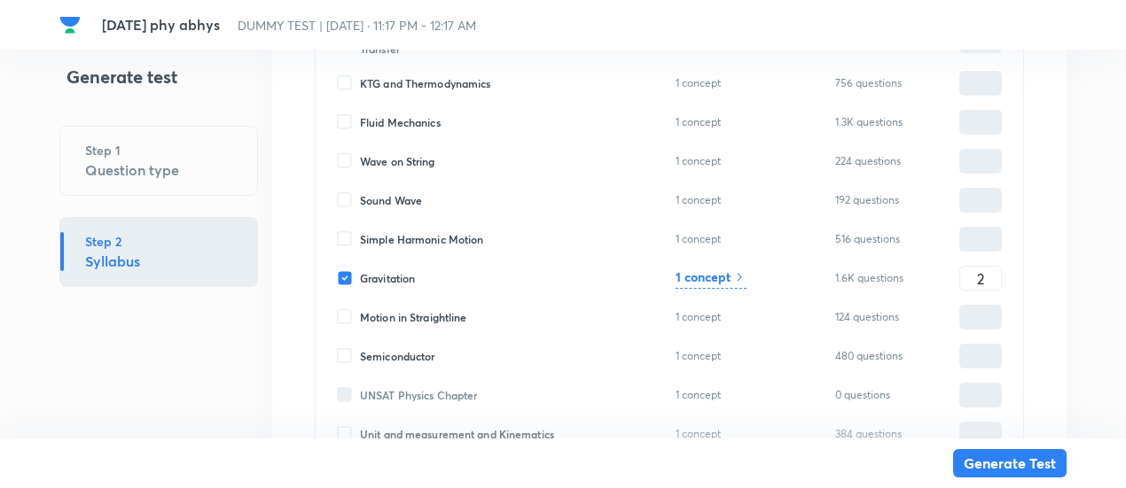
click at [409, 276] on span "Gravitation" at bounding box center [387, 278] width 55 height 16
click at [360, 276] on input "Gravitation" at bounding box center [348, 278] width 23 height 16
checkbox input "false"
type input "4"
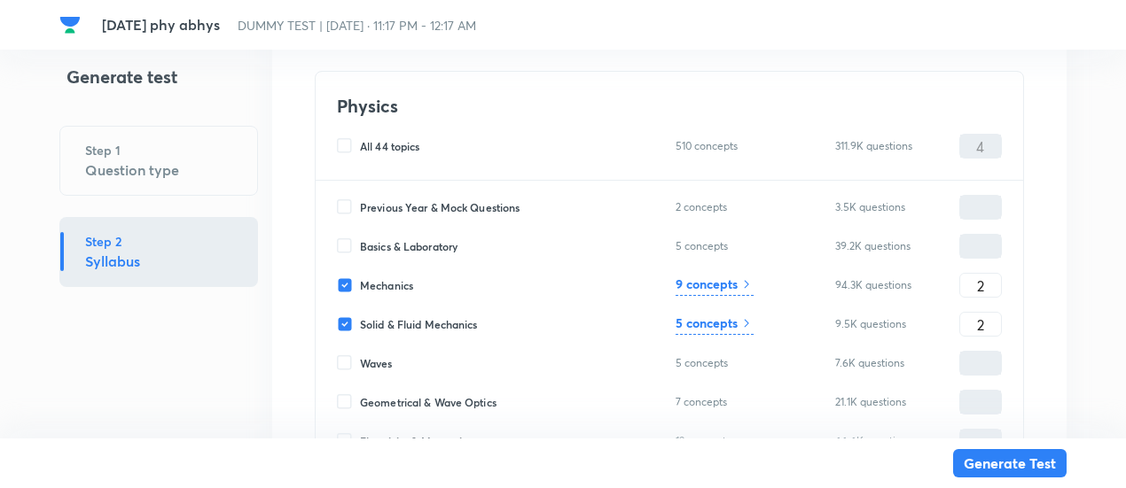
scroll to position [6609, 0]
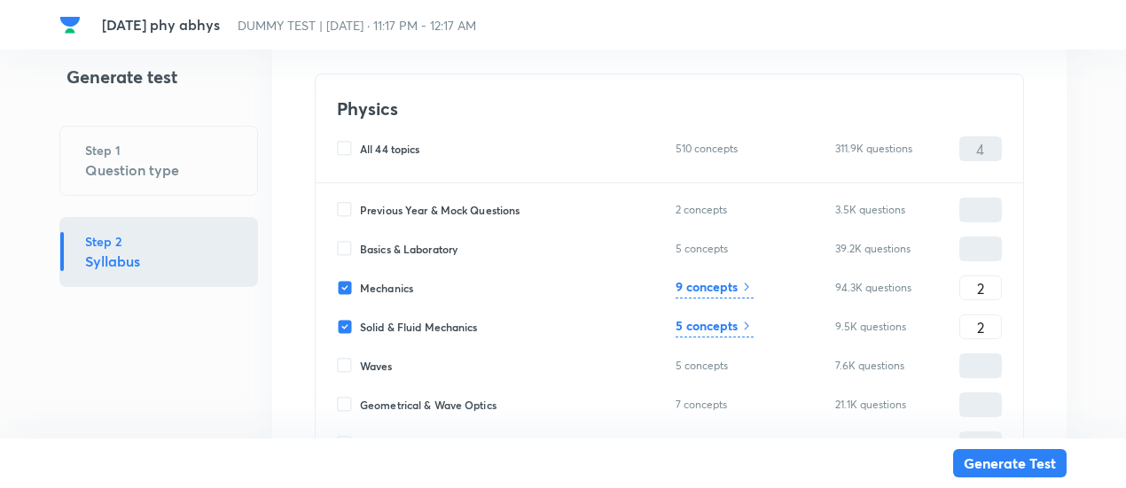
click at [718, 278] on h6 "9 concepts" at bounding box center [706, 286] width 62 height 19
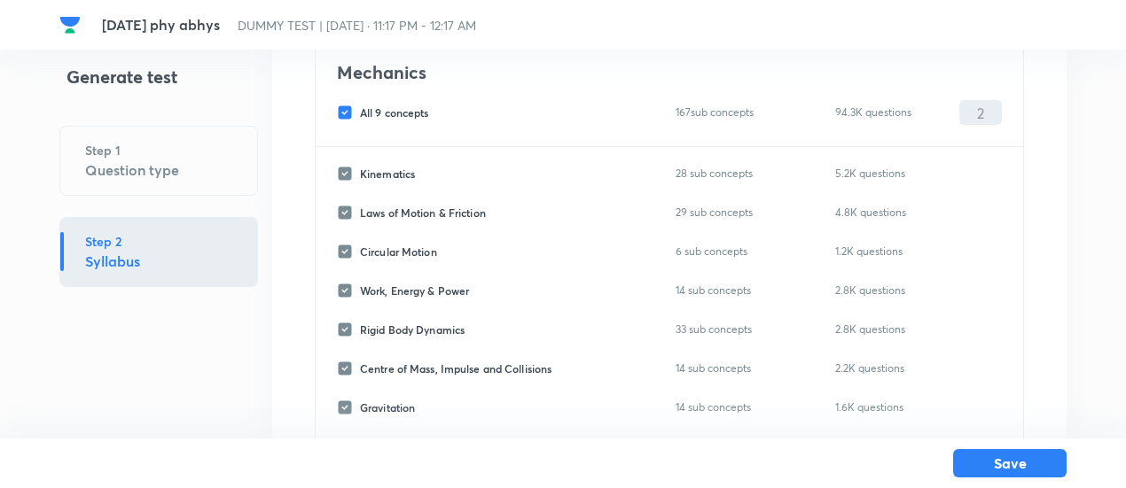
scroll to position [121, 0]
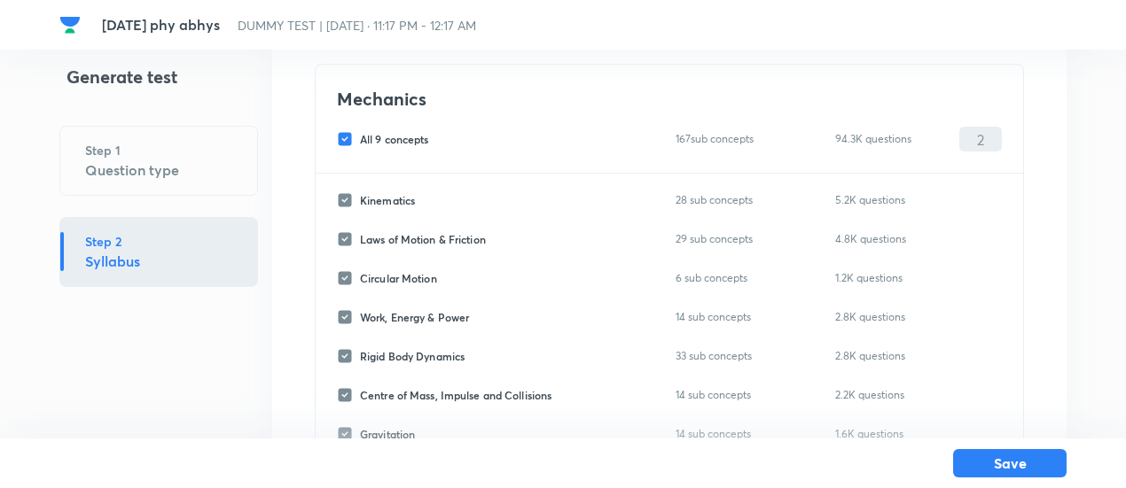
click at [401, 139] on span "All 9 concepts" at bounding box center [394, 139] width 69 height 16
click at [360, 139] on input "All 9 concepts" at bounding box center [348, 139] width 23 height 16
checkbox input "false"
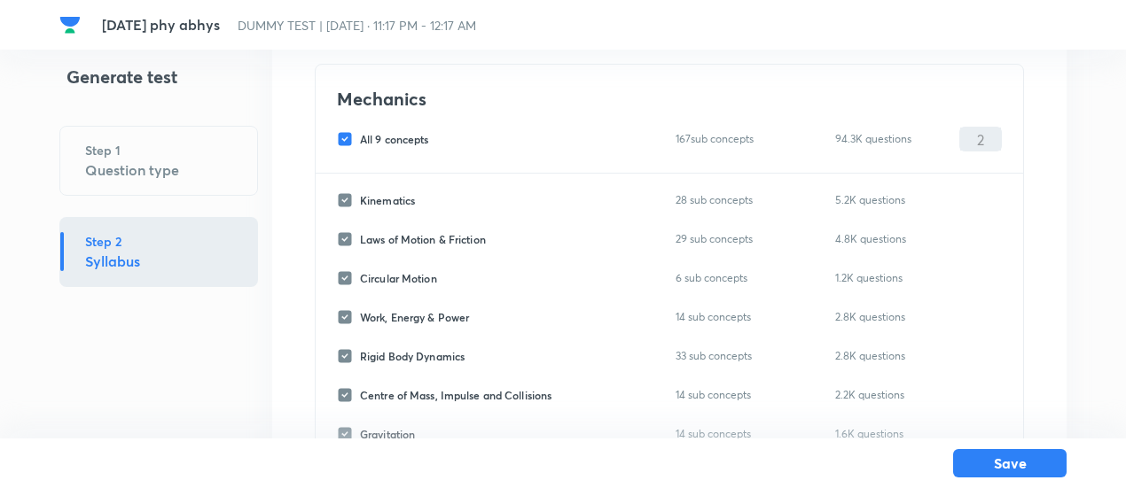
checkbox input "false"
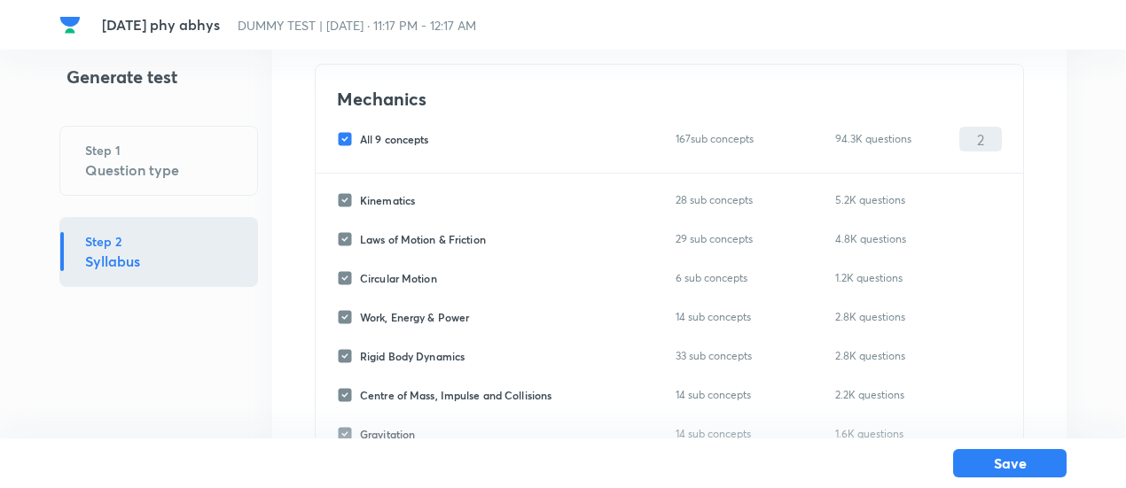
checkbox input "false"
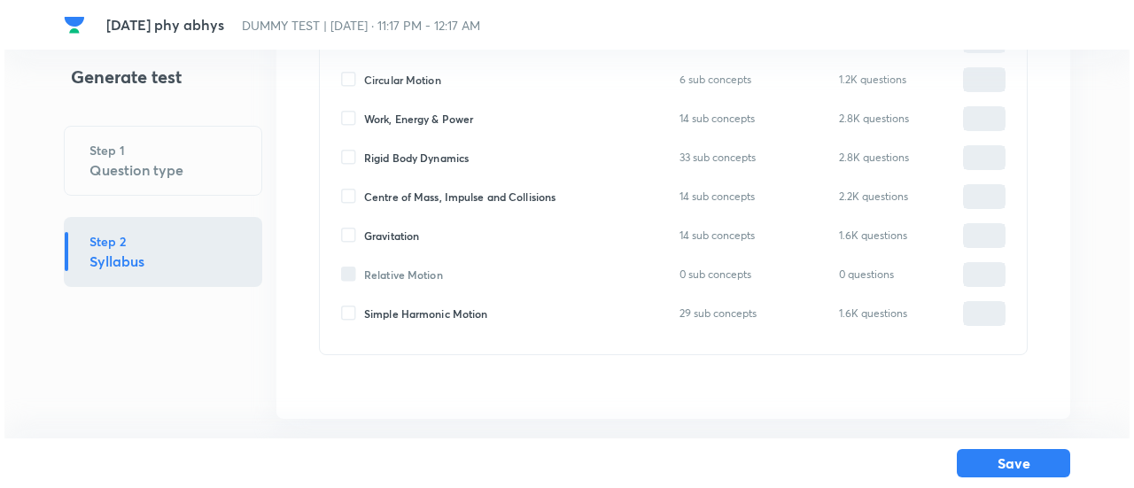
scroll to position [319, 0]
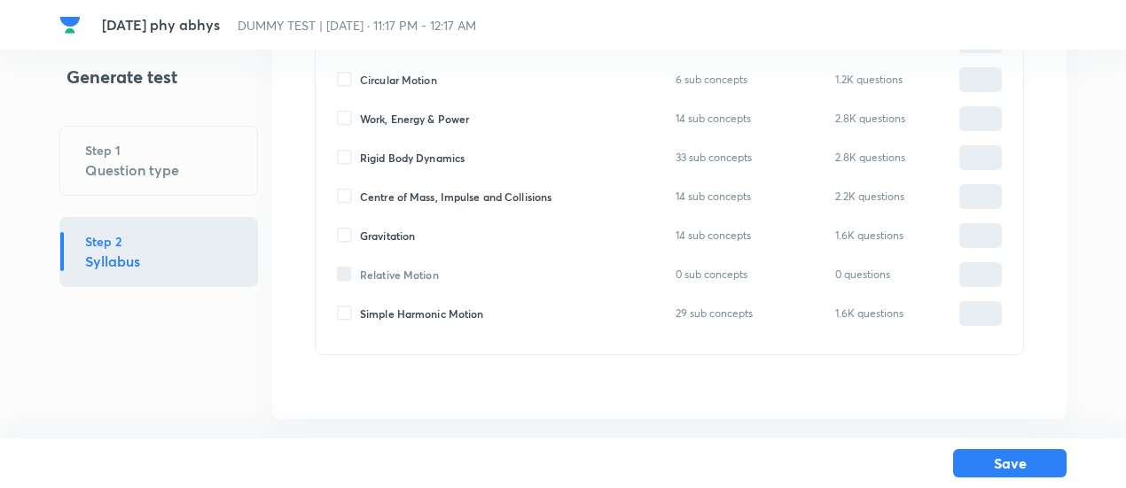
click at [406, 155] on span "Rigid Body Dynamics" at bounding box center [412, 158] width 105 height 16
click at [360, 155] on input "Rigid Body Dynamics" at bounding box center [348, 158] width 23 height 16
checkbox input "true"
click at [994, 155] on input "0" at bounding box center [980, 158] width 41 height 31
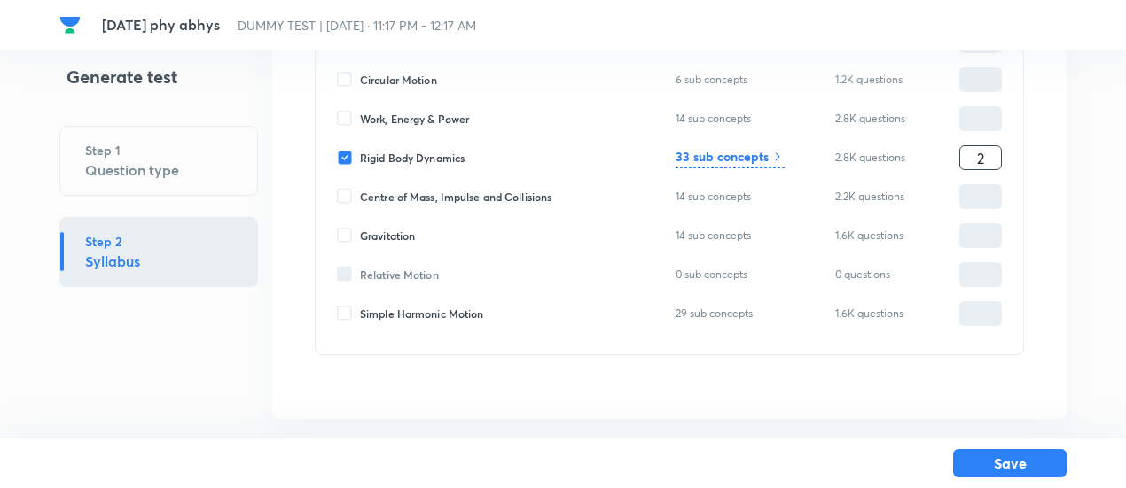
type input "2"
click at [766, 152] on h6 "33 sub concepts" at bounding box center [721, 156] width 93 height 19
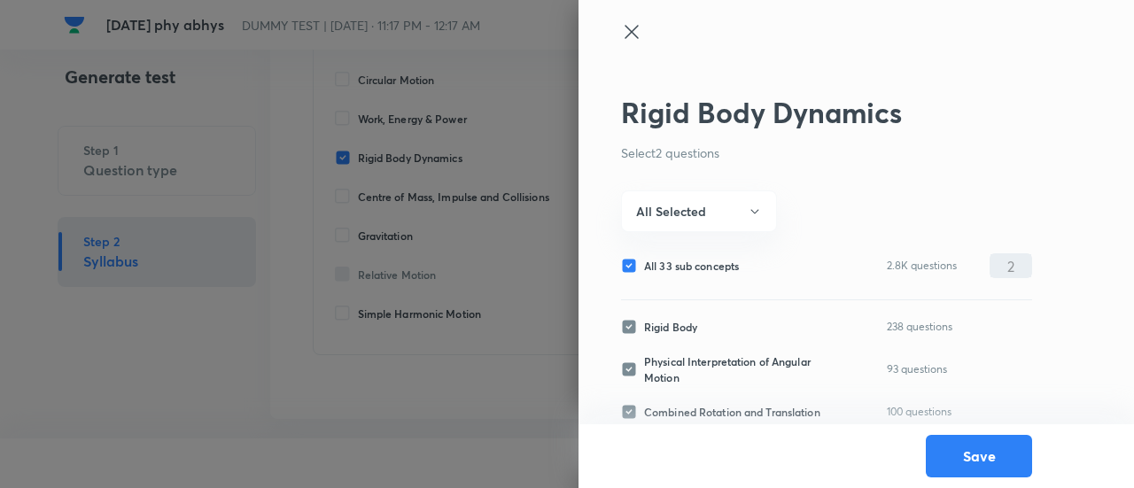
click at [694, 269] on span "All 33 sub concepts" at bounding box center [691, 266] width 95 height 16
click at [644, 269] on input "All 33 sub concepts" at bounding box center [632, 266] width 23 height 16
checkbox input "false"
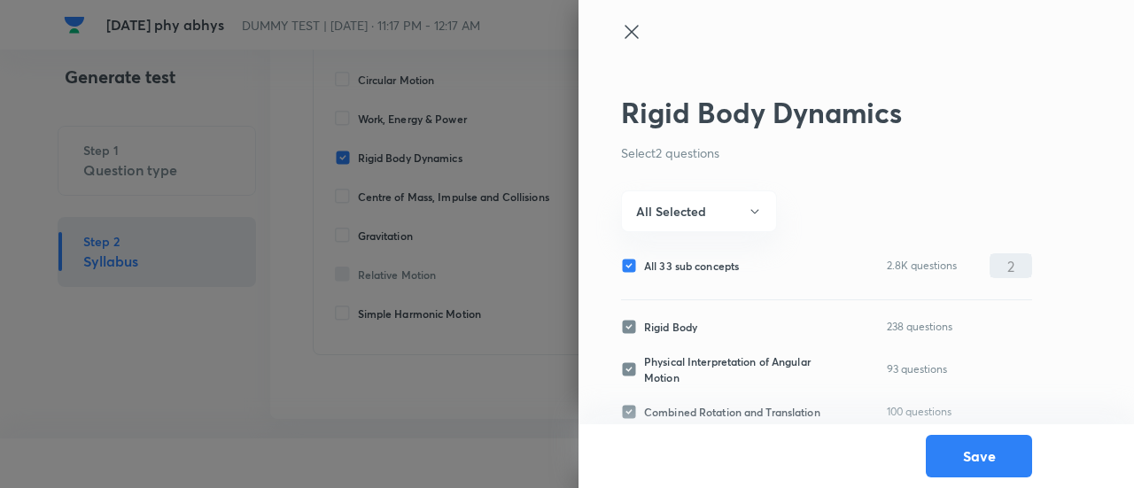
checkbox input "false"
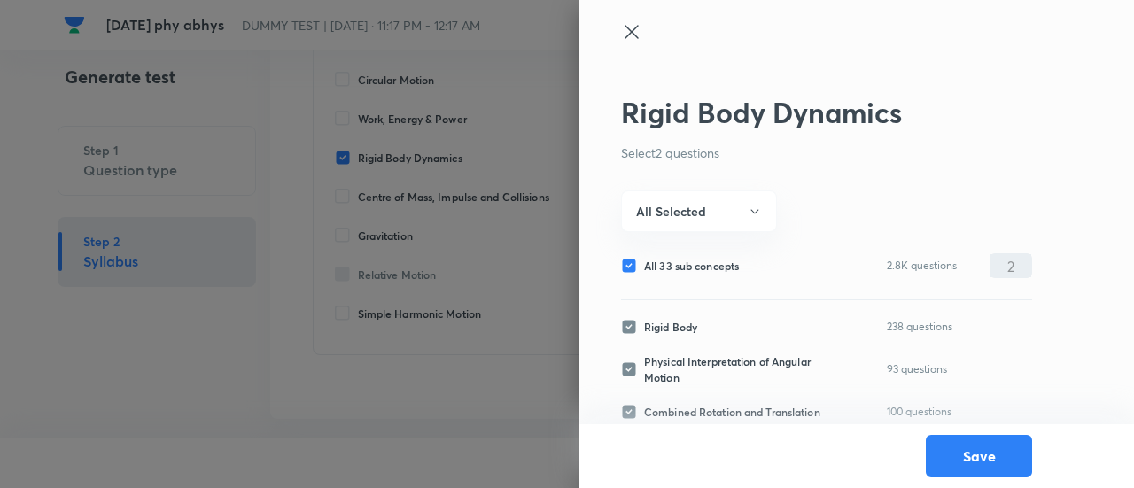
checkbox input "false"
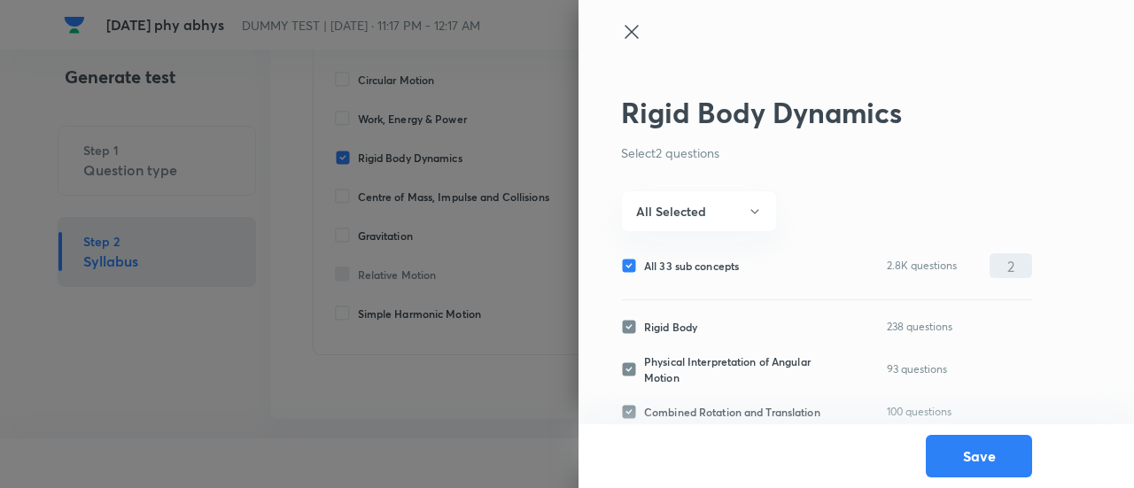
checkbox input "false"
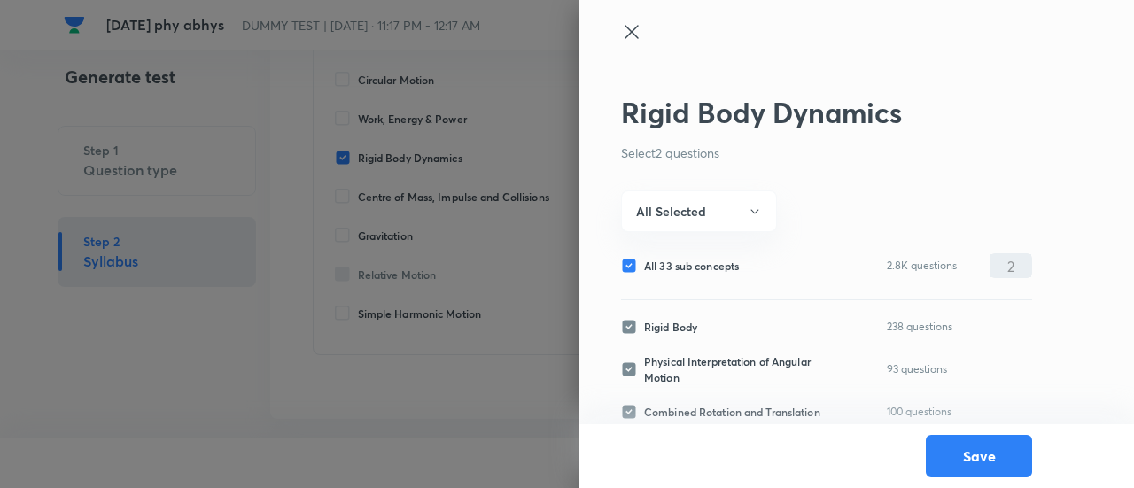
checkbox input "false"
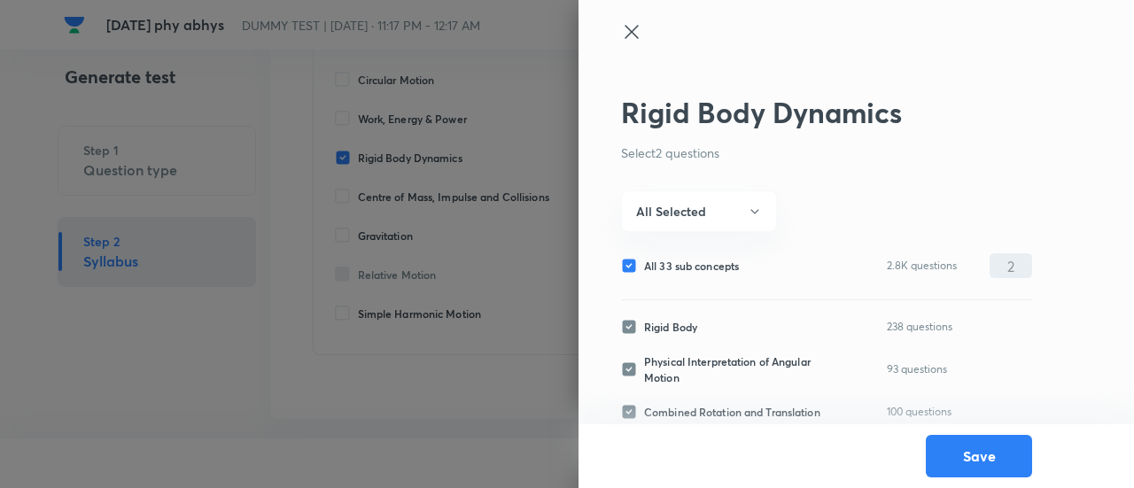
checkbox input "false"
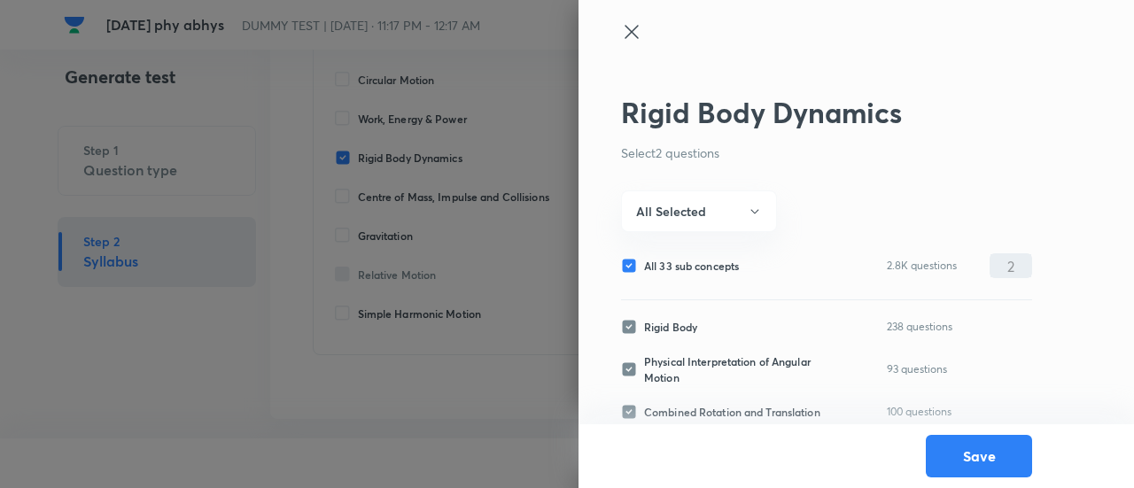
checkbox input "false"
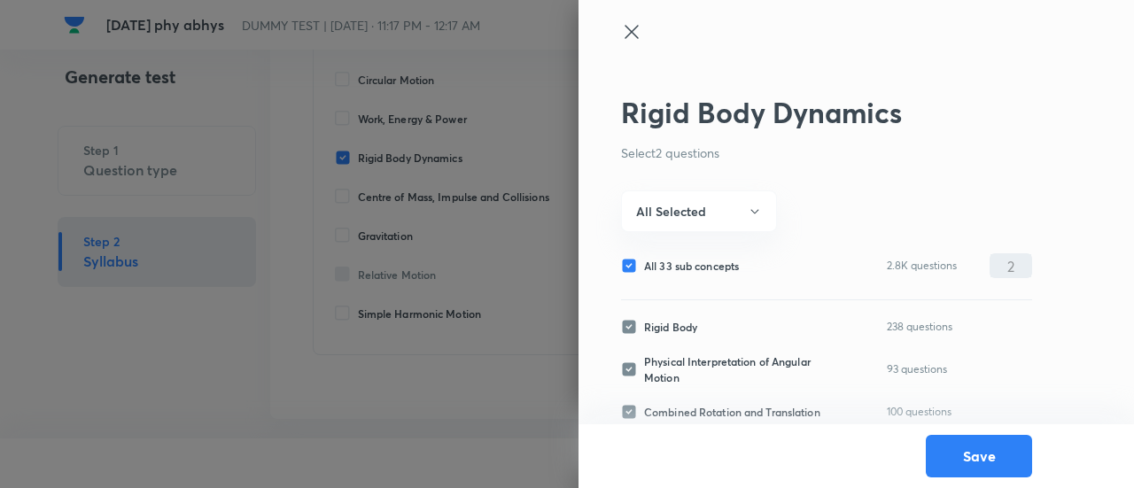
checkbox input "false"
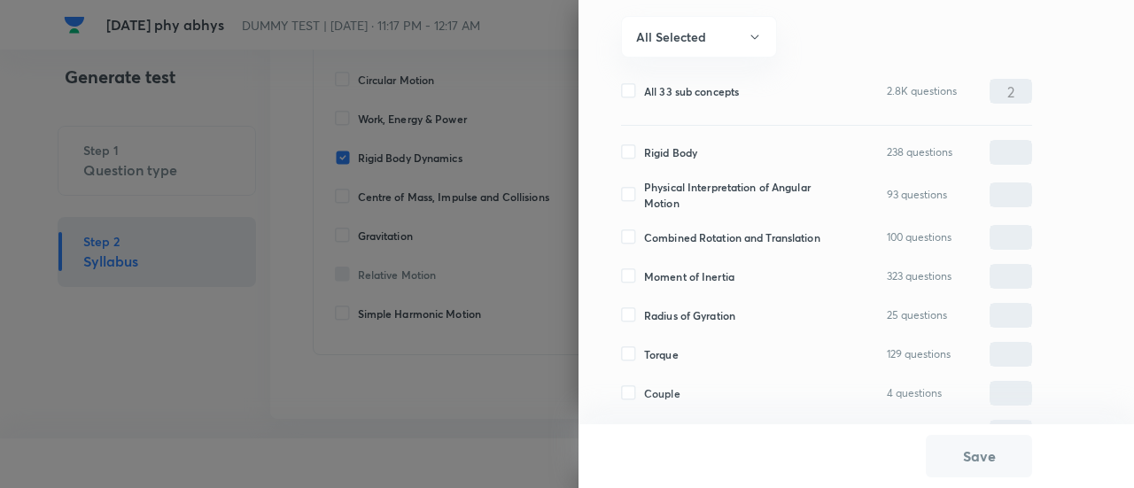
scroll to position [179, 0]
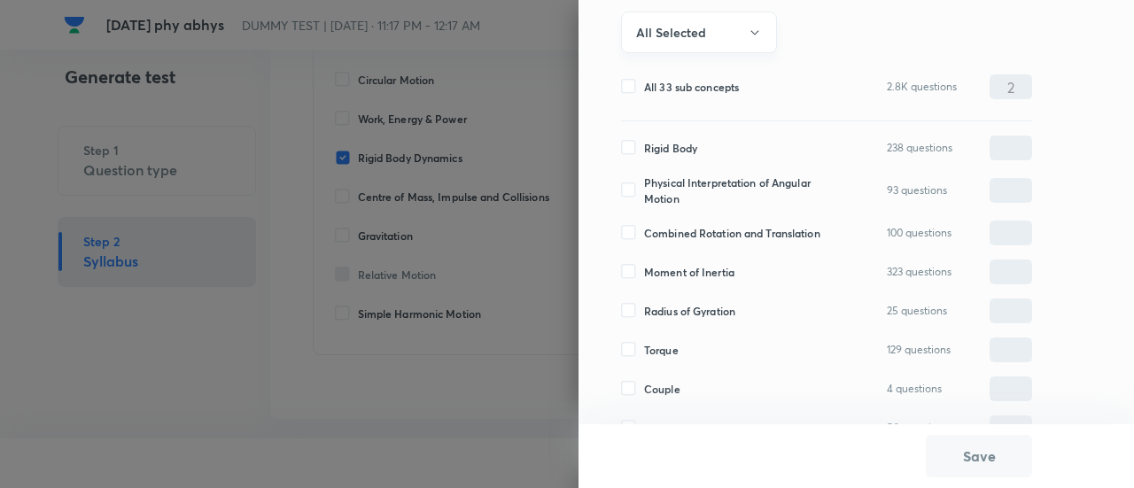
click at [688, 34] on h6 "All Selected" at bounding box center [671, 32] width 70 height 19
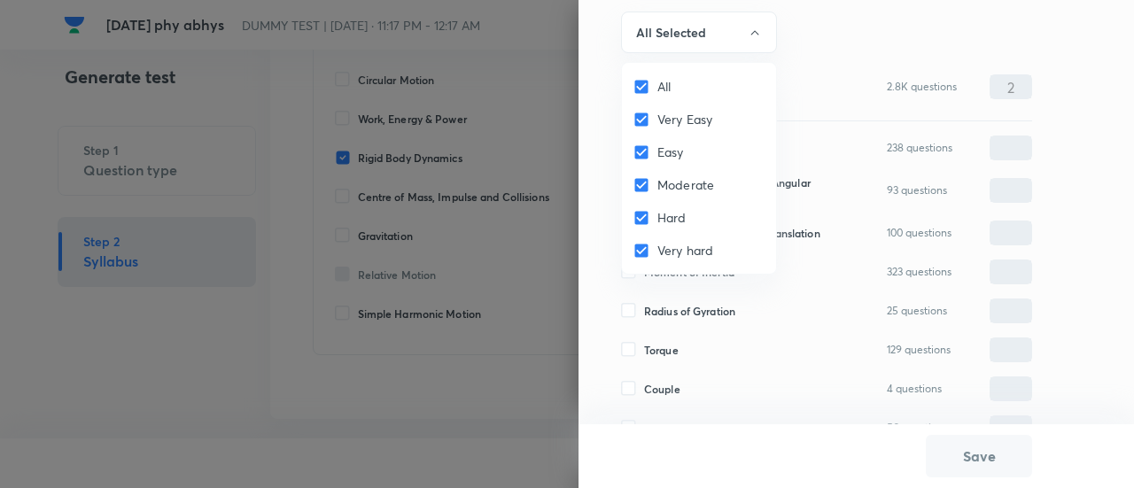
click at [677, 43] on div at bounding box center [567, 244] width 1134 height 488
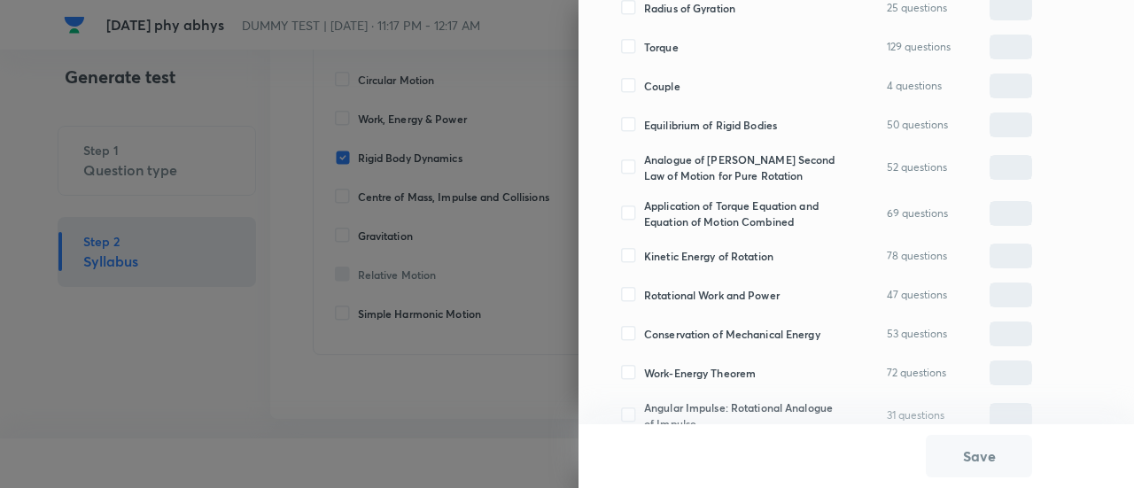
scroll to position [488, 0]
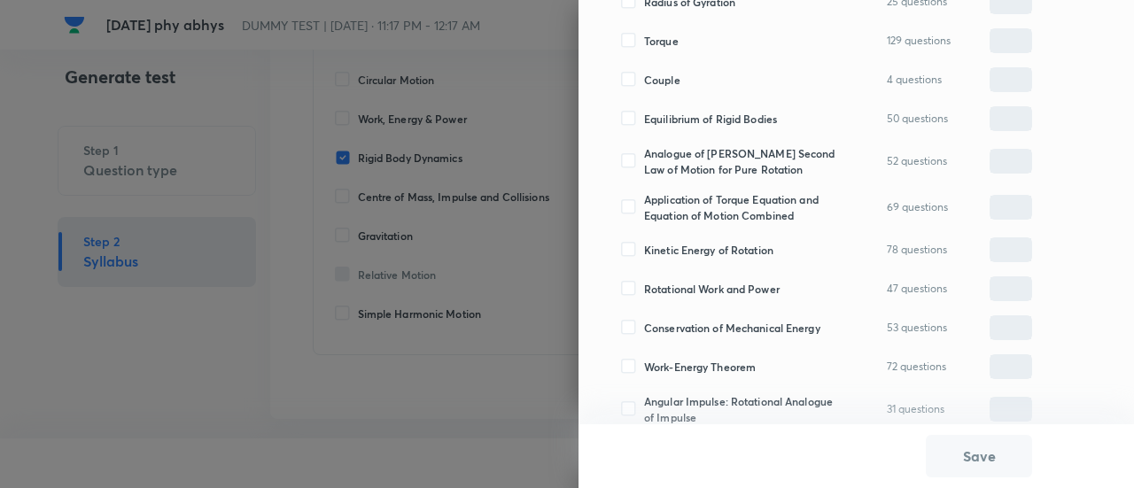
click at [684, 206] on span "Application of Torque Equation and Equation of Motion Combined" at bounding box center [740, 207] width 193 height 32
click at [644, 206] on input "Application of Torque Equation and Equation of Motion Combined" at bounding box center [632, 207] width 23 height 16
checkbox input "true"
type input "0"
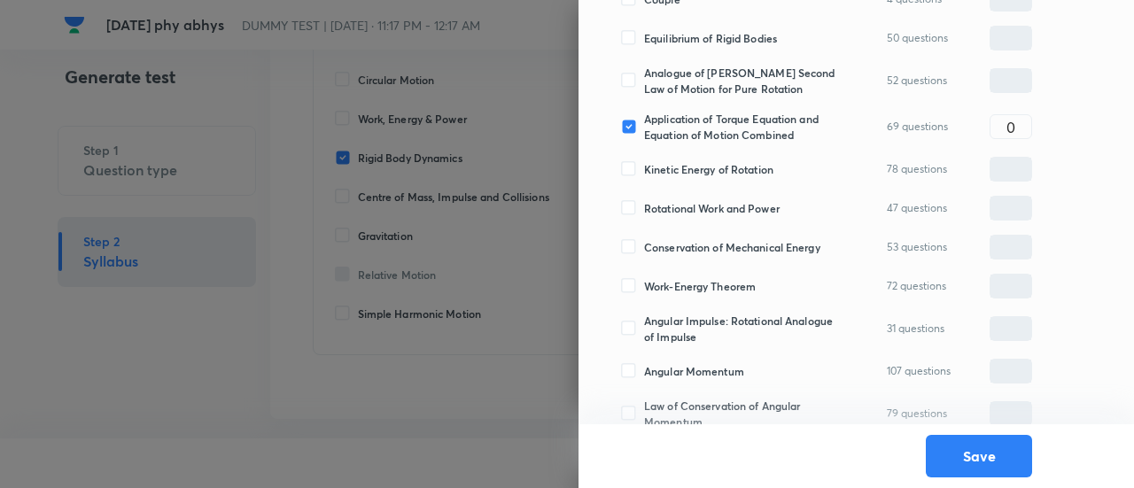
scroll to position [582, 0]
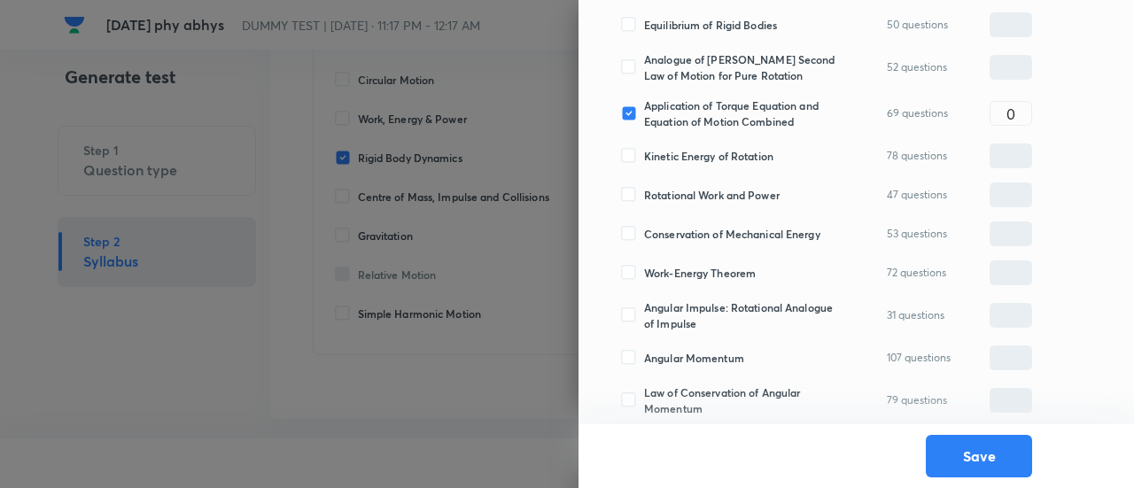
click at [664, 116] on span "Application of Torque Equation and Equation of Motion Combined" at bounding box center [740, 113] width 193 height 32
click at [644, 116] on input "Application of Torque Equation and Equation of Motion Combined" at bounding box center [632, 113] width 23 height 16
checkbox input "false"
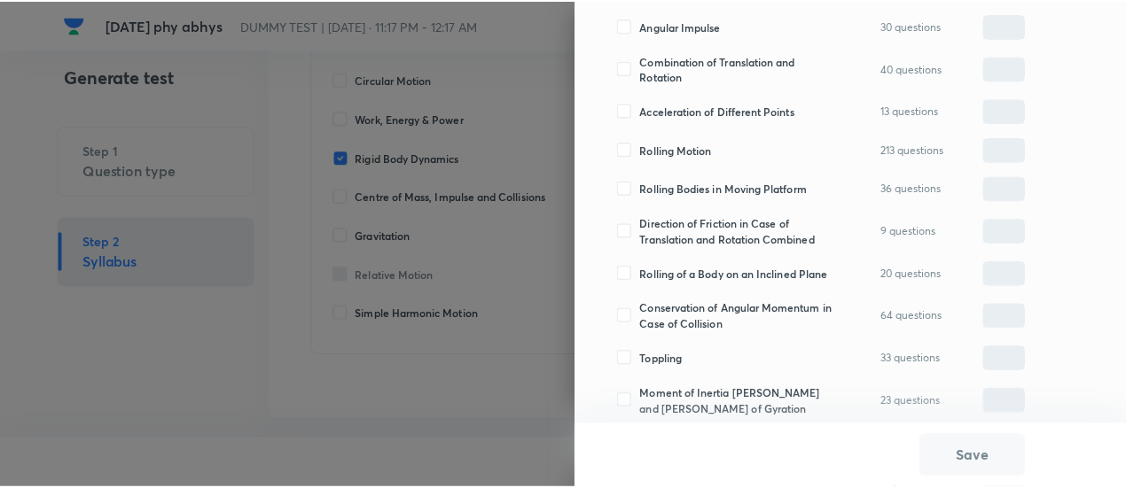
scroll to position [1001, 0]
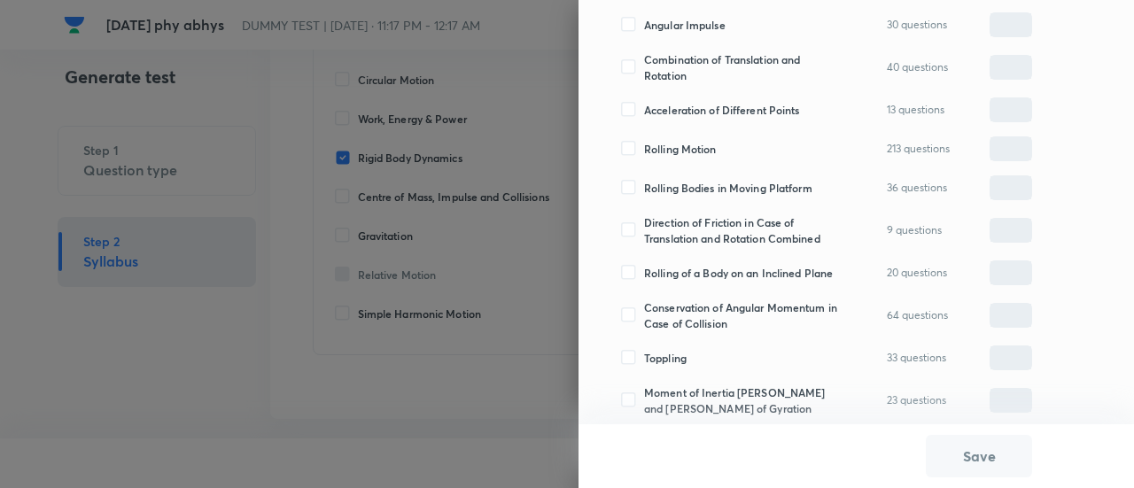
click at [670, 154] on span "Rolling Motion" at bounding box center [680, 149] width 73 height 16
click at [644, 154] on input "Rolling Motion" at bounding box center [632, 149] width 23 height 16
checkbox input "true"
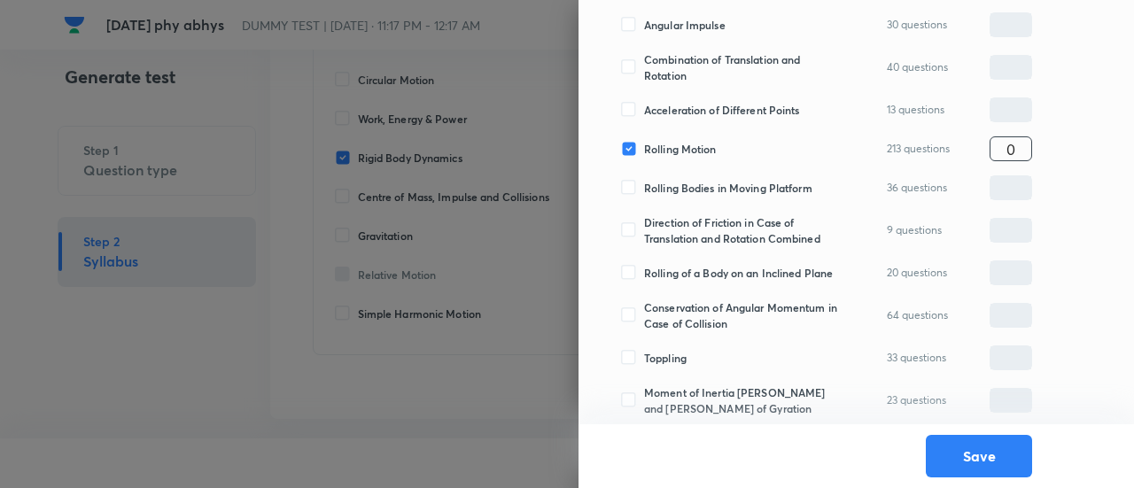
click at [1020, 151] on input "0" at bounding box center [1011, 149] width 41 height 31
type input "2"
click at [984, 461] on button "Save" at bounding box center [979, 454] width 106 height 43
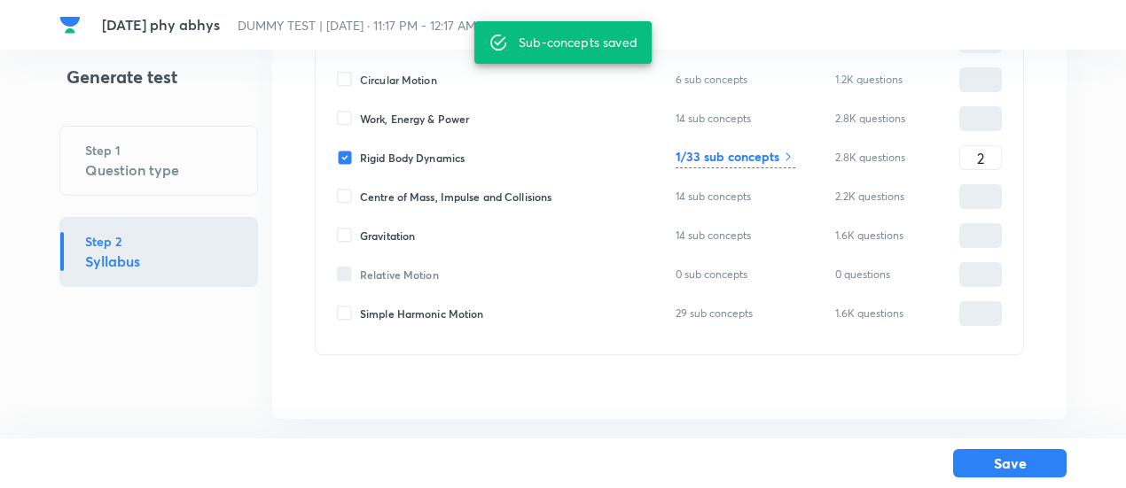
click at [984, 461] on button "Save" at bounding box center [1009, 463] width 113 height 28
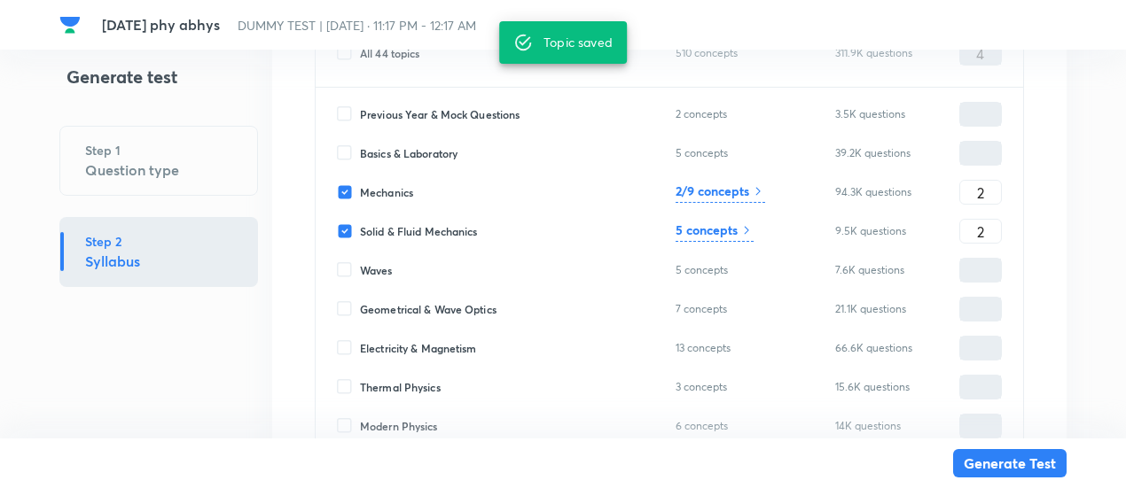
click at [743, 233] on icon at bounding box center [746, 230] width 14 height 14
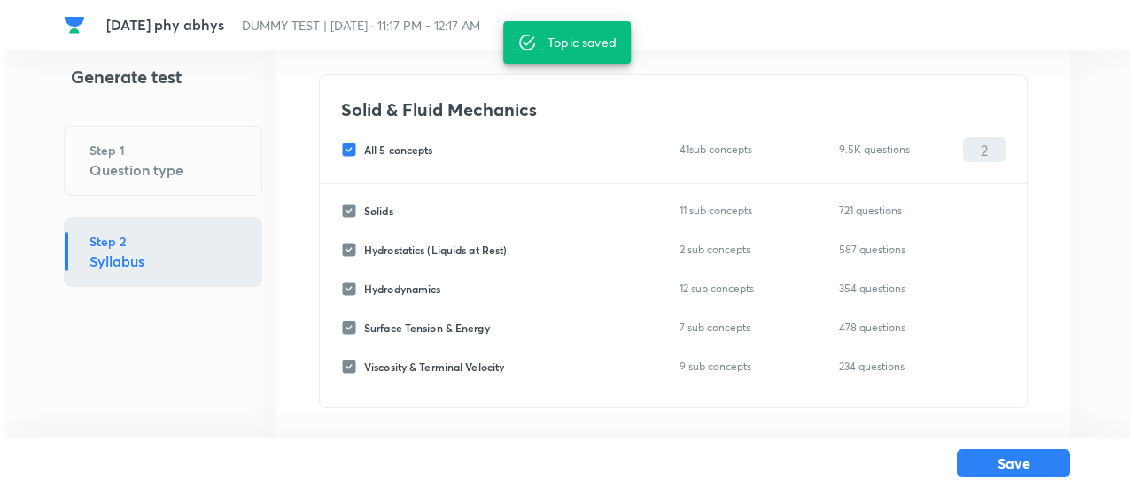
scroll to position [108, 0]
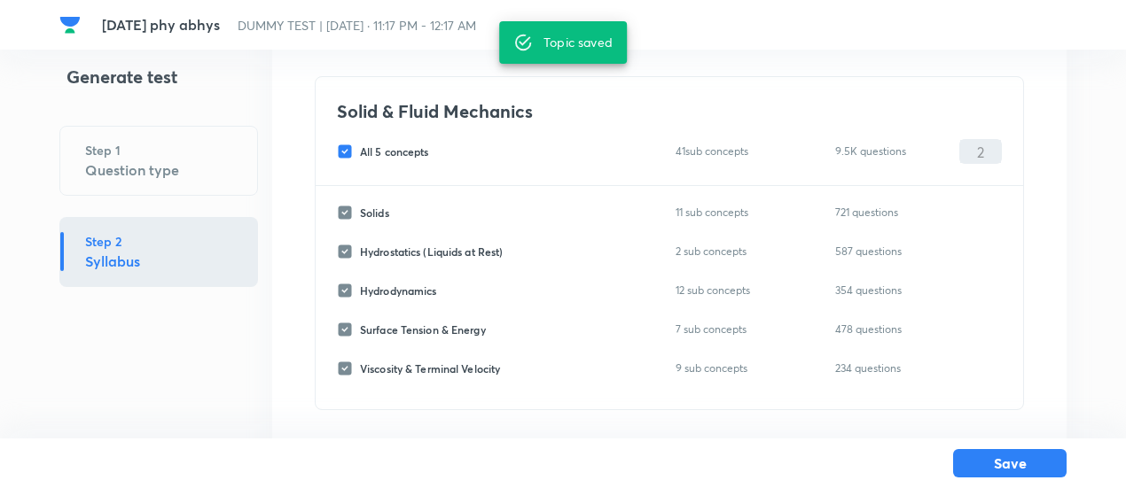
click at [380, 149] on span "All 5 concepts" at bounding box center [394, 152] width 69 height 16
click at [360, 149] on input "All 5 concepts" at bounding box center [348, 152] width 23 height 16
checkbox input "false"
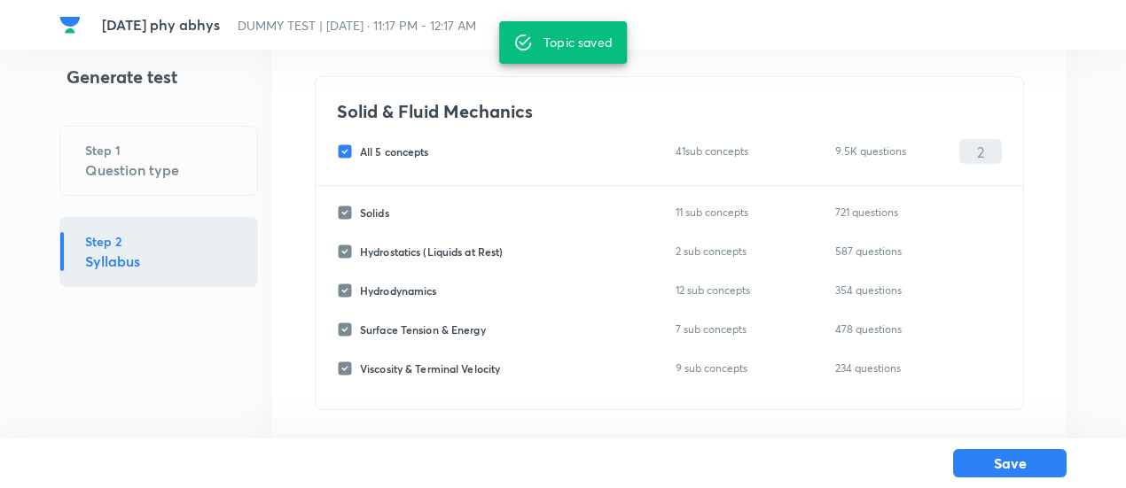
checkbox input "false"
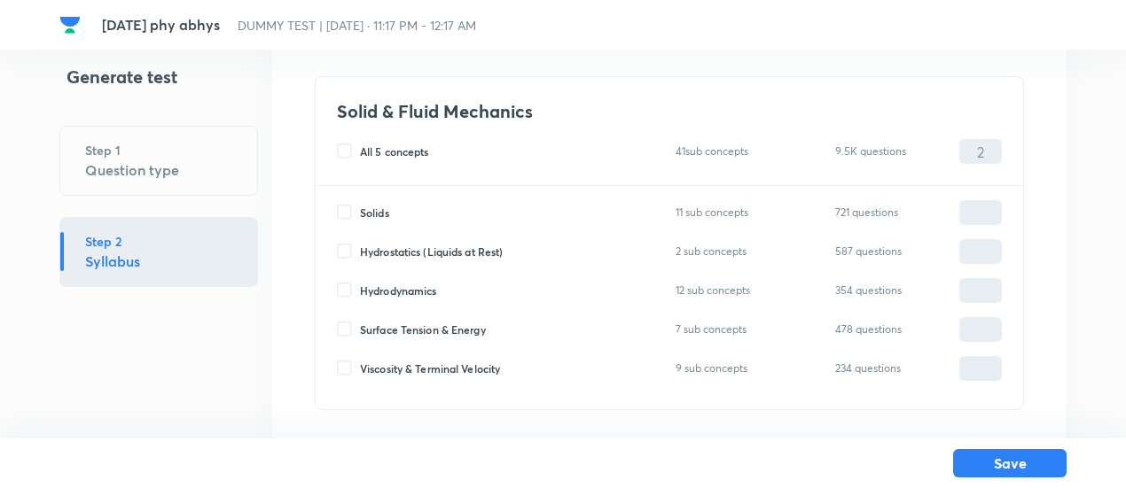
click at [408, 290] on span "Hydrodynamics" at bounding box center [398, 291] width 76 height 16
click at [360, 290] on input "Hydrodynamics" at bounding box center [348, 291] width 23 height 16
checkbox input "true"
click at [988, 293] on input "0" at bounding box center [980, 291] width 41 height 31
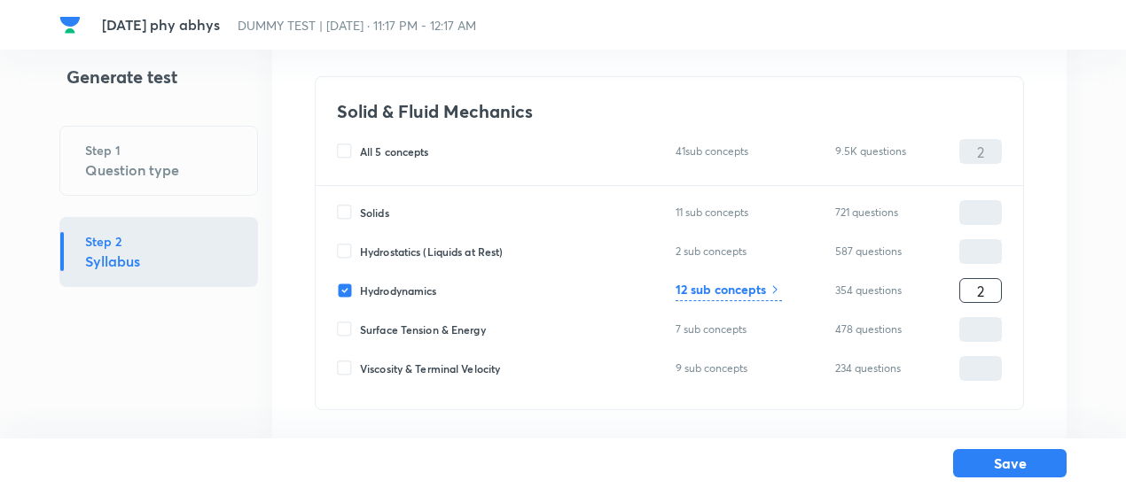
type input "2"
click at [730, 289] on h6 "12 sub concepts" at bounding box center [720, 289] width 90 height 19
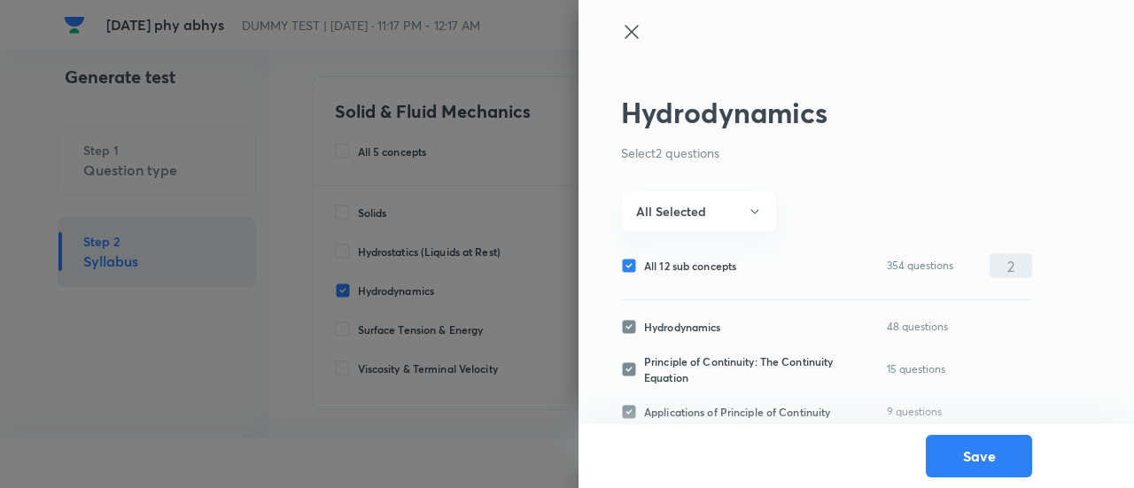
click at [709, 261] on span "All 12 sub concepts" at bounding box center [690, 266] width 92 height 16
click at [644, 261] on input "All 12 sub concepts" at bounding box center [632, 266] width 23 height 16
checkbox input "false"
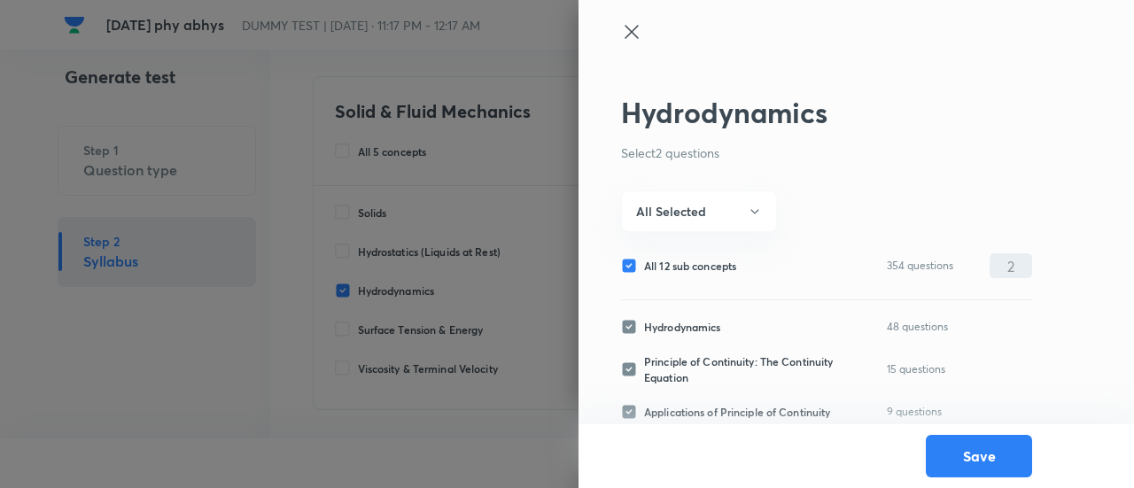
checkbox input "false"
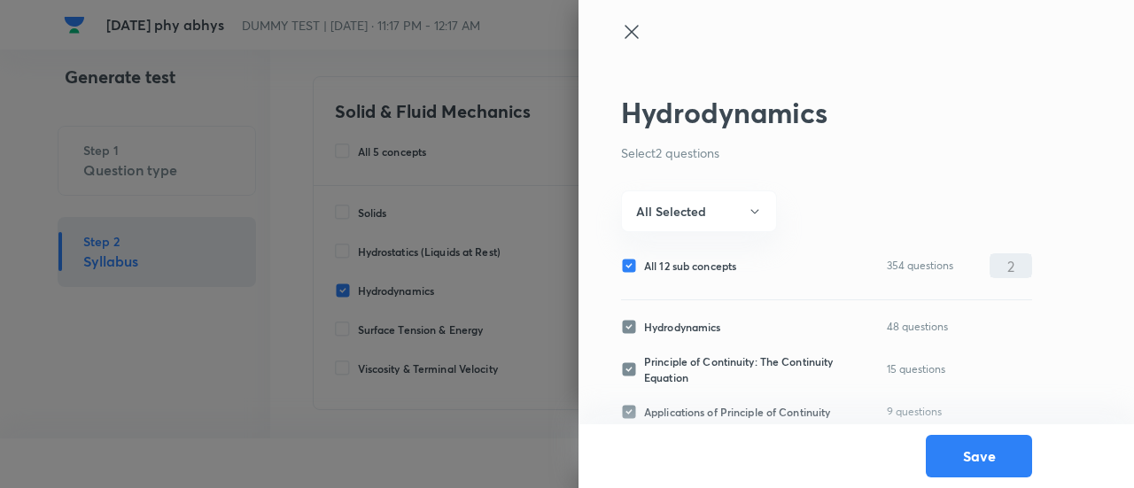
checkbox input "false"
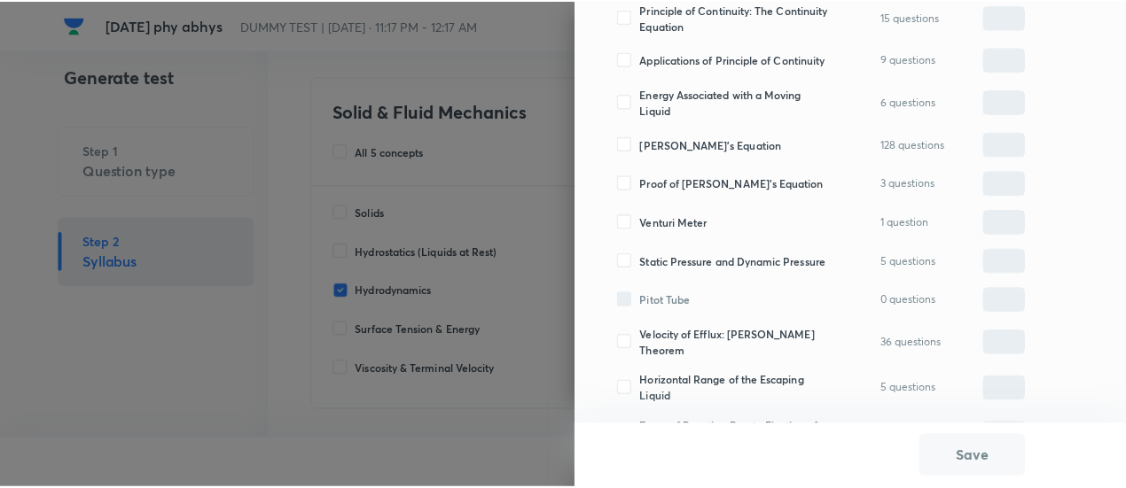
scroll to position [347, 0]
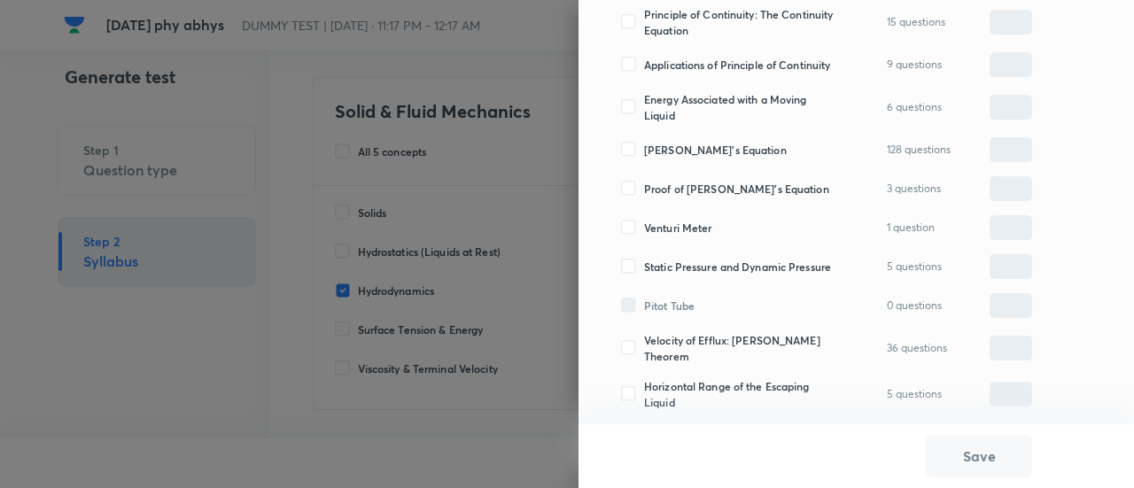
click at [704, 157] on span "[PERSON_NAME]'s Equation" at bounding box center [715, 150] width 143 height 16
click at [644, 157] on input "[PERSON_NAME]'s Equation" at bounding box center [632, 150] width 23 height 16
checkbox input "true"
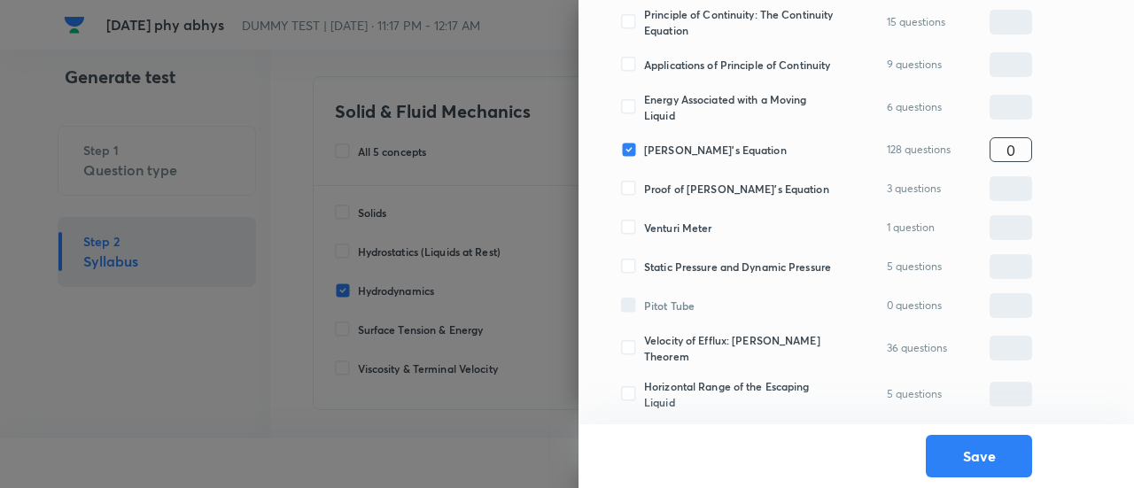
click at [1007, 153] on input "0" at bounding box center [1011, 150] width 41 height 31
type input "2"
click at [979, 463] on button "Save" at bounding box center [979, 454] width 106 height 43
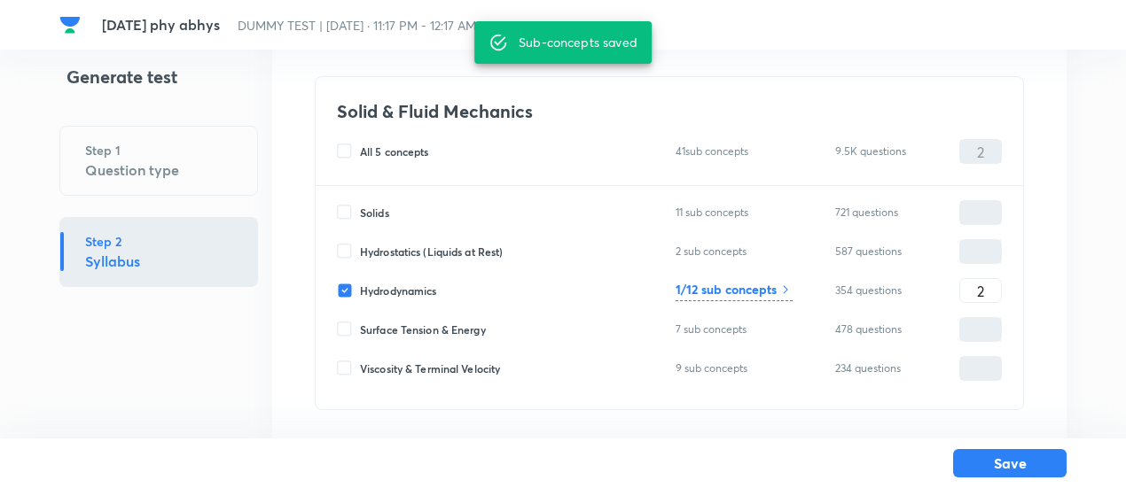
click at [979, 463] on button "Save" at bounding box center [1009, 463] width 113 height 28
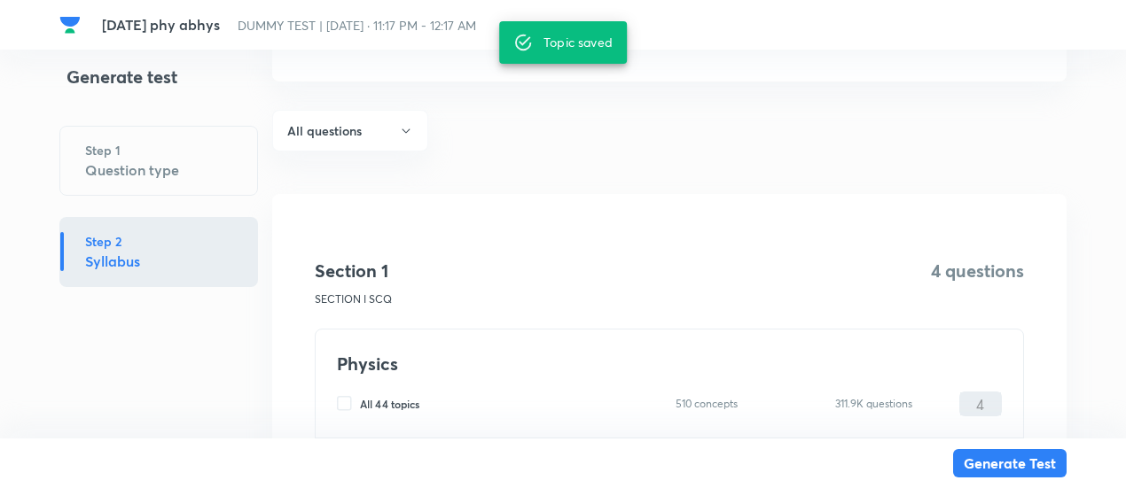
click at [979, 463] on button "Generate Test" at bounding box center [1009, 463] width 113 height 28
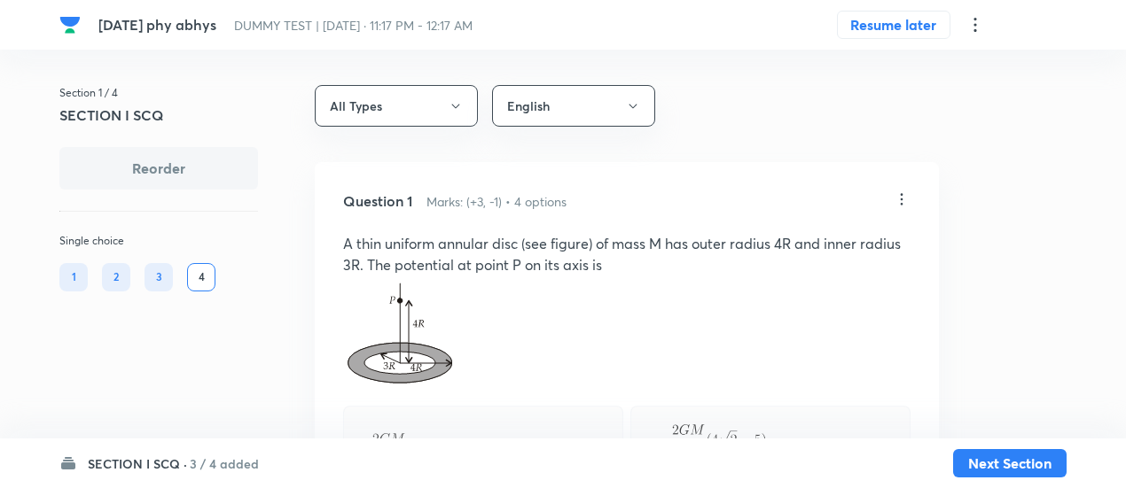
click at [979, 463] on button "Next Section" at bounding box center [1009, 463] width 113 height 28
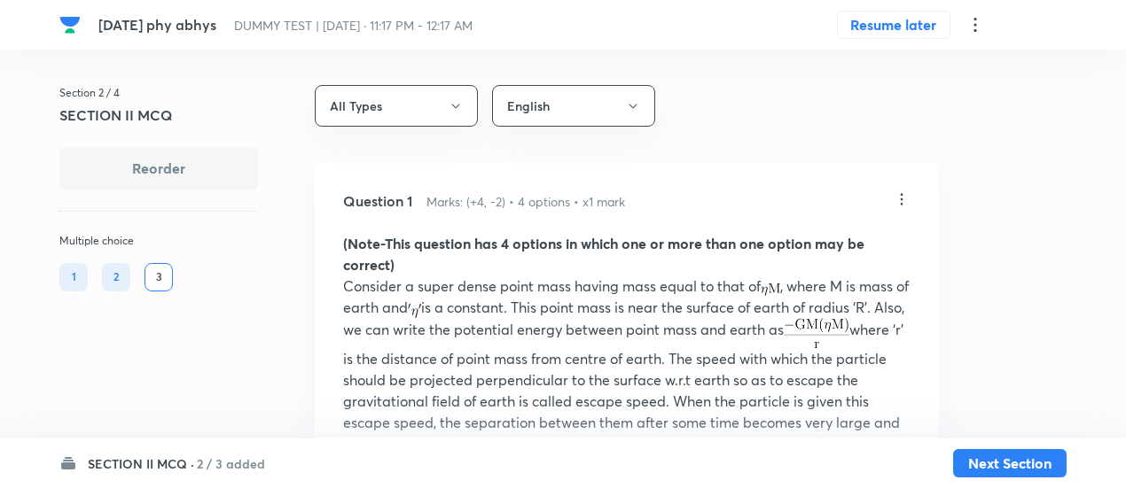
click at [186, 462] on h6 "SECTION II MCQ ·" at bounding box center [141, 464] width 106 height 19
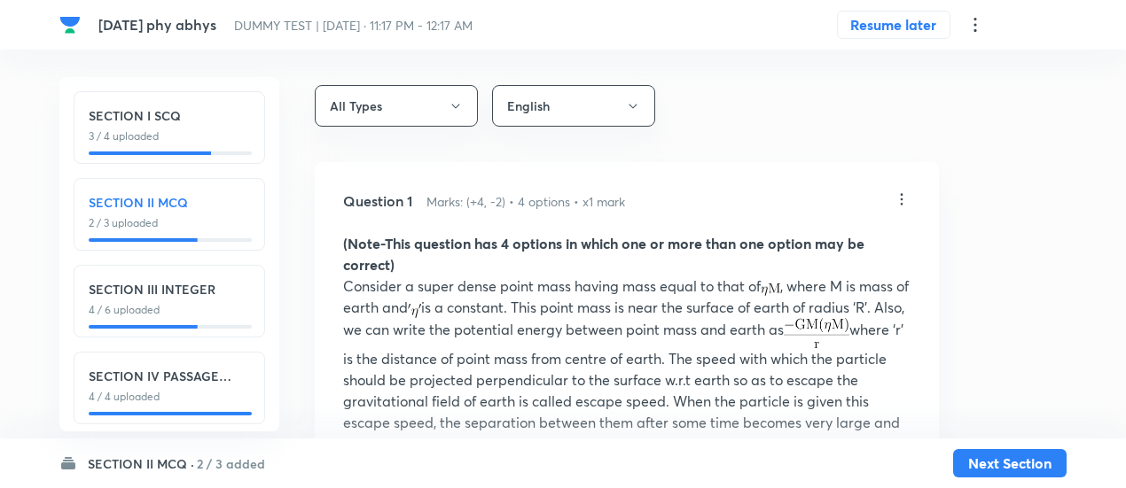
click at [179, 401] on p "4 / 4 uploaded" at bounding box center [169, 397] width 161 height 16
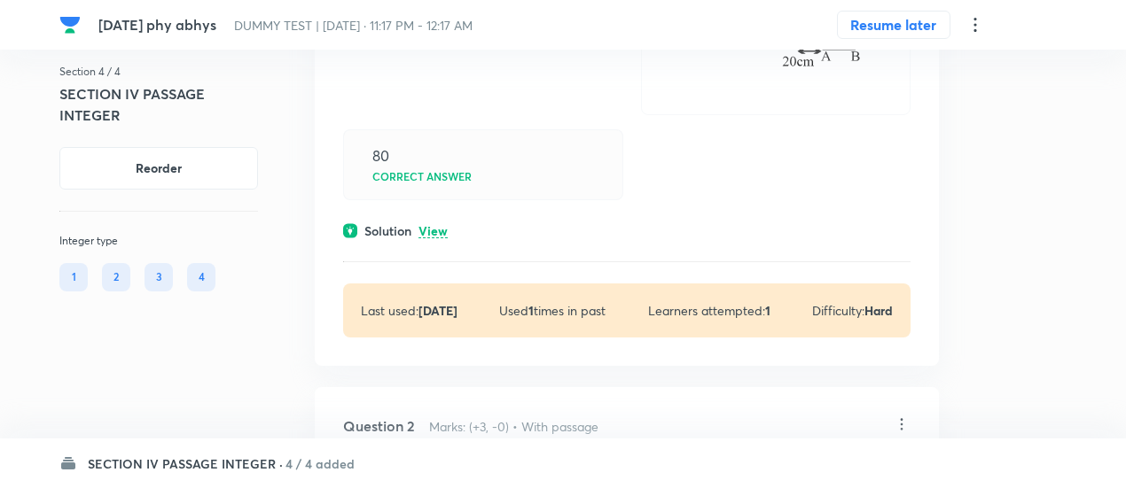
scroll to position [593, 0]
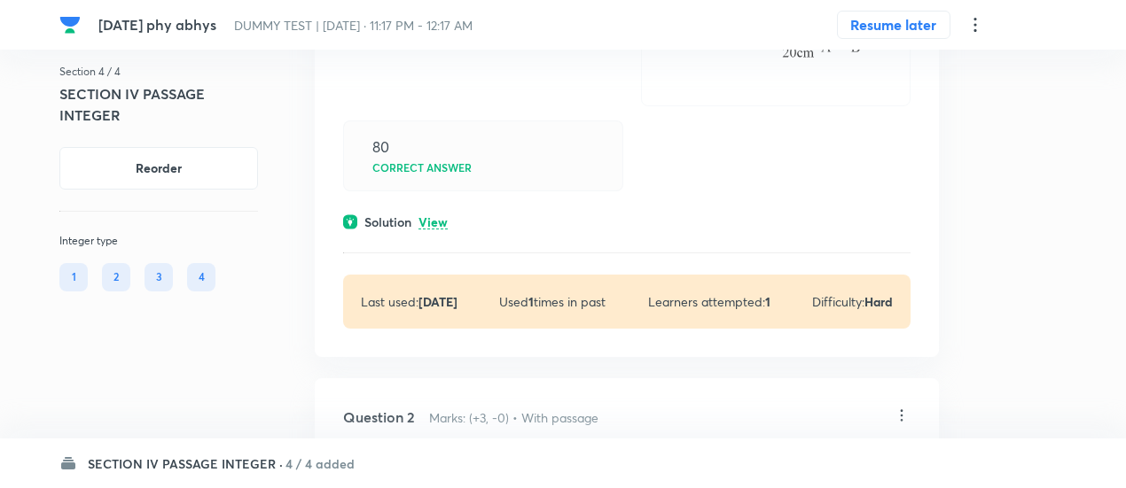
click at [432, 219] on p "View" at bounding box center [432, 222] width 29 height 13
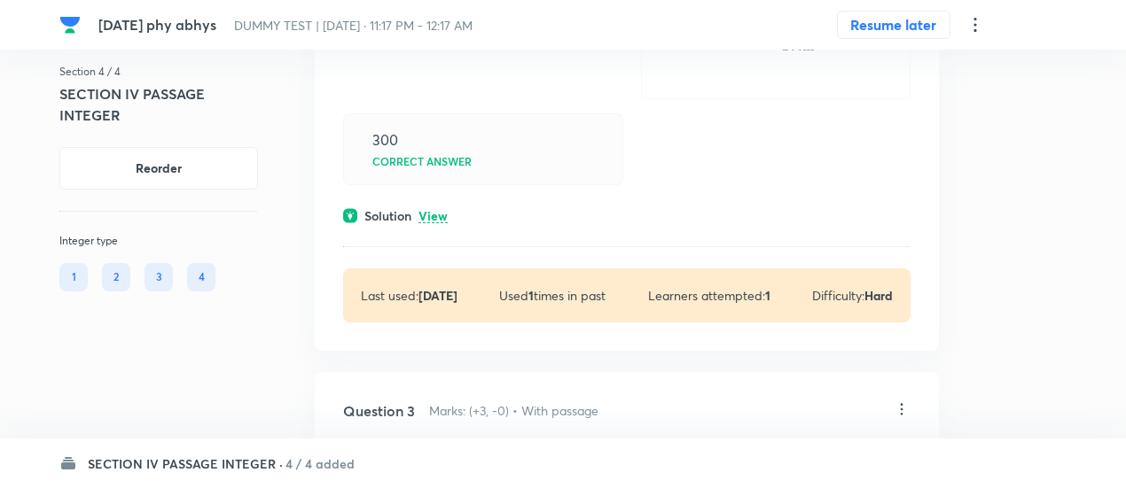
scroll to position [1489, 0]
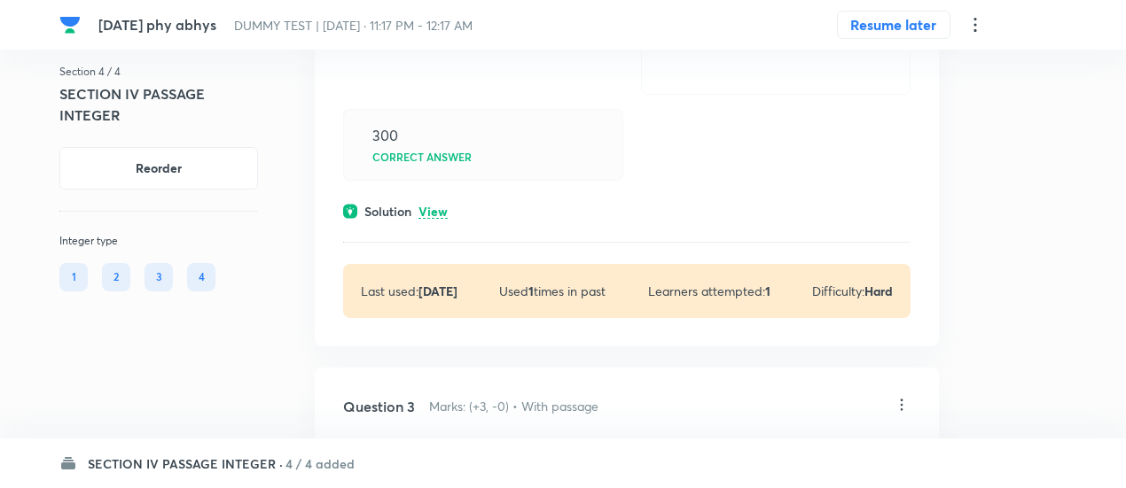
click at [427, 206] on p "View" at bounding box center [432, 212] width 29 height 13
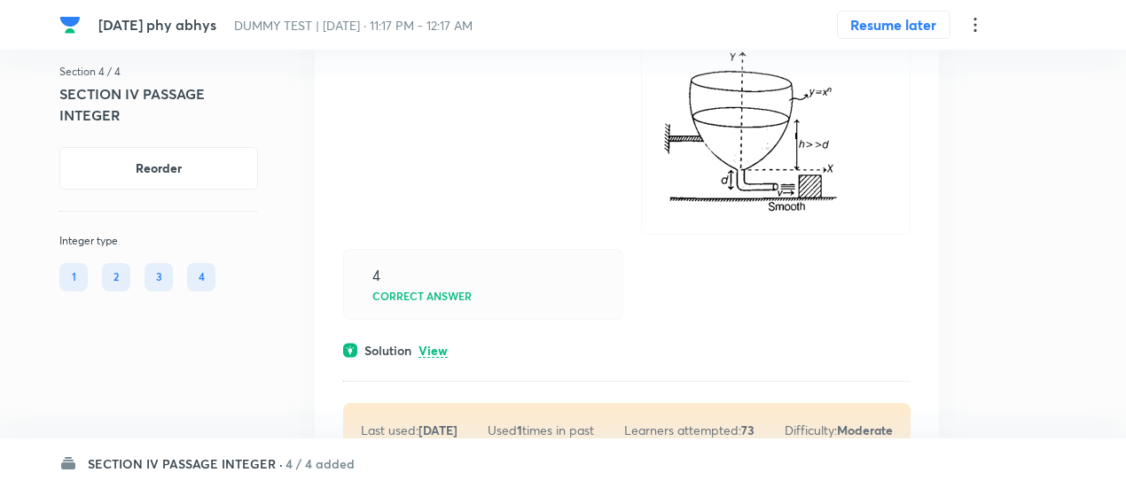
scroll to position [2980, 0]
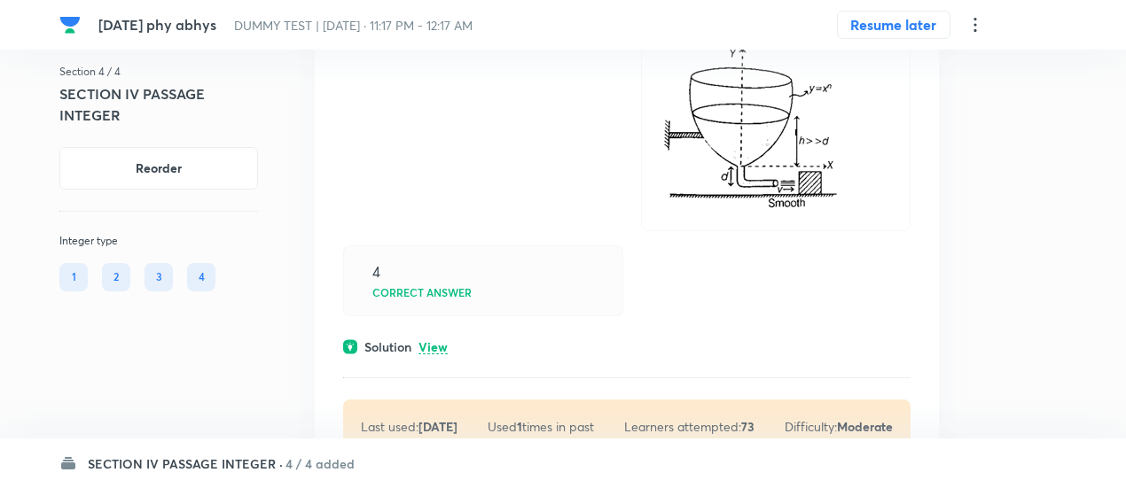
click at [437, 338] on div "Solution View" at bounding box center [626, 347] width 567 height 19
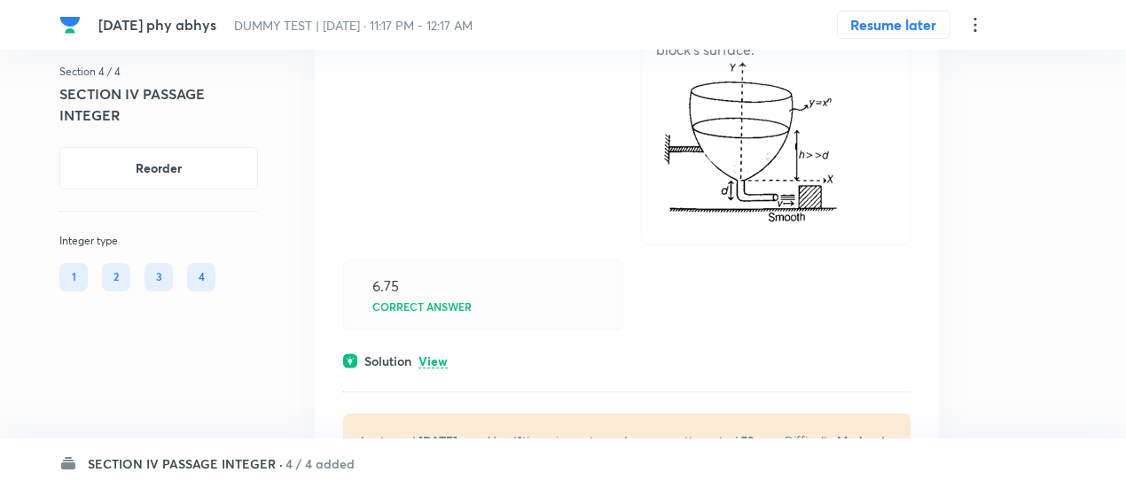
scroll to position [4335, 0]
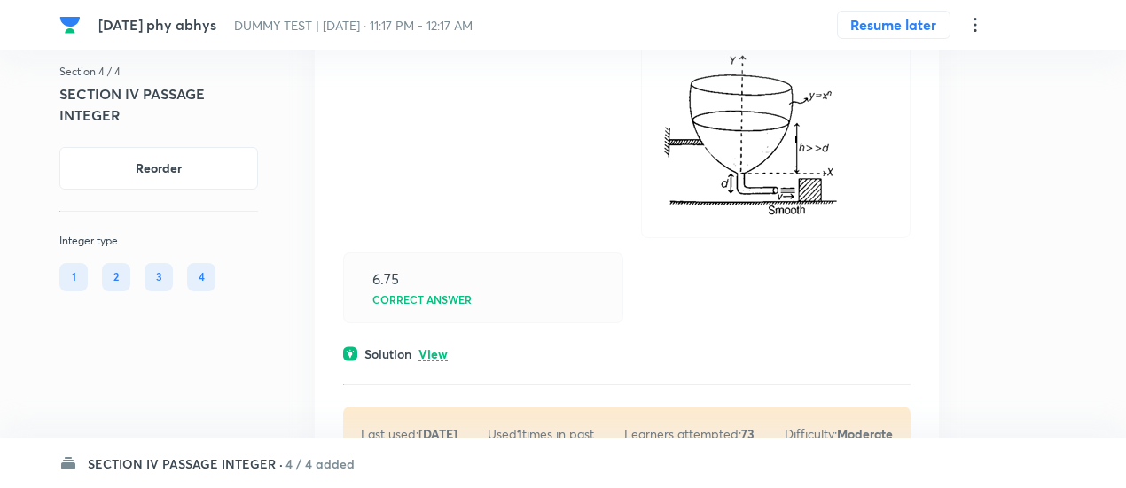
click at [437, 348] on p "View" at bounding box center [432, 354] width 29 height 13
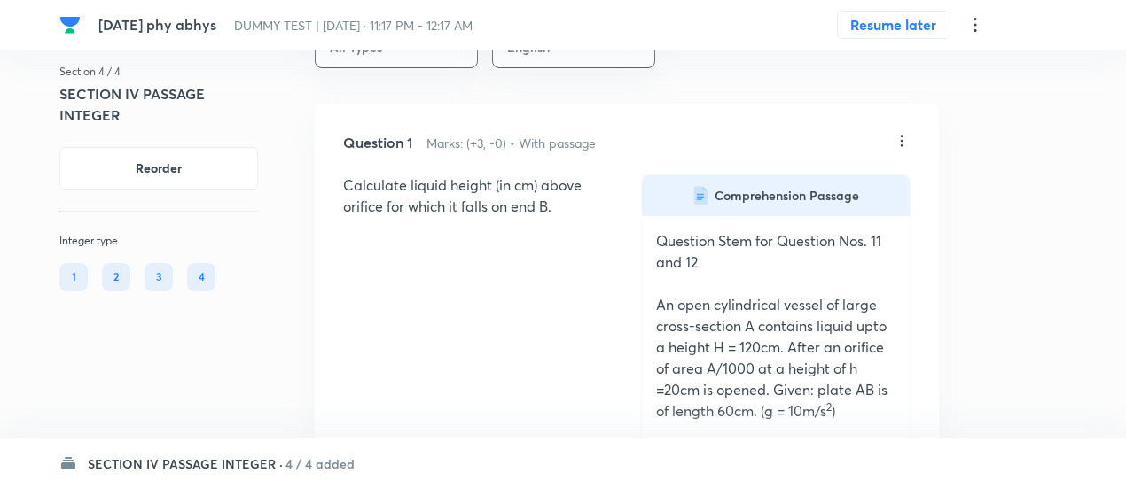
scroll to position [0, 0]
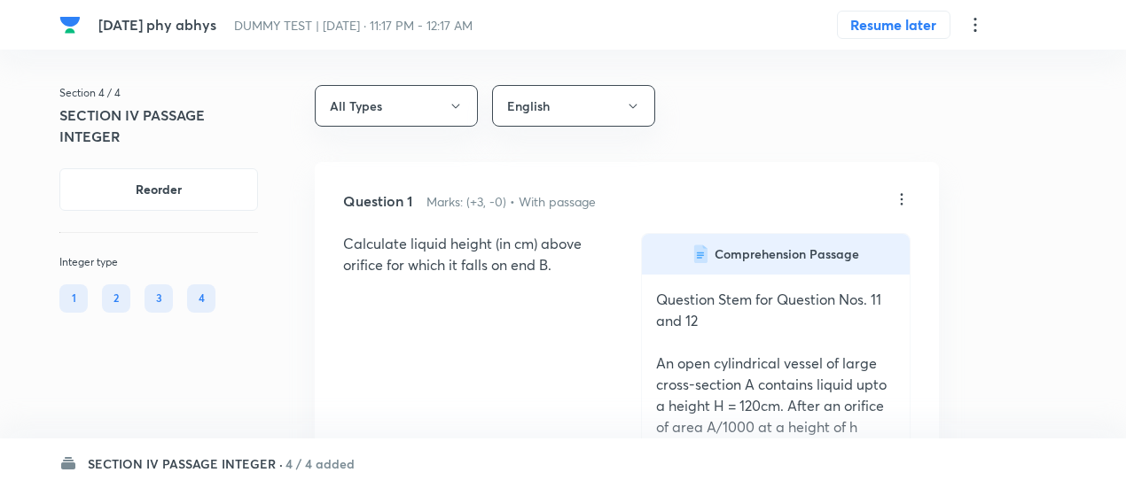
click at [900, 196] on icon at bounding box center [901, 200] width 18 height 18
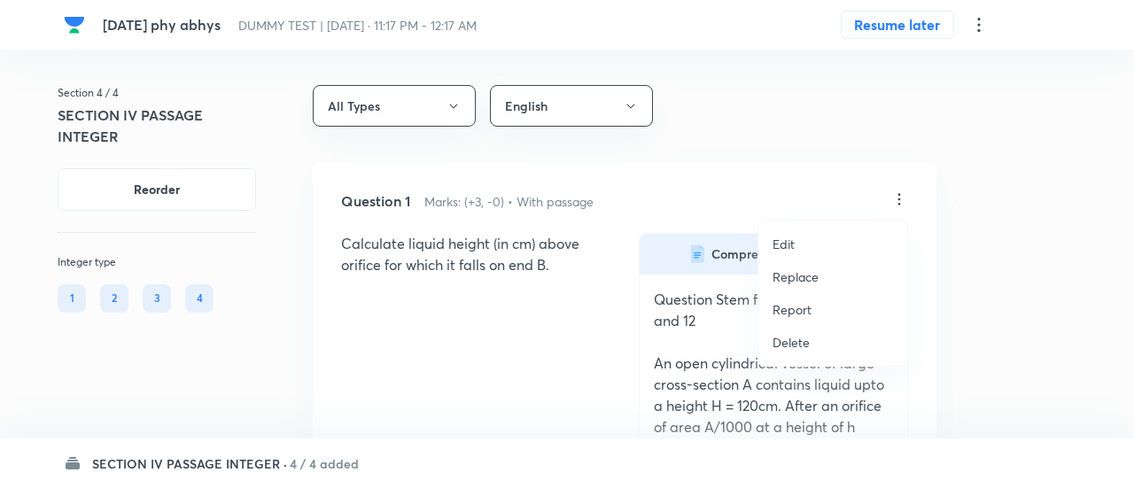
click at [797, 272] on p "Replace" at bounding box center [796, 277] width 46 height 19
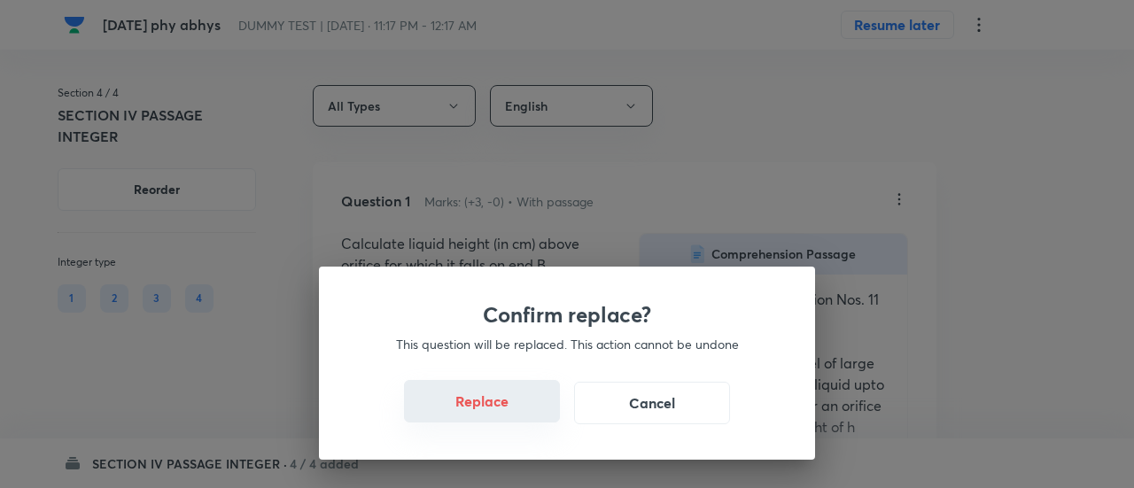
click at [503, 408] on button "Replace" at bounding box center [482, 401] width 156 height 43
click at [503, 408] on div "Confirm replace? This question will be replaced. This action cannot be undone R…" at bounding box center [567, 244] width 1134 height 488
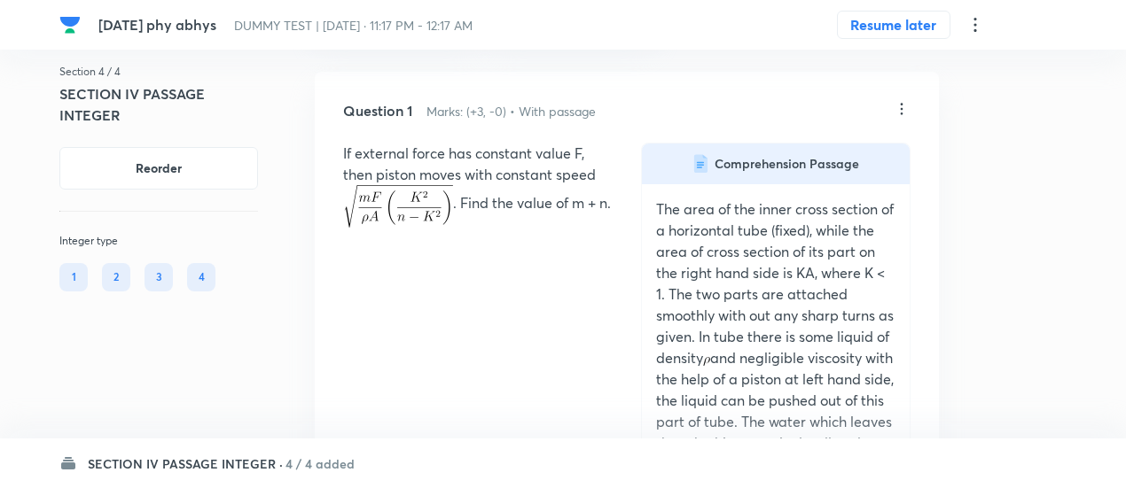
scroll to position [85, 0]
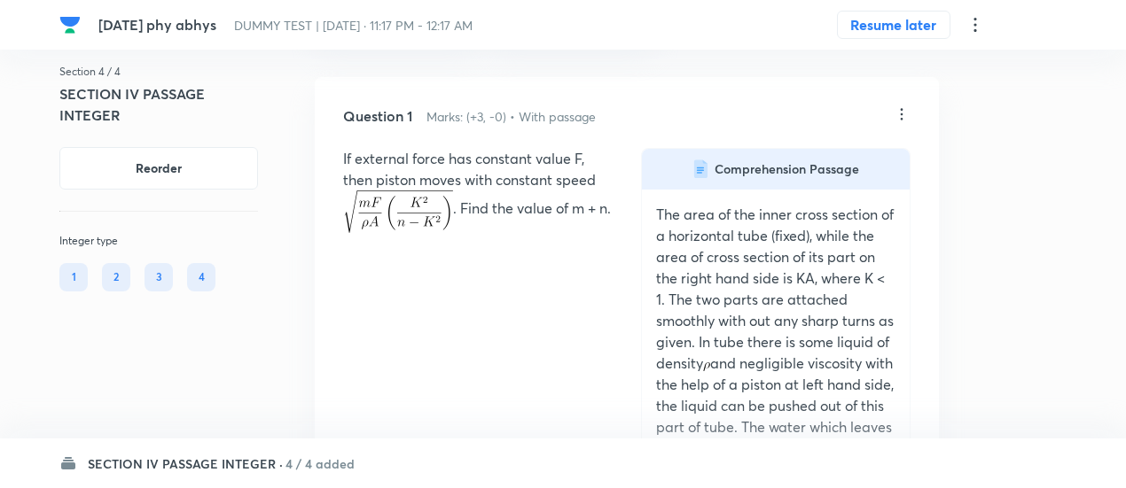
click at [904, 107] on icon at bounding box center [901, 114] width 18 height 18
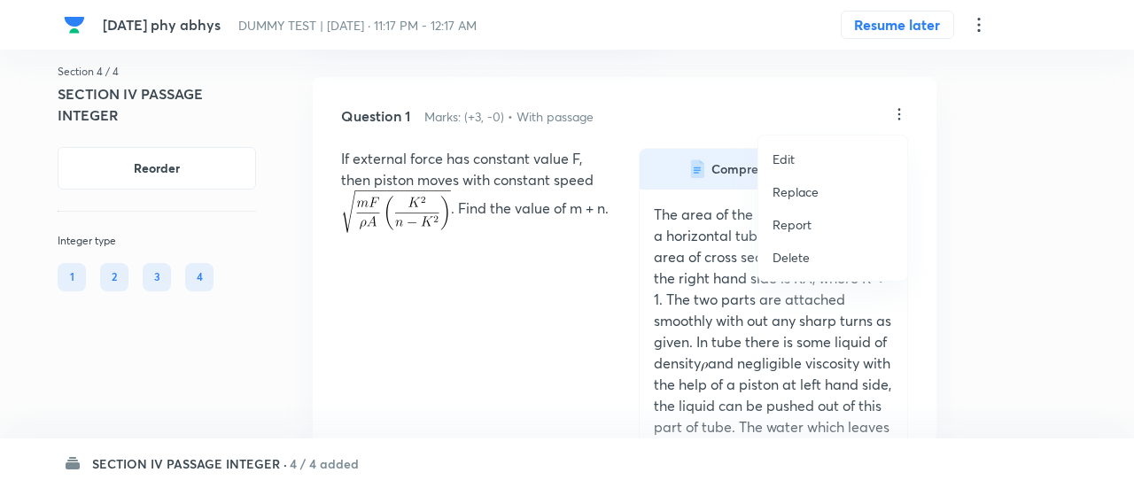
click at [806, 195] on p "Replace" at bounding box center [796, 192] width 46 height 19
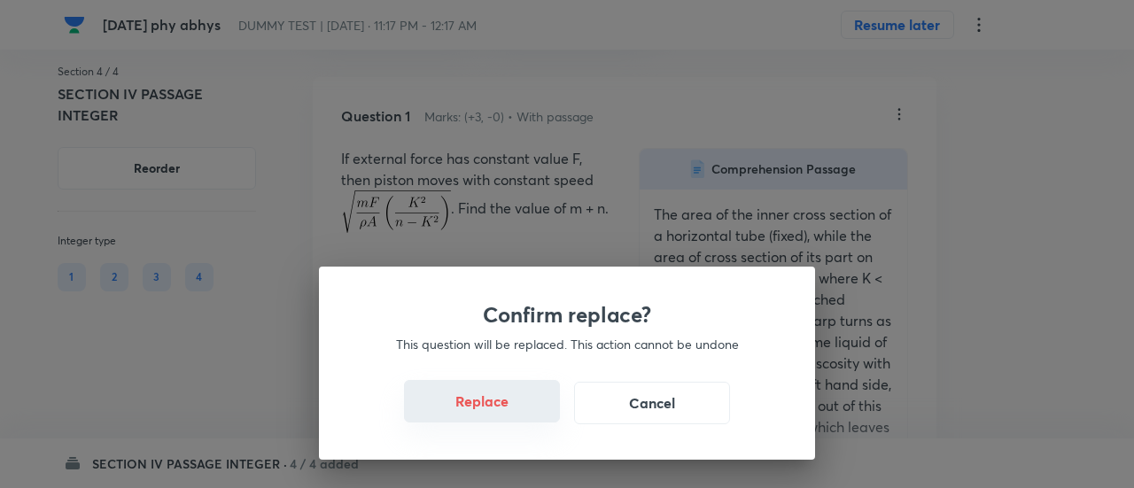
click at [503, 417] on button "Replace" at bounding box center [482, 401] width 156 height 43
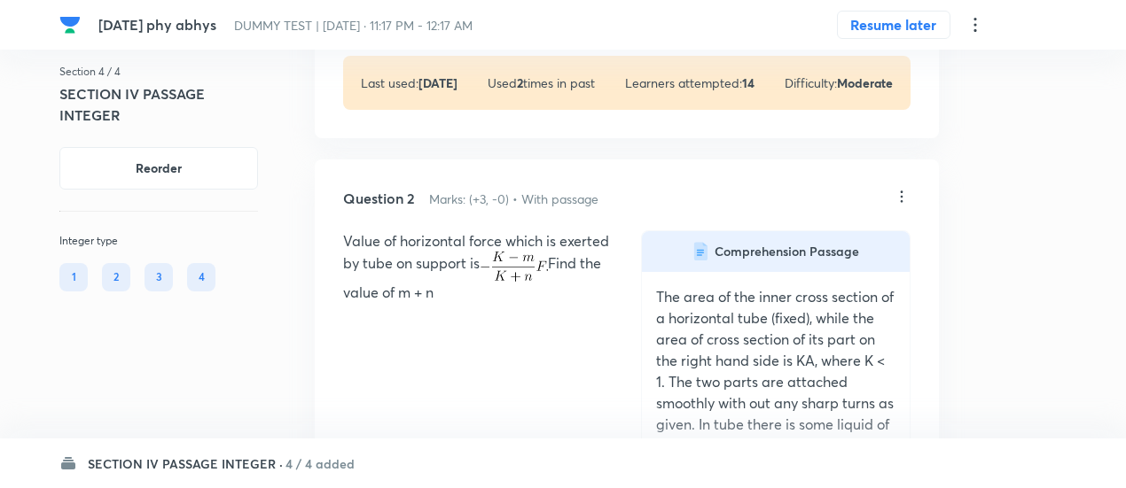
scroll to position [1037, 0]
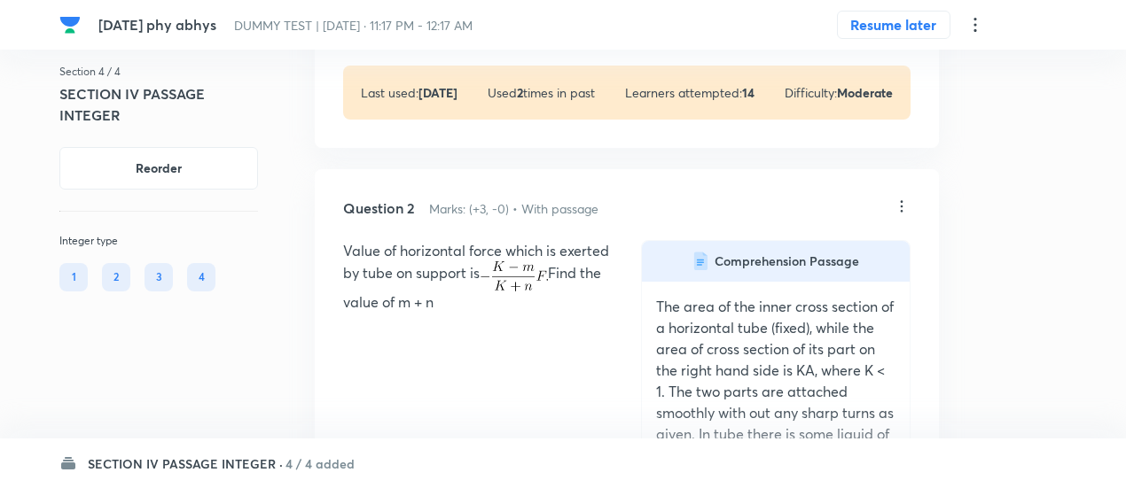
click at [902, 204] on icon at bounding box center [901, 207] width 18 height 18
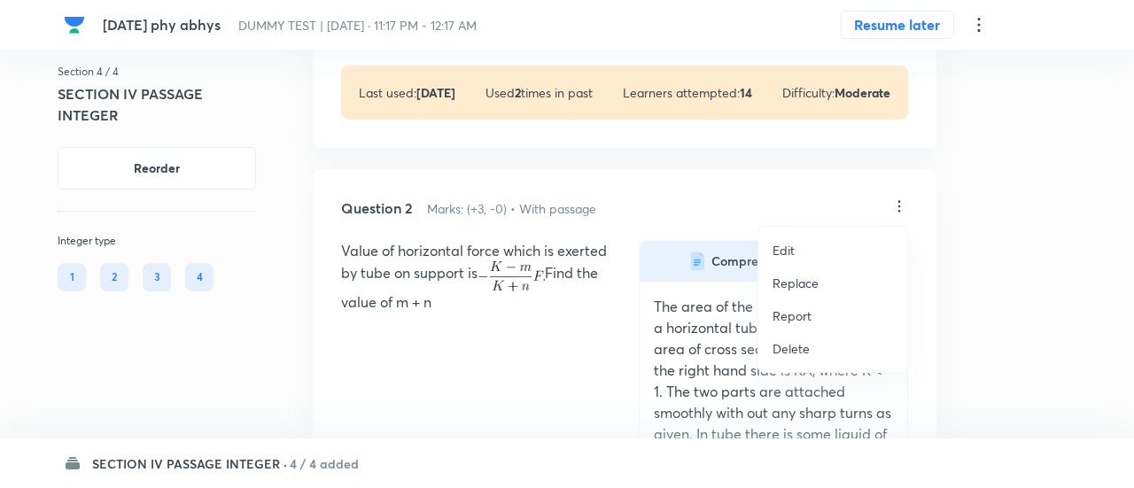
click at [802, 286] on p "Replace" at bounding box center [796, 283] width 46 height 19
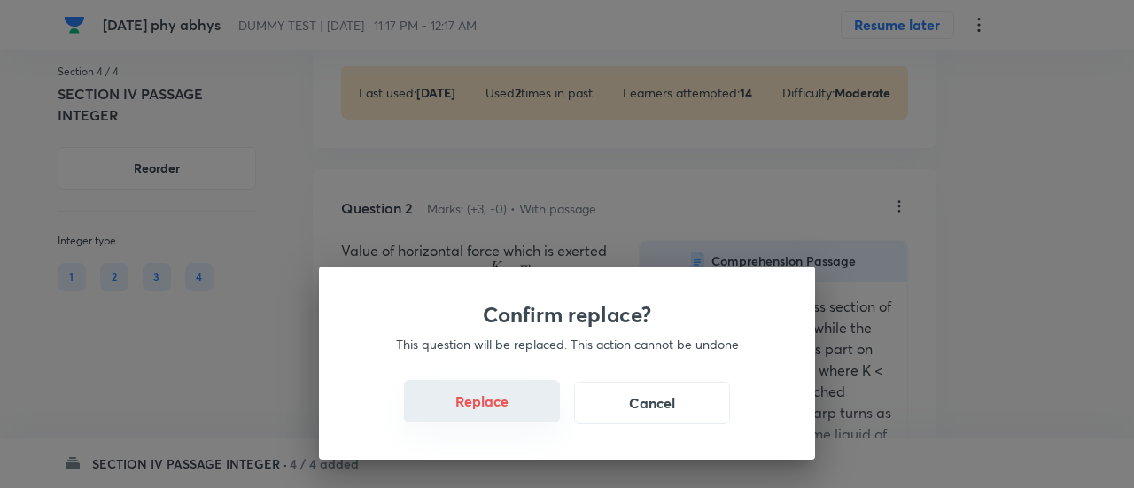
click at [495, 409] on button "Replace" at bounding box center [482, 401] width 156 height 43
click at [495, 409] on button "Replace" at bounding box center [482, 403] width 156 height 43
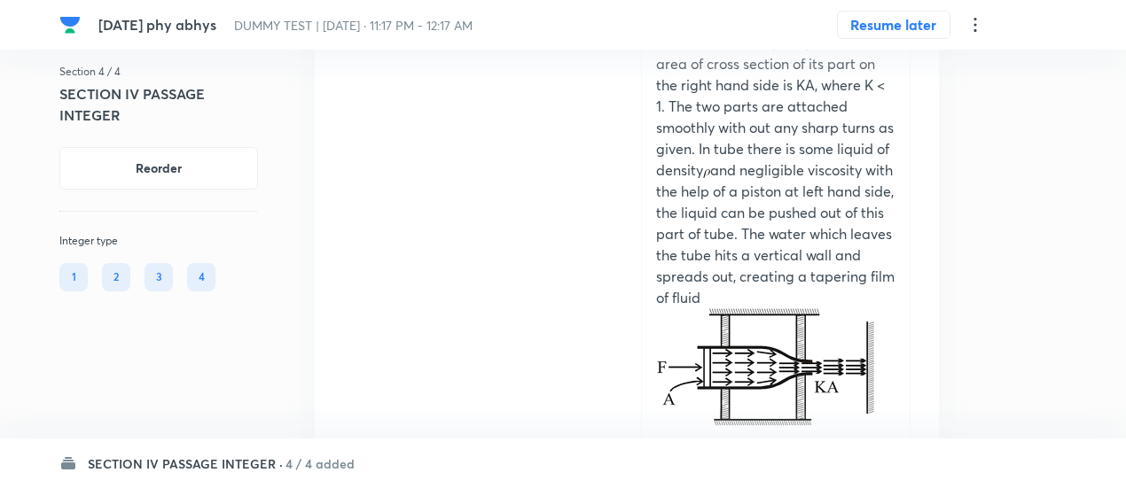
scroll to position [0, 0]
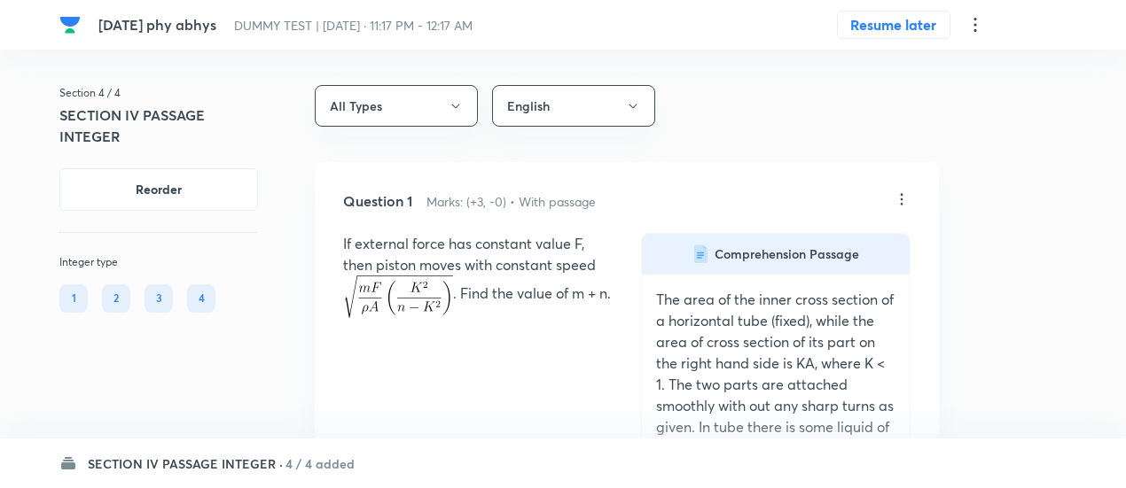
click at [904, 195] on icon at bounding box center [901, 200] width 18 height 18
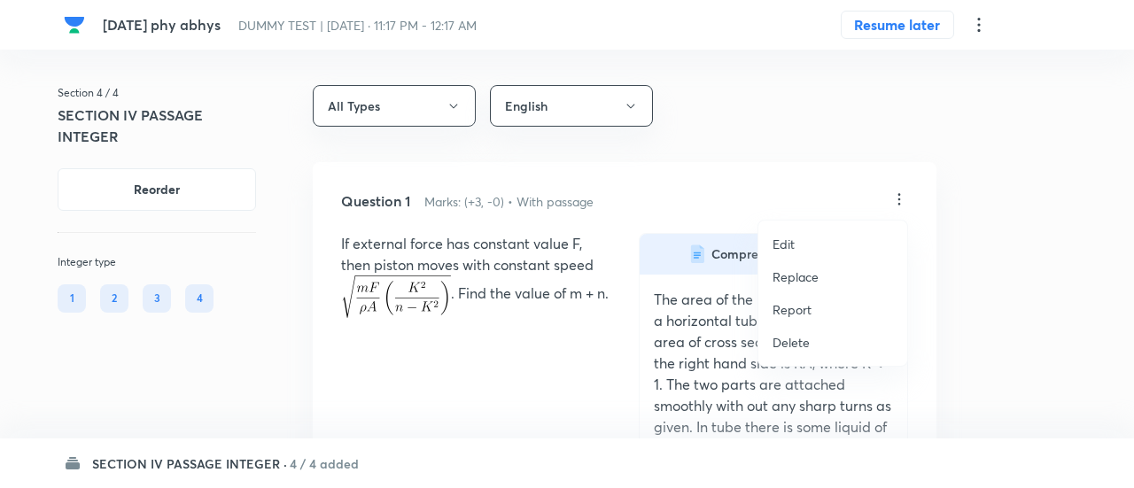
click at [800, 270] on p "Replace" at bounding box center [796, 277] width 46 height 19
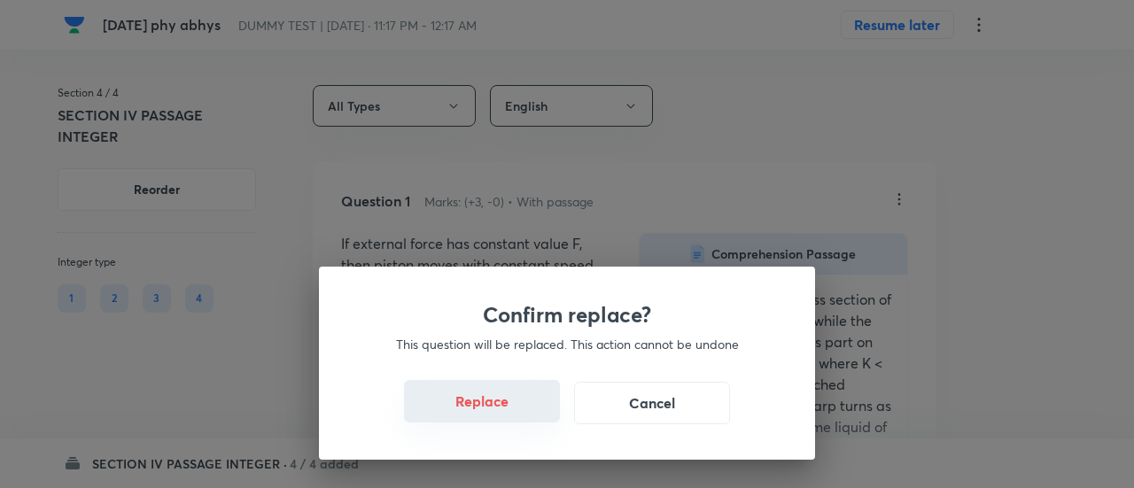
click at [498, 409] on button "Replace" at bounding box center [482, 401] width 156 height 43
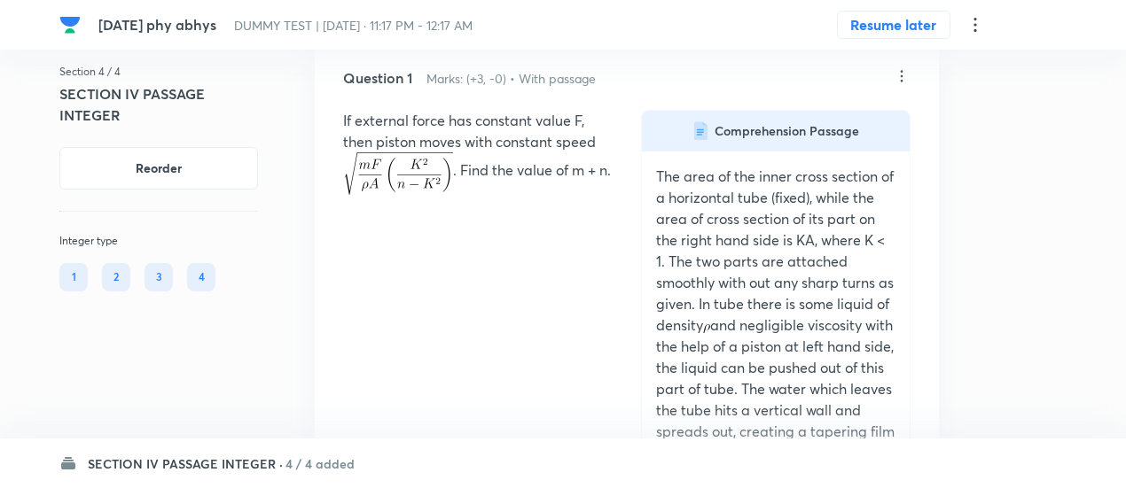
scroll to position [117, 0]
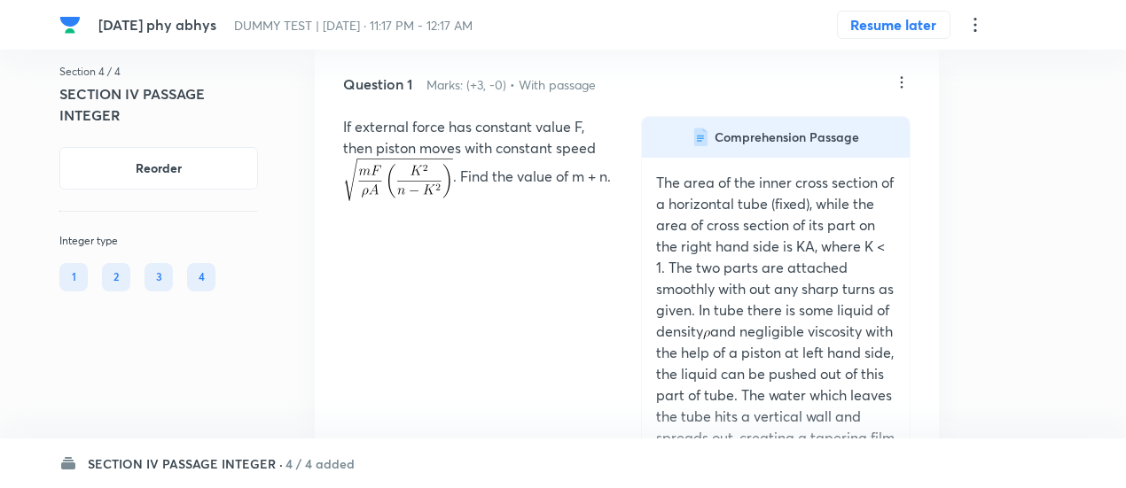
click at [901, 79] on icon at bounding box center [901, 83] width 18 height 18
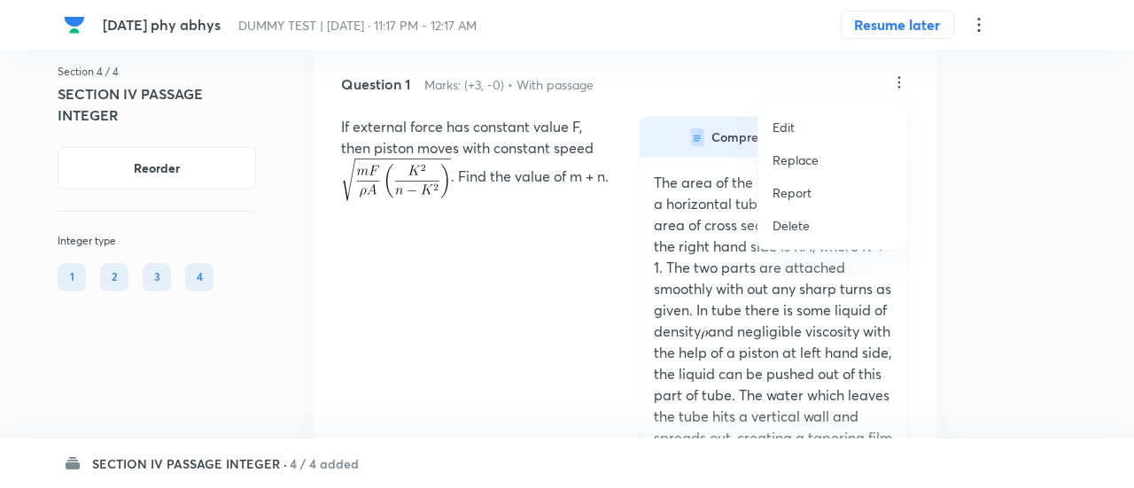
click at [799, 154] on p "Replace" at bounding box center [796, 160] width 46 height 19
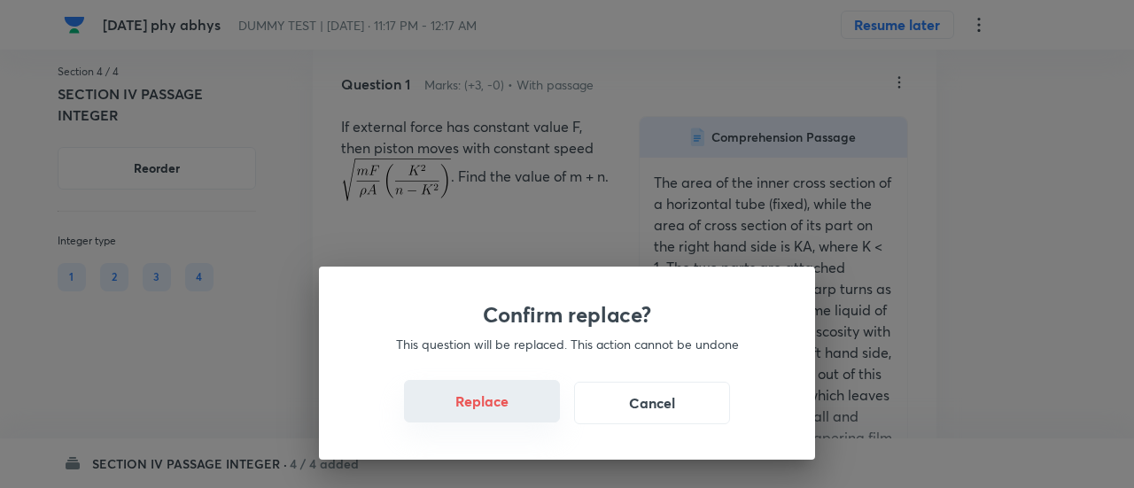
click at [500, 411] on button "Replace" at bounding box center [482, 401] width 156 height 43
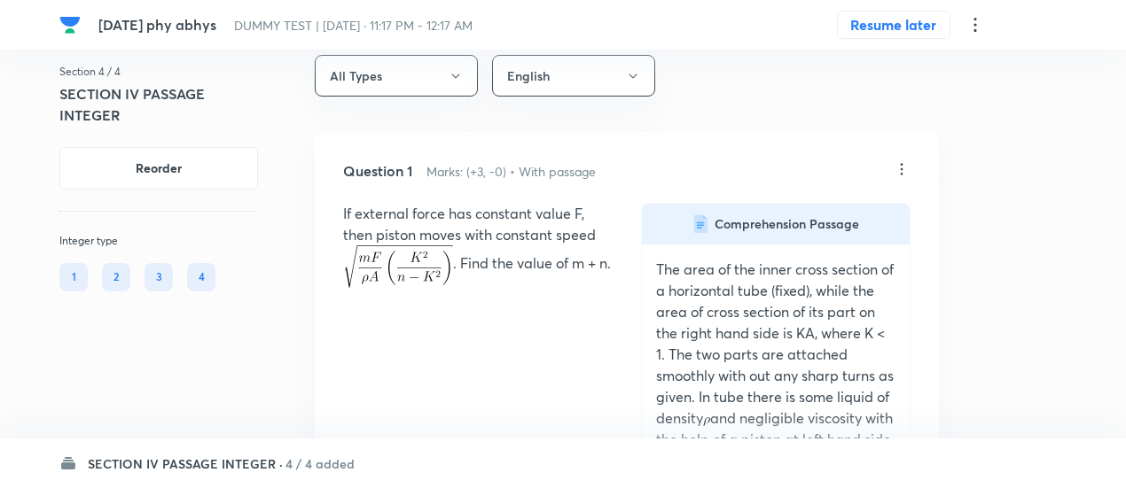
scroll to position [0, 0]
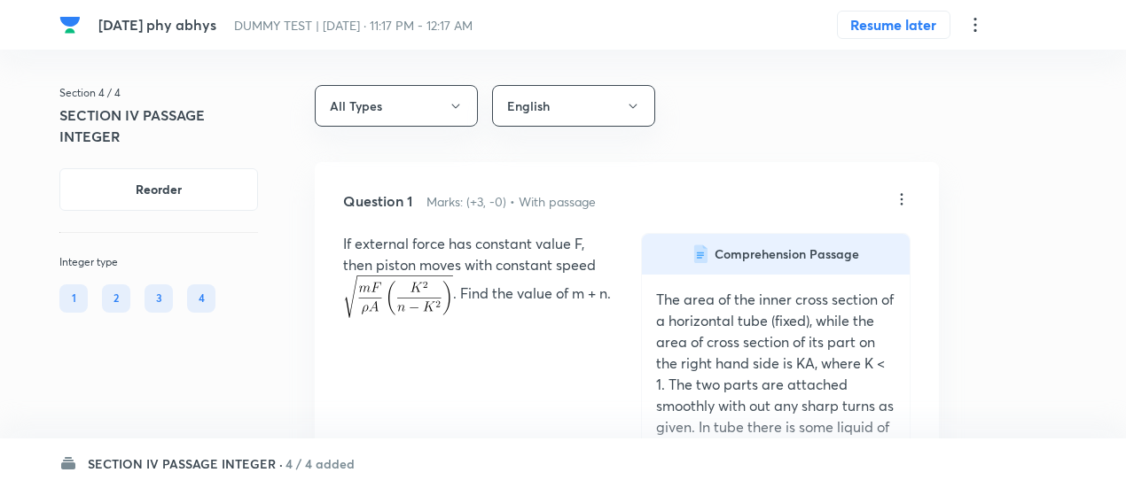
click at [902, 198] on icon at bounding box center [901, 199] width 3 height 12
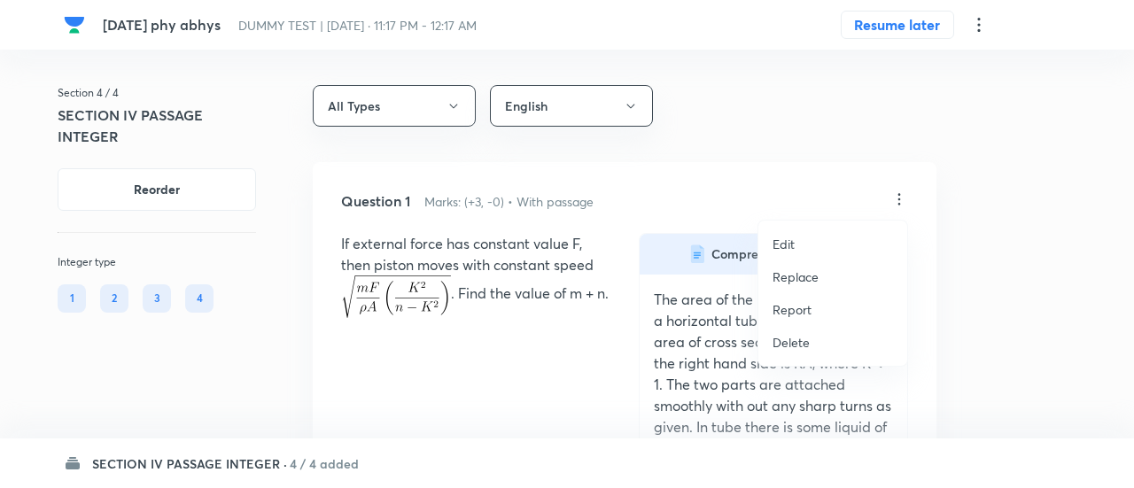
click at [806, 276] on p "Replace" at bounding box center [796, 277] width 46 height 19
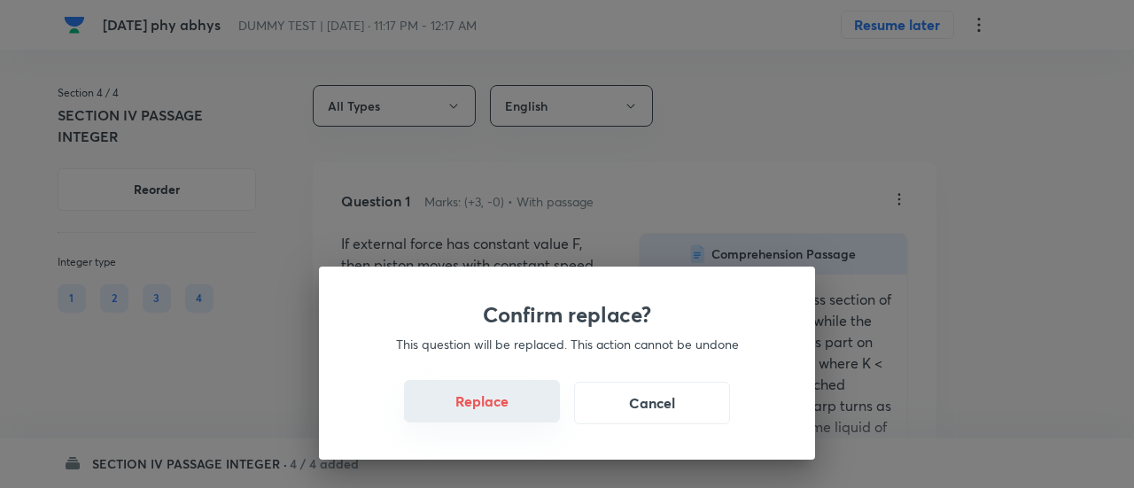
click at [496, 405] on button "Replace" at bounding box center [482, 401] width 156 height 43
click at [496, 405] on button "Replace" at bounding box center [482, 403] width 156 height 43
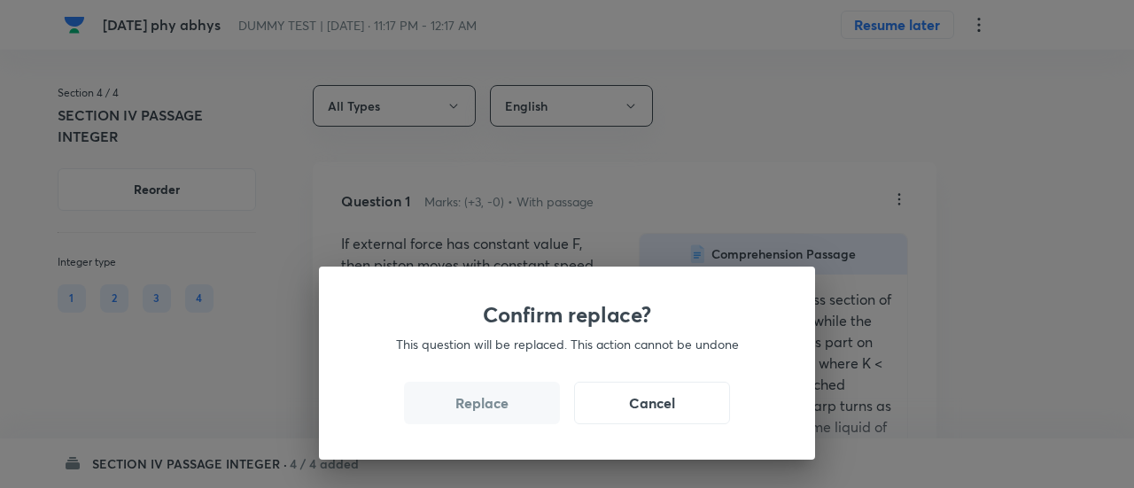
click at [496, 405] on button "Replace" at bounding box center [482, 403] width 156 height 43
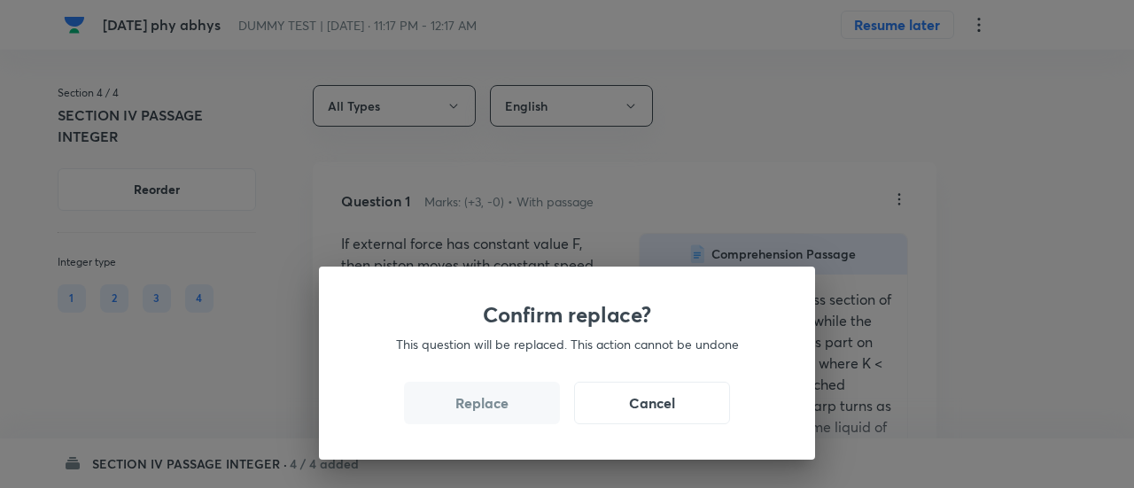
click at [496, 405] on button "Replace" at bounding box center [482, 403] width 156 height 43
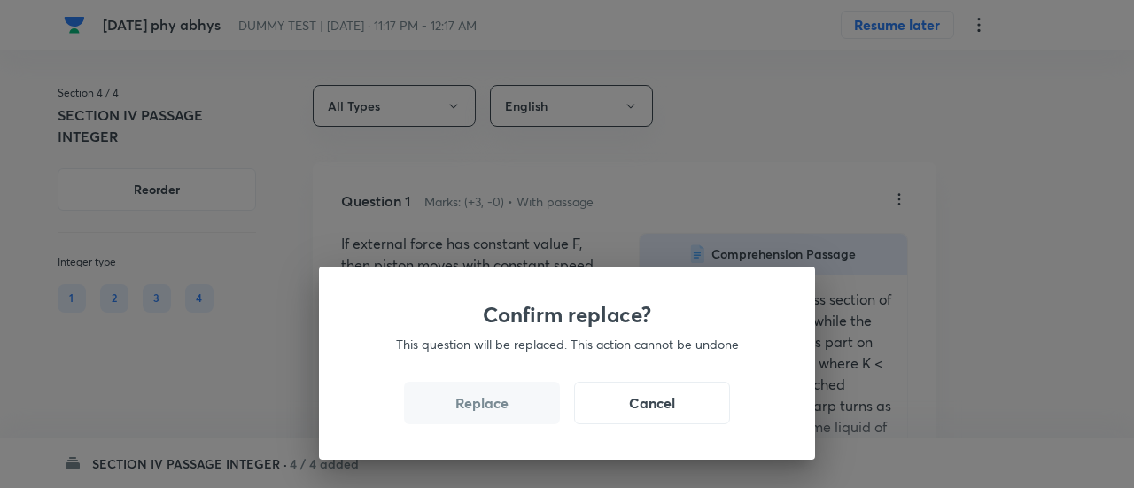
click at [496, 405] on button "Replace" at bounding box center [482, 403] width 156 height 43
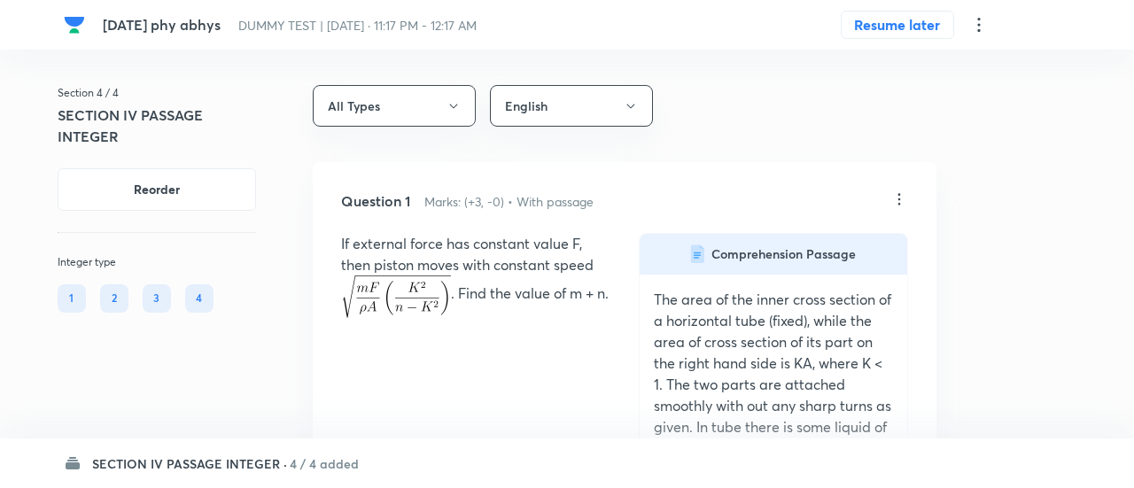
click at [496, 405] on div "Confirm replace? This question will be replaced. This action cannot be undone R…" at bounding box center [567, 244] width 1134 height 488
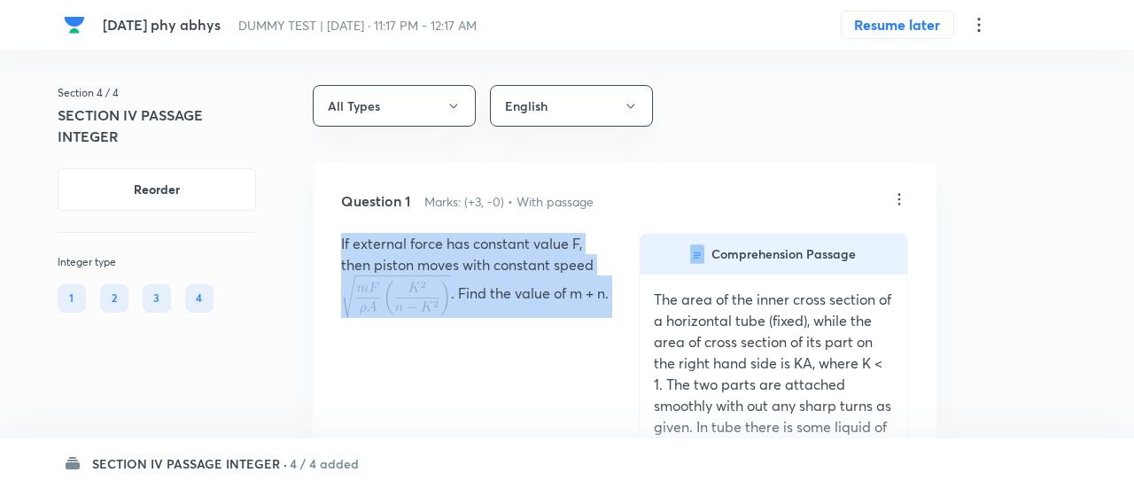
click at [496, 405] on div "If external force has constant value F, then piston moves with constant speed .…" at bounding box center [624, 479] width 567 height 492
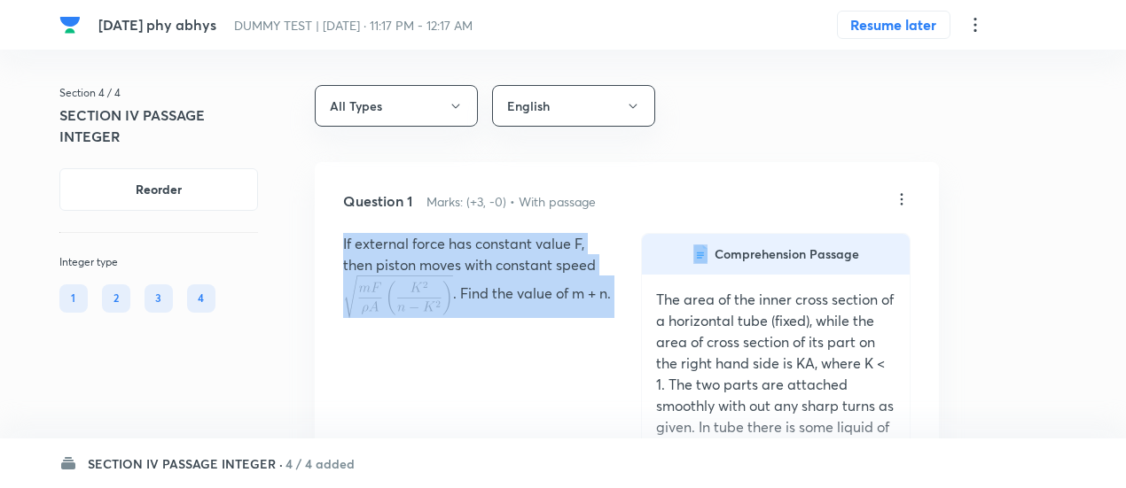
click at [496, 405] on div "If external force has constant value F, then piston moves with constant speed .…" at bounding box center [626, 479] width 567 height 492
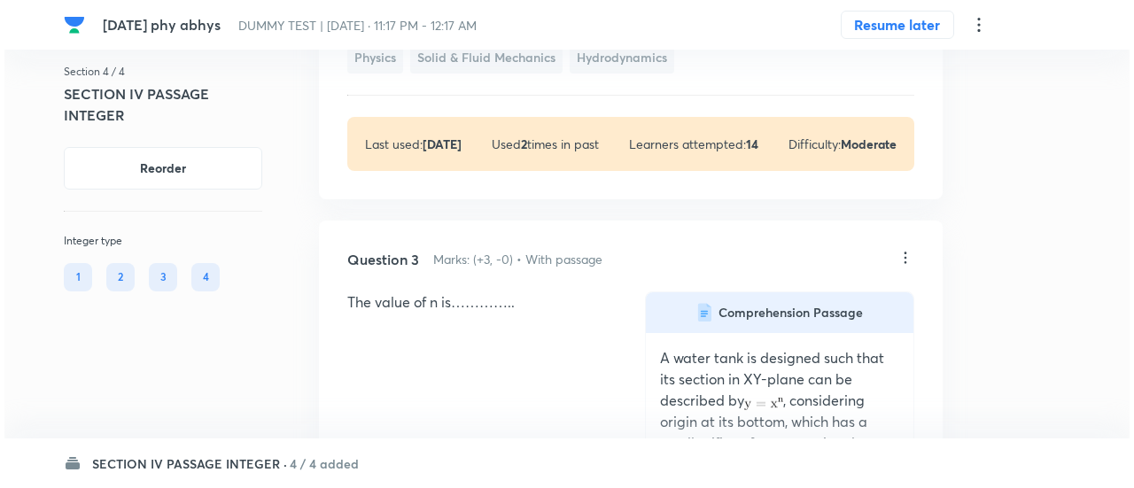
scroll to position [2161, 0]
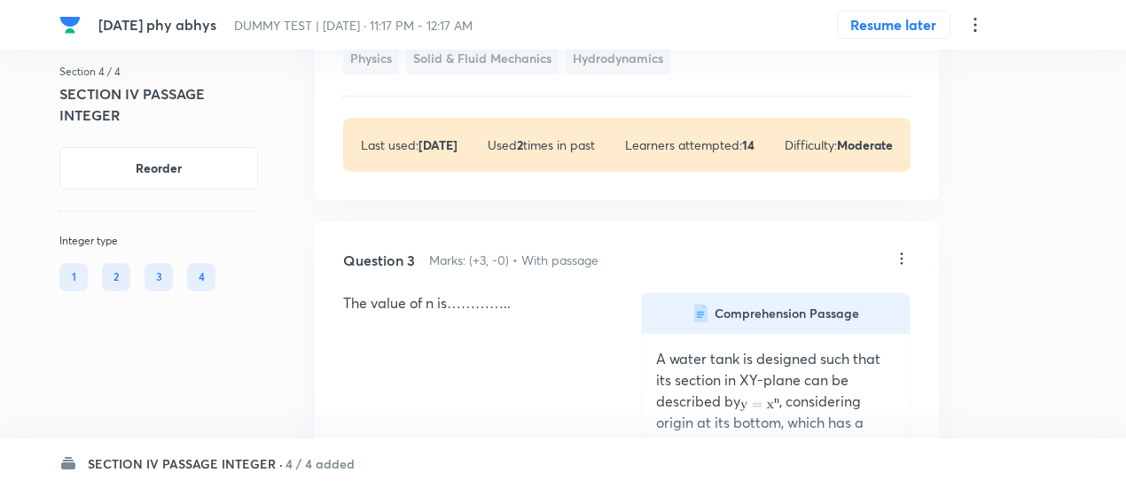
click at [978, 27] on icon at bounding box center [974, 24] width 21 height 21
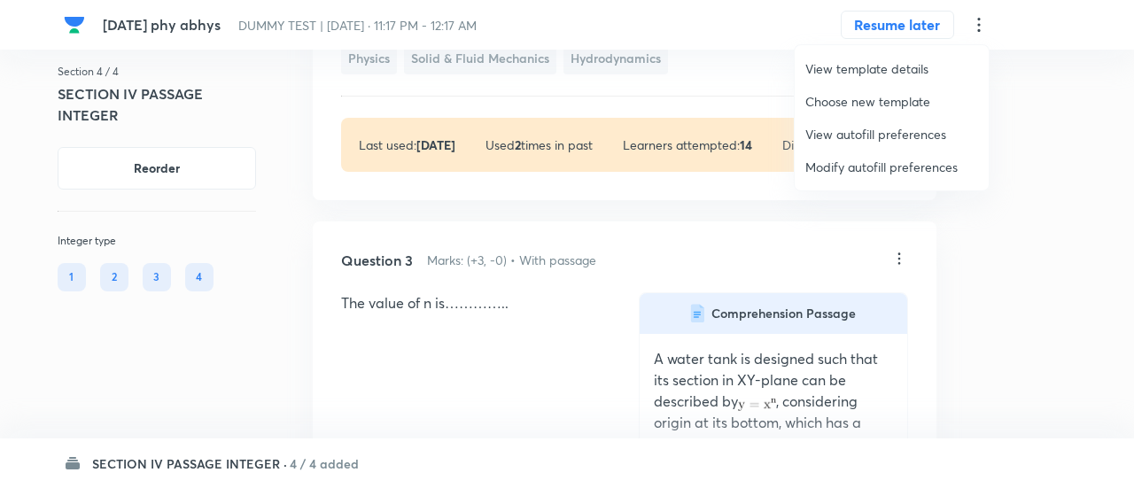
click at [885, 165] on span "Modify autofill preferences" at bounding box center [892, 167] width 173 height 19
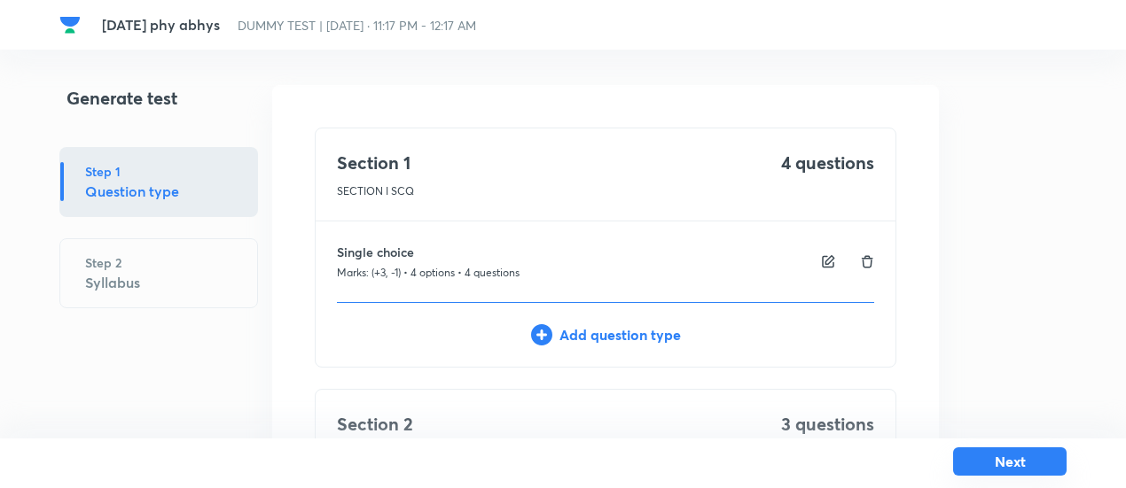
click at [1005, 460] on button "Next" at bounding box center [1009, 462] width 113 height 28
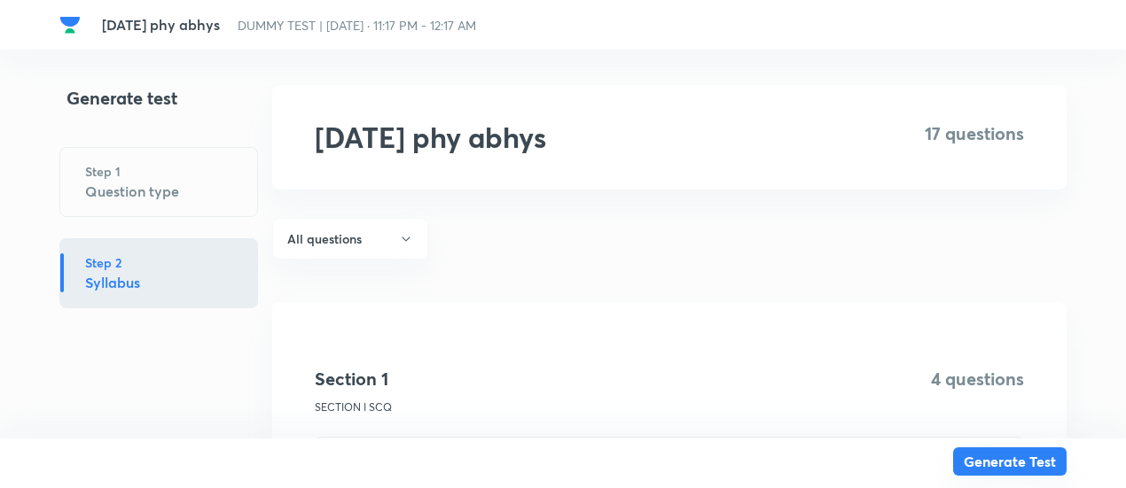
click at [1005, 460] on button "Generate Test" at bounding box center [1009, 462] width 113 height 28
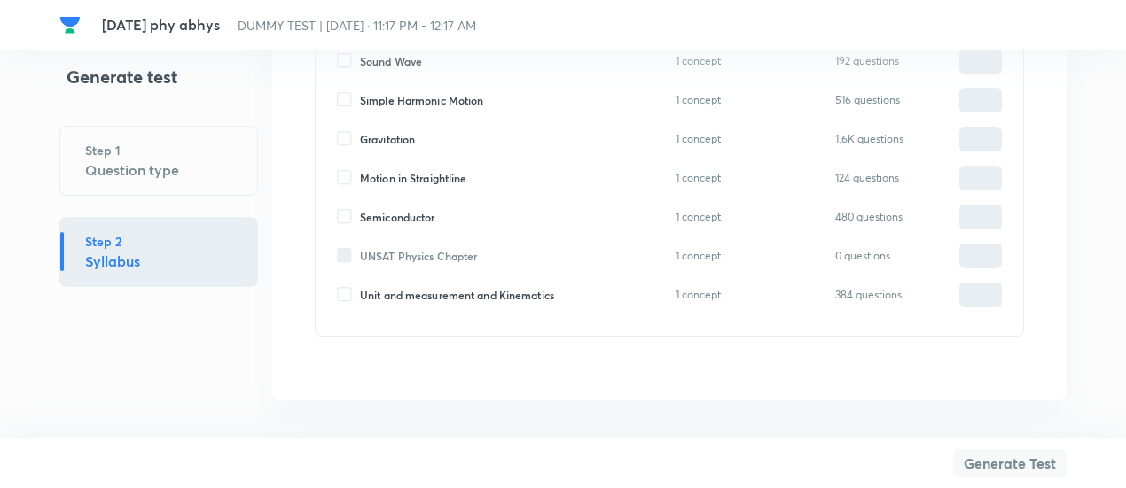
scroll to position [8222, 0]
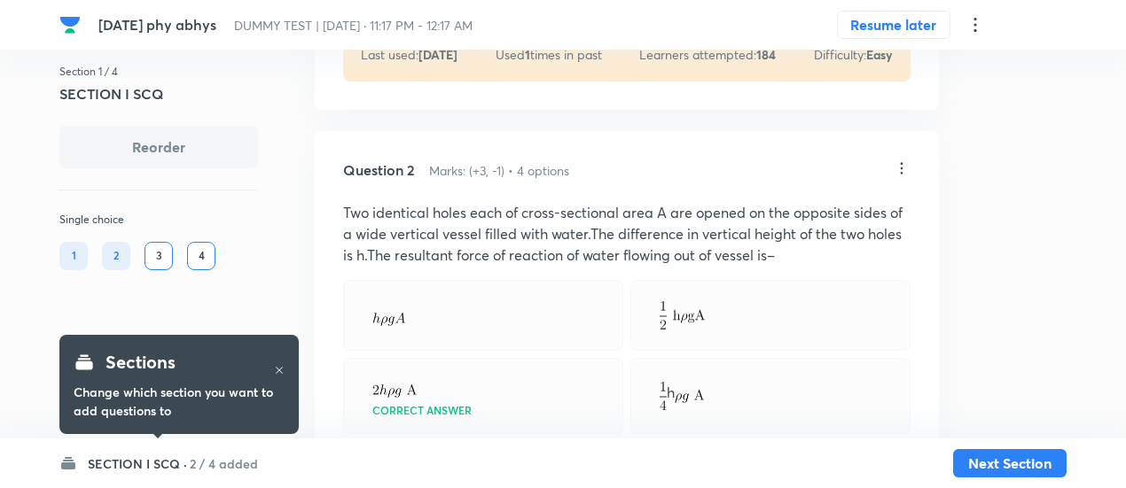
scroll to position [489, 0]
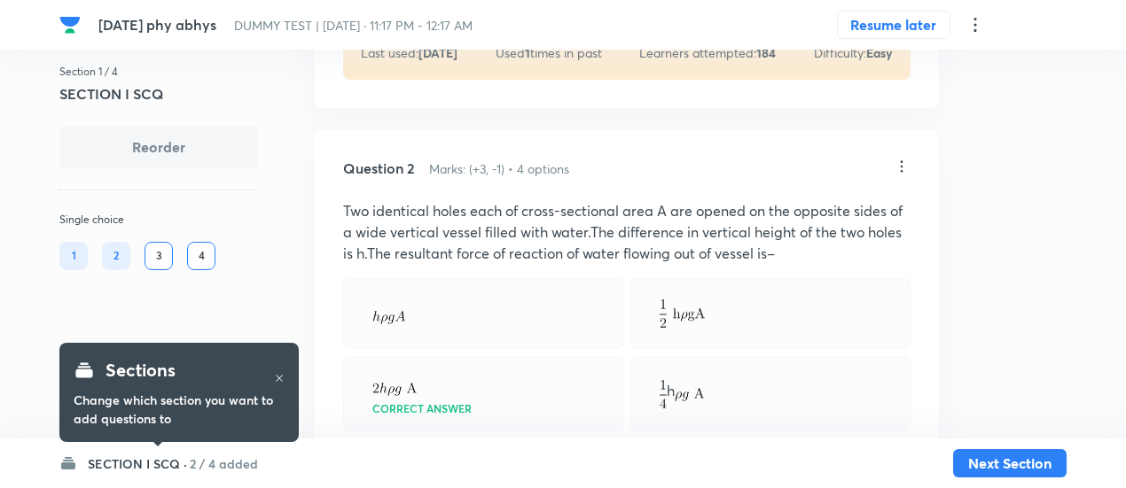
click at [210, 458] on h6 "2 / 4 added" at bounding box center [224, 464] width 68 height 19
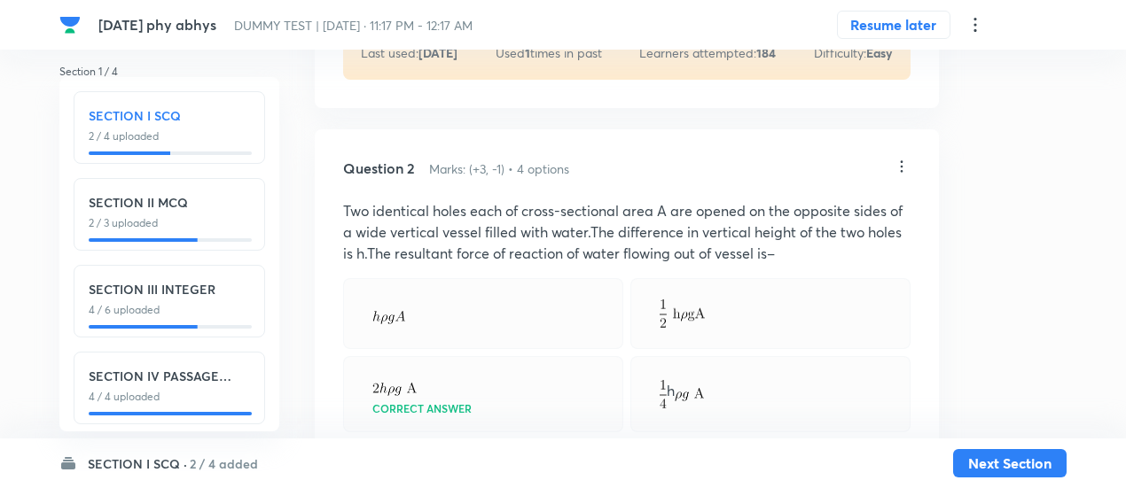
click at [202, 398] on p "4 / 4 uploaded" at bounding box center [169, 397] width 161 height 16
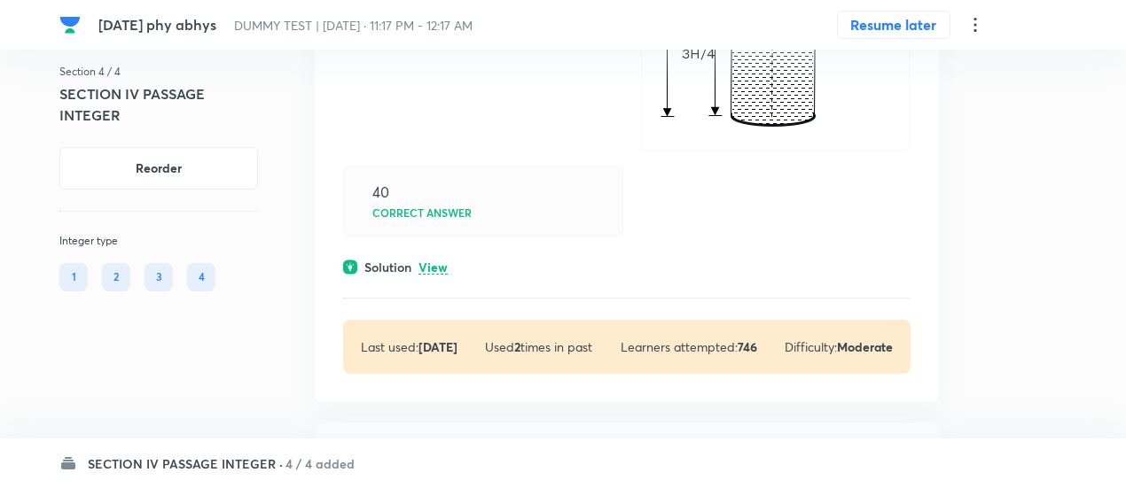
scroll to position [558, 0]
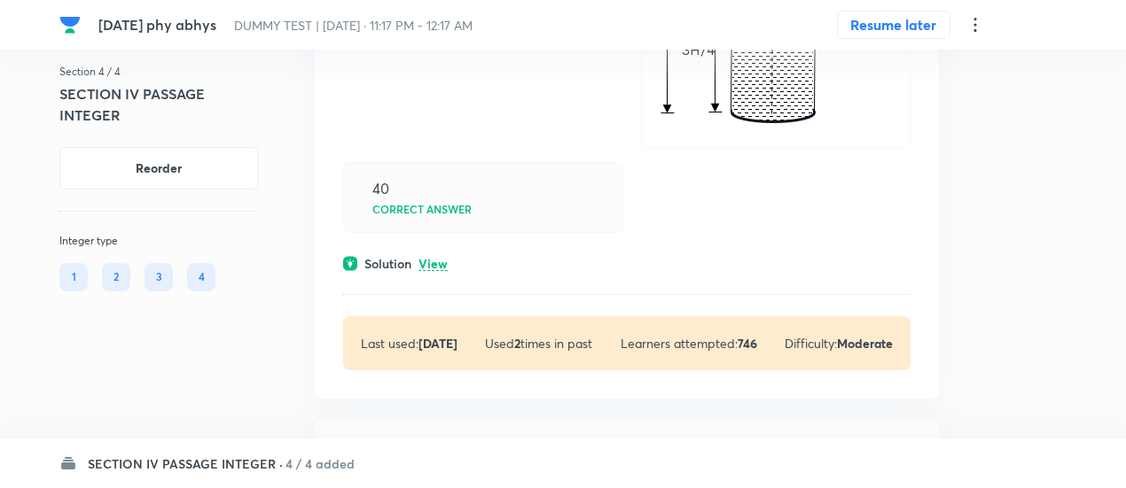
click at [433, 271] on p "View" at bounding box center [432, 264] width 29 height 13
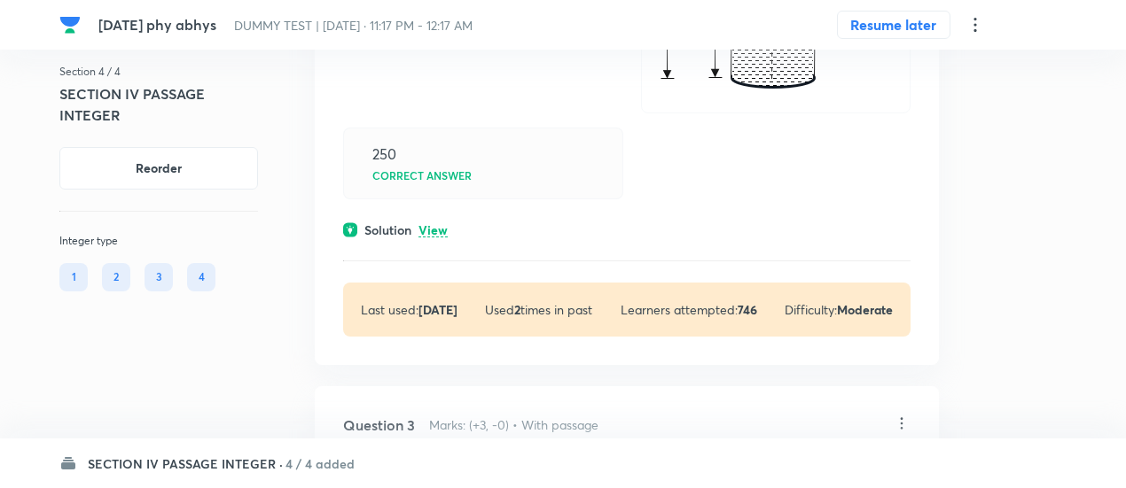
scroll to position [1663, 0]
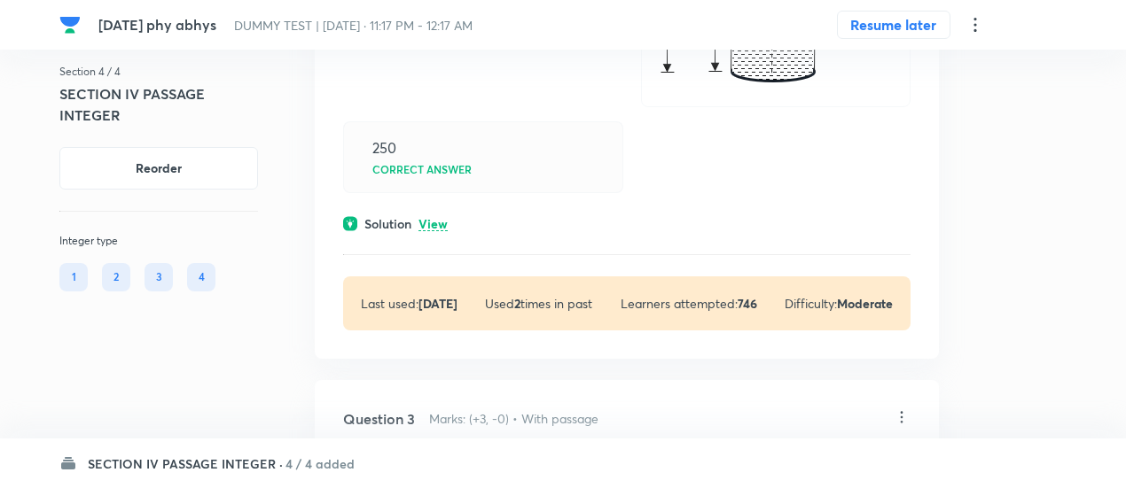
click at [430, 231] on p "View" at bounding box center [432, 224] width 29 height 13
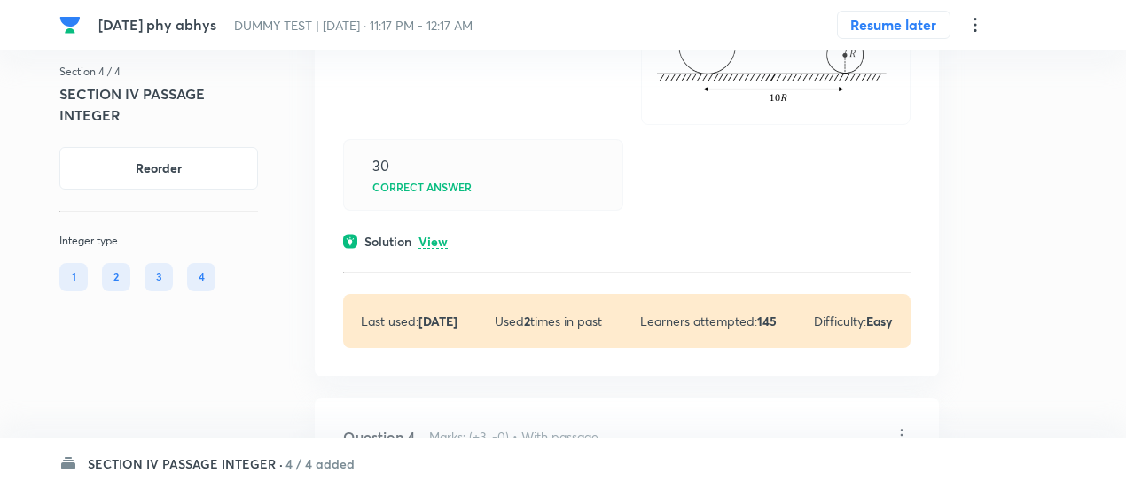
scroll to position [2545, 0]
click at [437, 248] on p "View" at bounding box center [432, 241] width 29 height 13
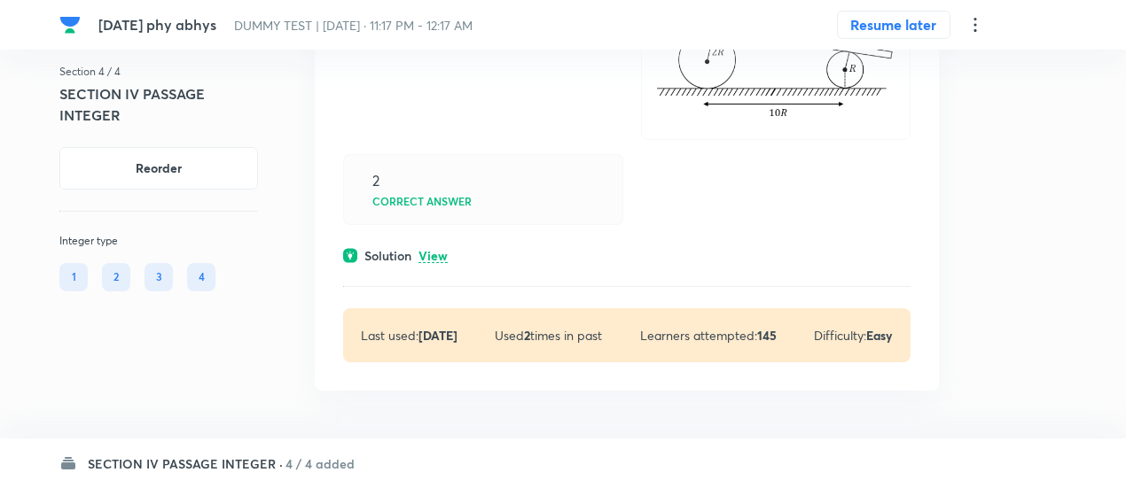
scroll to position [3375, 0]
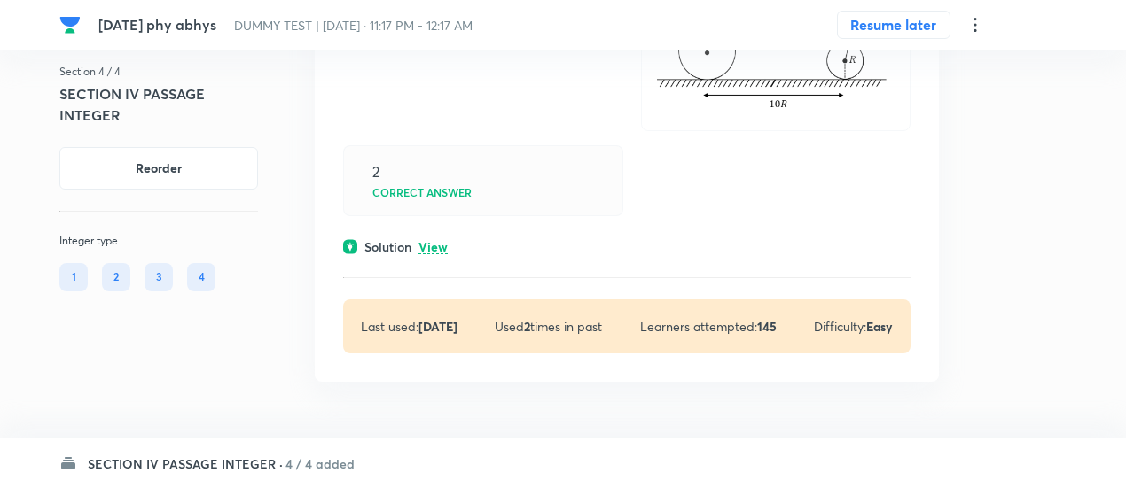
click at [437, 254] on p "View" at bounding box center [432, 247] width 29 height 13
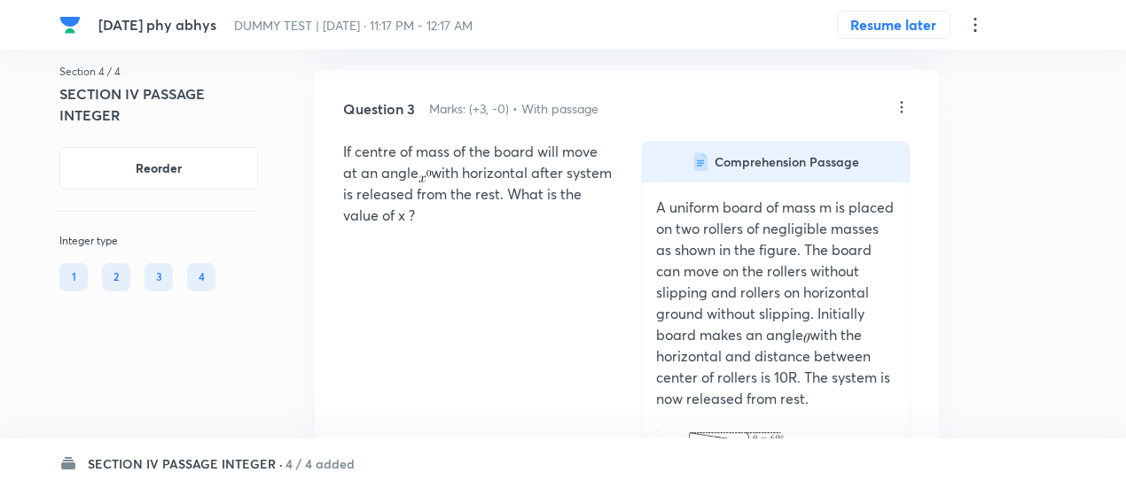
scroll to position [2115, 0]
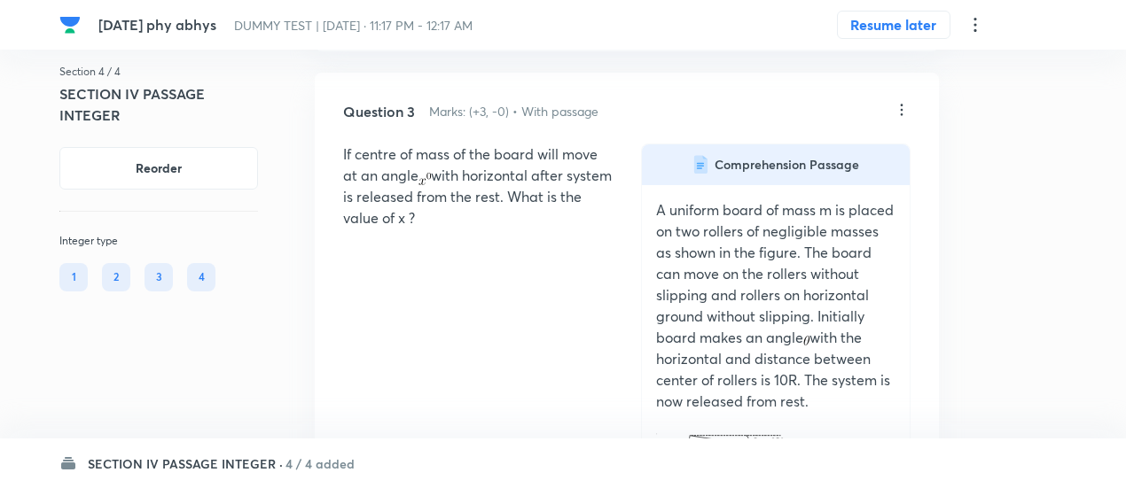
click at [899, 119] on icon at bounding box center [901, 110] width 18 height 18
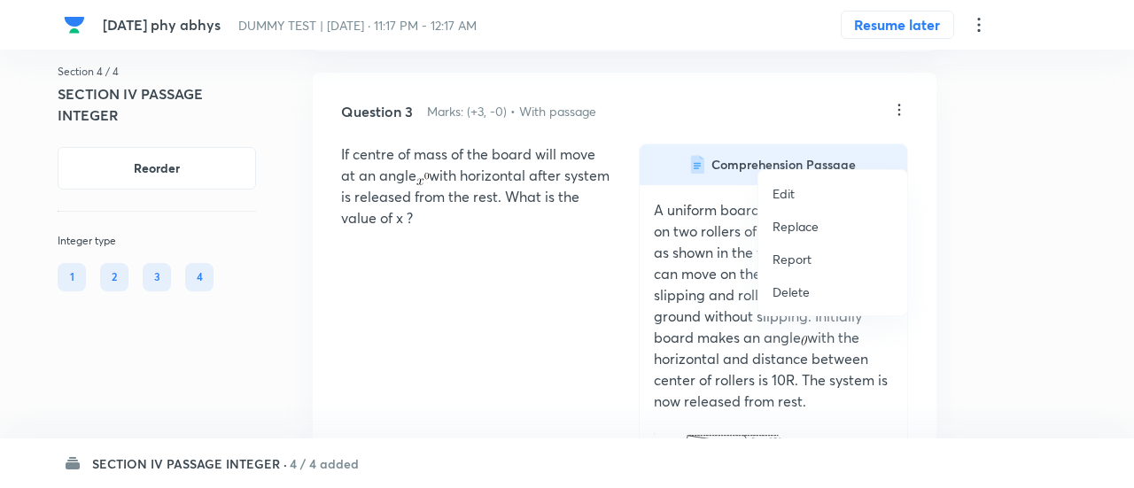
click at [800, 235] on li "Replace" at bounding box center [833, 226] width 149 height 33
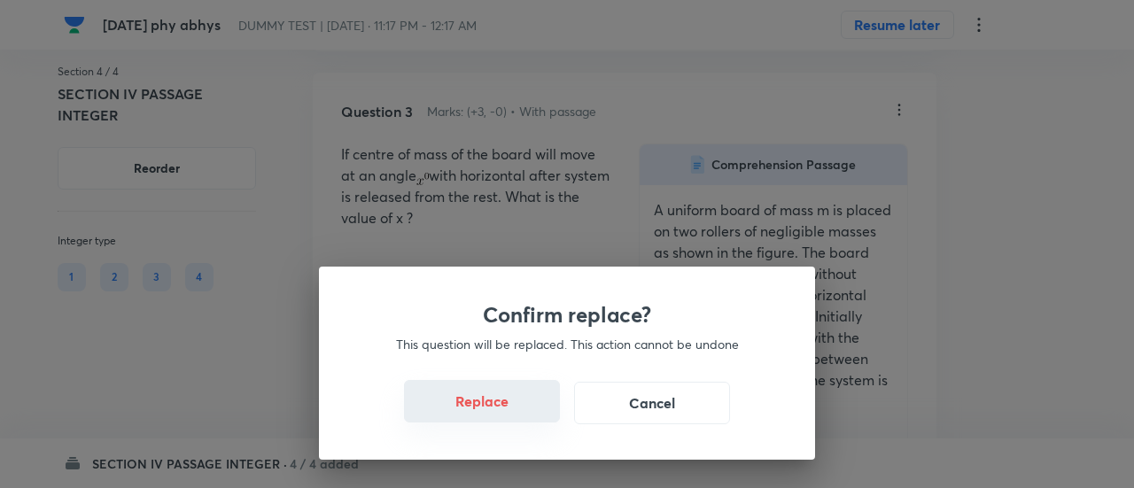
click at [495, 408] on button "Replace" at bounding box center [482, 401] width 156 height 43
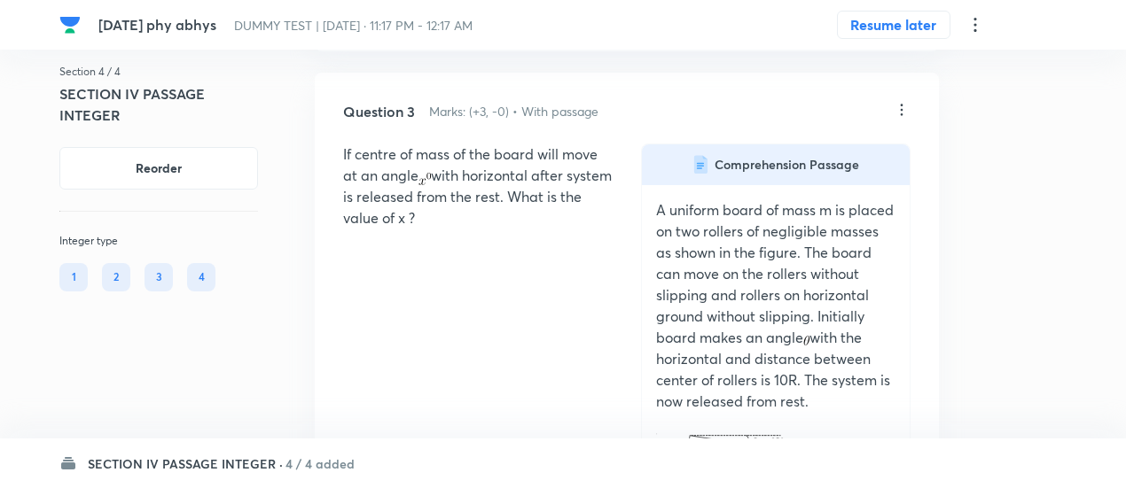
click at [902, 119] on icon at bounding box center [901, 110] width 18 height 18
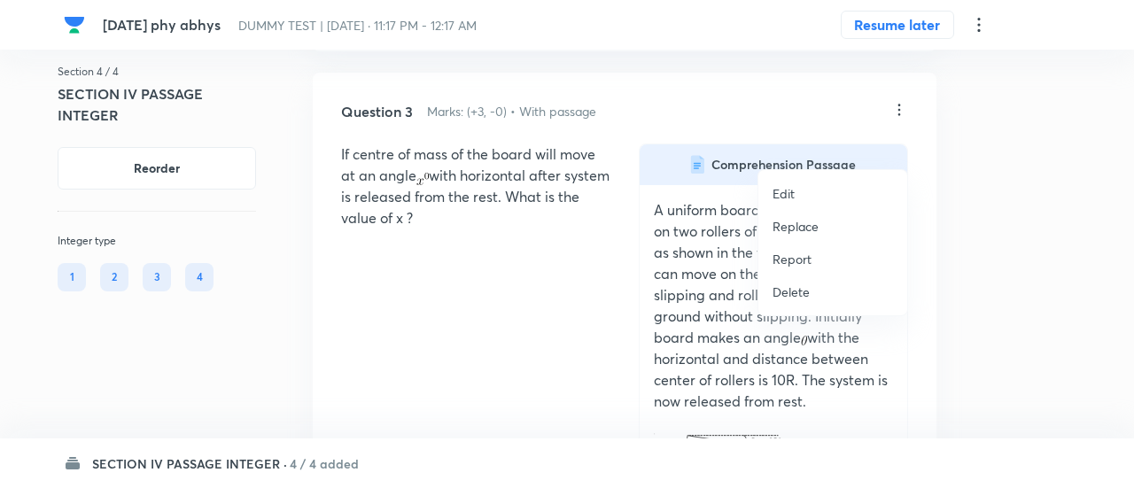
click at [805, 231] on p "Replace" at bounding box center [796, 226] width 46 height 19
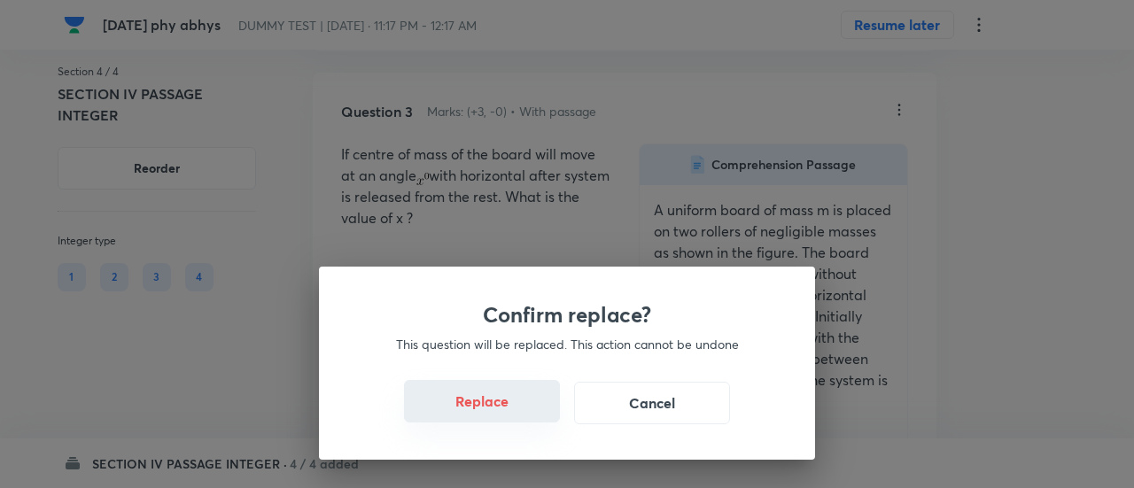
click at [503, 410] on button "Replace" at bounding box center [482, 401] width 156 height 43
click at [503, 410] on button "Replace" at bounding box center [482, 403] width 156 height 43
click at [503, 410] on div "Confirm replace? This question will be replaced. This action cannot be undone R…" at bounding box center [567, 244] width 1134 height 488
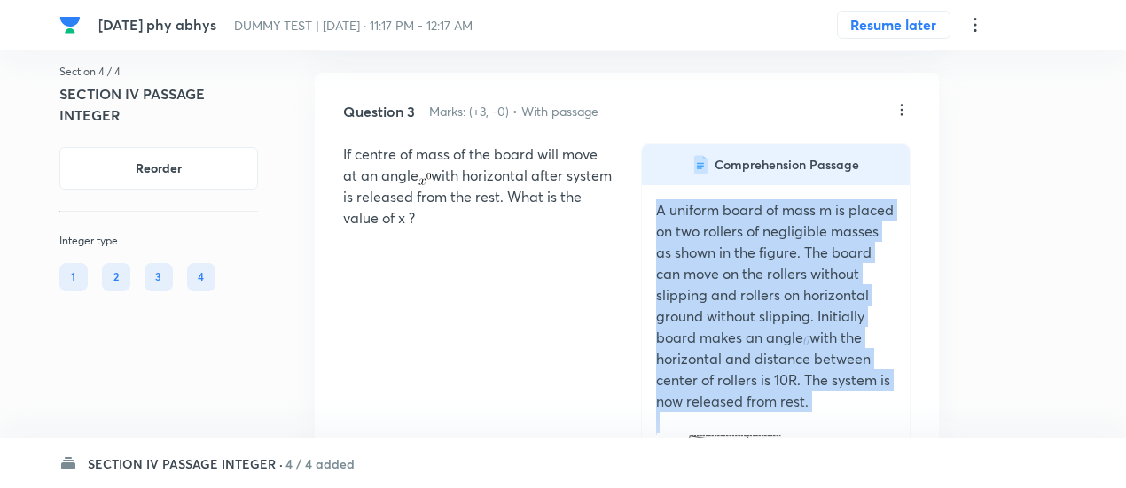
click at [503, 410] on div "If centre of mass of the board will move at an angle with horizontal after syst…" at bounding box center [626, 349] width 567 height 411
click at [907, 321] on div "A uniform board of mass m is placed on two rollers of negligible masses as show…" at bounding box center [776, 369] width 268 height 369
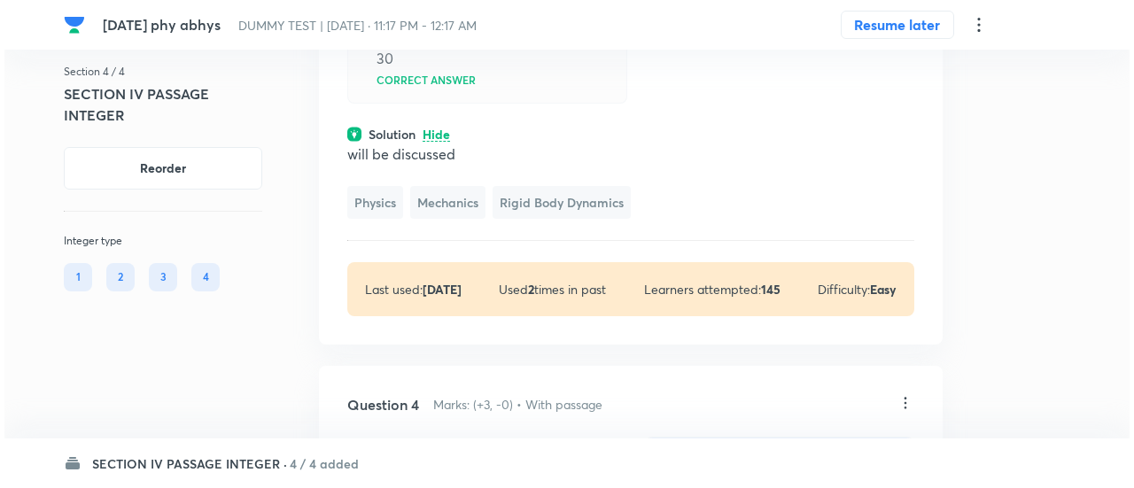
scroll to position [2652, 0]
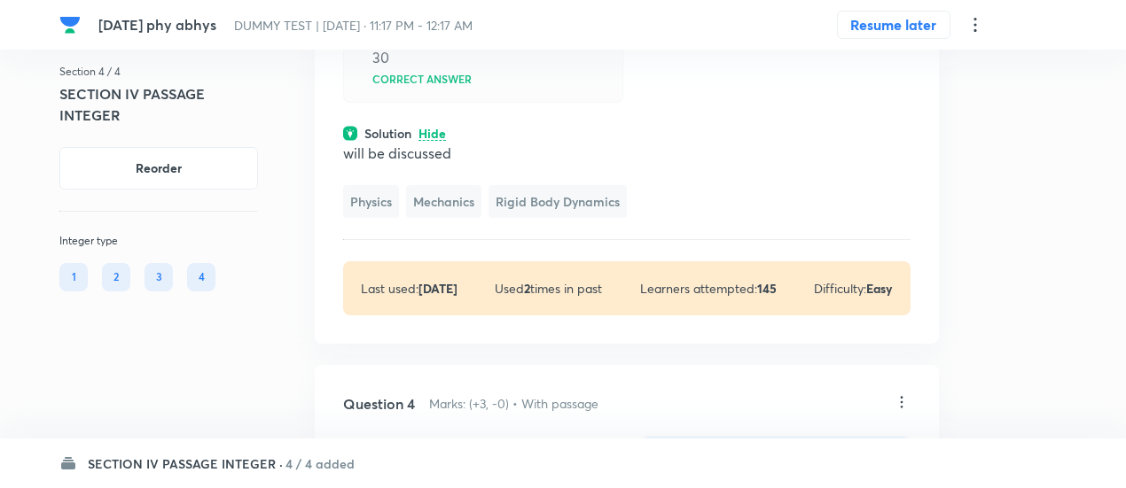
click at [978, 27] on icon at bounding box center [974, 24] width 21 height 21
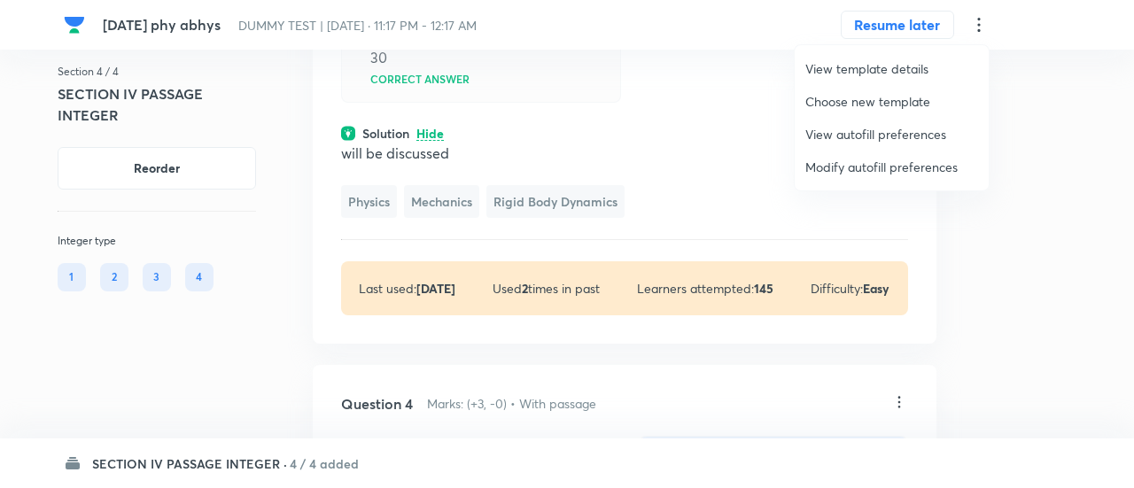
click at [885, 166] on span "Modify autofill preferences" at bounding box center [892, 167] width 173 height 19
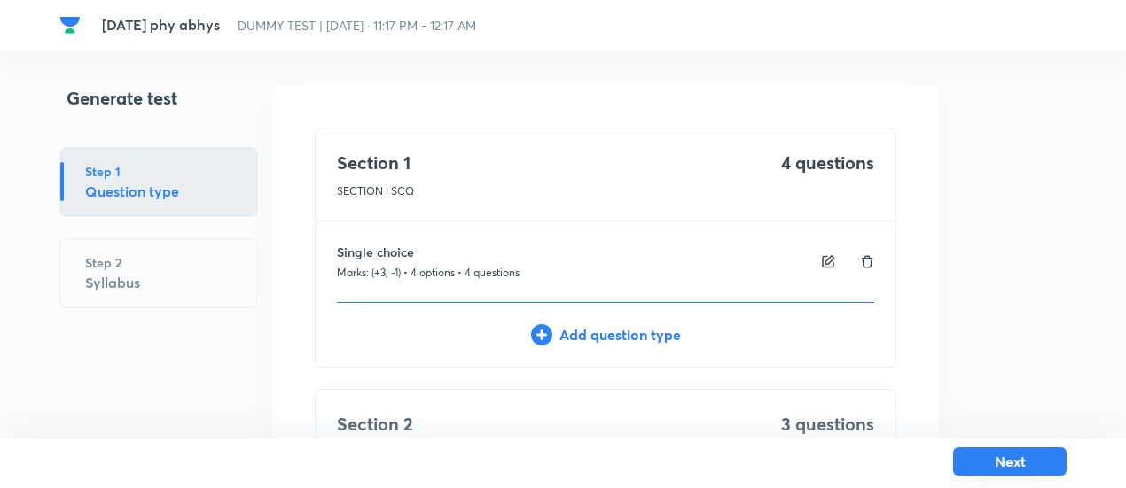
click at [1014, 463] on button "Next" at bounding box center [1009, 462] width 113 height 28
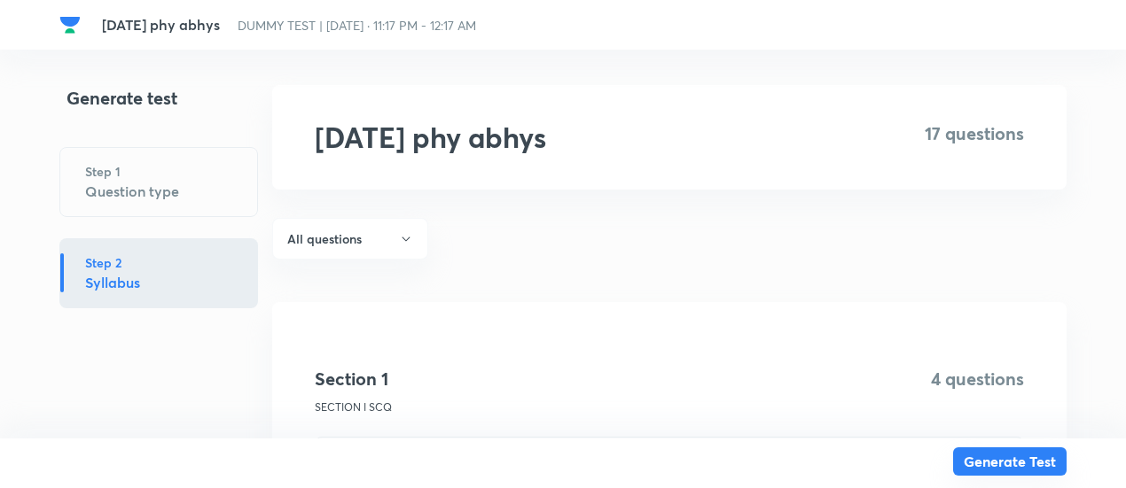
click at [1014, 463] on button "Generate Test" at bounding box center [1009, 462] width 113 height 28
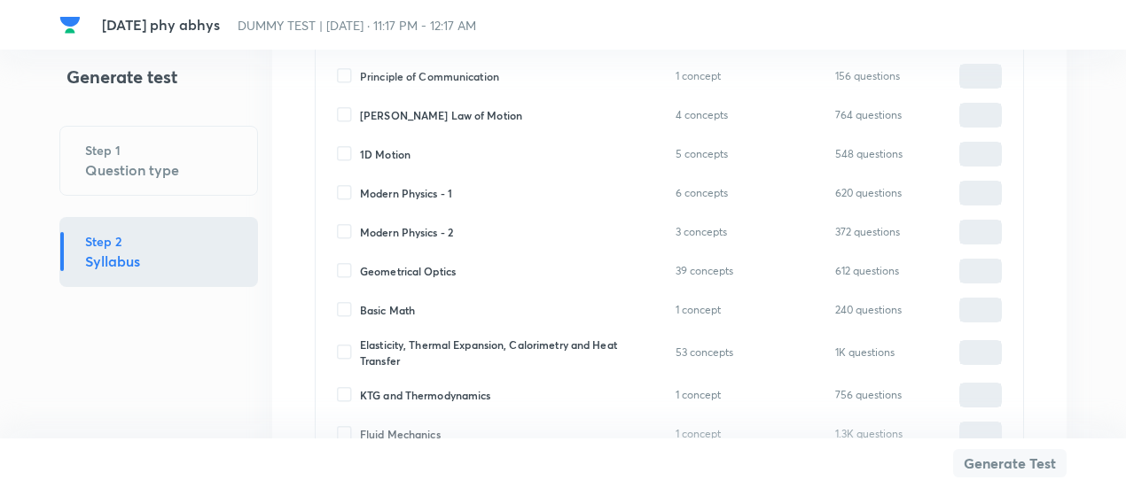
scroll to position [8222, 0]
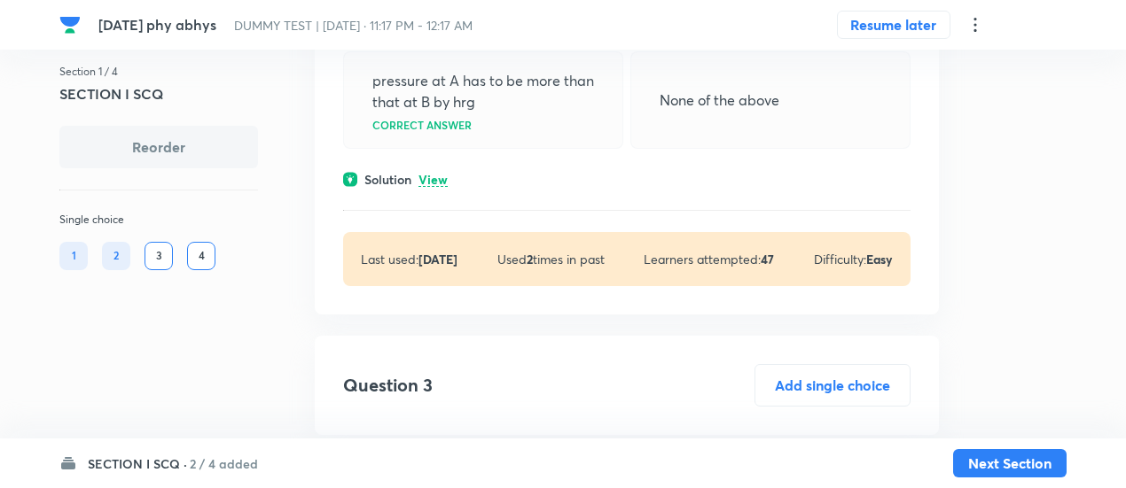
scroll to position [1093, 0]
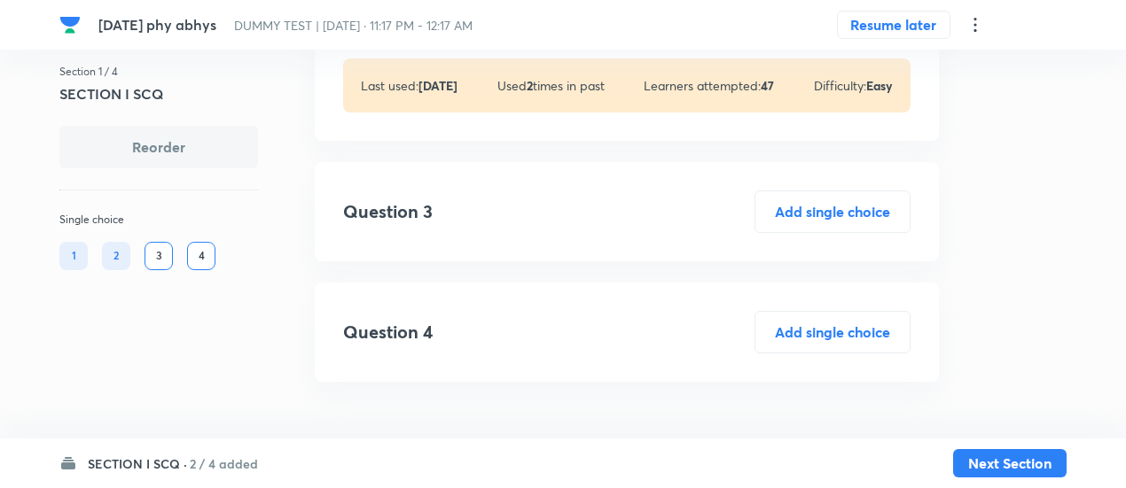
click at [235, 465] on h6 "2 / 4 added" at bounding box center [224, 464] width 68 height 19
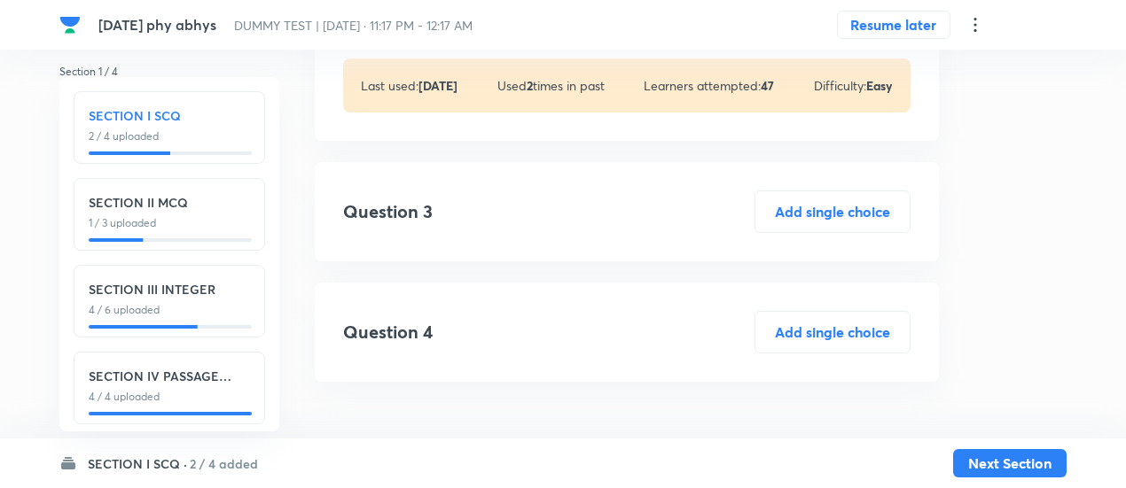
click at [217, 367] on h6 "SECTION IV PASSAGE INTEGER" at bounding box center [169, 376] width 161 height 19
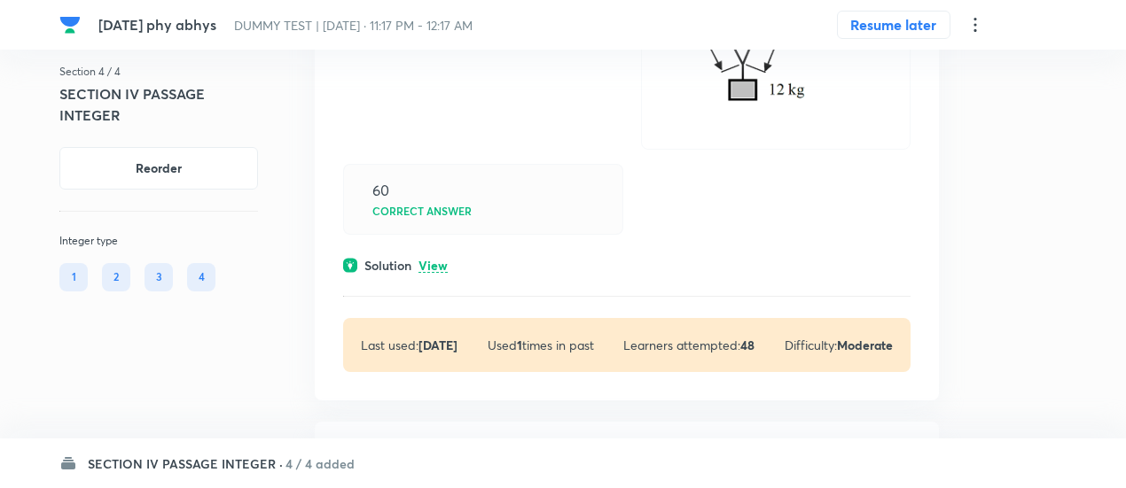
scroll to position [482, 0]
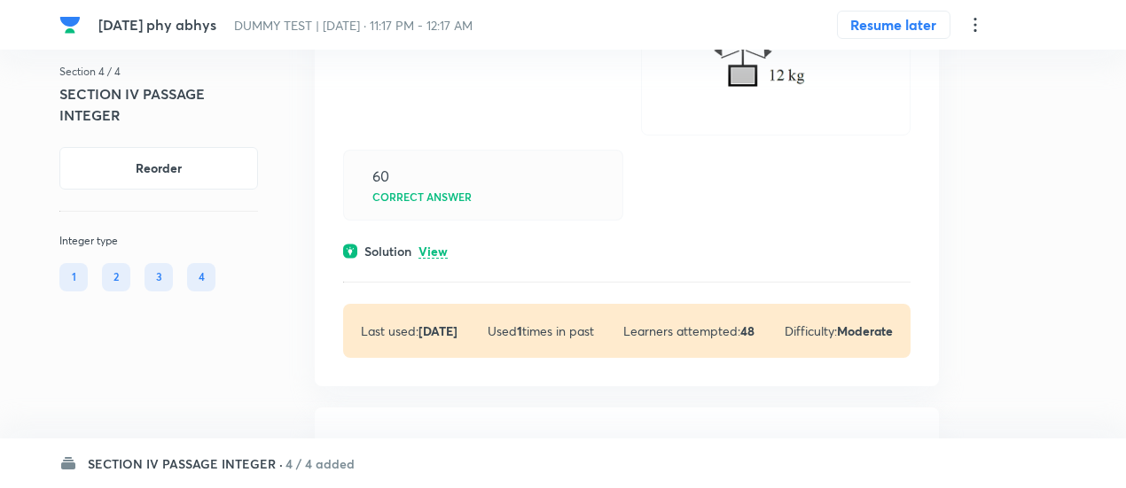
click at [436, 253] on p "View" at bounding box center [432, 251] width 29 height 13
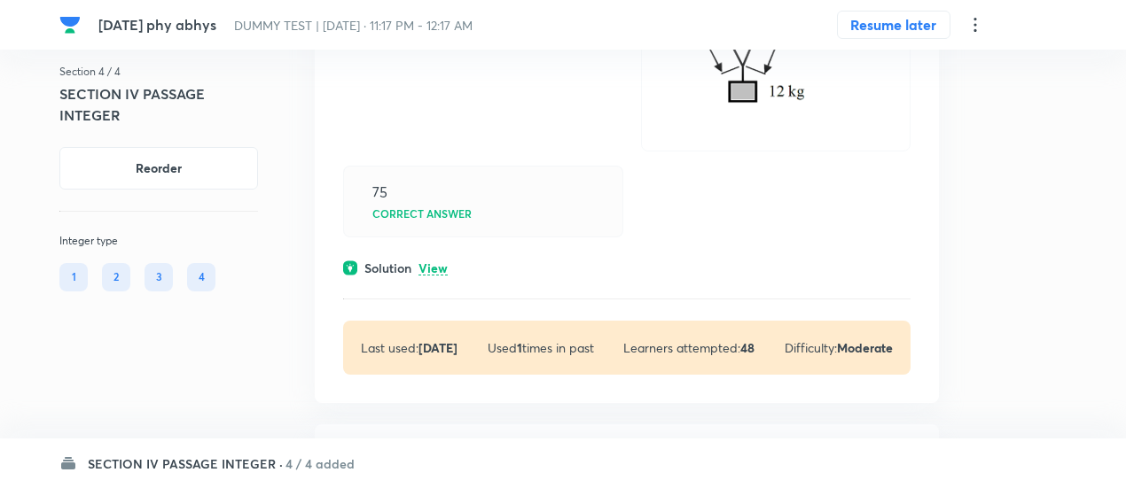
scroll to position [1280, 0]
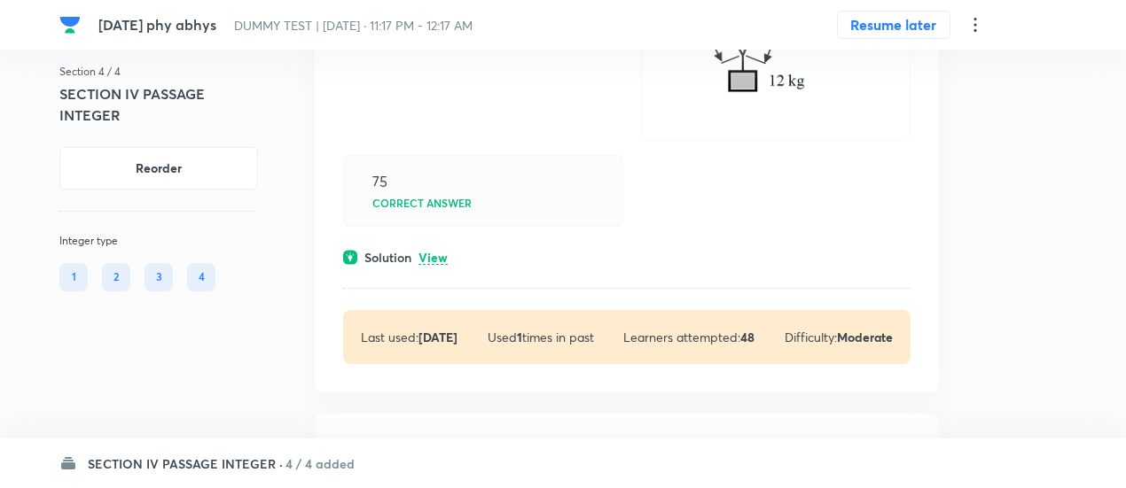
click at [434, 252] on p "View" at bounding box center [432, 258] width 29 height 13
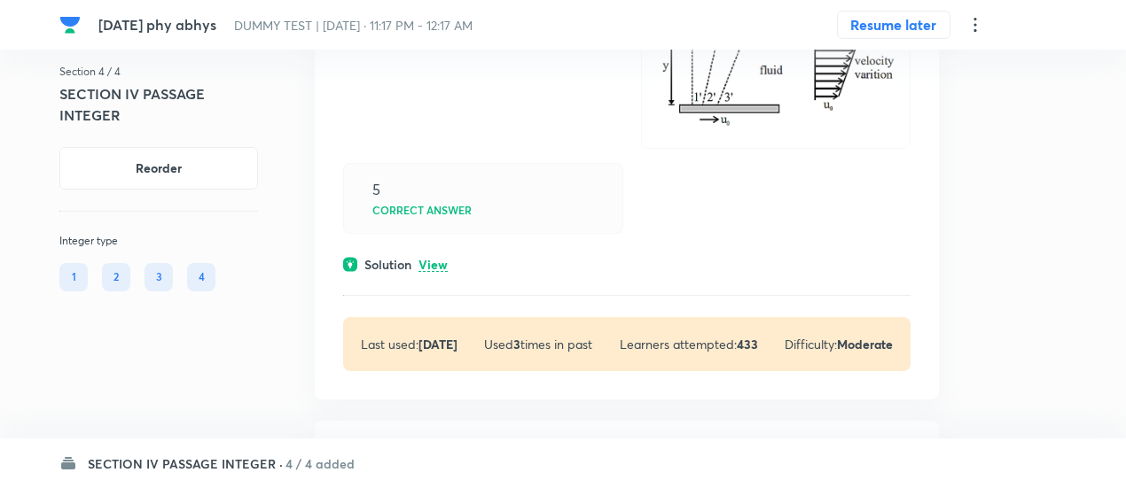
scroll to position [2263, 0]
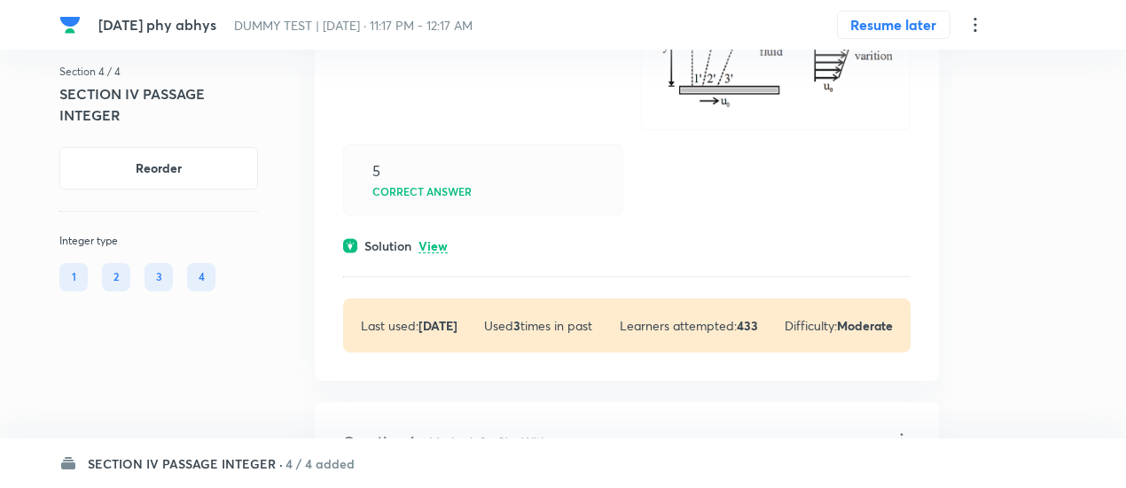
click at [434, 242] on p "View" at bounding box center [432, 246] width 29 height 13
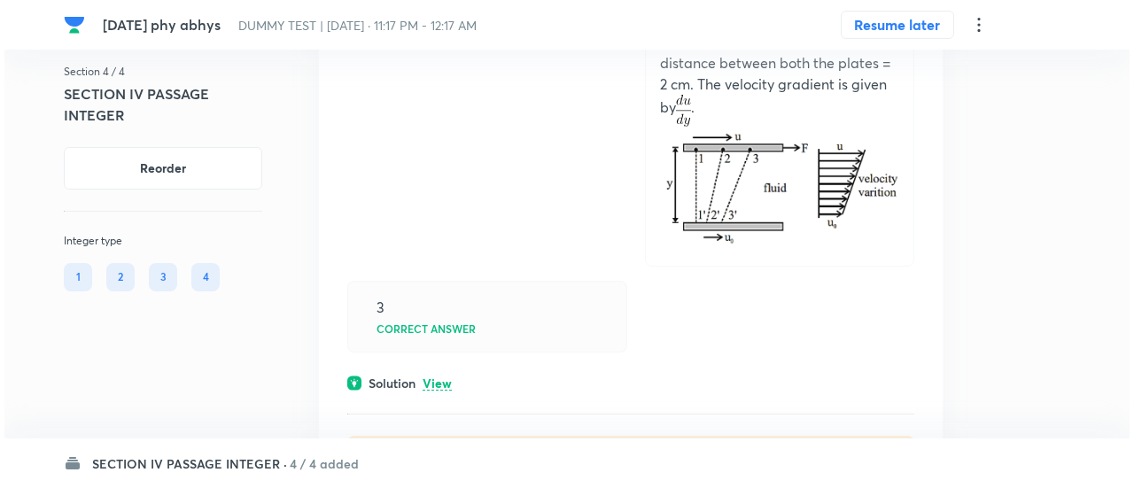
scroll to position [3102, 0]
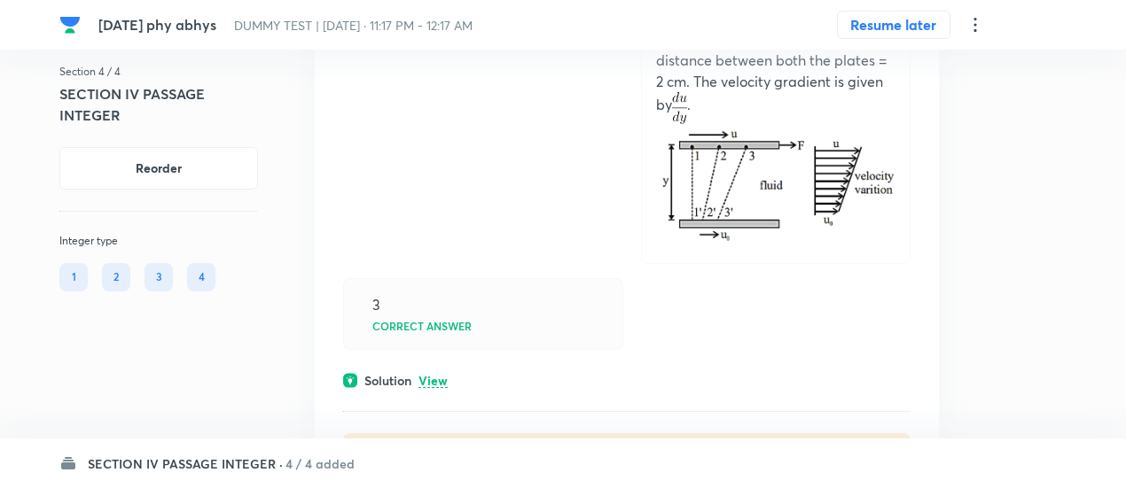
click at [976, 28] on icon at bounding box center [974, 24] width 21 height 21
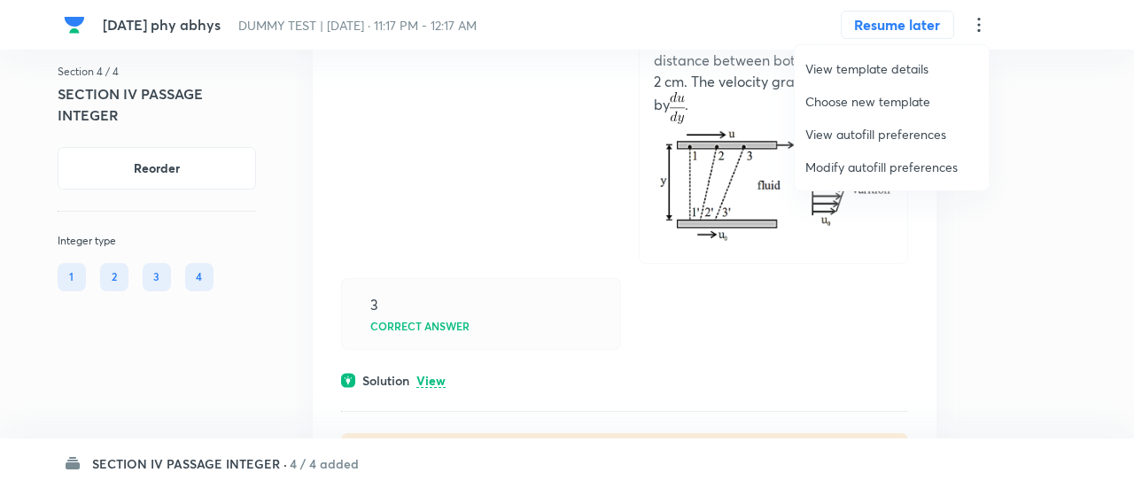
click at [888, 169] on span "Modify autofill preferences" at bounding box center [892, 167] width 173 height 19
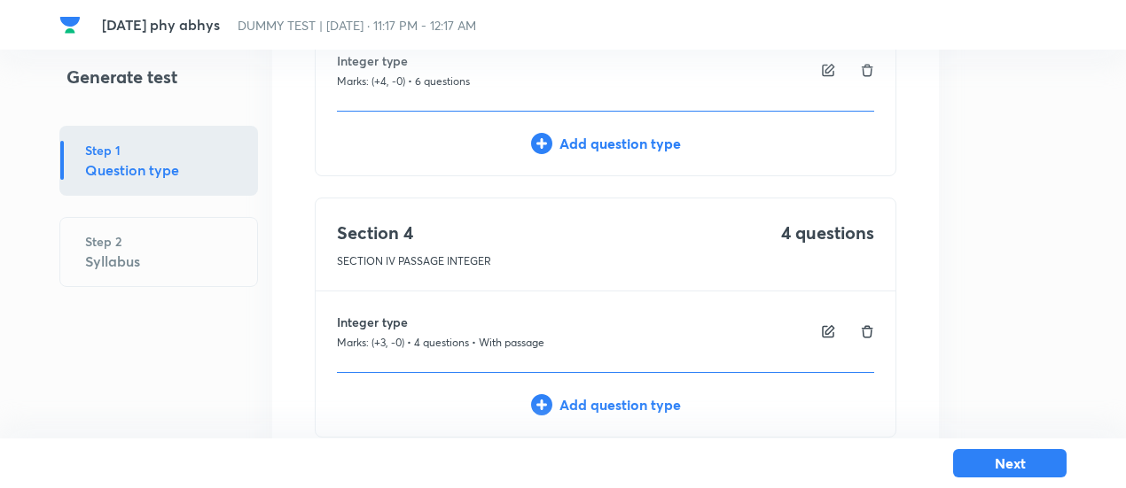
scroll to position [828, 0]
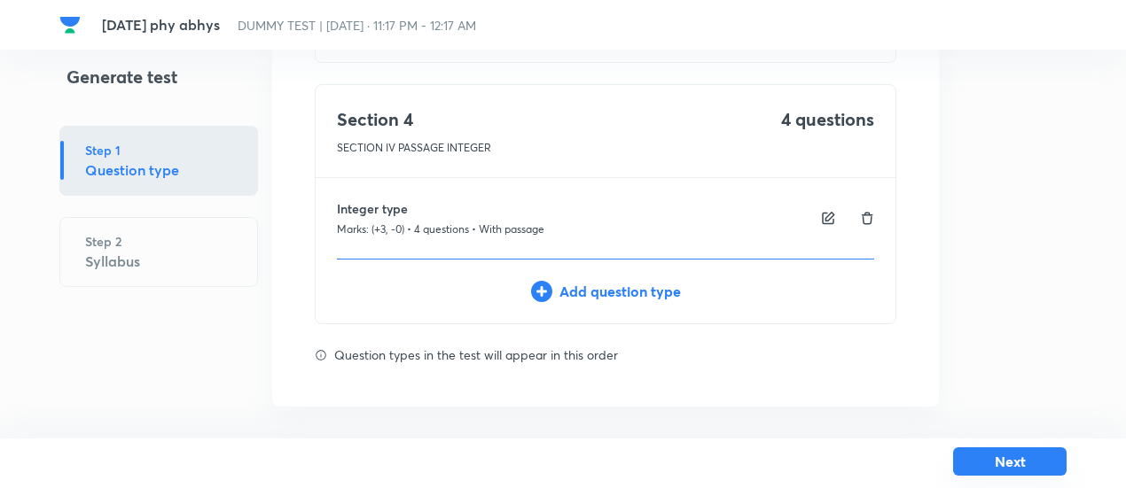
click at [1017, 463] on button "Next" at bounding box center [1009, 462] width 113 height 28
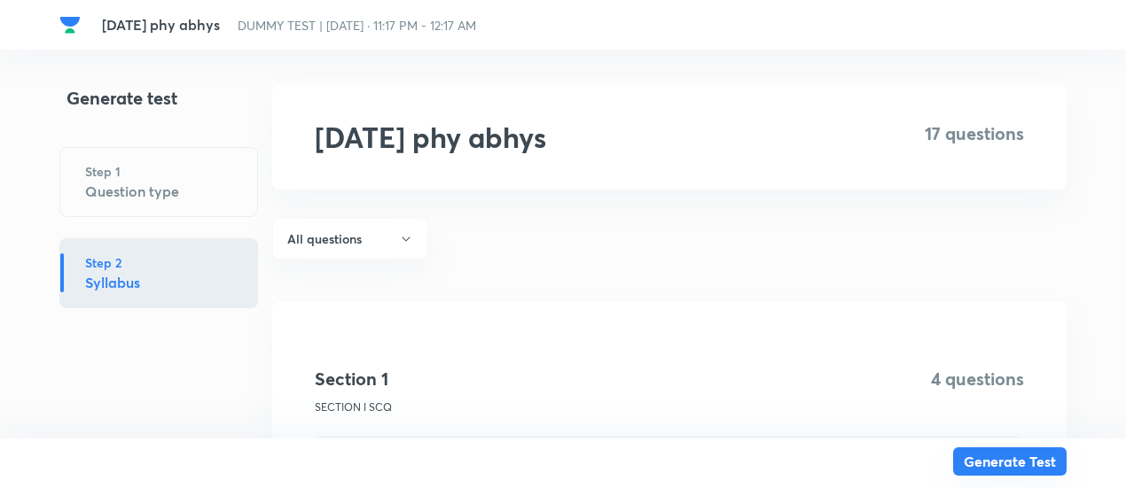
click at [1017, 463] on button "Generate Test" at bounding box center [1009, 462] width 113 height 28
click at [1017, 463] on button "Generate Test" at bounding box center [1009, 463] width 113 height 28
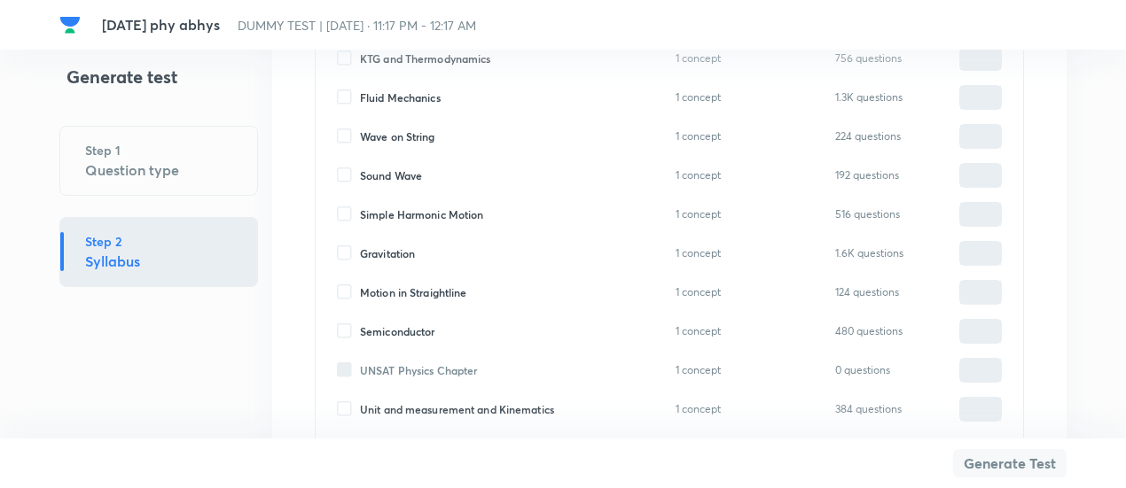
scroll to position [8222, 0]
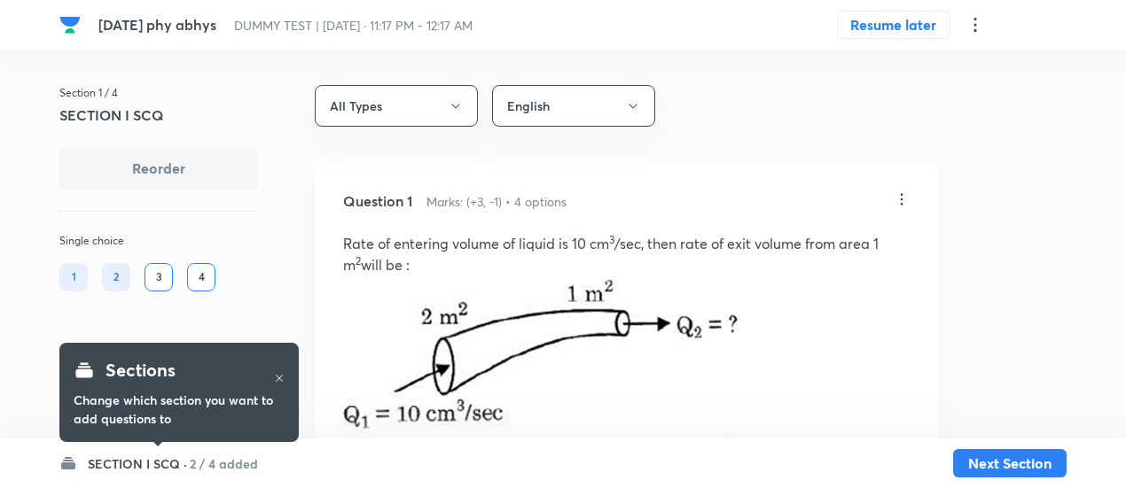
click at [228, 462] on h6 "2 / 4 added" at bounding box center [224, 464] width 68 height 19
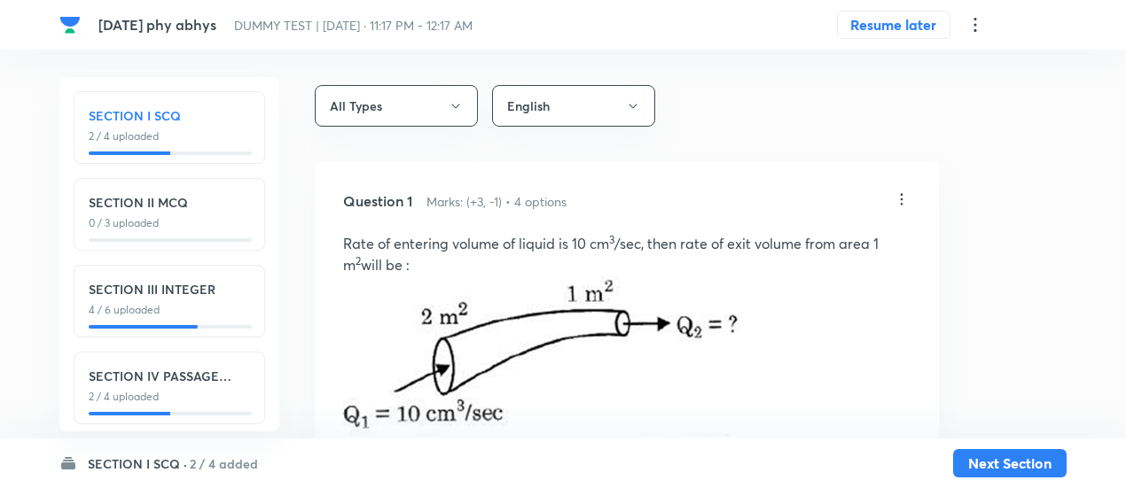
click at [200, 409] on div "SECTION IV PASSAGE INTEGER 2 / 4 uploaded" at bounding box center [169, 388] width 191 height 73
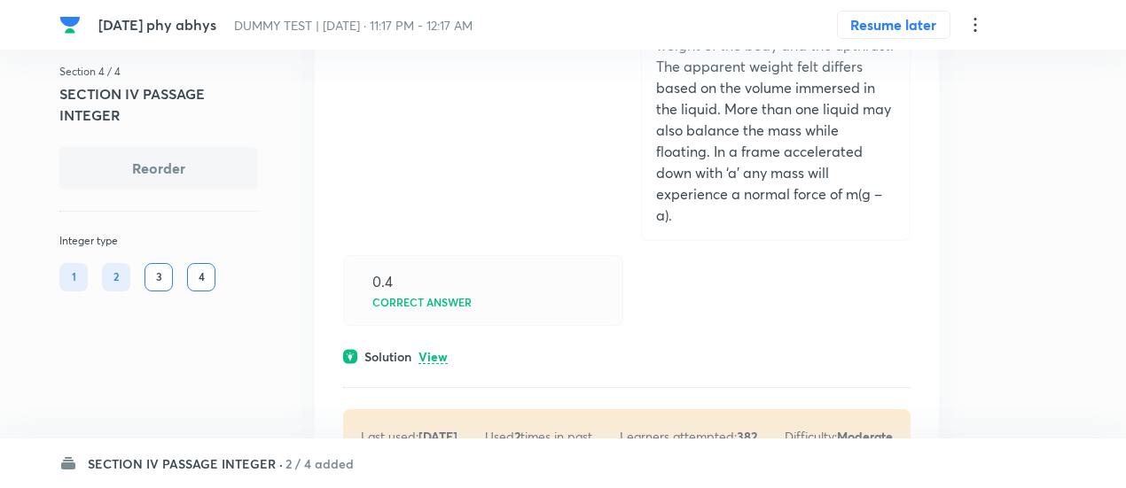
scroll to position [432, 0]
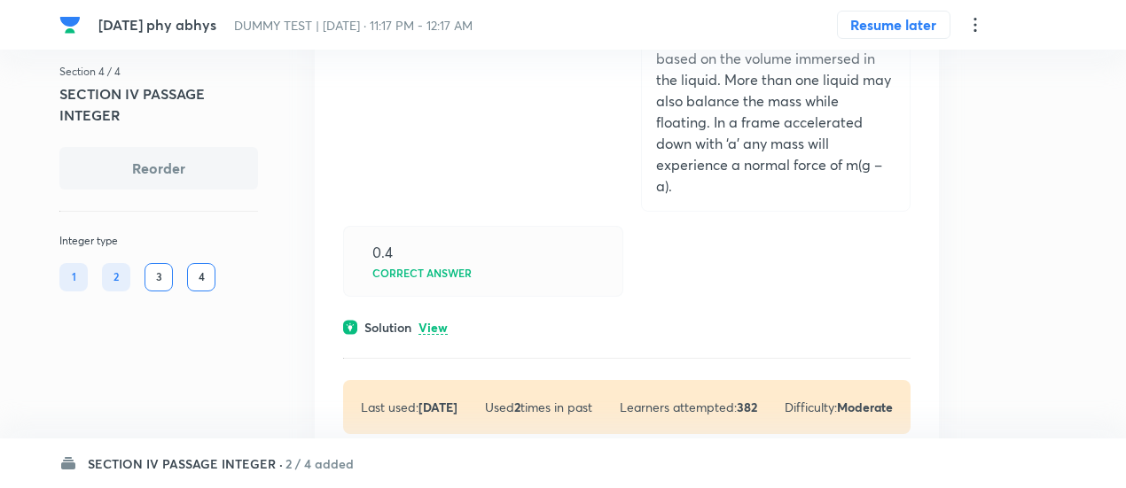
click at [441, 328] on p "View" at bounding box center [432, 328] width 29 height 13
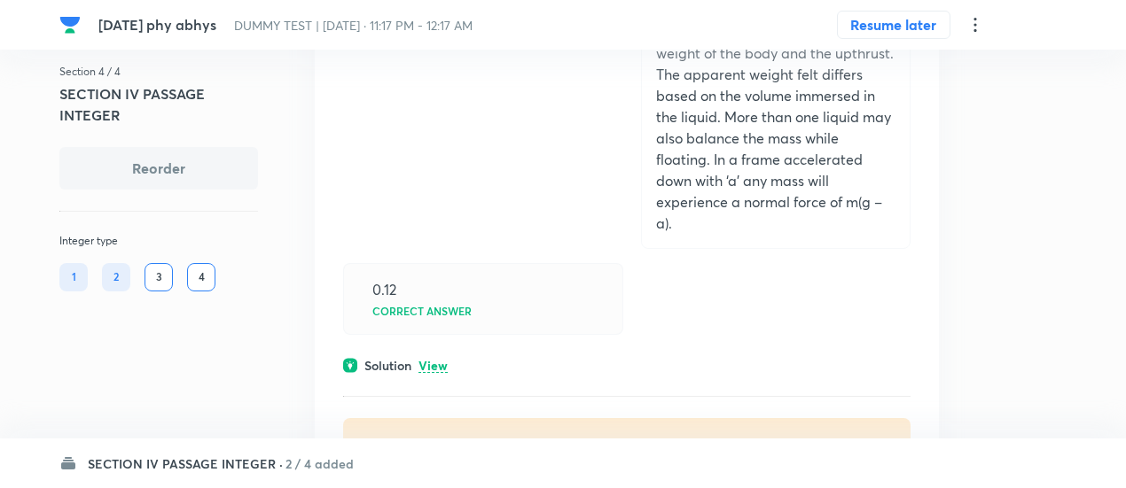
scroll to position [1546, 0]
click at [440, 362] on p "View" at bounding box center [432, 365] width 29 height 13
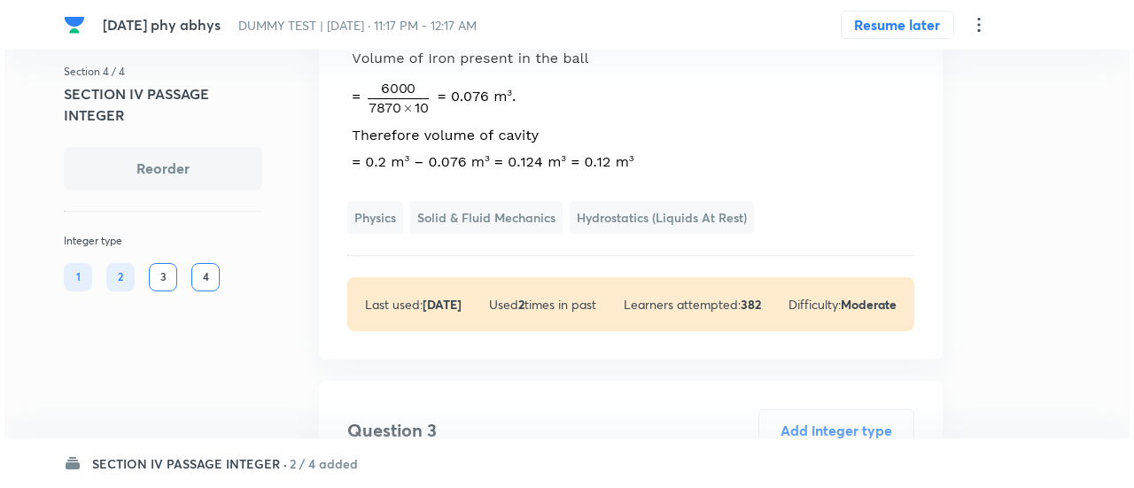
scroll to position [2000, 0]
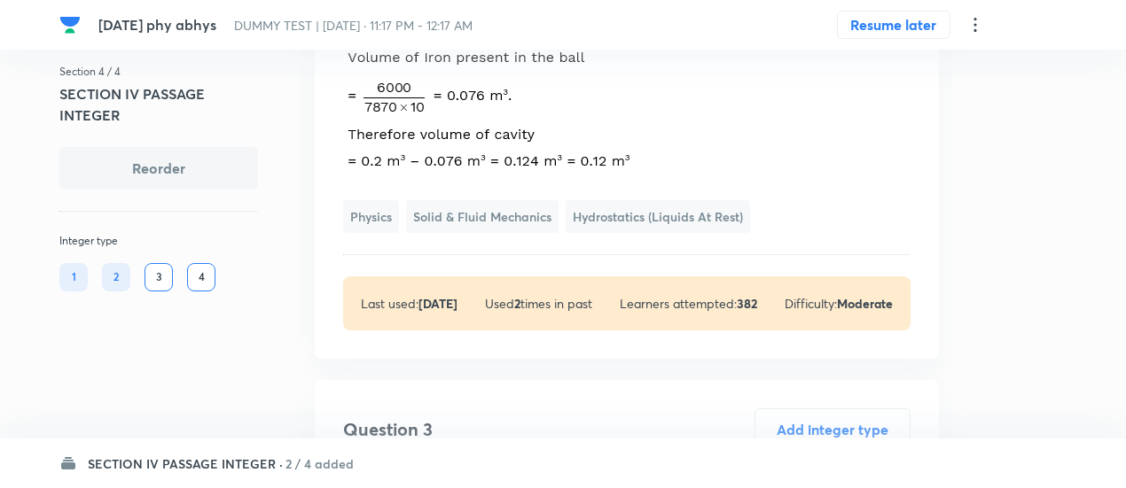
click at [974, 30] on icon at bounding box center [974, 25] width 3 height 14
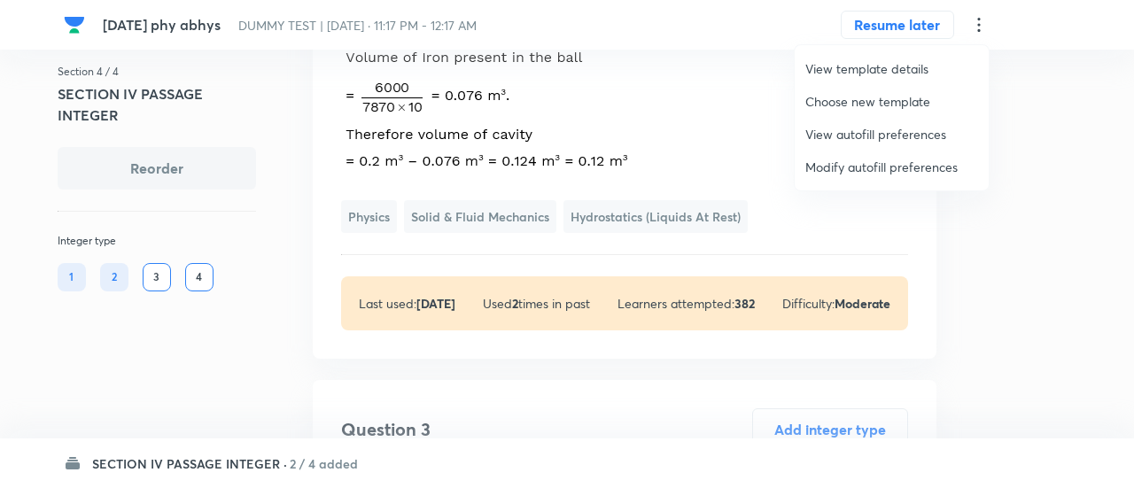
click at [878, 164] on span "Modify autofill preferences" at bounding box center [892, 167] width 173 height 19
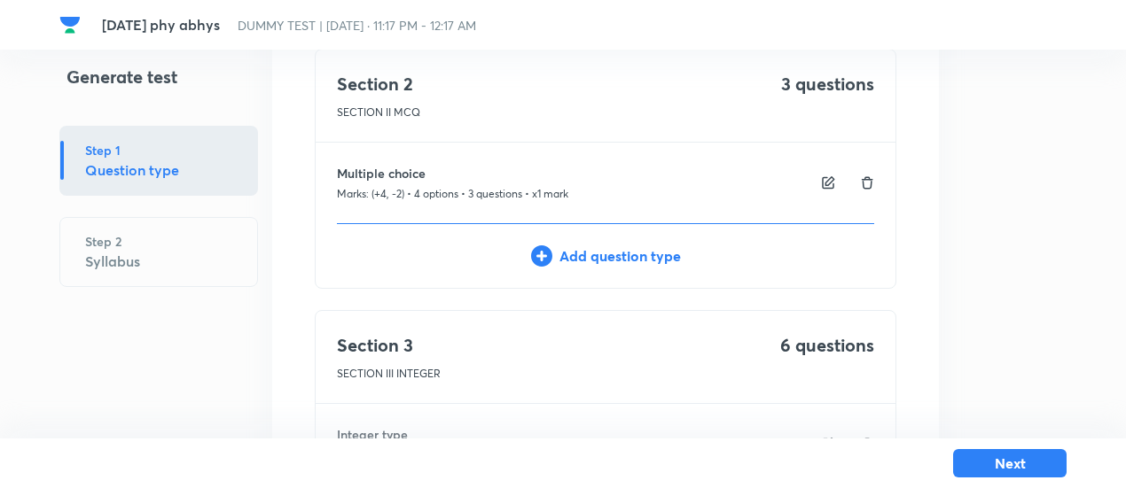
scroll to position [828, 0]
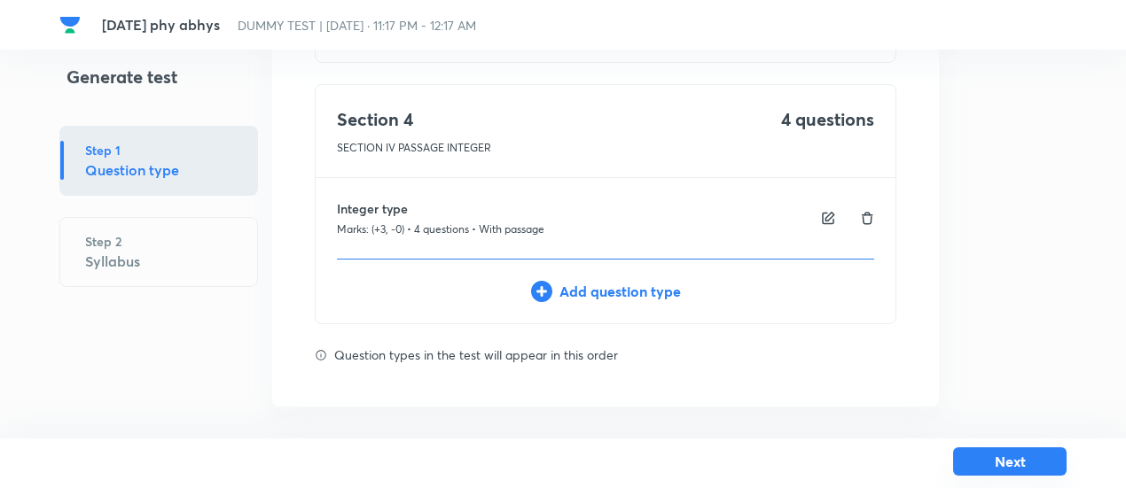
click at [1004, 472] on button "Next" at bounding box center [1009, 462] width 113 height 28
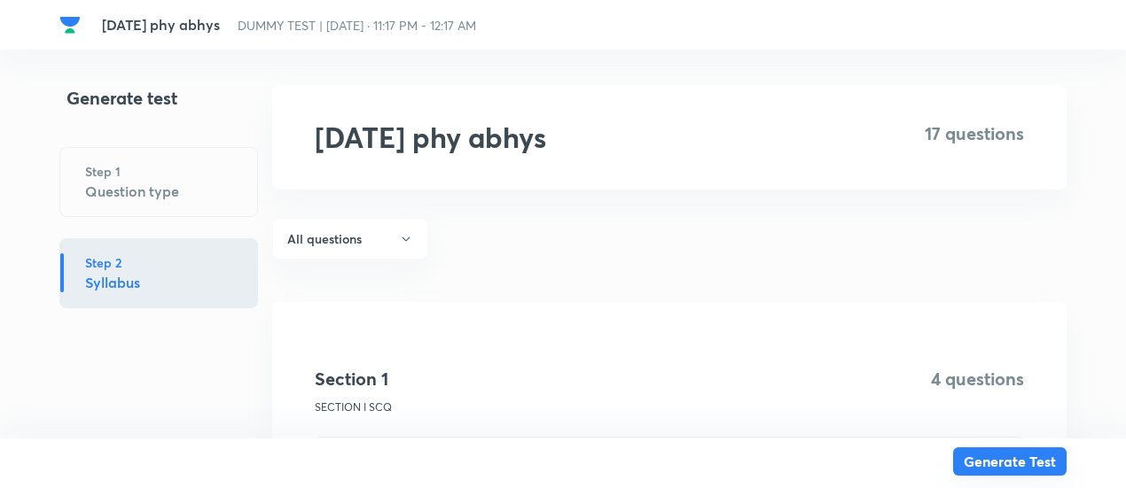
click at [1002, 469] on button "Generate Test" at bounding box center [1009, 462] width 113 height 28
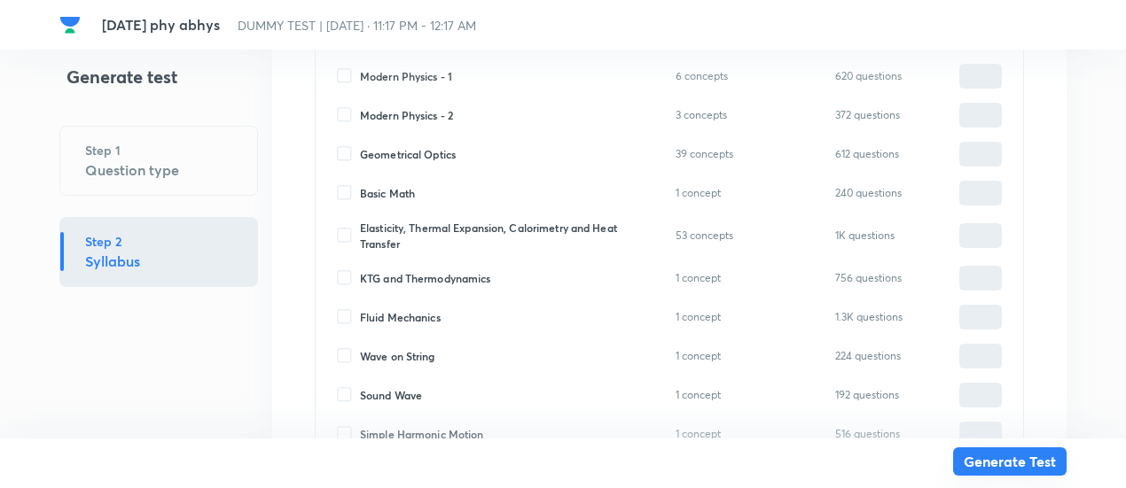
scroll to position [8222, 0]
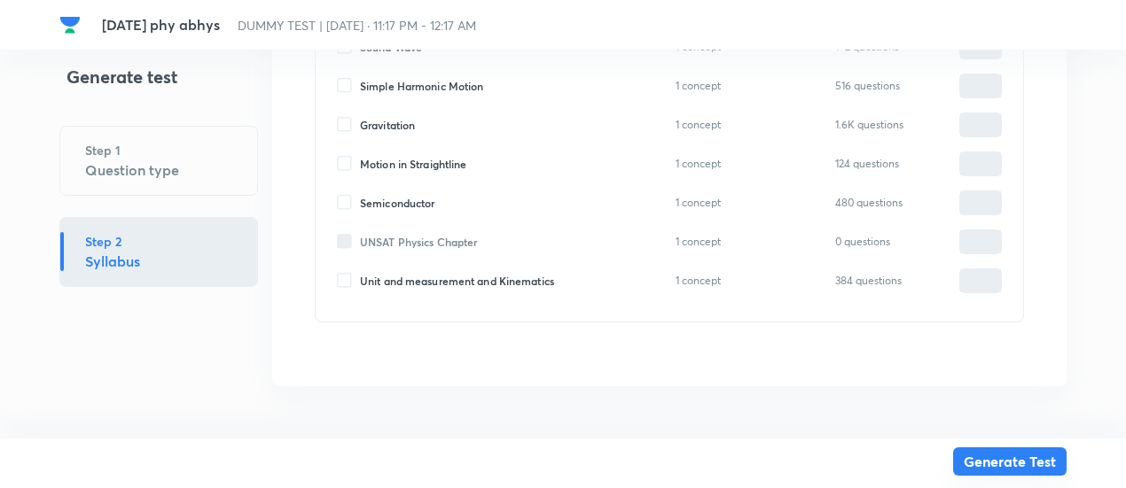
click at [1000, 463] on button "Generate Test" at bounding box center [1009, 462] width 113 height 28
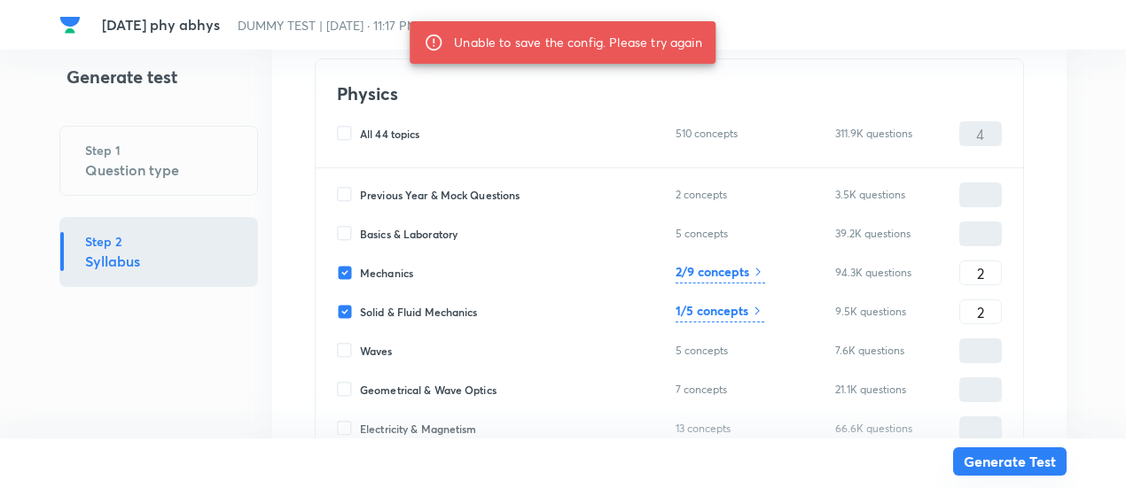
scroll to position [380, 0]
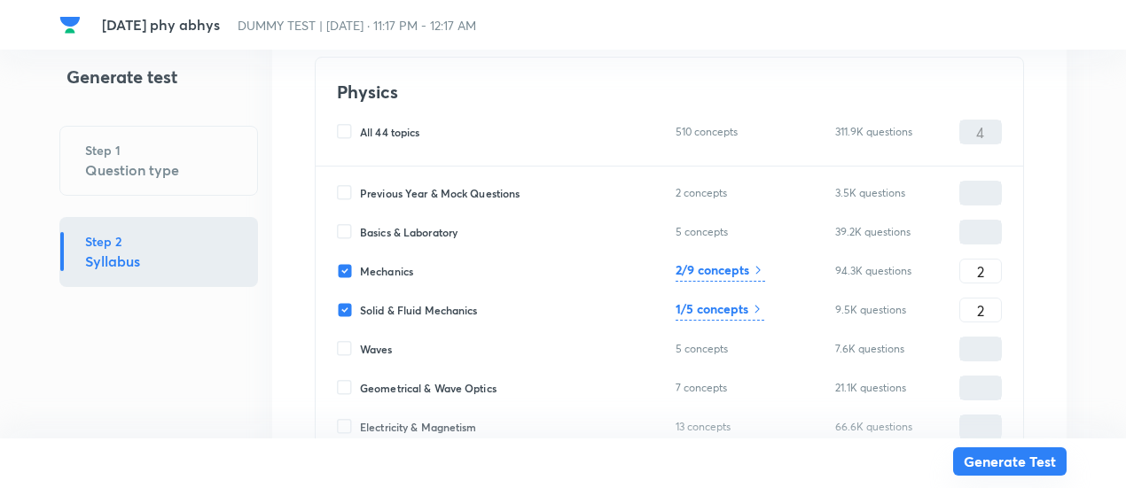
click at [1009, 463] on button "Generate Test" at bounding box center [1009, 462] width 113 height 28
click at [1009, 463] on button "Generate Test" at bounding box center [1009, 463] width 113 height 28
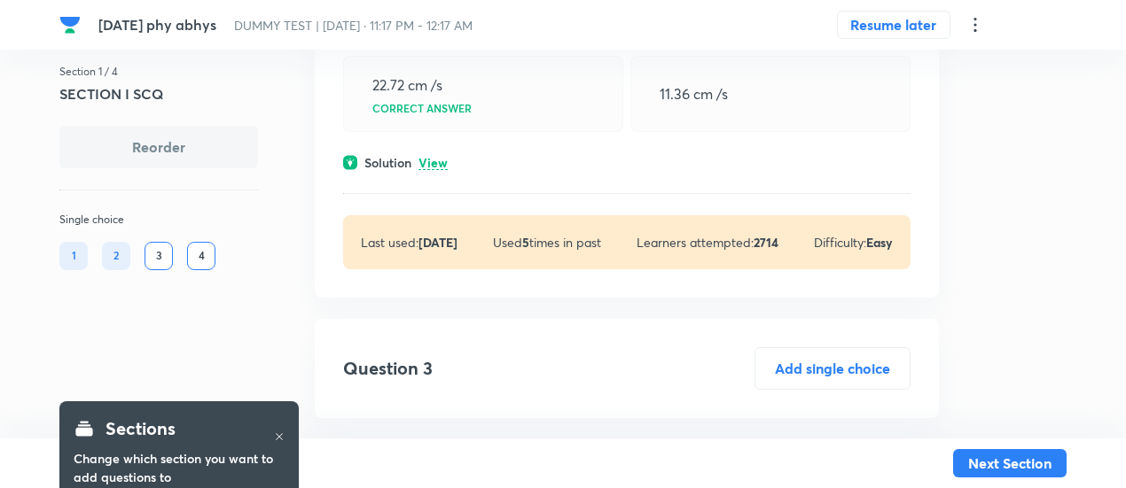
scroll to position [1131, 0]
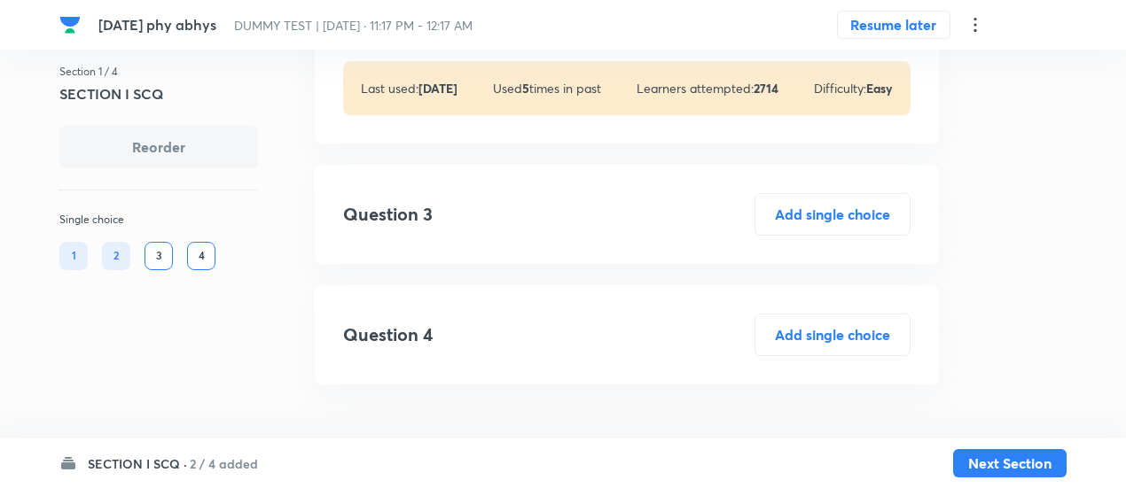
click at [233, 461] on h6 "2 / 4 added" at bounding box center [224, 464] width 68 height 19
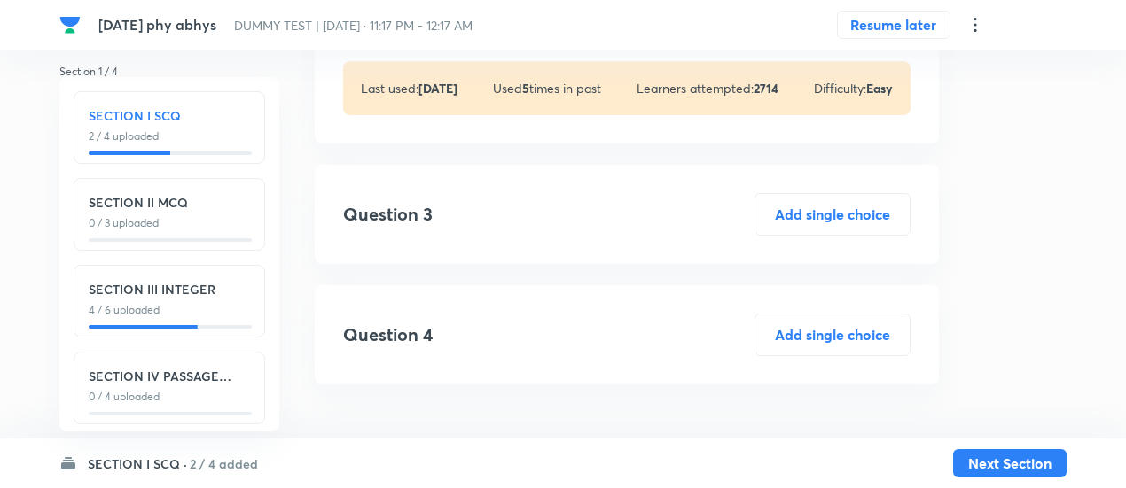
click at [212, 408] on div "SECTION IV PASSAGE INTEGER 0 / 4 uploaded" at bounding box center [169, 388] width 191 height 73
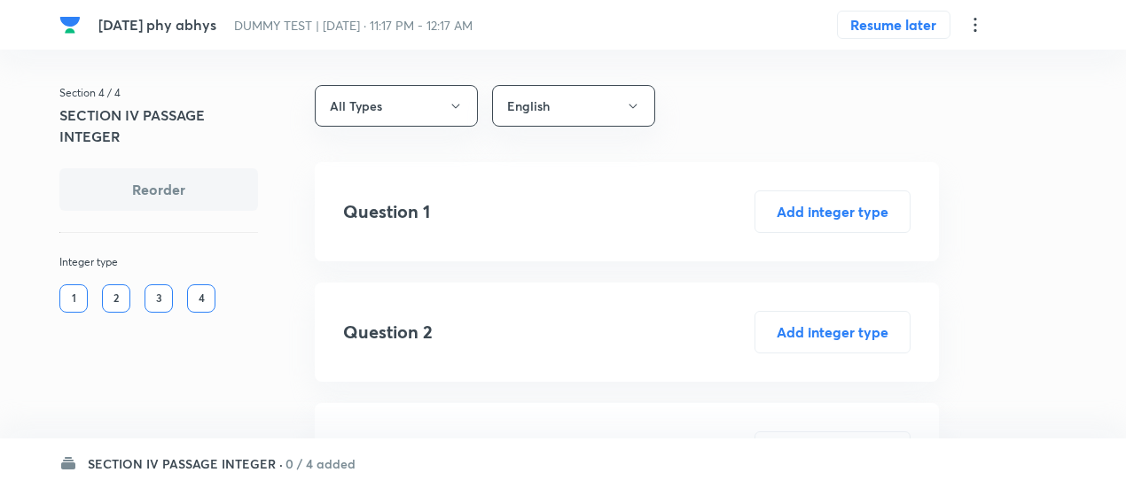
click at [975, 24] on icon at bounding box center [974, 25] width 3 height 14
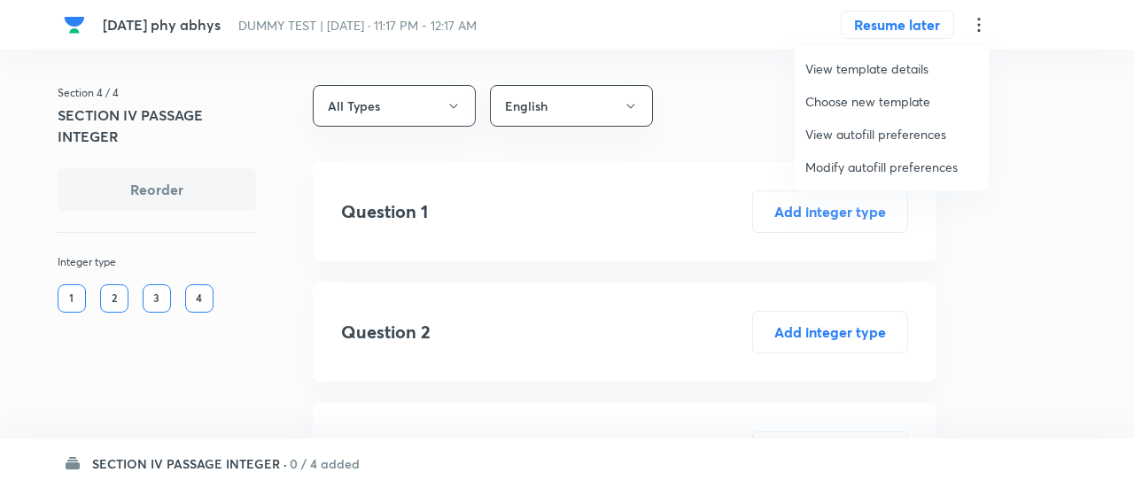
click at [911, 164] on span "Modify autofill preferences" at bounding box center [892, 167] width 173 height 19
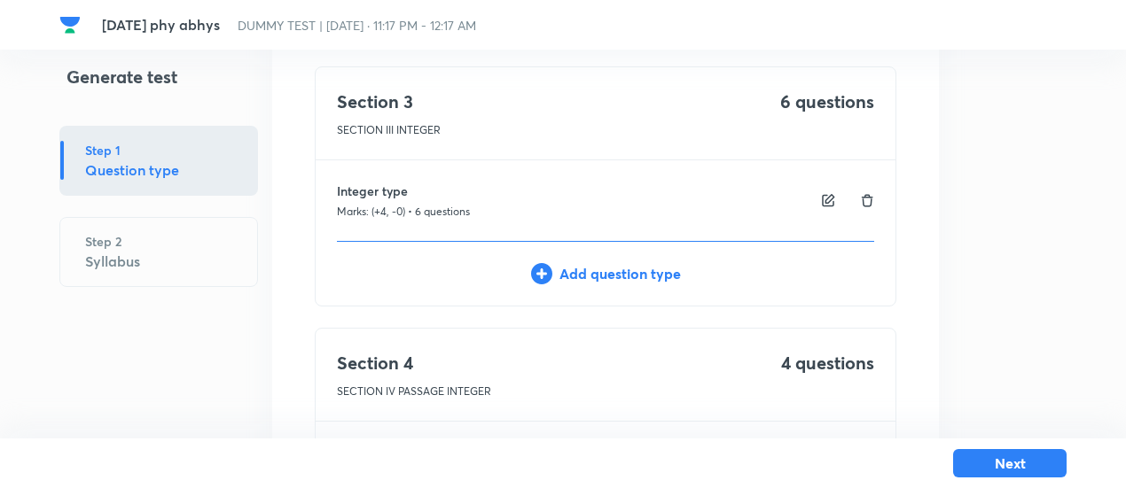
scroll to position [828, 0]
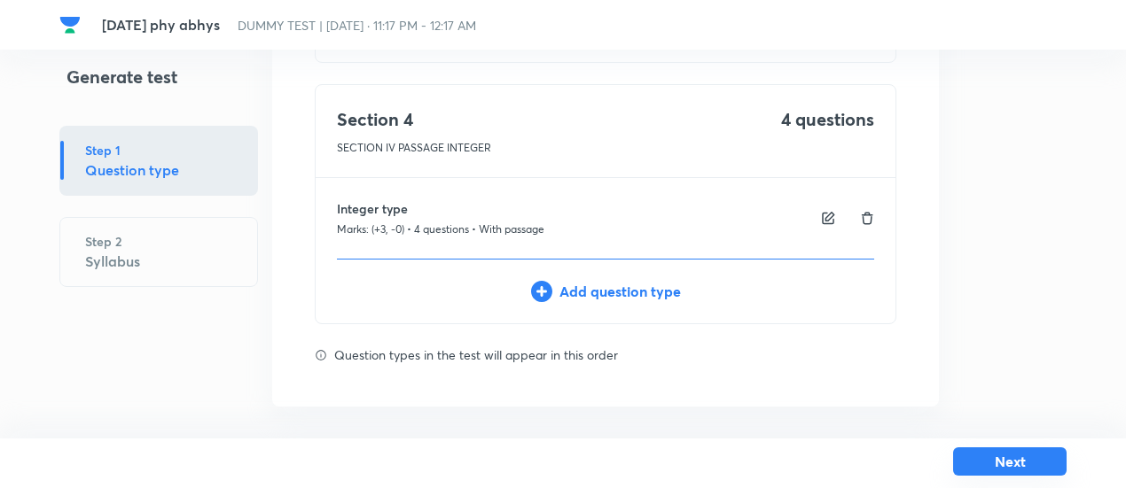
click at [1010, 463] on button "Next" at bounding box center [1009, 462] width 113 height 28
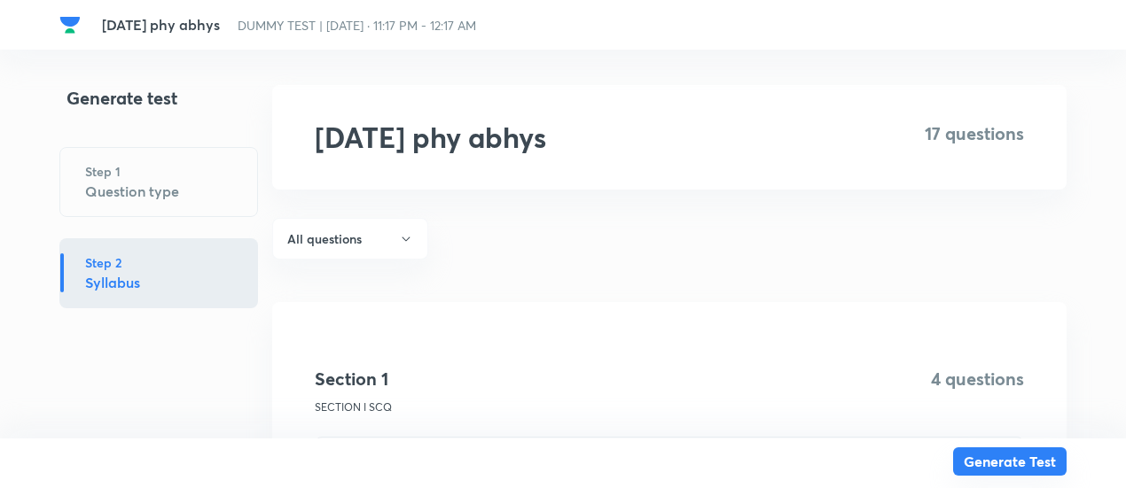
click at [1010, 463] on button "Generate Test" at bounding box center [1009, 462] width 113 height 28
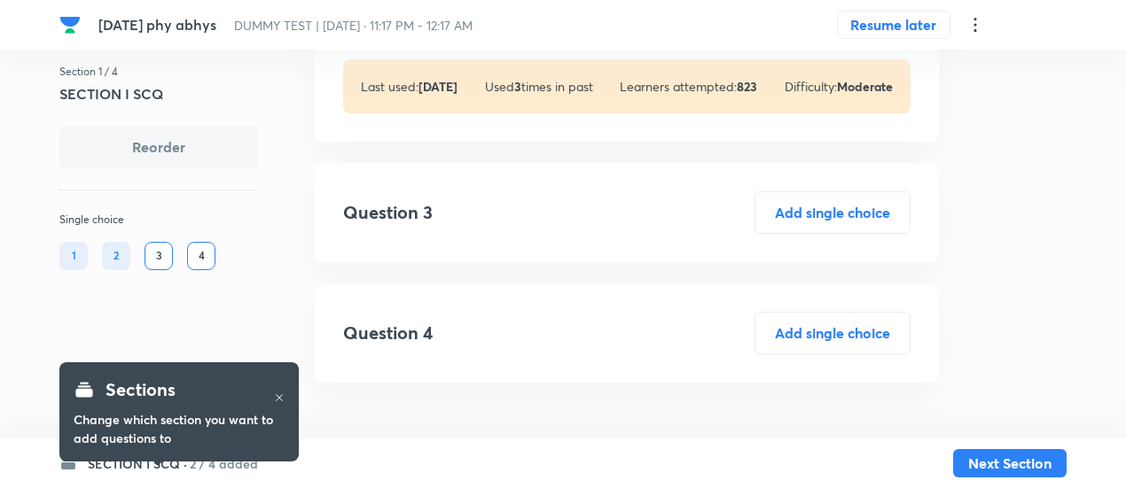
scroll to position [1196, 0]
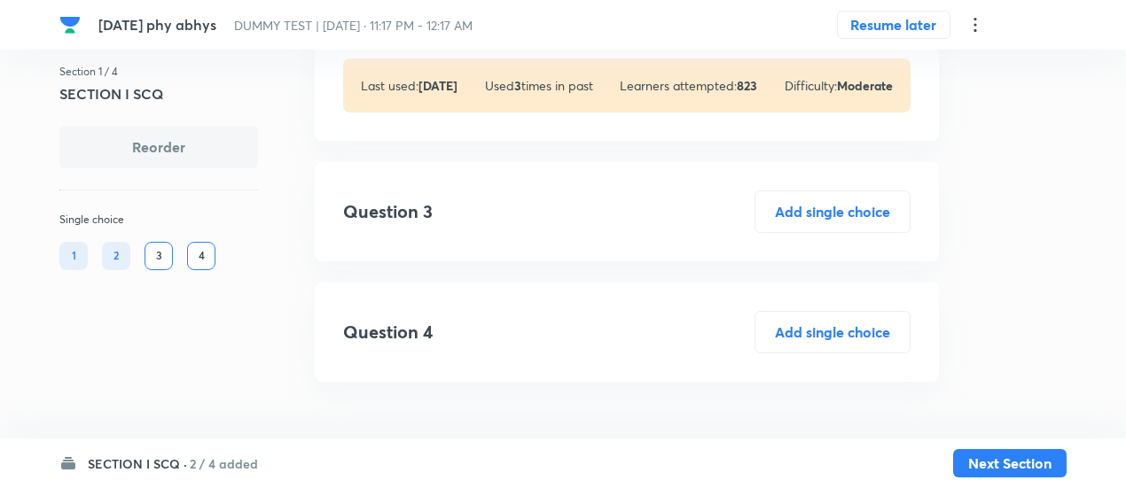
click at [230, 463] on h6 "2 / 4 added" at bounding box center [224, 464] width 68 height 19
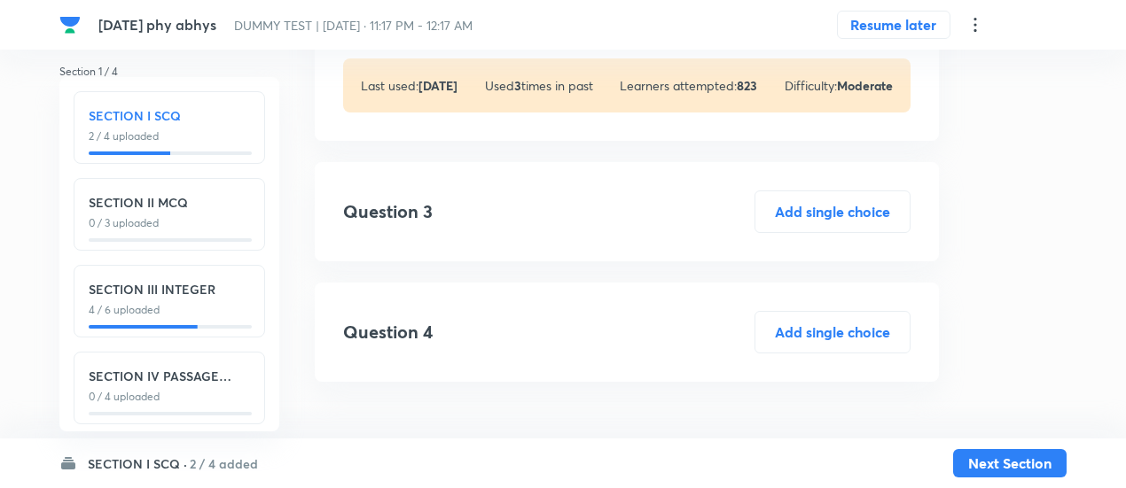
click at [193, 371] on h6 "SECTION IV PASSAGE INTEGER" at bounding box center [169, 376] width 161 height 19
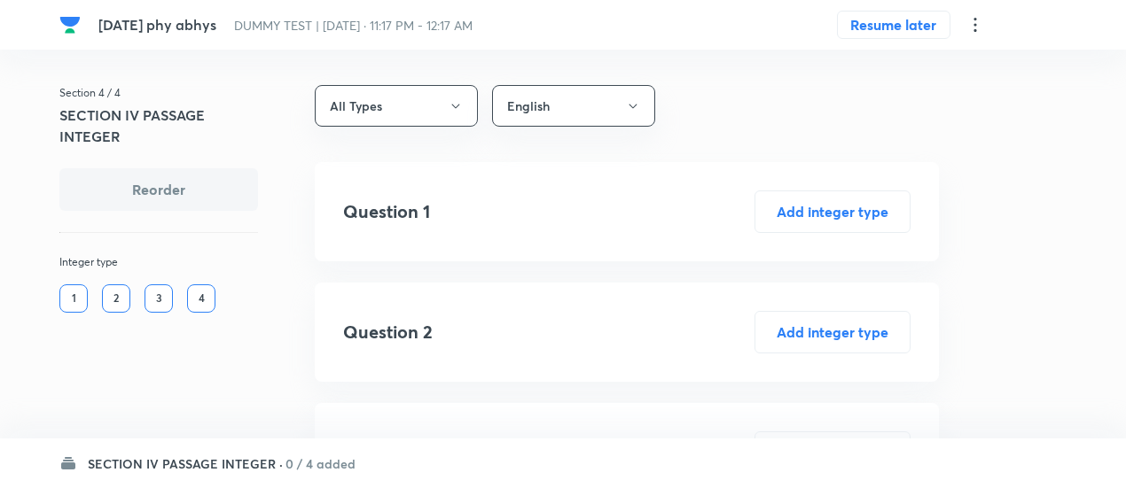
click at [284, 473] on div "SECTION IV PASSAGE INTEGER · 0 / 4 added" at bounding box center [562, 464] width 1007 height 50
click at [285, 460] on h6 "0 / 4 added" at bounding box center [320, 464] width 70 height 19
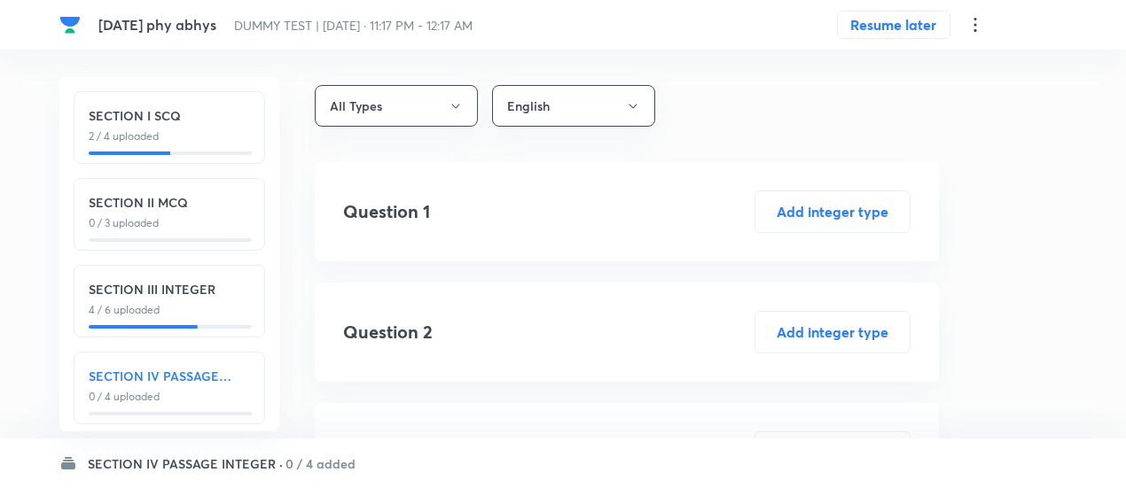
click at [214, 312] on p "4 / 6 uploaded" at bounding box center [169, 310] width 161 height 16
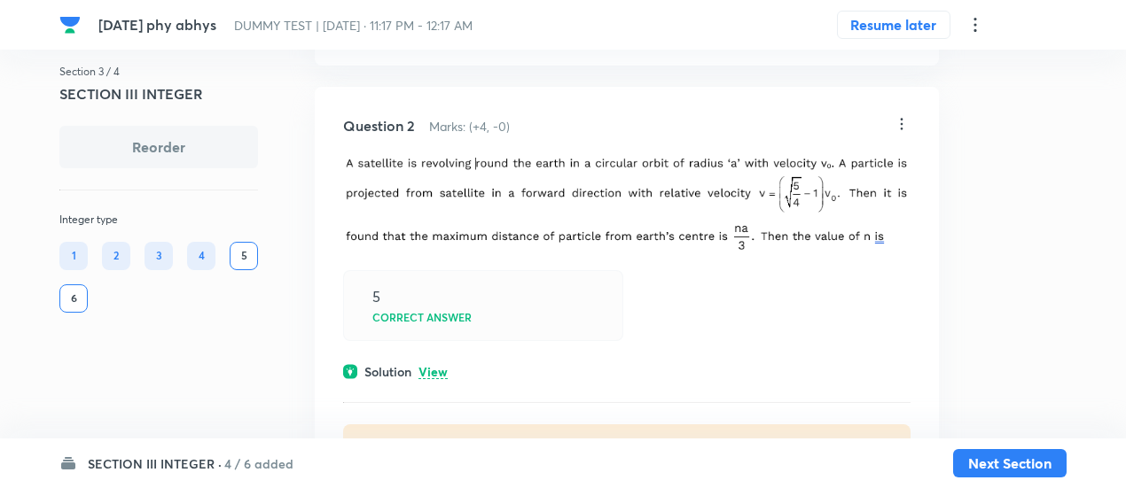
scroll to position [447, 0]
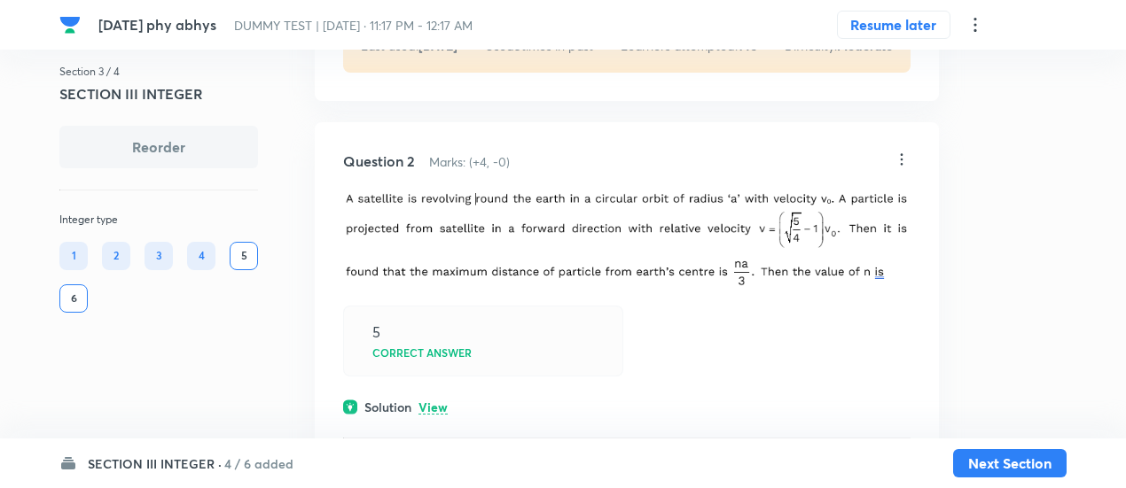
click at [436, 401] on p "View" at bounding box center [432, 407] width 29 height 13
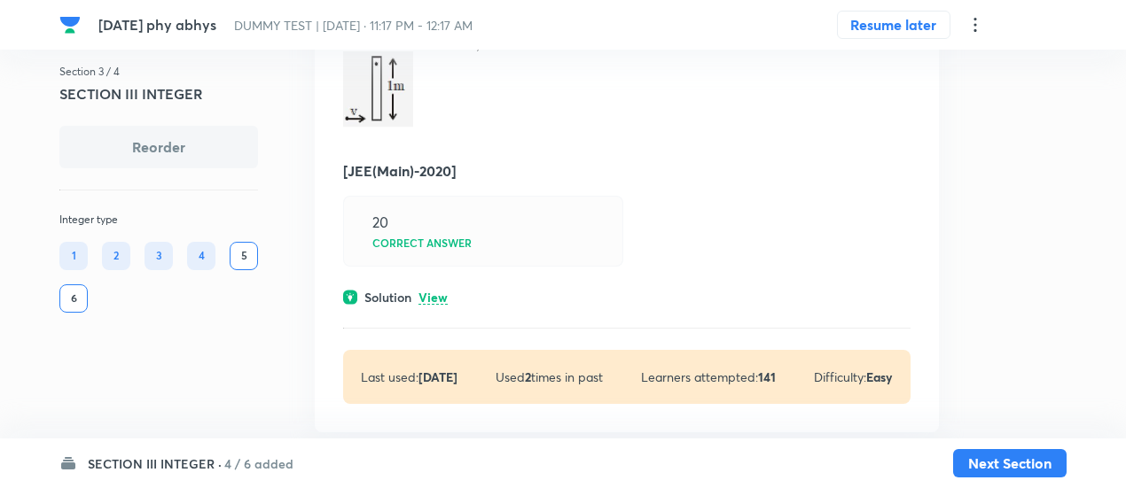
scroll to position [1271, 0]
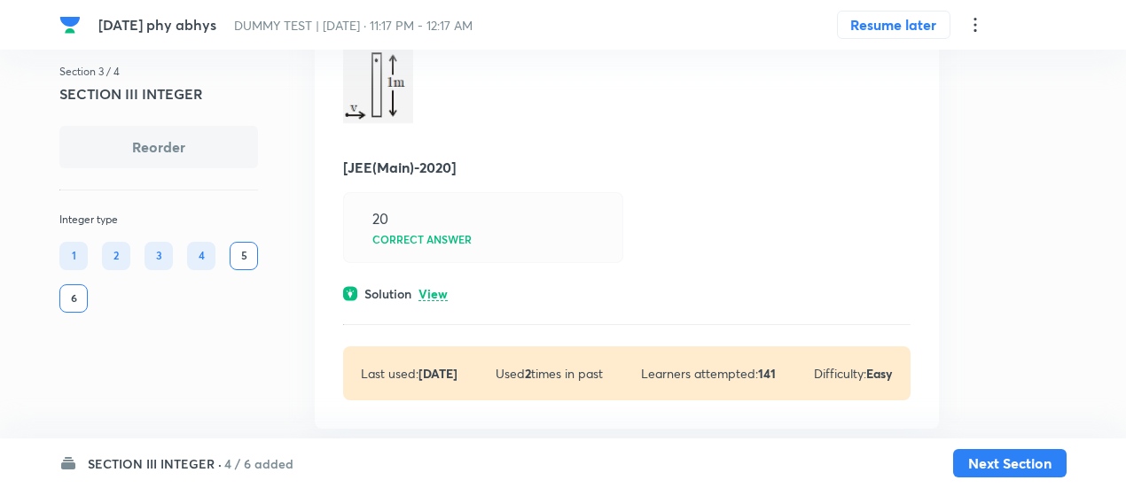
click at [439, 288] on p "View" at bounding box center [432, 294] width 29 height 13
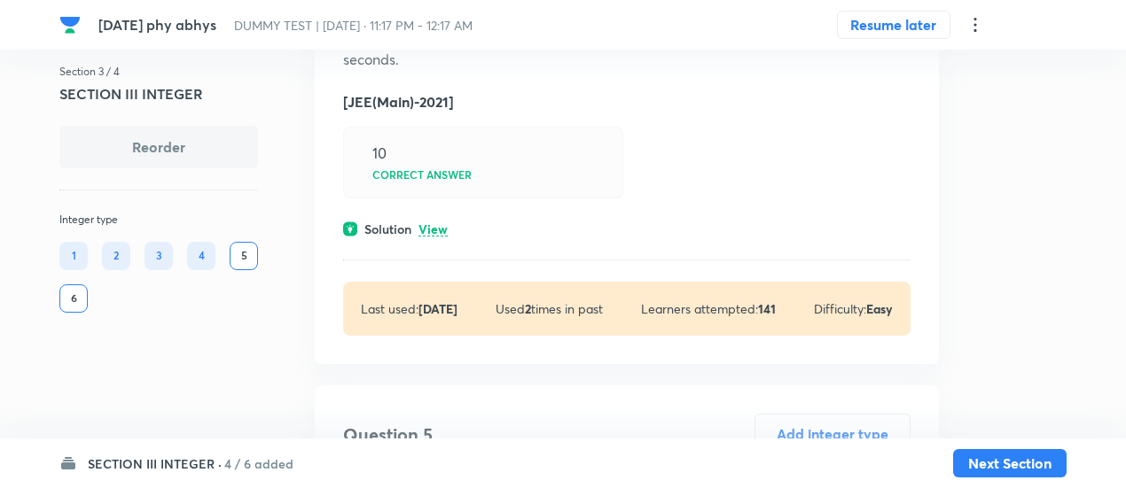
scroll to position [1961, 0]
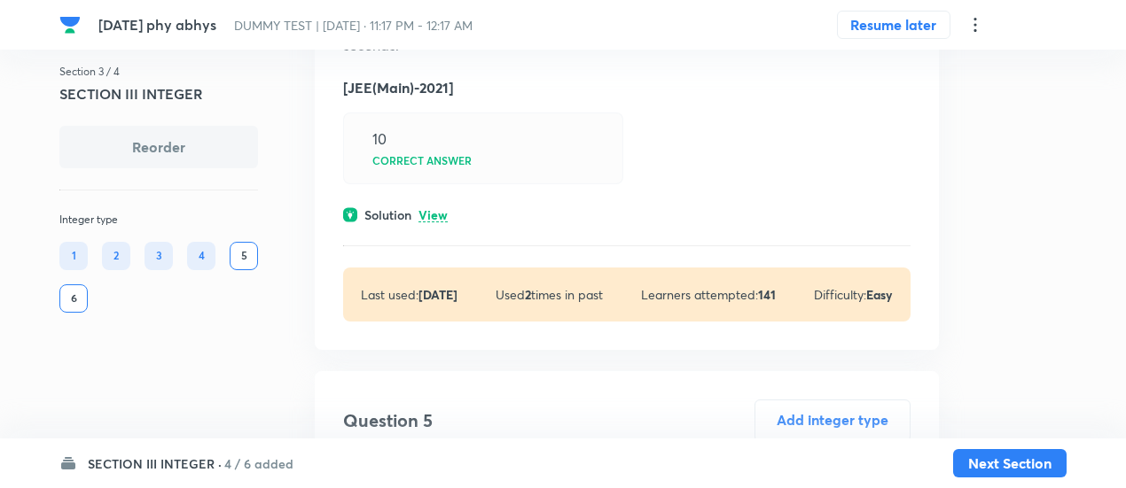
click at [435, 209] on p "View" at bounding box center [432, 215] width 29 height 13
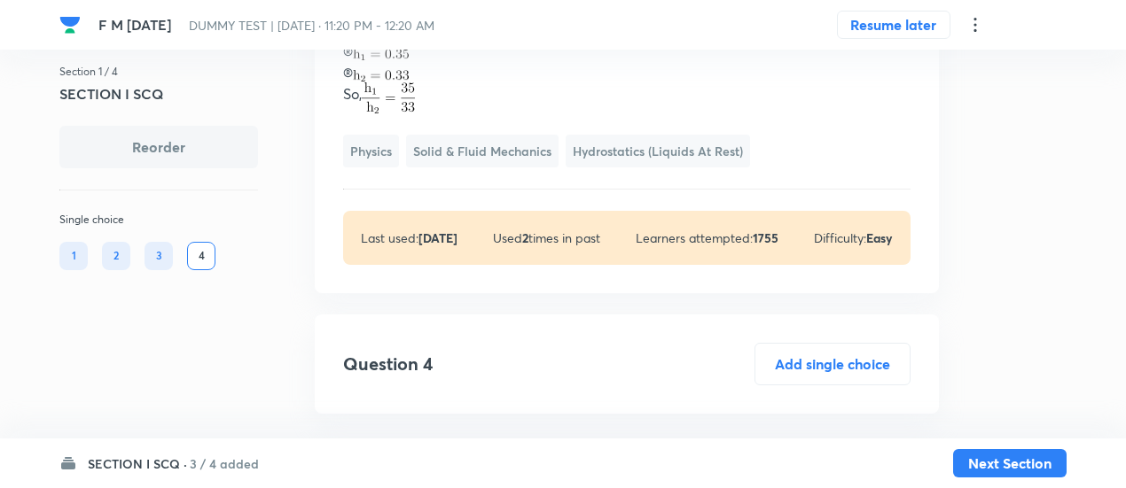
click at [223, 458] on h6 "3 / 4 added" at bounding box center [224, 464] width 69 height 19
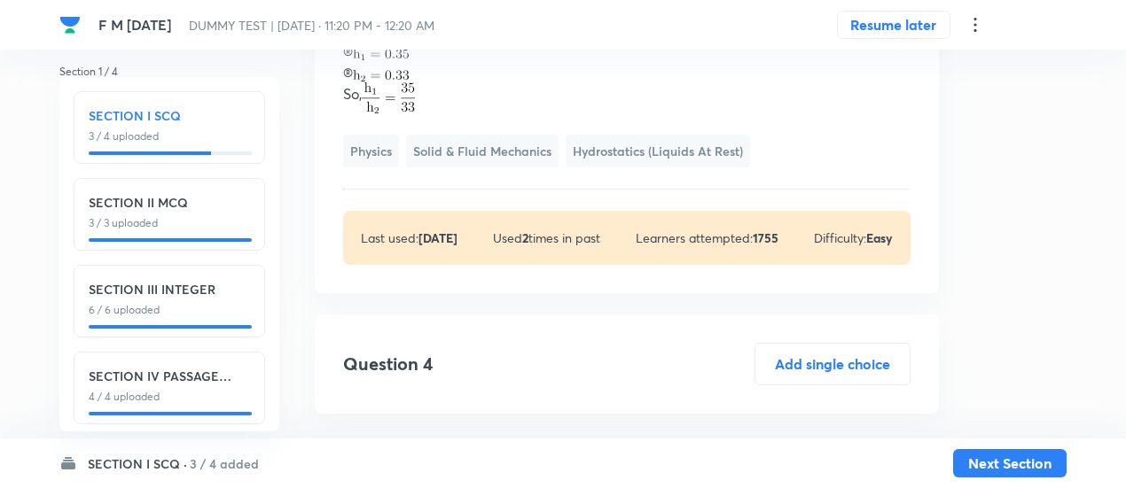
click at [208, 251] on div "SECTION I SCQ 3 / 4 uploaded SECTION II MCQ 3 / 3 uploaded SECTION III INTEGER …" at bounding box center [169, 254] width 220 height 354
click at [208, 237] on div "SECTION II MCQ 3 / 3 uploaded" at bounding box center [169, 214] width 191 height 73
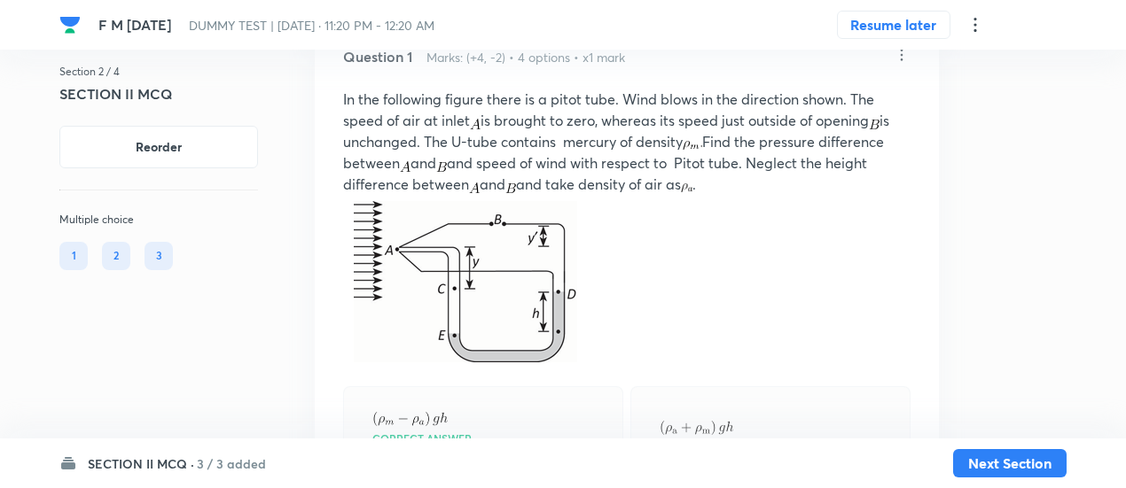
scroll to position [144, 0]
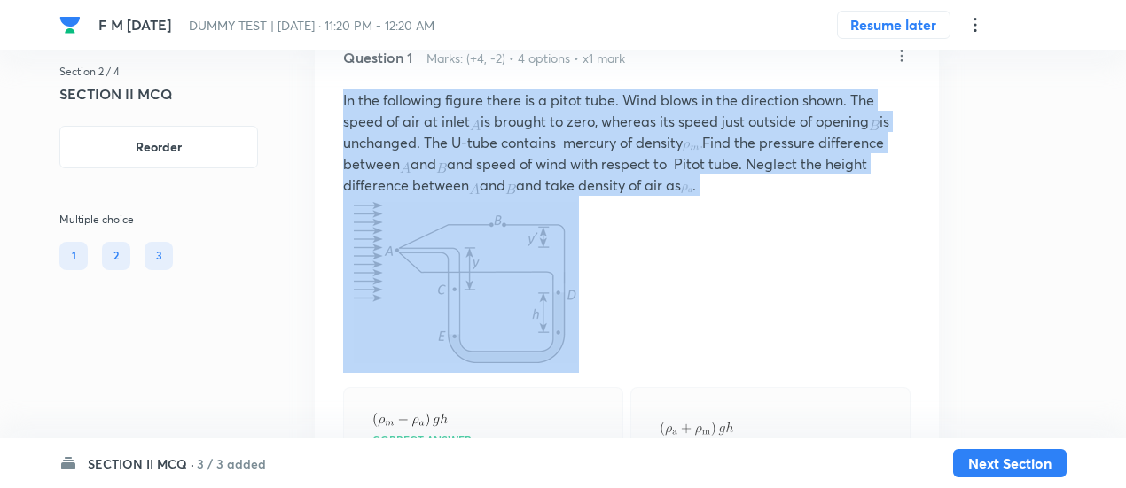
drag, startPoint x: 340, startPoint y: 100, endPoint x: 633, endPoint y: 224, distance: 317.7
click at [633, 224] on div "Question 1 Marks: (+4, -2) • 4 options • x1 mark In the following figure there …" at bounding box center [627, 376] width 624 height 715
copy p "In the following figure there is a pitot tube. Wind blows in the direction show…"
click at [650, 250] on p at bounding box center [626, 284] width 567 height 177
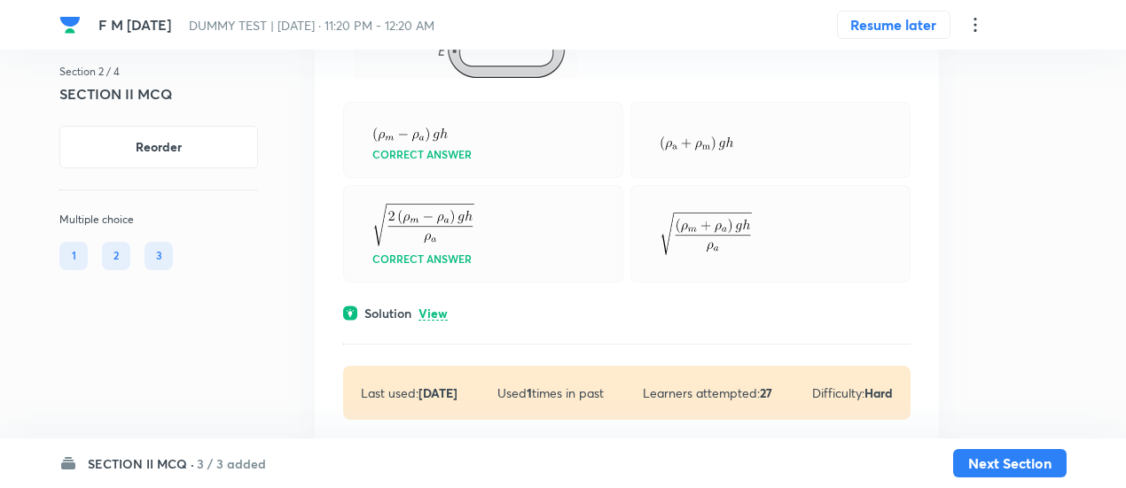
scroll to position [436, 0]
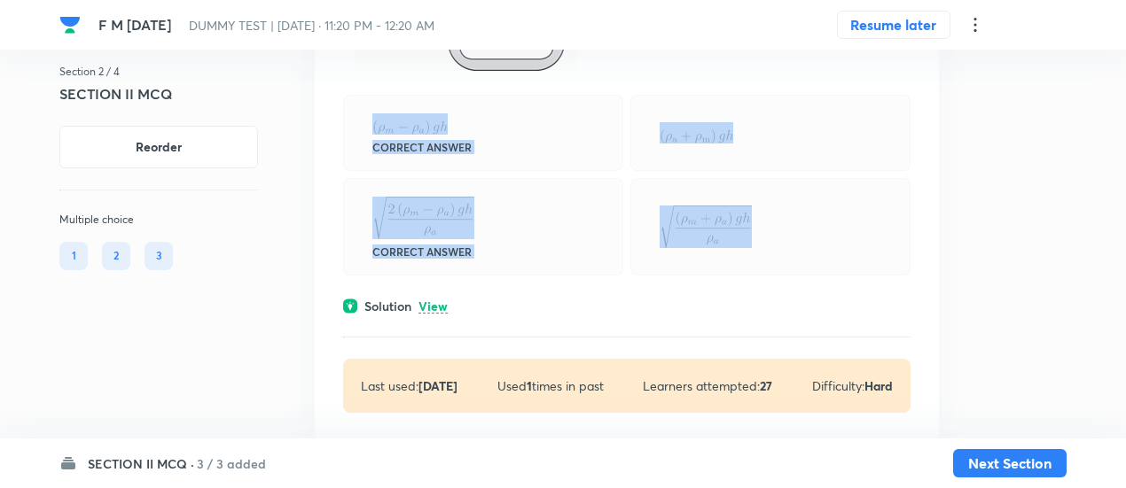
drag, startPoint x: 360, startPoint y: 122, endPoint x: 767, endPoint y: 220, distance: 419.2
click at [767, 220] on div "Correct answer Correct answer" at bounding box center [626, 185] width 567 height 181
copy div "Correct answer Correct answer"
click at [635, 257] on div at bounding box center [770, 226] width 280 height 97
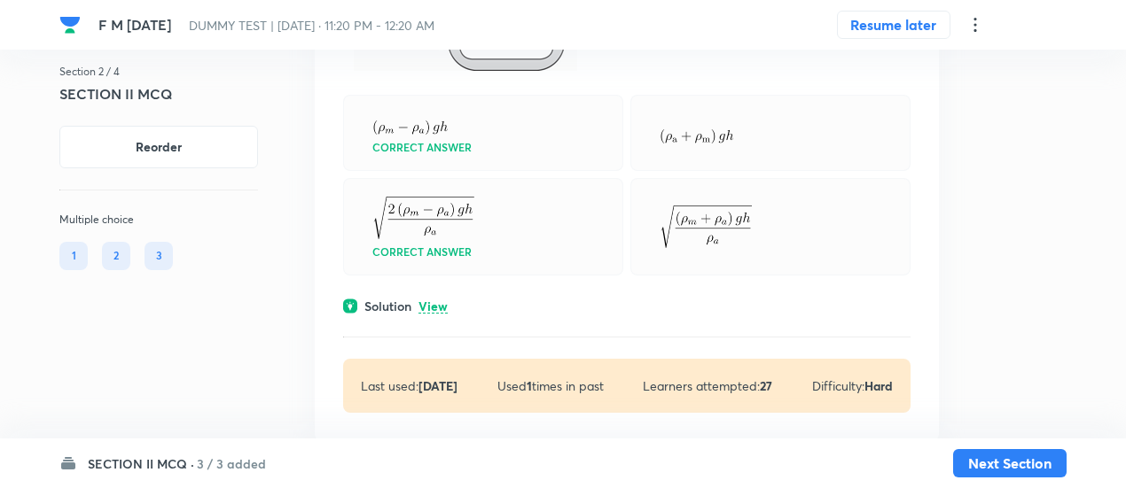
click at [444, 308] on p "View" at bounding box center [432, 306] width 29 height 13
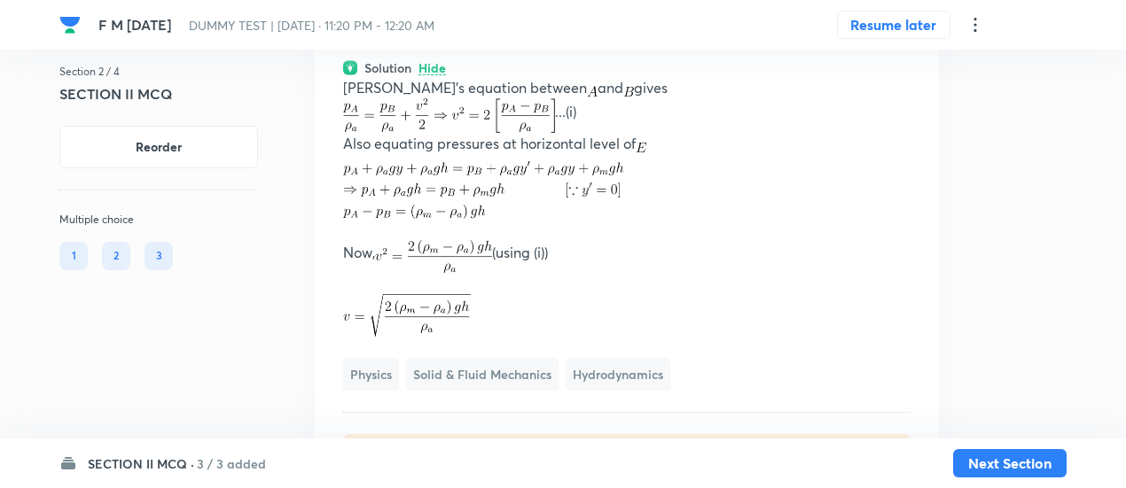
scroll to position [680, 0]
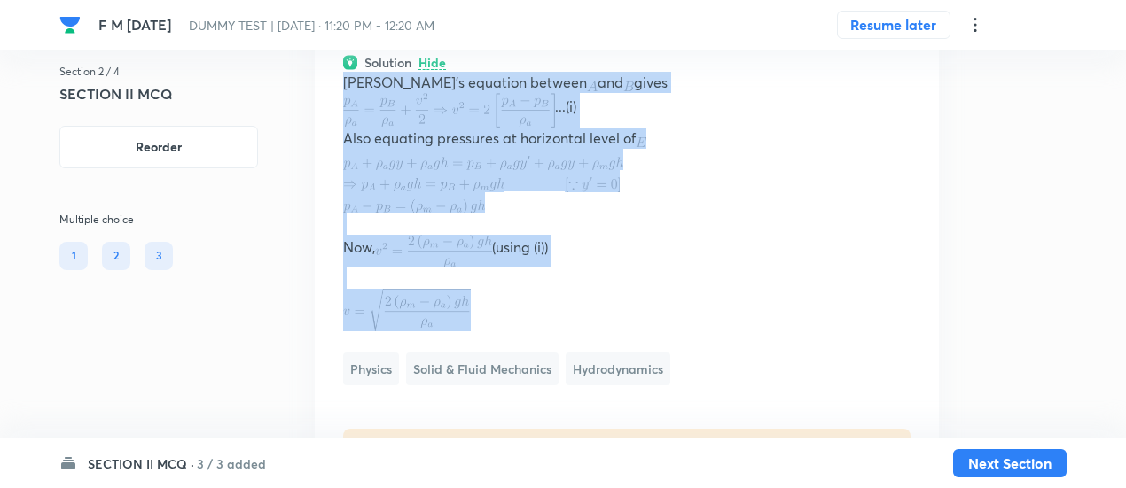
drag, startPoint x: 342, startPoint y: 79, endPoint x: 490, endPoint y: 311, distance: 275.3
copy div "[PERSON_NAME]'s equation between and gives ...(i) Also equating pressures at ho…"
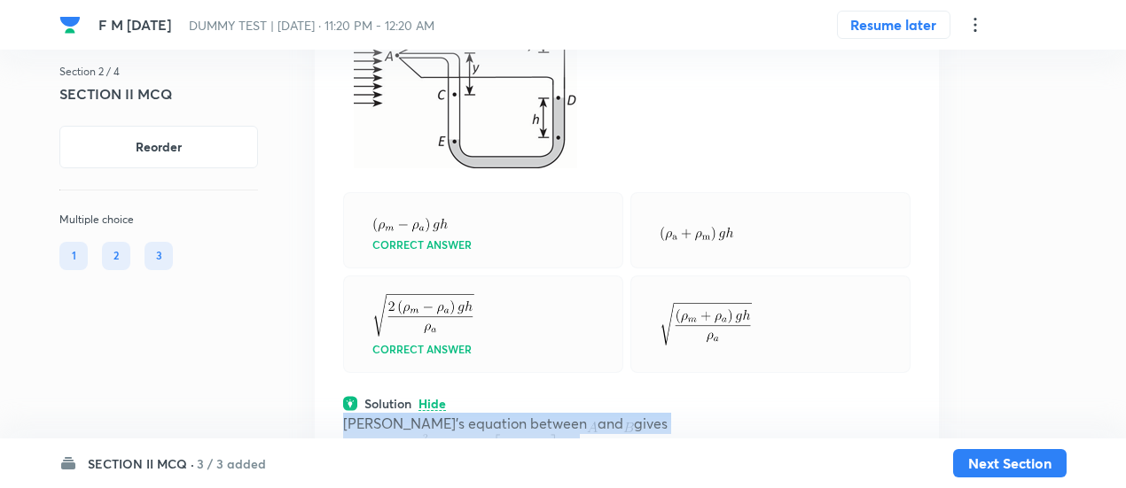
scroll to position [337, 0]
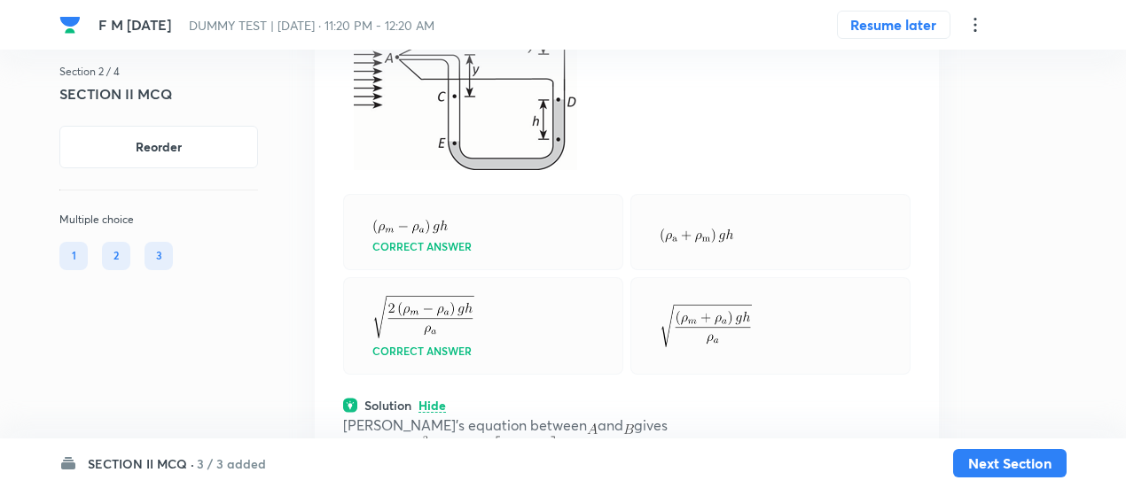
click at [209, 465] on h6 "3 / 3 added" at bounding box center [231, 464] width 69 height 19
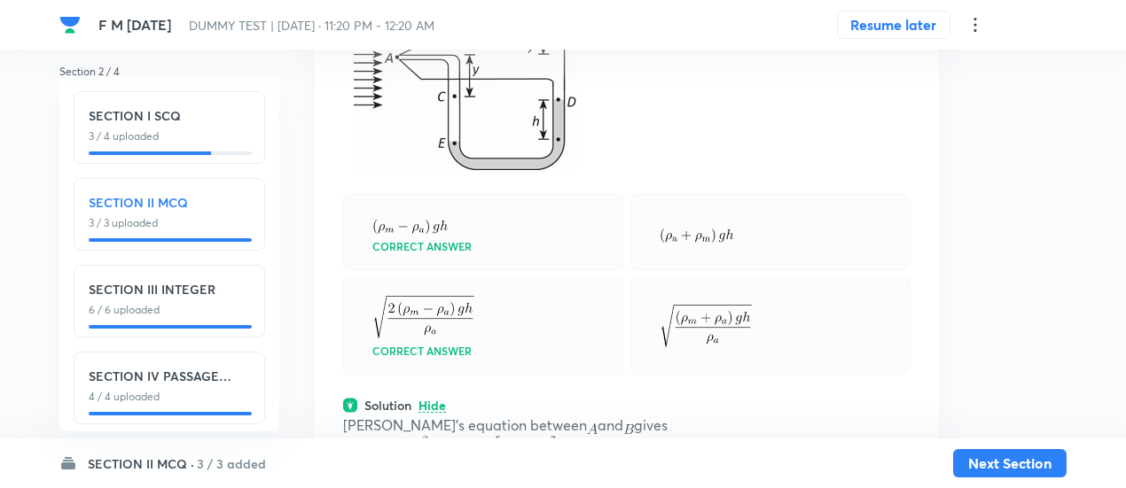
click at [199, 406] on div "SECTION IV PASSAGE INTEGER 4 / 4 uploaded" at bounding box center [169, 388] width 191 height 73
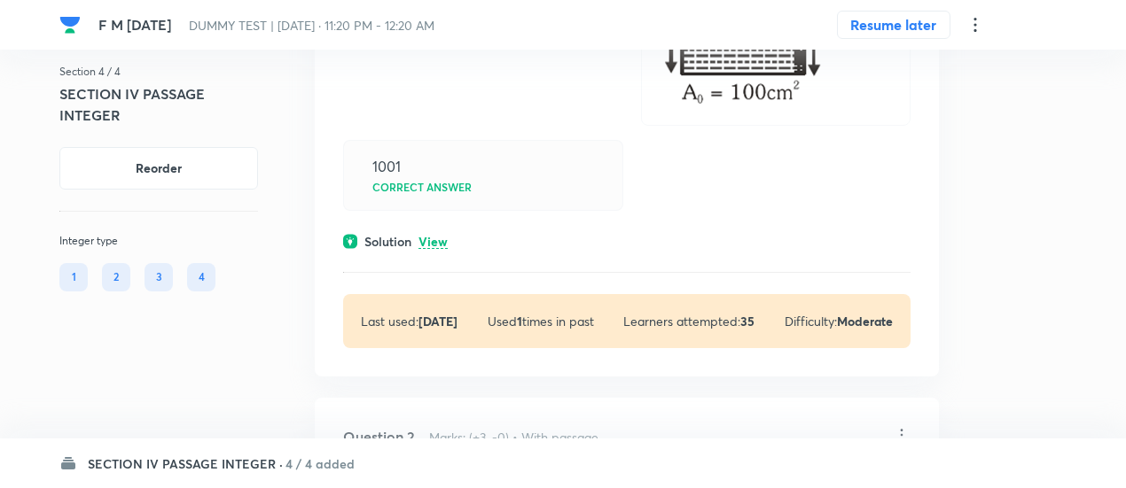
scroll to position [553, 0]
click at [444, 245] on p "View" at bounding box center [432, 241] width 29 height 13
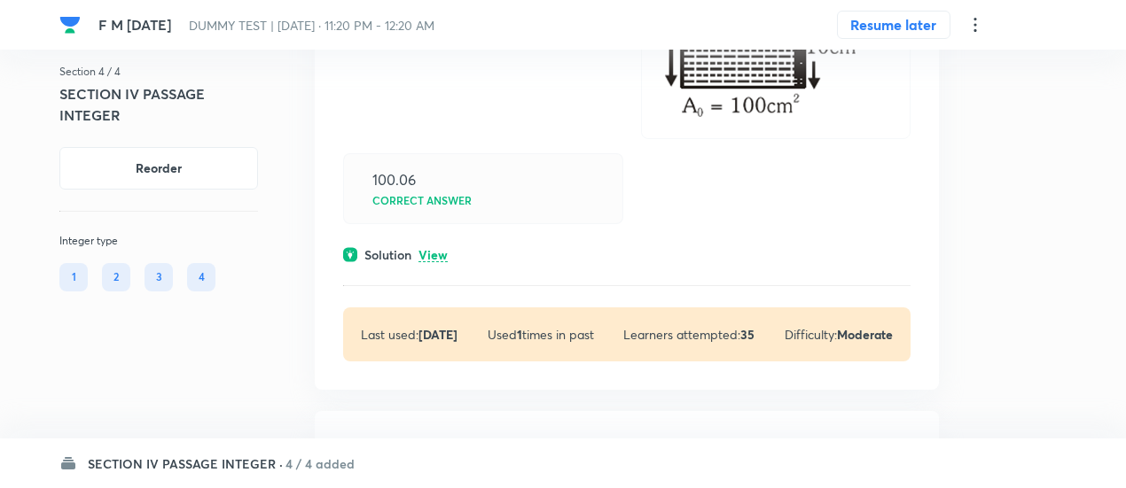
scroll to position [1423, 0]
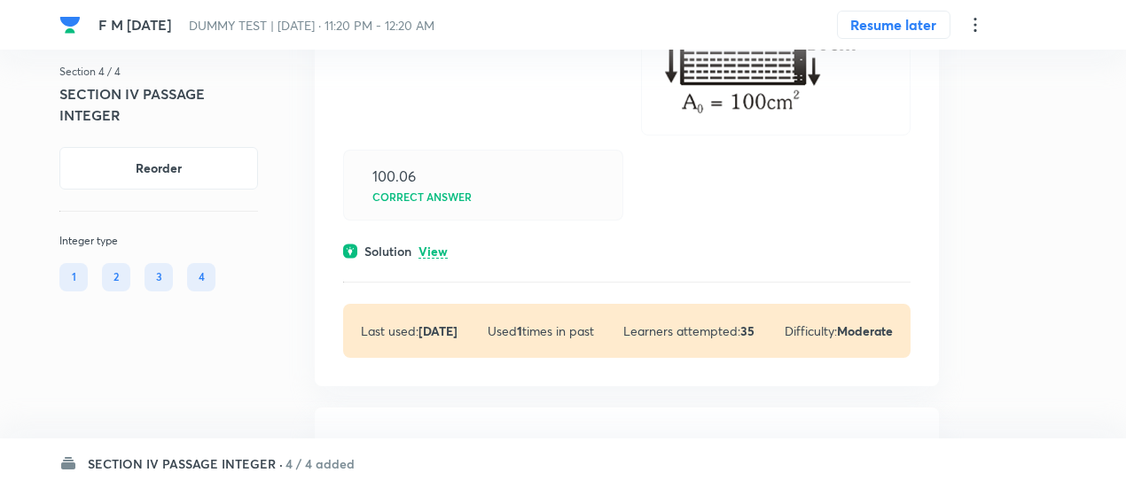
click at [437, 249] on p "View" at bounding box center [432, 251] width 29 height 13
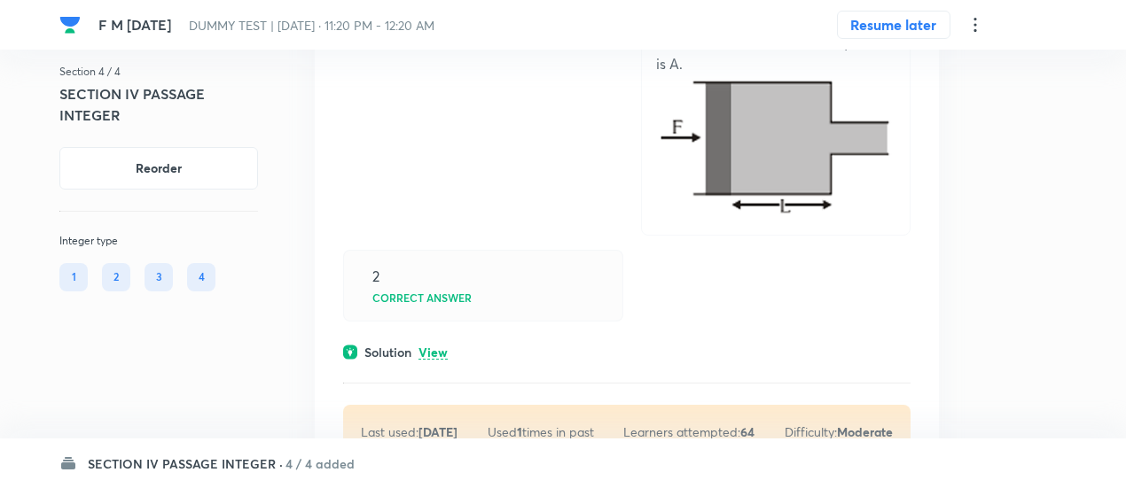
scroll to position [2278, 0]
click at [440, 346] on p "View" at bounding box center [432, 352] width 29 height 13
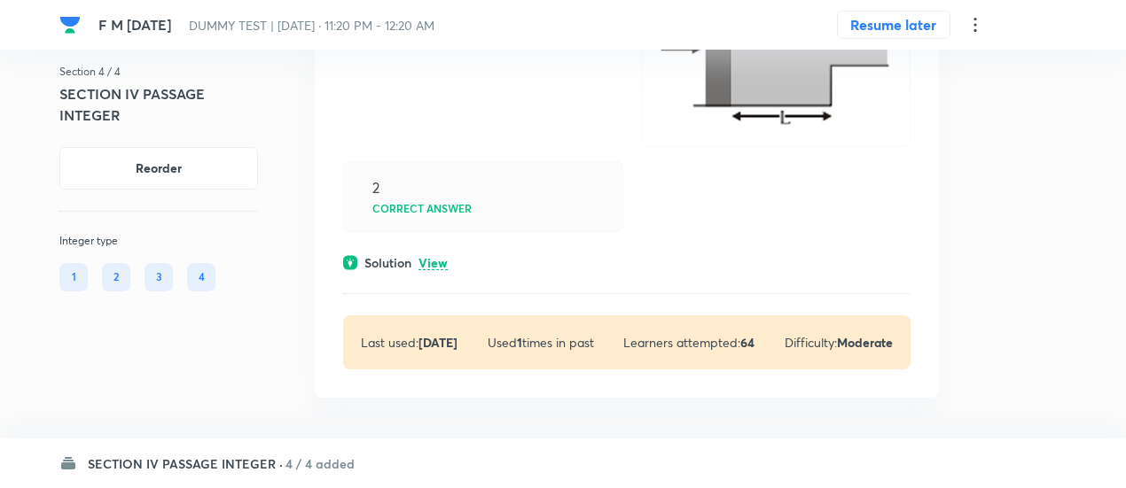
scroll to position [3225, 0]
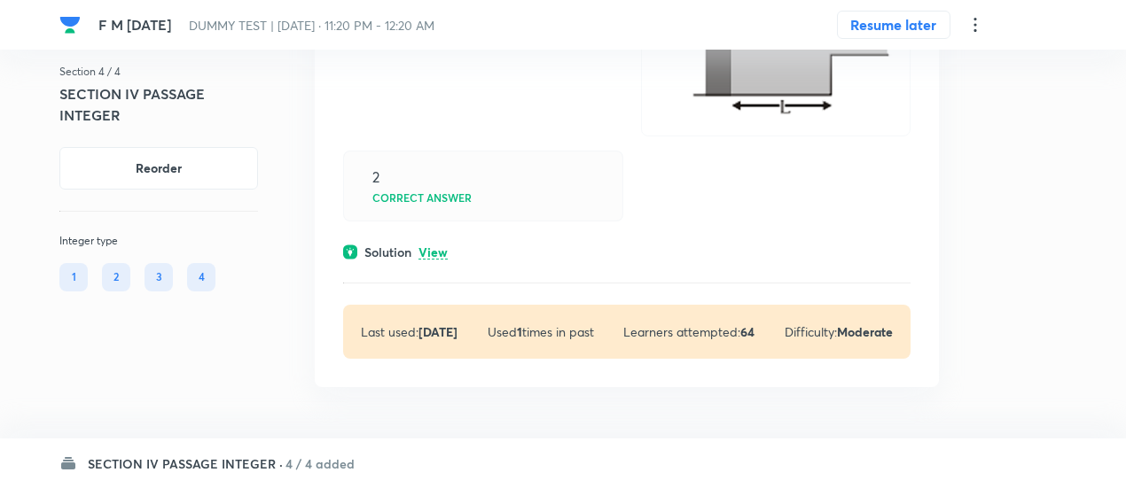
click at [427, 246] on p "View" at bounding box center [432, 252] width 29 height 13
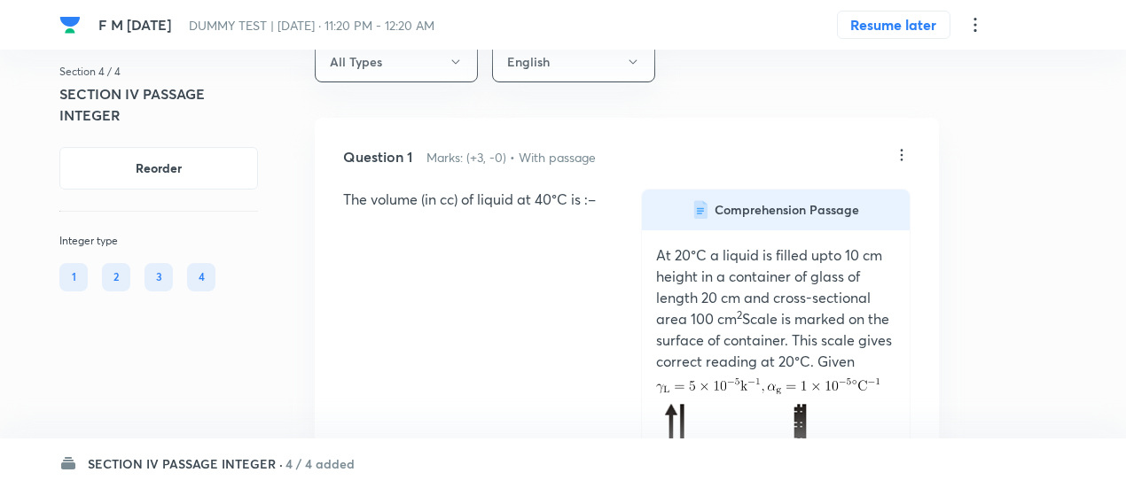
scroll to position [0, 0]
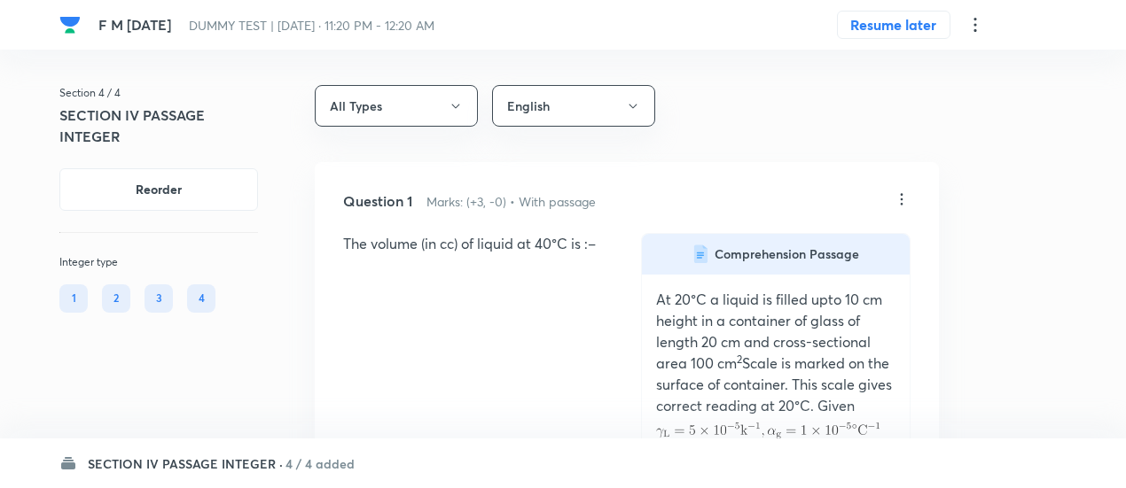
click at [902, 199] on icon at bounding box center [901, 200] width 18 height 18
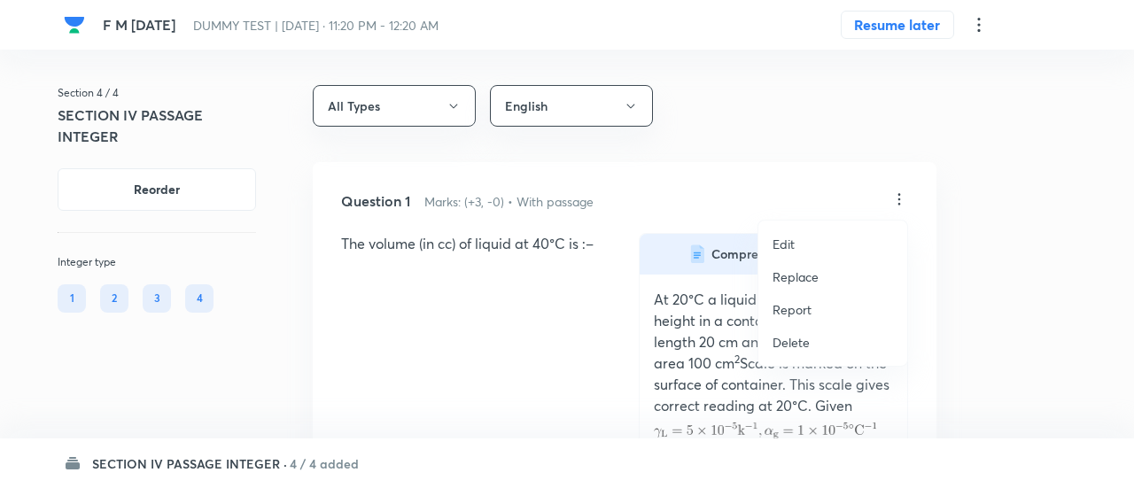
click at [814, 277] on p "Replace" at bounding box center [796, 277] width 46 height 19
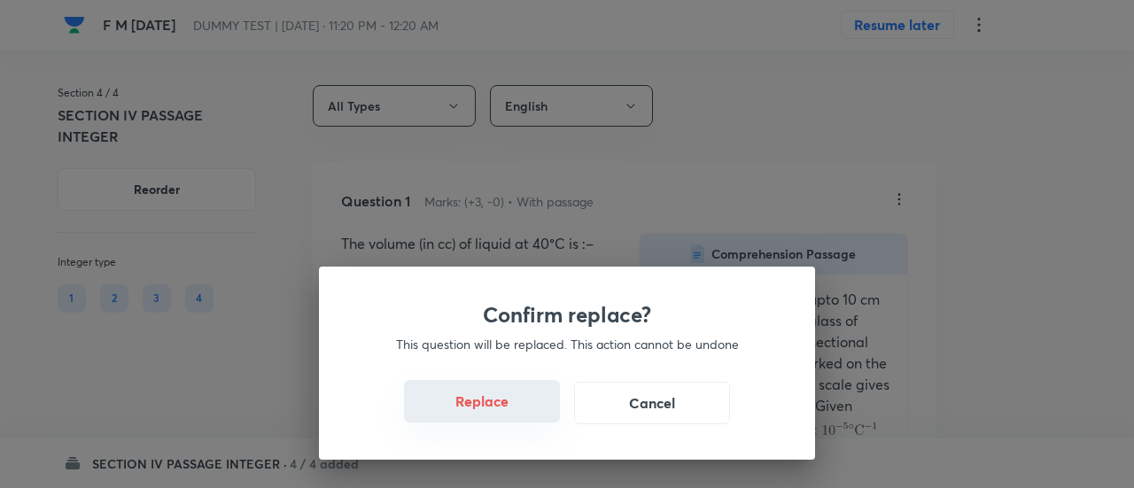
click at [499, 414] on button "Replace" at bounding box center [482, 401] width 156 height 43
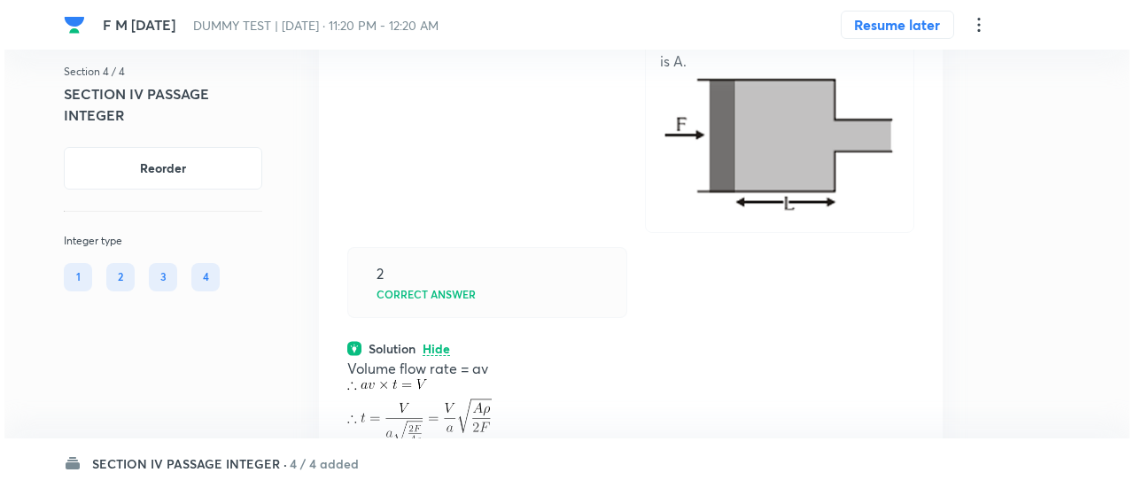
scroll to position [3136, 0]
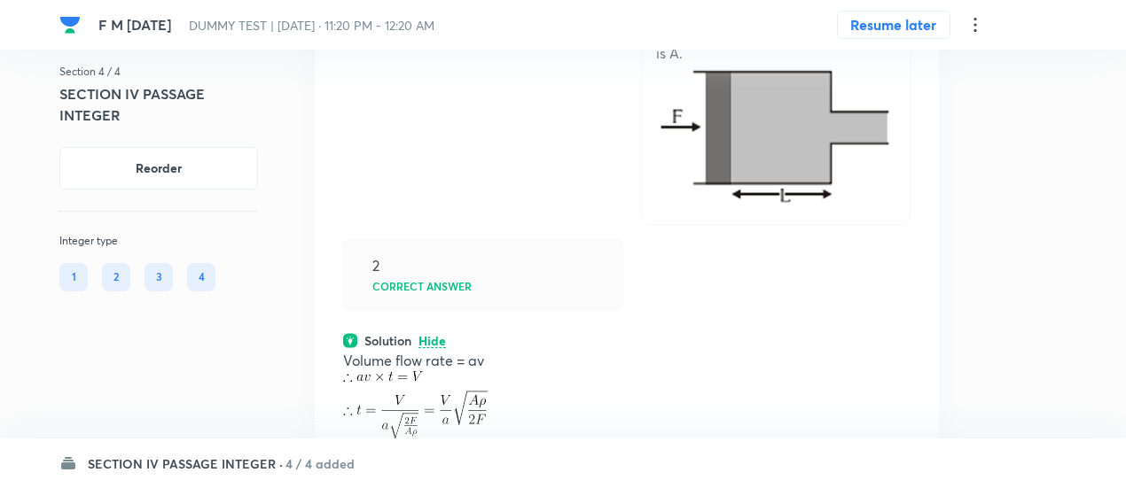
click at [974, 24] on icon at bounding box center [974, 25] width 3 height 14
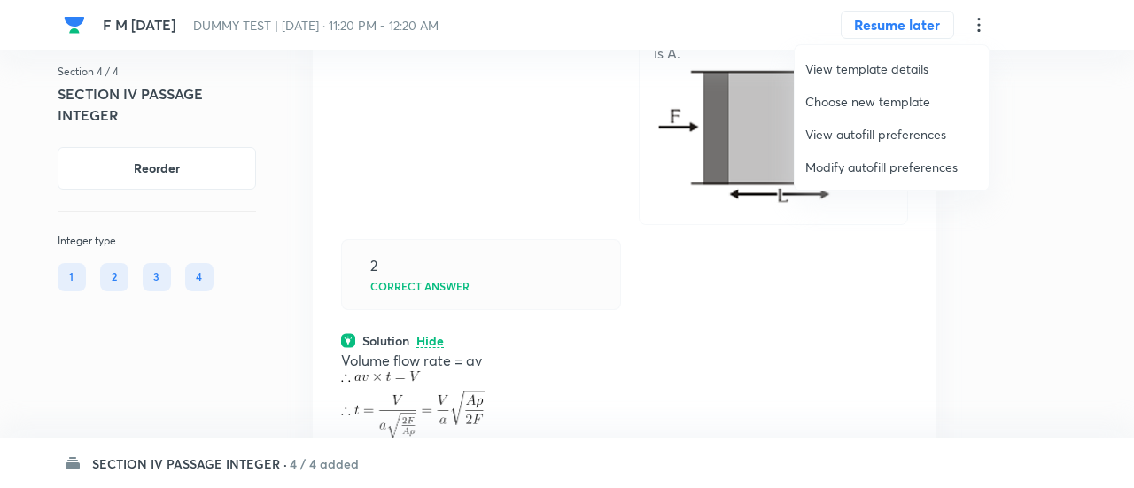
click at [854, 166] on span "Modify autofill preferences" at bounding box center [892, 167] width 173 height 19
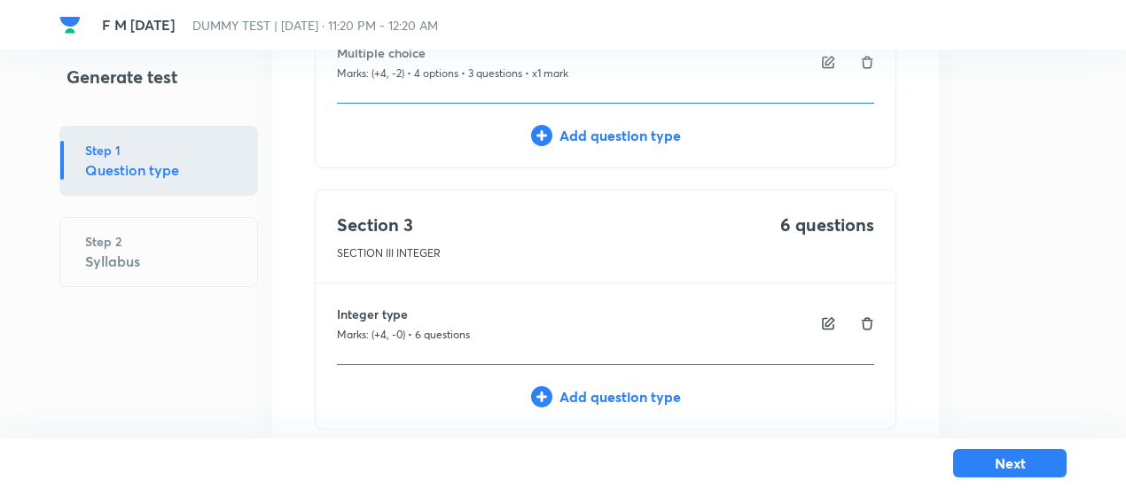
scroll to position [828, 0]
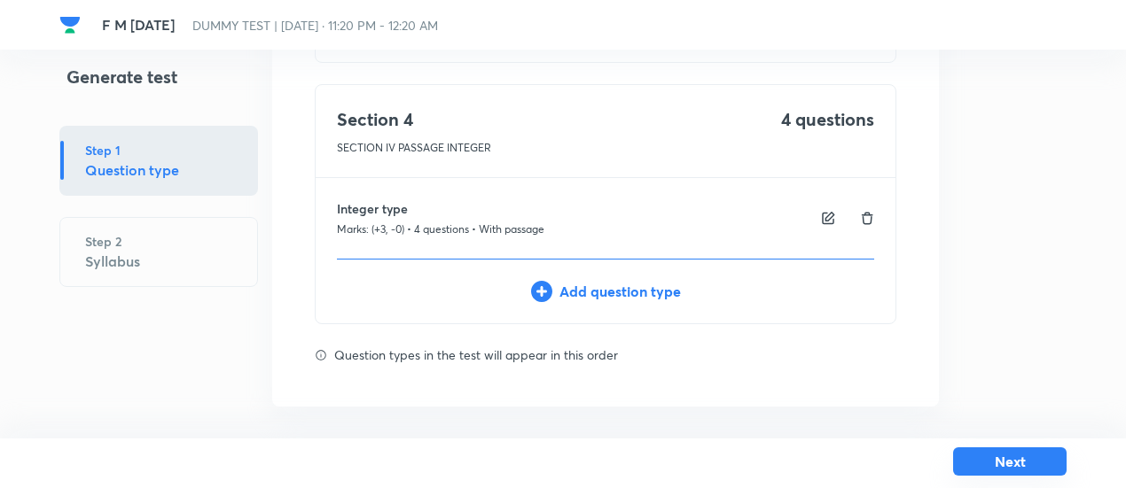
click at [974, 467] on button "Next" at bounding box center [1009, 462] width 113 height 28
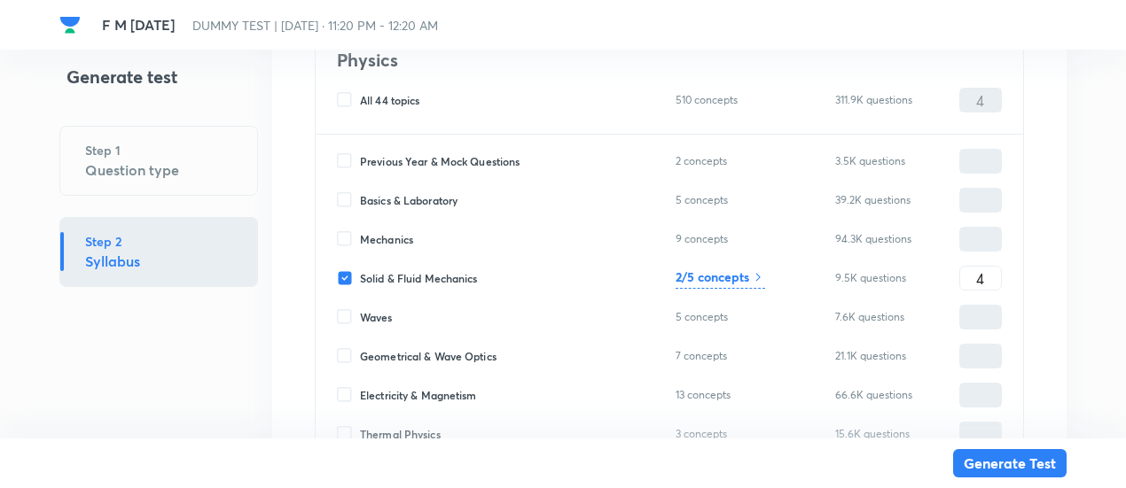
scroll to position [6670, 0]
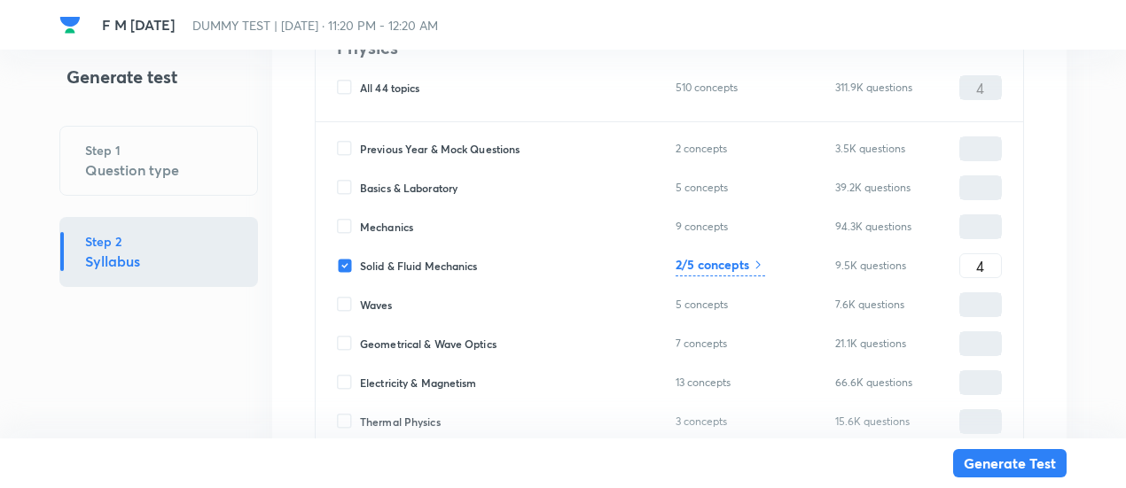
click at [396, 226] on span "Mechanics" at bounding box center [386, 227] width 53 height 16
click at [360, 226] on input "Mechanics" at bounding box center [348, 227] width 23 height 16
checkbox input "true"
click at [978, 218] on input "0" at bounding box center [980, 227] width 41 height 31
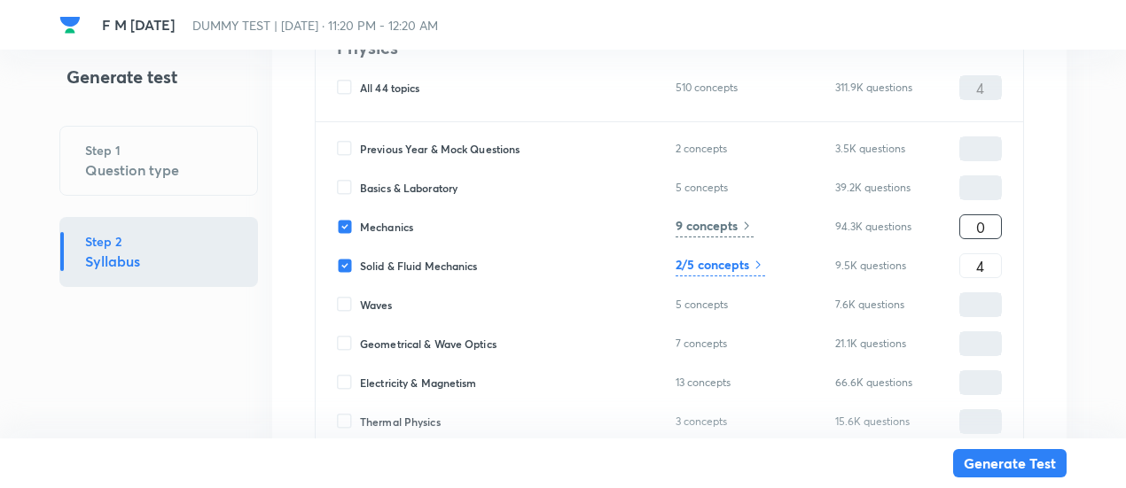
type input "2"
type input "6"
type input "2"
click at [991, 261] on input "4" at bounding box center [980, 266] width 41 height 31
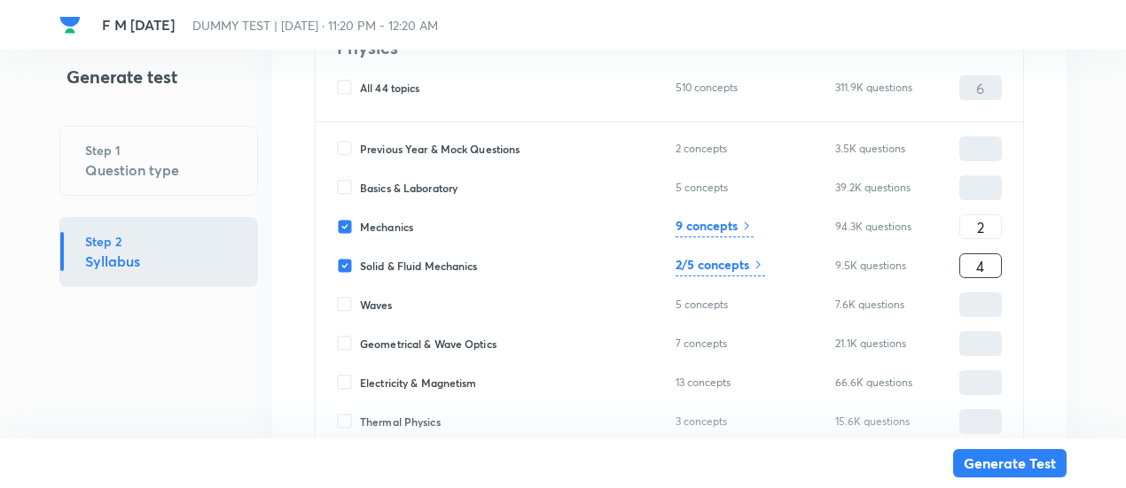
type input "2"
type input "4"
type input "2"
click at [738, 226] on div "9 concepts" at bounding box center [714, 226] width 78 height 21
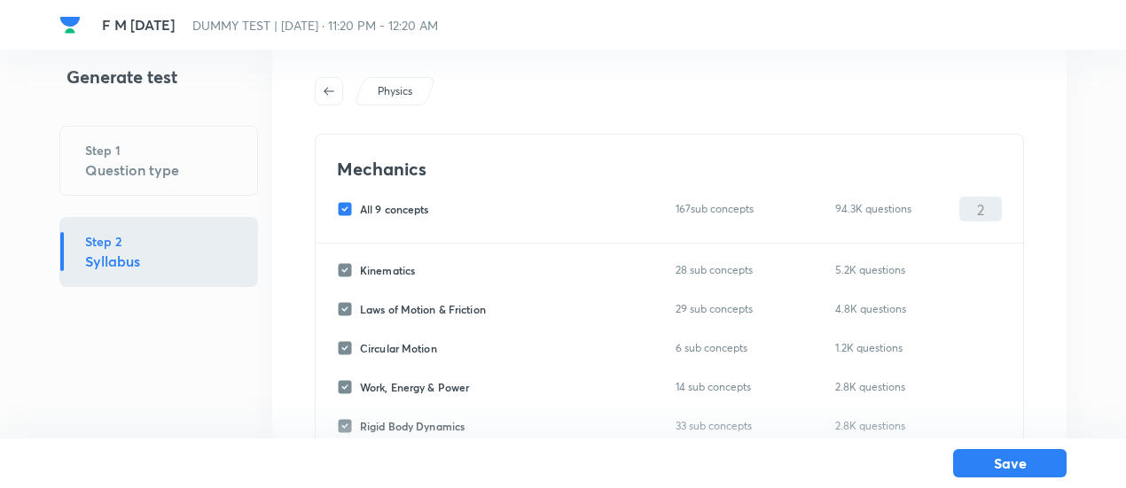
scroll to position [48, 0]
click at [406, 208] on span "All 9 concepts" at bounding box center [394, 212] width 69 height 16
click at [360, 208] on input "All 9 concepts" at bounding box center [348, 212] width 23 height 16
checkbox input "false"
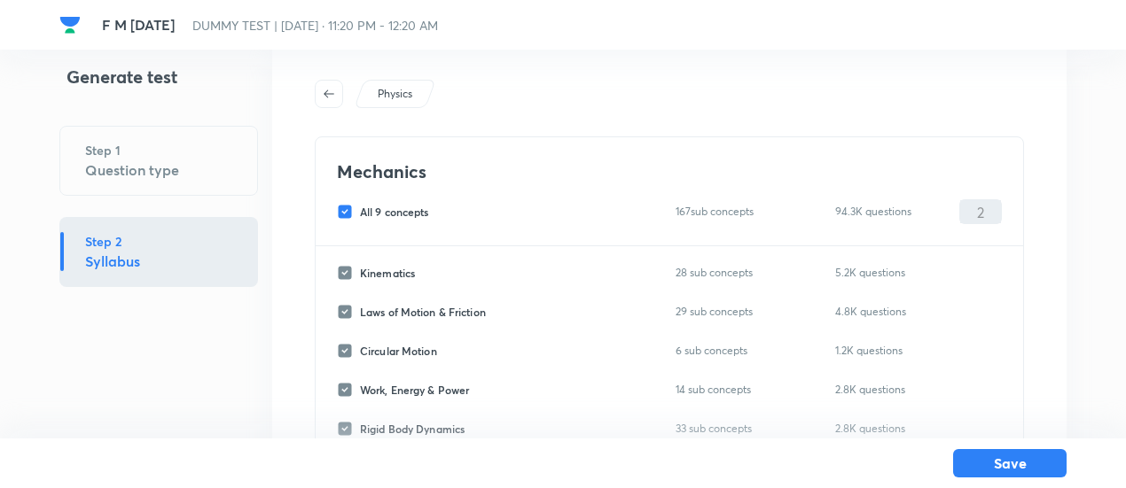
checkbox input "false"
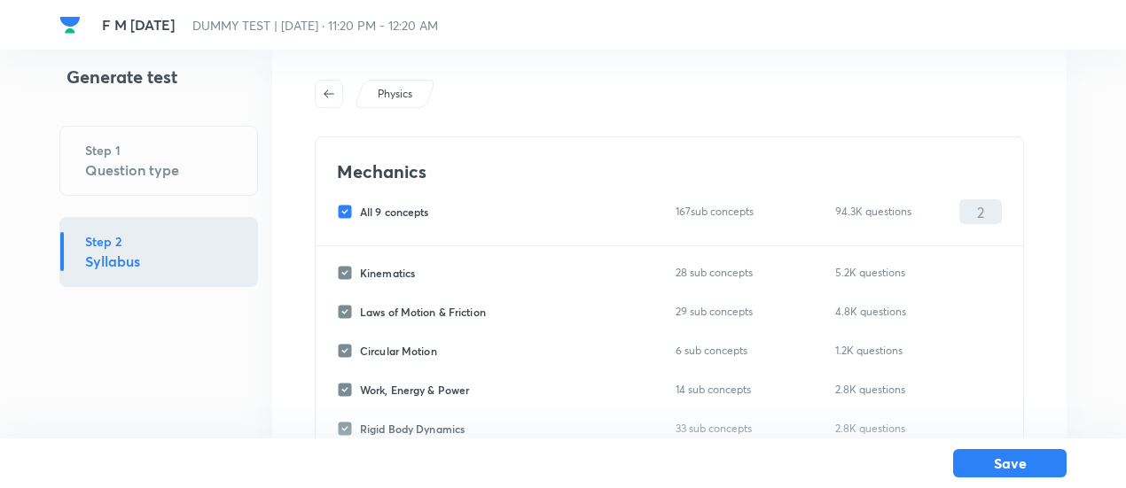
checkbox input "false"
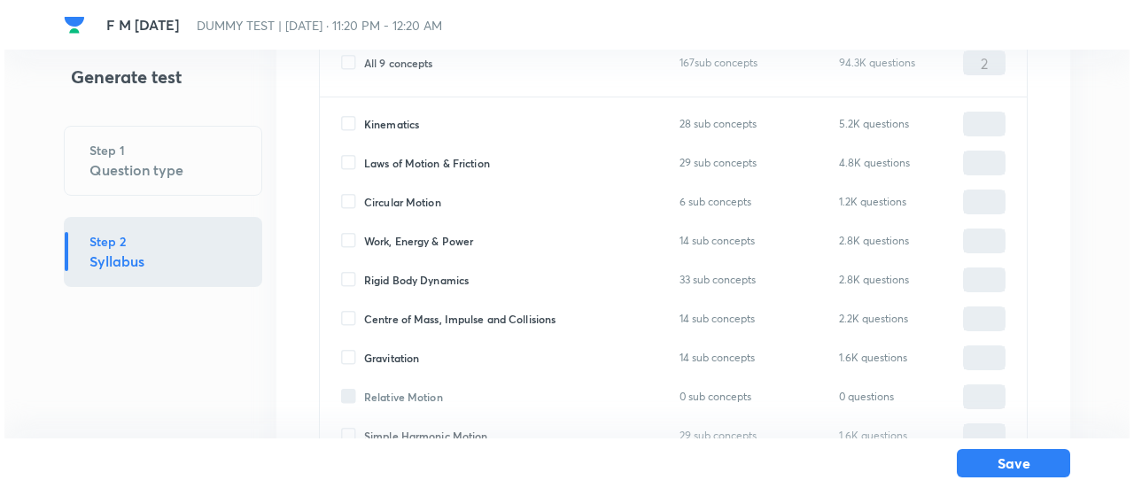
scroll to position [200, 0]
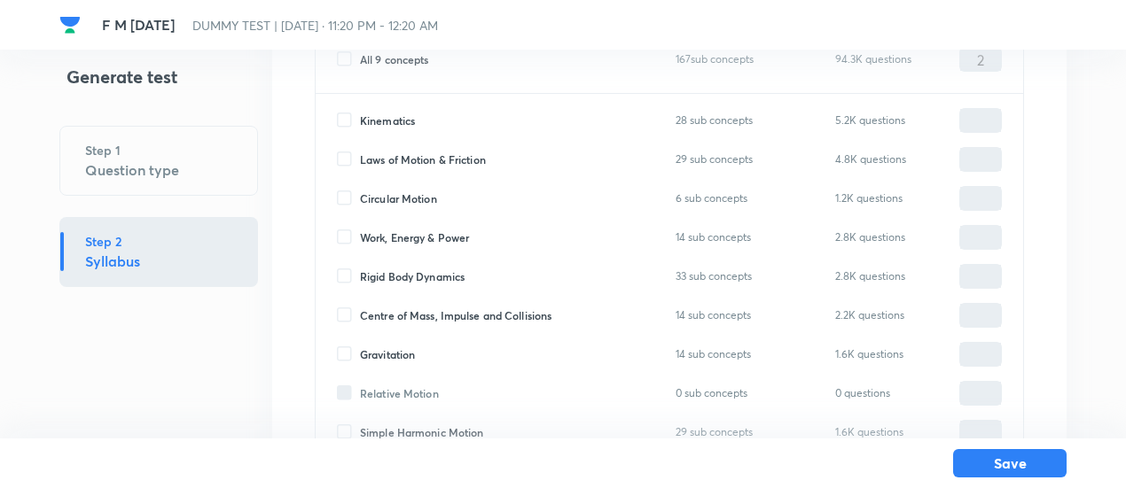
click at [411, 277] on span "Rigid Body Dynamics" at bounding box center [412, 277] width 105 height 16
click at [360, 277] on input "Rigid Body Dynamics" at bounding box center [348, 277] width 23 height 16
checkbox input "true"
click at [964, 265] on input "0" at bounding box center [980, 276] width 41 height 31
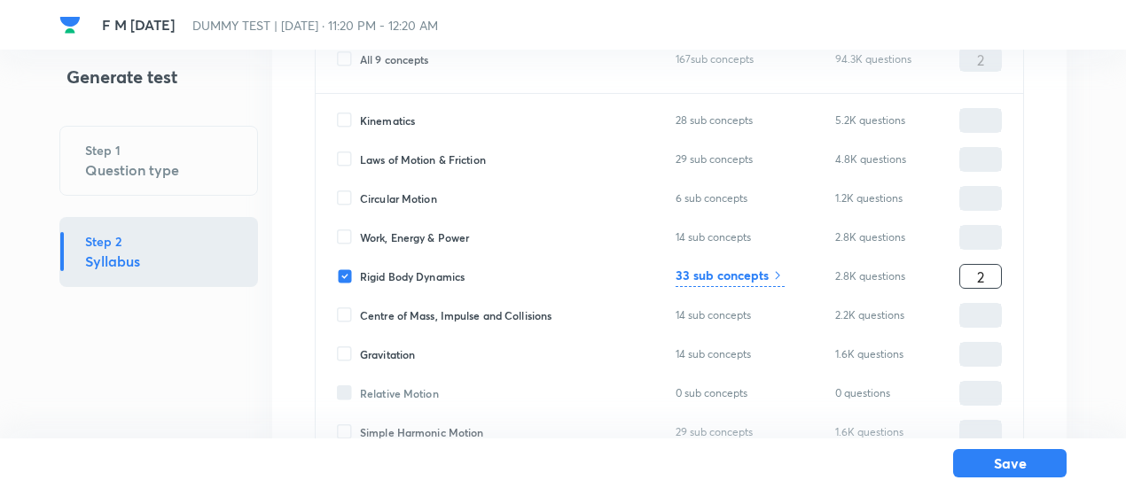
type input "2"
click at [725, 283] on h6 "33 sub concepts" at bounding box center [721, 275] width 93 height 19
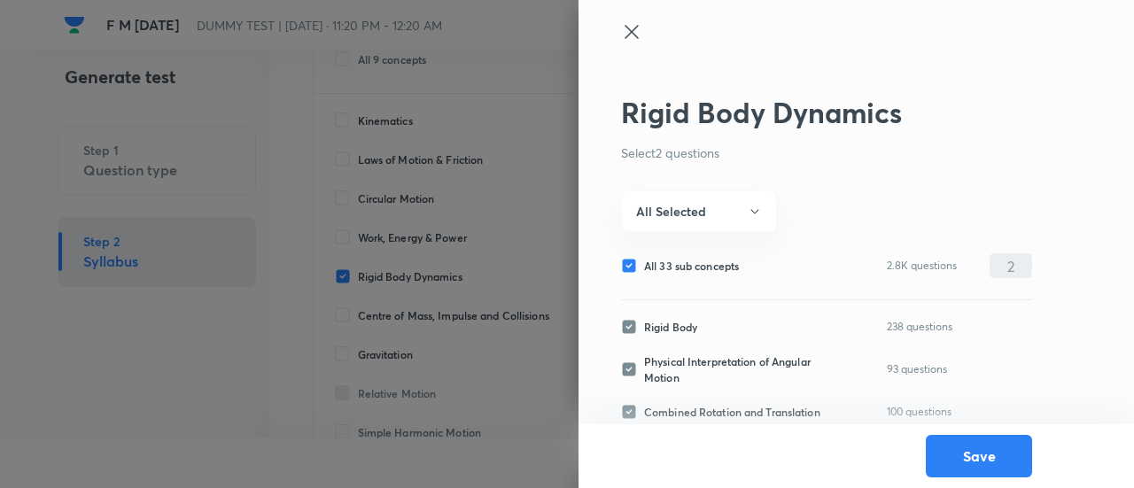
click at [709, 256] on div "All 33 sub concepts 2.8K questions 2 ​" at bounding box center [826, 265] width 411 height 25
click at [709, 265] on span "All 33 sub concepts" at bounding box center [691, 266] width 95 height 16
click at [644, 265] on input "All 33 sub concepts" at bounding box center [632, 266] width 23 height 16
checkbox input "false"
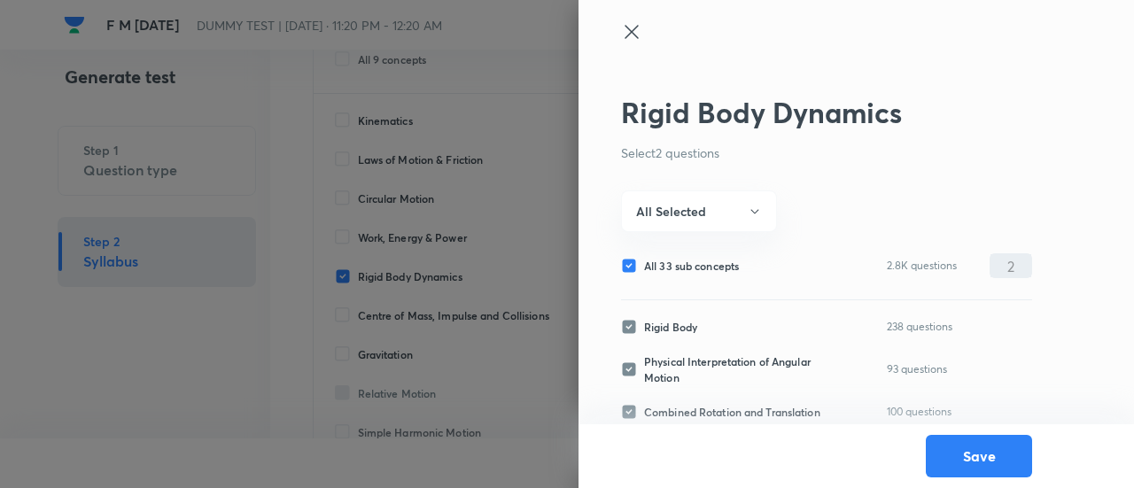
checkbox input "false"
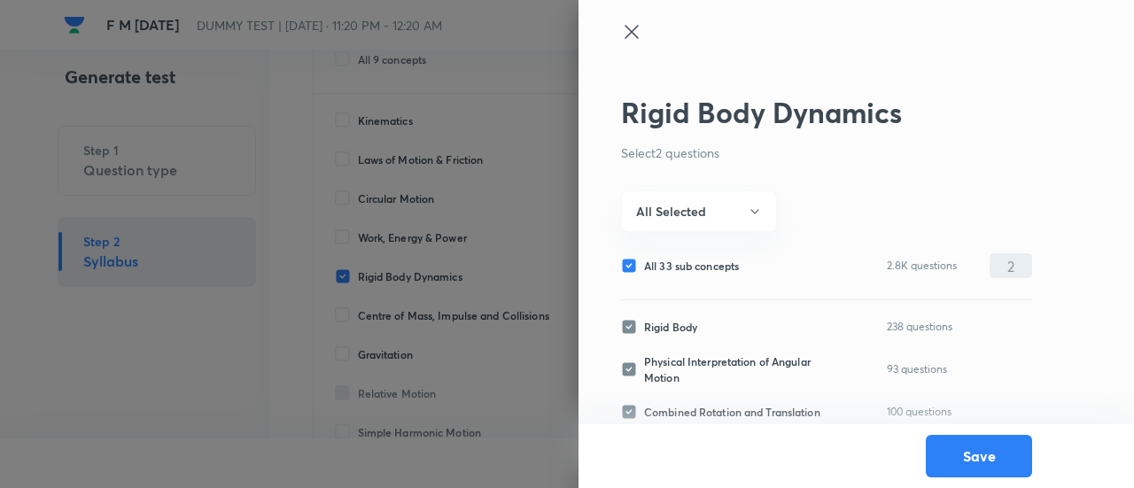
checkbox input "false"
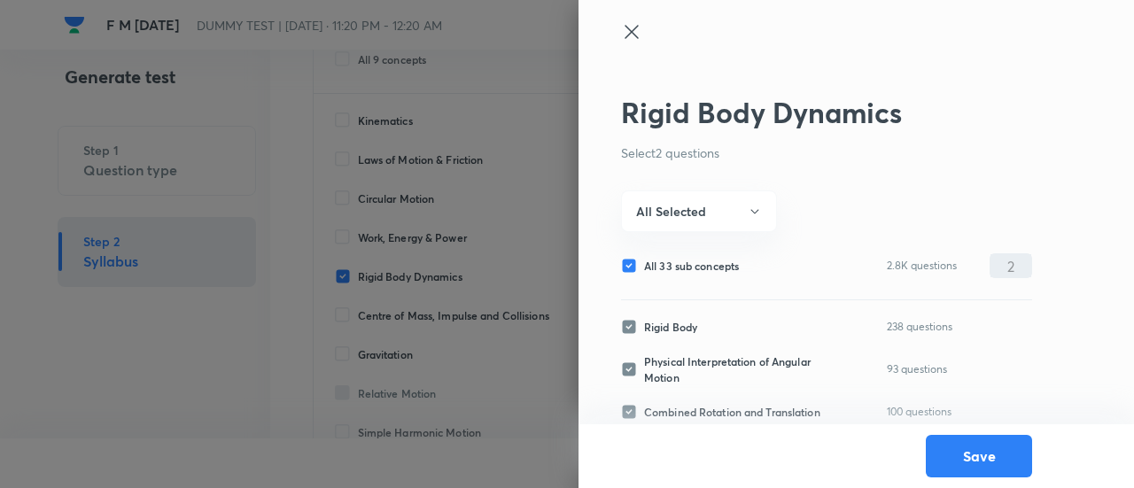
checkbox input "false"
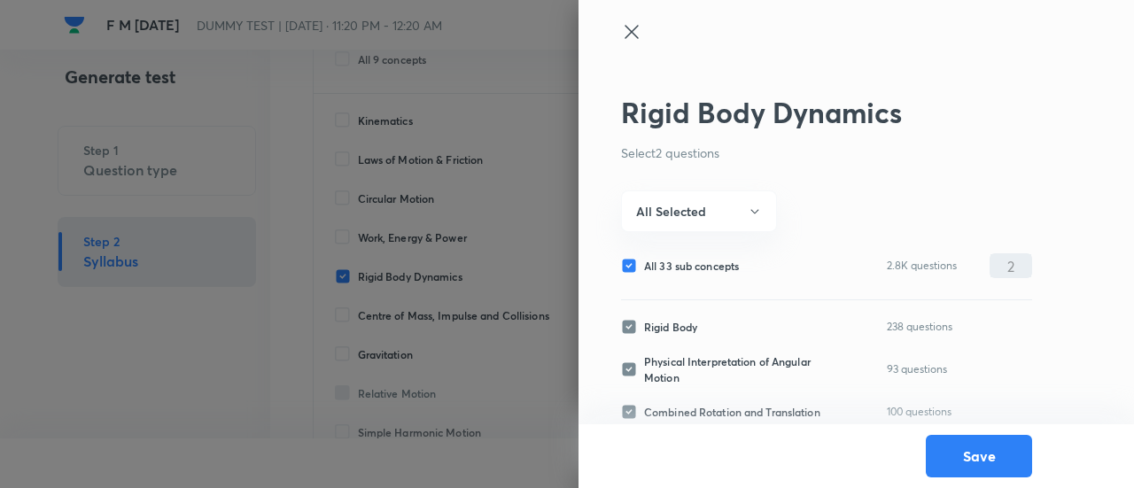
checkbox input "false"
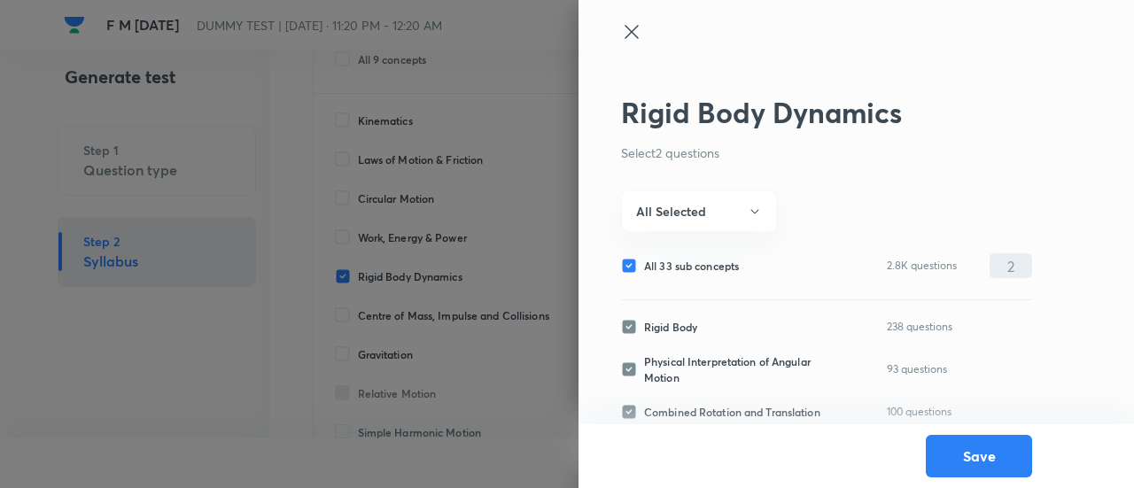
checkbox input "false"
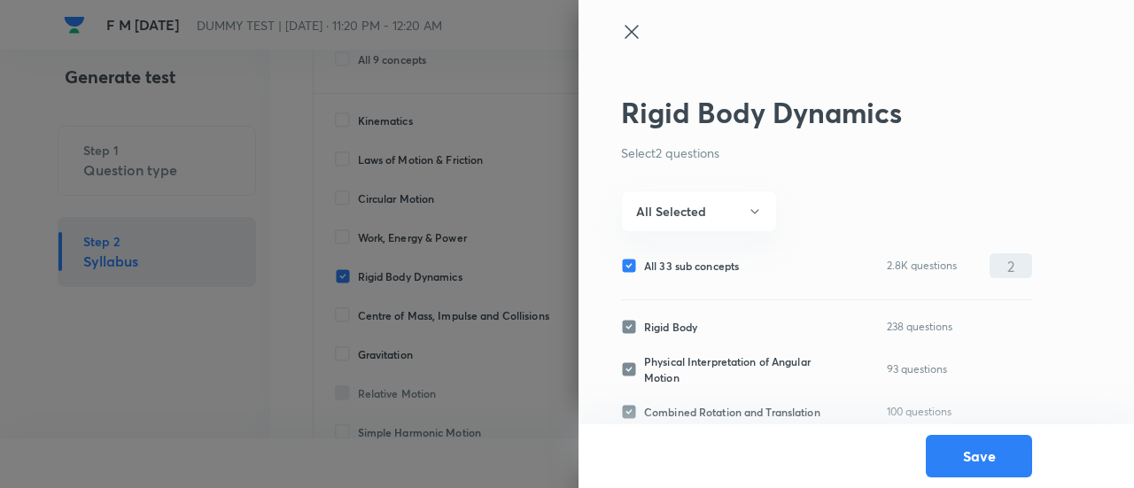
checkbox input "false"
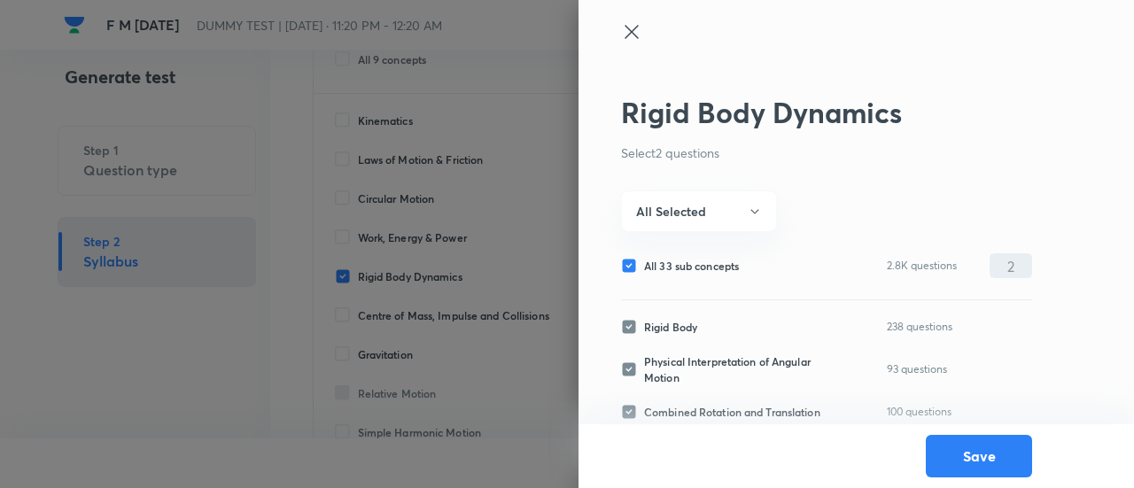
checkbox input "false"
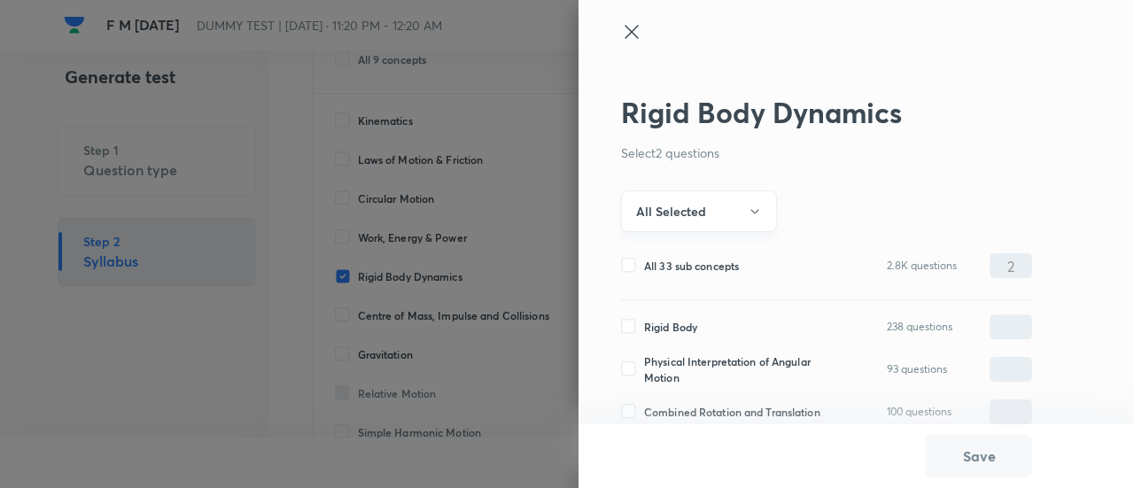
click at [694, 219] on h6 "All Selected" at bounding box center [671, 211] width 70 height 19
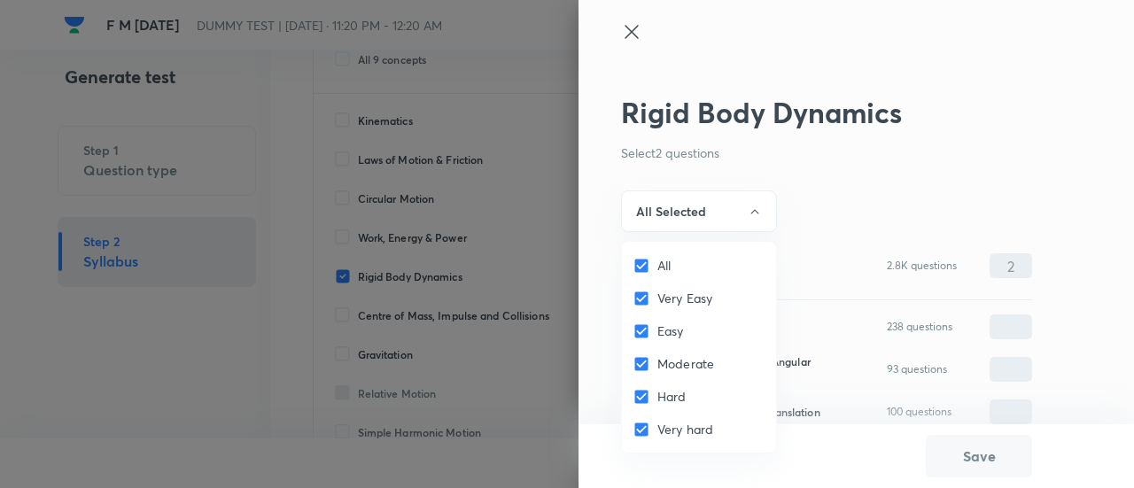
click at [656, 269] on input "All" at bounding box center [645, 266] width 25 height 18
checkbox input "false"
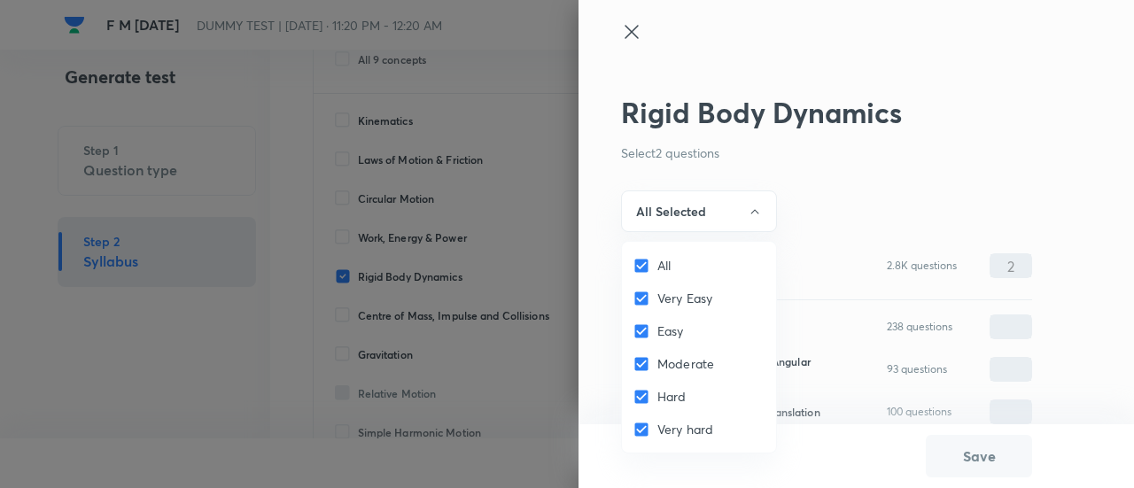
checkbox input "false"
click at [655, 368] on input "Moderate" at bounding box center [645, 364] width 25 height 18
checkbox input "true"
click at [655, 400] on input "Hard" at bounding box center [645, 397] width 25 height 18
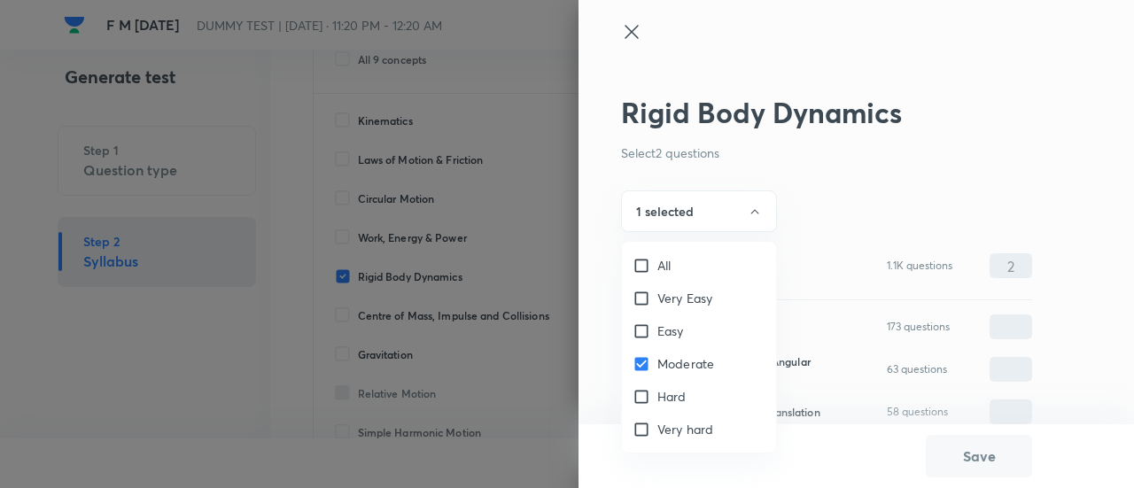
checkbox input "true"
click at [658, 431] on span "Very hard" at bounding box center [686, 429] width 56 height 19
click at [658, 431] on input "Very hard" at bounding box center [645, 430] width 25 height 18
click at [658, 426] on span "Very hard" at bounding box center [686, 429] width 56 height 19
click at [658, 426] on input "Very hard" at bounding box center [645, 430] width 25 height 18
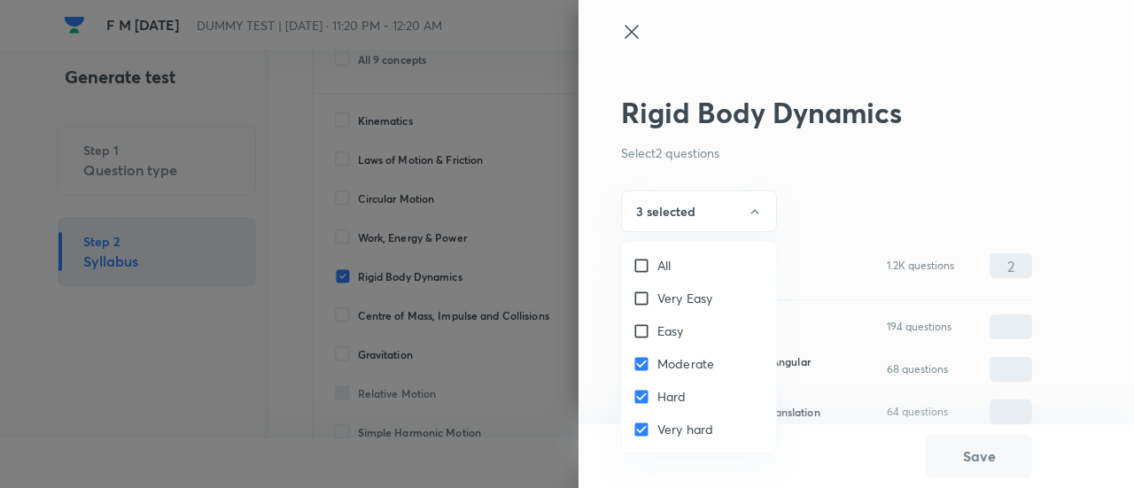
checkbox input "false"
click at [677, 216] on div at bounding box center [567, 244] width 1134 height 488
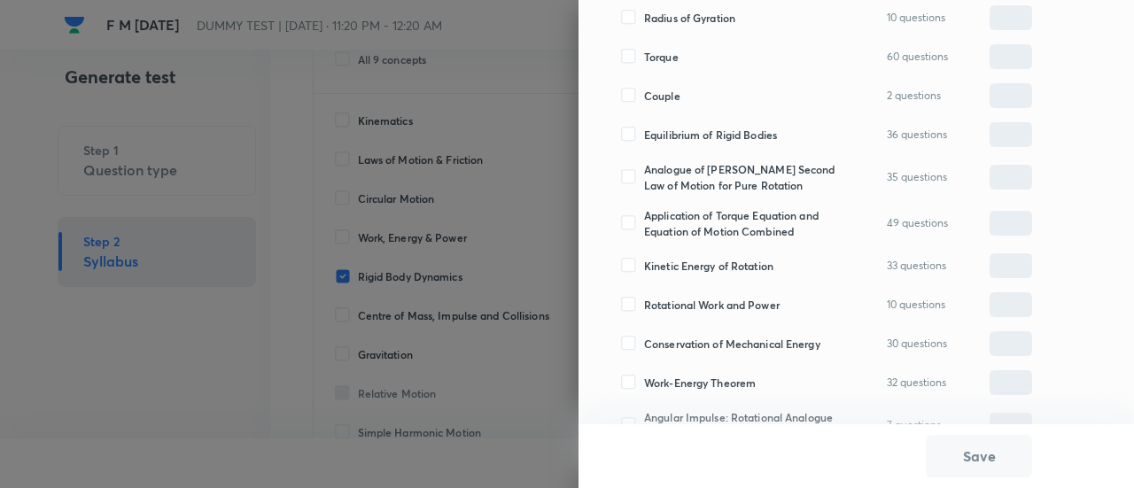
scroll to position [479, 0]
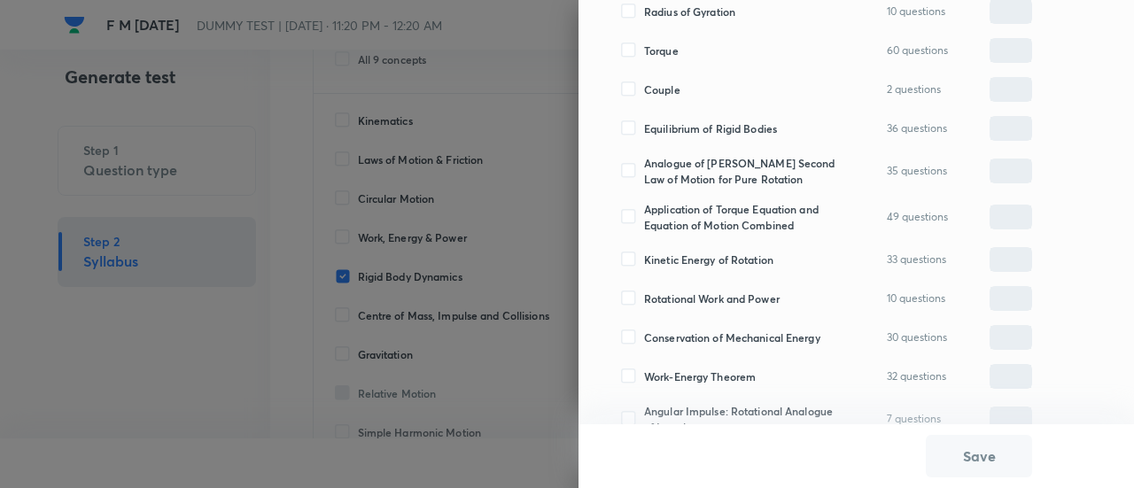
click at [677, 216] on span "Application of Torque Equation and Equation of Motion Combined" at bounding box center [740, 217] width 193 height 32
click at [644, 216] on input "Application of Torque Equation and Equation of Motion Combined" at bounding box center [632, 217] width 23 height 16
checkbox input "true"
type input "0"
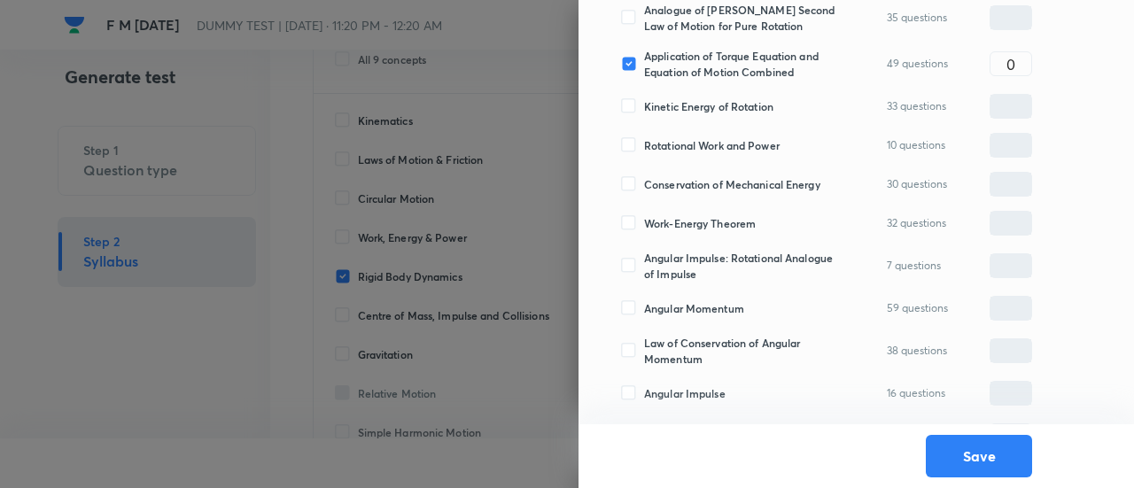
scroll to position [631, 0]
click at [693, 61] on span "Application of Torque Equation and Equation of Motion Combined" at bounding box center [740, 65] width 193 height 32
click at [644, 61] on input "Application of Torque Equation and Equation of Motion Combined" at bounding box center [632, 65] width 23 height 16
checkbox input "false"
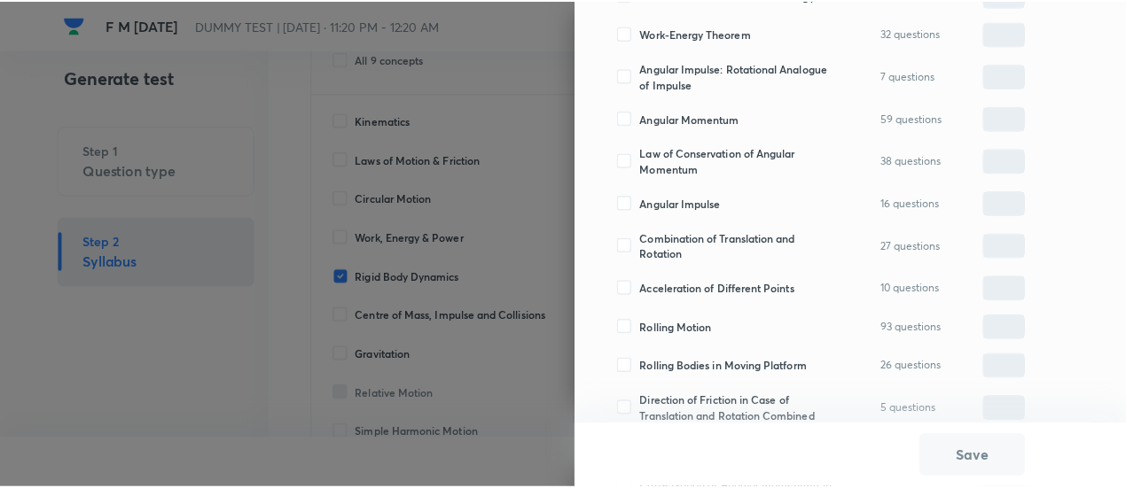
scroll to position [832, 0]
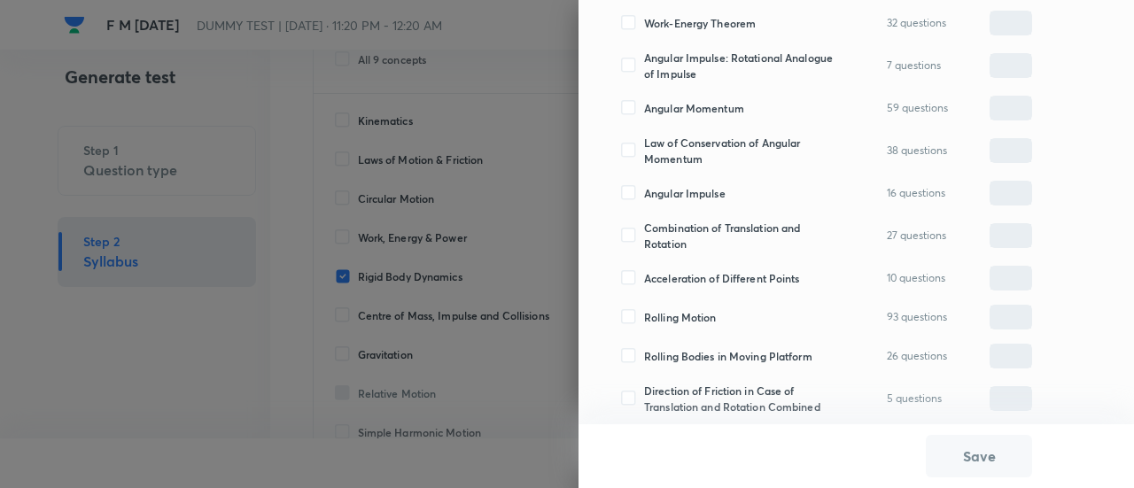
click at [689, 314] on span "Rolling Motion" at bounding box center [680, 317] width 73 height 16
click at [644, 314] on input "Rolling Motion" at bounding box center [632, 317] width 23 height 16
checkbox input "true"
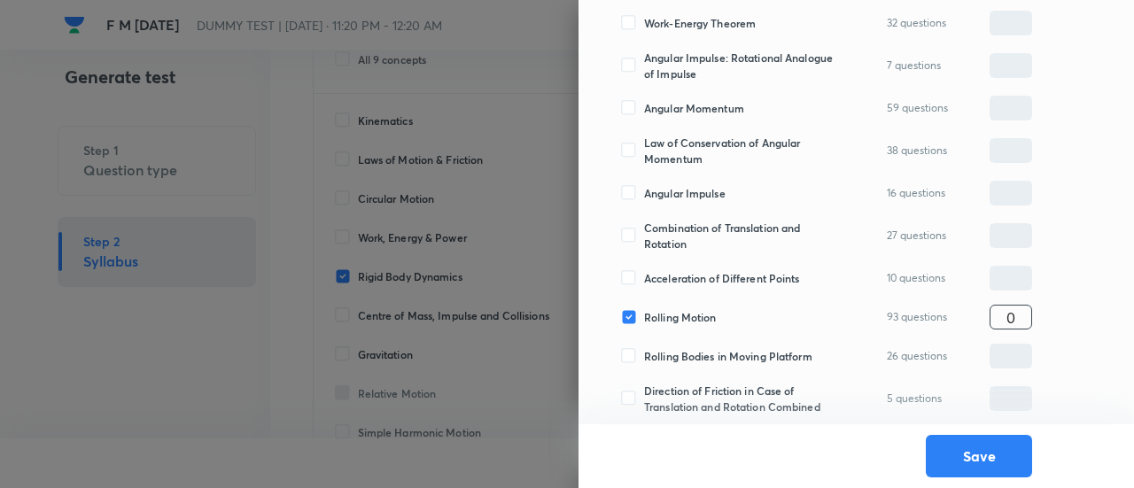
click at [1008, 307] on input "0" at bounding box center [1011, 317] width 41 height 31
type input "2"
click at [978, 467] on button "Save" at bounding box center [979, 454] width 106 height 43
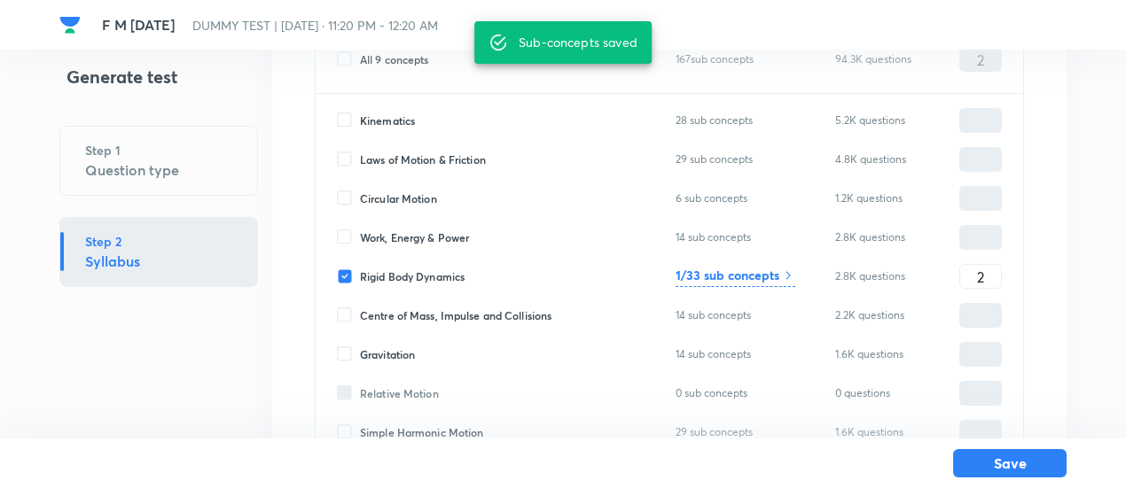
click at [978, 467] on button "Save" at bounding box center [1009, 463] width 113 height 28
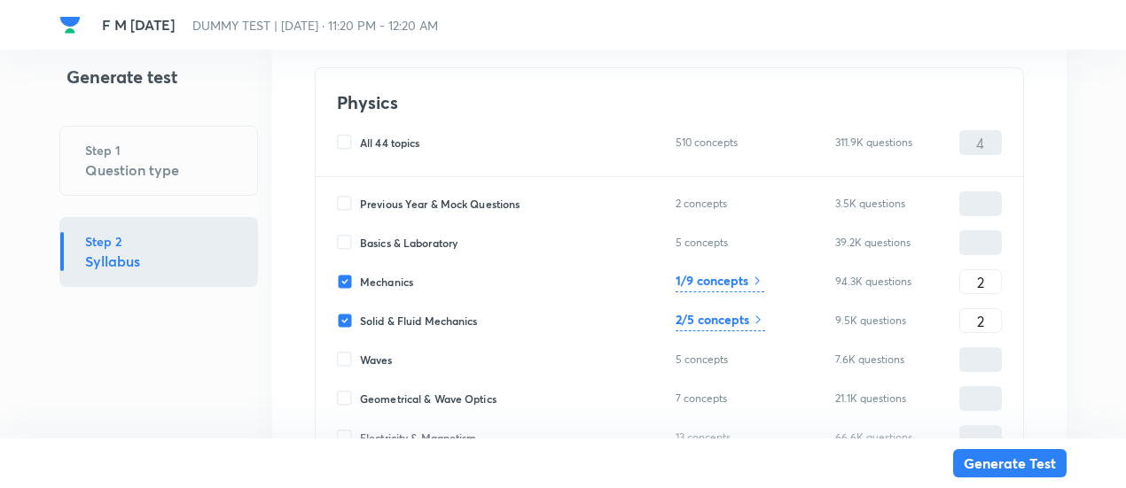
scroll to position [6607, 0]
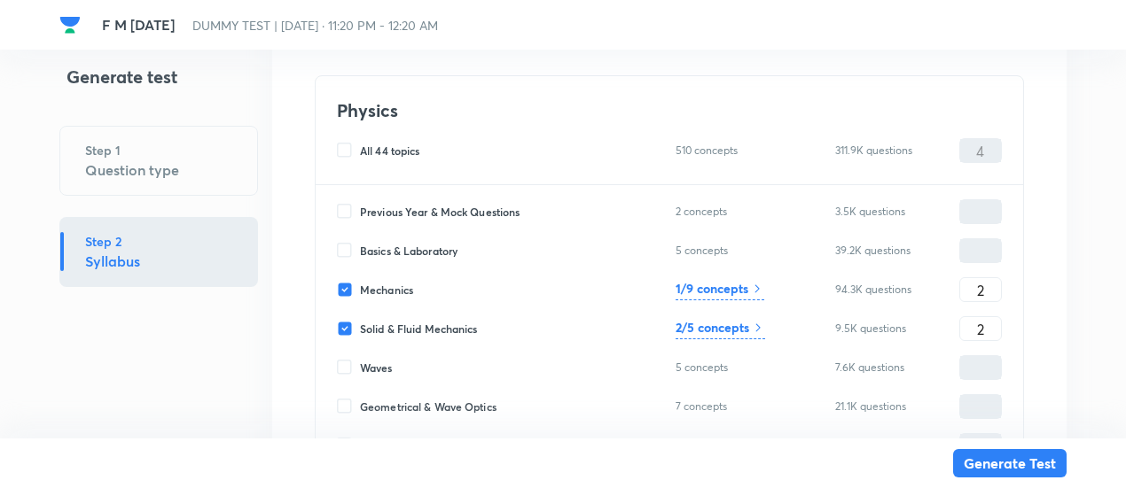
click at [740, 333] on div "2/5 concepts" at bounding box center [720, 328] width 90 height 21
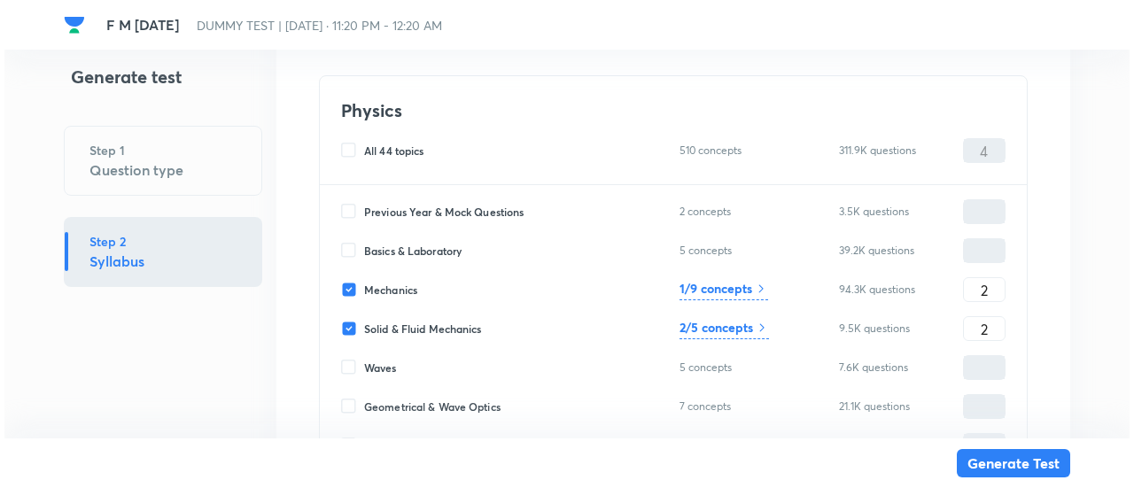
scroll to position [177, 0]
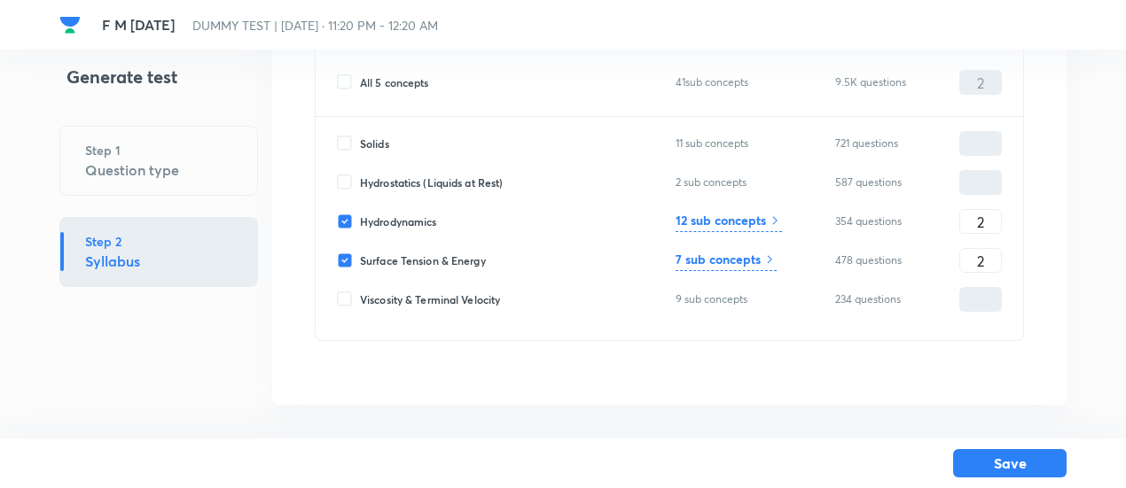
click at [425, 260] on span "Surface Tension & Energy" at bounding box center [423, 261] width 126 height 16
click at [360, 260] on input "Surface Tension & Energy" at bounding box center [348, 261] width 23 height 16
checkbox input "false"
click at [765, 228] on h6 "12 sub concepts" at bounding box center [720, 220] width 90 height 19
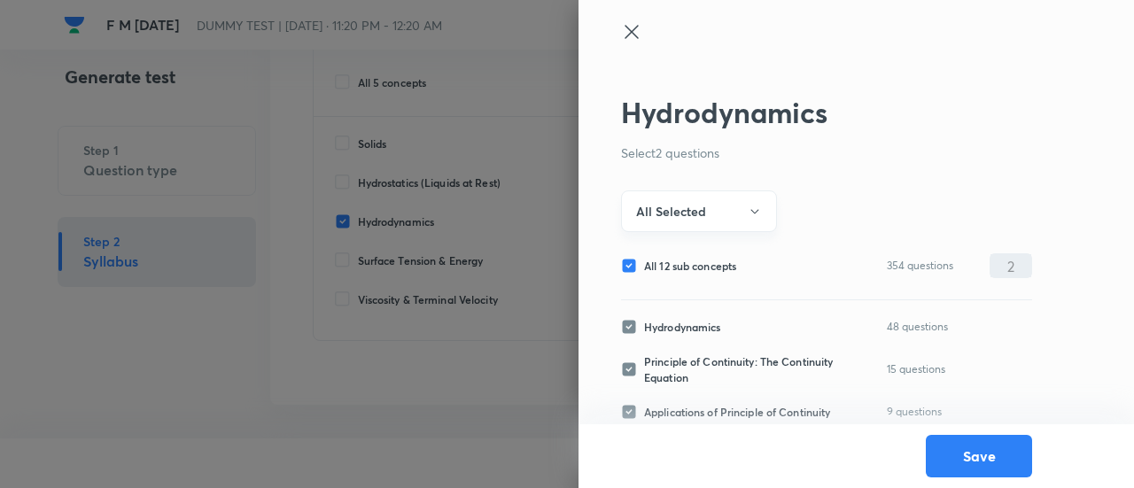
click at [741, 205] on button "All Selected" at bounding box center [699, 212] width 156 height 42
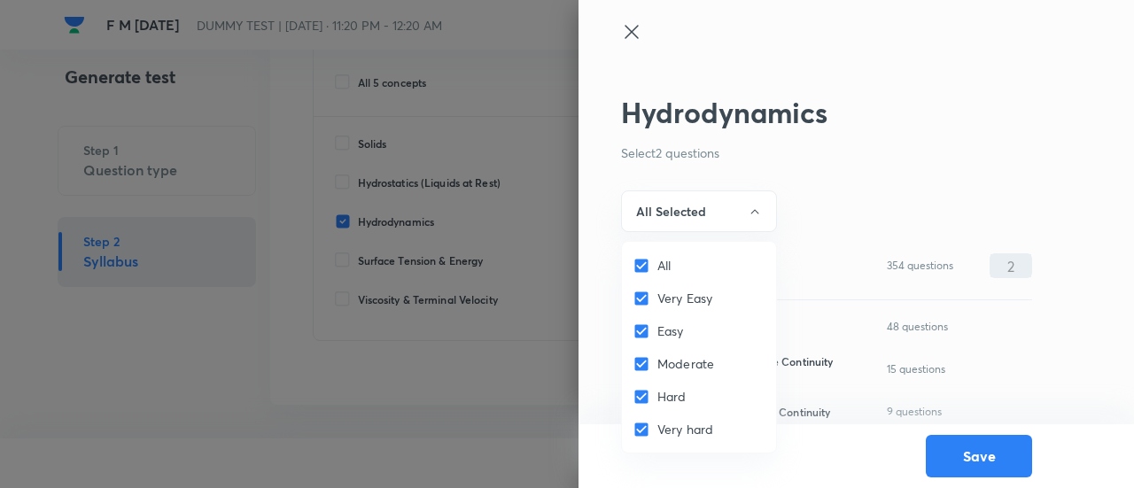
click at [656, 261] on input "All" at bounding box center [645, 266] width 25 height 18
checkbox input "false"
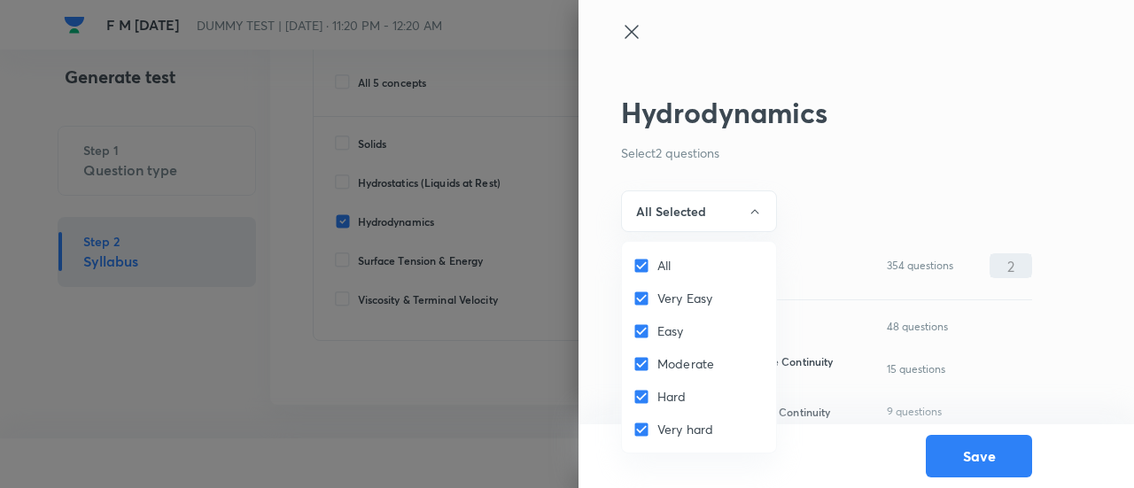
checkbox input "false"
click at [655, 370] on input "Moderate" at bounding box center [645, 364] width 25 height 18
checkbox input "true"
click at [656, 402] on input "Hard" at bounding box center [645, 397] width 25 height 18
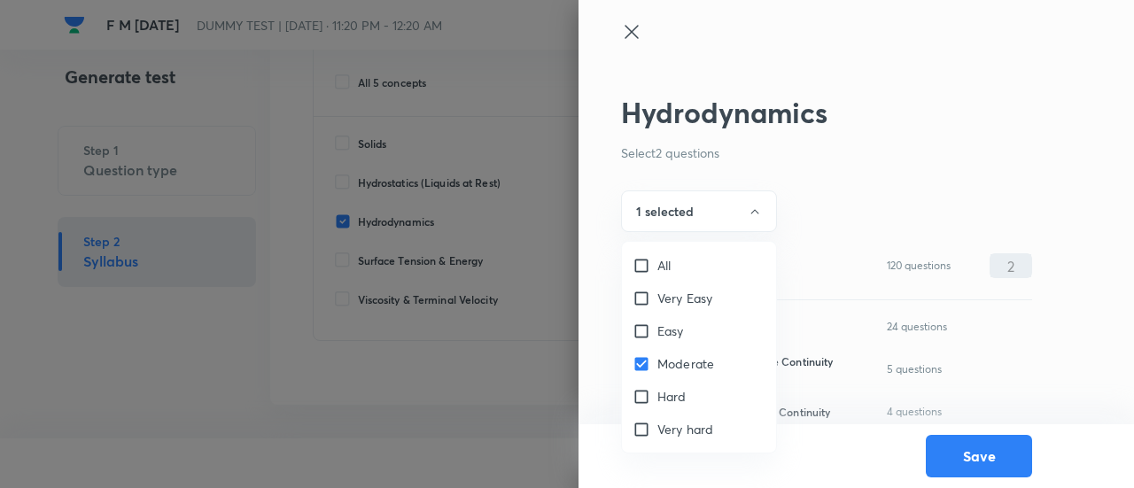
checkbox input "true"
click at [663, 434] on span "Very hard" at bounding box center [686, 429] width 56 height 19
click at [658, 434] on input "Very hard" at bounding box center [645, 430] width 25 height 18
checkbox input "true"
click at [721, 213] on div at bounding box center [567, 244] width 1134 height 488
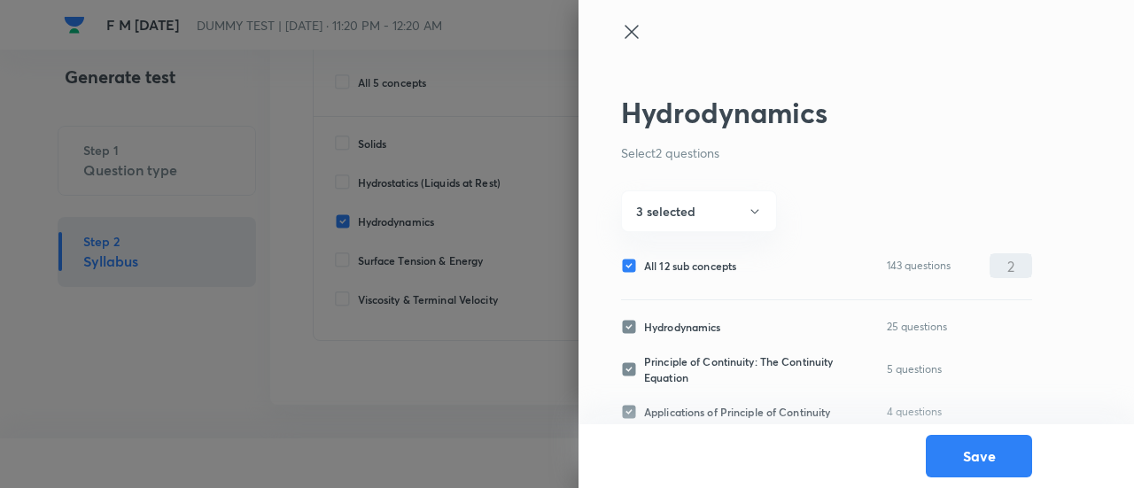
click at [719, 267] on span "All 12 sub concepts" at bounding box center [690, 266] width 92 height 16
click at [644, 267] on input "All 12 sub concepts" at bounding box center [632, 266] width 23 height 16
checkbox input "false"
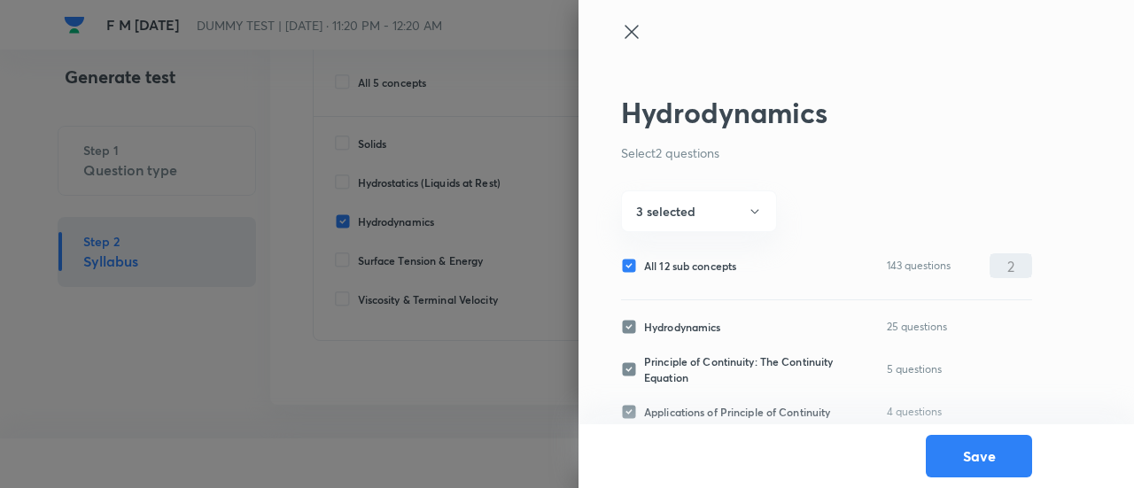
checkbox input "false"
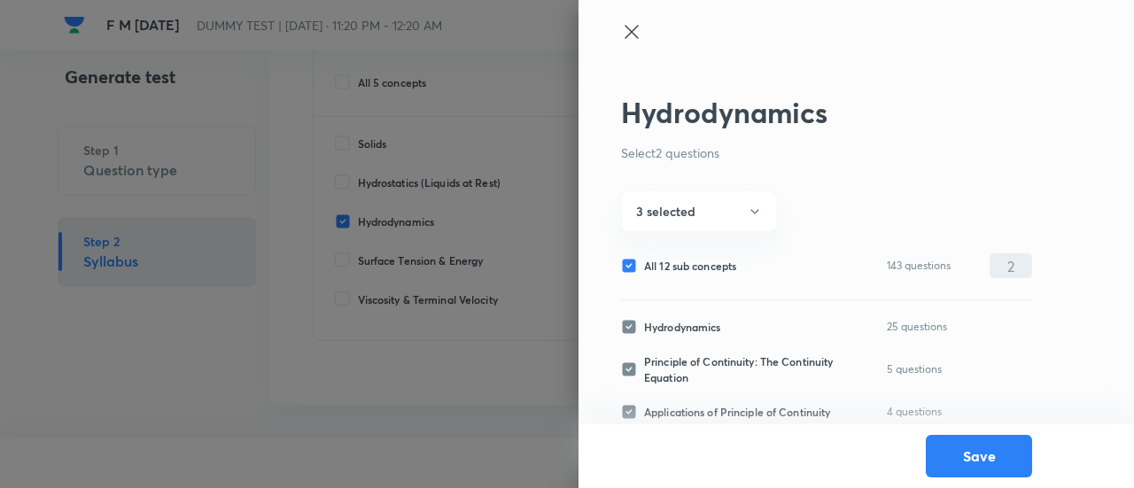
checkbox input "false"
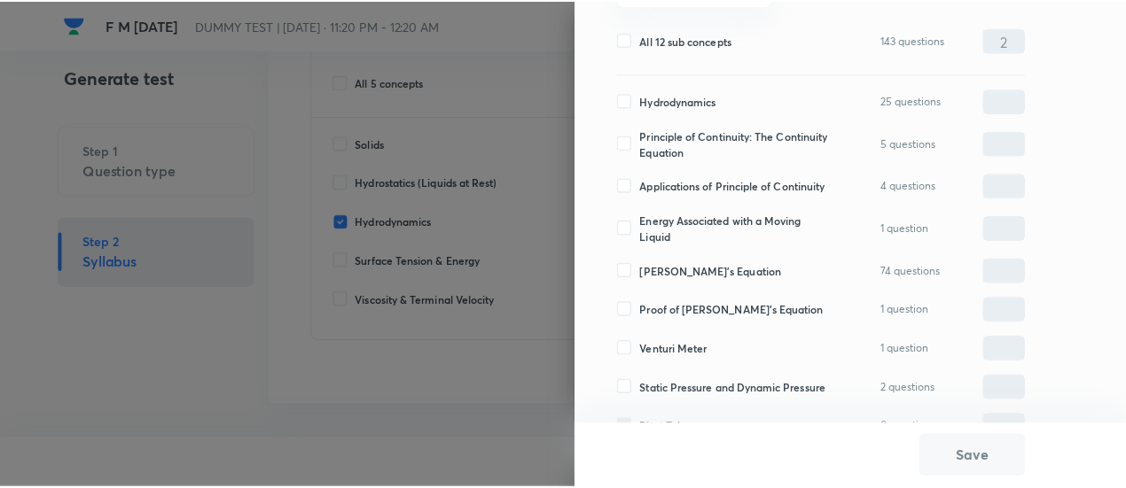
scroll to position [227, 0]
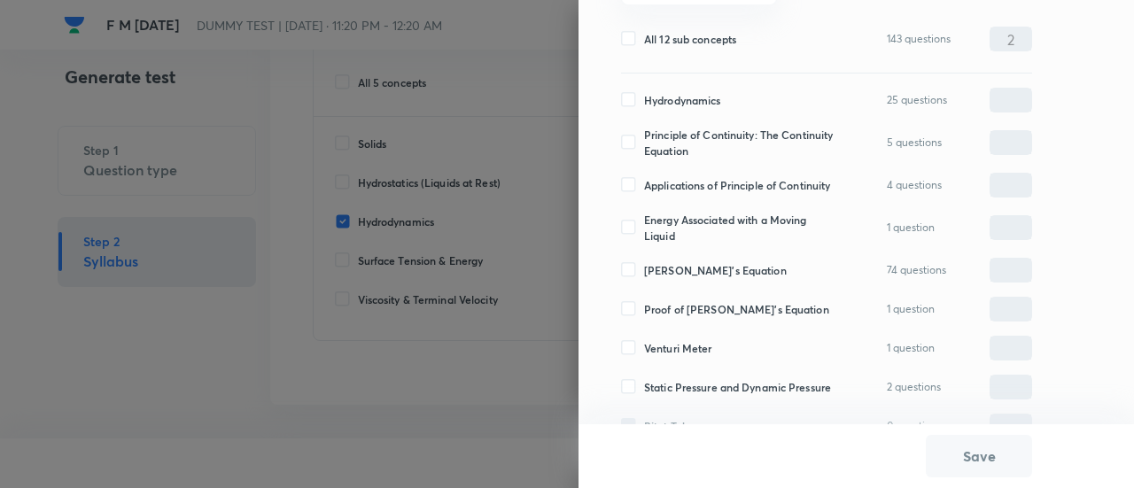
click at [719, 278] on span "[PERSON_NAME]'s Equation" at bounding box center [715, 270] width 143 height 16
click at [644, 278] on input "[PERSON_NAME]'s Equation" at bounding box center [632, 270] width 23 height 16
checkbox input "true"
click at [993, 279] on input "0" at bounding box center [1011, 270] width 41 height 31
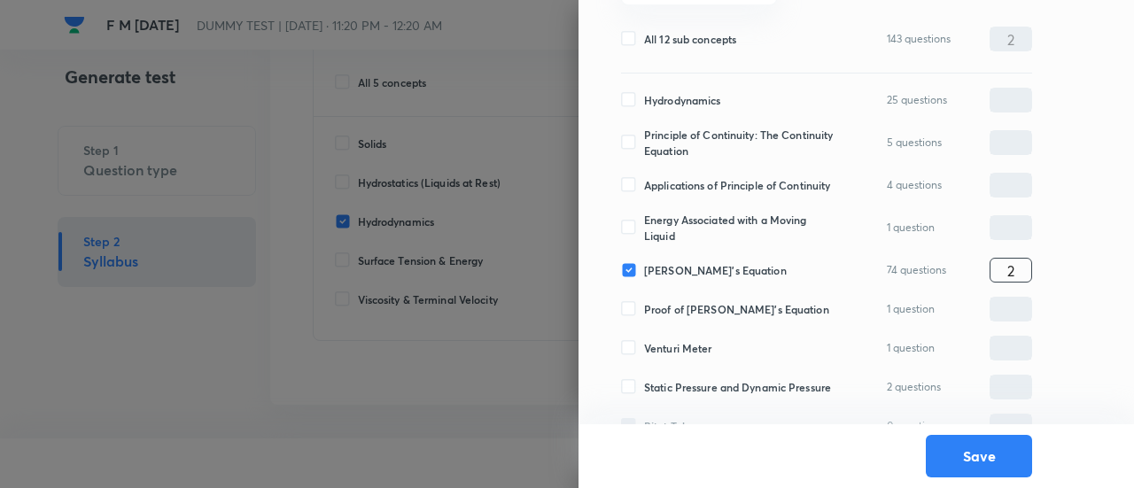
type input "2"
click at [950, 281] on div "74 questions 2 ​" at bounding box center [959, 270] width 145 height 25
click at [971, 455] on button "Save" at bounding box center [979, 454] width 106 height 43
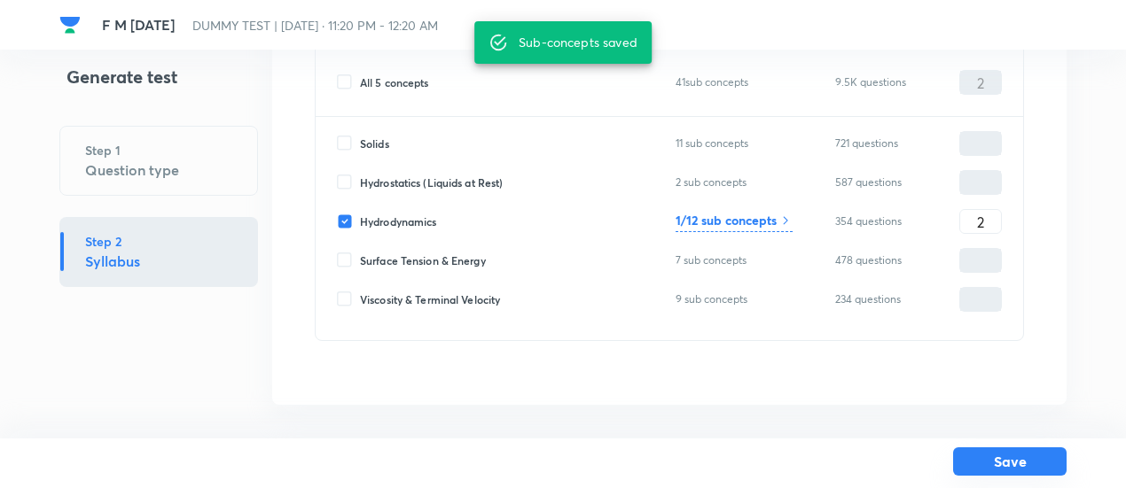
click at [1024, 463] on button "Save" at bounding box center [1009, 462] width 113 height 28
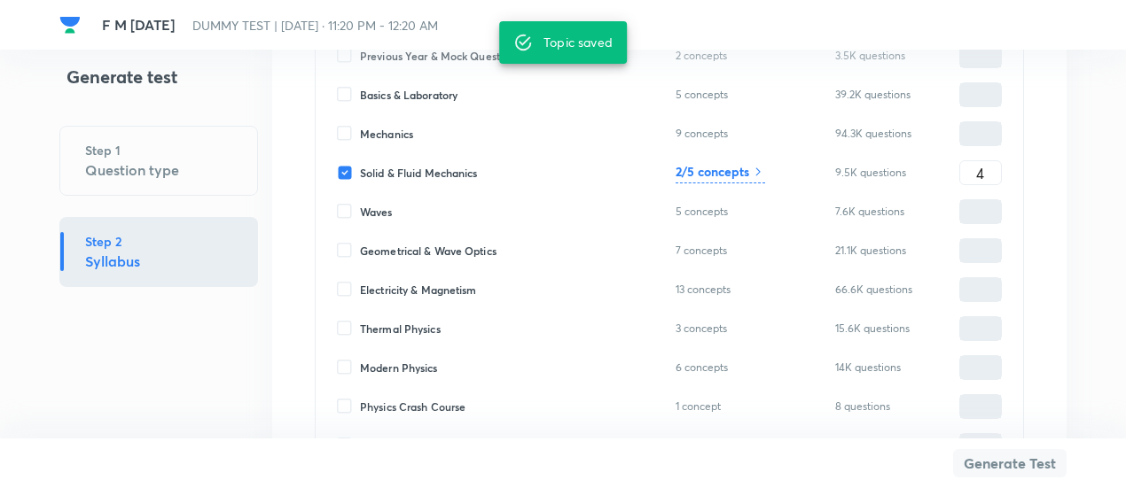
scroll to position [519, 0]
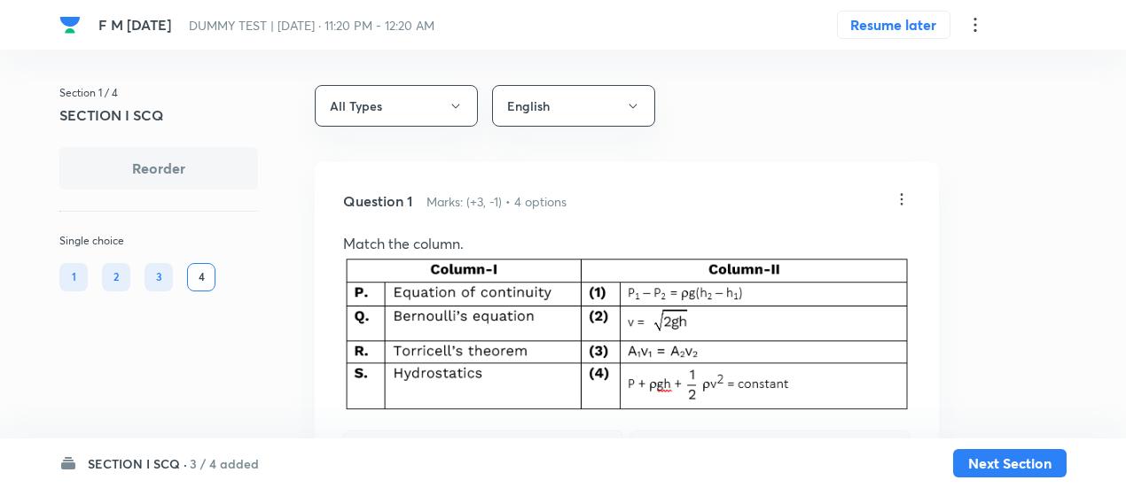
click at [222, 458] on h6 "3 / 4 added" at bounding box center [224, 464] width 69 height 19
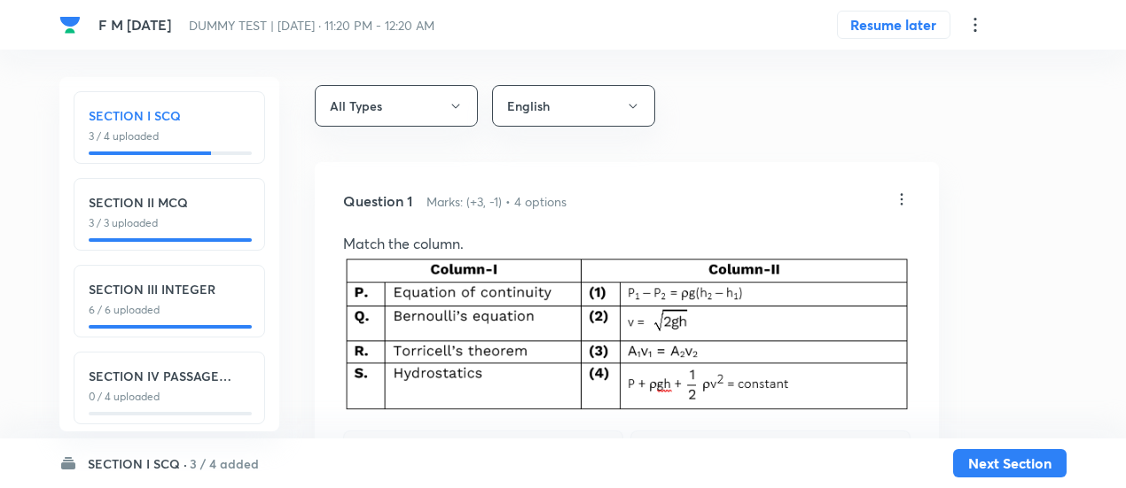
click at [188, 392] on p "0 / 4 uploaded" at bounding box center [169, 397] width 161 height 16
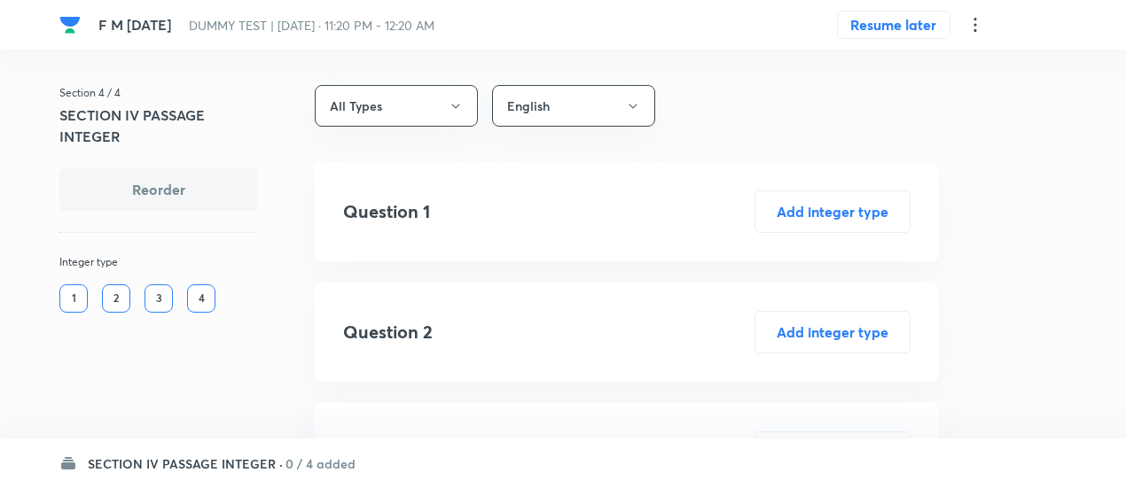
click at [981, 31] on icon at bounding box center [974, 24] width 21 height 21
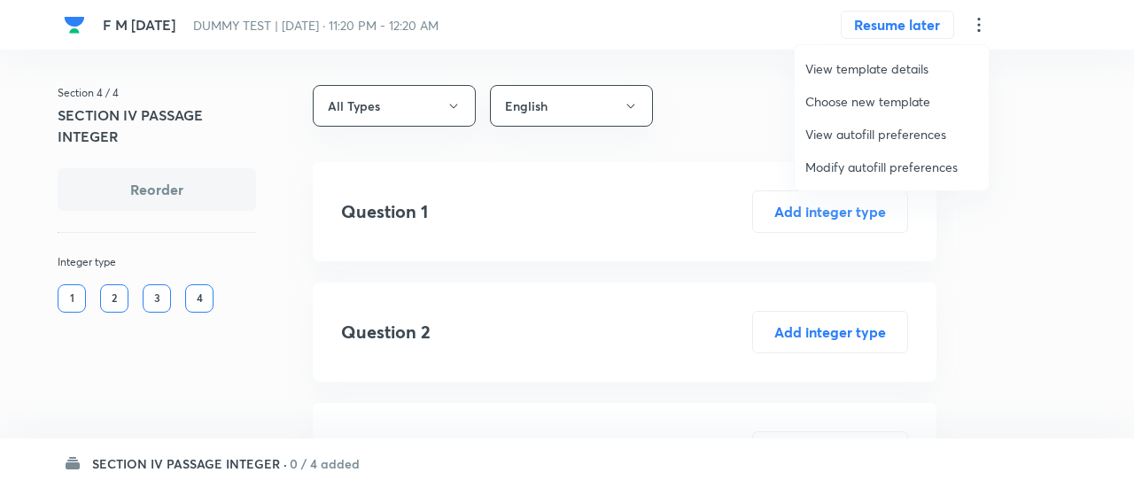
click at [877, 170] on span "Modify autofill preferences" at bounding box center [892, 167] width 173 height 19
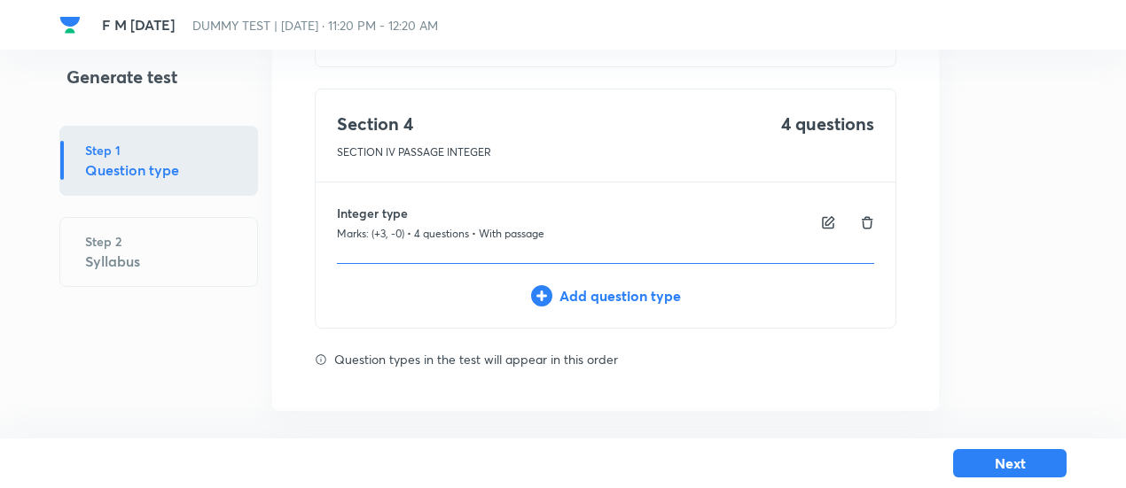
scroll to position [828, 0]
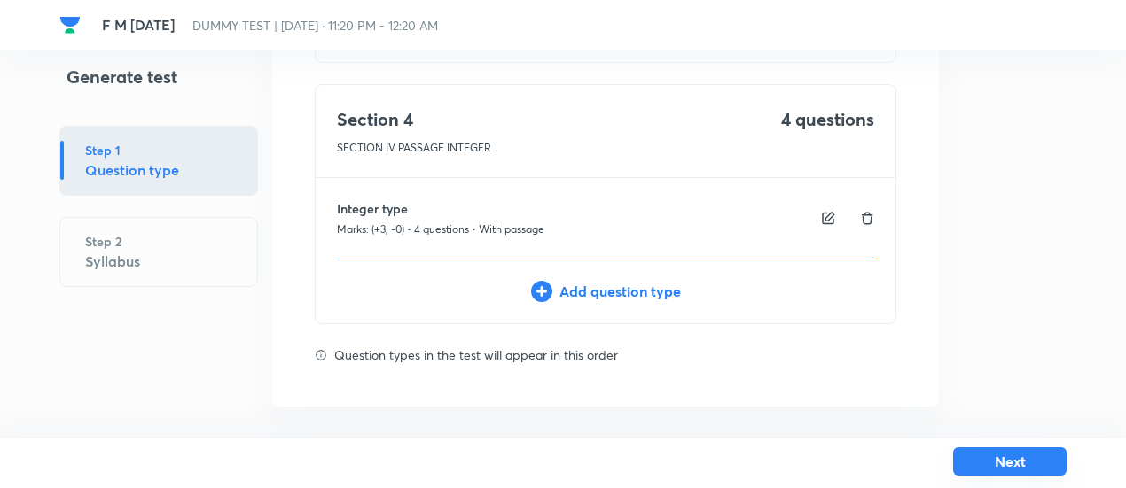
click at [1016, 461] on button "Next" at bounding box center [1009, 462] width 113 height 28
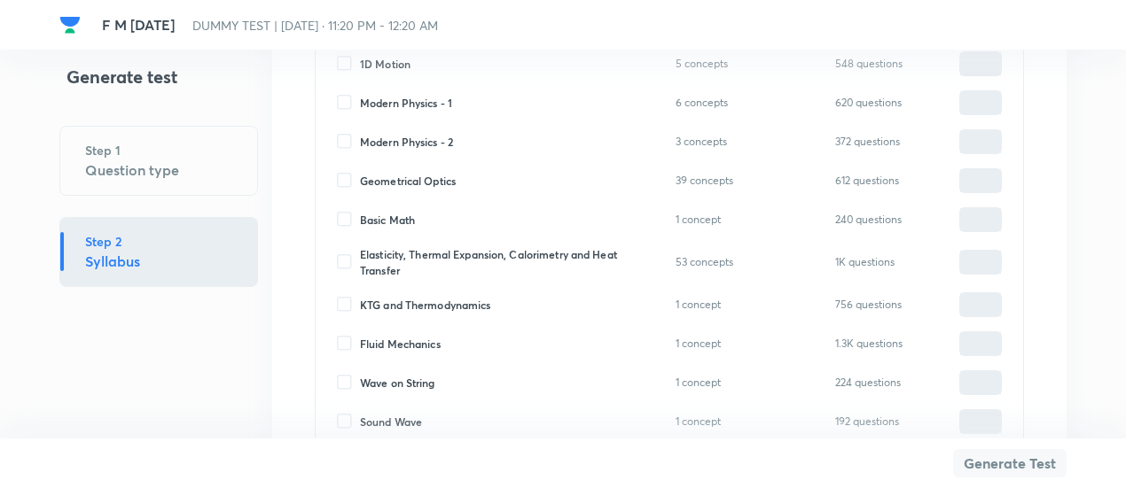
scroll to position [3695, 0]
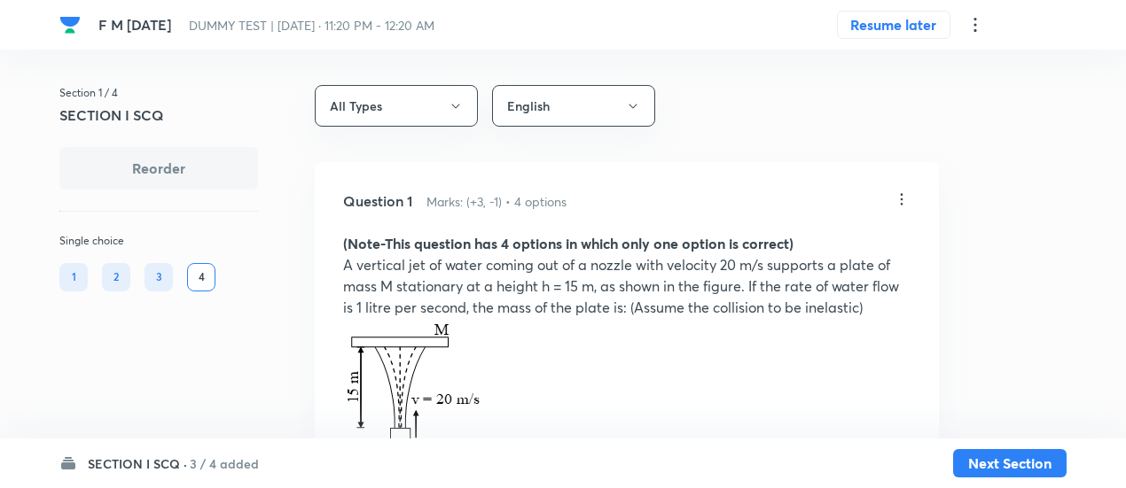
click at [209, 460] on h6 "3 / 4 added" at bounding box center [224, 464] width 69 height 19
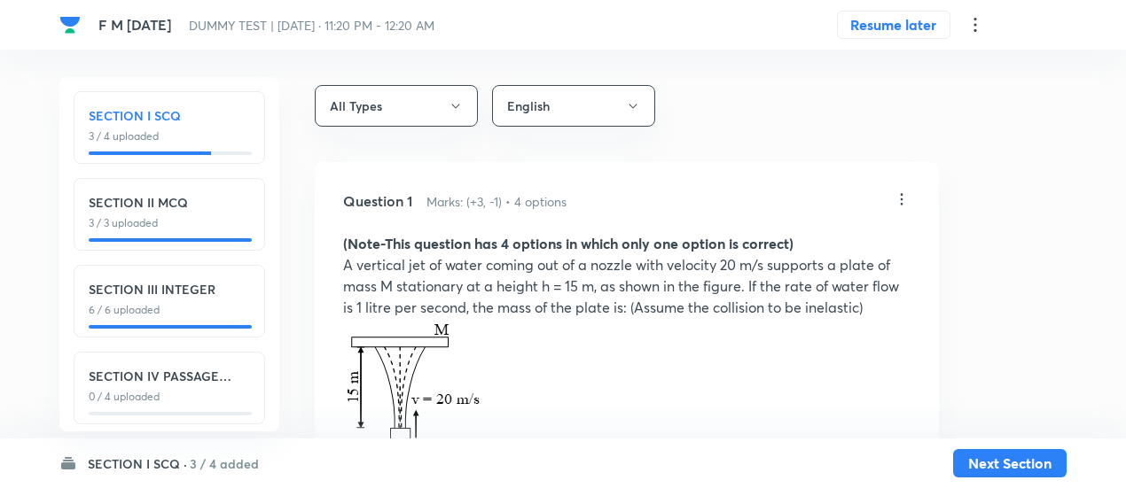
click at [203, 381] on h6 "SECTION IV PASSAGE INTEGER" at bounding box center [169, 376] width 161 height 19
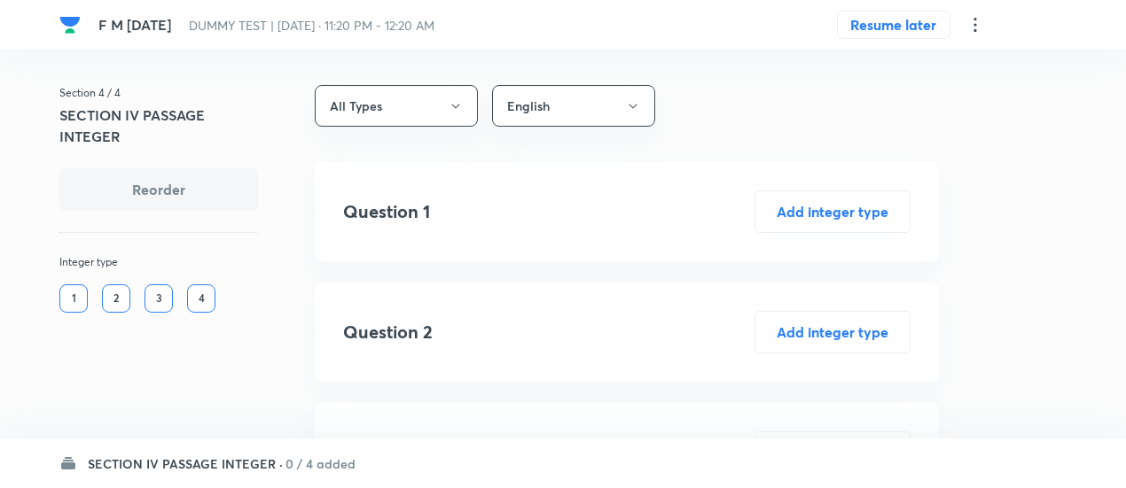
click at [973, 27] on icon at bounding box center [974, 24] width 21 height 21
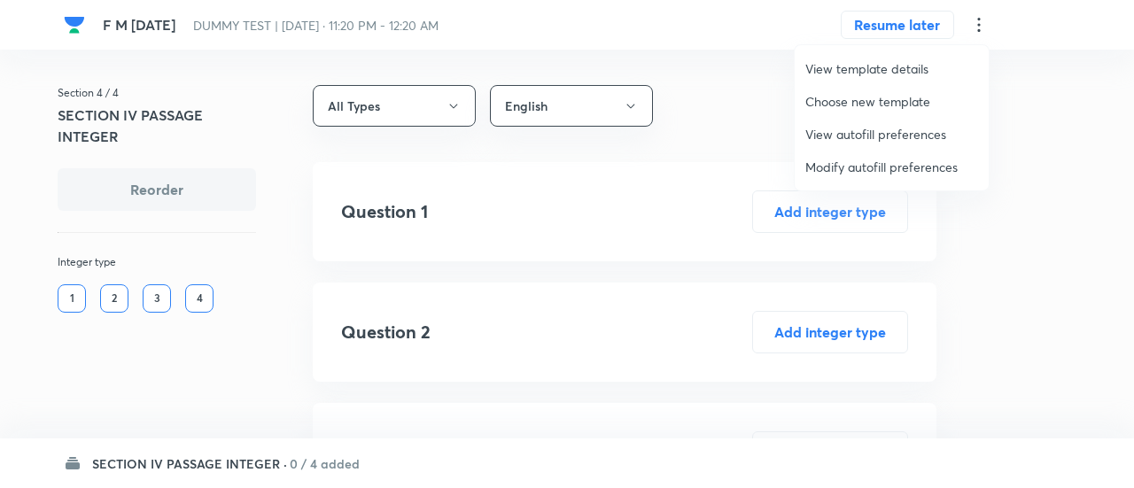
click at [877, 175] on span "Modify autofill preferences" at bounding box center [892, 167] width 173 height 19
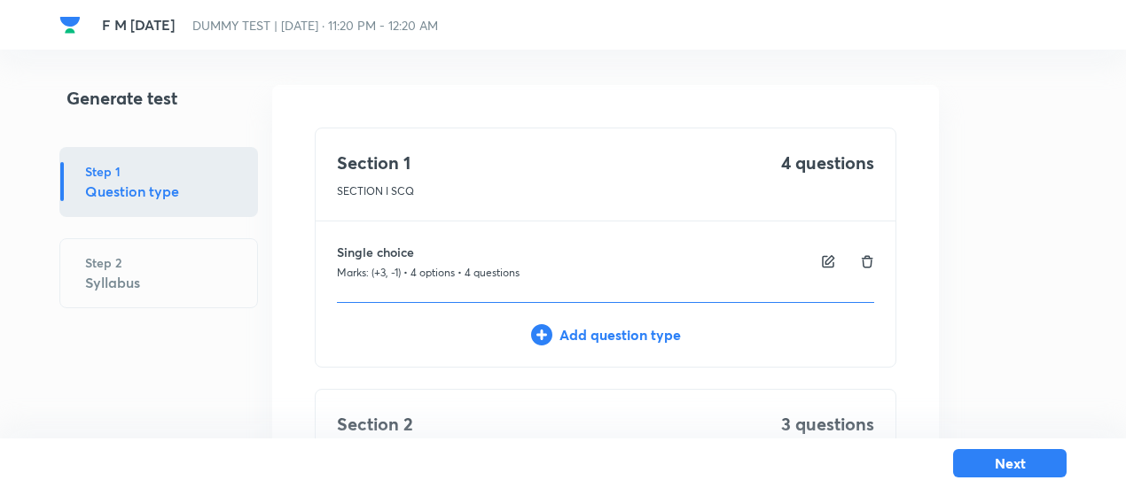
scroll to position [828, 0]
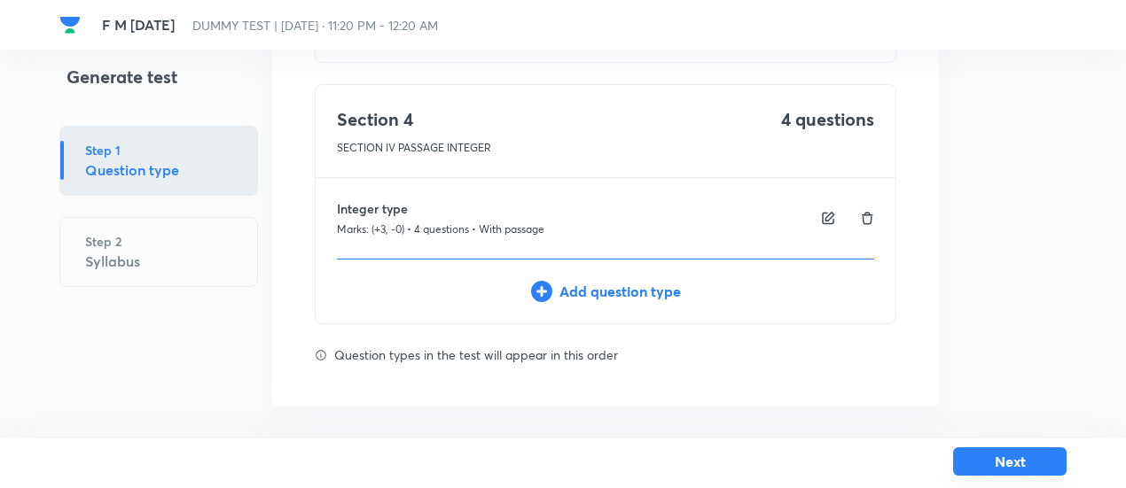
click at [980, 459] on button "Next" at bounding box center [1009, 462] width 113 height 28
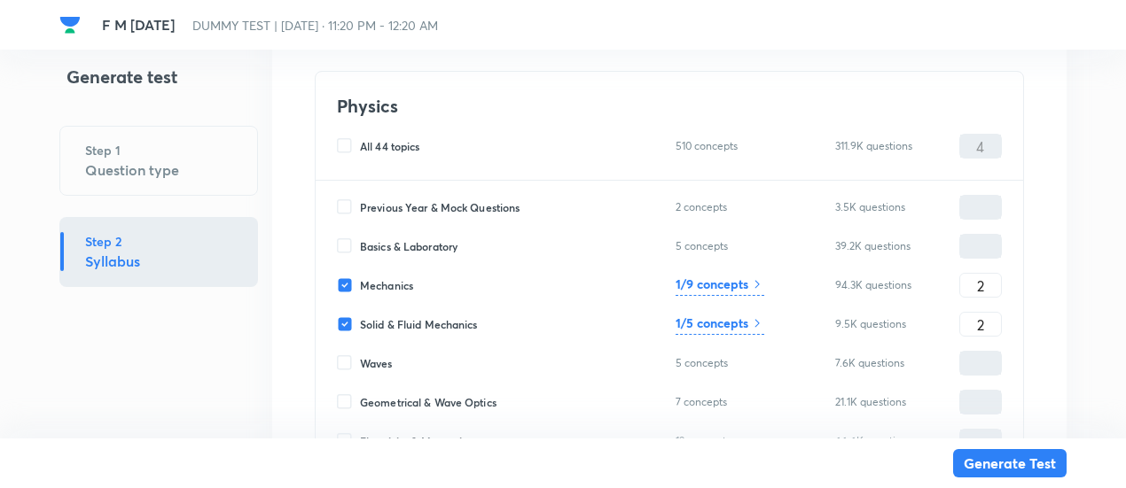
scroll to position [6607, 0]
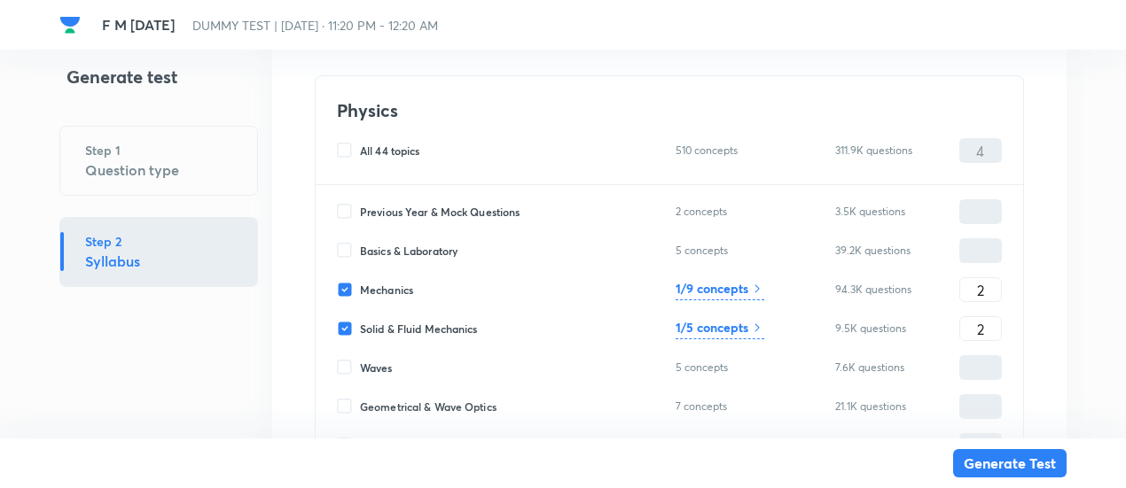
click at [746, 284] on h6 "1/9 concepts" at bounding box center [711, 288] width 73 height 19
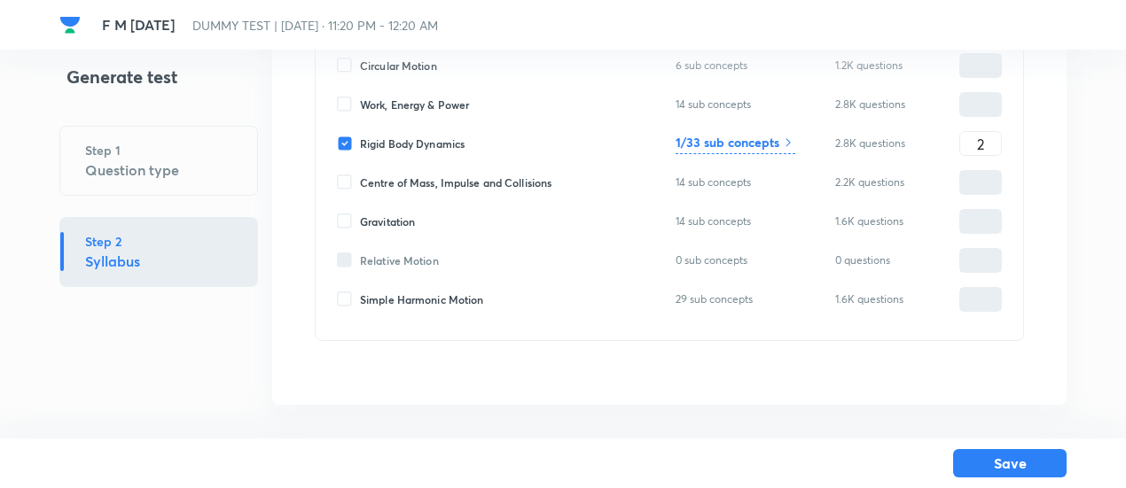
click at [727, 136] on h6 "1/33 sub concepts" at bounding box center [727, 142] width 104 height 19
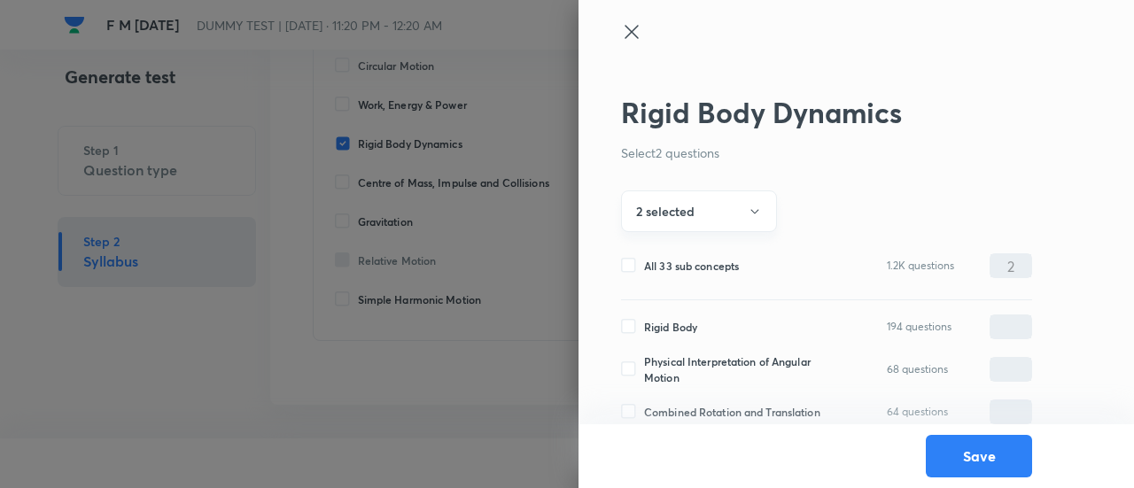
click at [727, 208] on button "2 selected" at bounding box center [699, 212] width 156 height 42
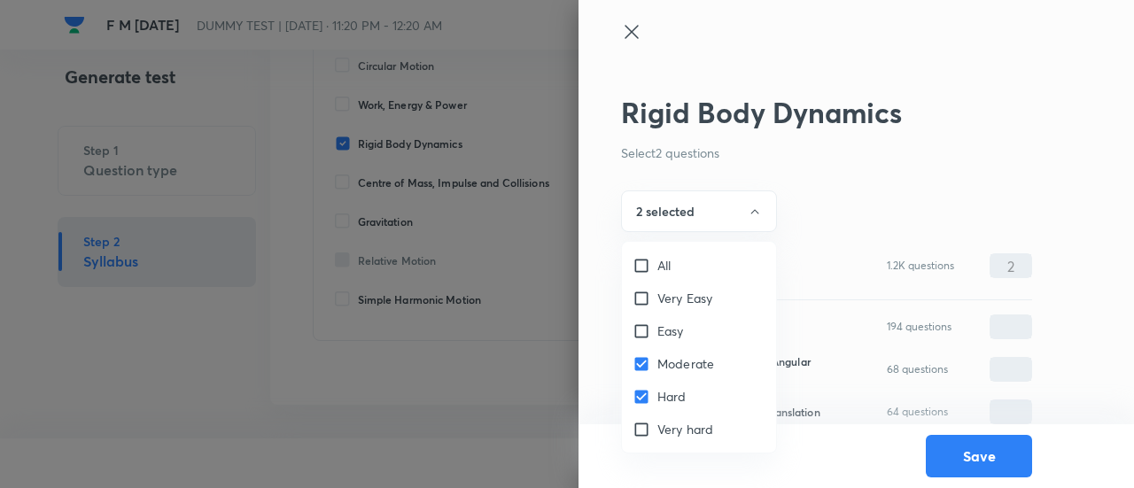
click at [643, 263] on input "All" at bounding box center [645, 266] width 25 height 18
checkbox input "true"
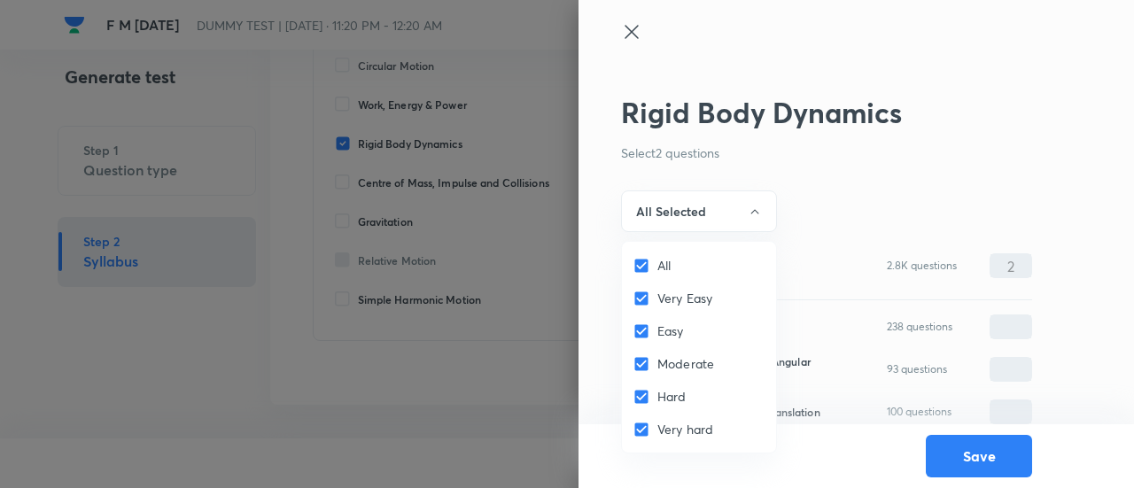
click at [672, 213] on div at bounding box center [567, 244] width 1134 height 488
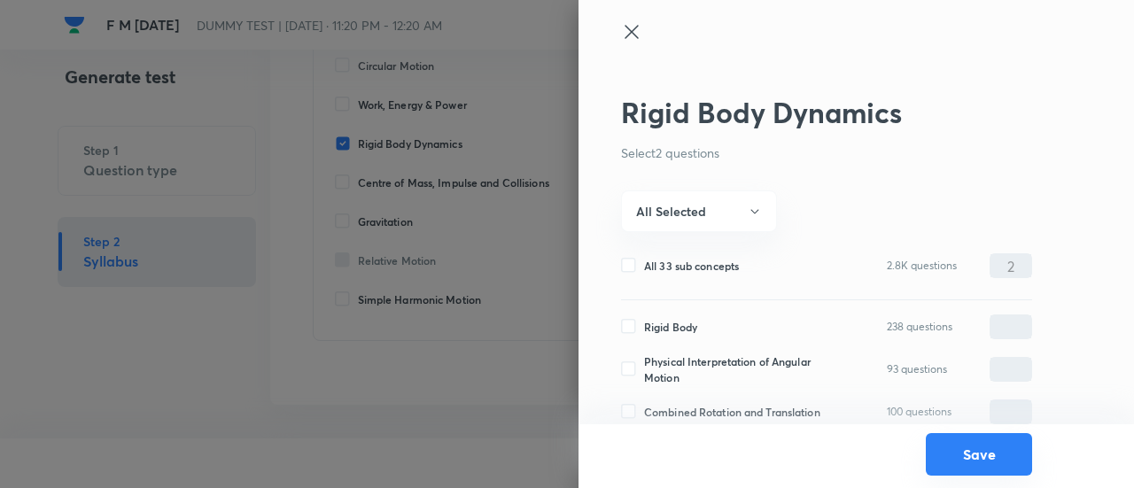
click at [988, 460] on button "Save" at bounding box center [979, 454] width 106 height 43
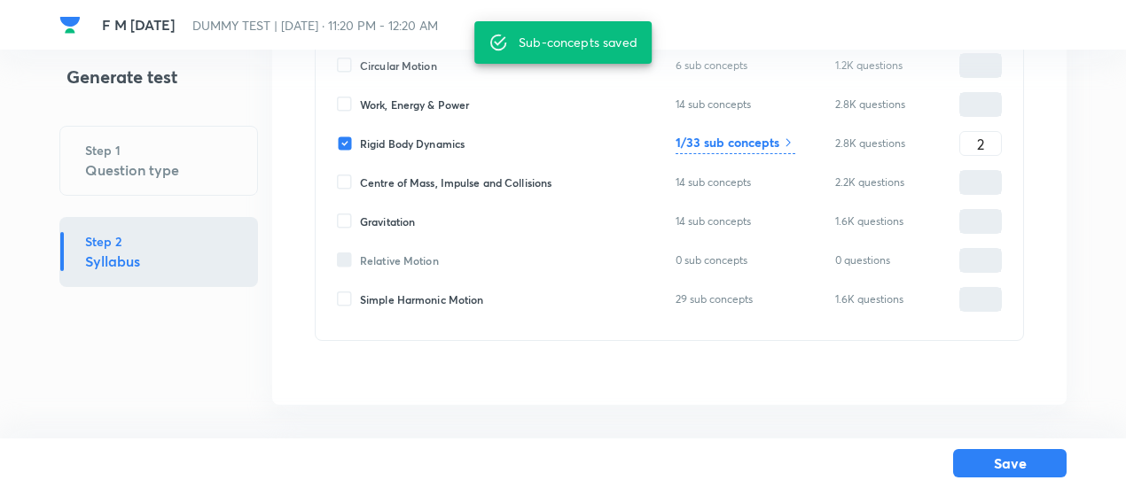
click at [988, 460] on button "Save" at bounding box center [1009, 463] width 113 height 28
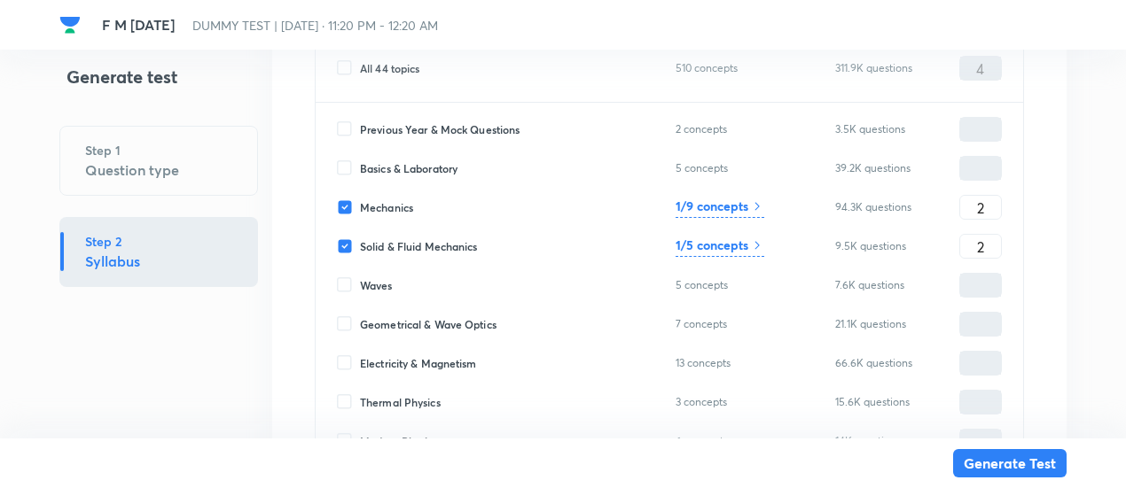
scroll to position [6690, 0]
click at [736, 245] on h6 "1/5 concepts" at bounding box center [711, 244] width 73 height 19
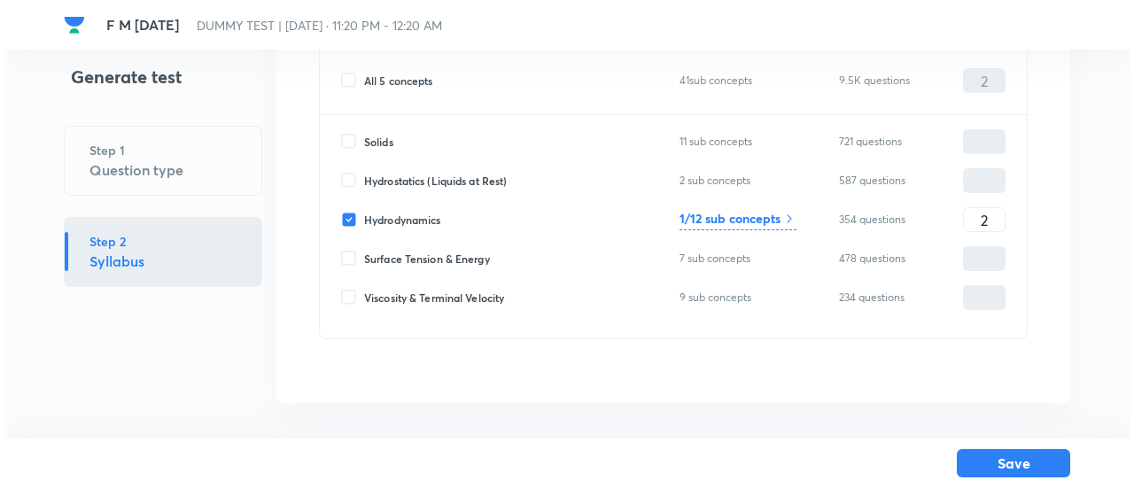
scroll to position [177, 0]
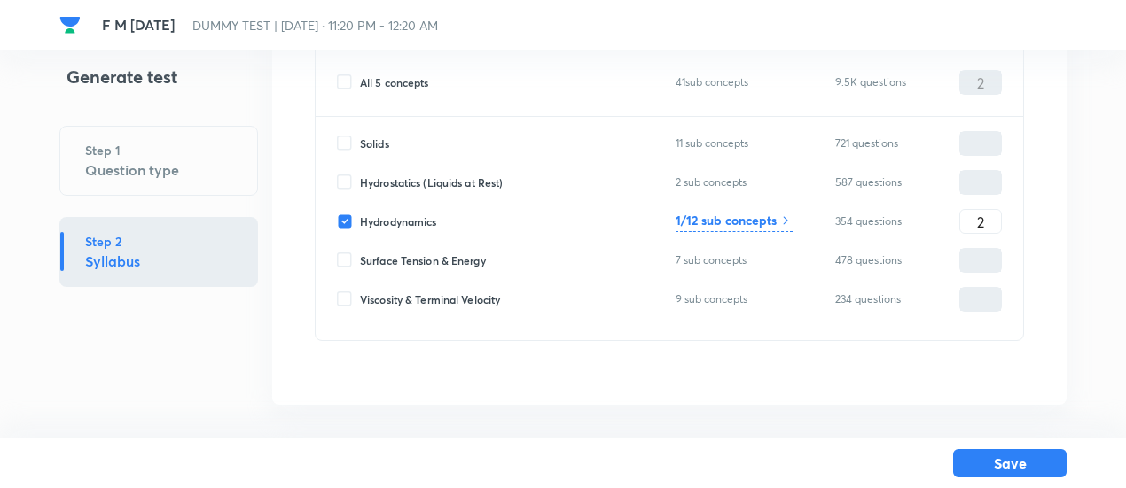
click at [743, 220] on h6 "1/12 sub concepts" at bounding box center [725, 220] width 101 height 19
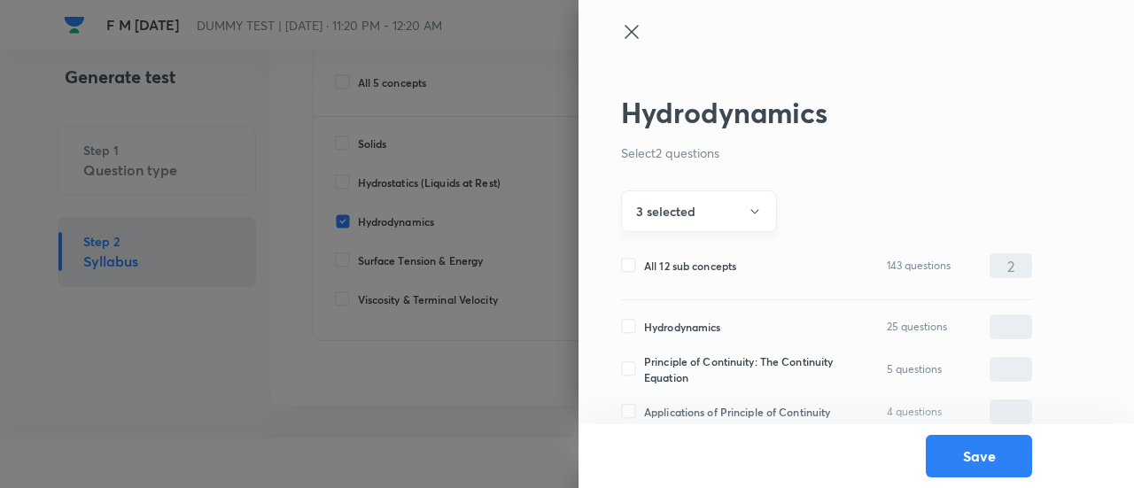
click at [728, 214] on button "3 selected" at bounding box center [699, 212] width 156 height 42
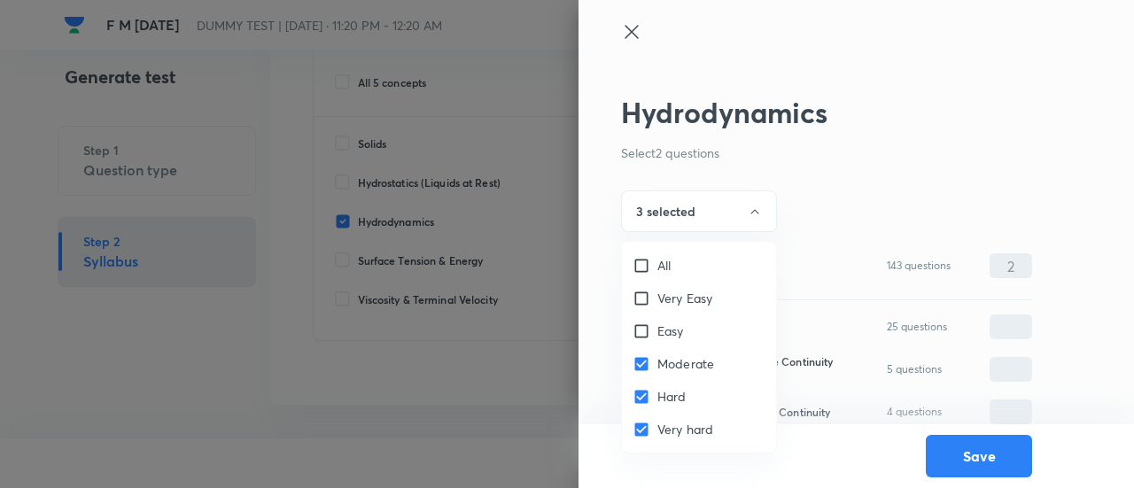
click at [647, 261] on input "All" at bounding box center [645, 266] width 25 height 18
checkbox input "true"
click at [695, 198] on div at bounding box center [567, 244] width 1134 height 488
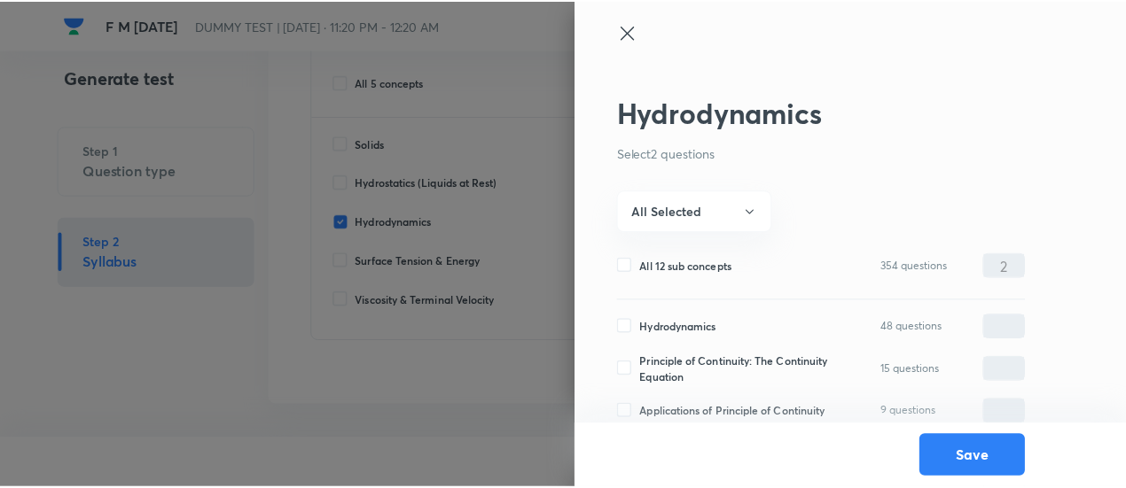
scroll to position [393, 0]
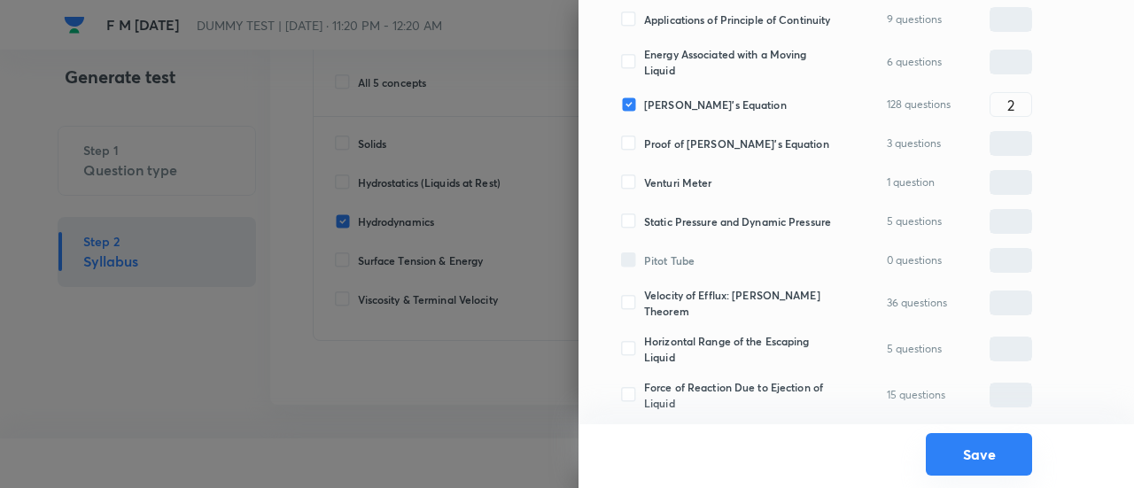
click at [948, 449] on button "Save" at bounding box center [979, 454] width 106 height 43
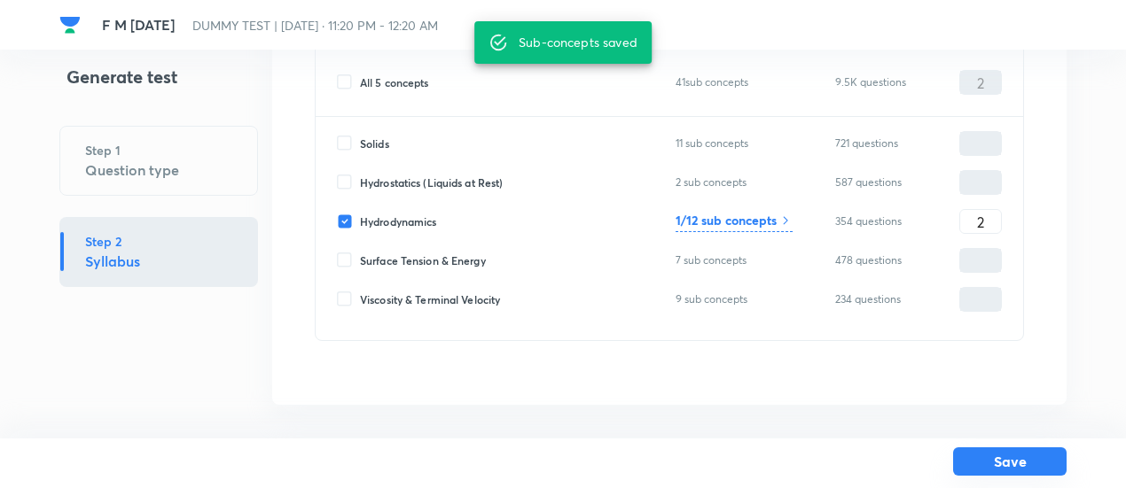
click at [974, 456] on button "Save" at bounding box center [1009, 462] width 113 height 28
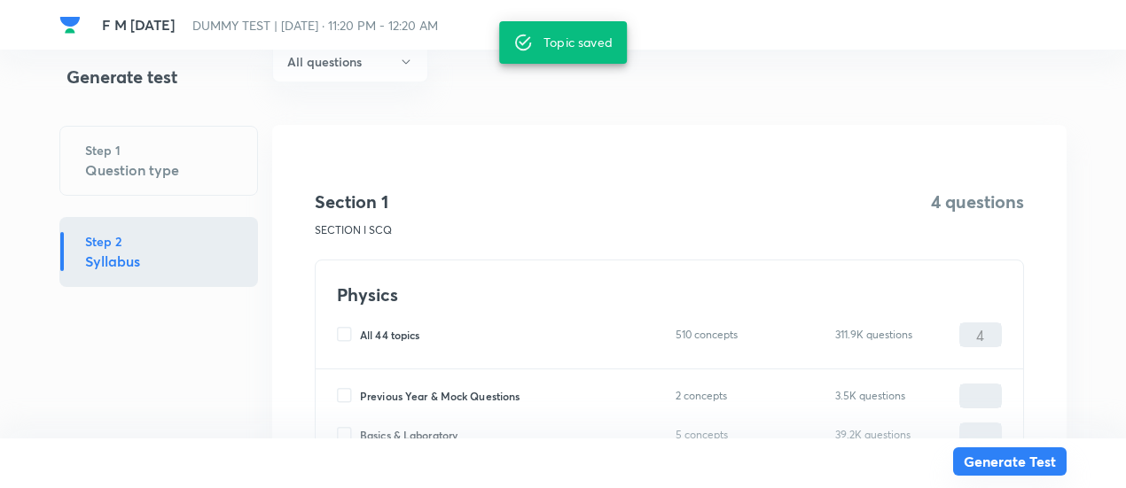
click at [974, 456] on button "Generate Test" at bounding box center [1009, 462] width 113 height 28
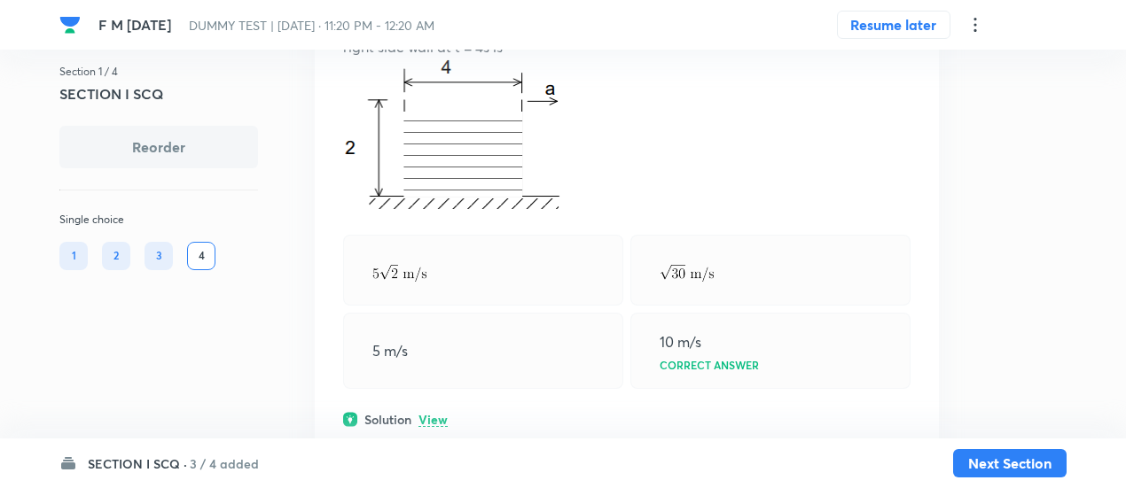
scroll to position [305, 0]
click at [214, 459] on h6 "3 / 4 added" at bounding box center [224, 464] width 69 height 19
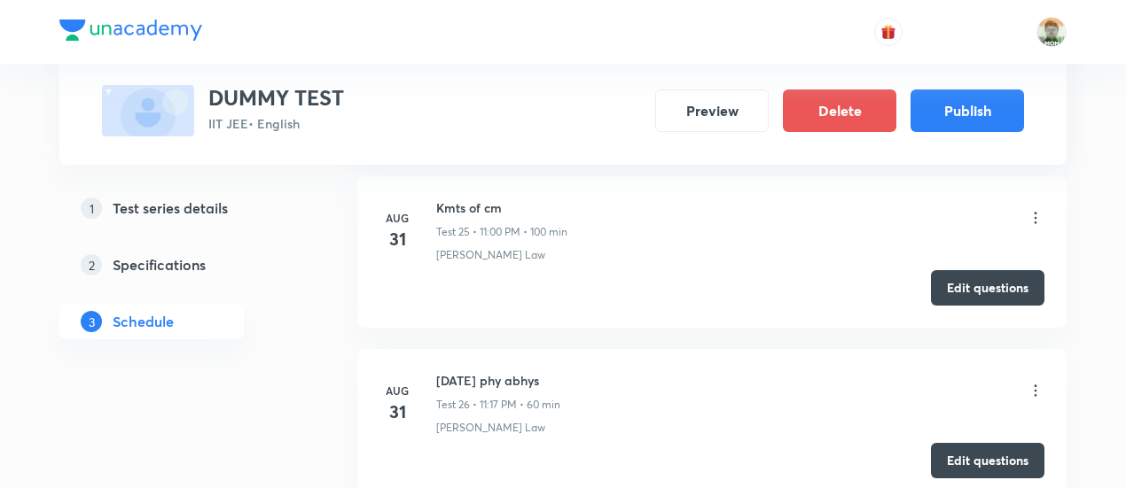
scroll to position [5128, 0]
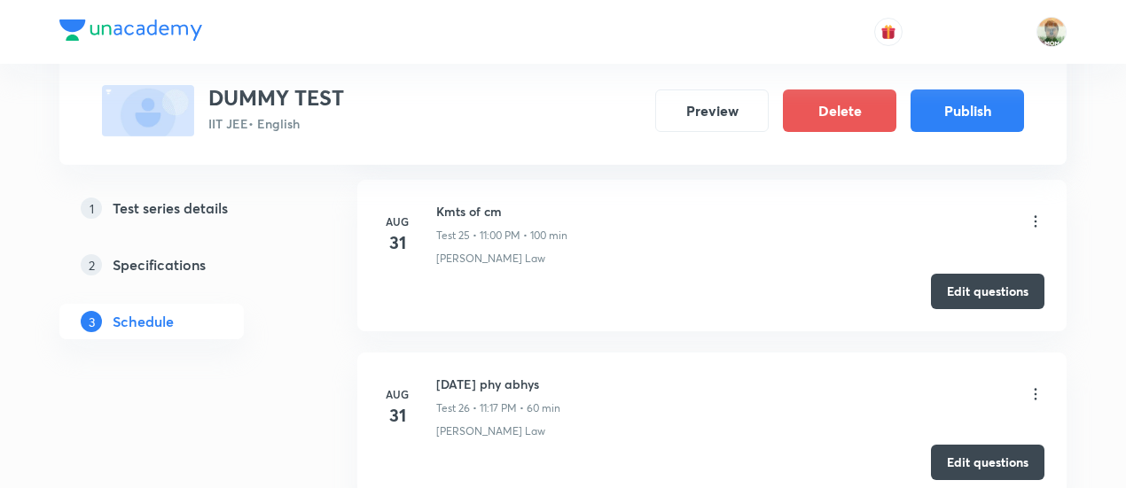
click at [975, 445] on button "Edit questions" at bounding box center [987, 462] width 113 height 35
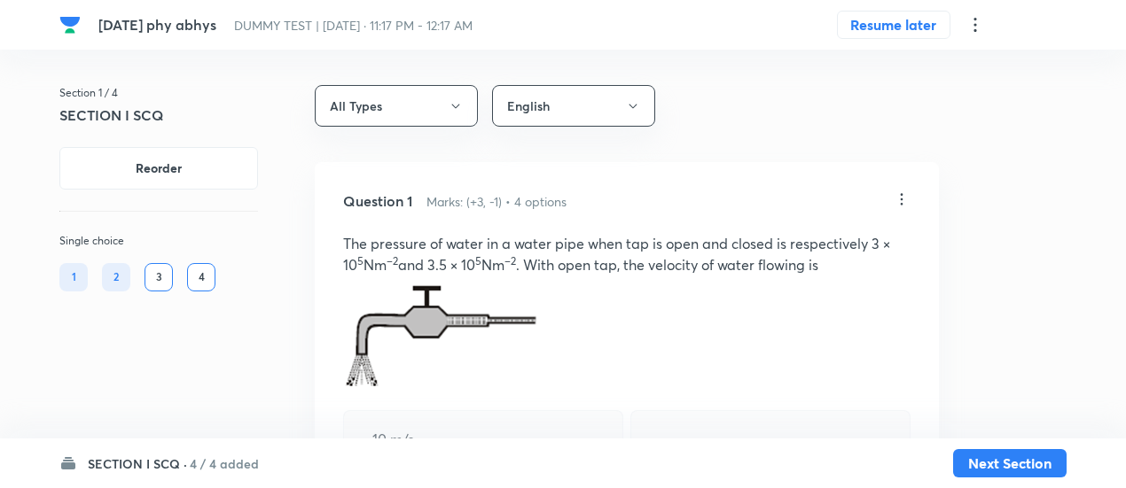
click at [212, 461] on h6 "4 / 4 added" at bounding box center [224, 464] width 69 height 19
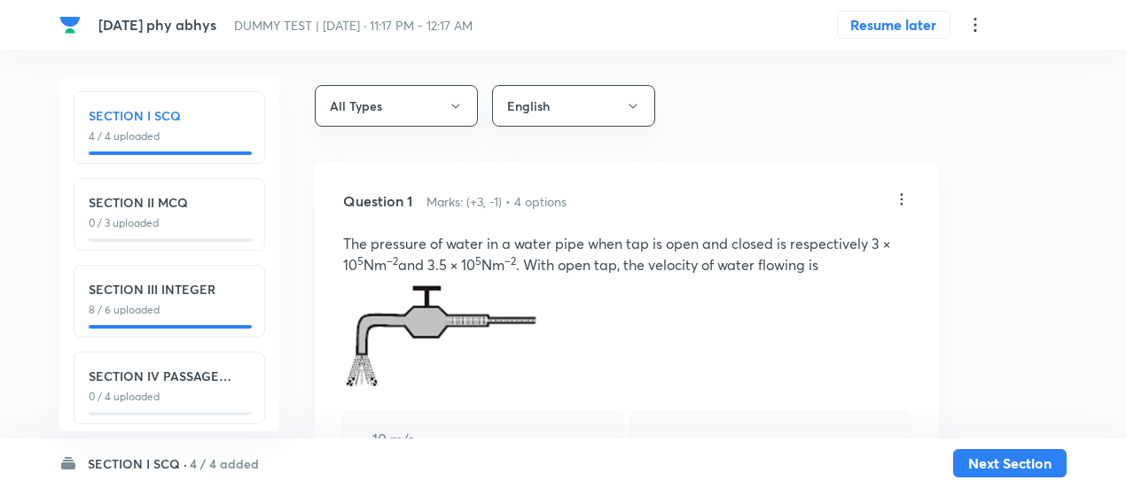
click at [187, 393] on p "0 / 4 uploaded" at bounding box center [169, 397] width 161 height 16
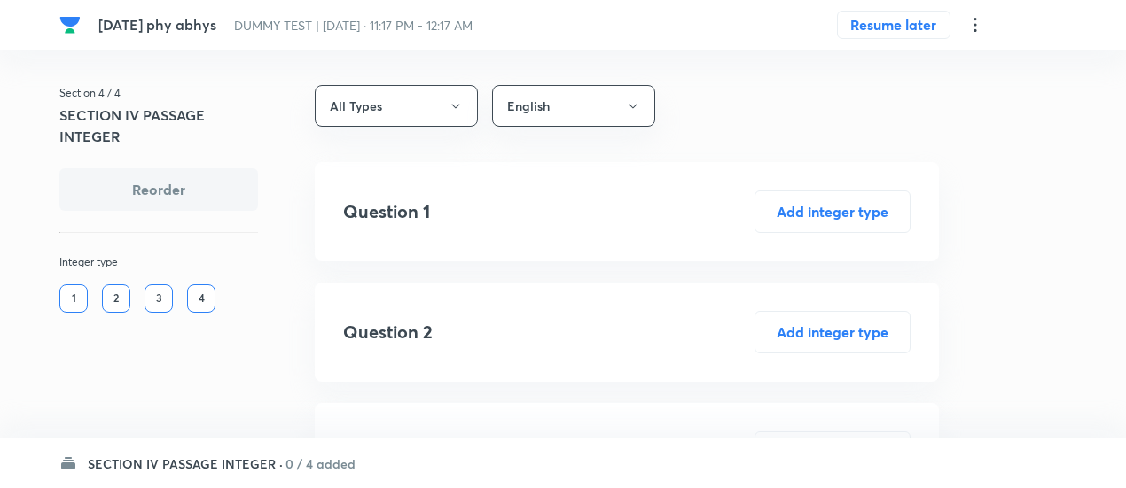
click at [968, 29] on icon at bounding box center [974, 24] width 21 height 21
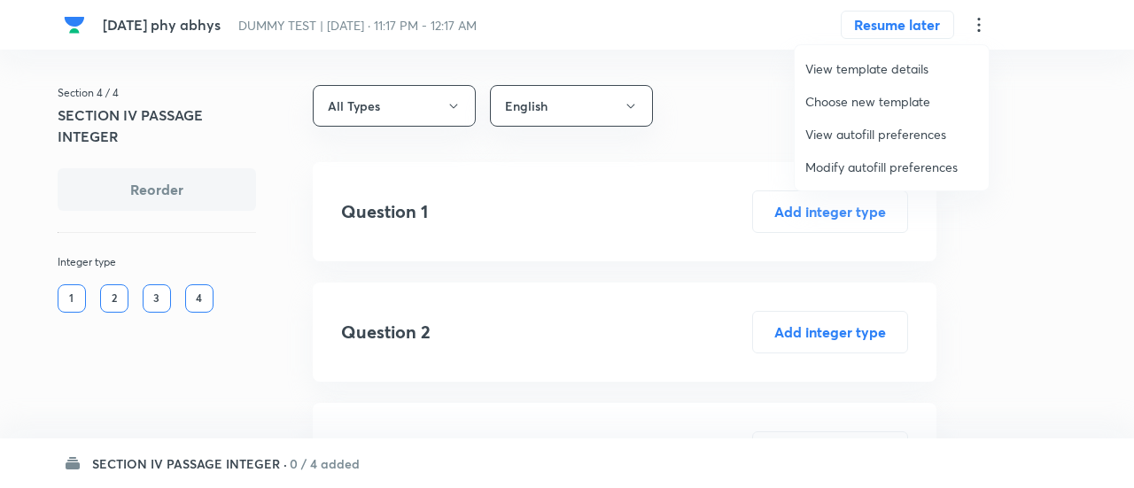
click at [845, 163] on span "Modify autofill preferences" at bounding box center [892, 167] width 173 height 19
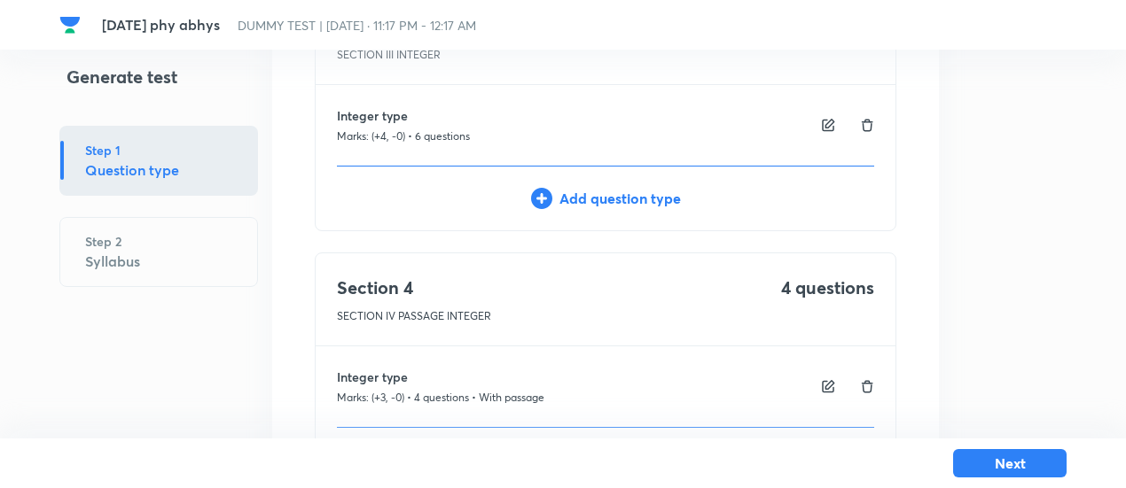
scroll to position [828, 0]
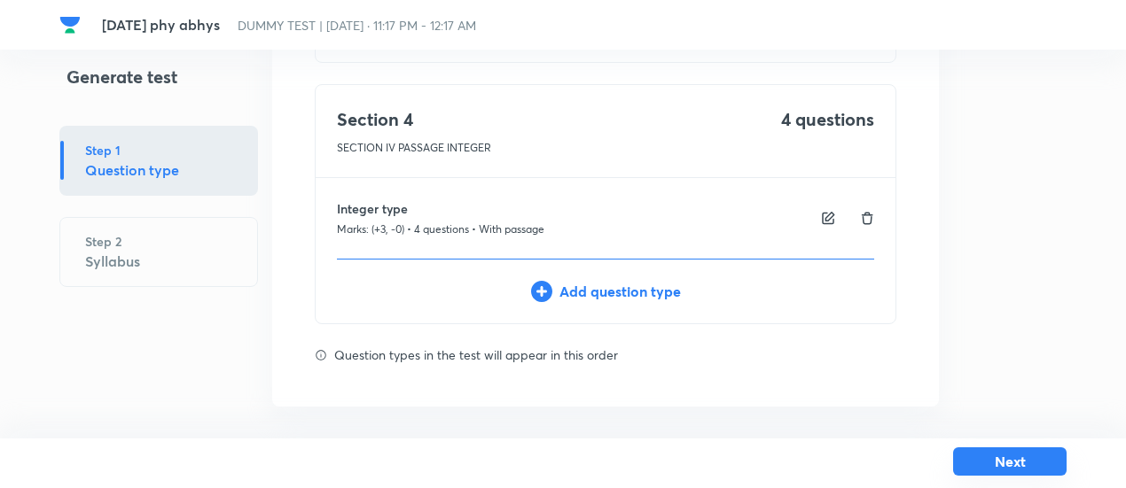
click at [1017, 460] on button "Next" at bounding box center [1009, 462] width 113 height 28
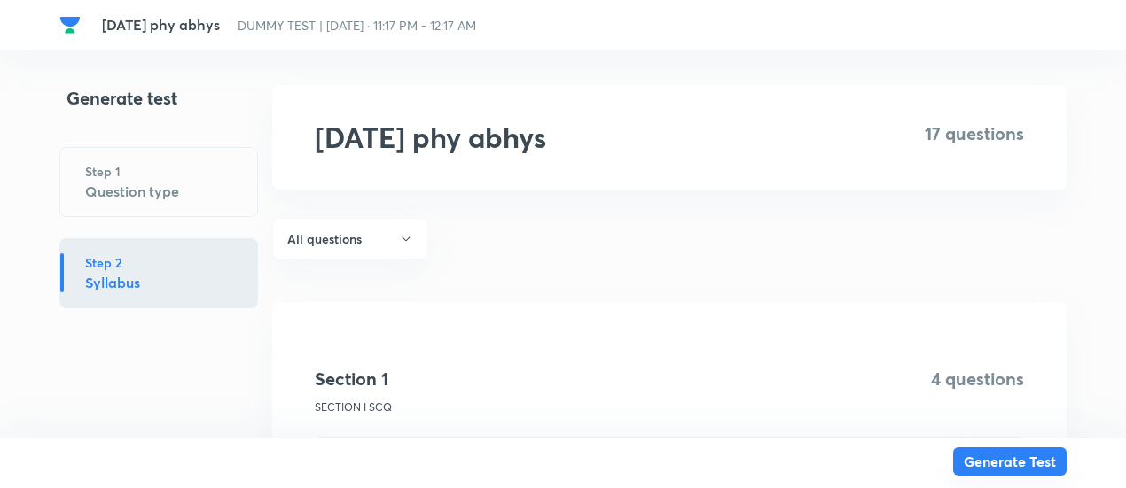
click at [1017, 460] on button "Generate Test" at bounding box center [1009, 462] width 113 height 28
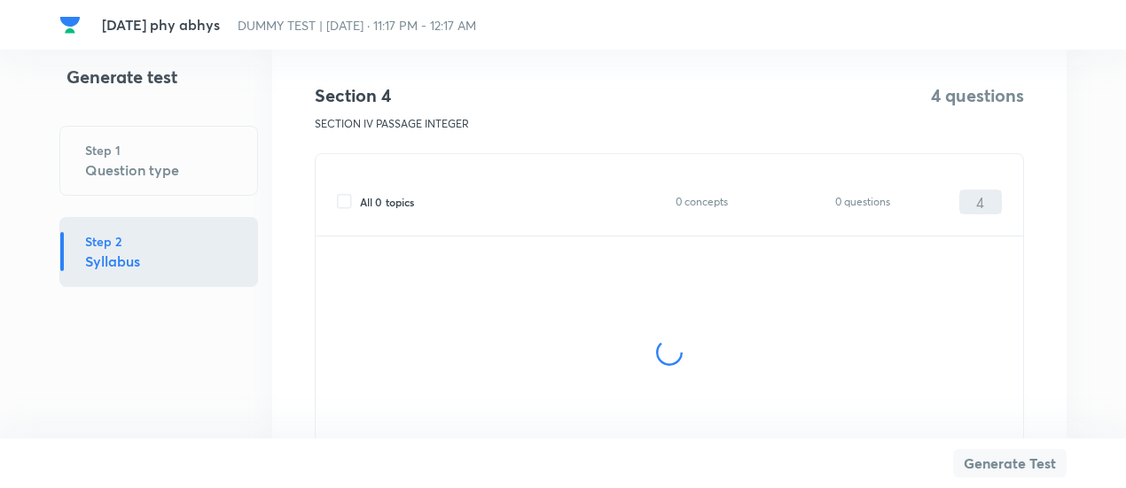
scroll to position [2039, 0]
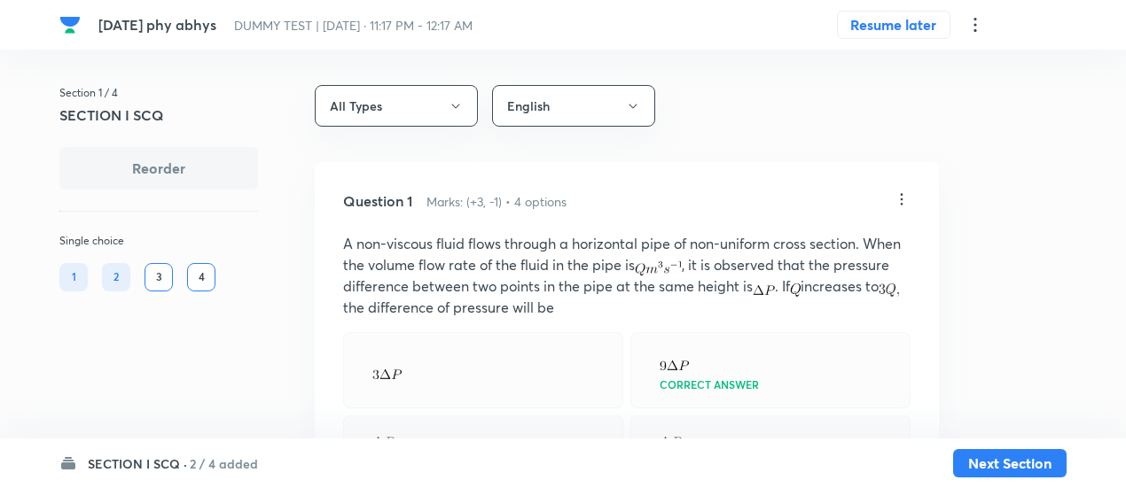
click at [199, 460] on h6 "2 / 4 added" at bounding box center [224, 464] width 68 height 19
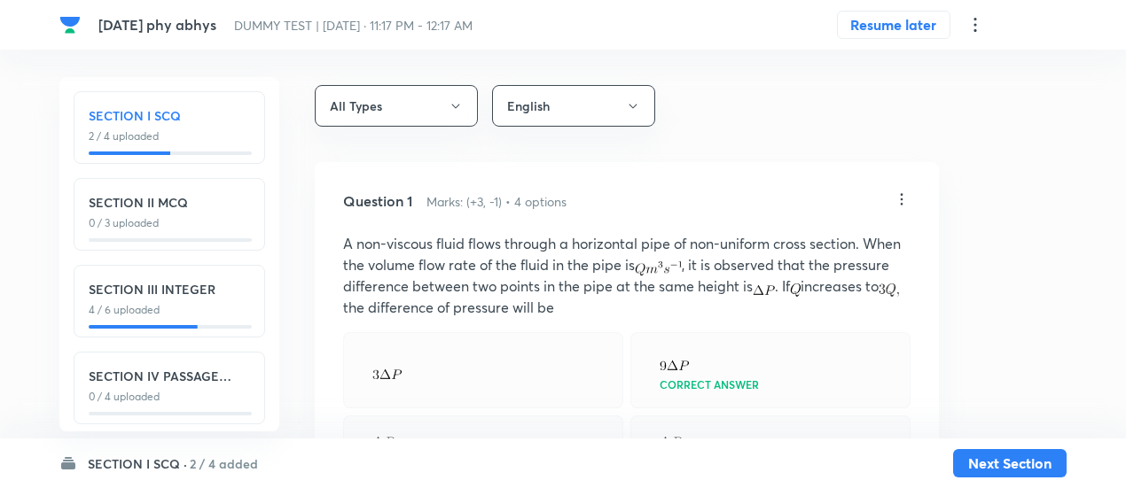
click at [183, 385] on h6 "SECTION IV PASSAGE INTEGER" at bounding box center [169, 376] width 161 height 19
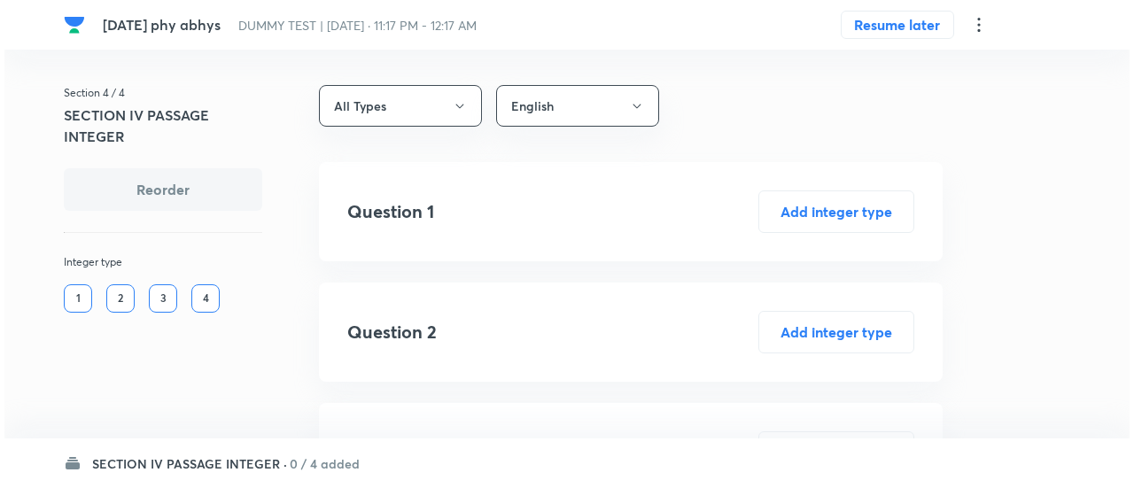
scroll to position [240, 0]
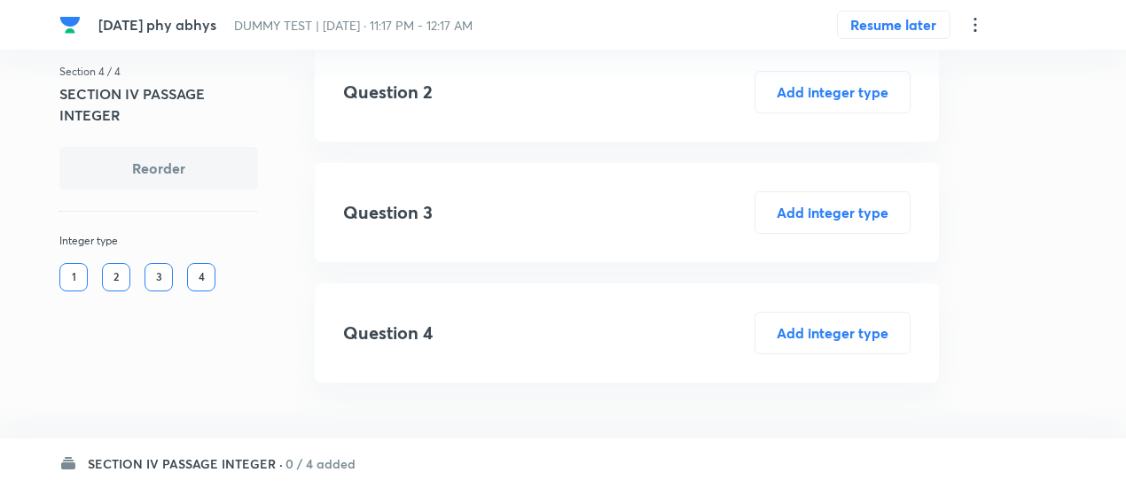
click at [978, 27] on icon at bounding box center [974, 24] width 21 height 21
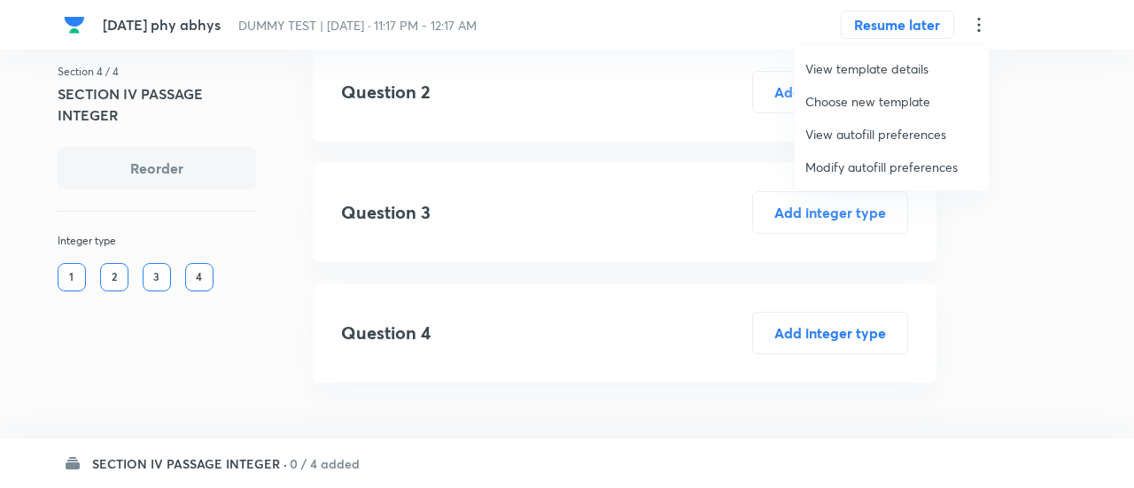
click at [861, 159] on span "Modify autofill preferences" at bounding box center [892, 167] width 173 height 19
